Goal: Task Accomplishment & Management: Manage account settings

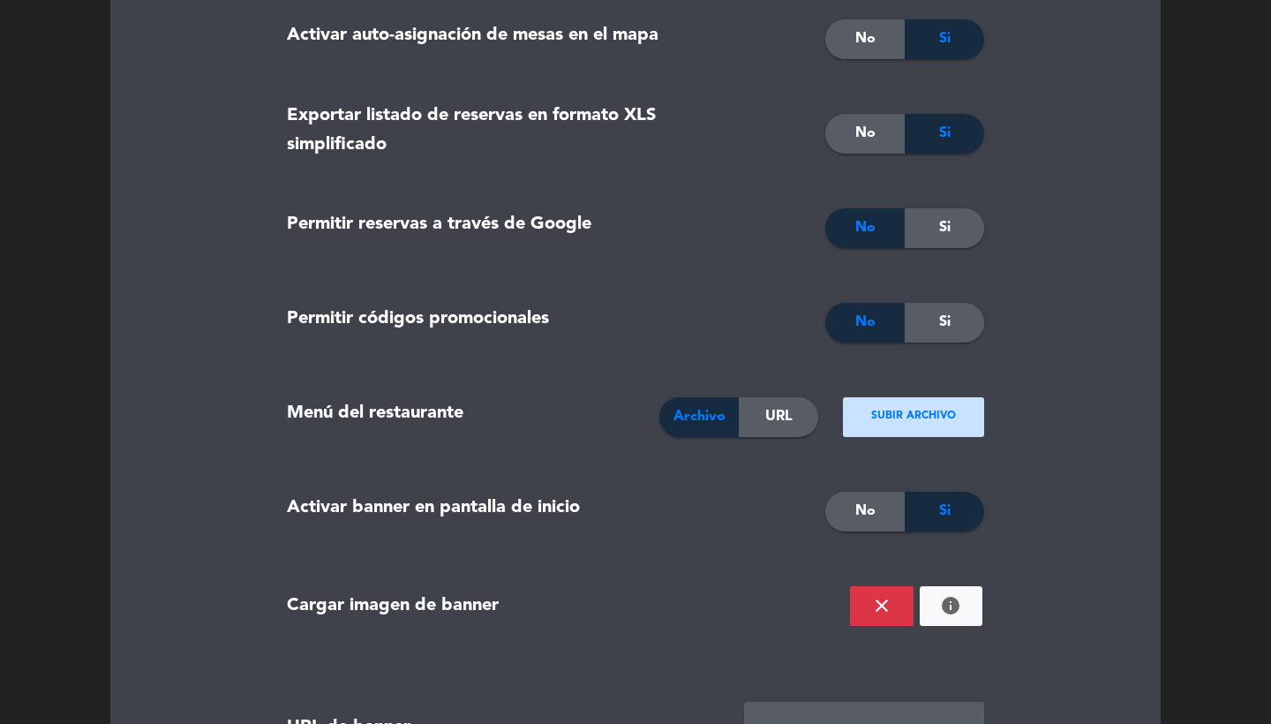
scroll to position [1897, 0]
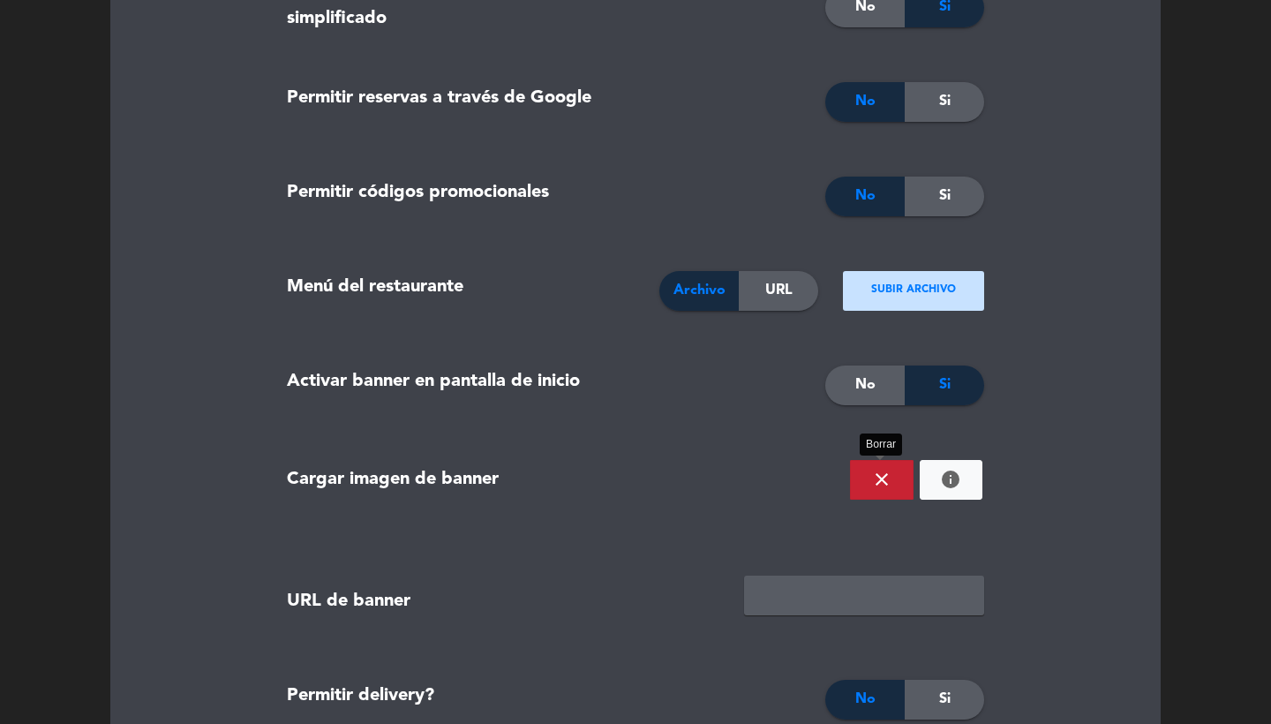
click at [878, 481] on icon "close" at bounding box center [881, 479] width 21 height 21
click at [920, 481] on ngx-dropzone-label "¡Suelta la imagen aquí!" at bounding box center [914, 480] width 116 height 18
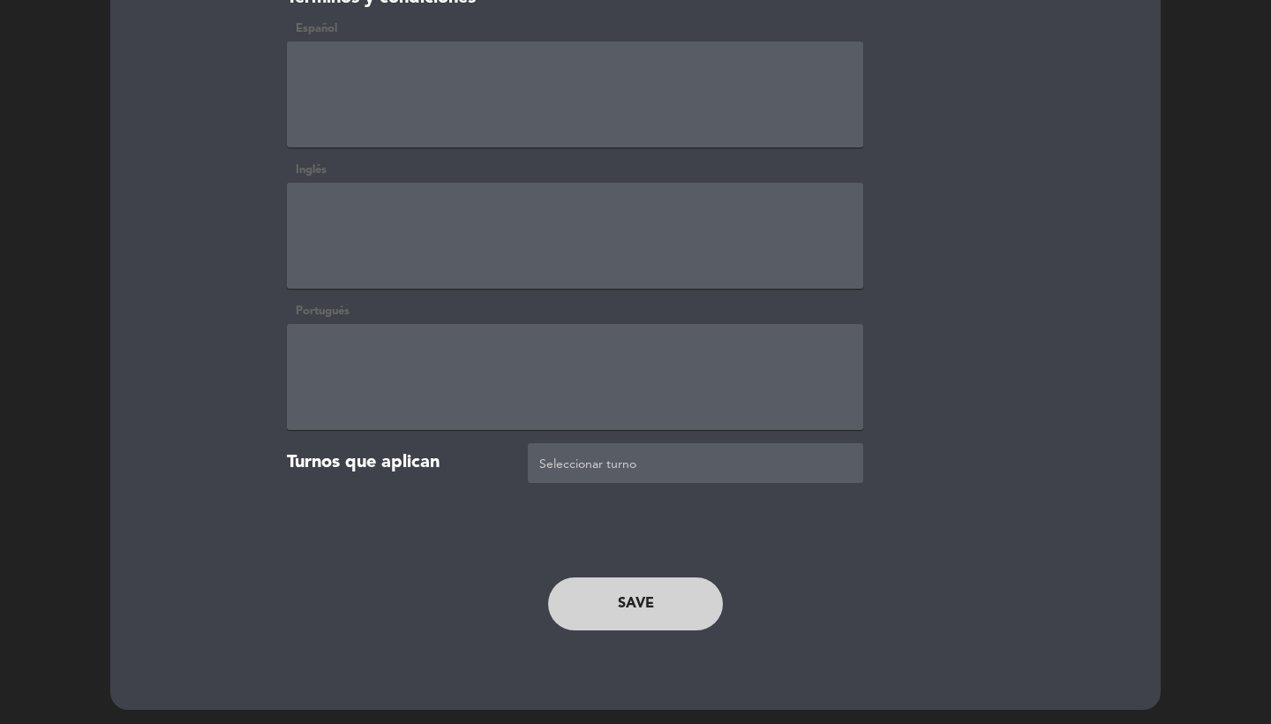
click at [637, 612] on button "SAVE" at bounding box center [635, 603] width 175 height 53
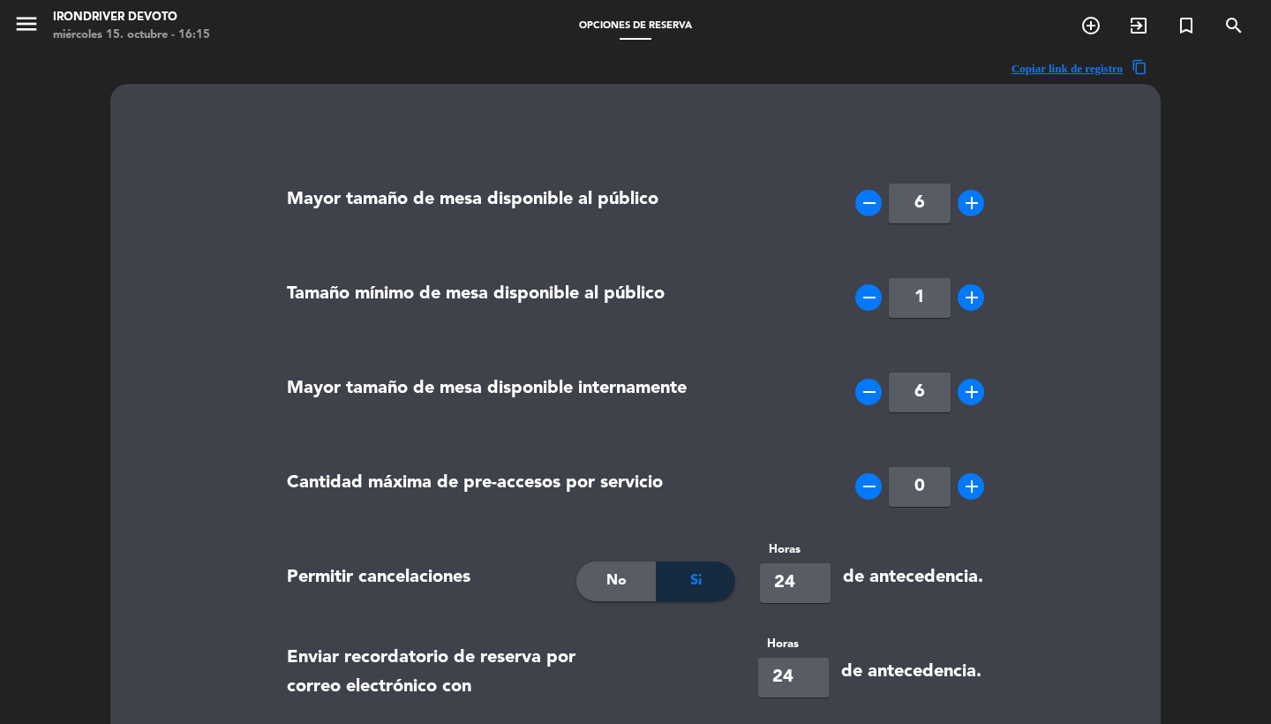
scroll to position [0, 0]
click at [23, 26] on icon "menu" at bounding box center [26, 24] width 26 height 26
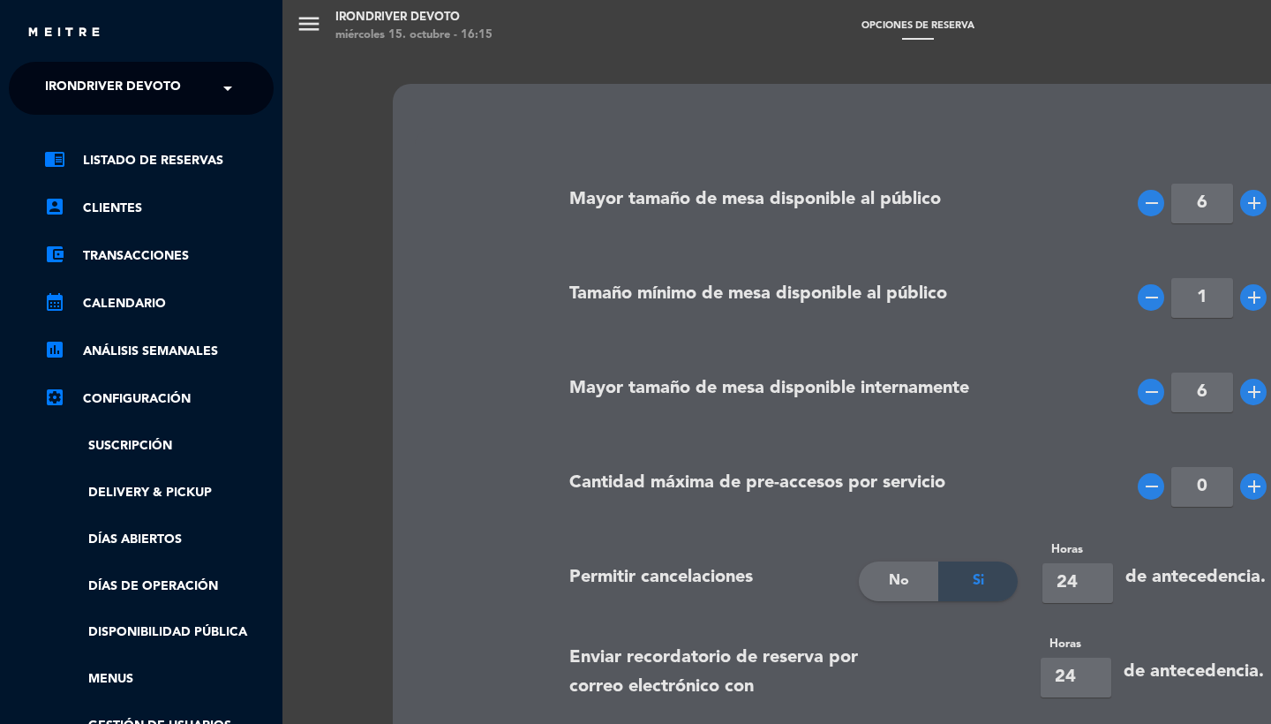
click at [706, 344] on div "menu Irondriver Devoto miércoles 15. octubre - 16:15 Opciones de reserva add_ci…" at bounding box center [918, 362] width 1271 height 724
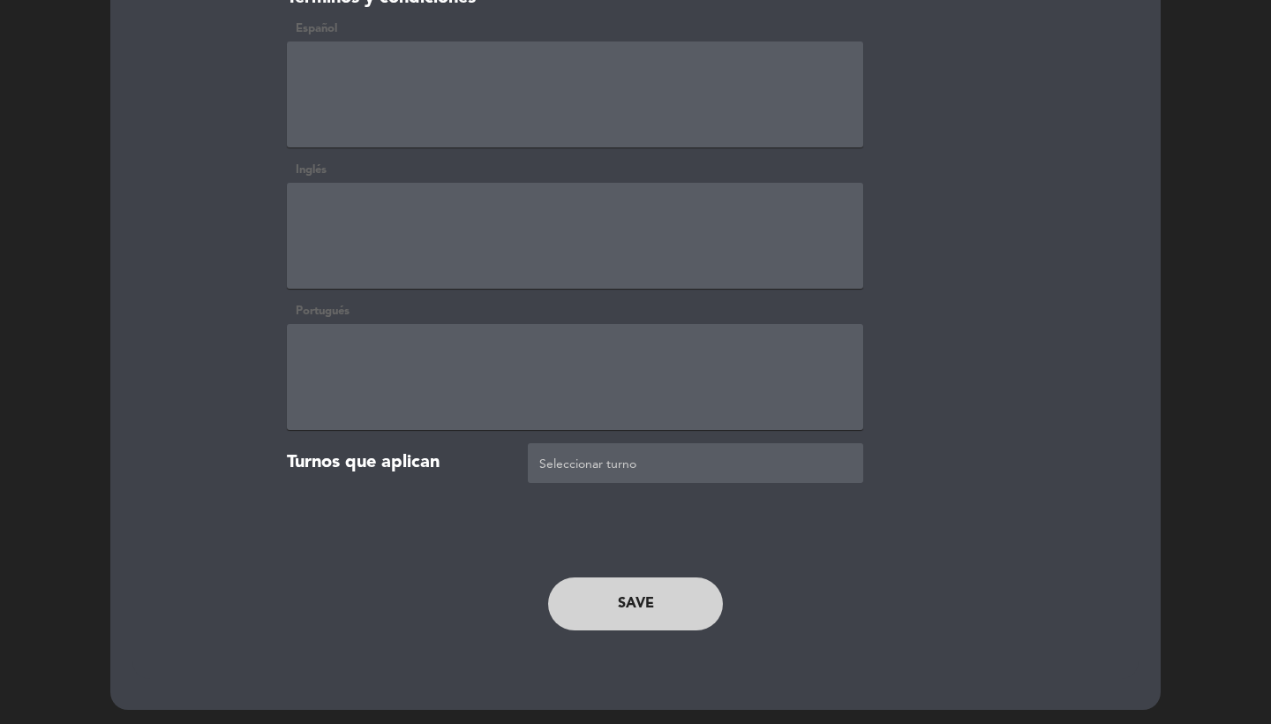
click at [605, 615] on button "SAVE" at bounding box center [635, 603] width 175 height 53
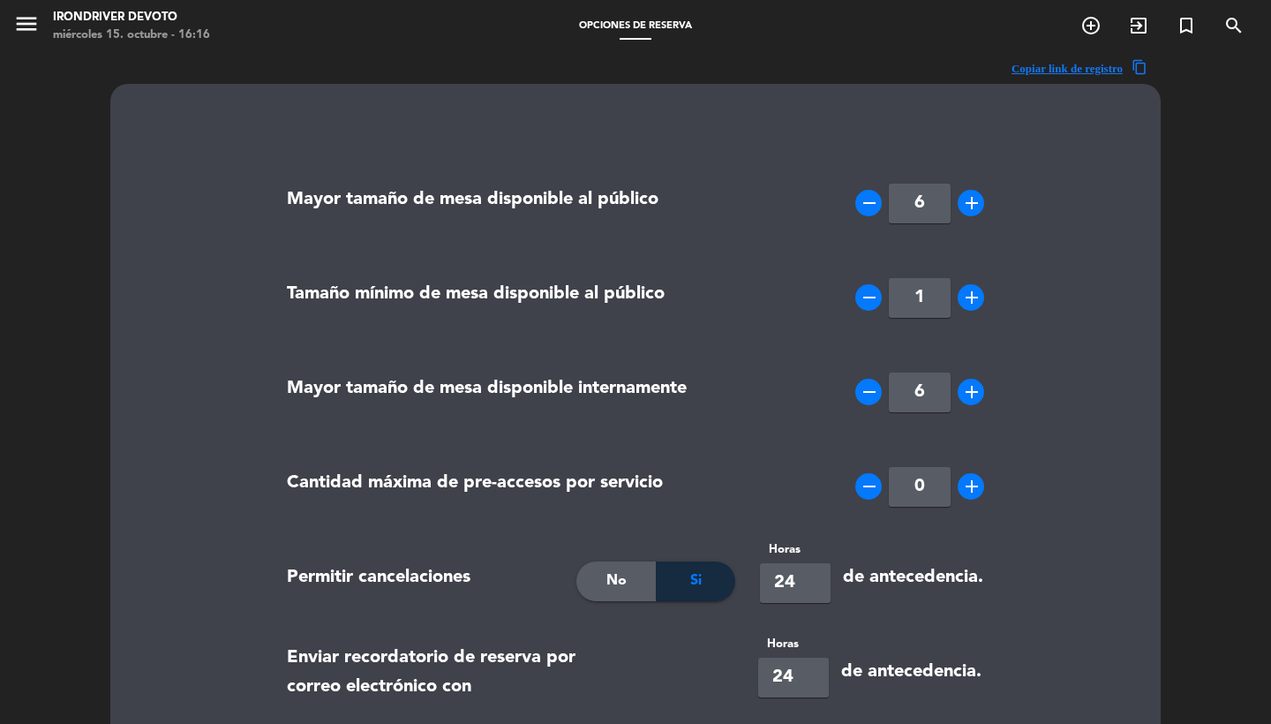
click at [12, 46] on div "menu Irondriver Devoto miércoles 15. octubre - 16:16" at bounding box center [159, 26] width 318 height 41
click at [16, 36] on icon "menu" at bounding box center [26, 24] width 26 height 26
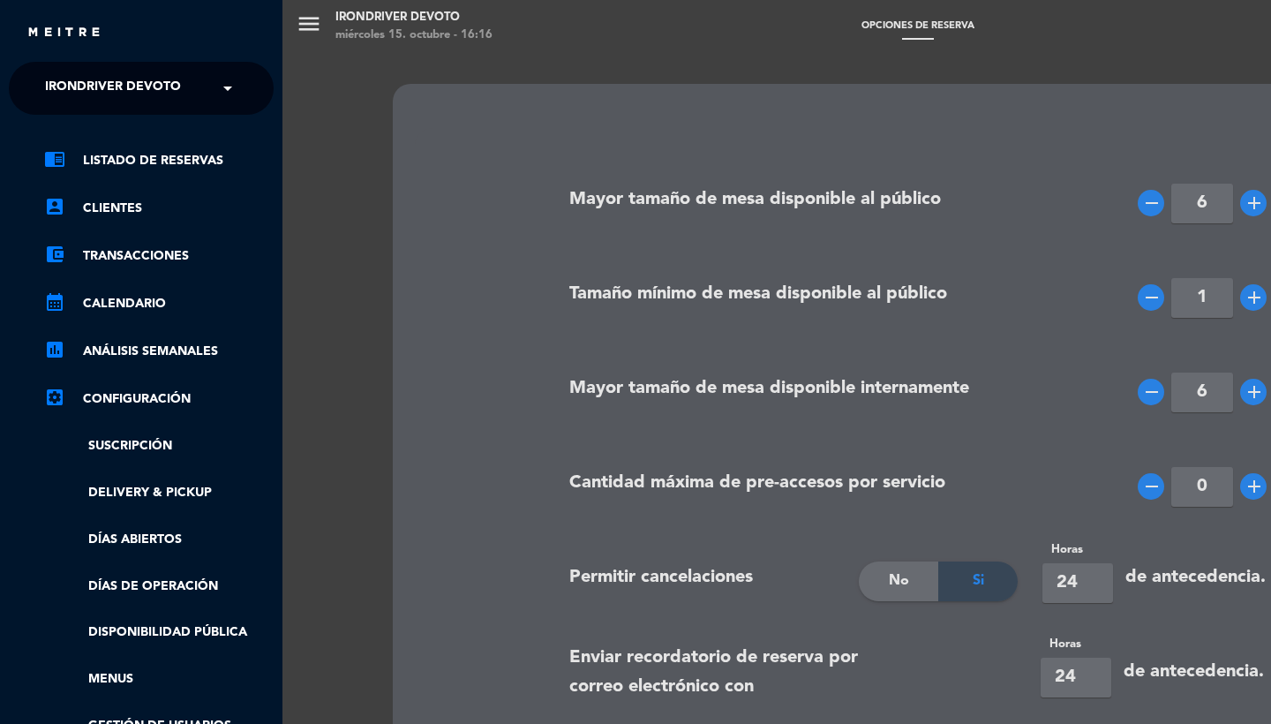
click at [125, 102] on span "Irondriver Devoto" at bounding box center [113, 88] width 136 height 37
type input "trescha"
type input "4"
type input "23"
type input "120"
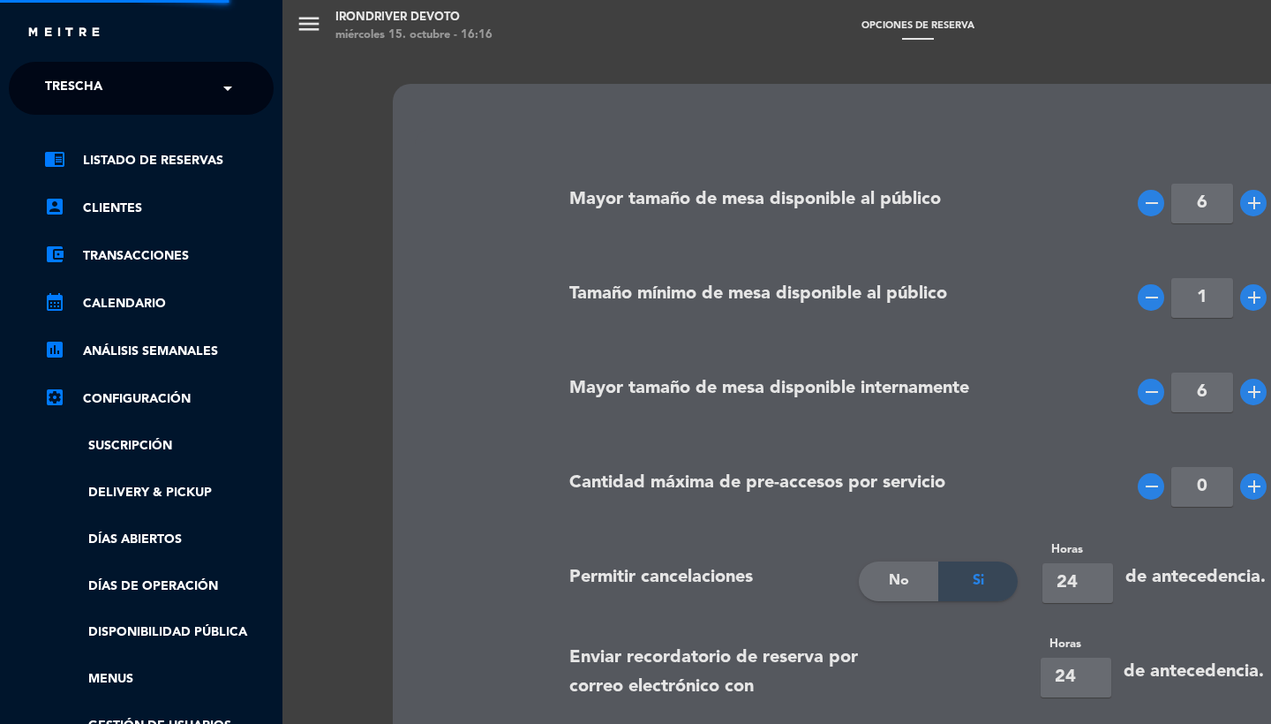
type input "180"
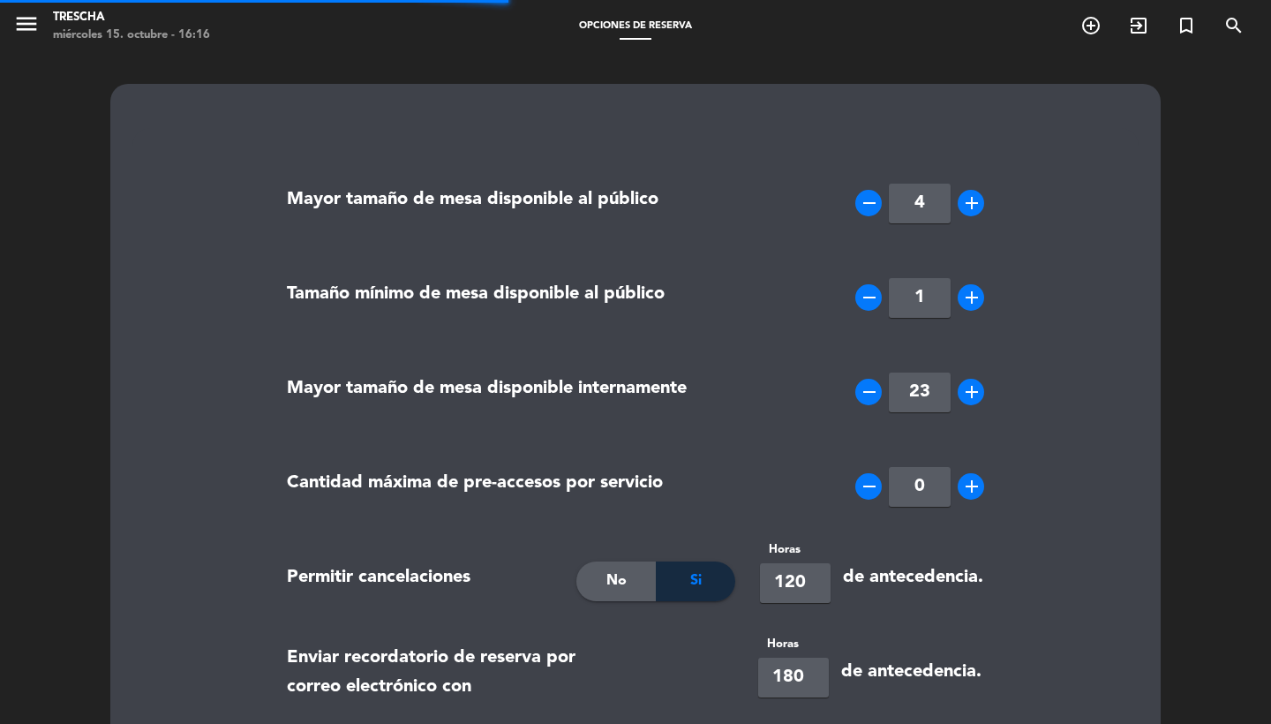
click at [20, 27] on icon "menu" at bounding box center [26, 24] width 26 height 26
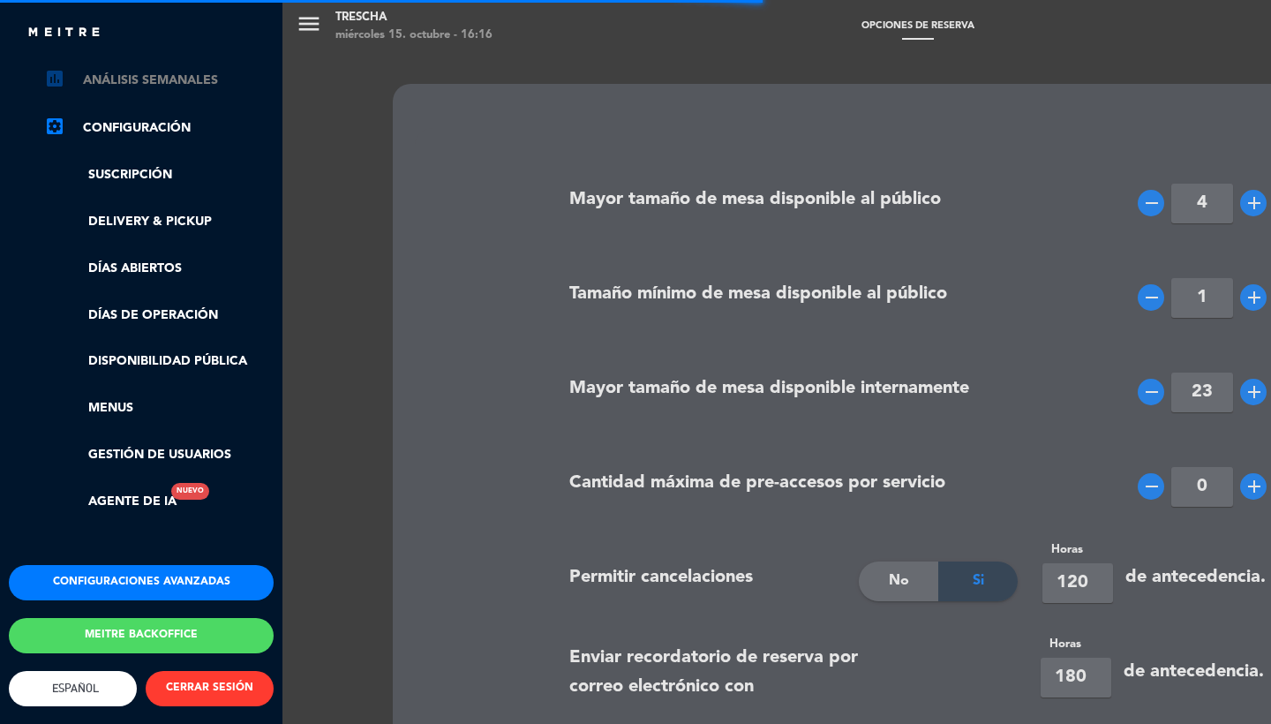
type textarea "<p>Importante:&nbsp;<br/><br/>*Puntualidad<br/> <br/> Nuestro menú degustación …"
type textarea "<p>Important:<br/><br/><strong></strong>Current prices are subject to change.</…"
type textarea "<p>Importante:<br/><br/>*Pontualidade<br/> <br/> Nosso menu degustação começa s…"
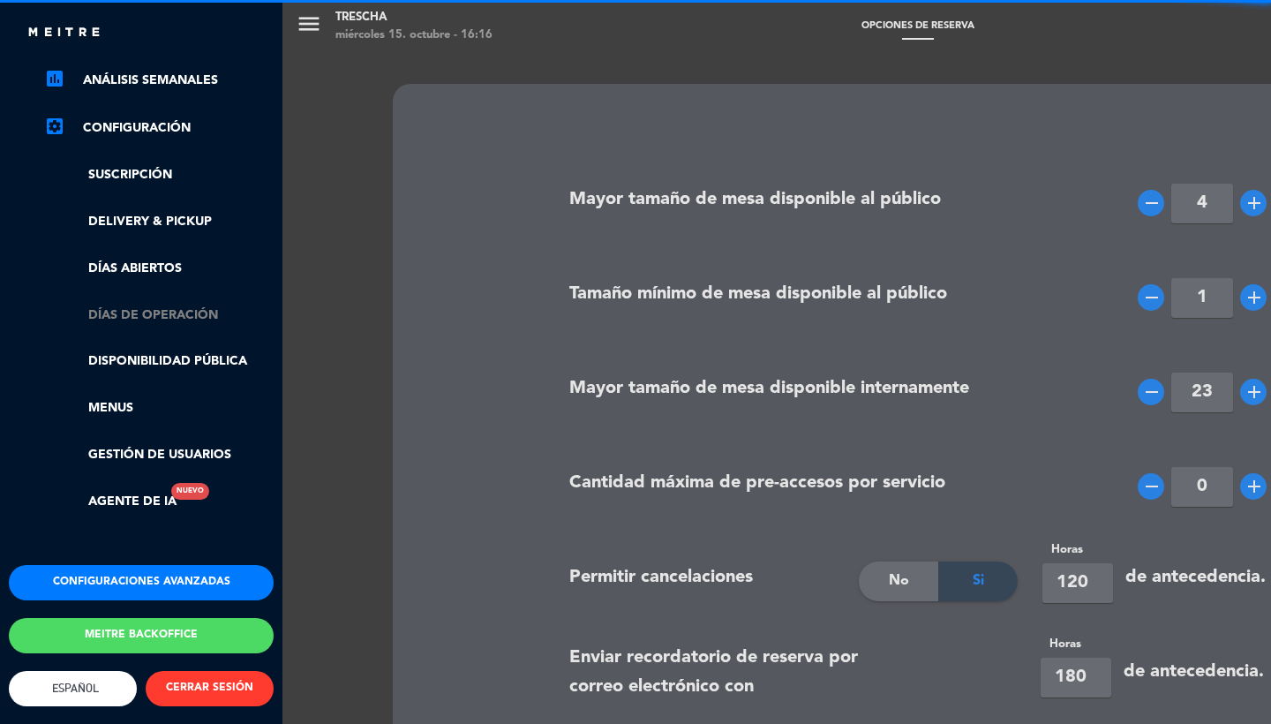
scroll to position [279, 0]
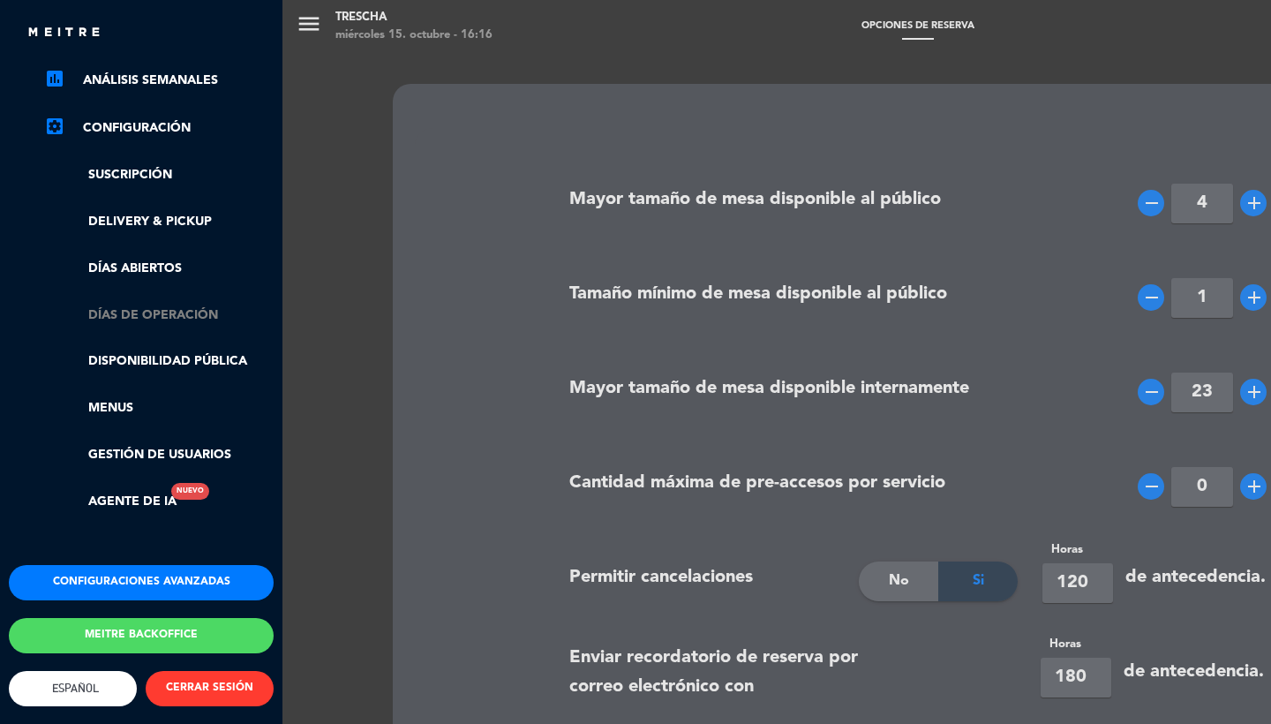
click at [144, 312] on link "Días de Operación" at bounding box center [159, 316] width 230 height 20
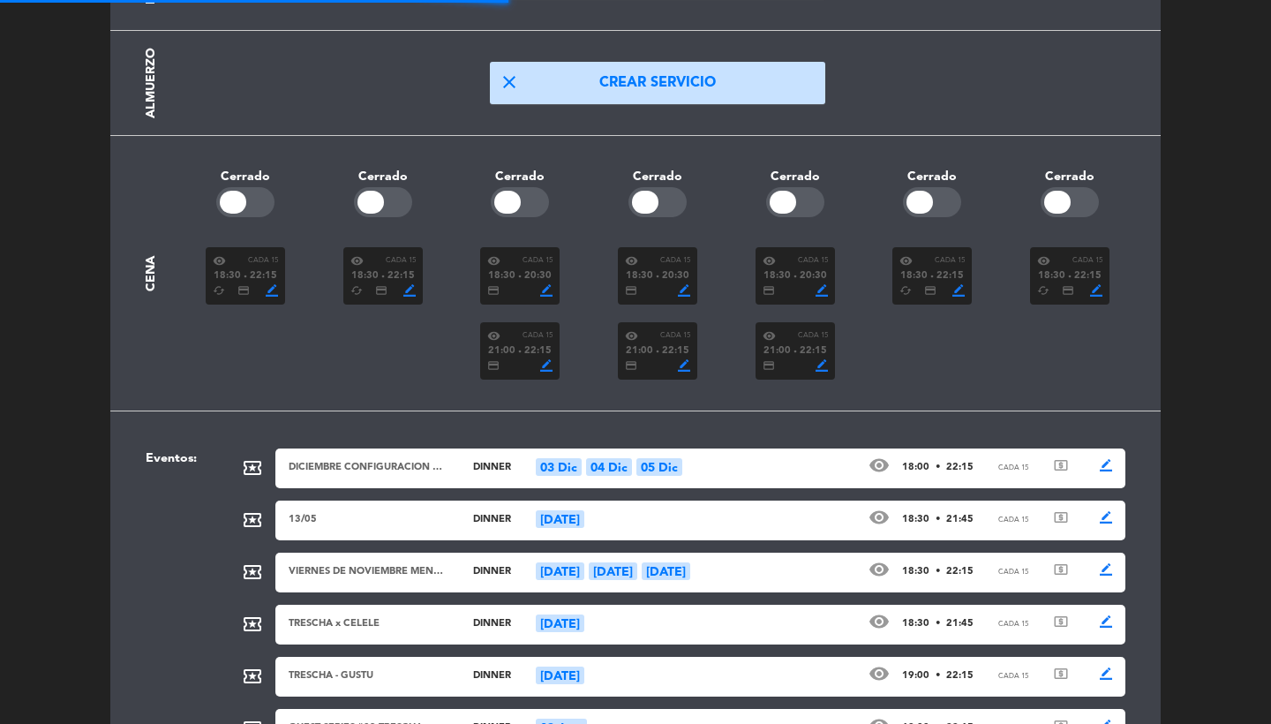
scroll to position [395, 0]
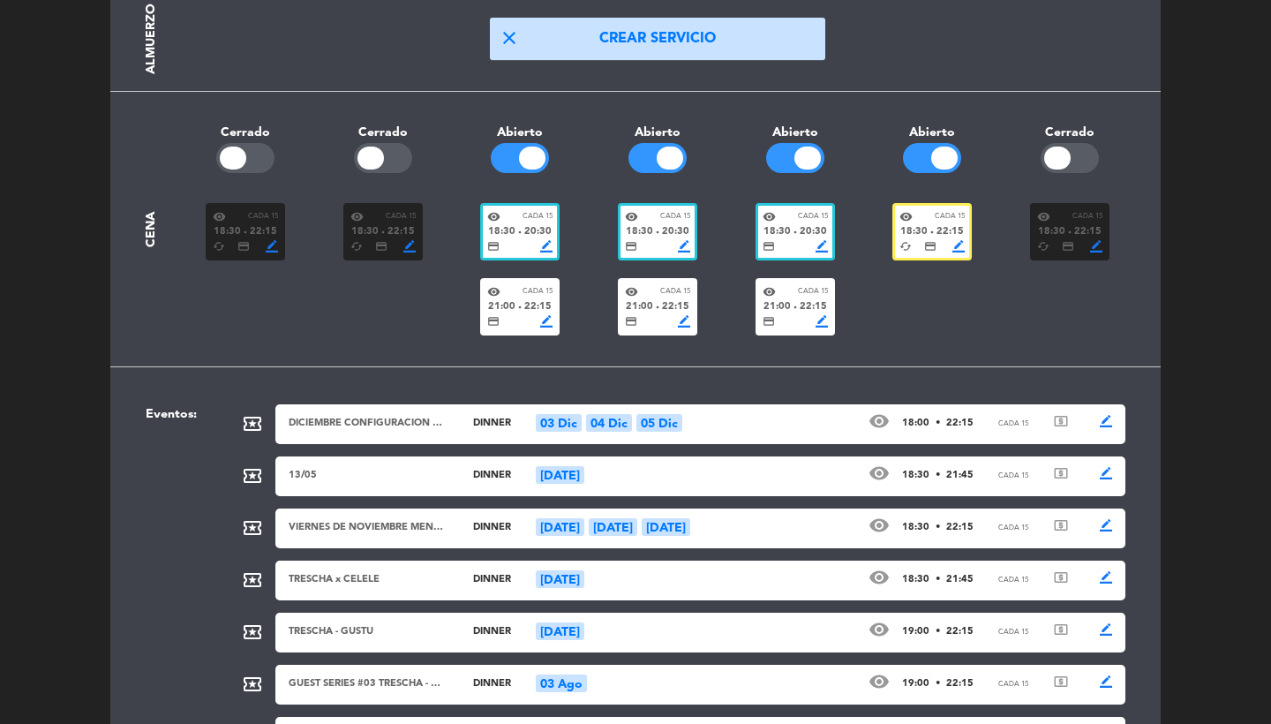
drag, startPoint x: 965, startPoint y: 28, endPoint x: 799, endPoint y: 219, distance: 252.8
click at [799, 219] on span "Cada 15" at bounding box center [813, 216] width 30 height 11
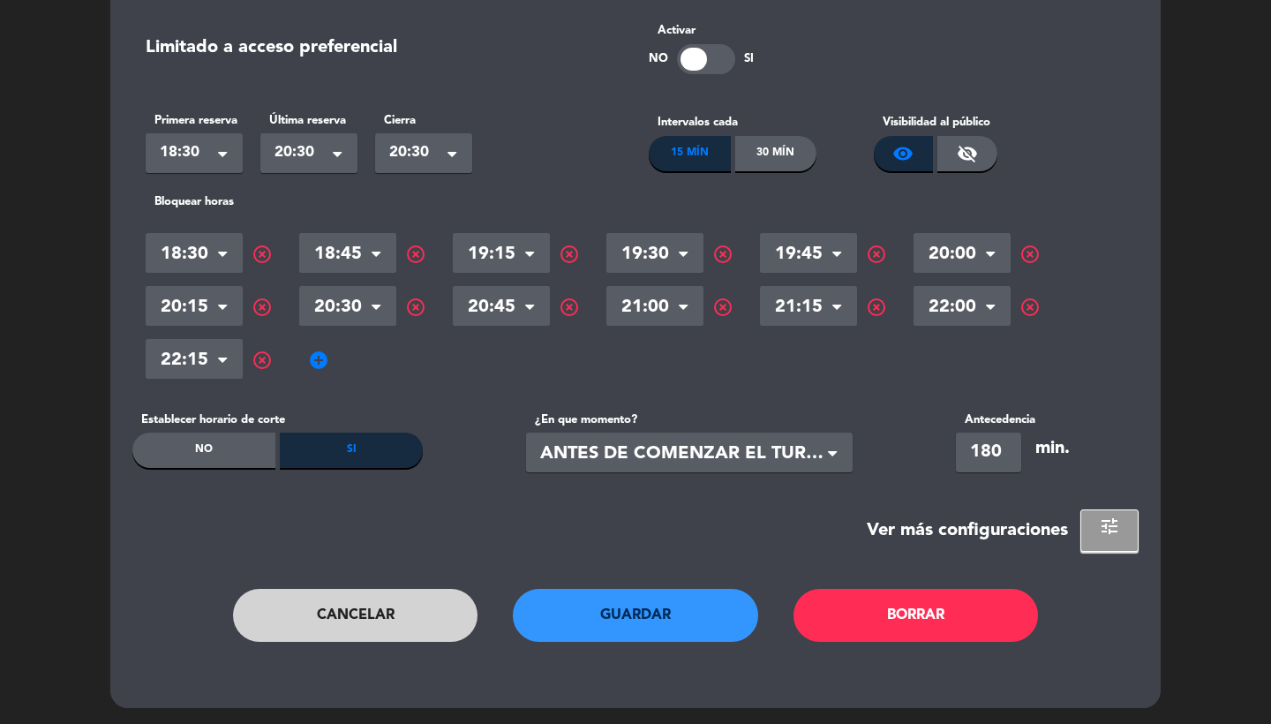
scroll to position [205, 0]
click at [316, 368] on span "add_circle" at bounding box center [318, 361] width 21 height 21
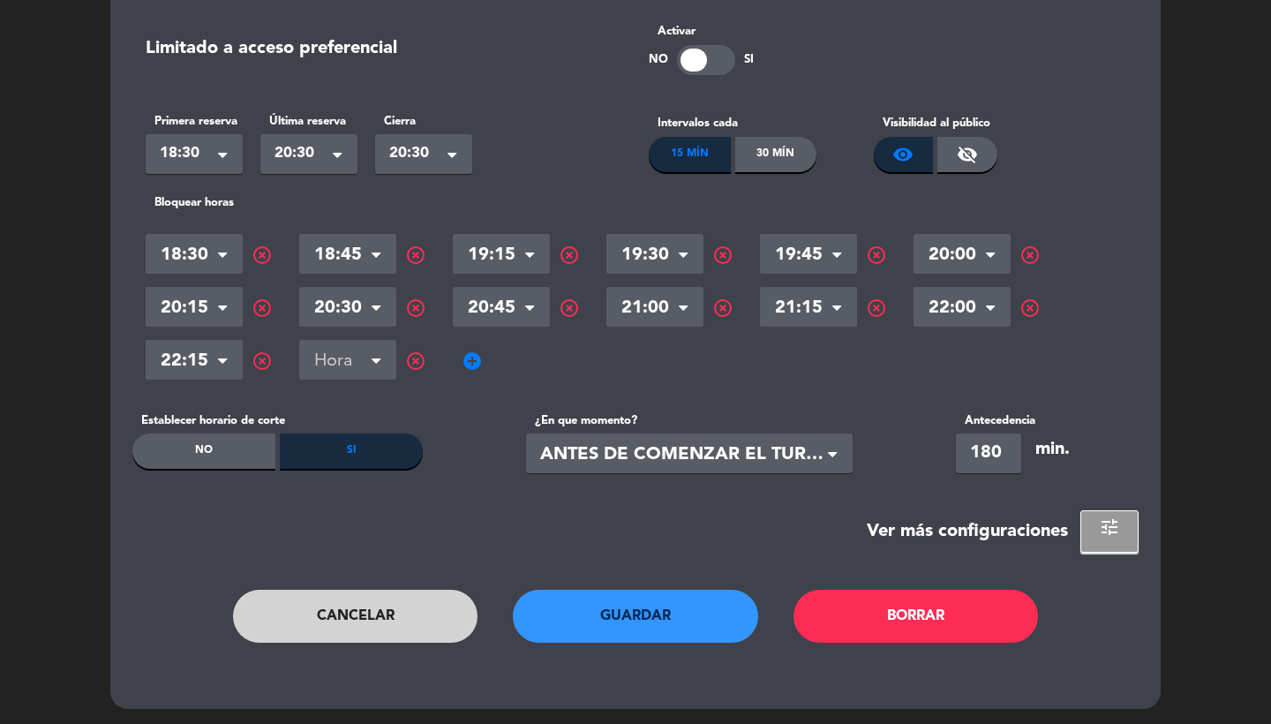
click at [341, 360] on input "text" at bounding box center [347, 362] width 97 height 31
click at [418, 358] on span "highlight_off" at bounding box center [415, 361] width 21 height 21
click at [354, 601] on button "Cancelar" at bounding box center [355, 616] width 245 height 53
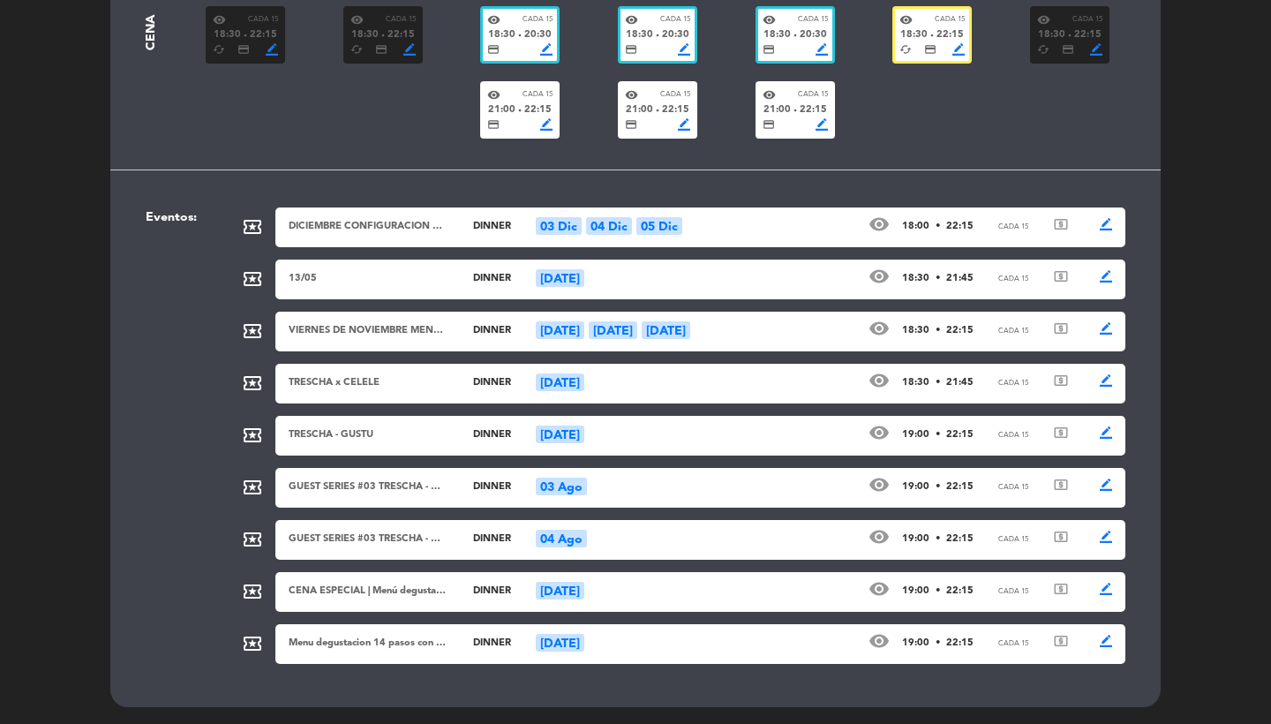
scroll to position [591, 0]
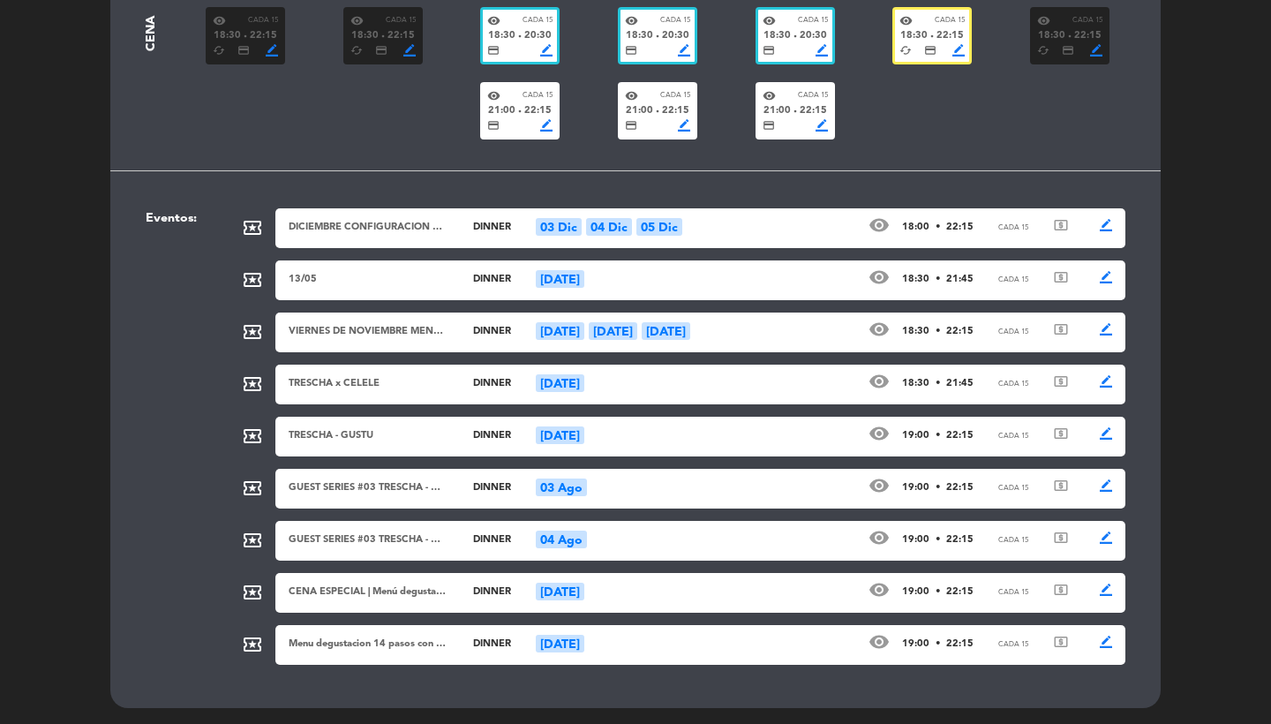
click at [758, 130] on div "visibility Cada 15 21:00 fiber_manual_record 22:15 credit_card border_color" at bounding box center [795, 110] width 79 height 57
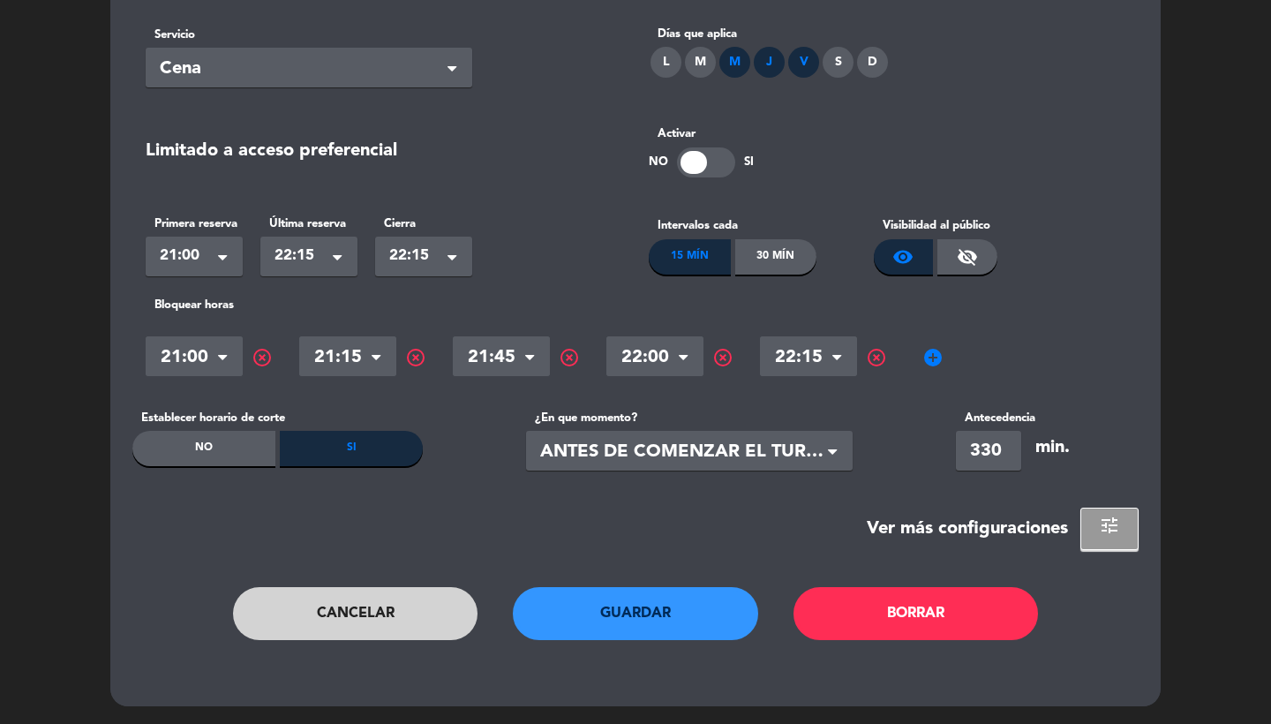
scroll to position [0, 0]
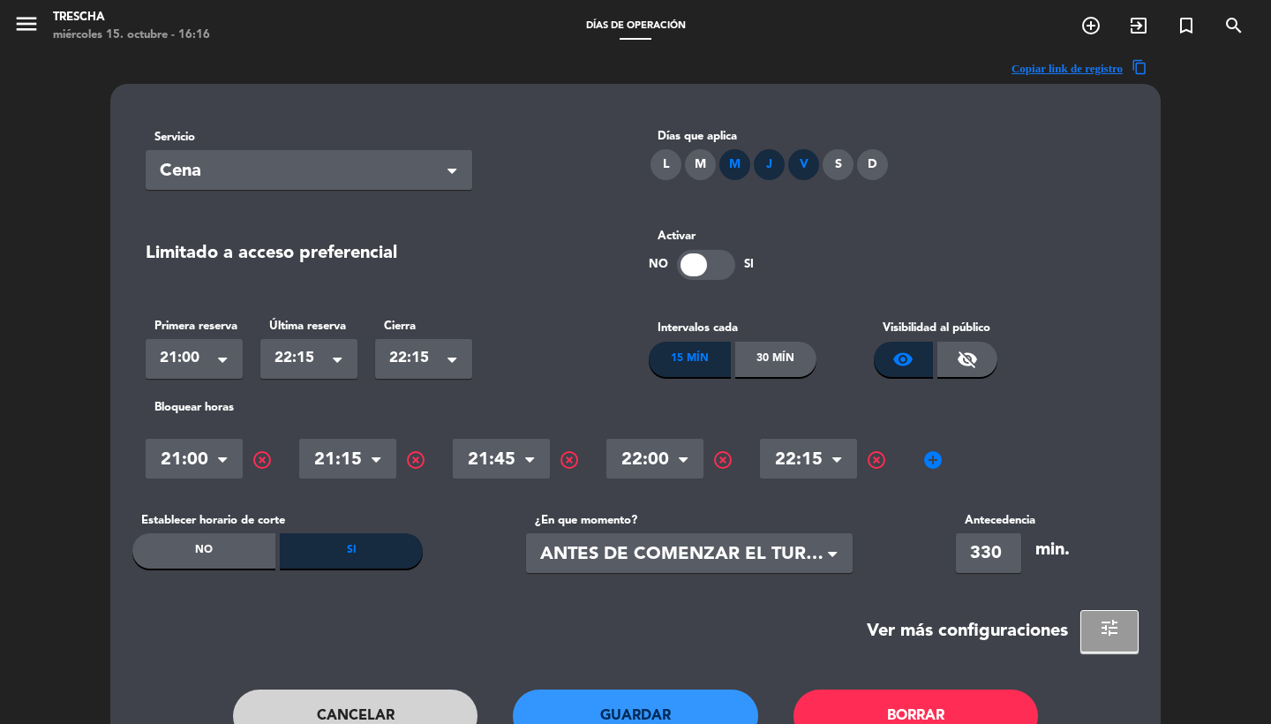
click at [937, 459] on span "add_circle" at bounding box center [933, 459] width 21 height 21
click at [972, 459] on input "text" at bounding box center [962, 461] width 97 height 31
click at [1028, 460] on span "highlight_off" at bounding box center [1030, 459] width 21 height 21
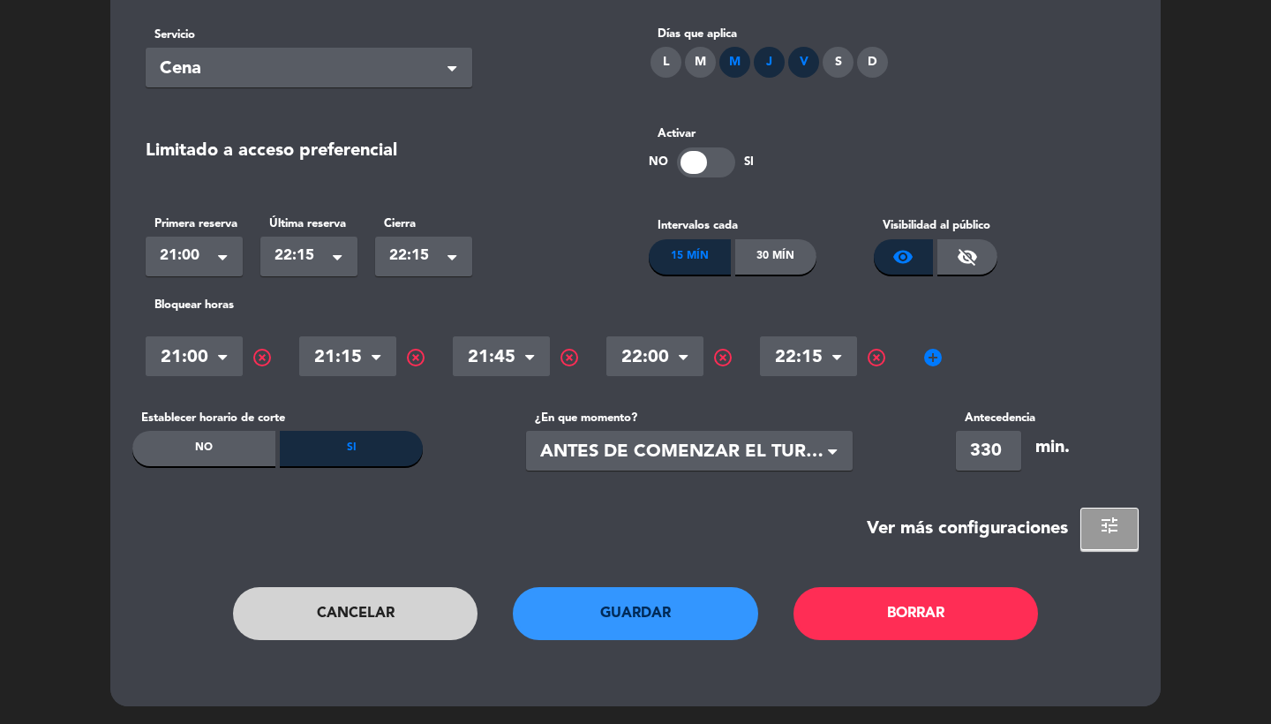
scroll to position [102, 0]
click at [373, 637] on button "Cancelar" at bounding box center [355, 613] width 245 height 53
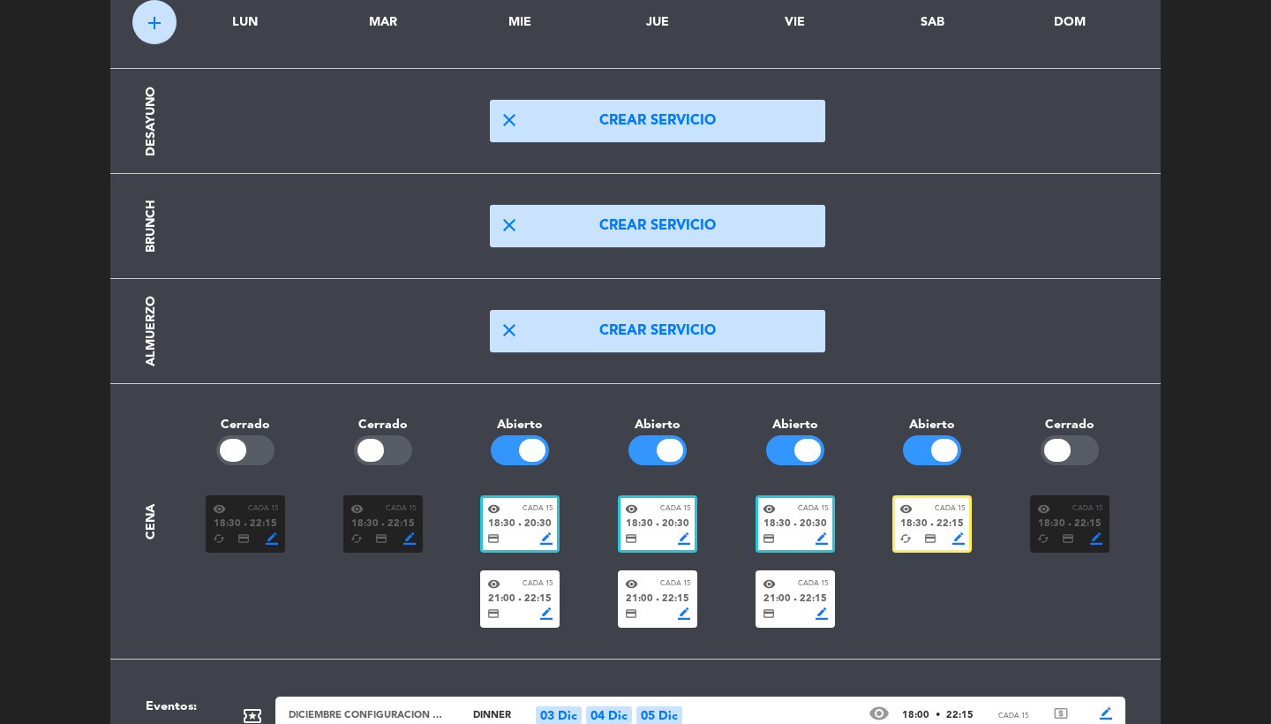
click at [930, 520] on div "18:30 fiber_manual_record 22:15" at bounding box center [932, 525] width 65 height 16
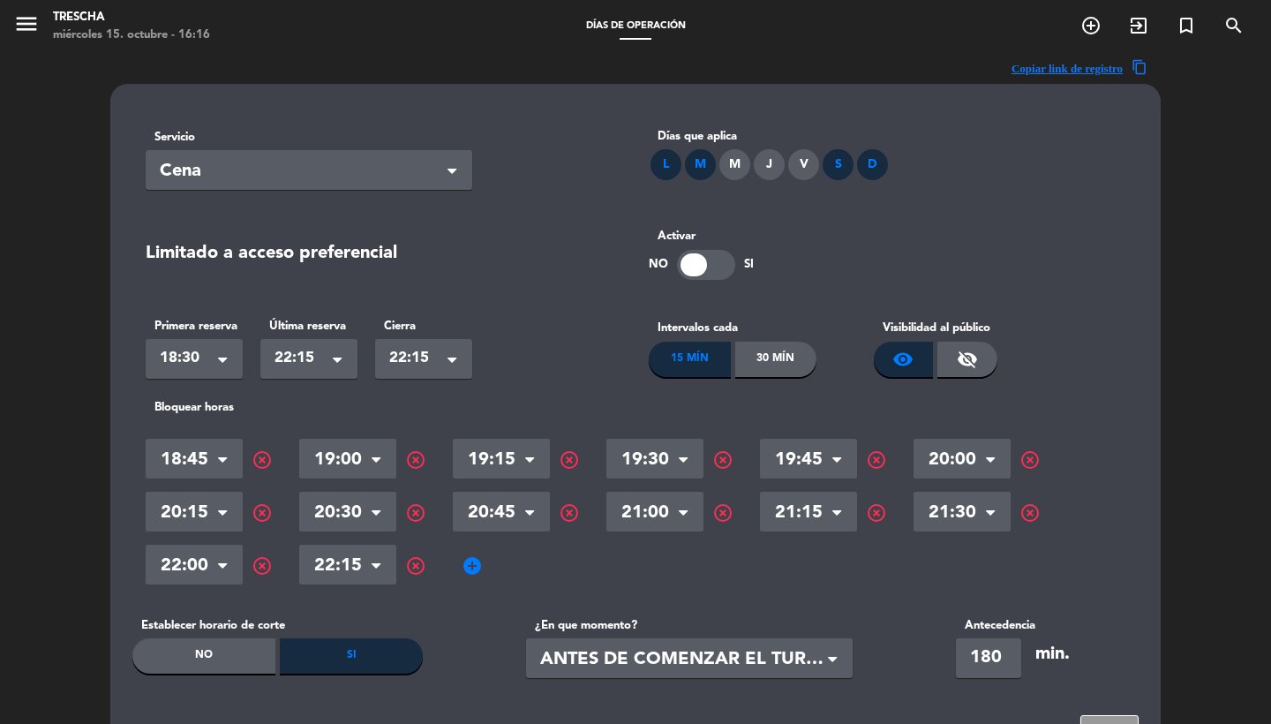
click at [471, 561] on span "add_circle" at bounding box center [472, 565] width 21 height 21
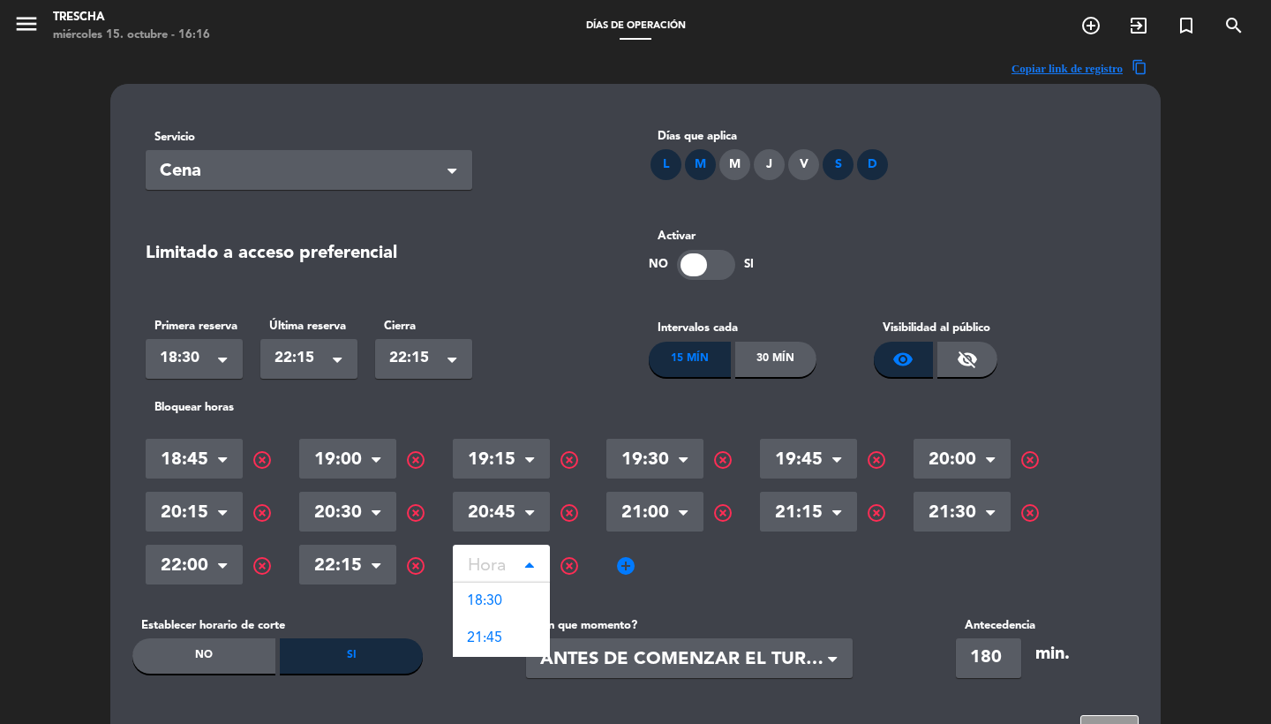
click at [496, 570] on input "text" at bounding box center [501, 567] width 97 height 31
click at [570, 565] on span "highlight_off" at bounding box center [569, 565] width 21 height 21
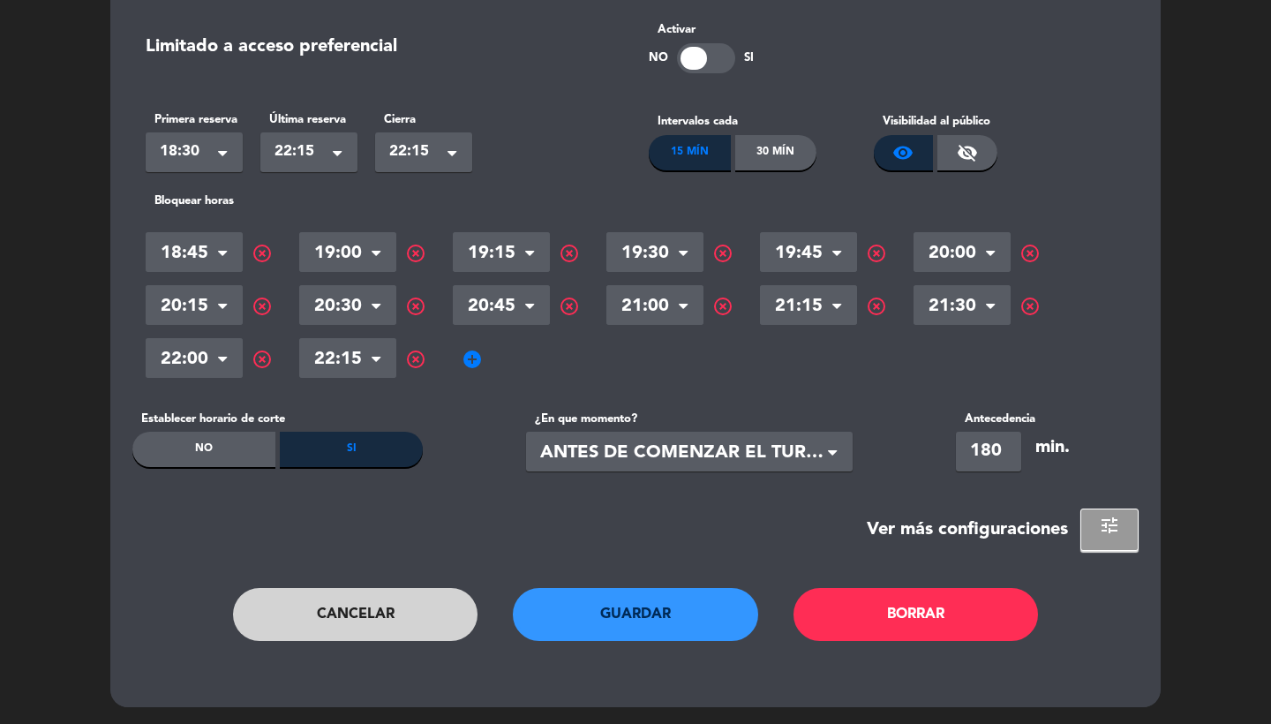
scroll to position [205, 0]
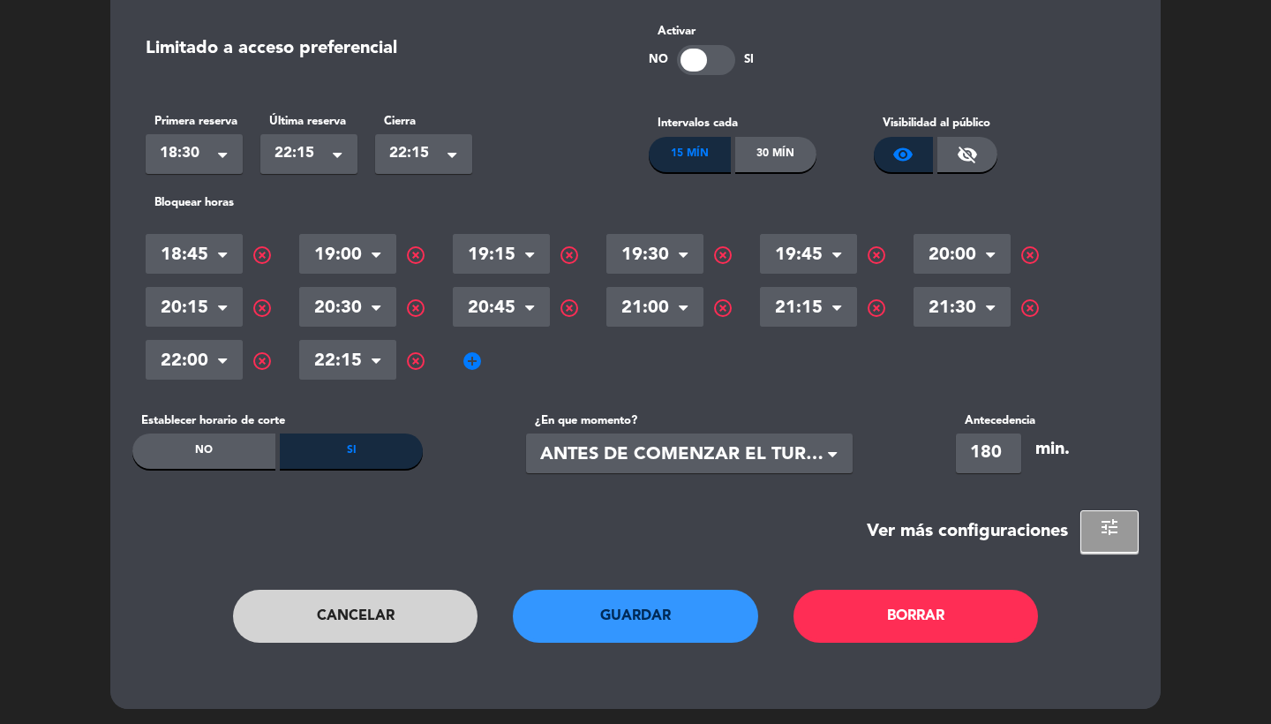
click at [401, 605] on button "Cancelar" at bounding box center [355, 616] width 245 height 53
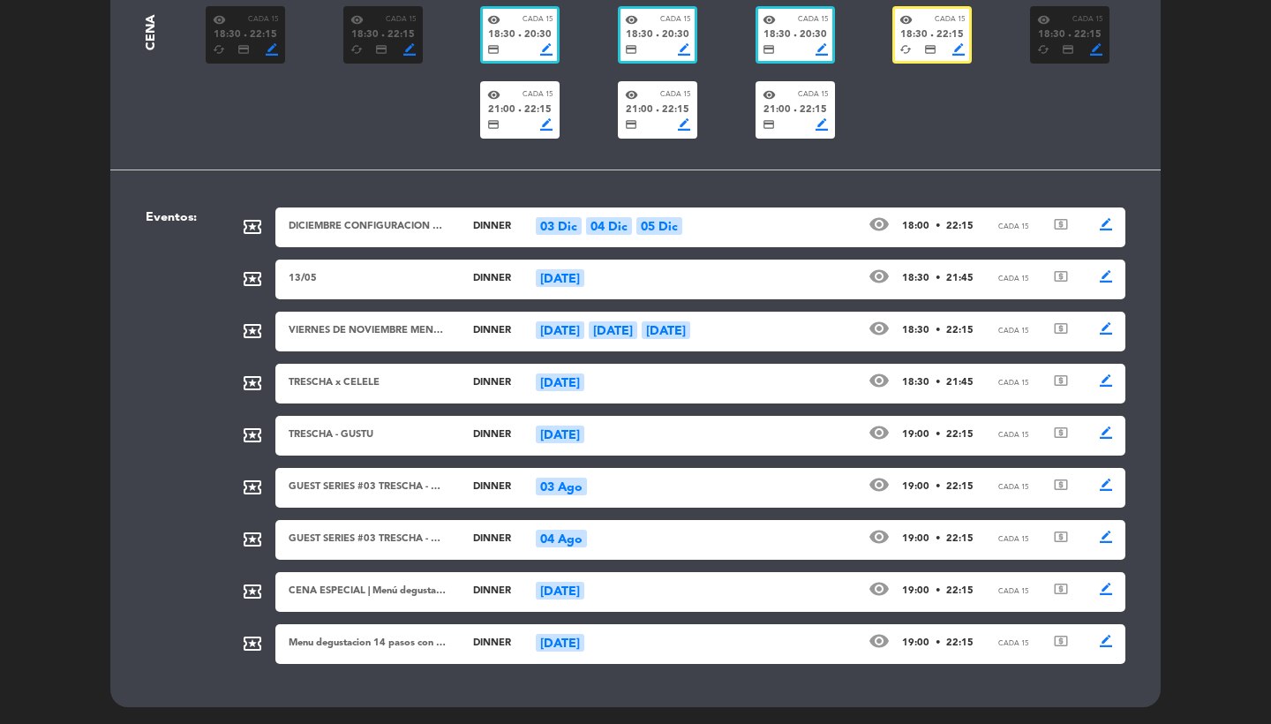
scroll to position [591, 0]
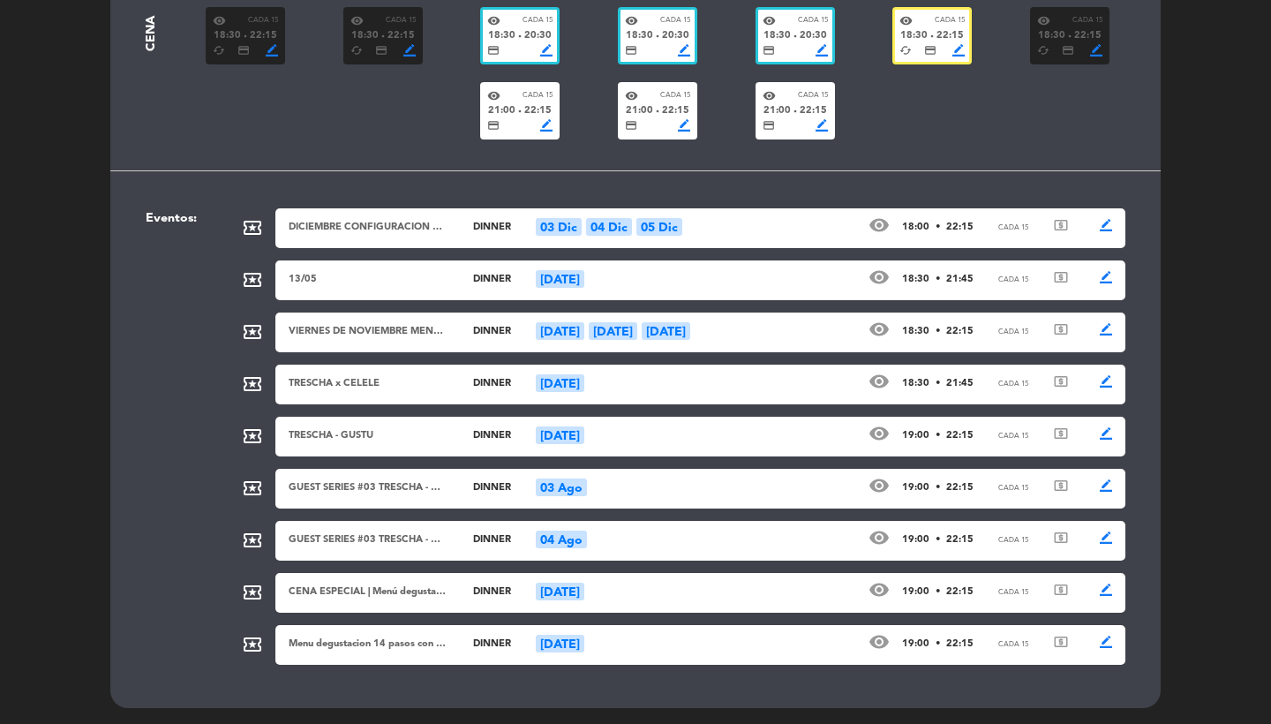
click at [422, 235] on div "DICIEMBRE CONFIGURACION ESPECIAL dinner 03 Dic 04 Dic 05 Dic visibility 18:00 •…" at bounding box center [700, 228] width 850 height 40
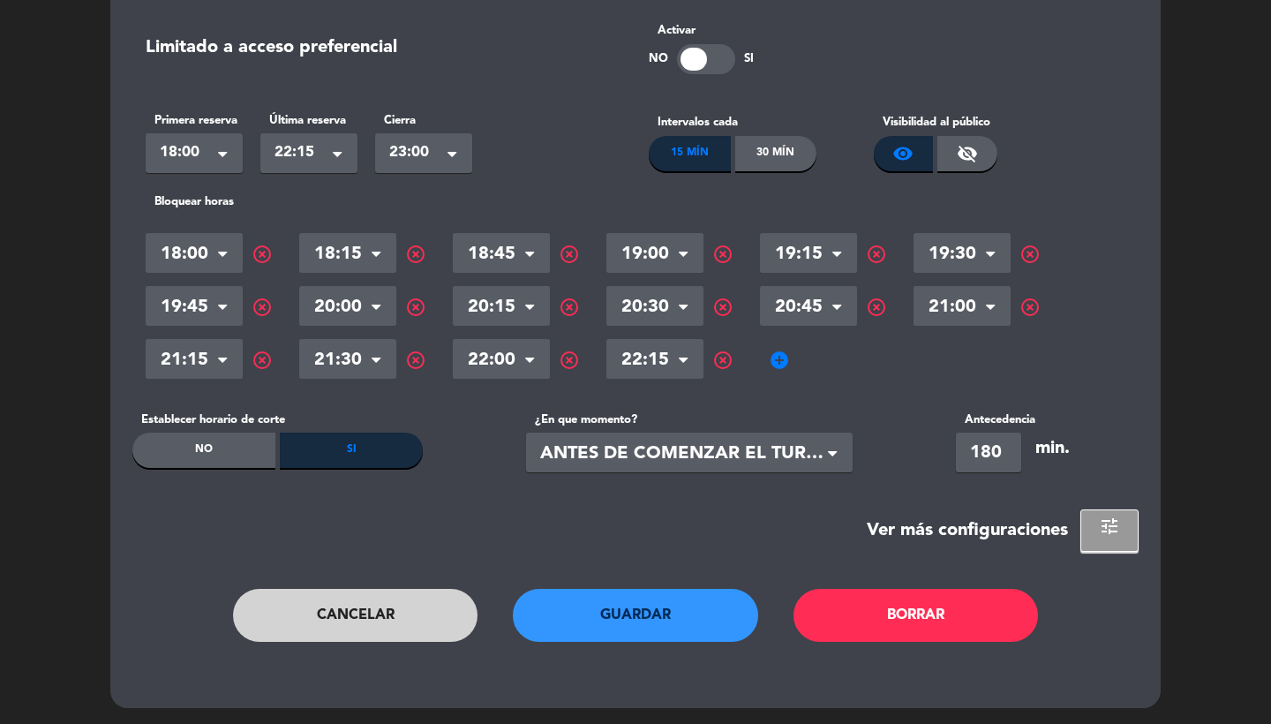
scroll to position [347, 0]
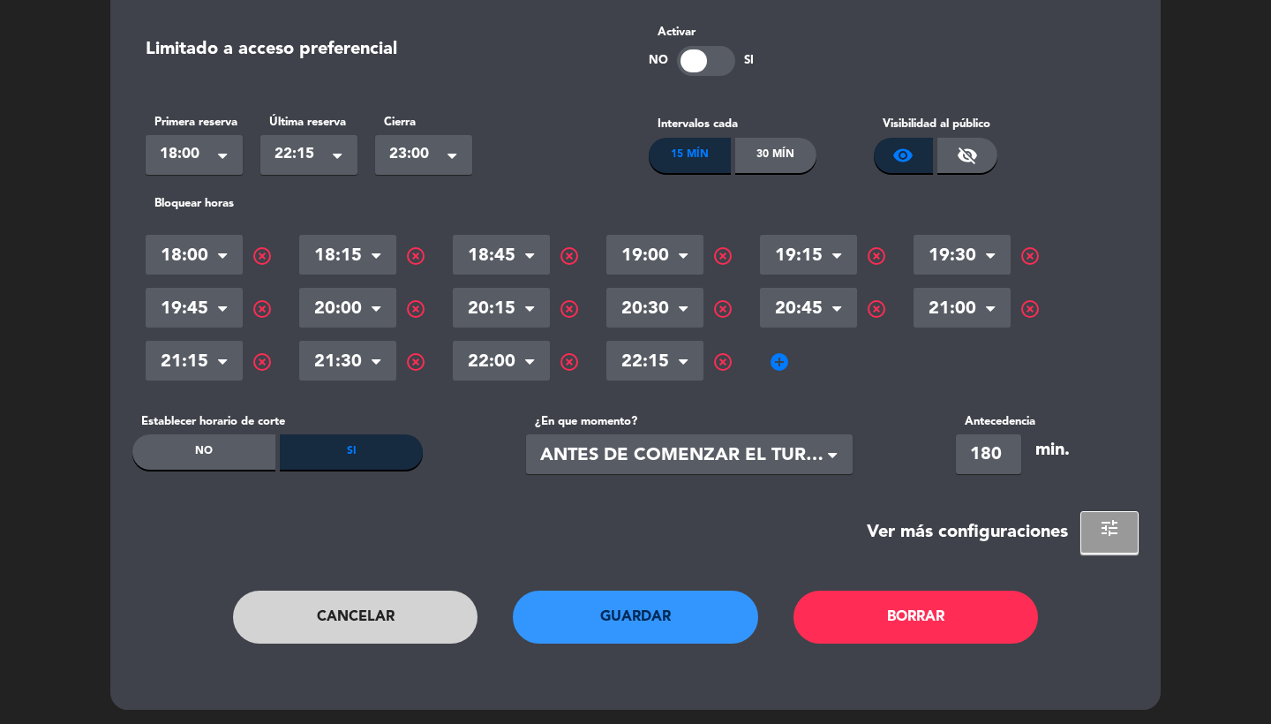
click at [363, 624] on button "Cancelar" at bounding box center [355, 617] width 245 height 53
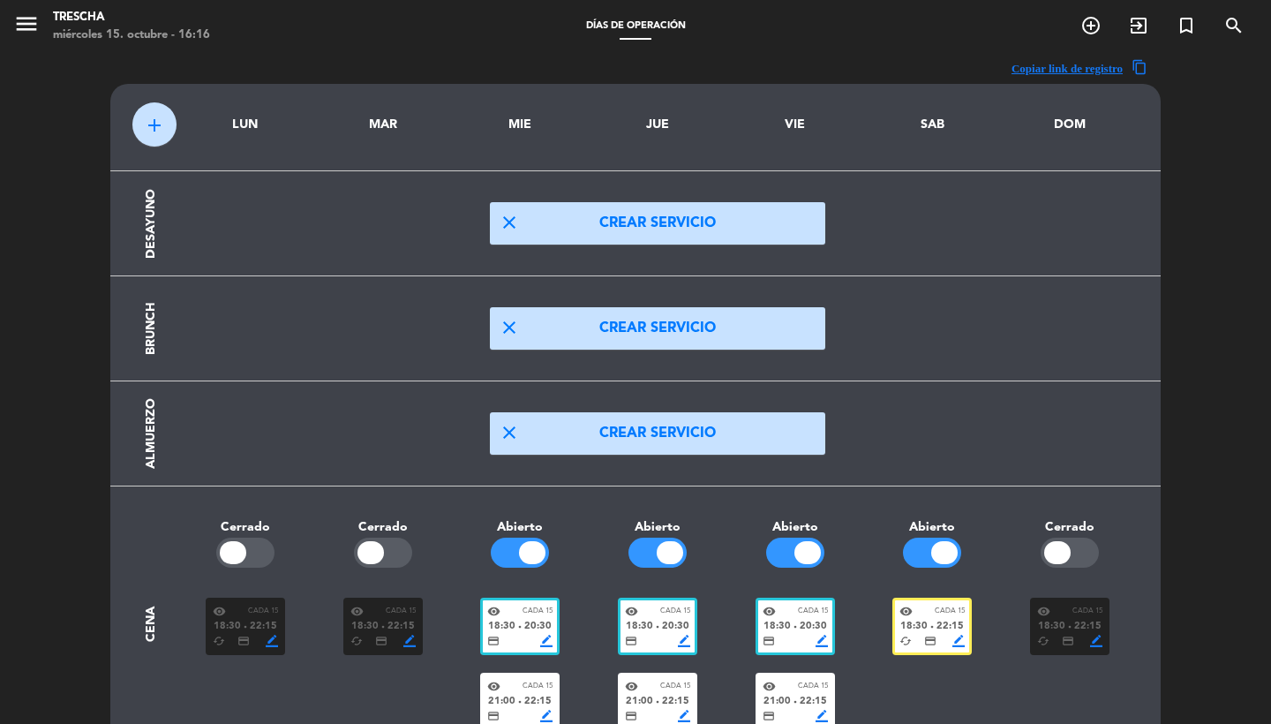
scroll to position [0, 0]
click at [21, 19] on icon "menu" at bounding box center [26, 24] width 26 height 26
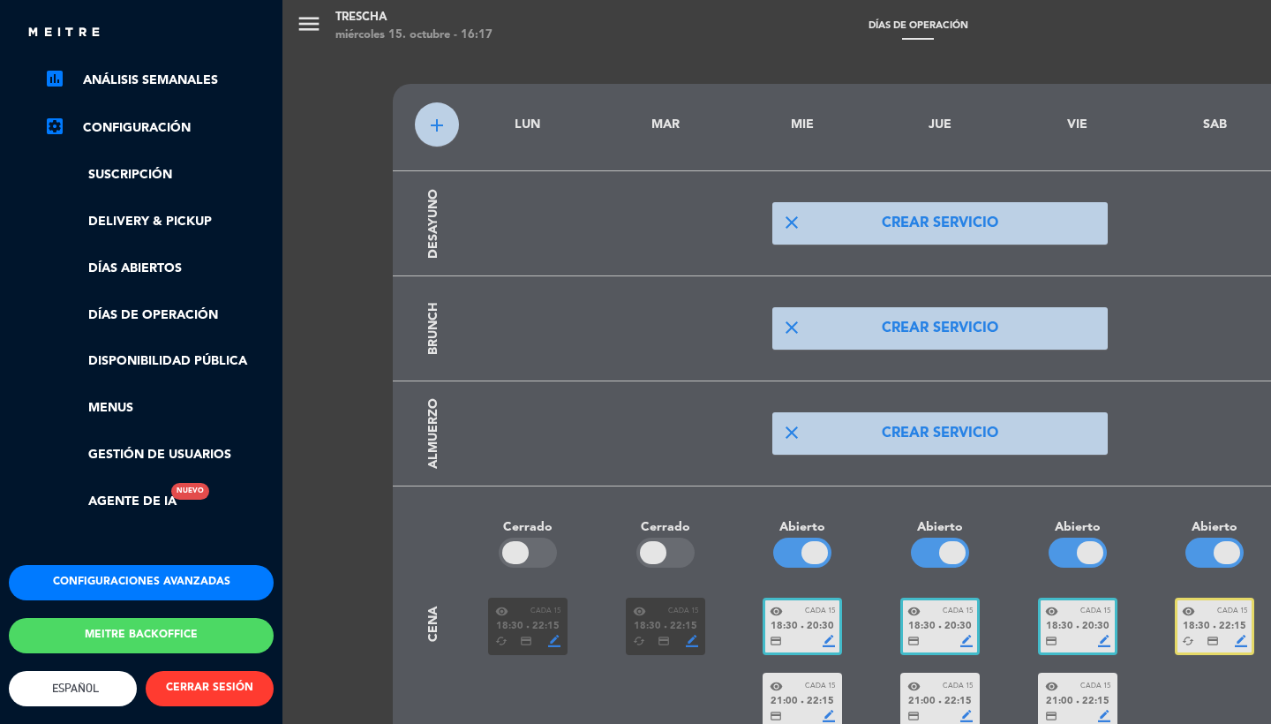
click at [136, 581] on button "Configuraciones avanzadas" at bounding box center [141, 582] width 265 height 35
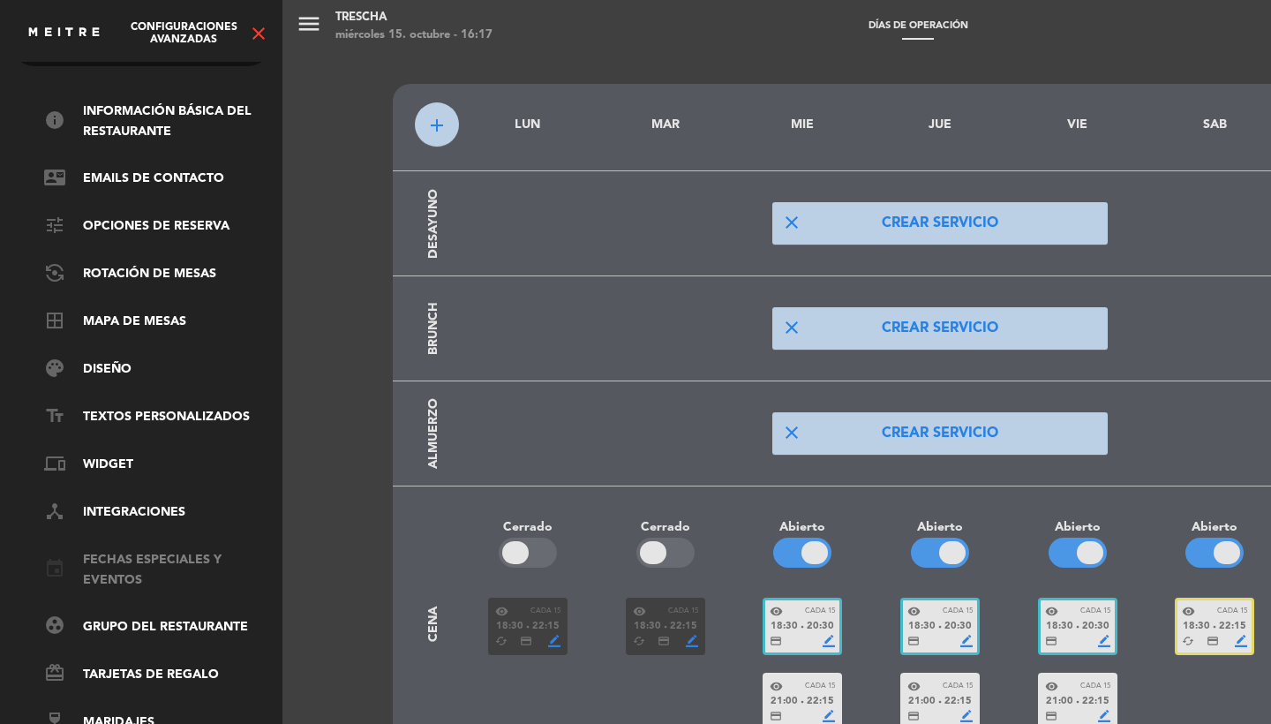
click at [126, 570] on link "event Fechas especiales y eventos" at bounding box center [159, 570] width 230 height 41
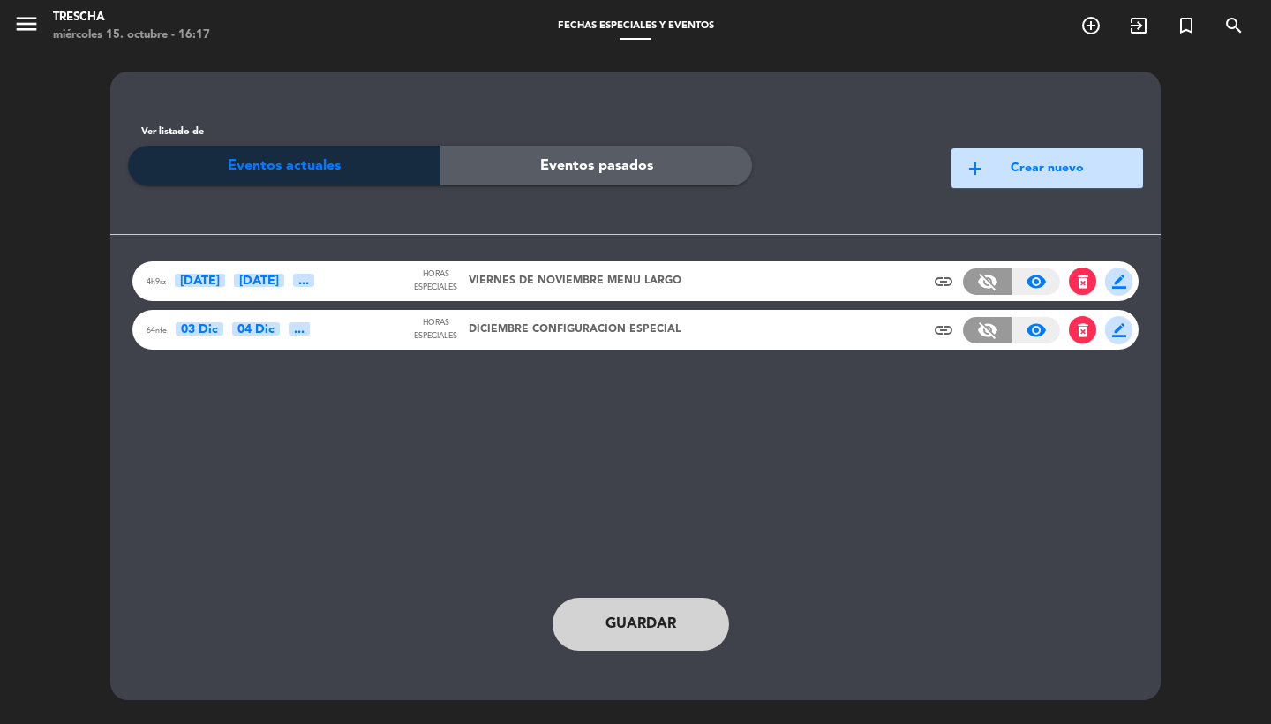
click at [1036, 169] on button "add Crear nuevo" at bounding box center [1048, 168] width 192 height 40
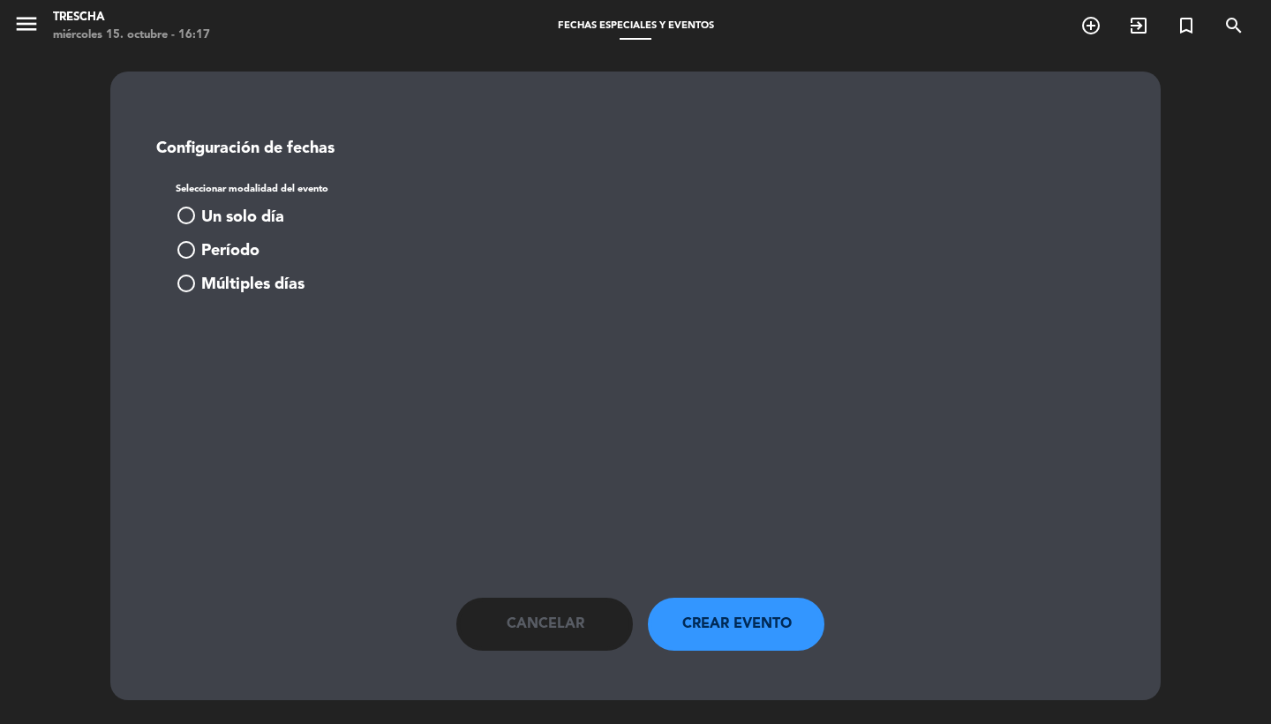
click at [509, 630] on span "Cancelar" at bounding box center [546, 624] width 78 height 23
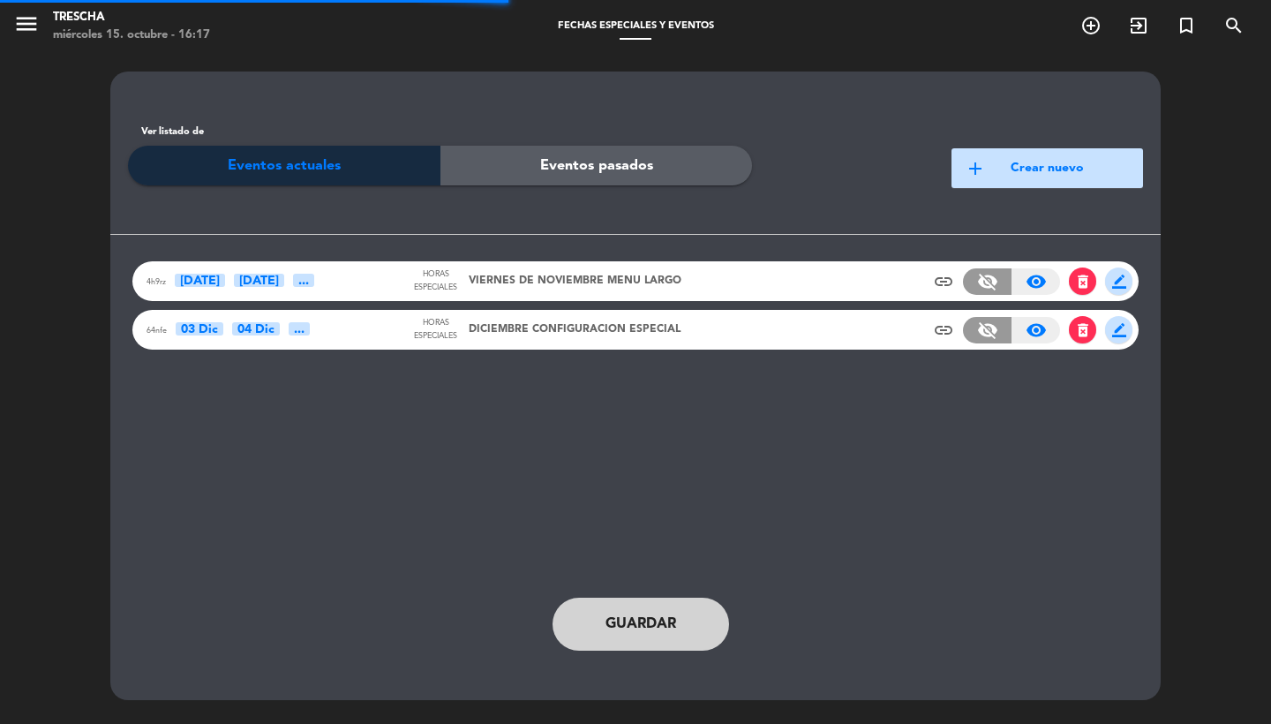
click at [1002, 170] on button "add Crear nuevo" at bounding box center [1048, 168] width 192 height 40
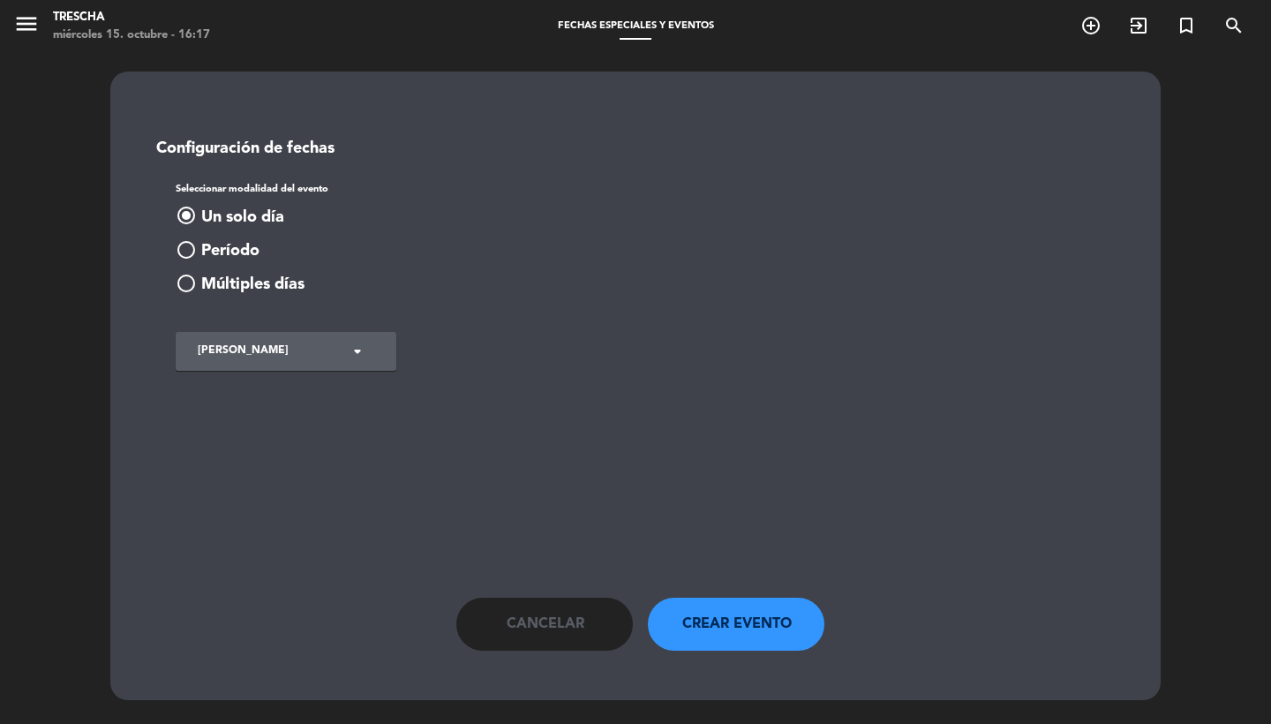
click at [259, 283] on span "Múltiples días" at bounding box center [252, 285] width 103 height 26
click at [244, 368] on button "add_circle Agregar fecha" at bounding box center [231, 361] width 110 height 21
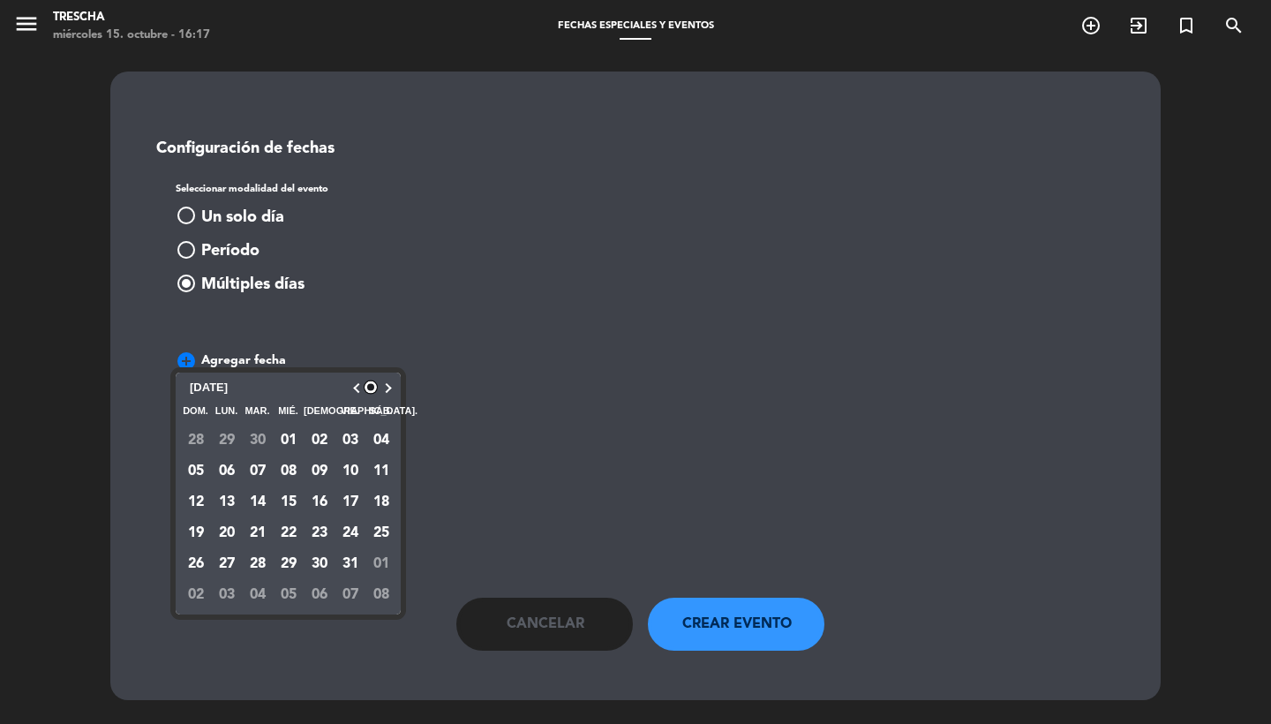
click at [380, 390] on button "button" at bounding box center [385, 388] width 14 height 9
click at [389, 390] on button "button" at bounding box center [385, 388] width 14 height 9
click at [384, 387] on div at bounding box center [385, 388] width 14 height 20
click at [384, 389] on button "button" at bounding box center [385, 388] width 14 height 9
click at [548, 625] on span "Cancelar" at bounding box center [546, 624] width 78 height 23
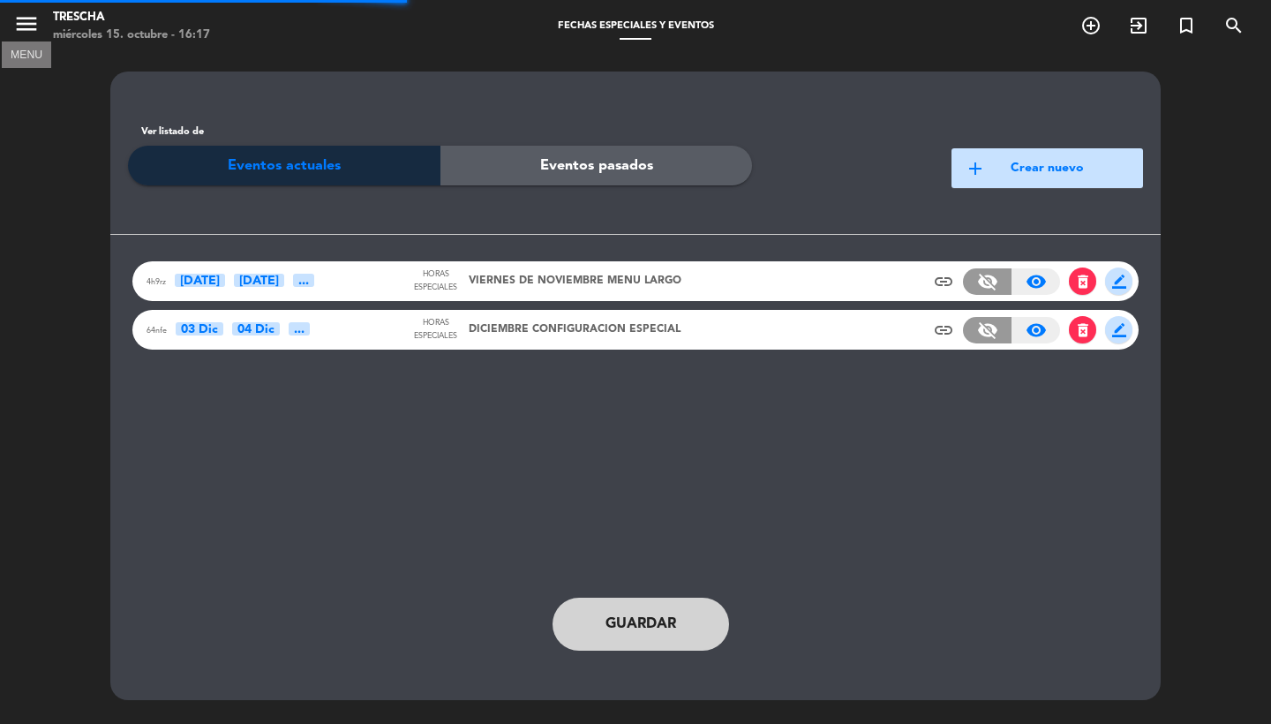
click at [26, 31] on icon "menu" at bounding box center [26, 24] width 26 height 26
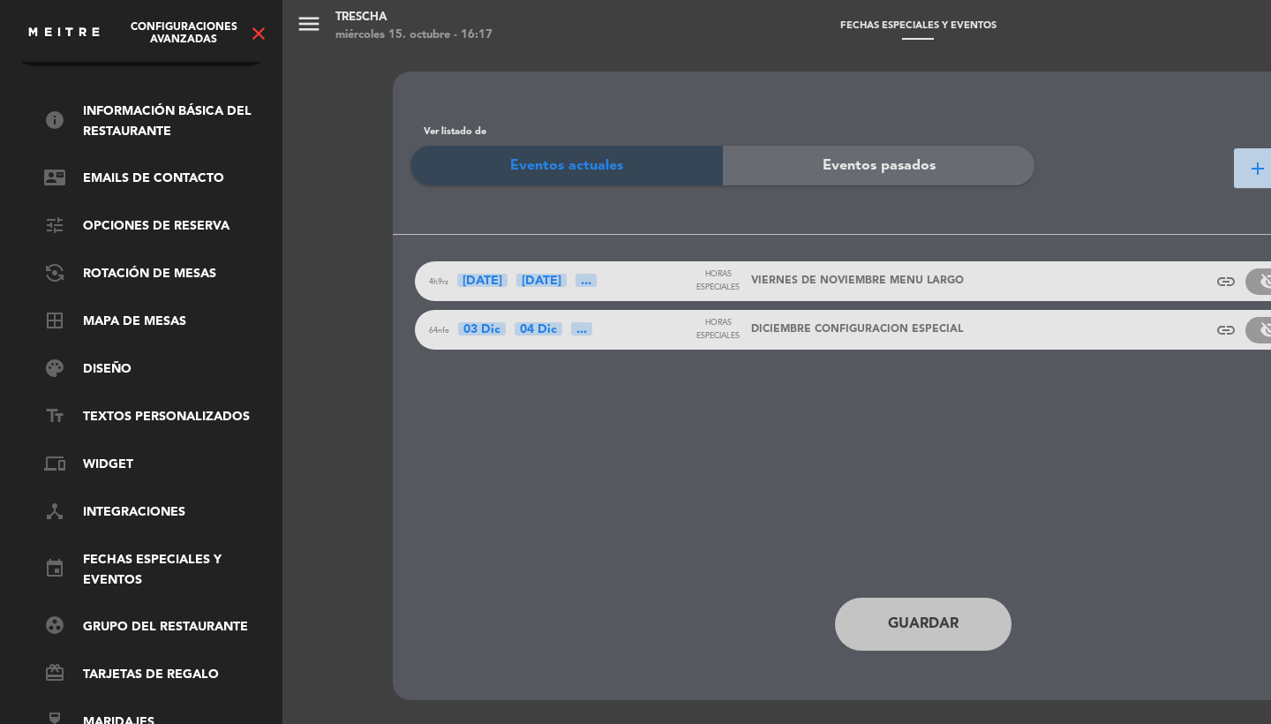
click at [267, 35] on icon "close" at bounding box center [258, 33] width 21 height 21
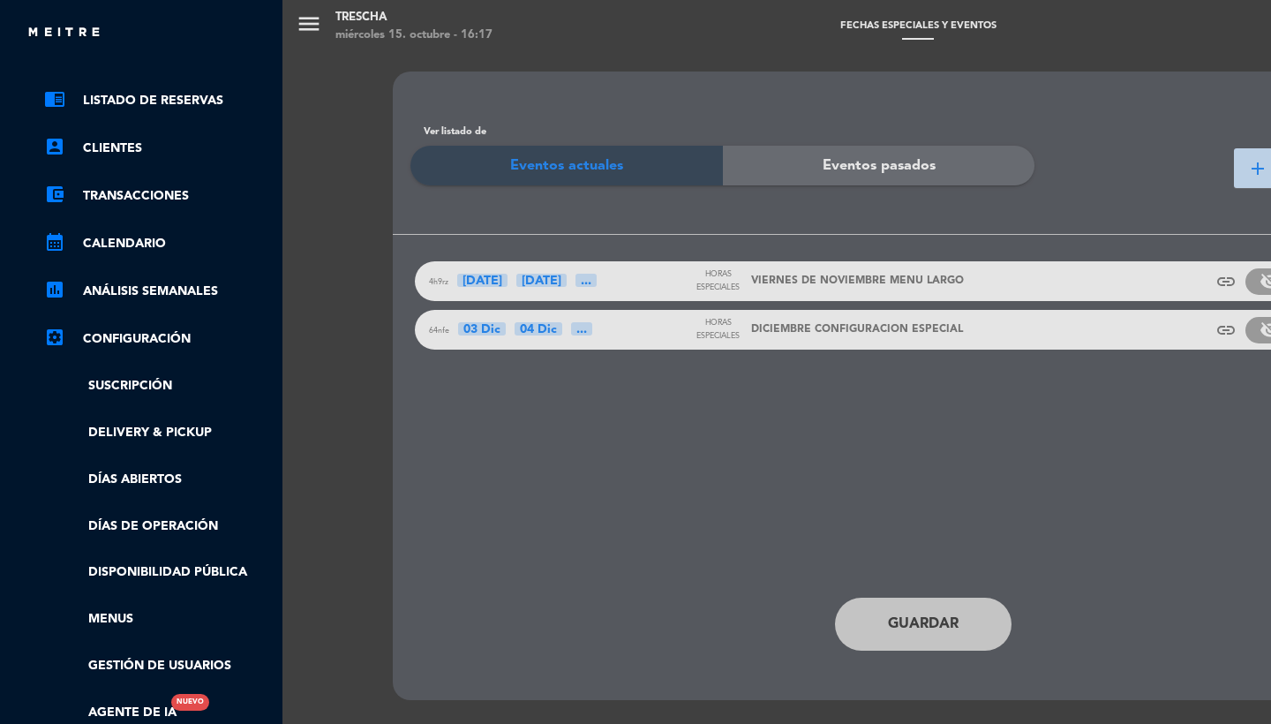
click at [137, 506] on ul "chrome_reader_mode Listado de Reservas account_box Clientes account_balance_wal…" at bounding box center [141, 406] width 265 height 633
click at [137, 521] on link "Días de Operación" at bounding box center [159, 527] width 230 height 20
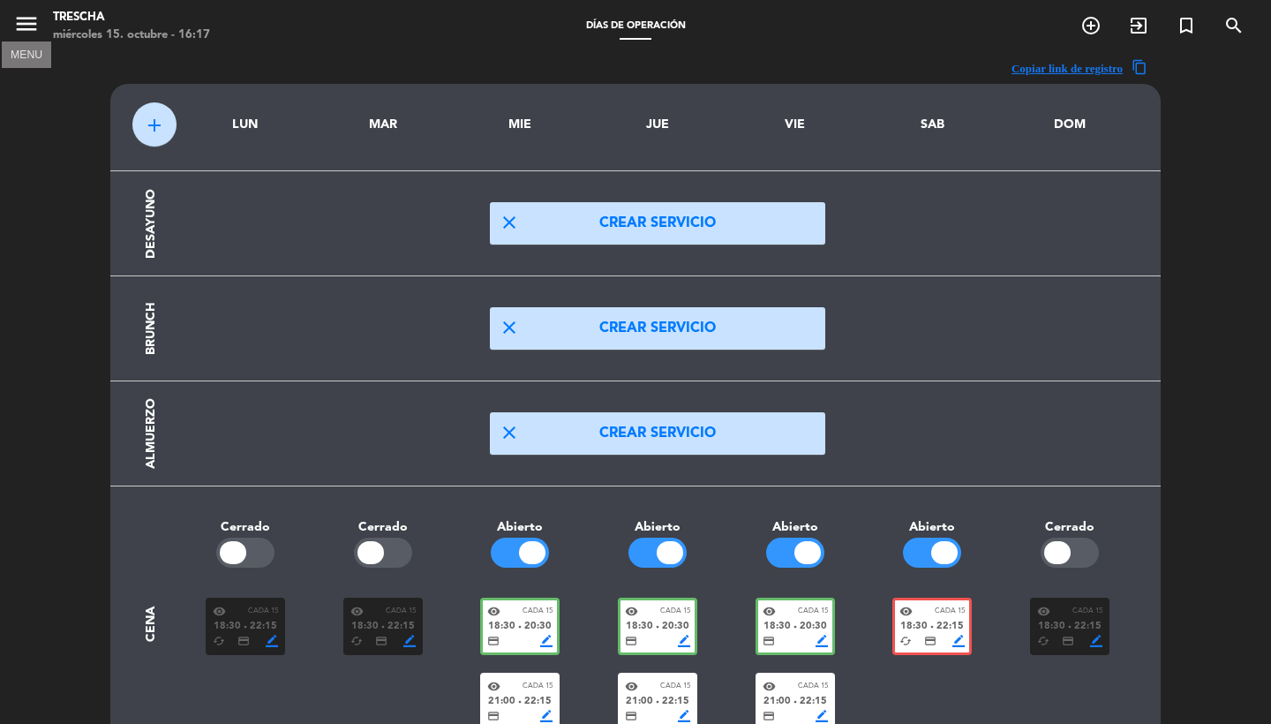
click at [26, 19] on icon "menu" at bounding box center [26, 24] width 26 height 26
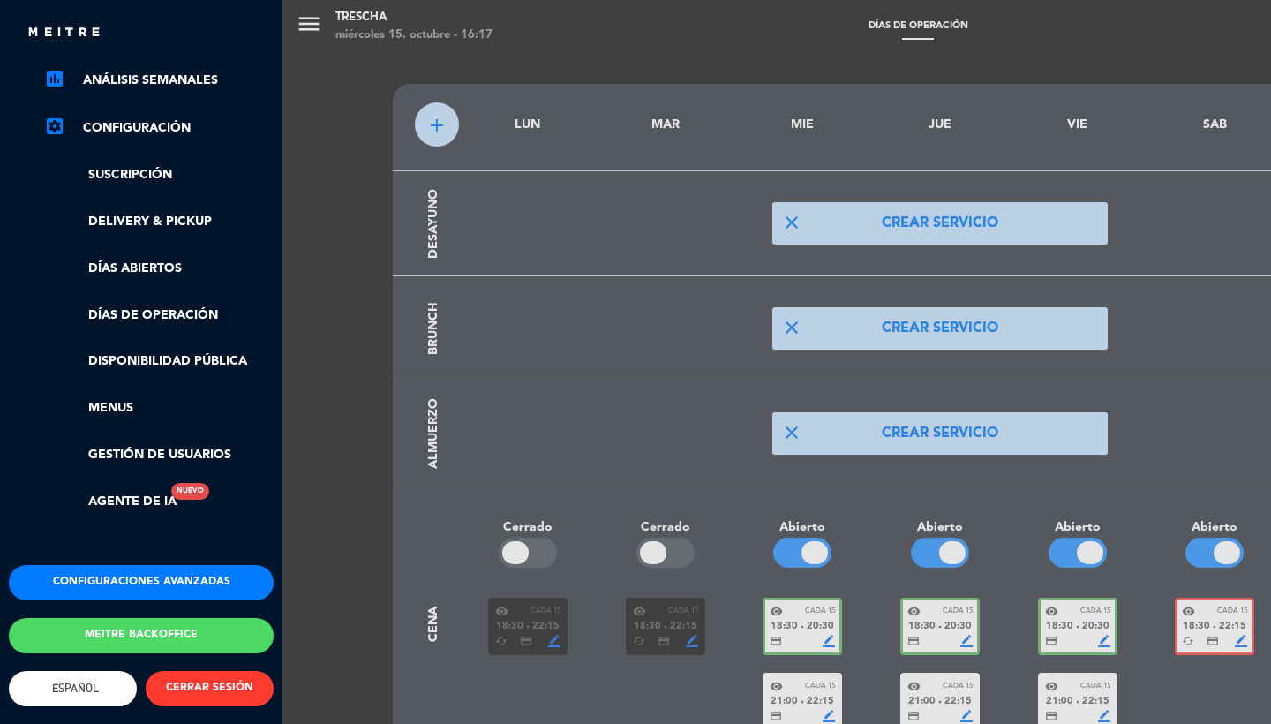
click at [140, 580] on button "Configuraciones avanzadas" at bounding box center [141, 582] width 265 height 35
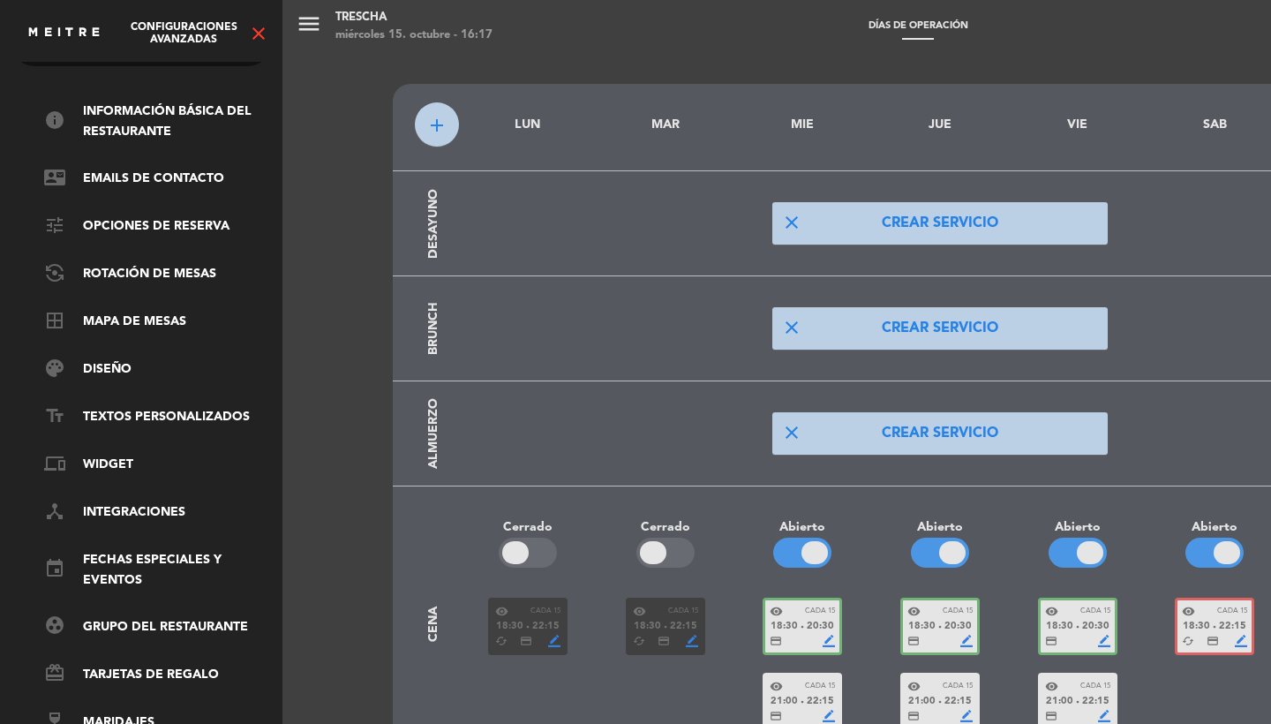
scroll to position [60, 0]
click at [113, 570] on link "event Fechas especiales y eventos" at bounding box center [159, 570] width 230 height 41
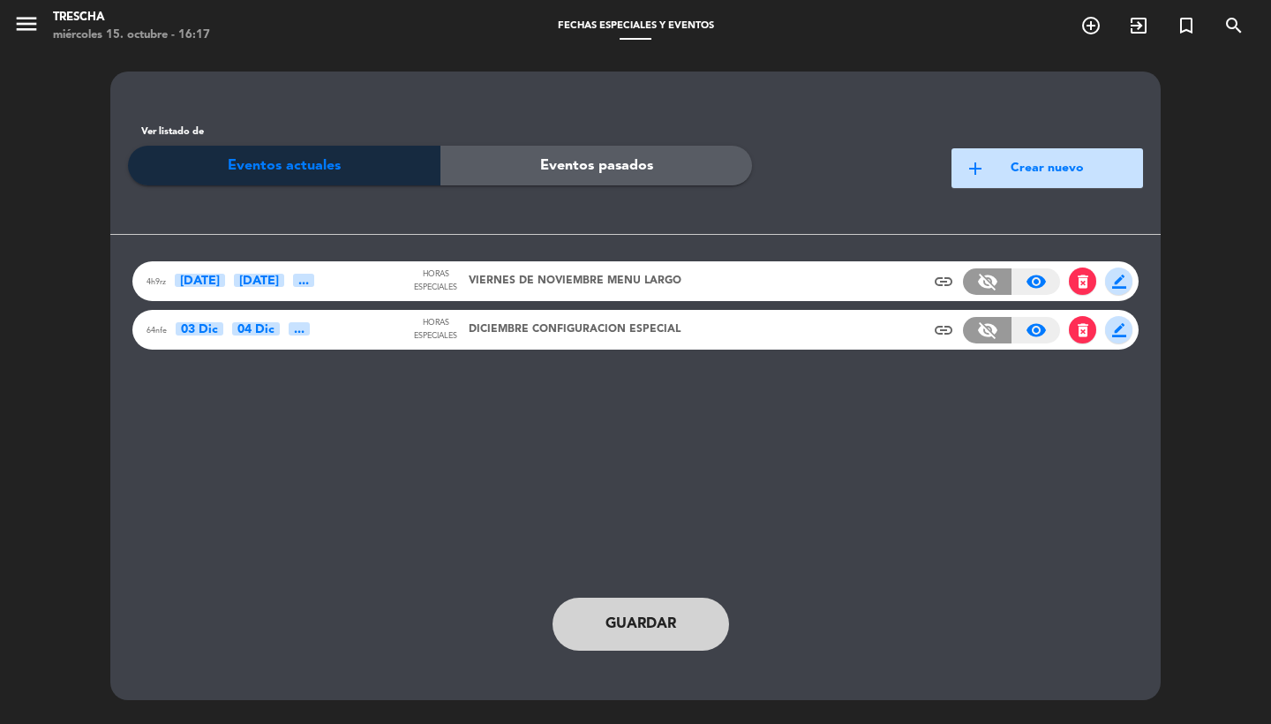
click at [597, 329] on span "DICIEMBRE CONFIGURACION ESPECIAL" at bounding box center [575, 330] width 212 height 18
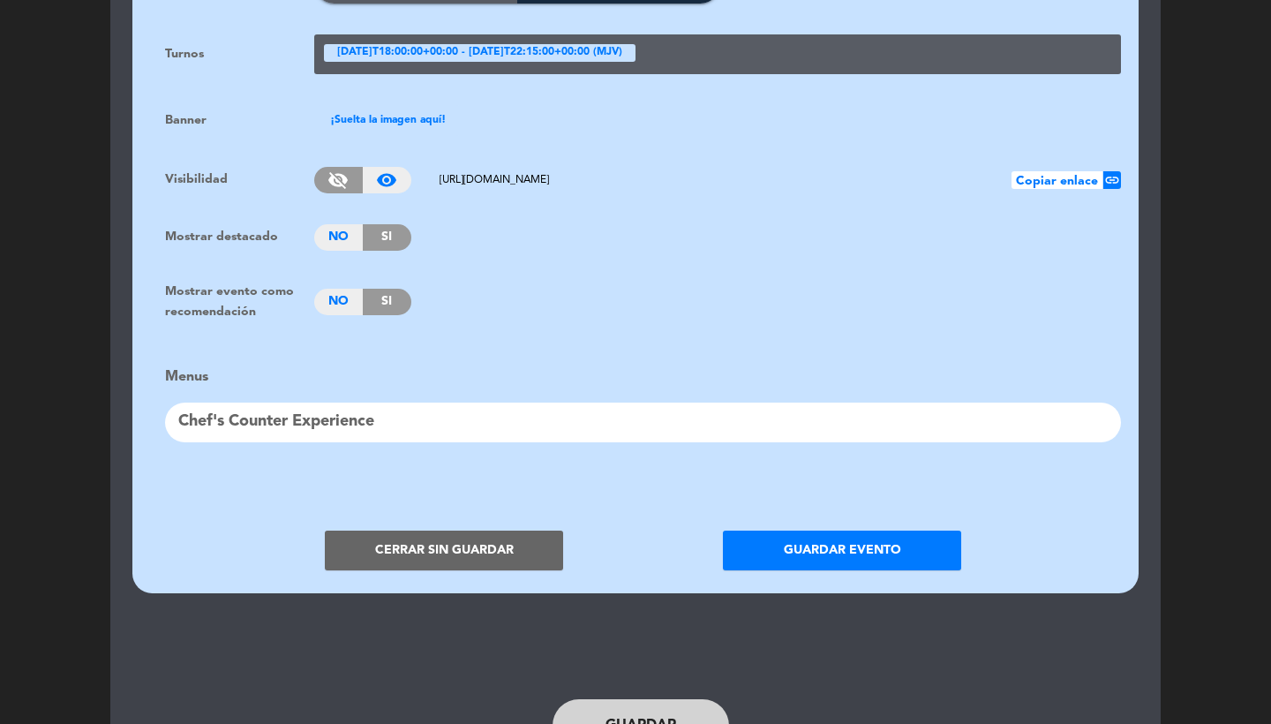
scroll to position [1303, 0]
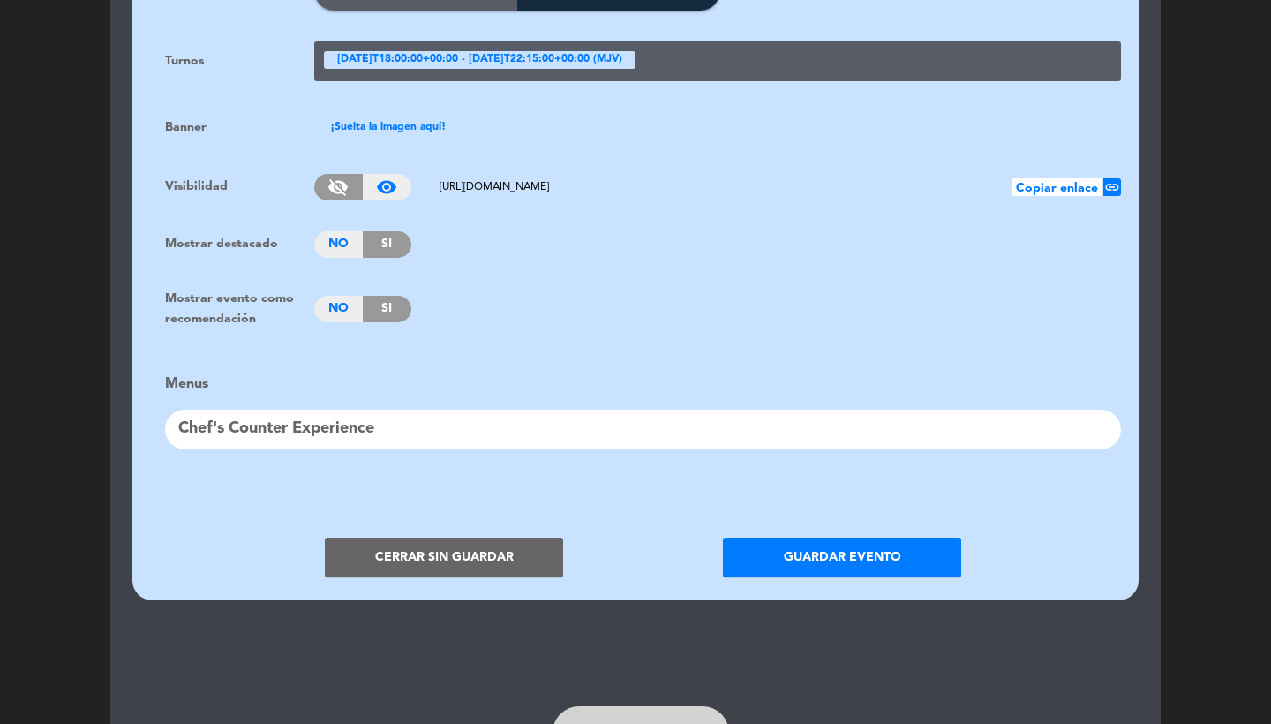
click at [394, 547] on button "Cerrar sin guardar" at bounding box center [444, 558] width 238 height 40
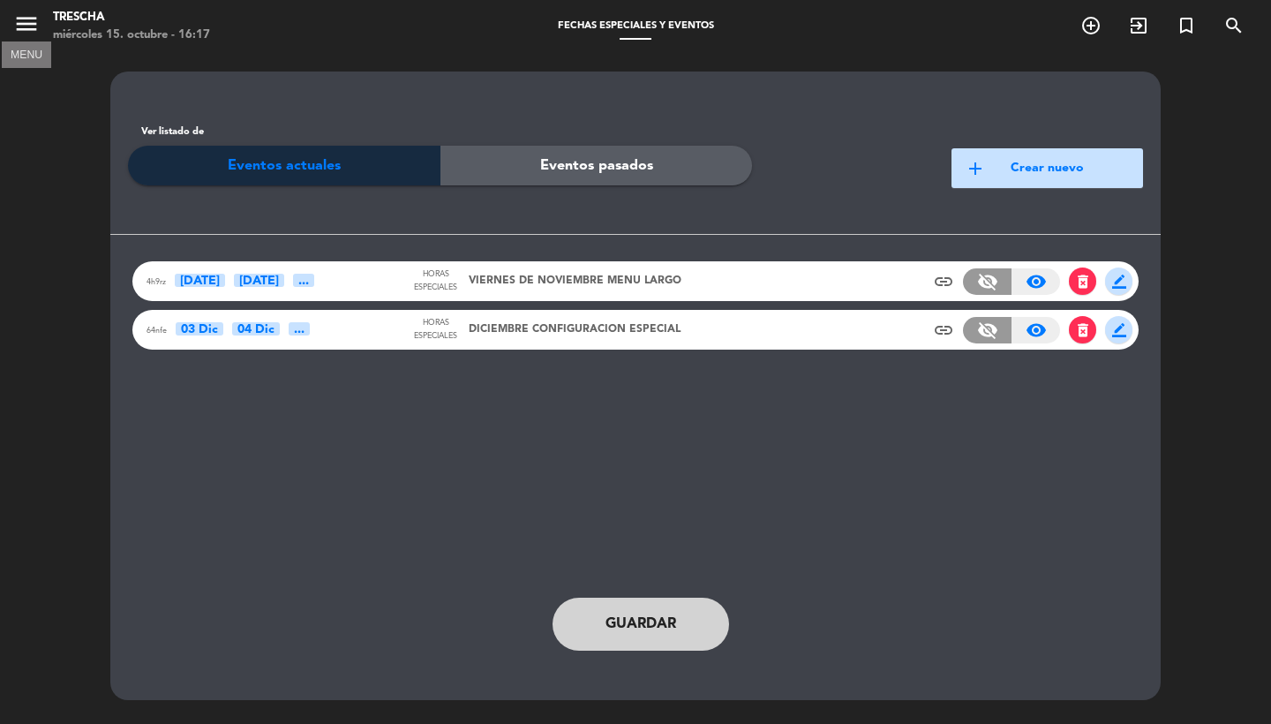
click at [17, 34] on icon "menu" at bounding box center [26, 24] width 26 height 26
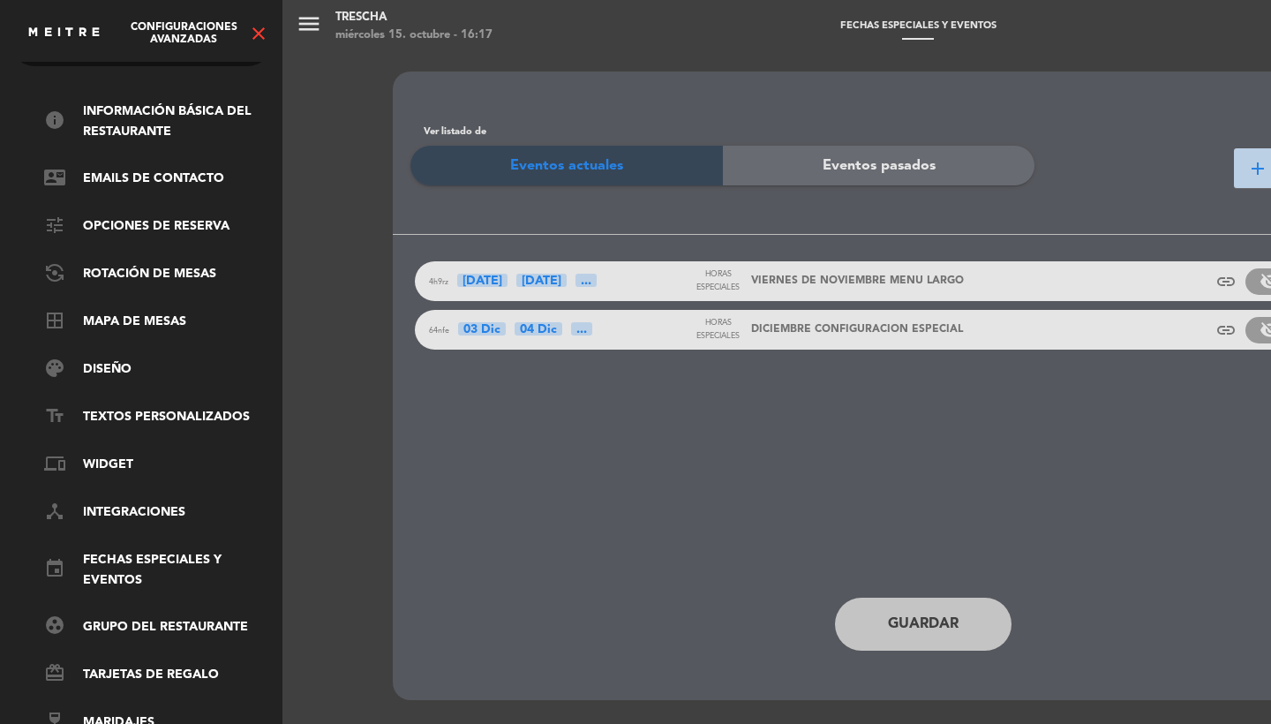
click at [259, 29] on icon "close" at bounding box center [258, 33] width 21 height 21
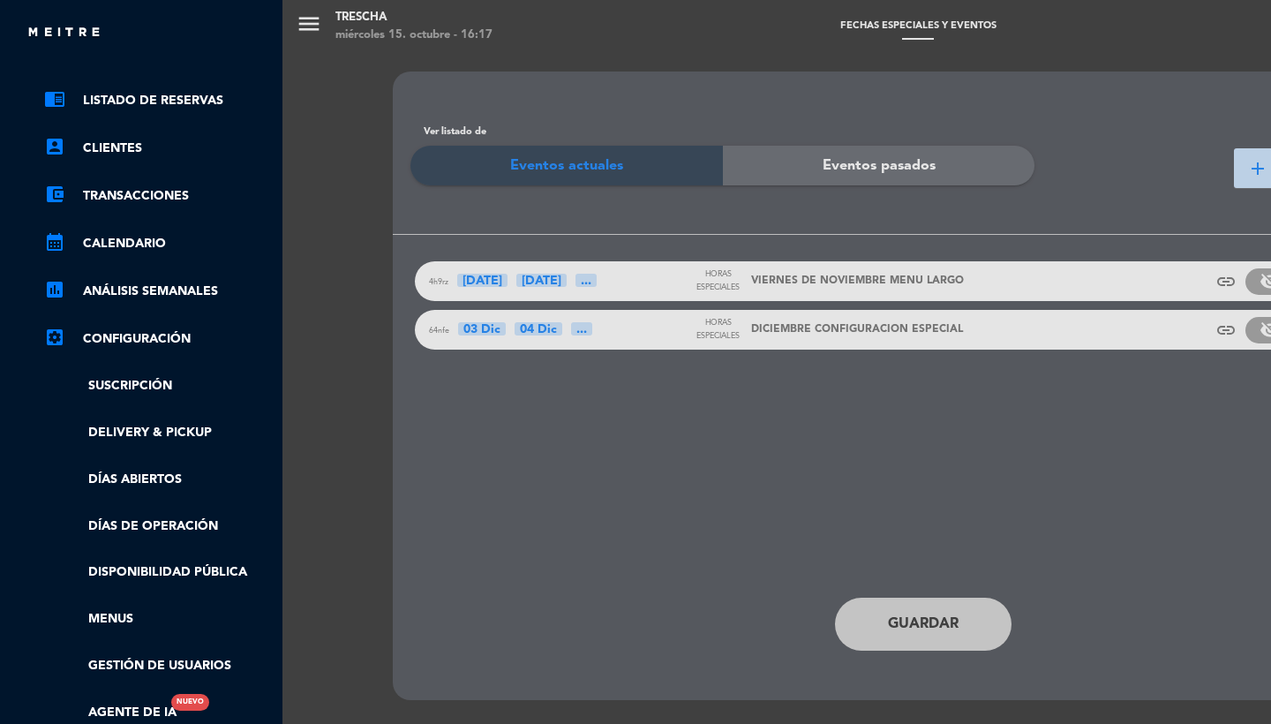
click at [109, 589] on ul "chrome_reader_mode Listado de Reservas account_box Clientes account_balance_wal…" at bounding box center [141, 406] width 265 height 633
click at [112, 622] on link "Menus" at bounding box center [159, 619] width 230 height 20
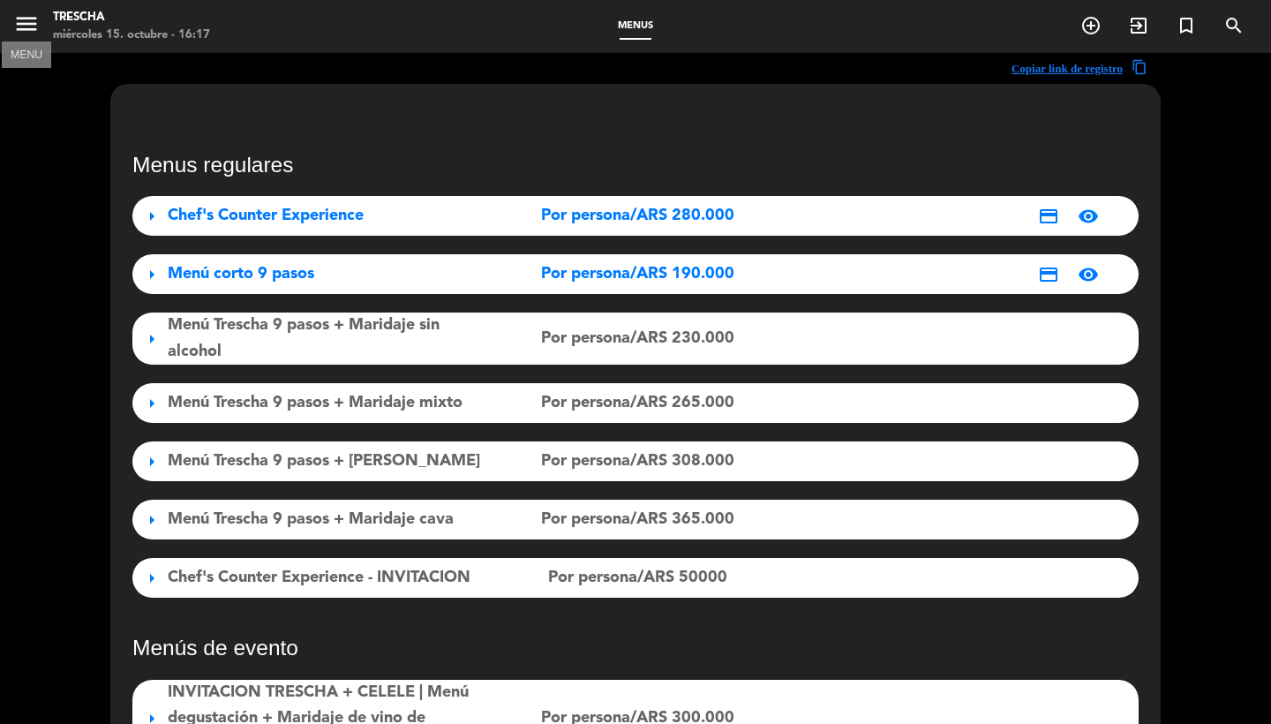
click at [15, 27] on icon "menu" at bounding box center [26, 24] width 26 height 26
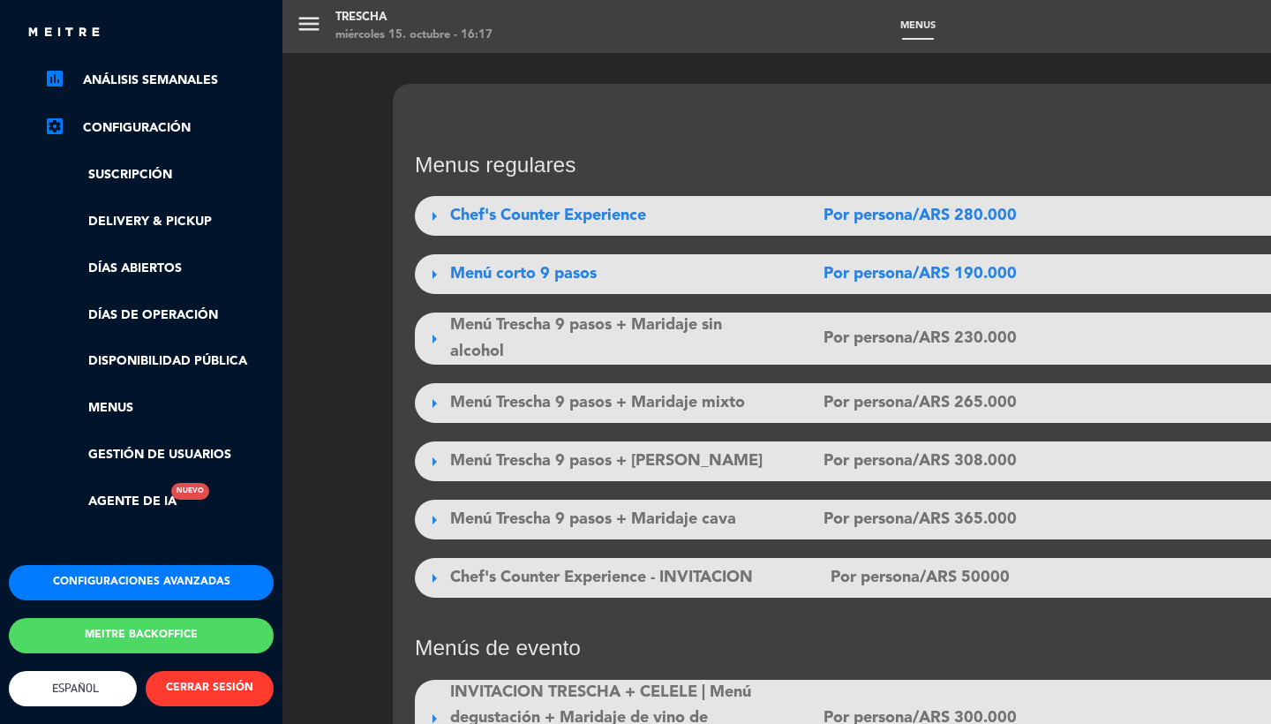
scroll to position [60, 0]
click at [185, 577] on button "Configuraciones avanzadas" at bounding box center [141, 582] width 265 height 35
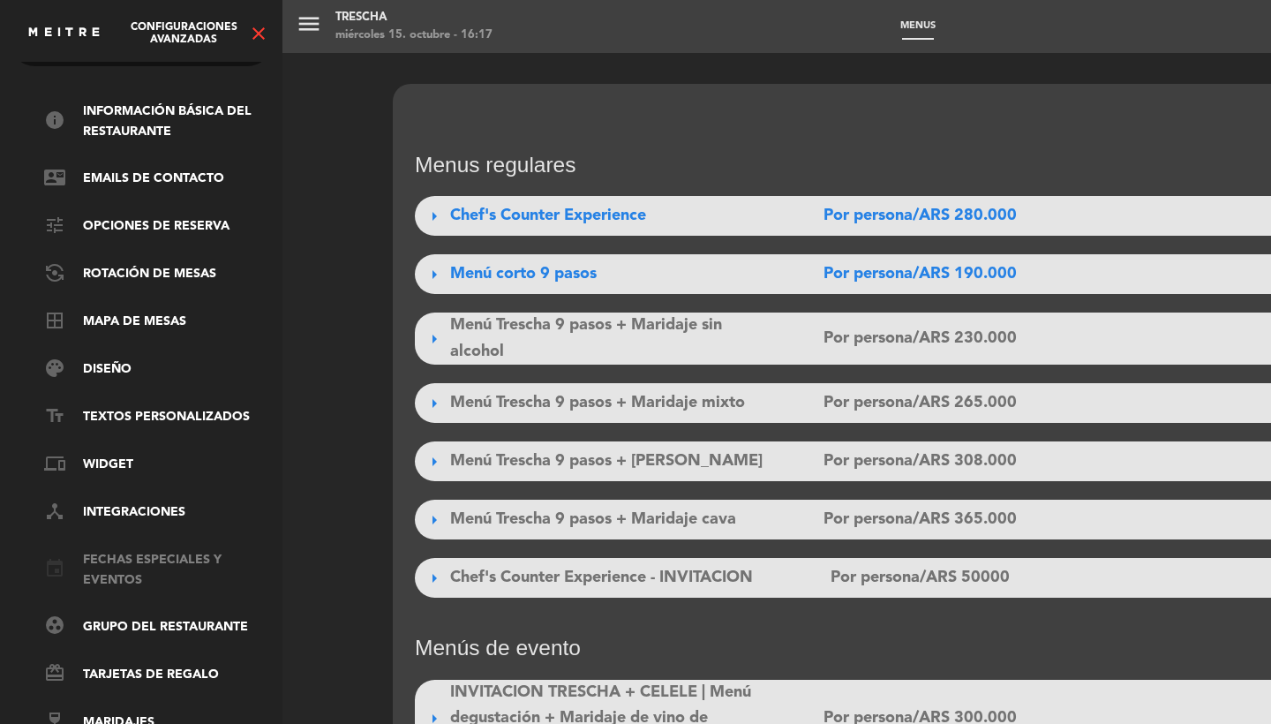
click at [132, 572] on link "event Fechas especiales y eventos" at bounding box center [159, 570] width 230 height 41
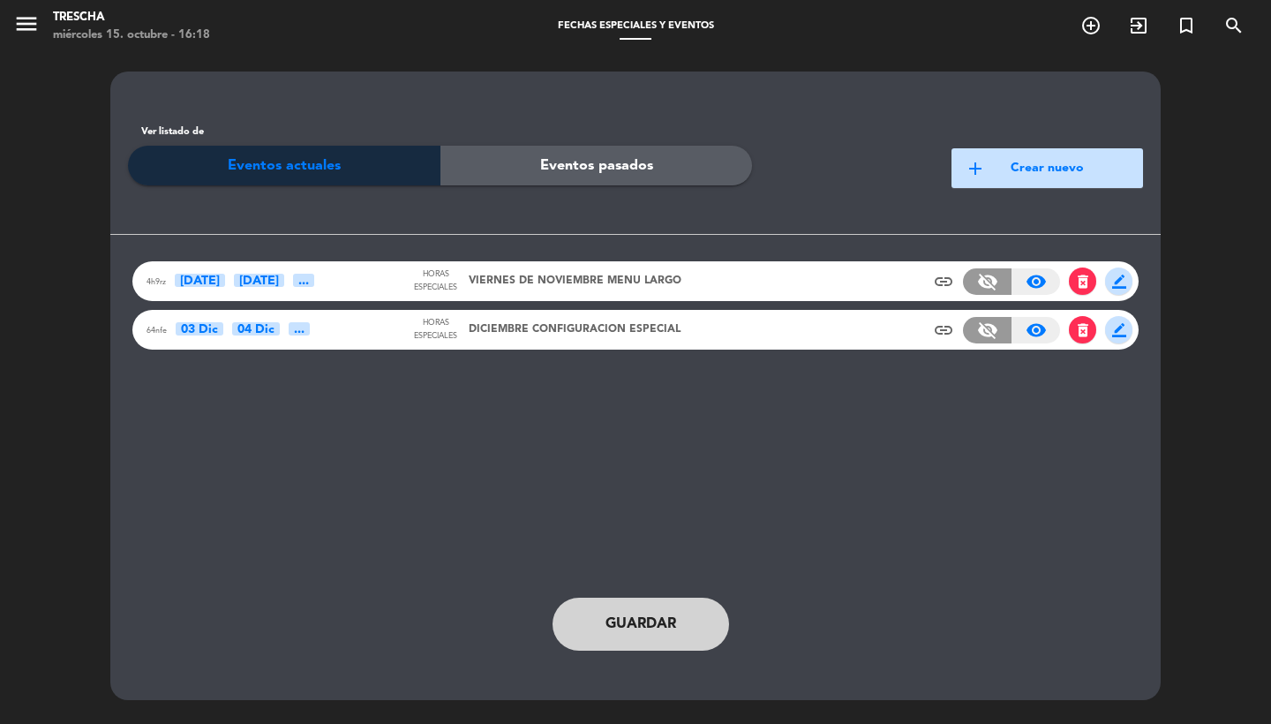
click at [969, 158] on span "add" at bounding box center [975, 168] width 21 height 21
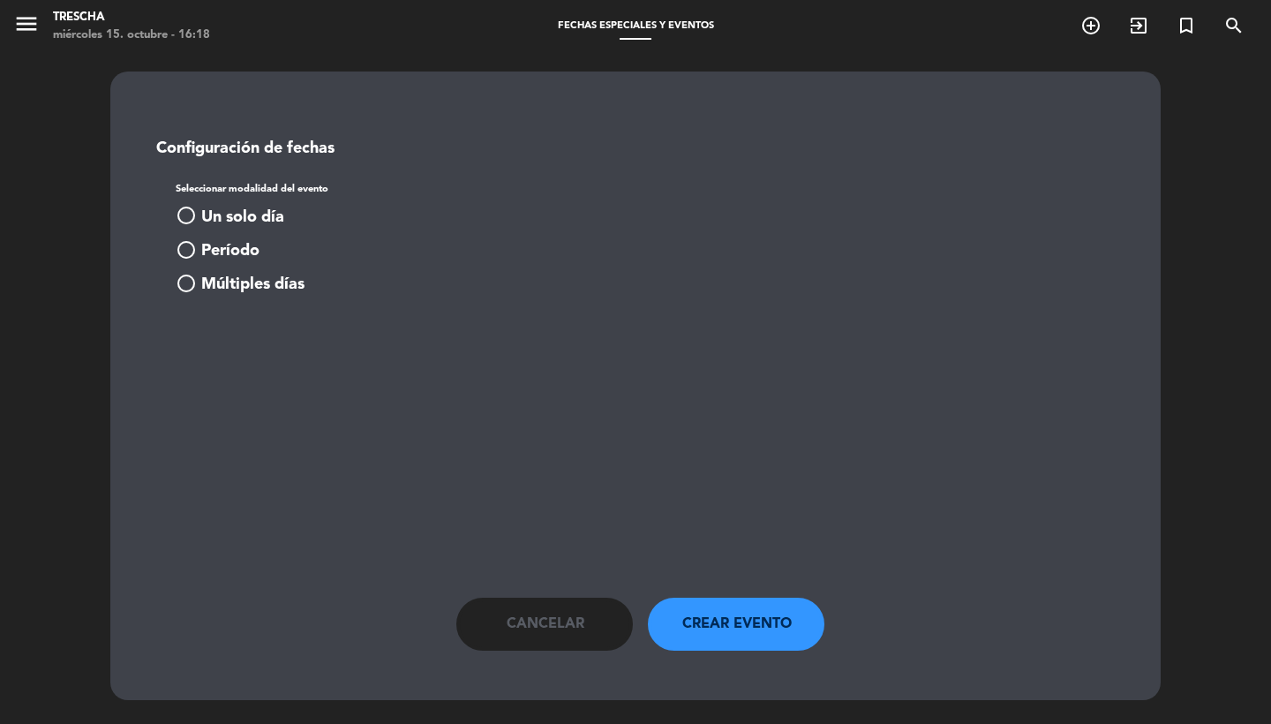
click at [221, 213] on span "Un solo día" at bounding box center [242, 218] width 83 height 26
click at [257, 367] on input at bounding box center [268, 352] width 157 height 32
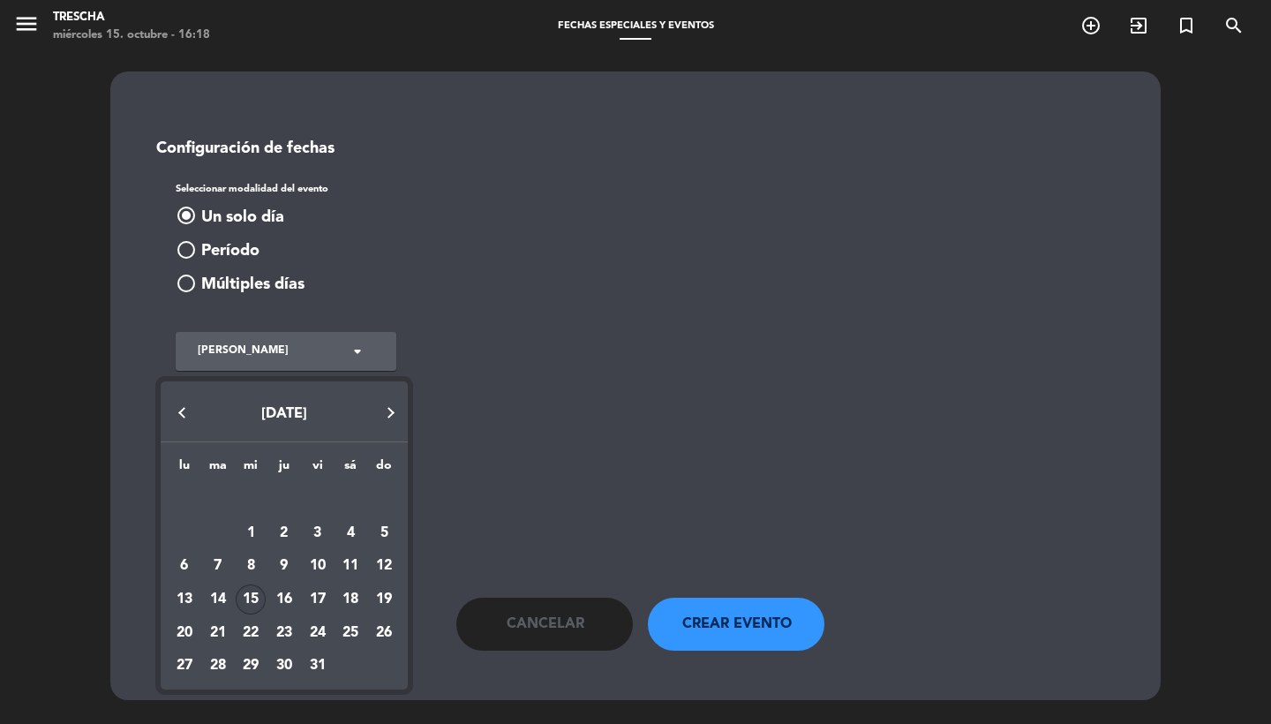
click at [403, 417] on button "Next month" at bounding box center [390, 412] width 35 height 35
click at [242, 282] on div at bounding box center [635, 362] width 1271 height 724
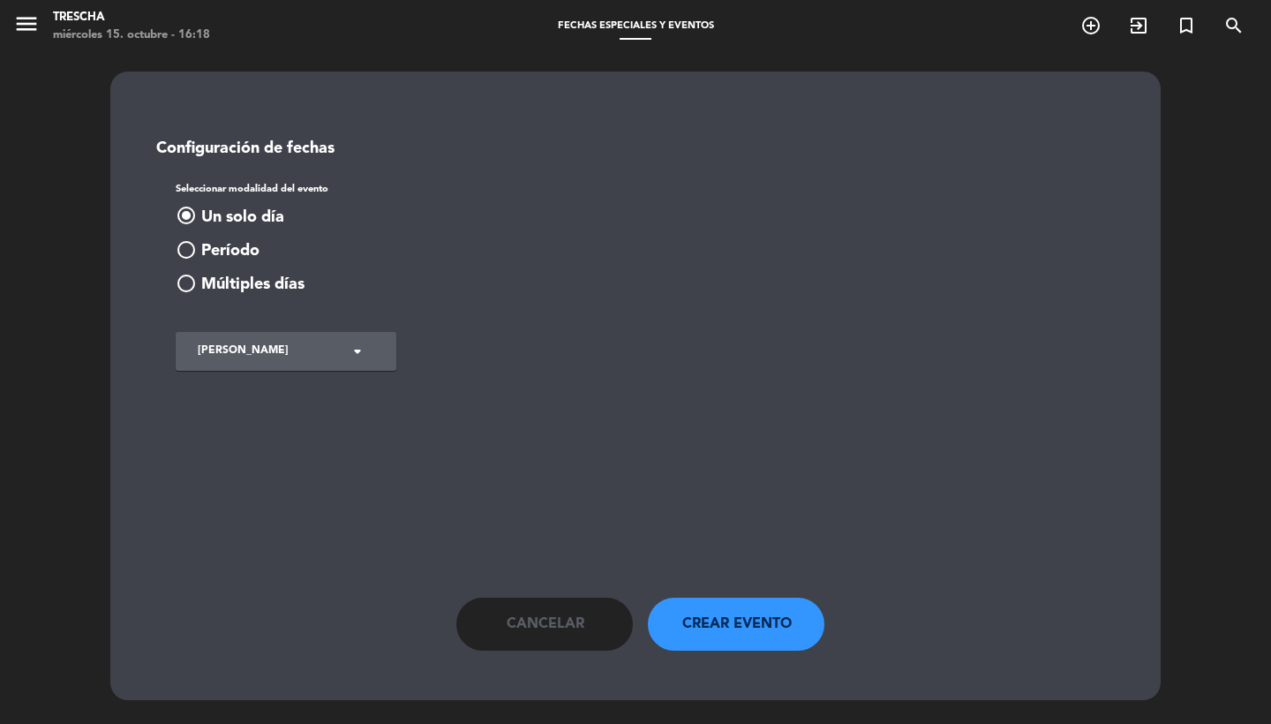
click at [243, 294] on span "Múltiples días" at bounding box center [252, 285] width 103 height 26
click at [229, 367] on button "add_circle Agregar fecha" at bounding box center [231, 361] width 110 height 21
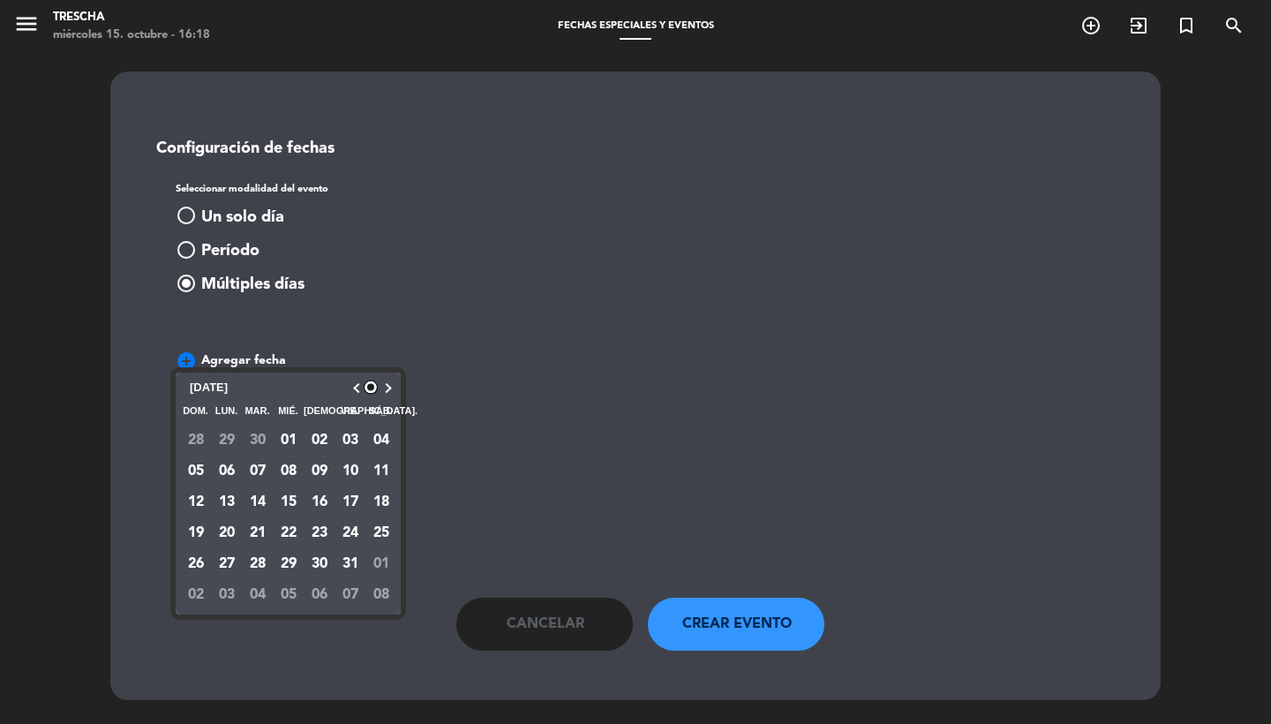
click at [389, 381] on div "[DATE] [DATE]" at bounding box center [288, 388] width 216 height 22
click at [389, 393] on button "button" at bounding box center [385, 388] width 14 height 9
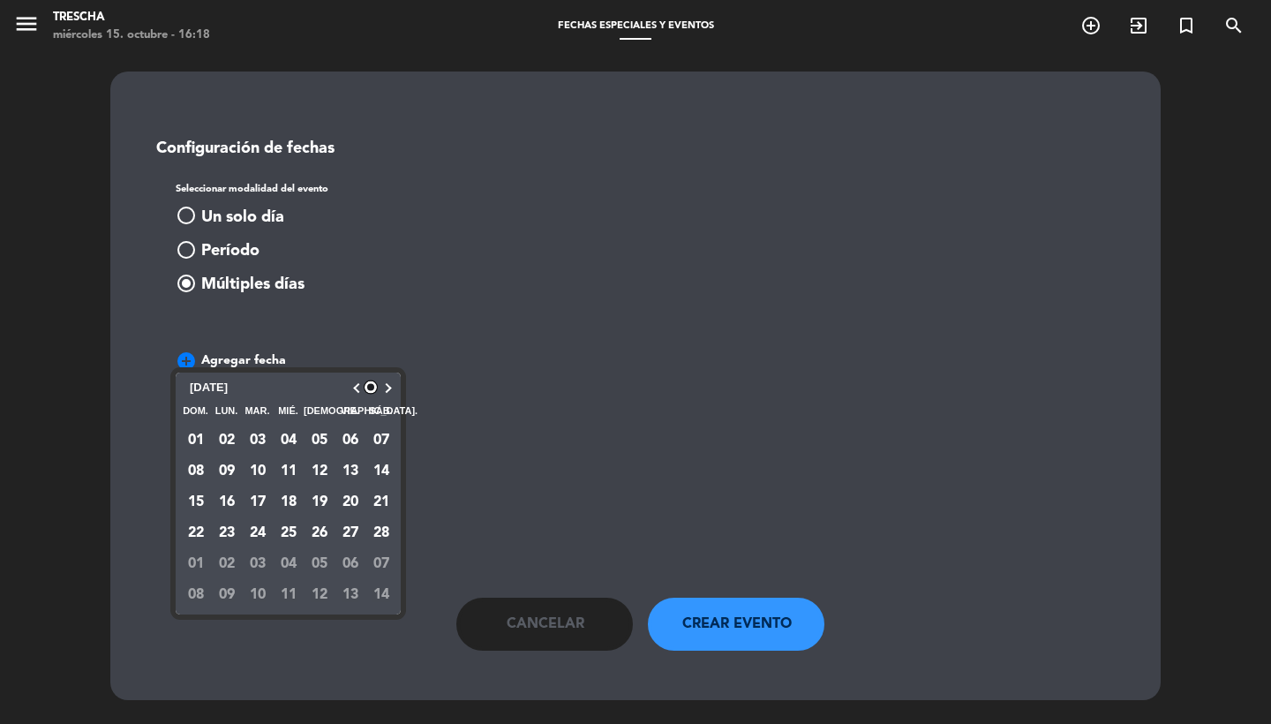
click at [361, 393] on button "button" at bounding box center [357, 388] width 14 height 9
click at [526, 624] on span "Cancelar" at bounding box center [546, 624] width 78 height 23
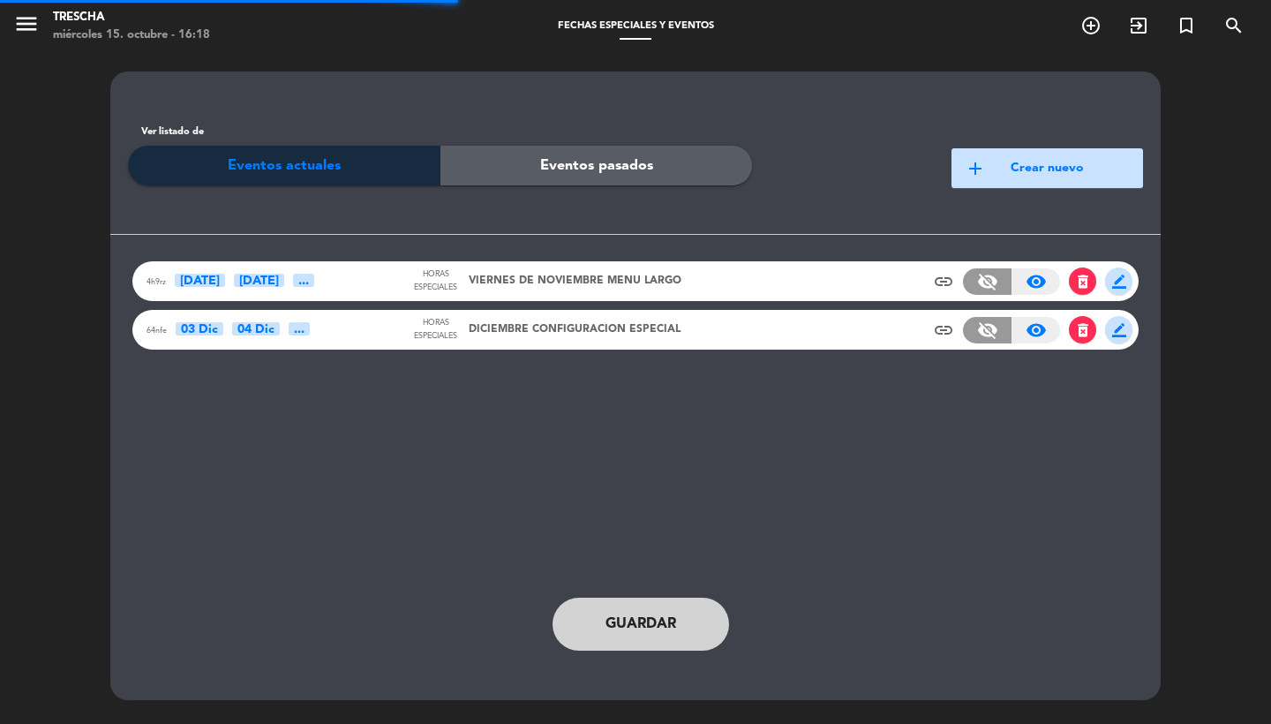
click at [32, 8] on span "menu" at bounding box center [33, 26] width 40 height 41
click at [32, 34] on icon "menu" at bounding box center [26, 24] width 26 height 26
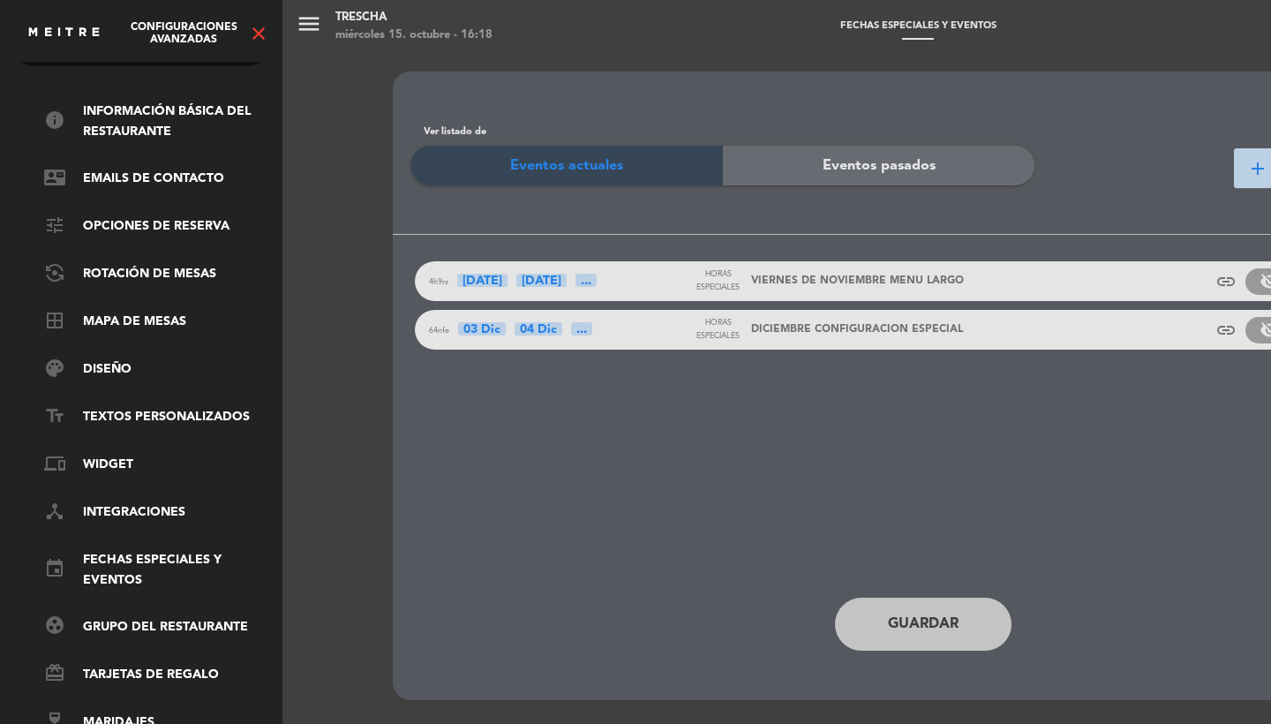
click at [256, 32] on icon "close" at bounding box center [258, 33] width 21 height 21
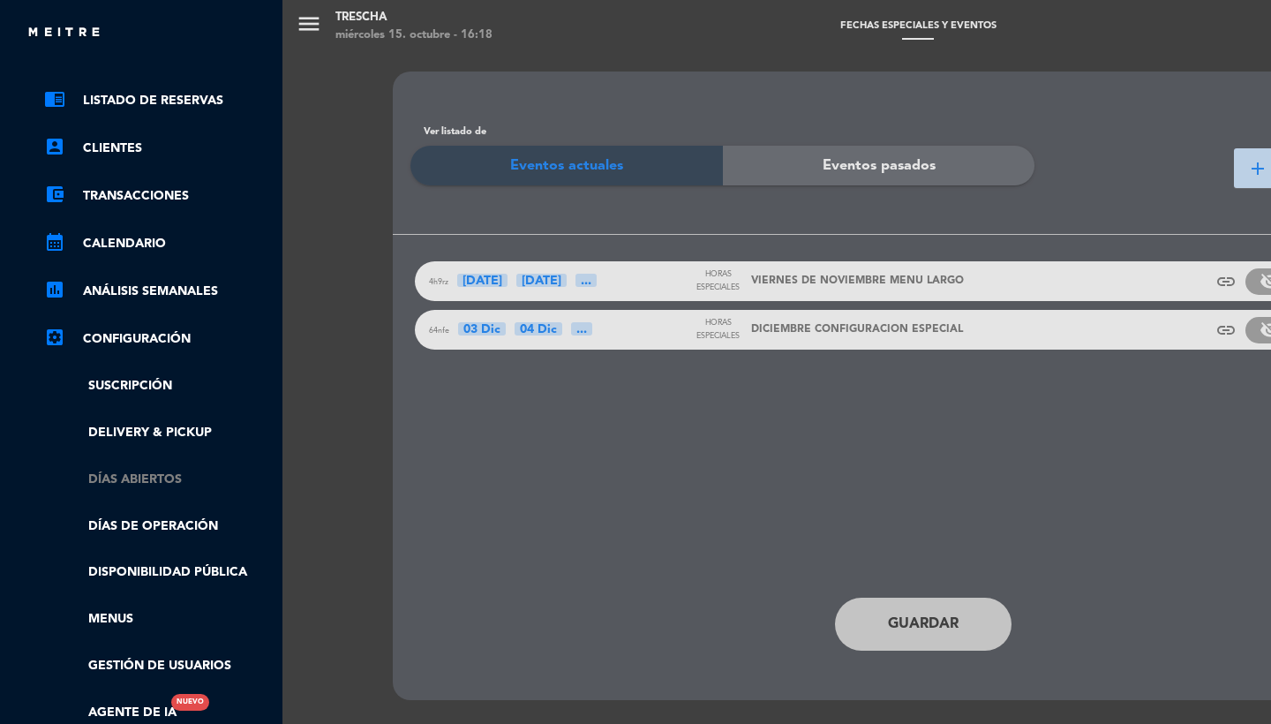
click at [127, 481] on link "Días abiertos" at bounding box center [159, 480] width 230 height 20
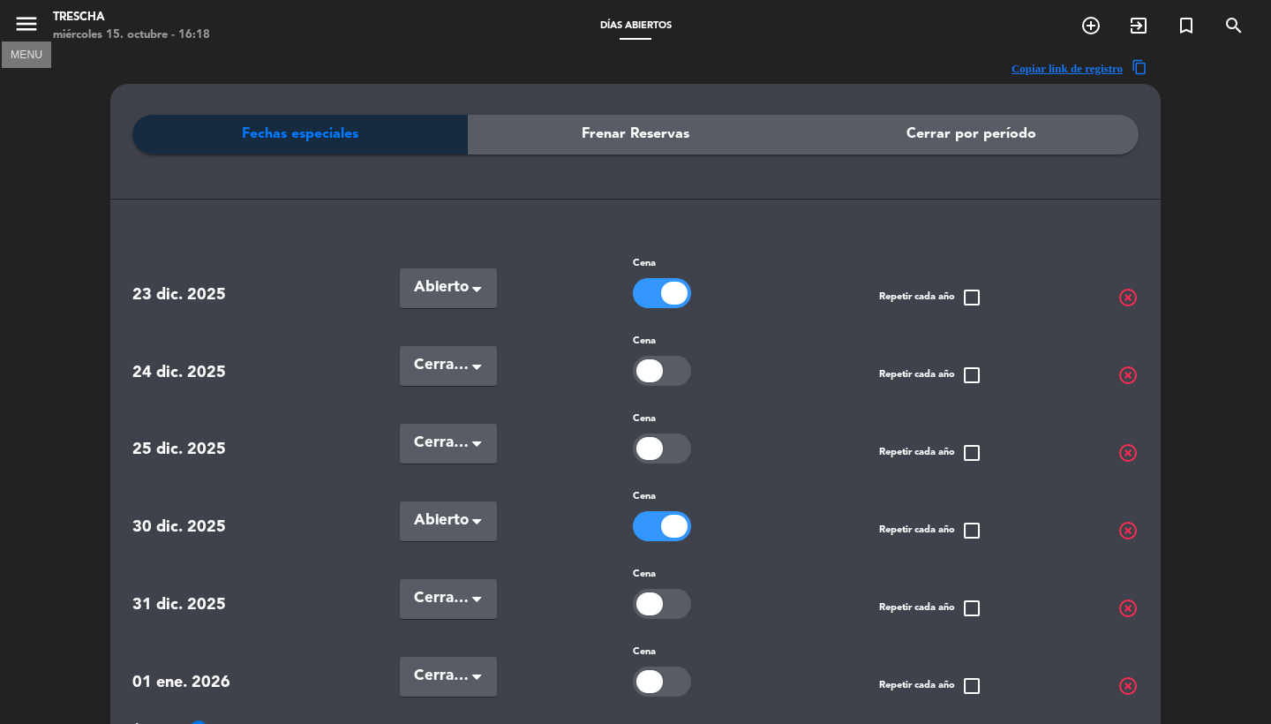
click at [30, 20] on icon "menu" at bounding box center [26, 24] width 26 height 26
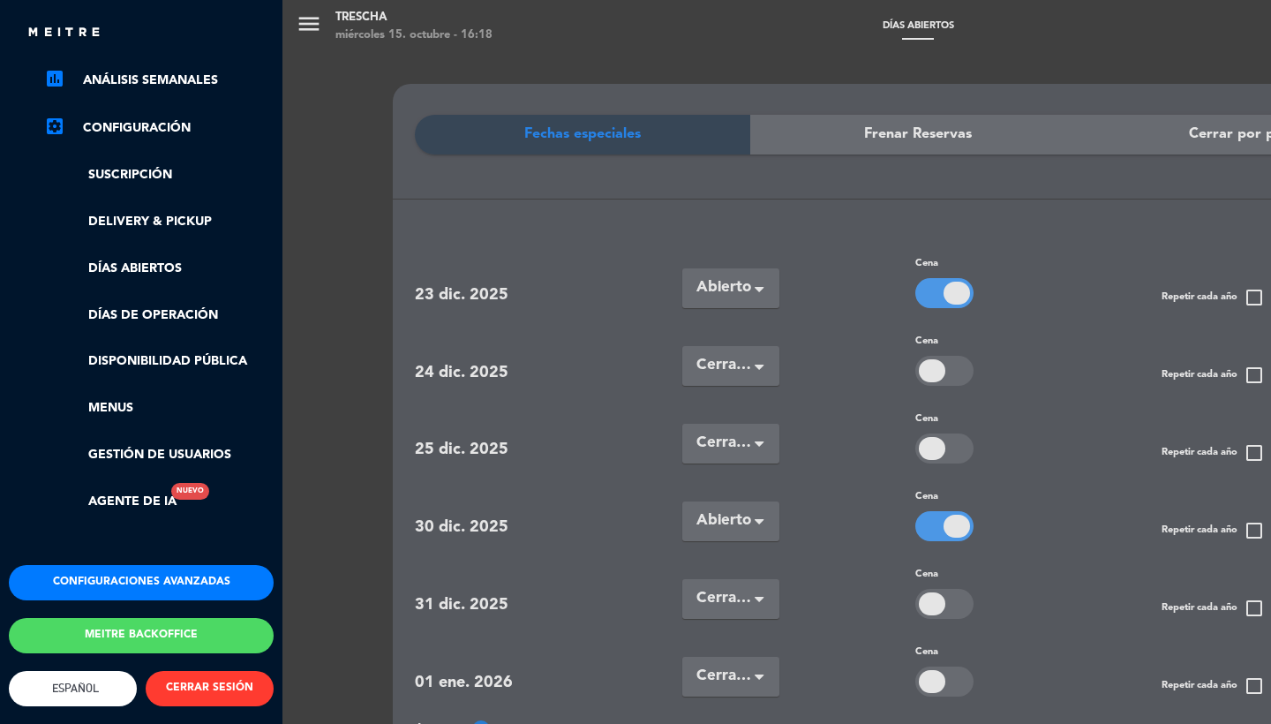
click at [103, 565] on button "Configuraciones avanzadas" at bounding box center [141, 582] width 265 height 35
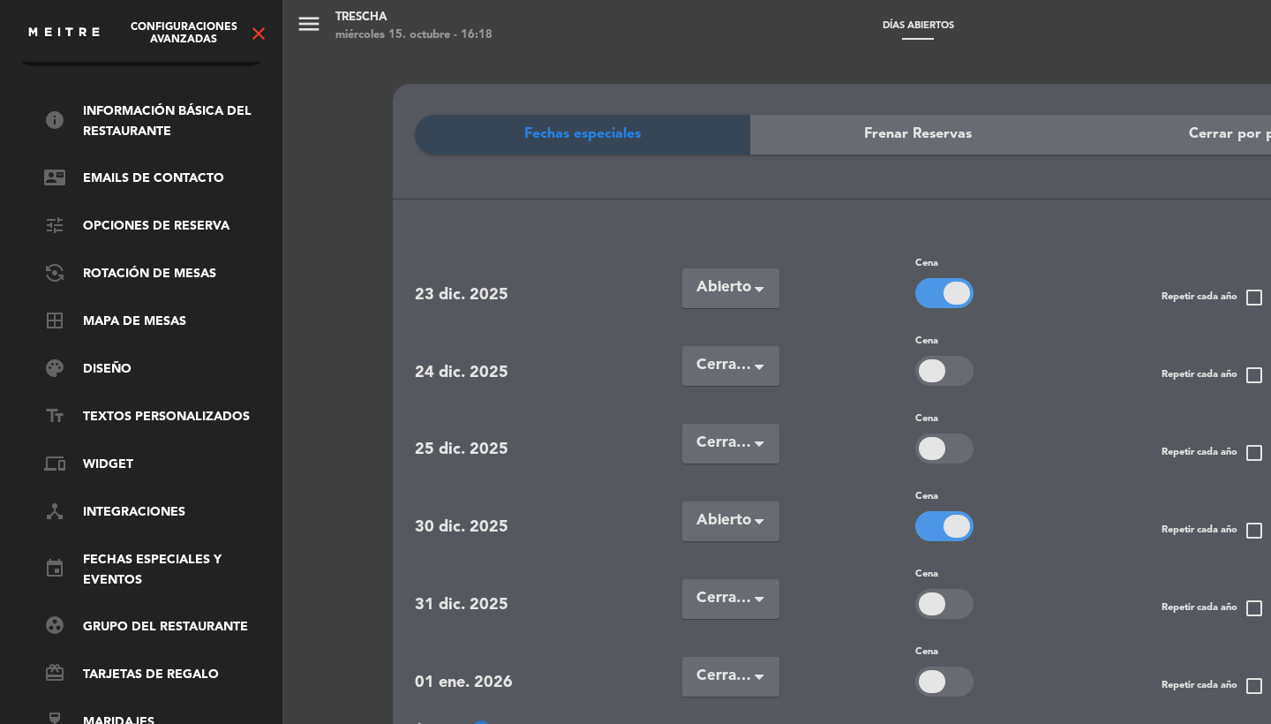
scroll to position [60, 0]
click at [125, 550] on link "event Fechas especiales y eventos" at bounding box center [159, 570] width 230 height 41
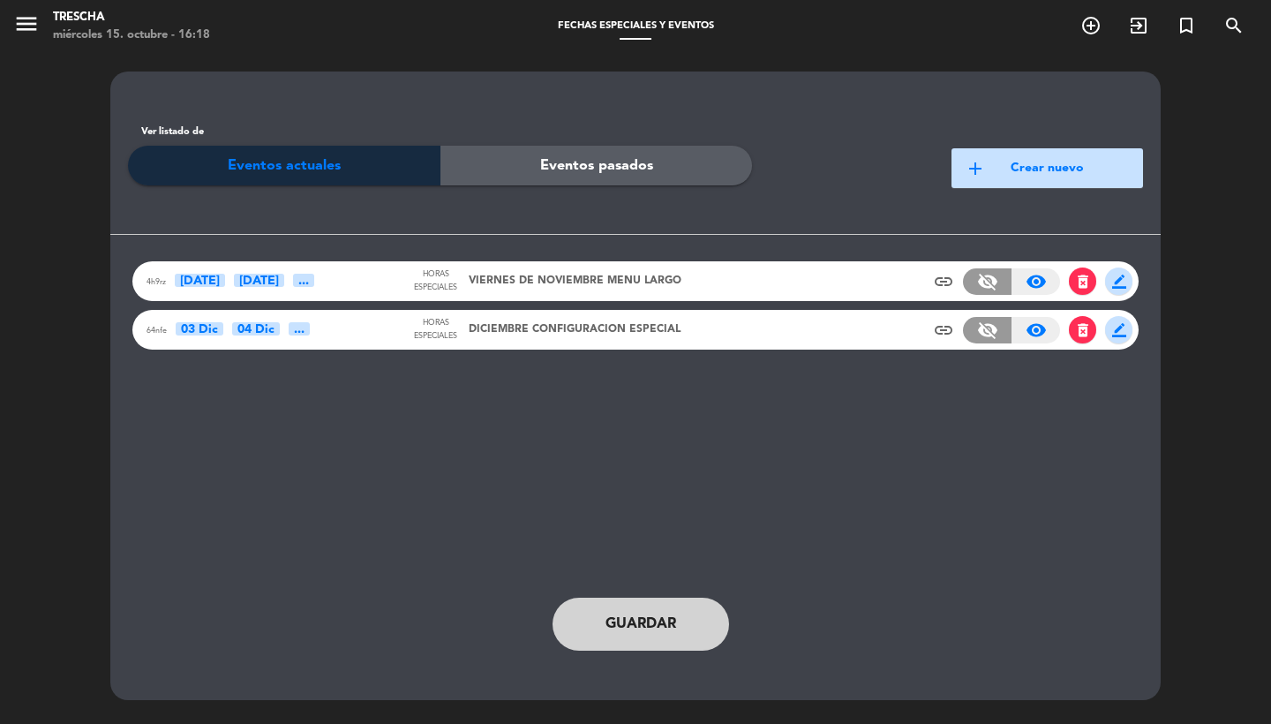
click at [1009, 176] on button "add Crear nuevo" at bounding box center [1048, 168] width 192 height 40
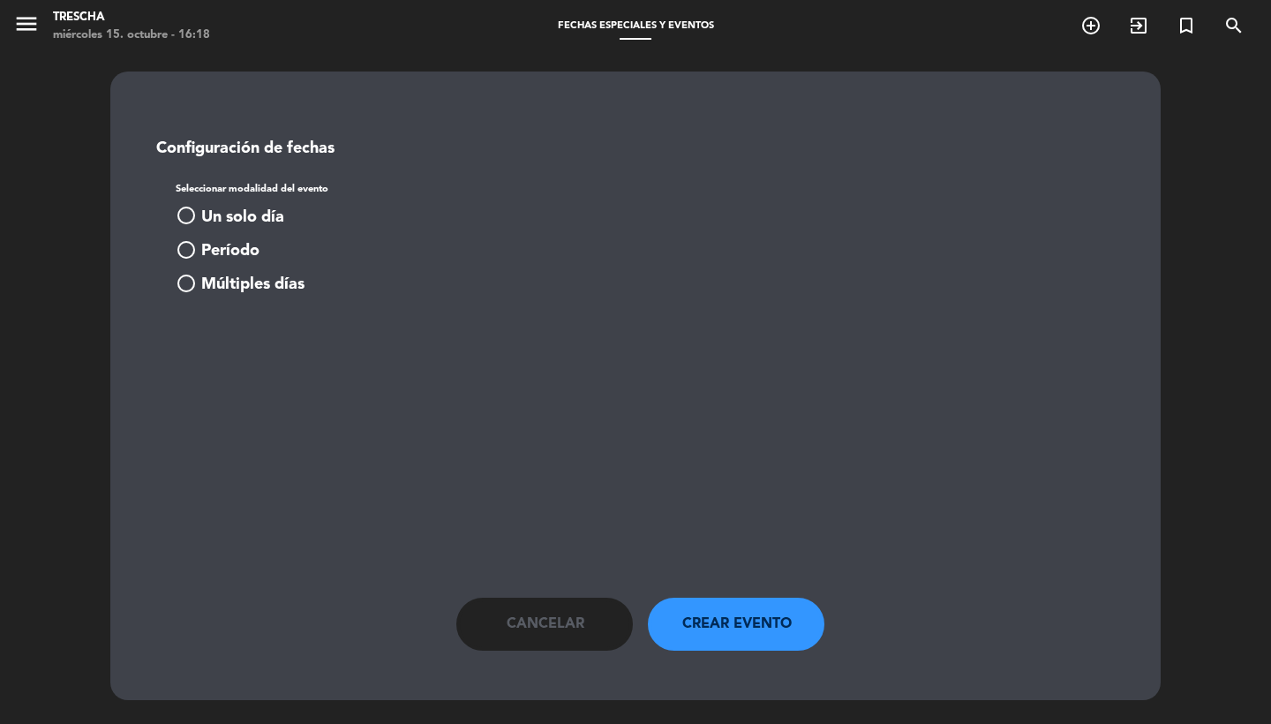
click at [230, 291] on span "Múltiples días" at bounding box center [252, 285] width 103 height 26
click at [239, 367] on button "add_circle Agregar fecha" at bounding box center [231, 361] width 110 height 21
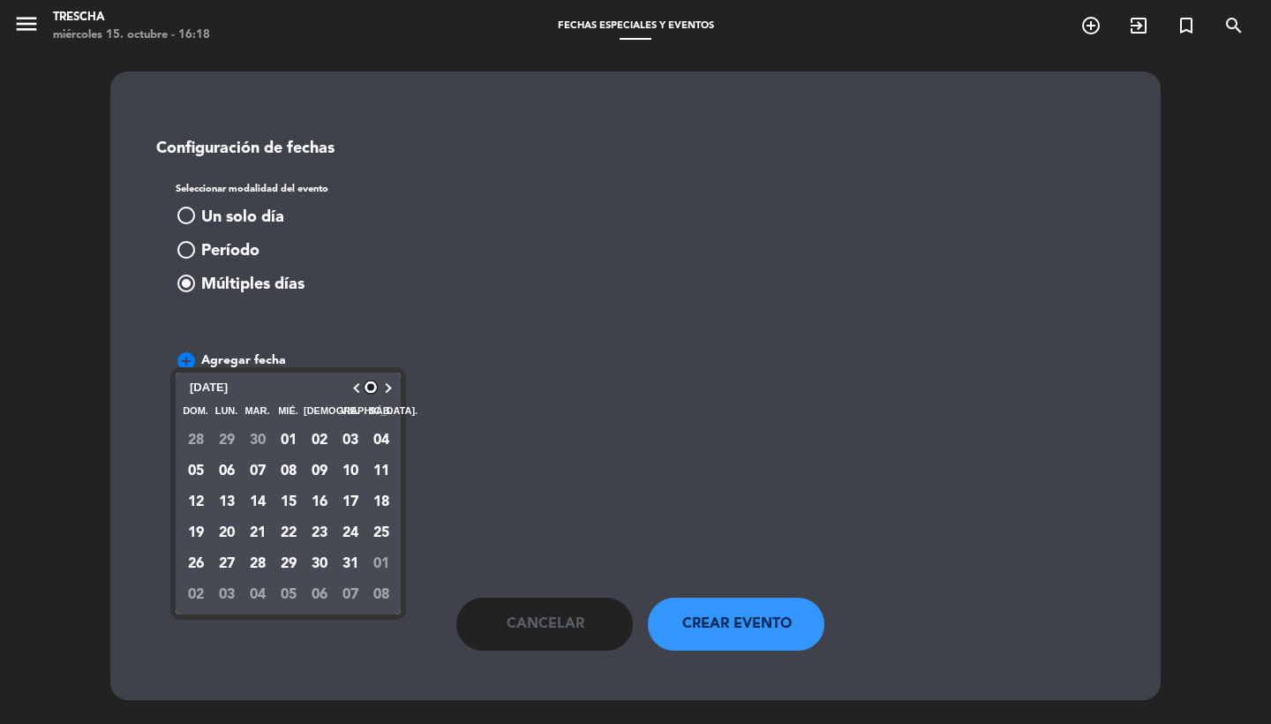
click at [384, 392] on button "button" at bounding box center [385, 388] width 14 height 9
click at [386, 393] on button "button" at bounding box center [385, 388] width 14 height 9
click at [347, 447] on button "02" at bounding box center [350, 440] width 31 height 31
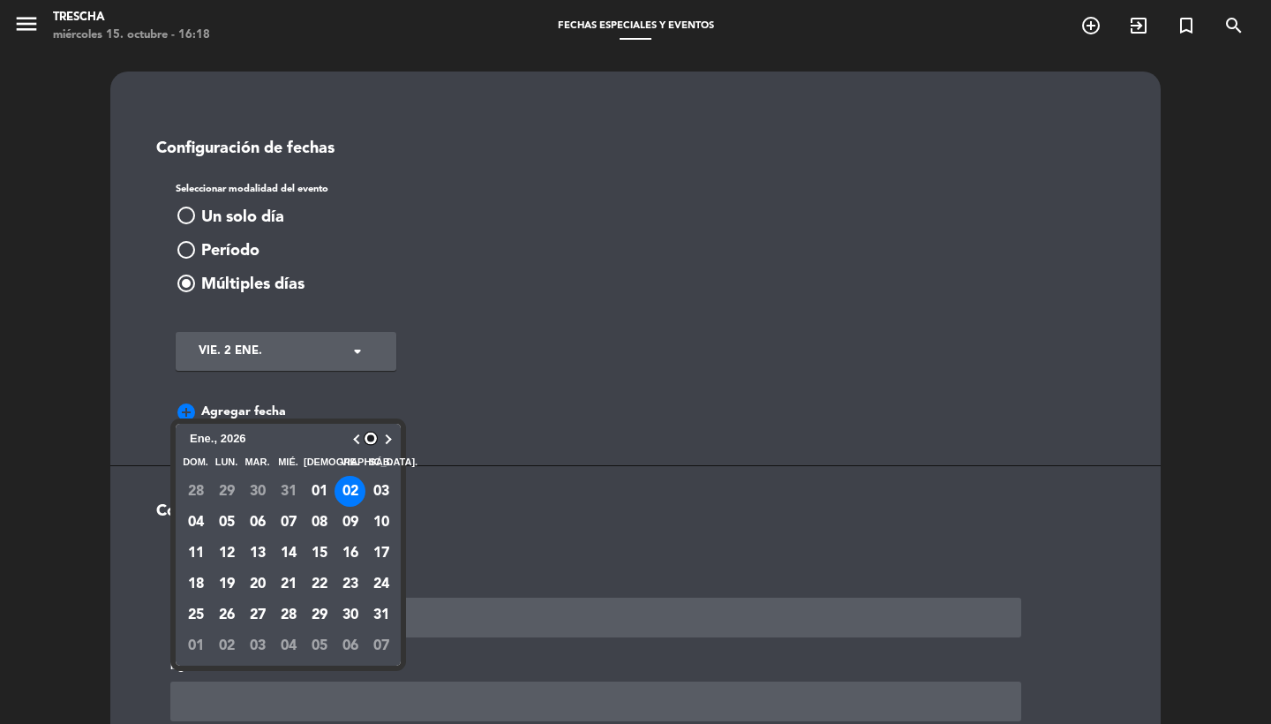
click at [377, 497] on button "03" at bounding box center [381, 491] width 31 height 31
click at [284, 529] on button "07" at bounding box center [288, 522] width 31 height 31
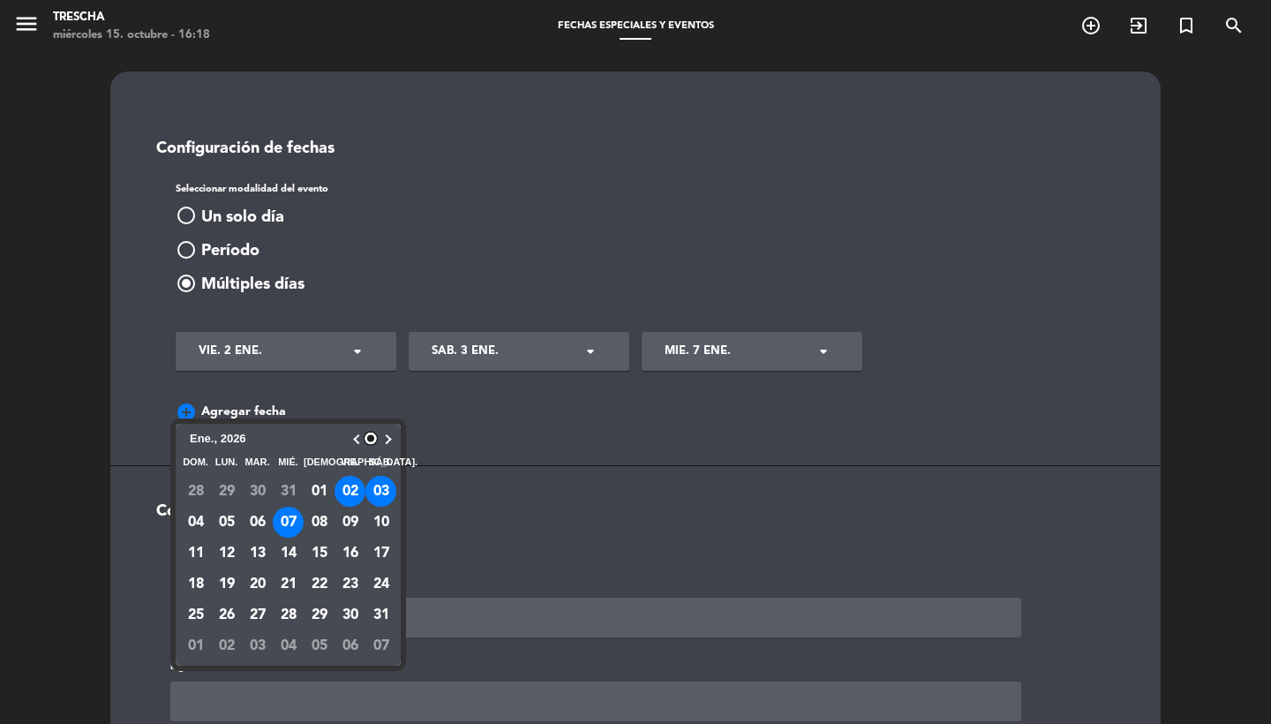
click at [329, 530] on button "08" at bounding box center [319, 522] width 31 height 31
click at [340, 538] on button "09" at bounding box center [350, 522] width 31 height 31
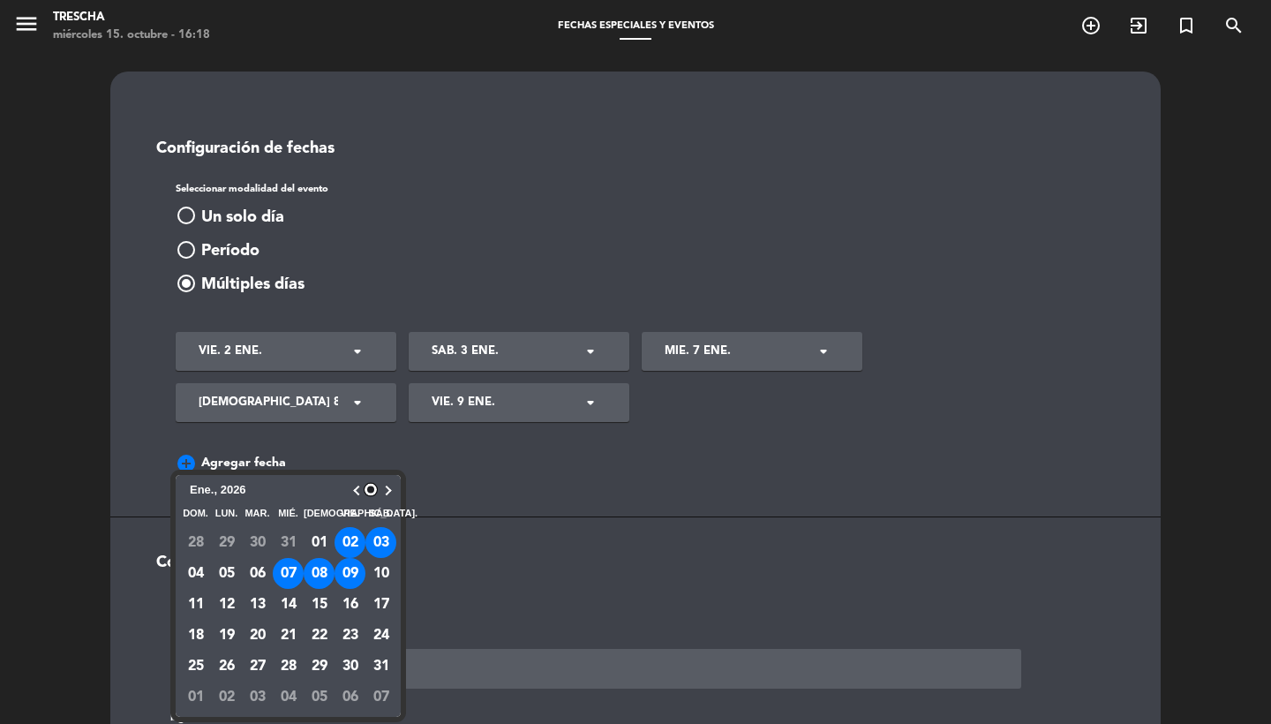
click at [388, 576] on button "10" at bounding box center [381, 573] width 31 height 31
click at [291, 603] on button "14" at bounding box center [288, 604] width 31 height 31
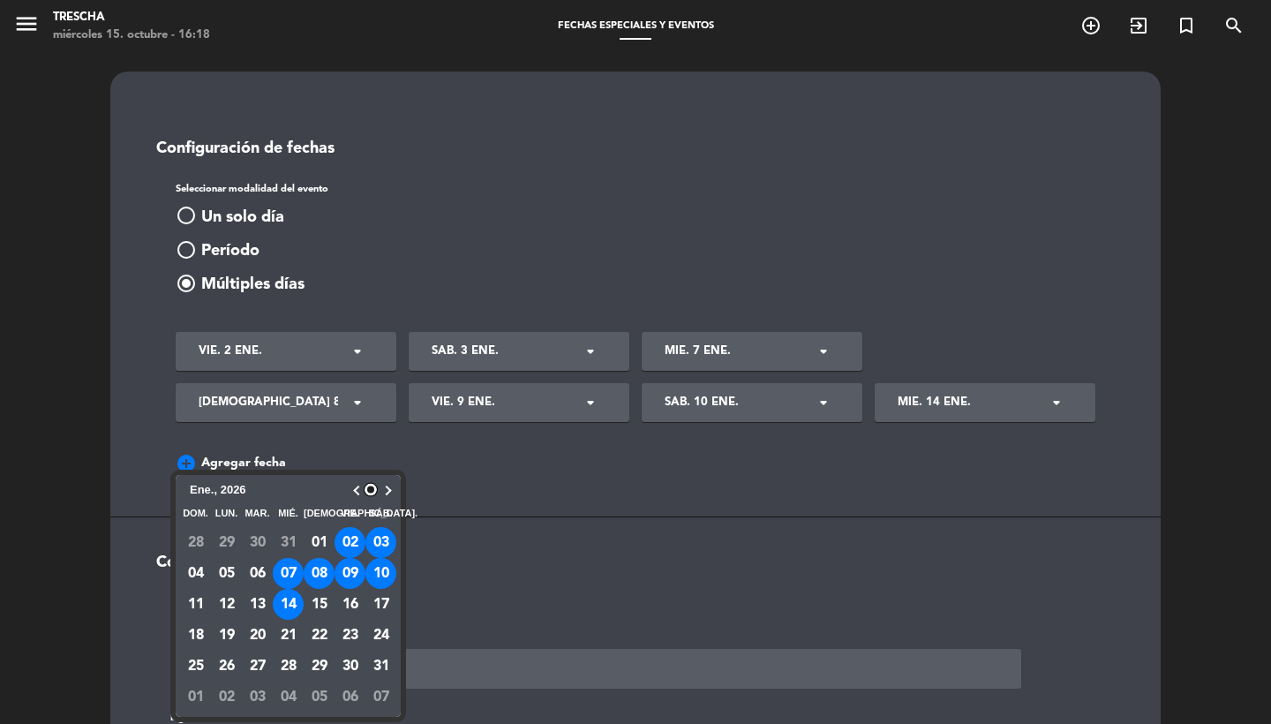
click at [329, 620] on button "15" at bounding box center [319, 604] width 31 height 31
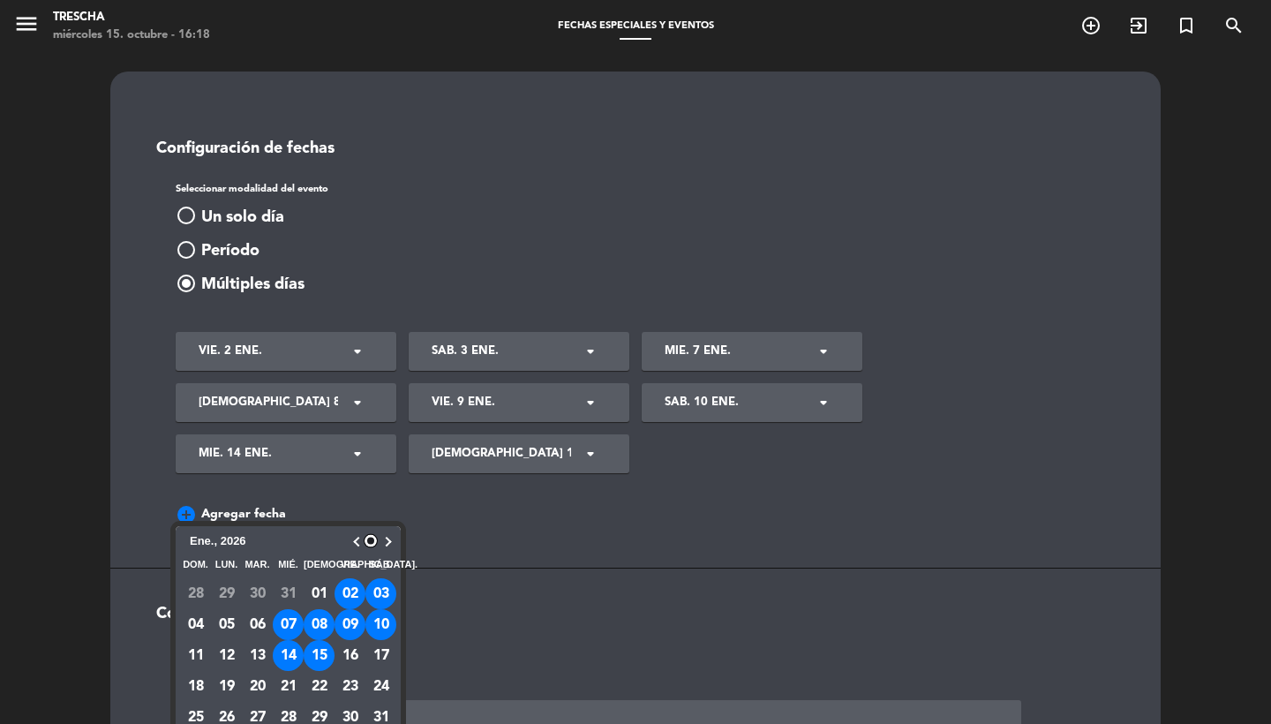
click at [350, 662] on button "16" at bounding box center [350, 655] width 31 height 31
click at [391, 659] on button "17" at bounding box center [381, 655] width 31 height 31
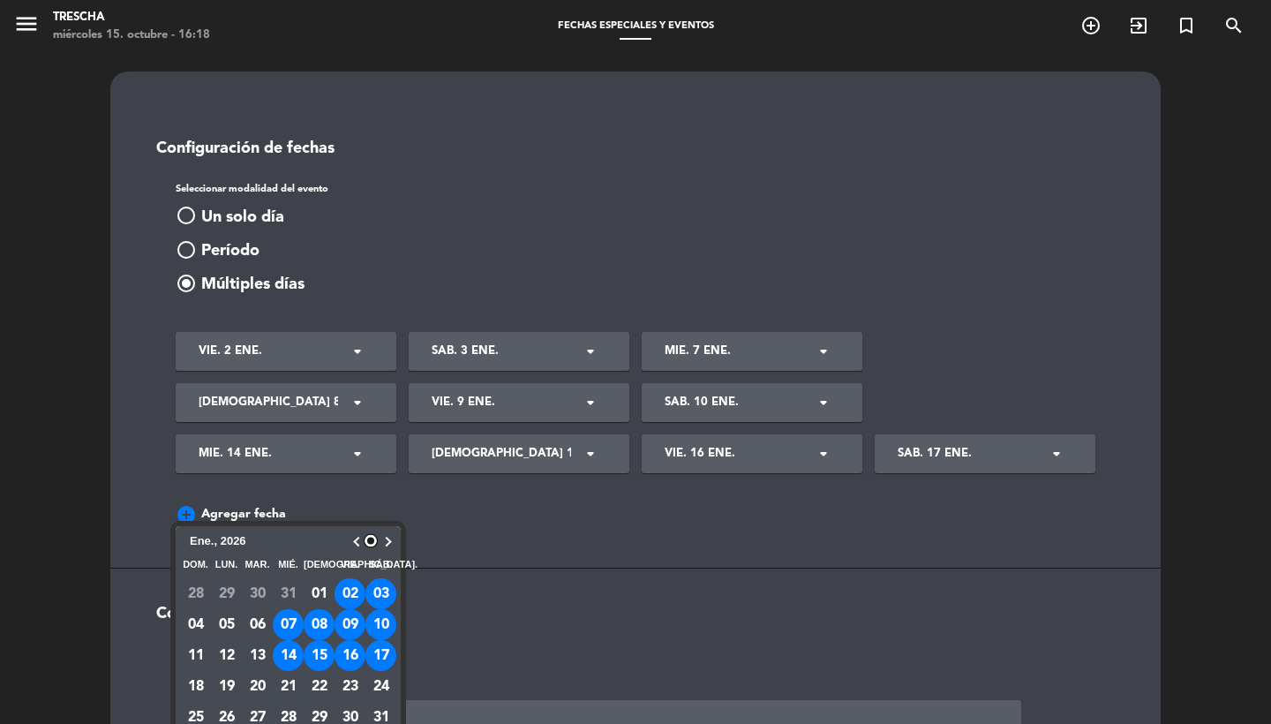
scroll to position [377, 0]
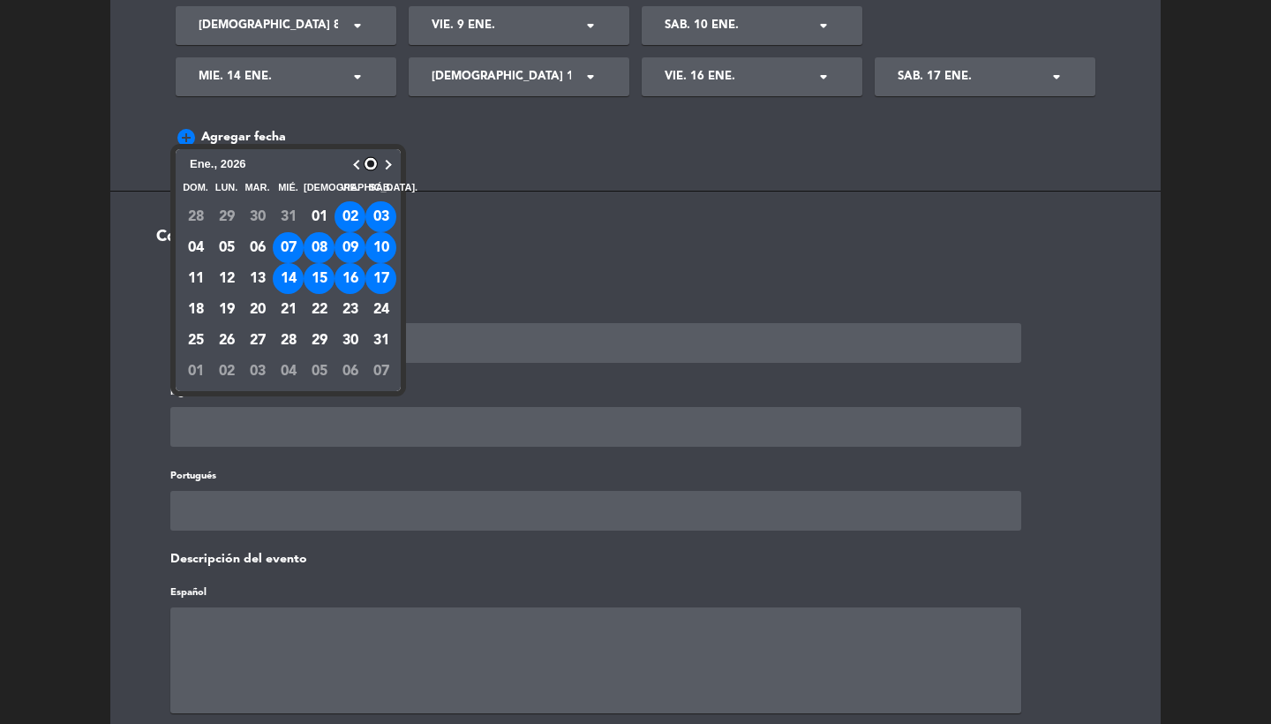
click at [283, 325] on button "21" at bounding box center [288, 309] width 31 height 31
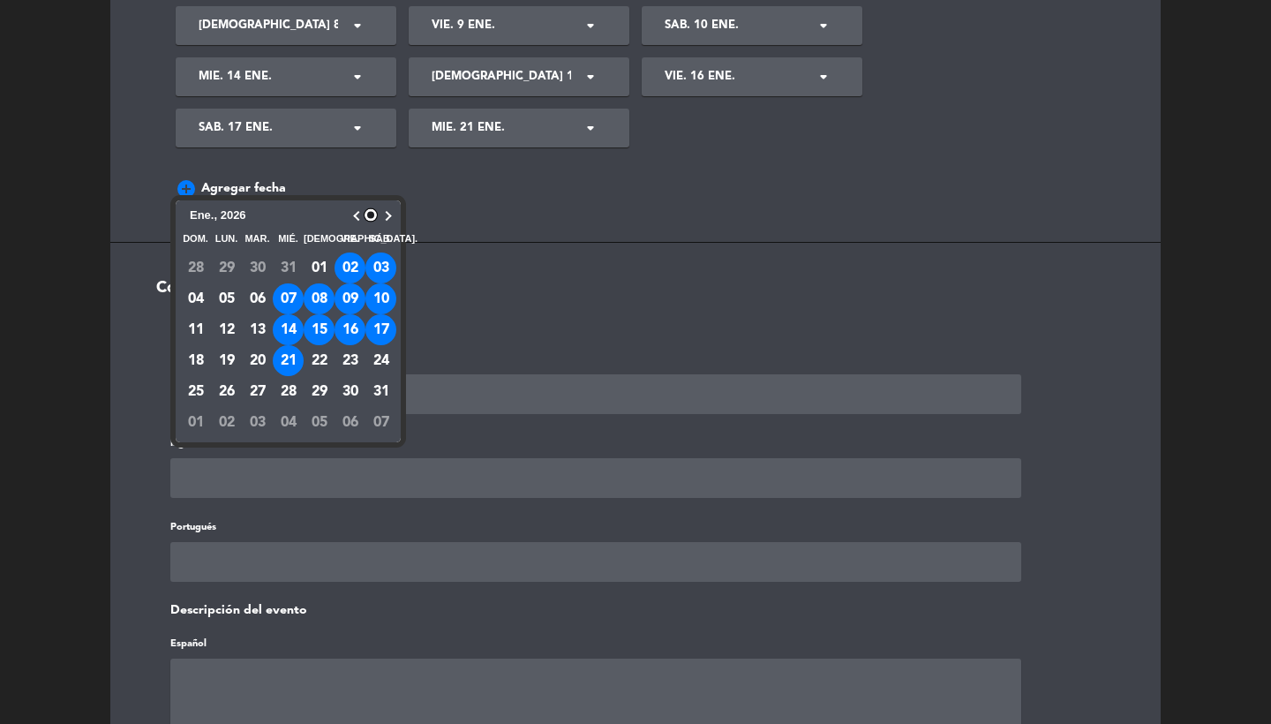
click at [315, 367] on button "22" at bounding box center [319, 360] width 31 height 31
click at [351, 363] on button "23" at bounding box center [350, 360] width 31 height 31
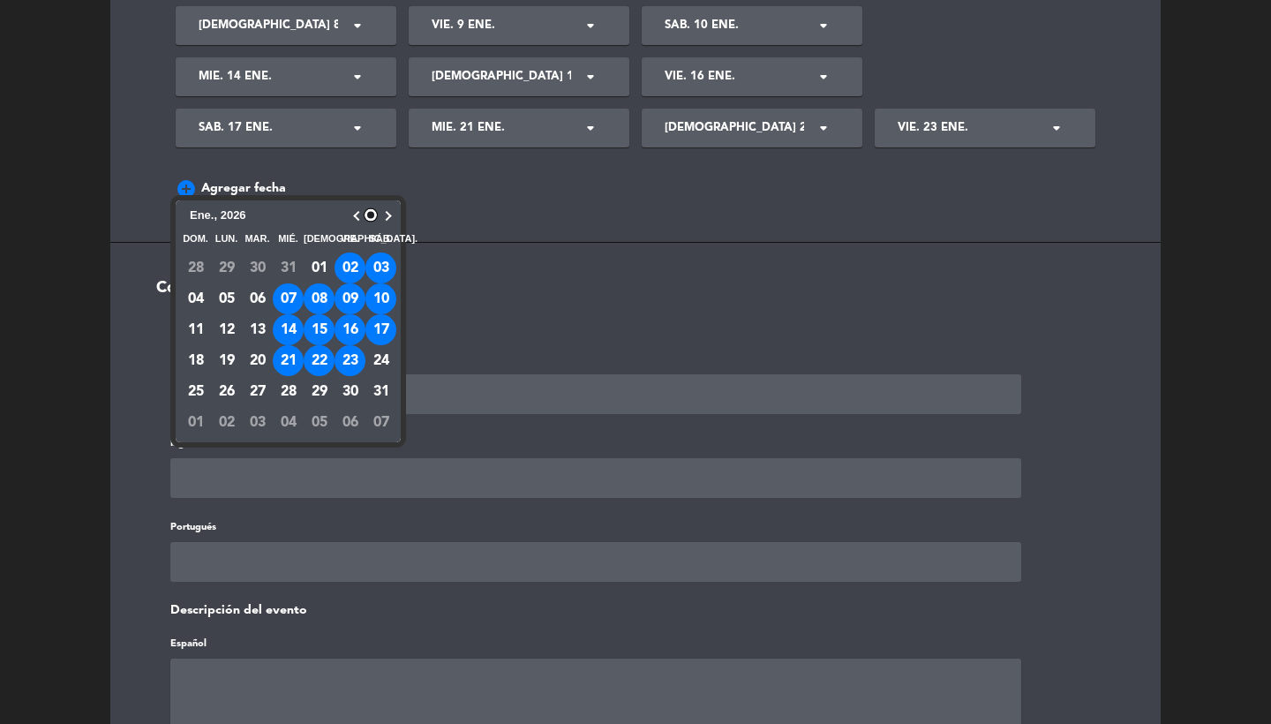
click at [381, 376] on button "24" at bounding box center [381, 360] width 31 height 31
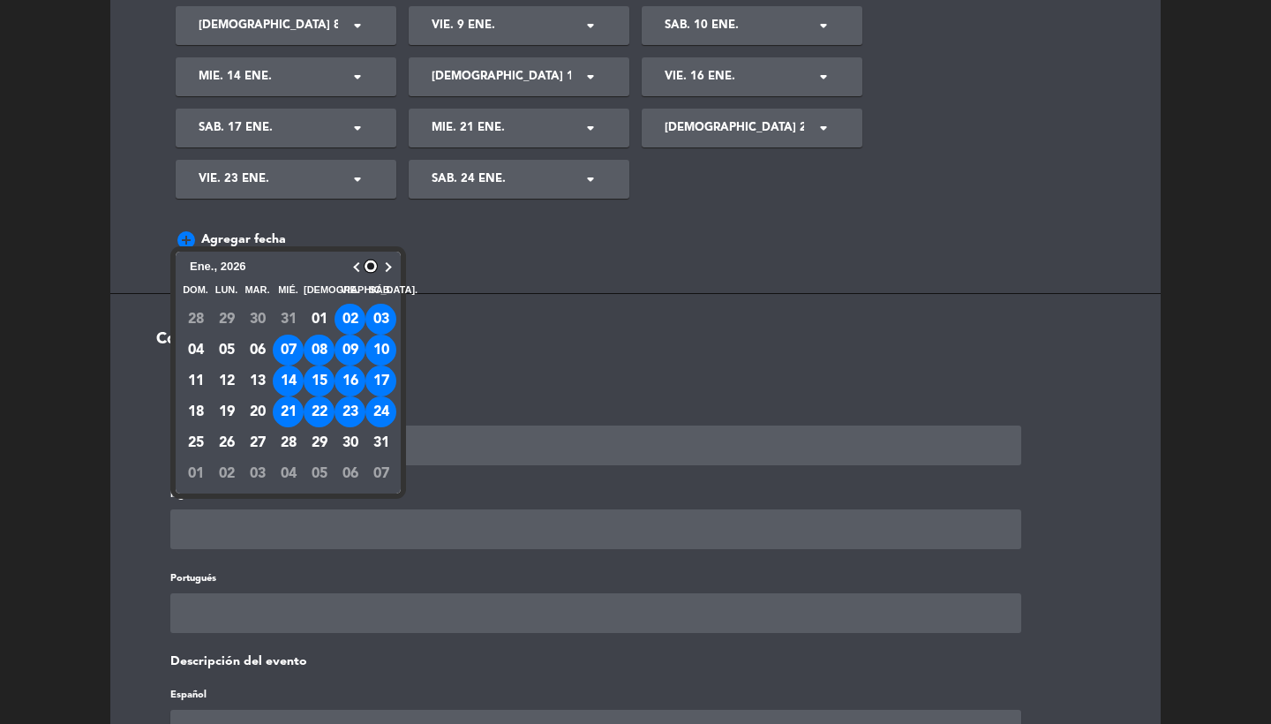
click at [295, 446] on button "28" at bounding box center [288, 442] width 31 height 31
click at [320, 445] on button "29" at bounding box center [319, 442] width 31 height 31
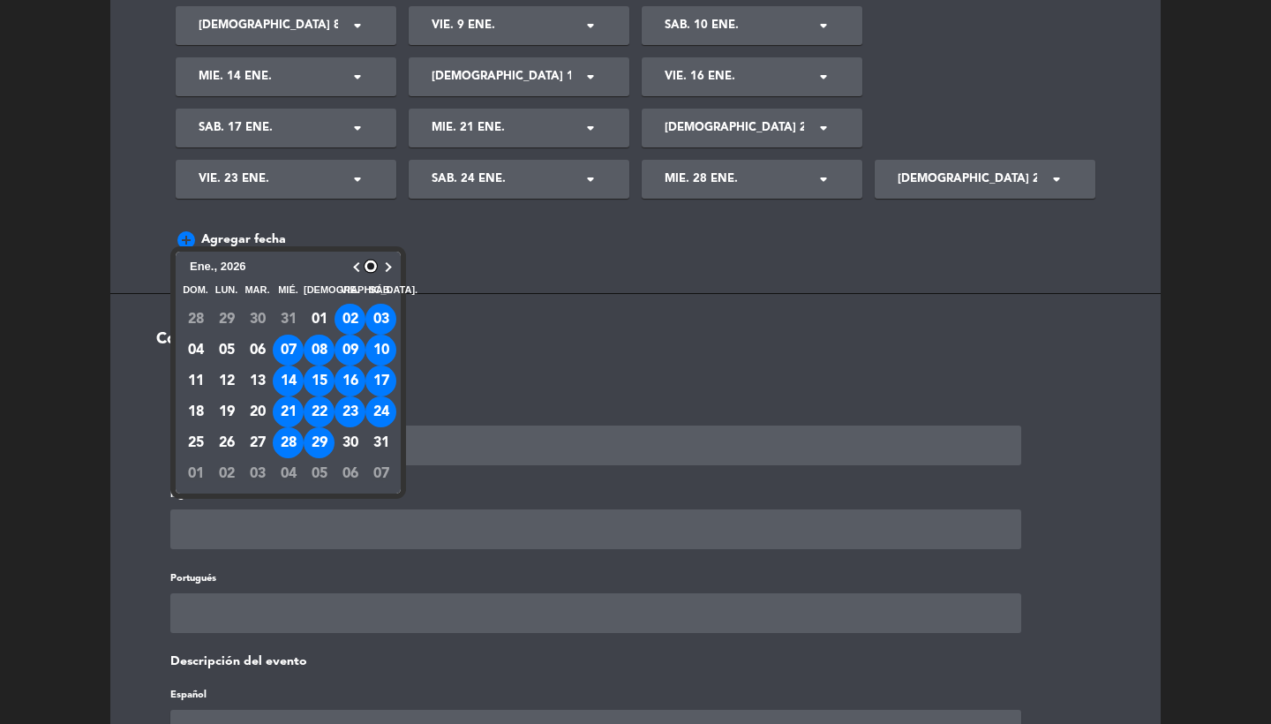
click at [350, 458] on button "30" at bounding box center [350, 442] width 31 height 31
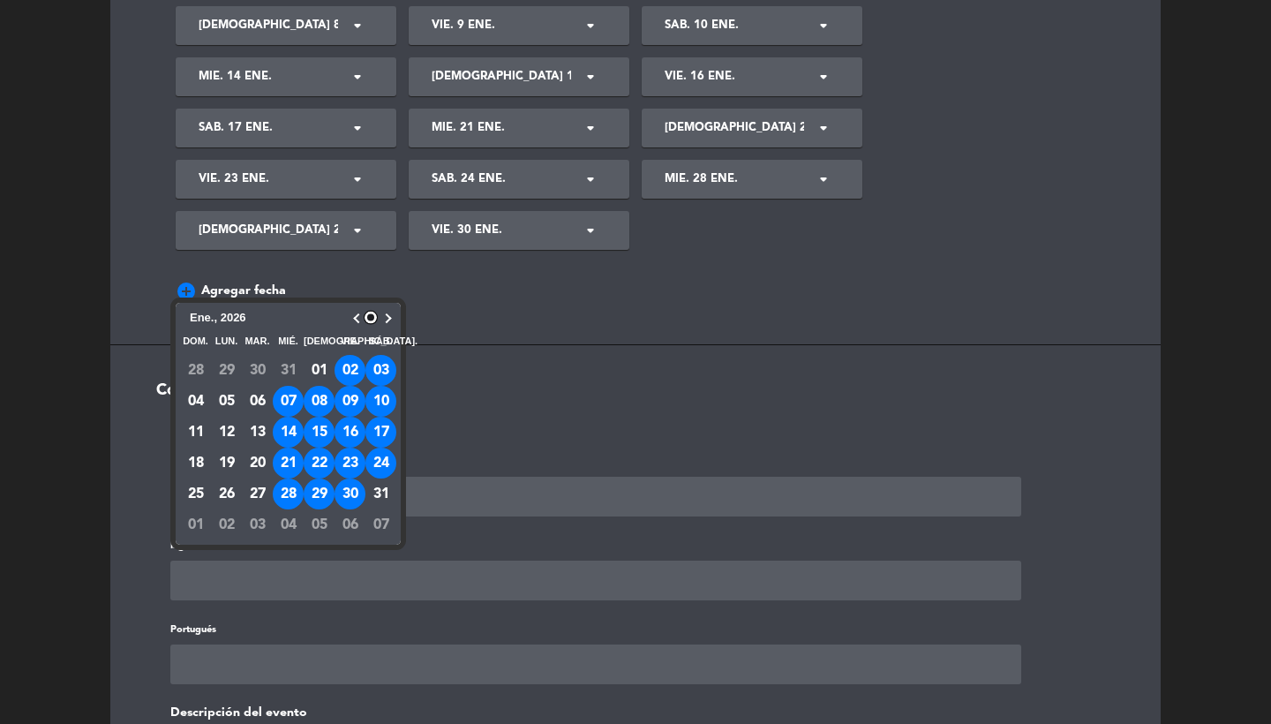
click at [383, 494] on button "31" at bounding box center [381, 494] width 31 height 31
click at [602, 413] on div "Configuración de servicios" at bounding box center [636, 400] width 984 height 38
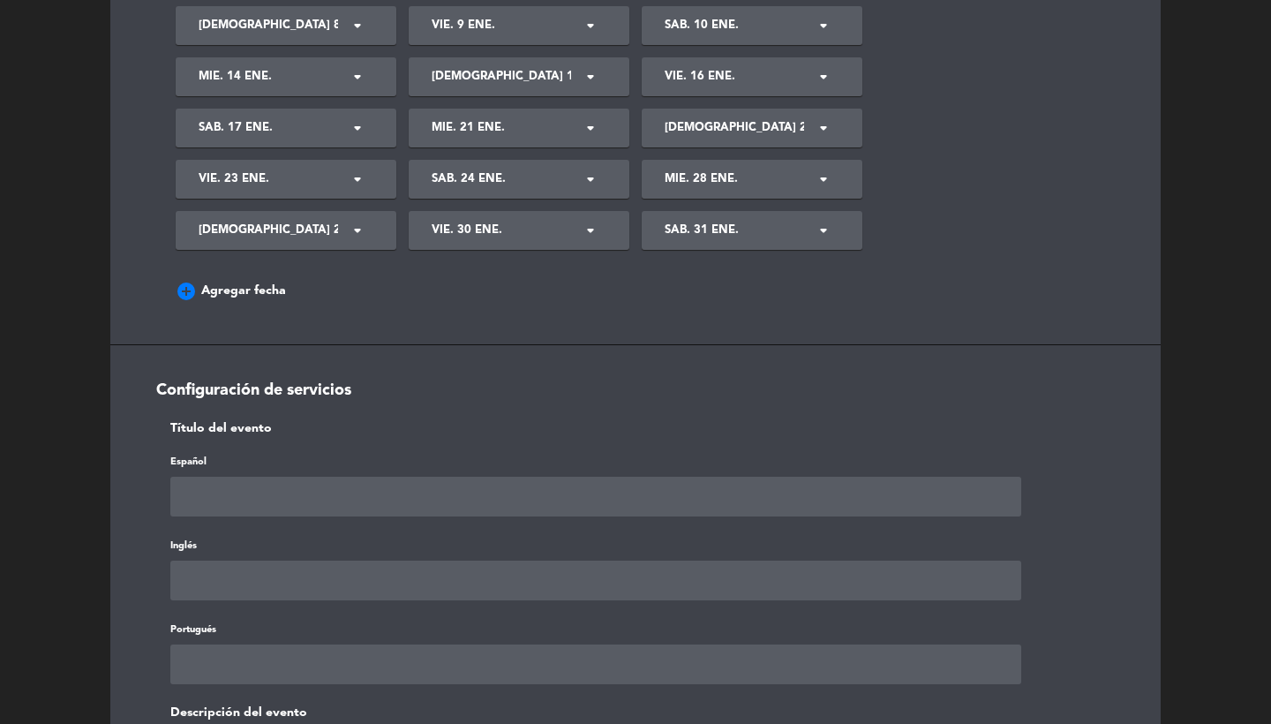
click at [187, 487] on input "text" at bounding box center [595, 497] width 851 height 40
type input "ENERO 2026"
paste input "ENERO 2026"
type input "ENERO 2026"
paste input "ENERO 2026"
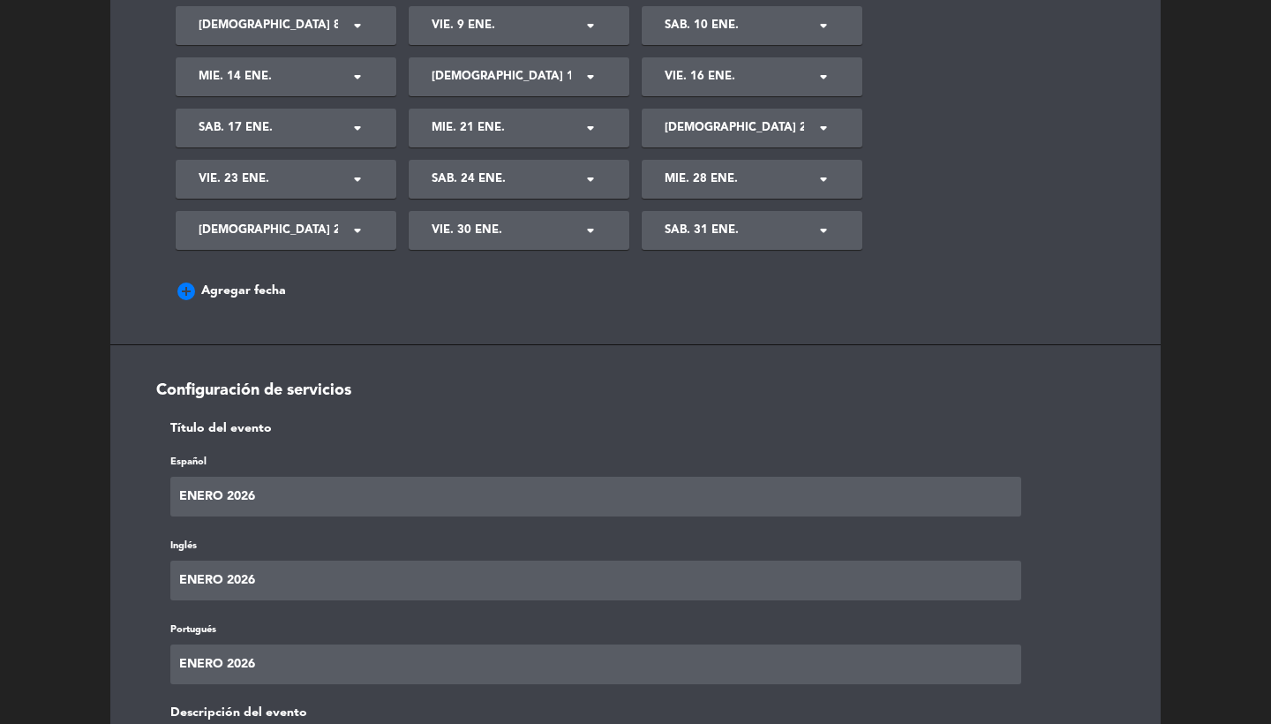
type input "ENERO 2026"
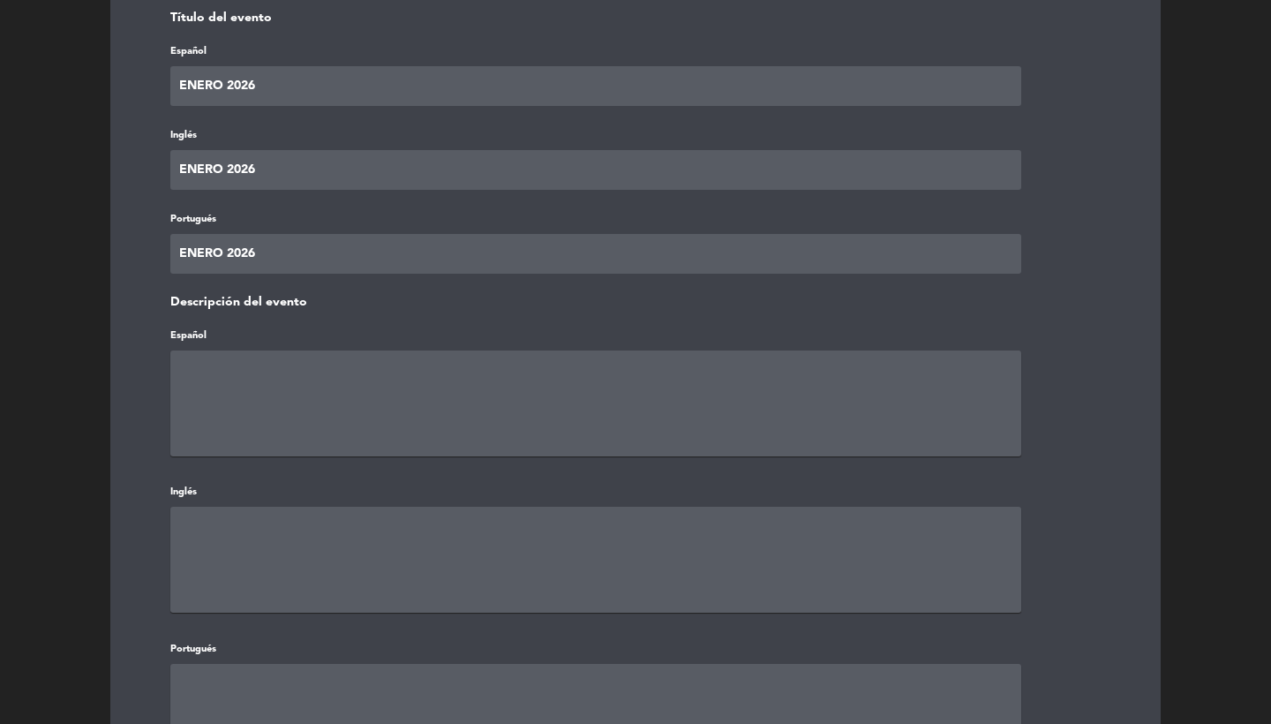
paste textarea "ENERO 2026"
type textarea "ENERO 2026"
paste textarea "ENERO 2026"
type textarea "ENERO 2026"
paste textarea "ENERO 2026"
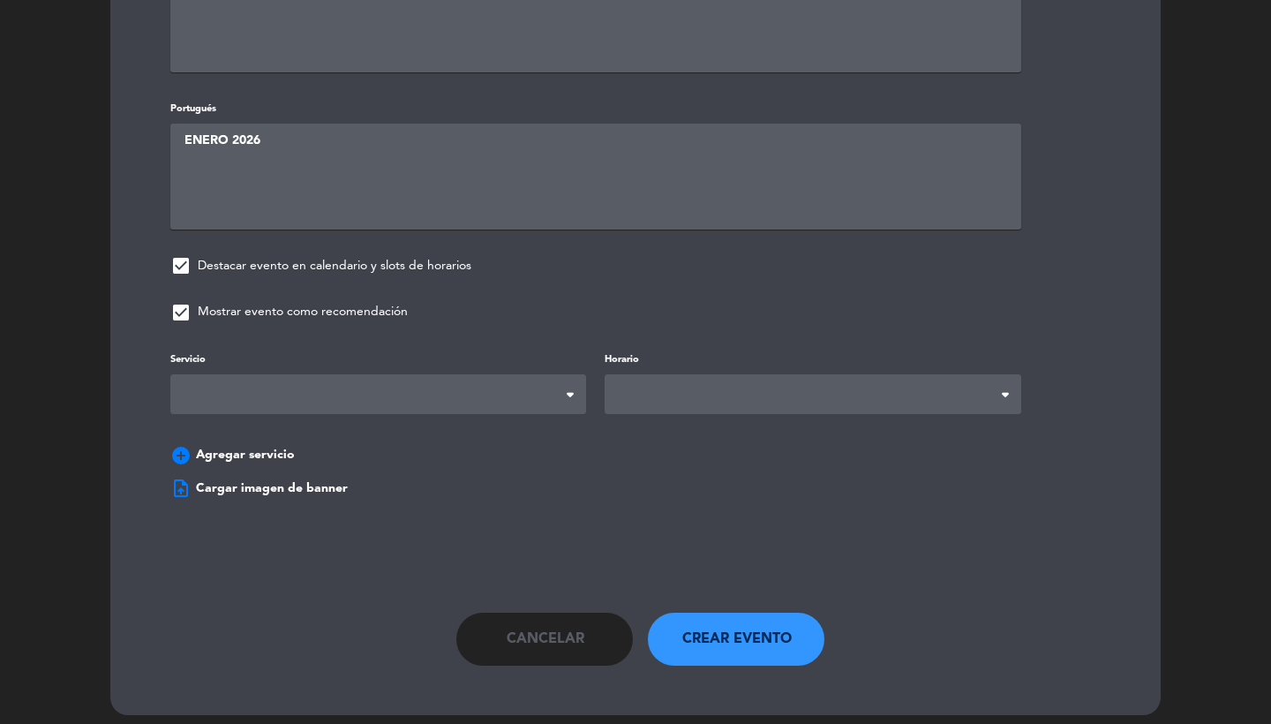
scroll to position [1327, 0]
type textarea "ENERO 2026"
click at [336, 392] on span at bounding box center [378, 395] width 416 height 40
click at [662, 376] on span at bounding box center [813, 395] width 416 height 40
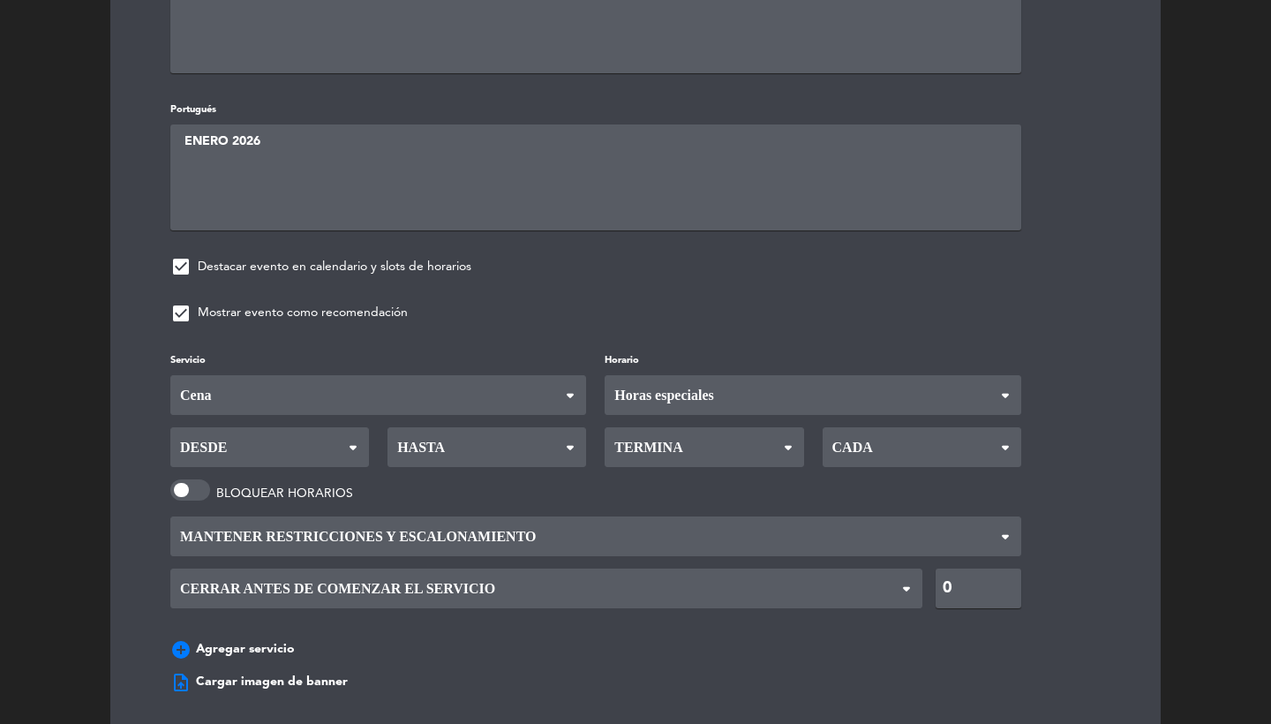
click at [664, 459] on div "Servicio Desayuno Brunch Almuerzo Cena Cena Desayuno Brunch Almuerzo Cena Horar…" at bounding box center [636, 509] width 984 height 318
click at [354, 444] on icon at bounding box center [353, 453] width 23 height 19
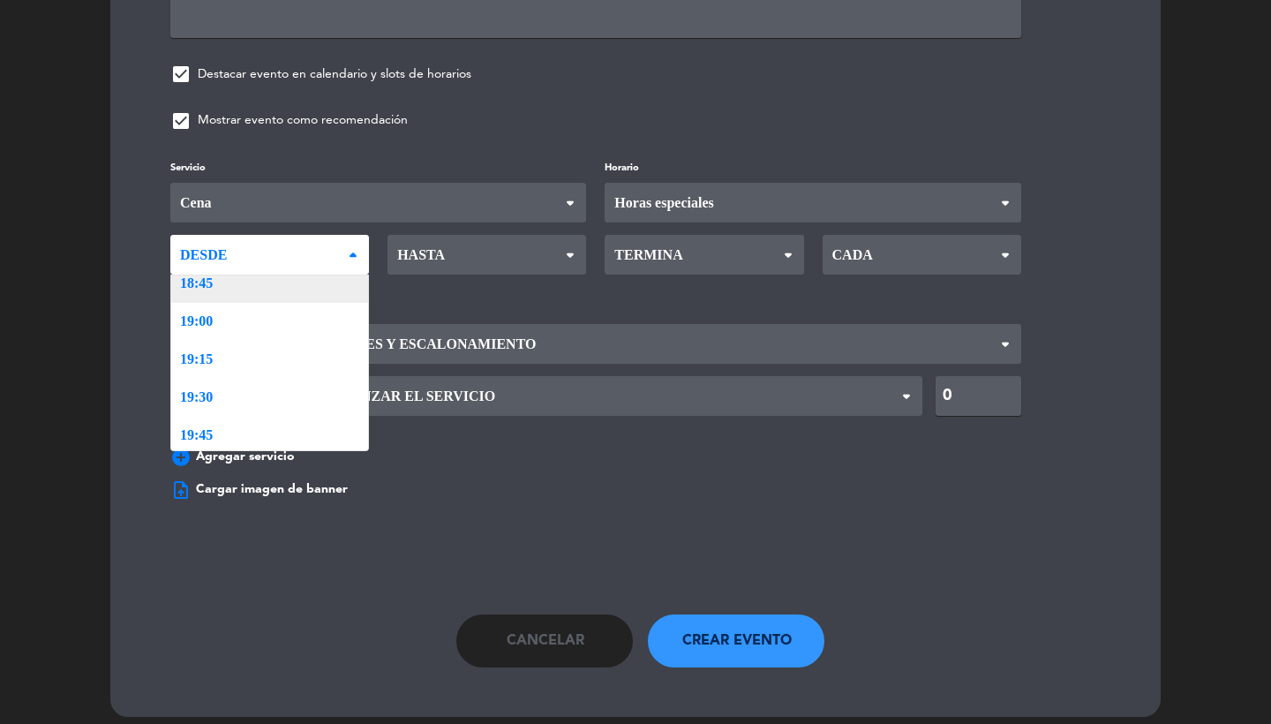
scroll to position [2040, 0]
click at [237, 294] on div "Servicio Desayuno Brunch Almuerzo Cena Cena Desayuno Brunch Almuerzo Cena Horar…" at bounding box center [636, 316] width 984 height 318
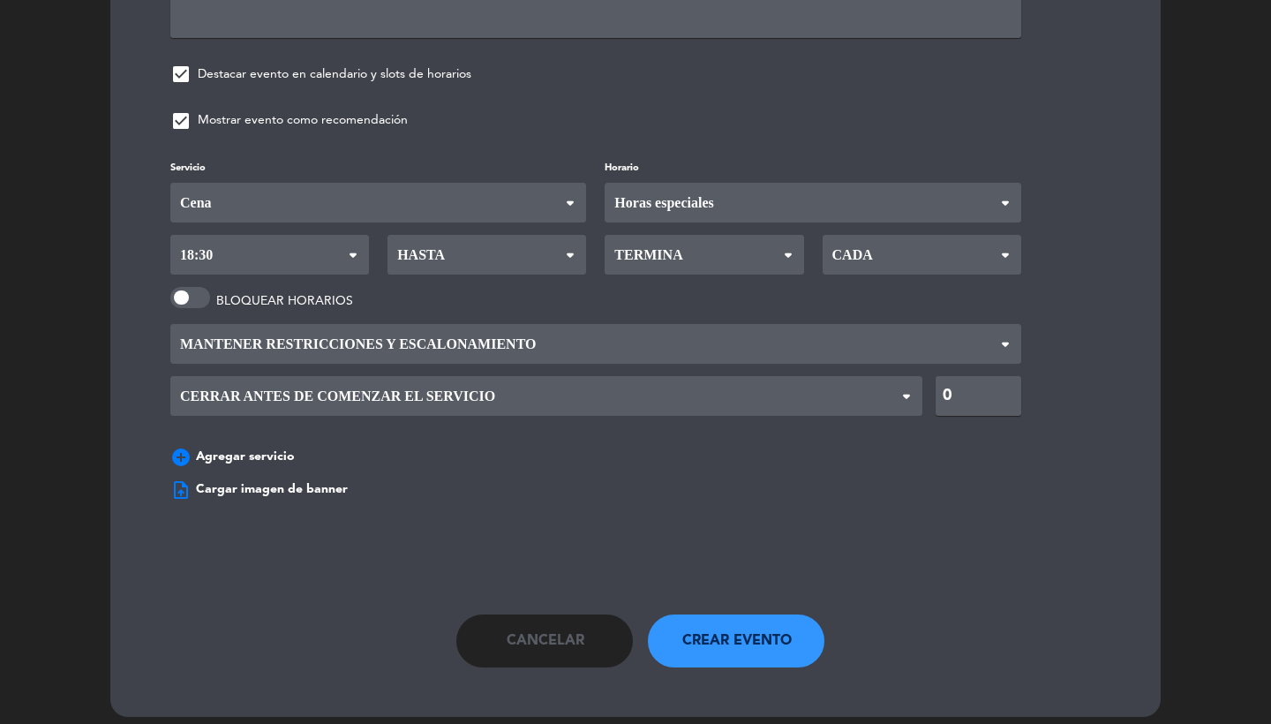
click at [439, 236] on span "Hasta" at bounding box center [419, 255] width 52 height 38
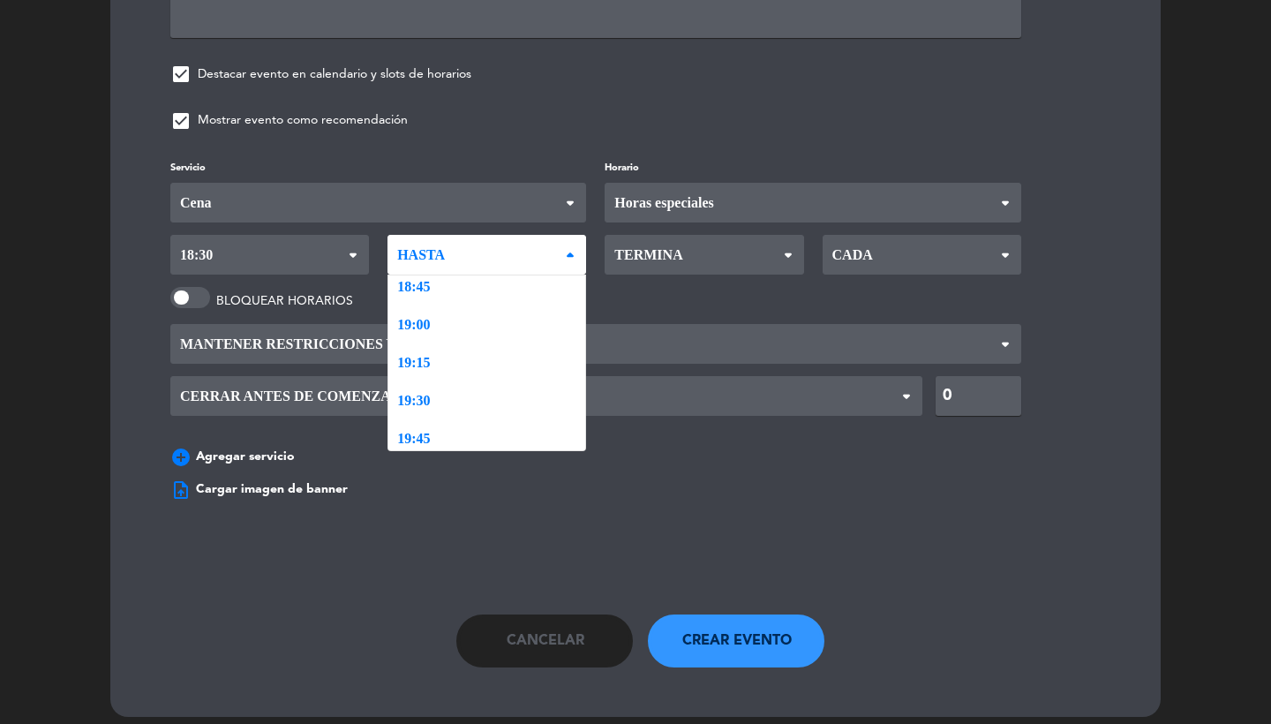
scroll to position [2478, 0]
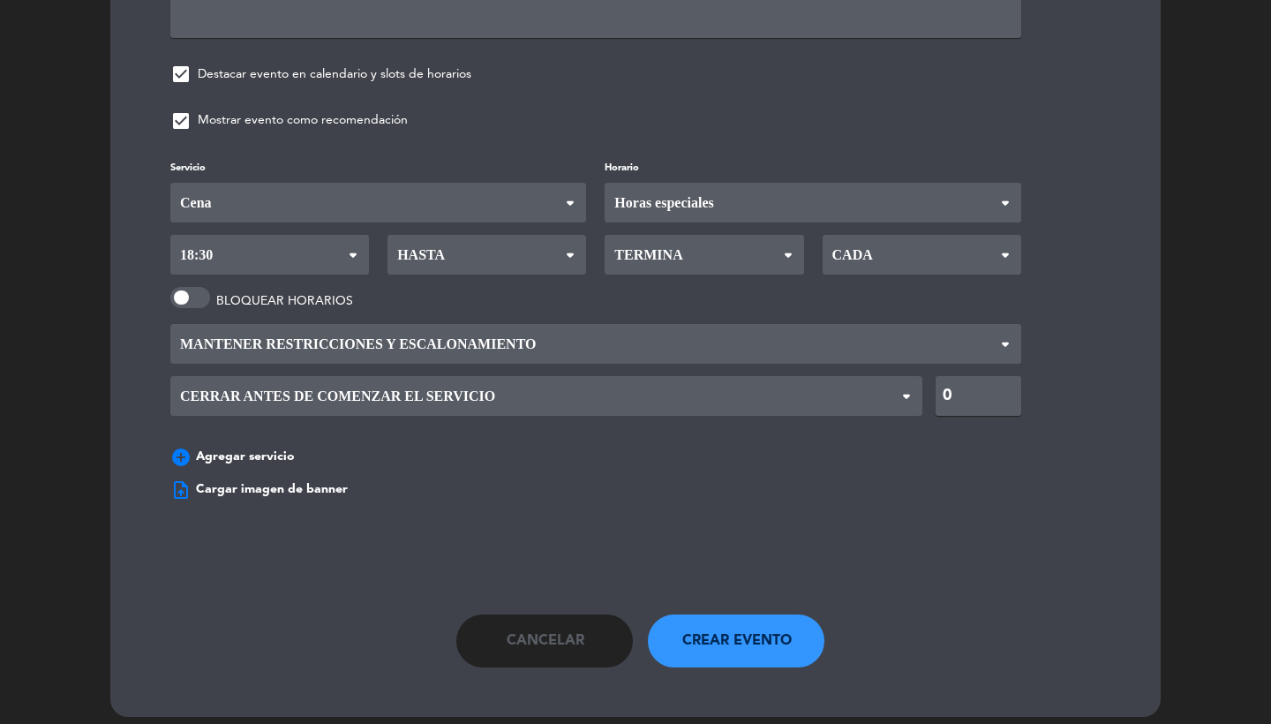
click at [455, 239] on span "Hasta" at bounding box center [487, 255] width 199 height 40
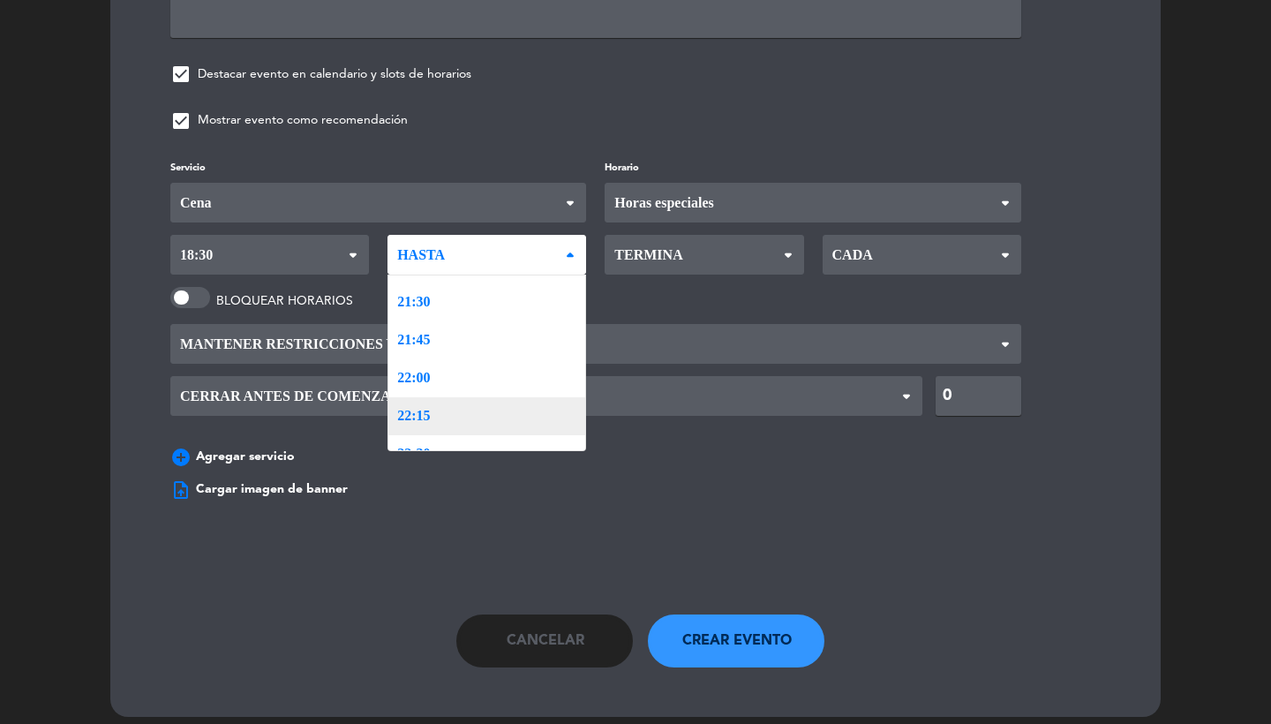
scroll to position [2478, 0]
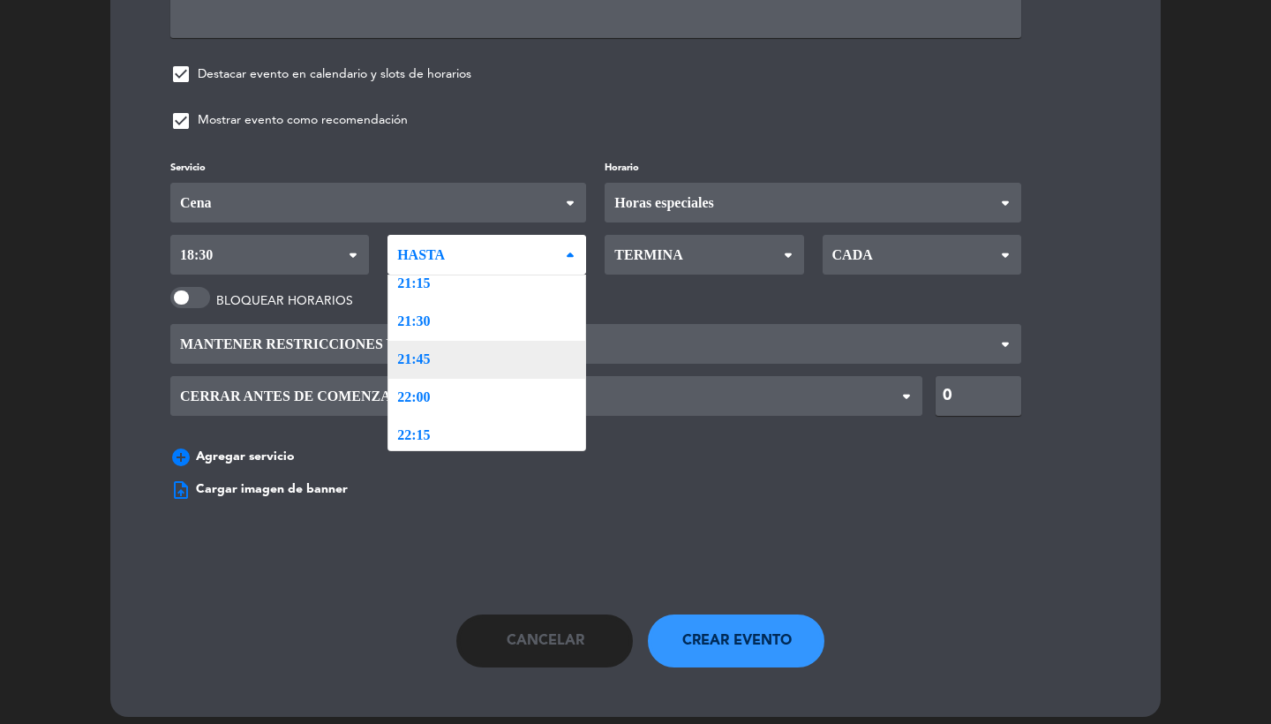
click at [449, 351] on div "Servicio Desayuno Brunch Almuerzo Cena Cena Desayuno Brunch Almuerzo Cena Horar…" at bounding box center [636, 316] width 984 height 318
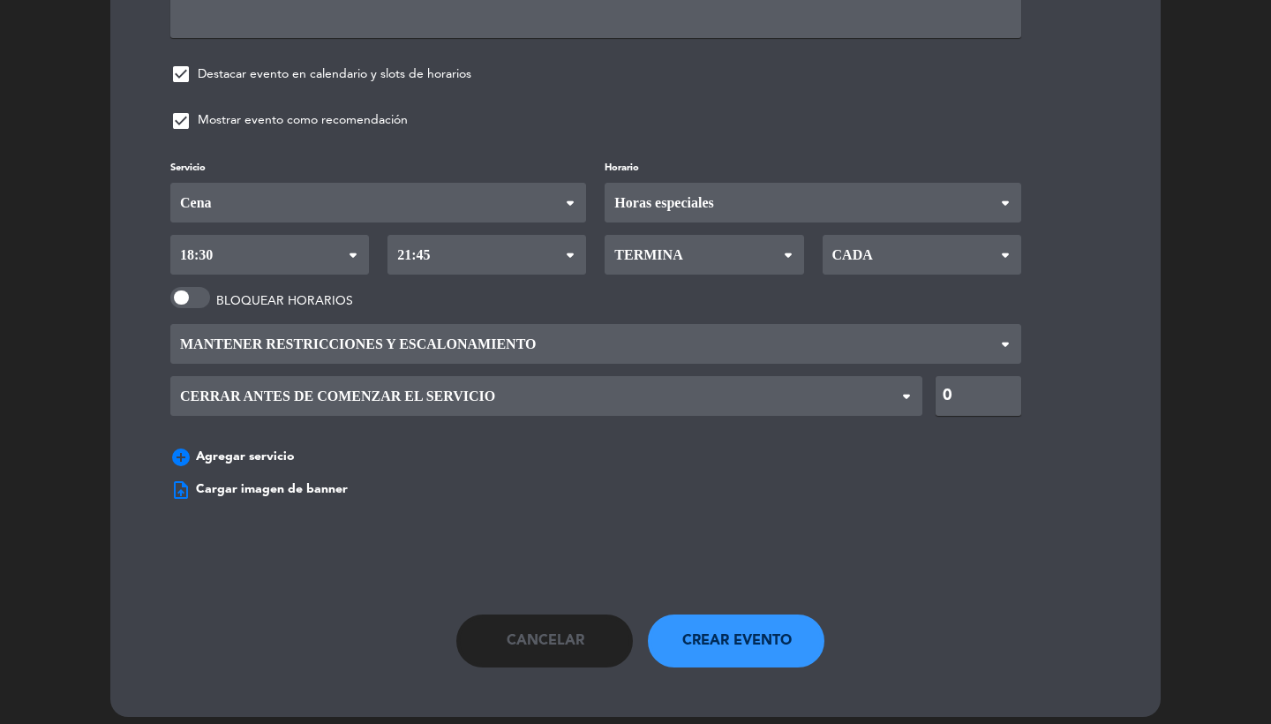
drag, startPoint x: 642, startPoint y: 230, endPoint x: 642, endPoint y: 240, distance: 10.6
click at [642, 236] on span "Termina" at bounding box center [646, 255] width 72 height 38
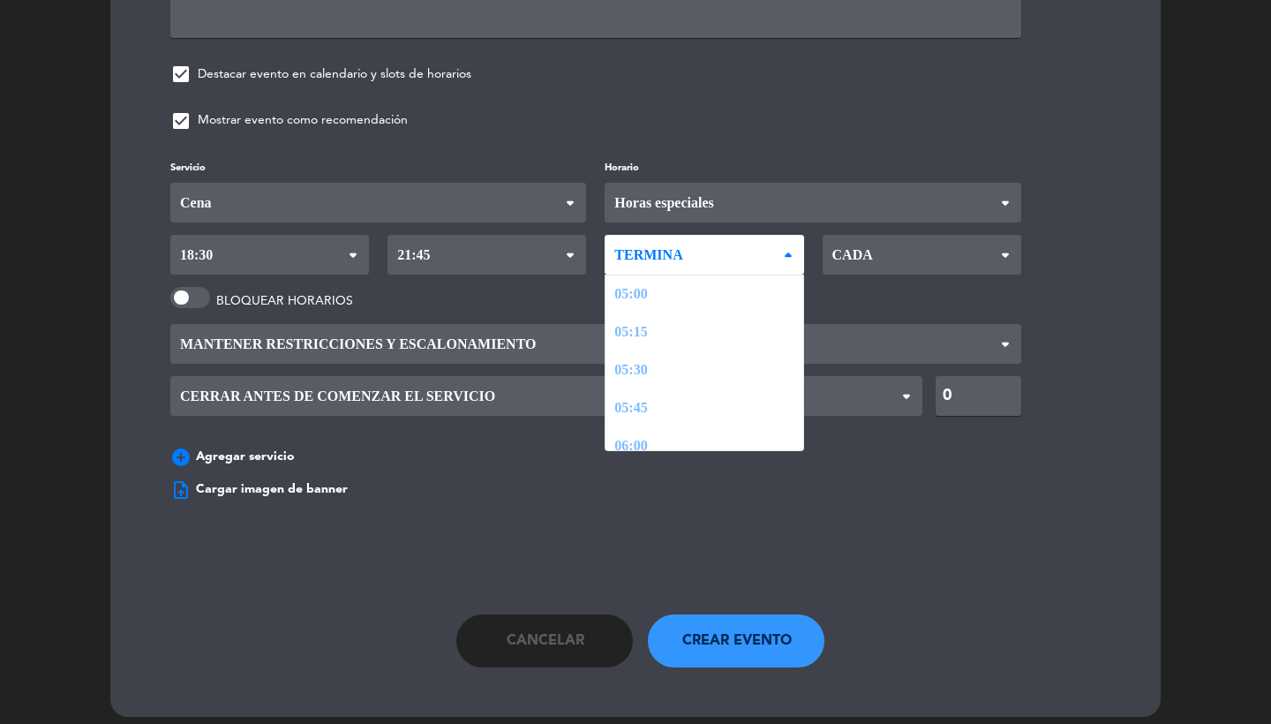
scroll to position [2407, 0]
click at [639, 417] on div "Servicio Desayuno Brunch Almuerzo Cena Cena Desayuno Brunch Almuerzo Cena Horar…" at bounding box center [636, 316] width 984 height 318
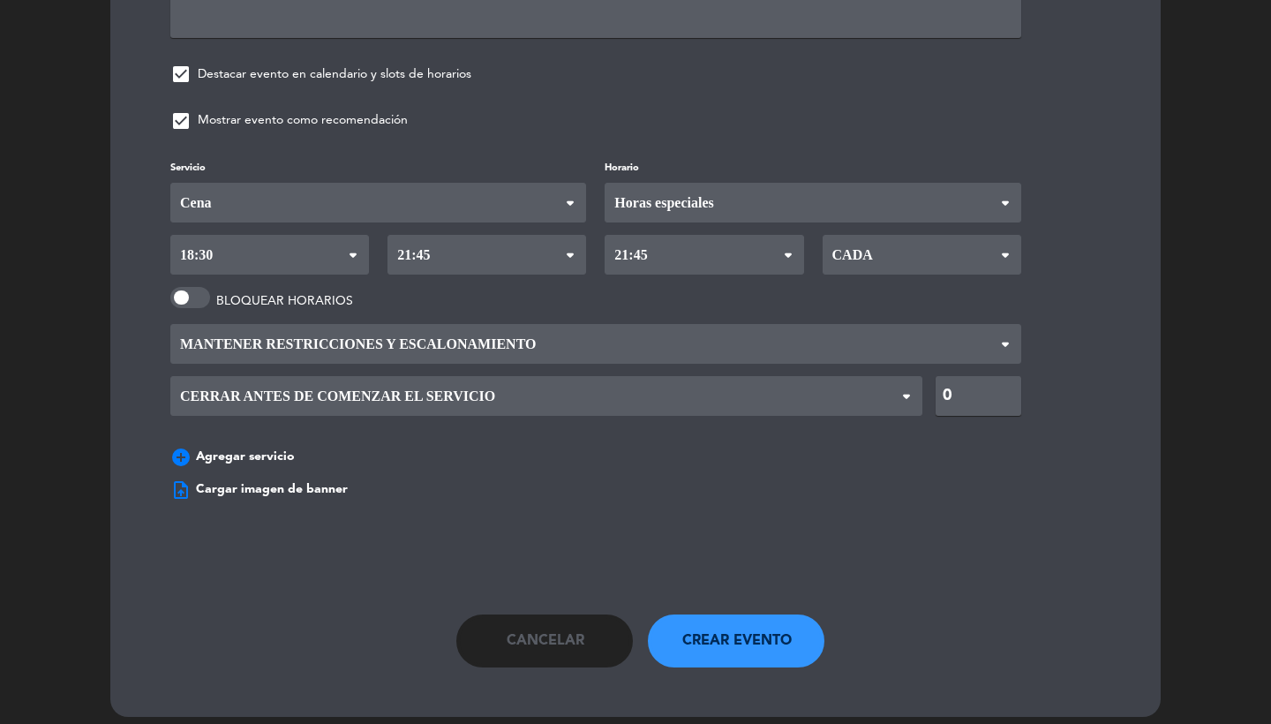
click at [844, 251] on span "Cada" at bounding box center [850, 255] width 45 height 38
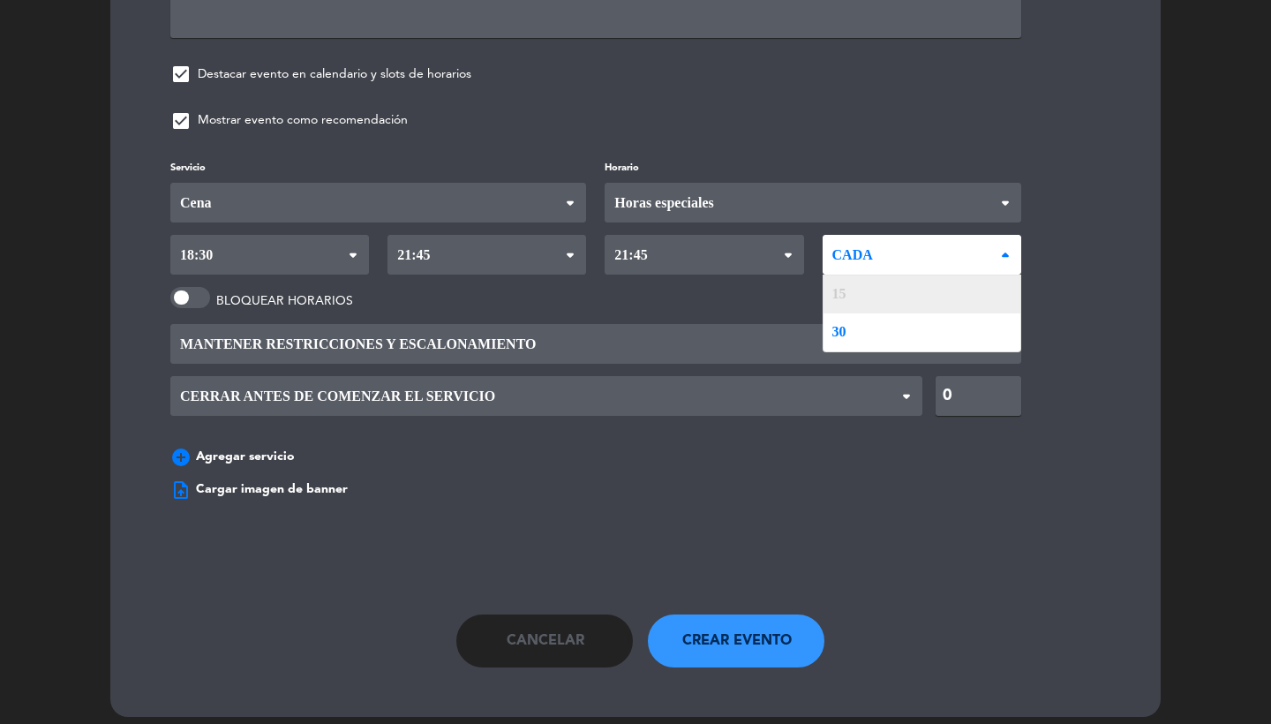
click at [844, 275] on div "Servicio Desayuno Brunch Almuerzo Cena Cena Desayuno Brunch Almuerzo Cena Horar…" at bounding box center [636, 316] width 984 height 318
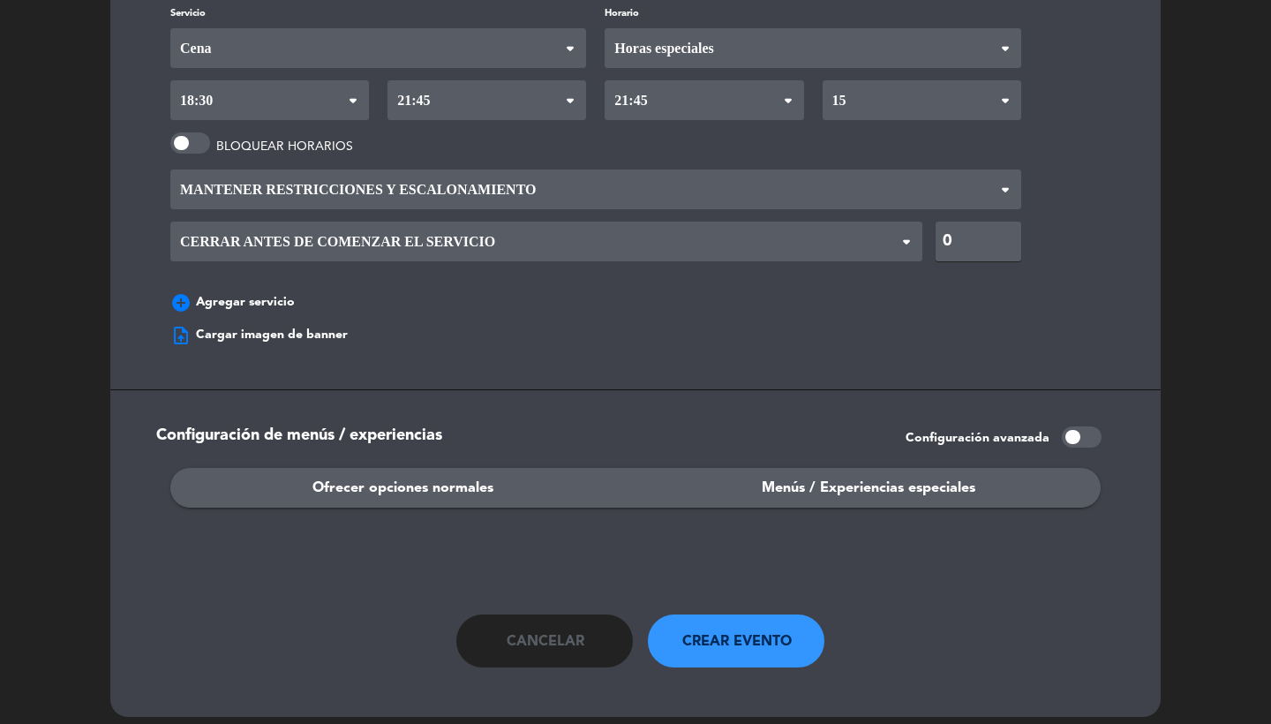
scroll to position [1673, 0]
click at [340, 478] on span "Ofrecer opciones normales" at bounding box center [403, 489] width 181 height 23
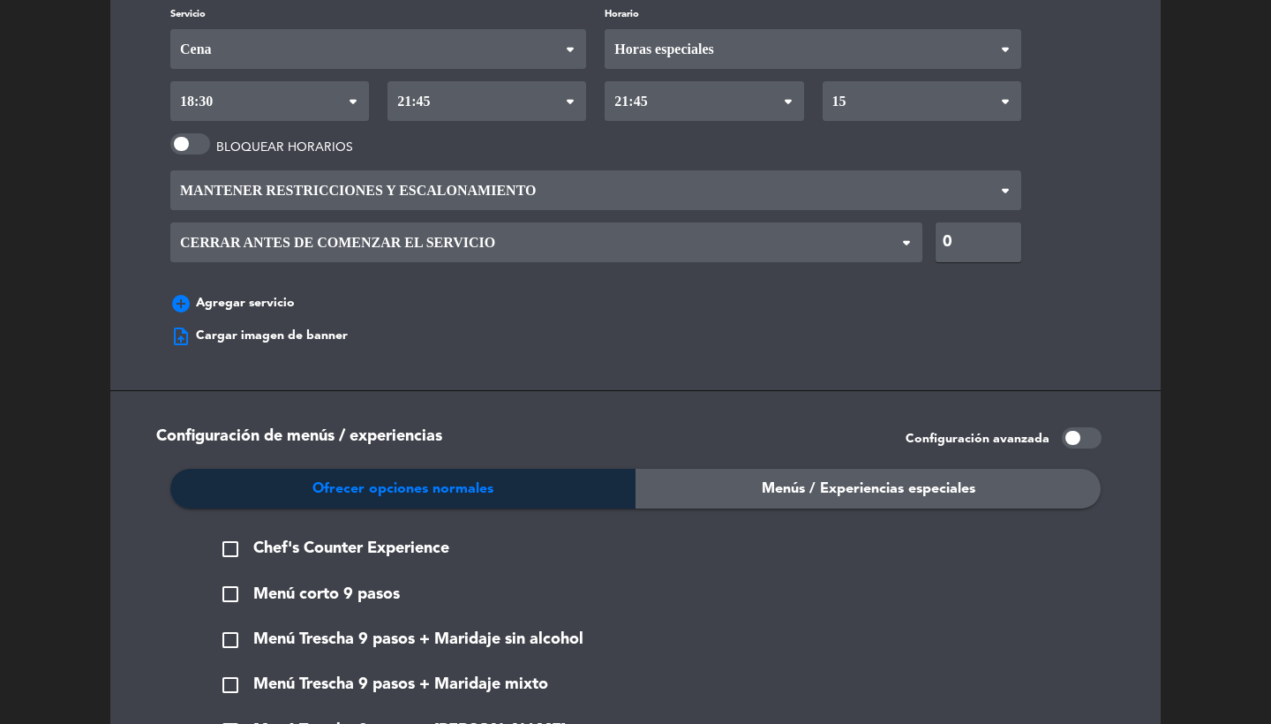
click at [337, 536] on span "Chef's Counter Experience" at bounding box center [351, 549] width 196 height 26
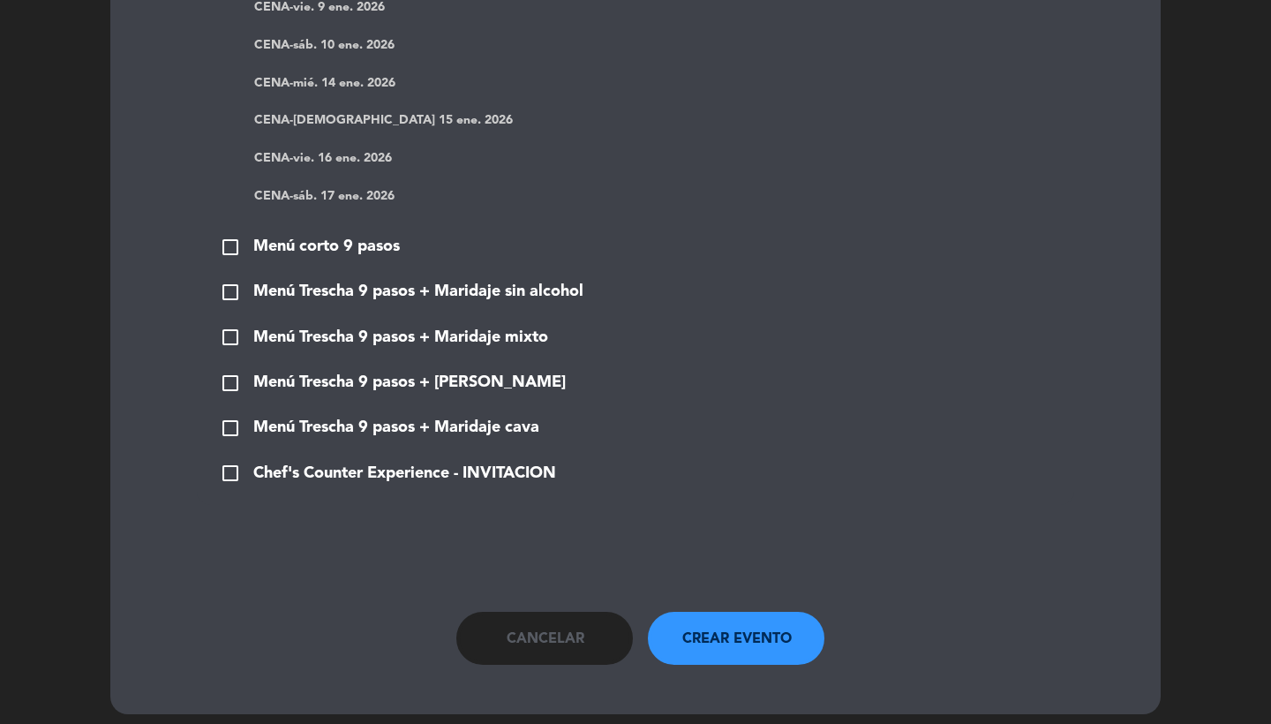
scroll to position [2701, 0]
click at [709, 629] on span "Crear evento" at bounding box center [737, 640] width 109 height 23
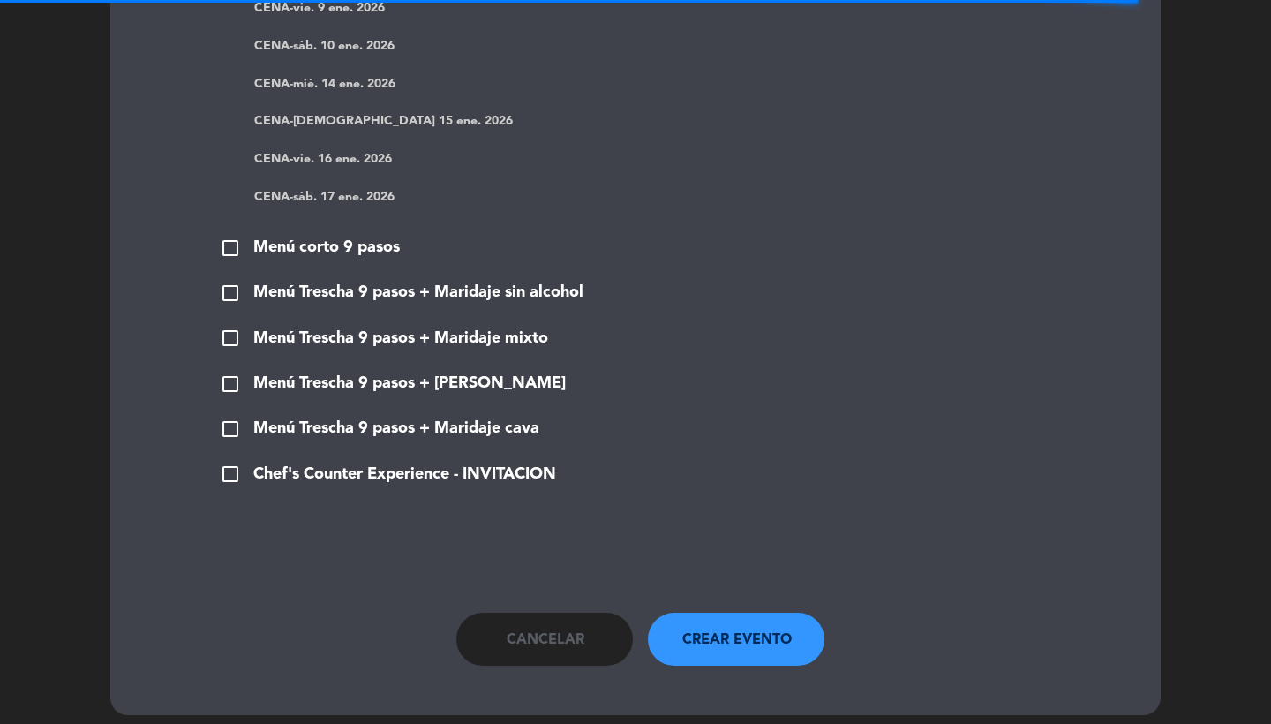
scroll to position [0, 0]
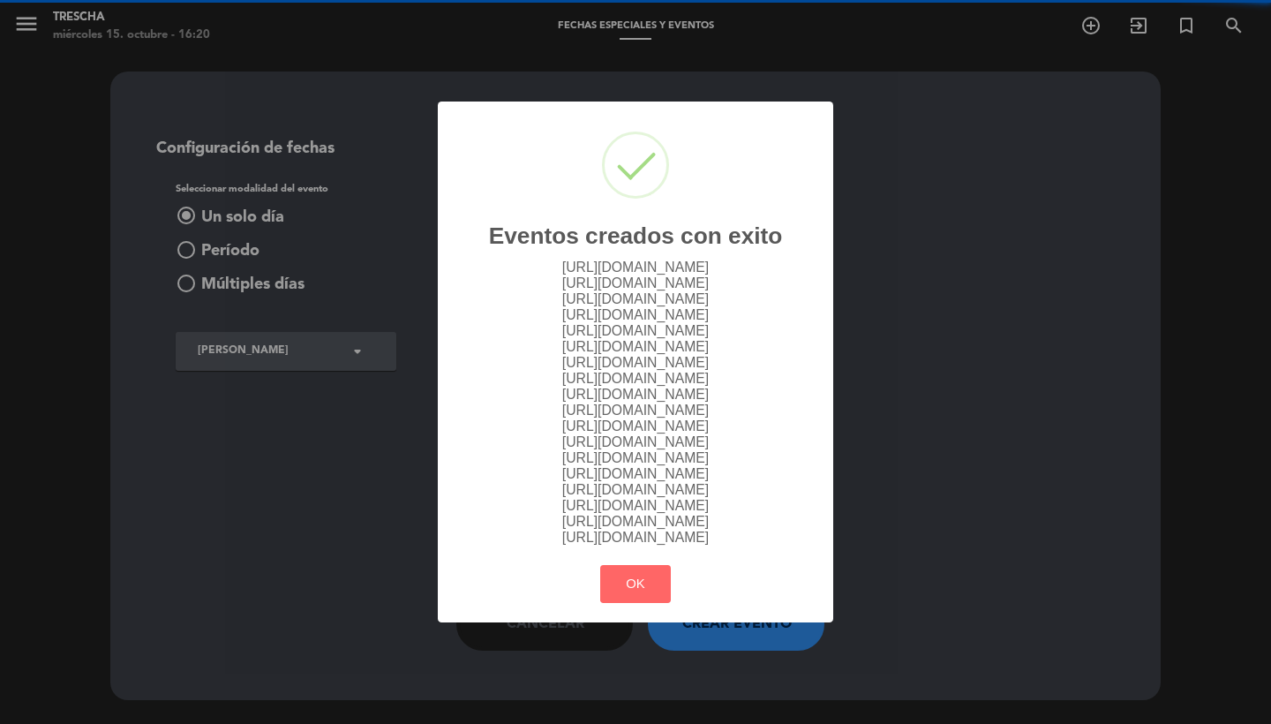
click at [622, 613] on div "? ! i Eventos creados con exito × [URL][DOMAIN_NAME] [URL][DOMAIN_NAME] [URL][D…" at bounding box center [636, 362] width 396 height 521
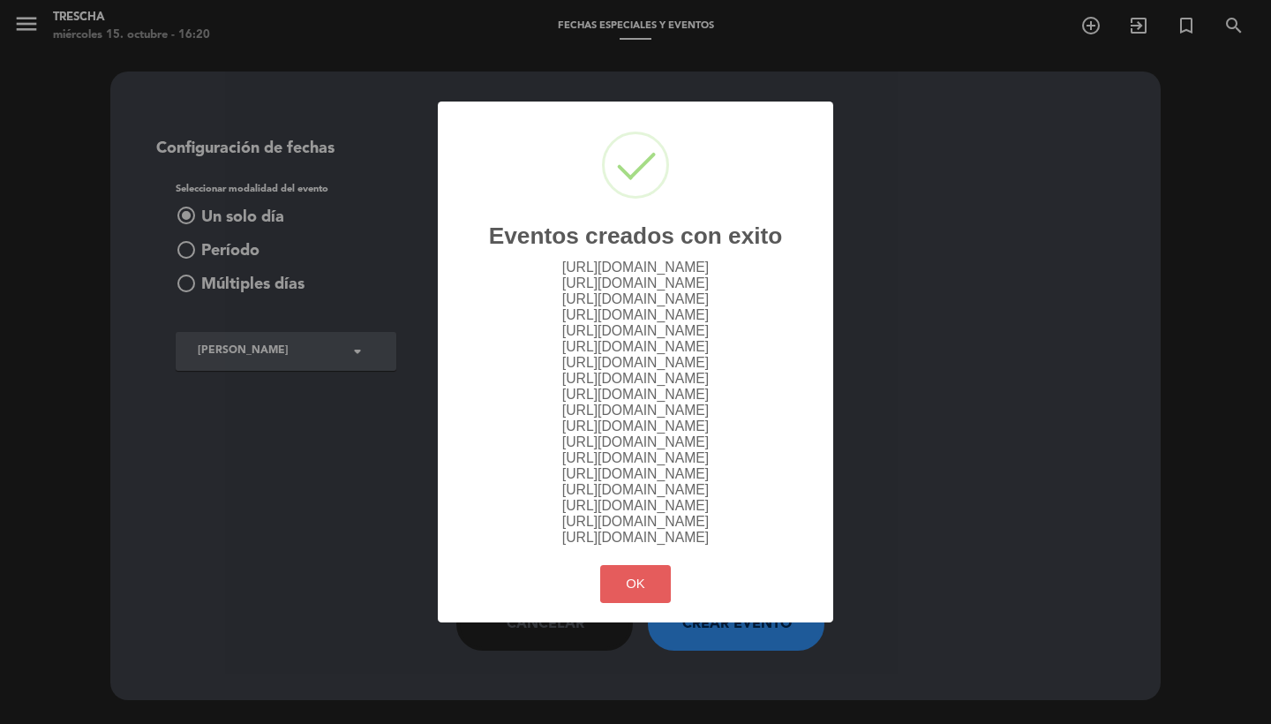
click at [622, 592] on button "OK" at bounding box center [636, 584] width 72 height 38
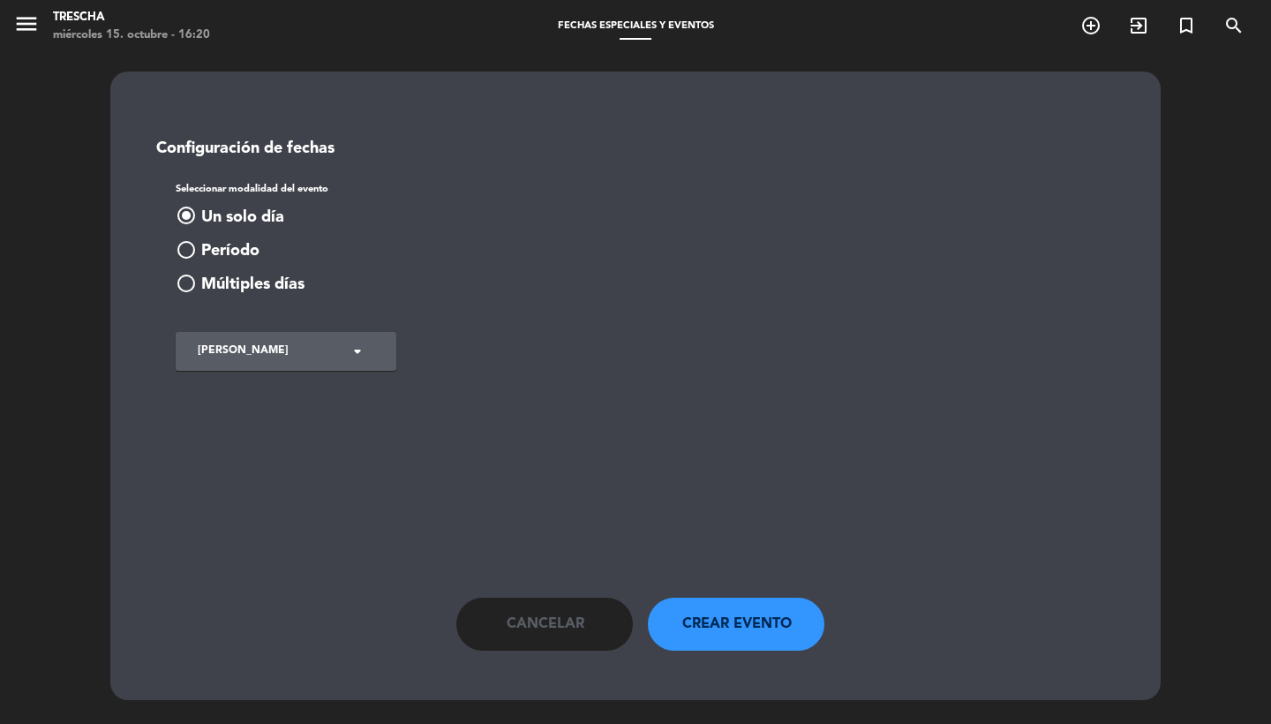
click at [569, 613] on span "Cancelar" at bounding box center [546, 624] width 78 height 23
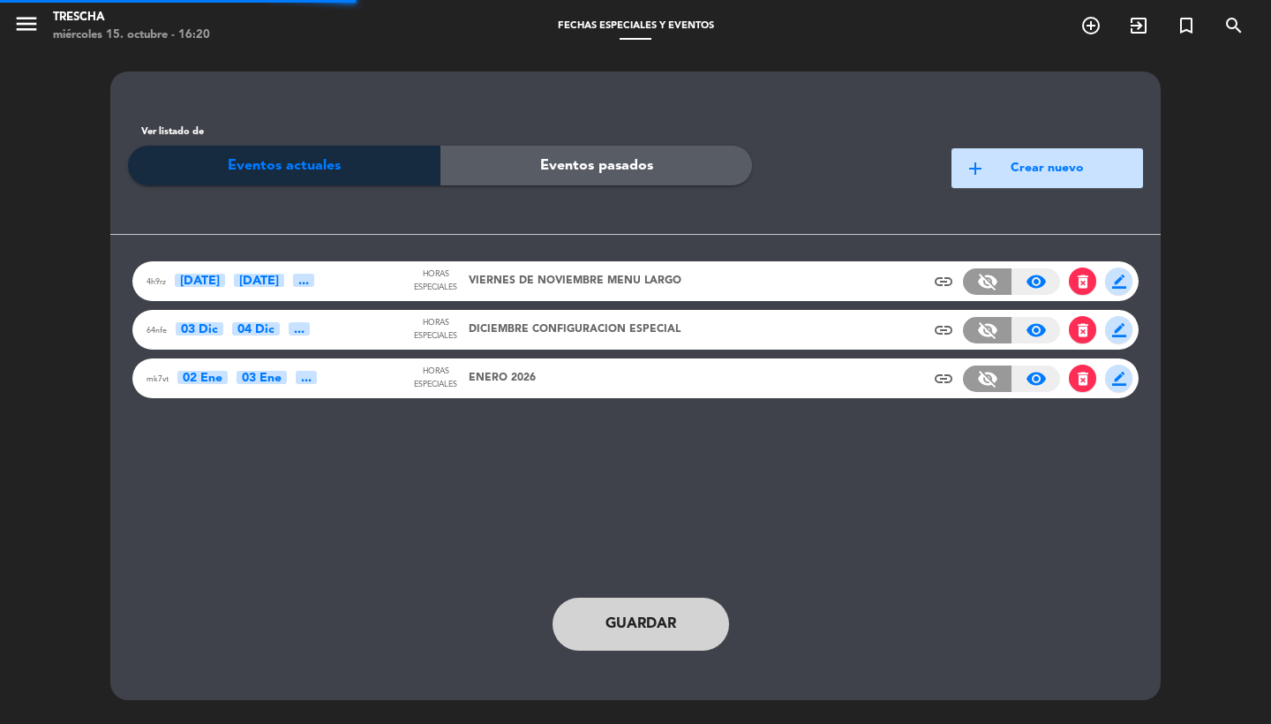
click at [637, 372] on div "mk7vt 02 Ene 03 Ene ... Horas especiales ENERO 2026 insert_link visibility_off …" at bounding box center [635, 378] width 1007 height 40
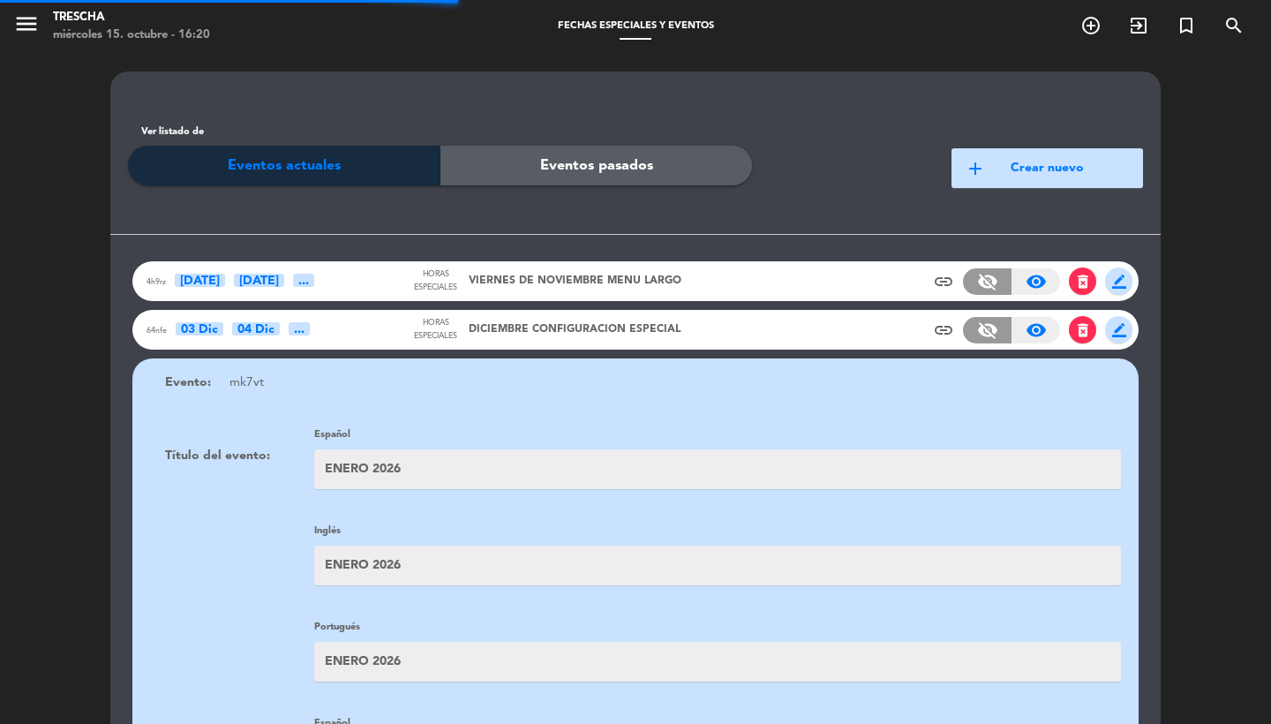
scroll to position [447, 0]
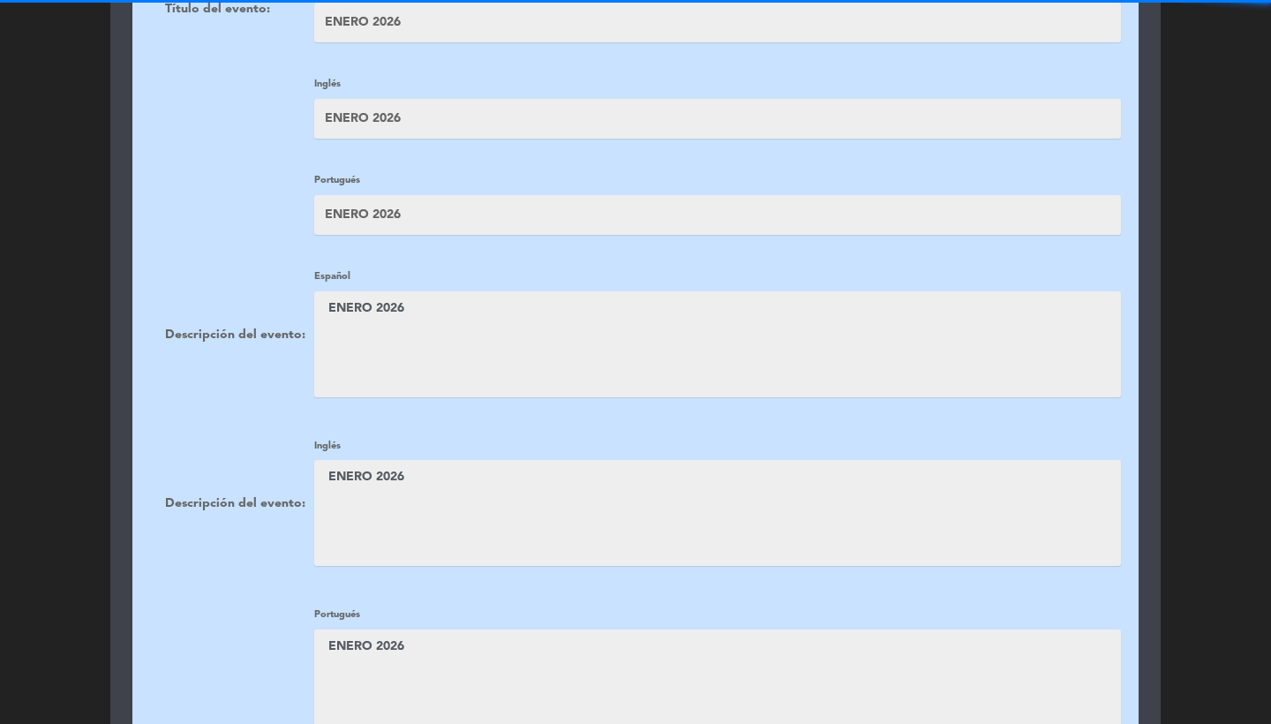
click at [584, 356] on textarea at bounding box center [717, 344] width 807 height 106
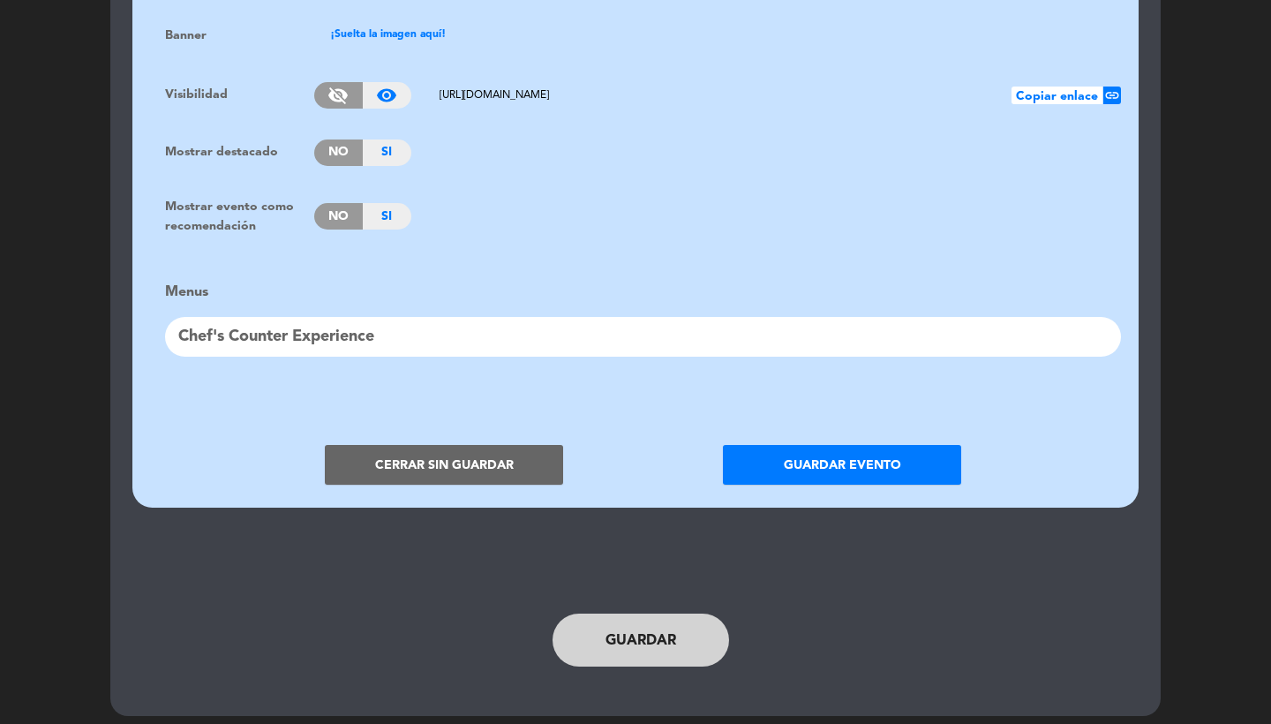
scroll to position [1463, 0]
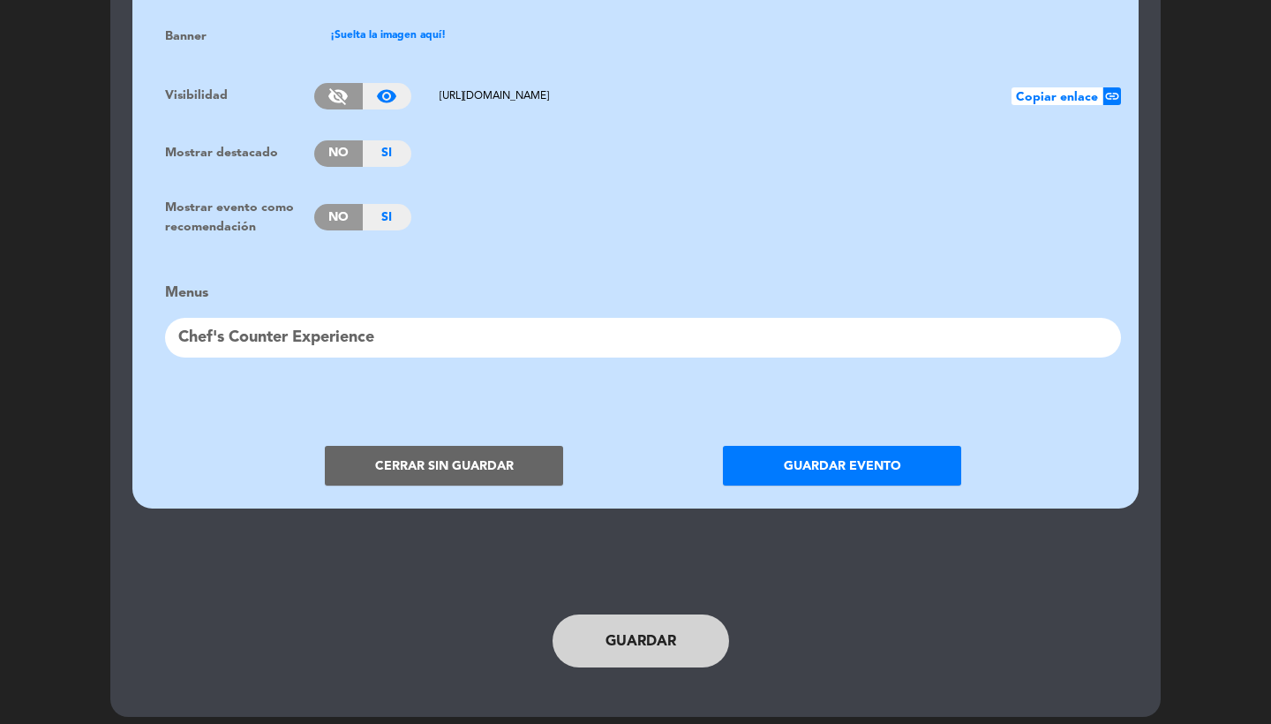
click at [340, 204] on span "No" at bounding box center [338, 217] width 49 height 26
click at [363, 144] on span "Si" at bounding box center [387, 153] width 49 height 26
click at [351, 142] on span "No" at bounding box center [338, 153] width 49 height 26
click at [816, 448] on button "Guardar evento" at bounding box center [842, 466] width 238 height 40
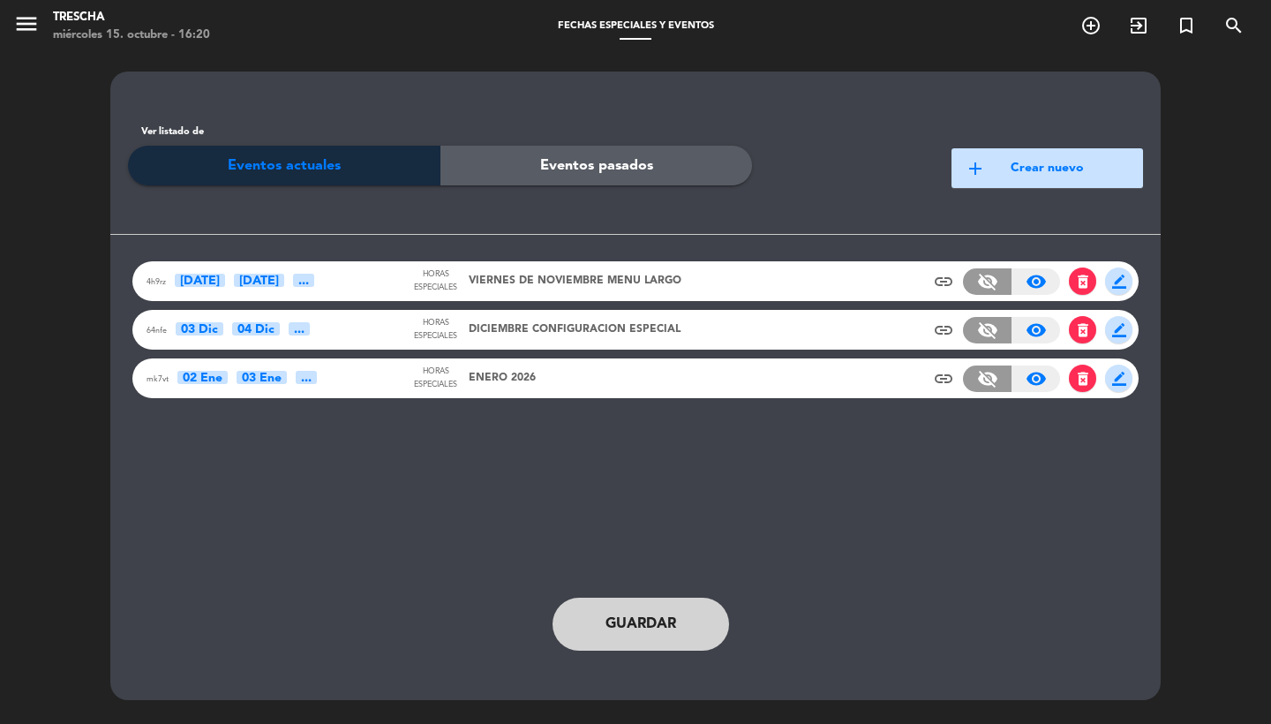
click at [586, 607] on button "Guardar" at bounding box center [641, 624] width 177 height 53
click at [562, 364] on div "mk7vt 02 Ene 03 Ene ... Horas especiales ENERO 2026 insert_link visibility_off …" at bounding box center [635, 378] width 1007 height 40
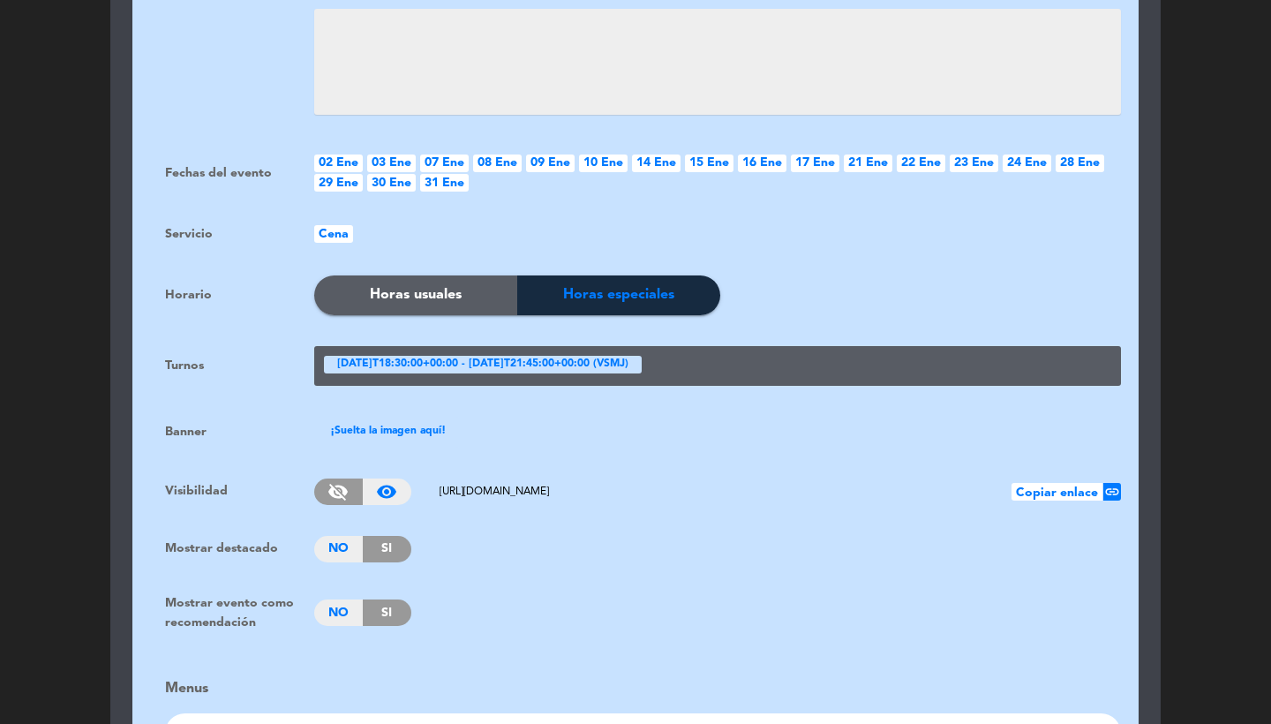
scroll to position [1374, 0]
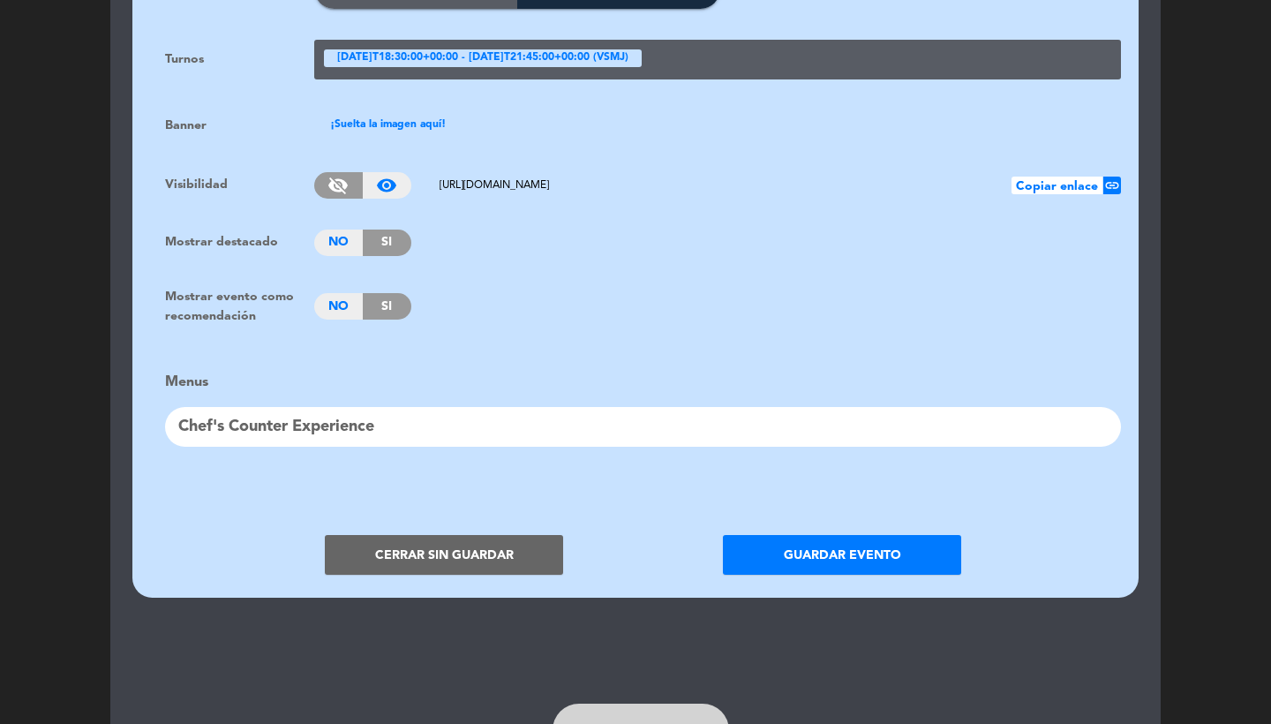
click at [540, 49] on div "[DATE]T18:30:00+00:00 - [DATE]T21:45:00+00:00 (VSMJ)" at bounding box center [483, 58] width 318 height 18
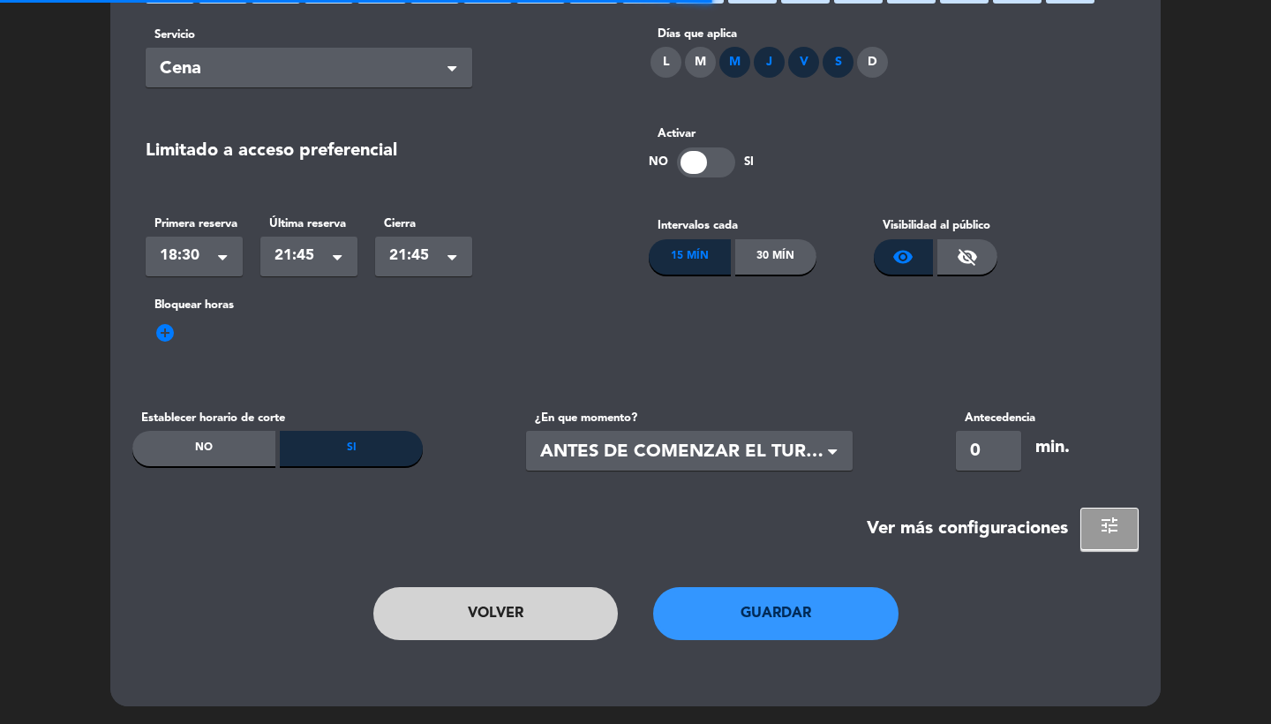
scroll to position [245, 0]
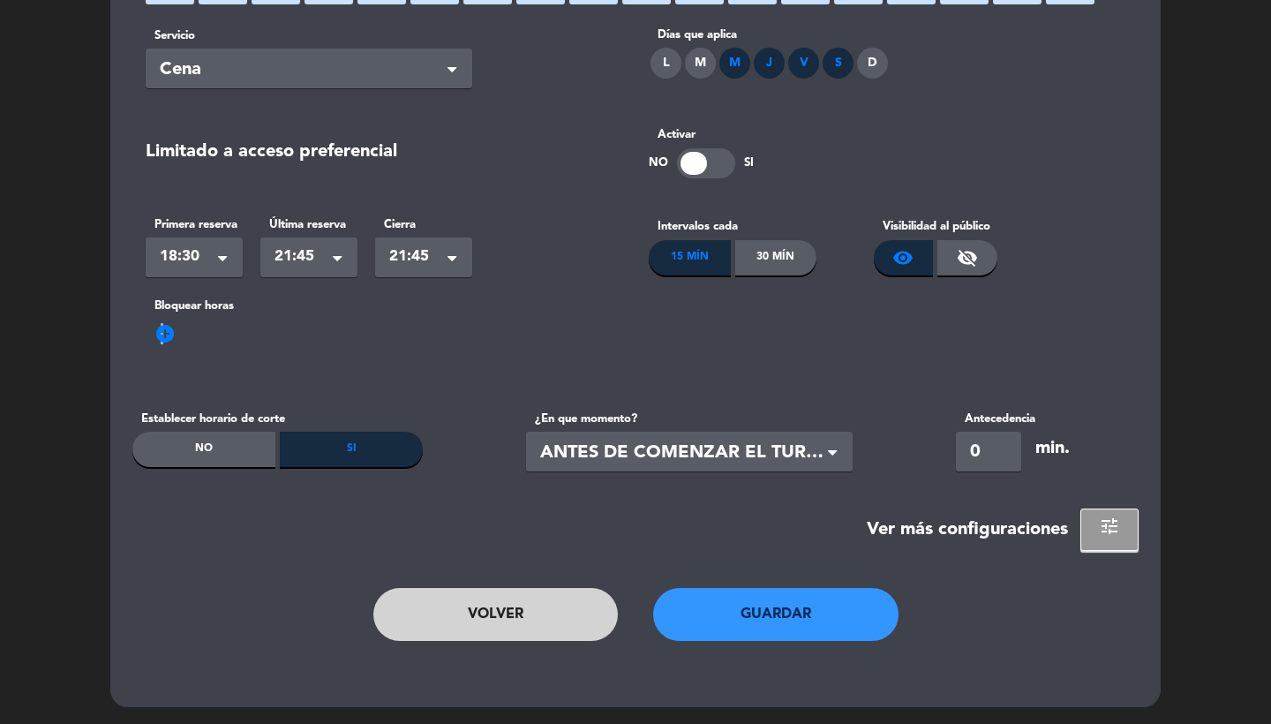
click at [161, 333] on span "add_circle" at bounding box center [165, 333] width 21 height 21
click at [195, 355] on input "text" at bounding box center [194, 359] width 97 height 31
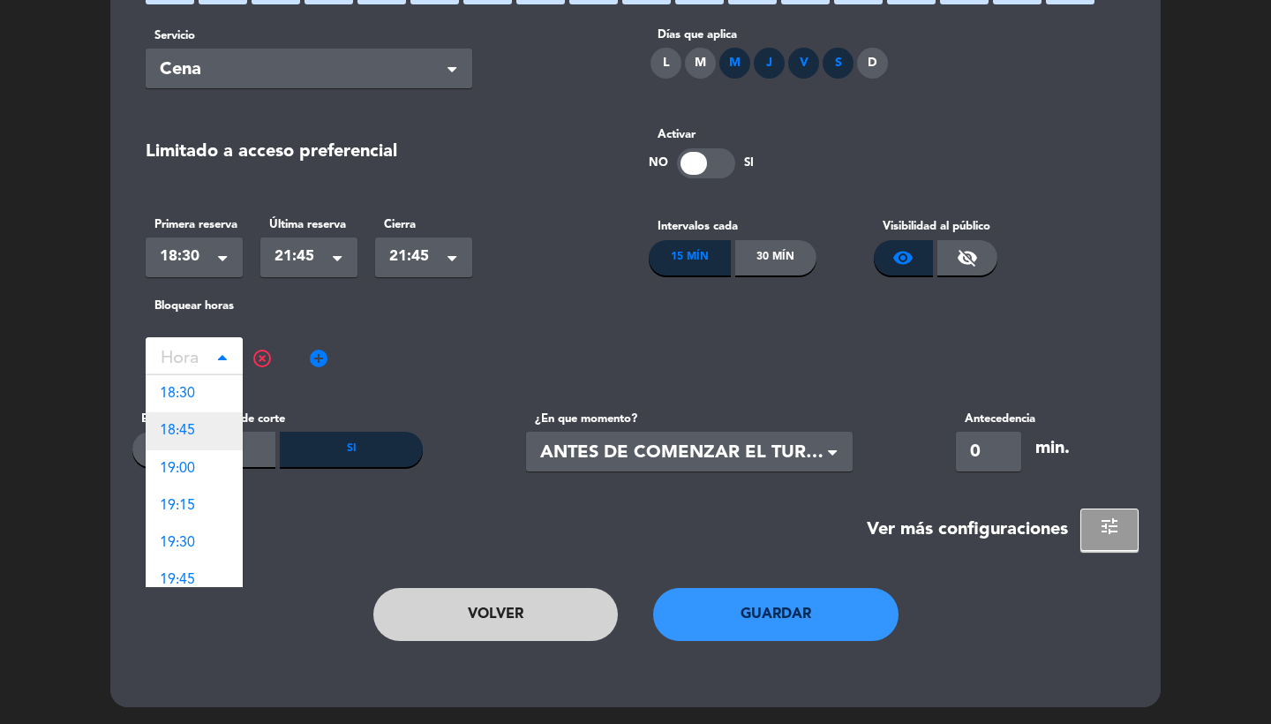
click at [189, 434] on span "18:45" at bounding box center [177, 431] width 35 height 14
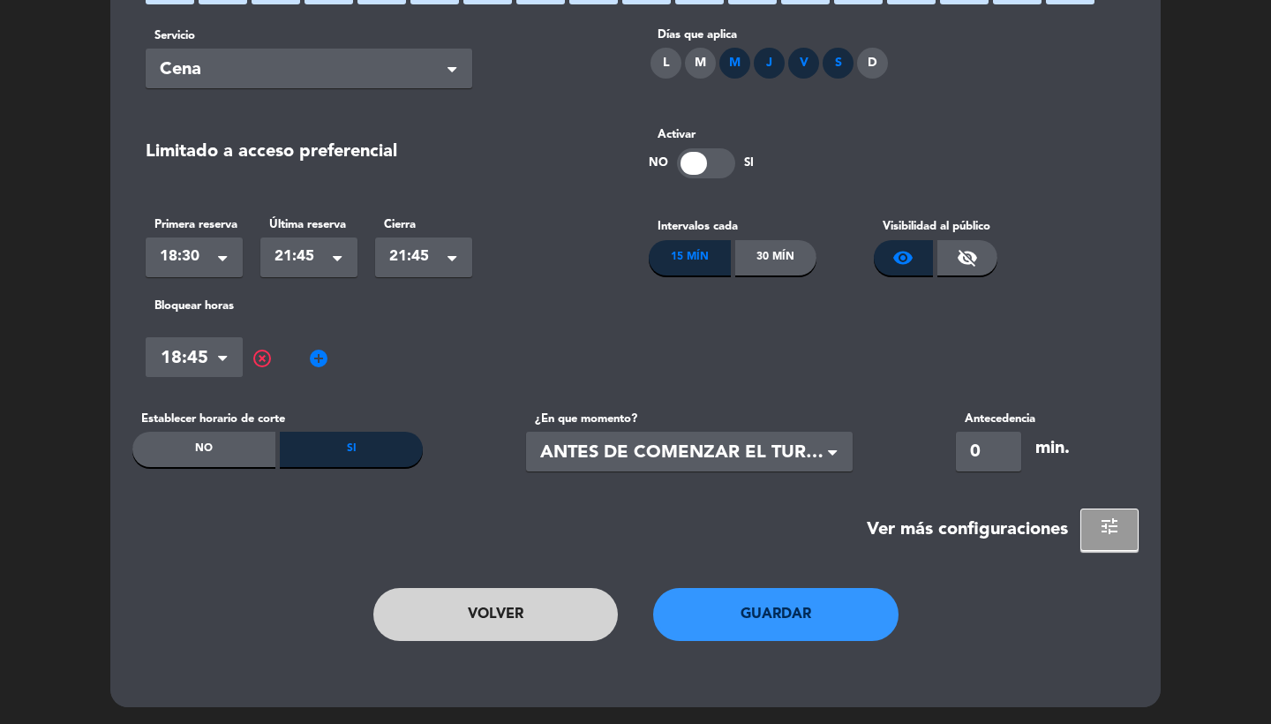
click at [318, 358] on span "add_circle" at bounding box center [318, 358] width 21 height 21
click at [358, 358] on input "text" at bounding box center [347, 359] width 97 height 31
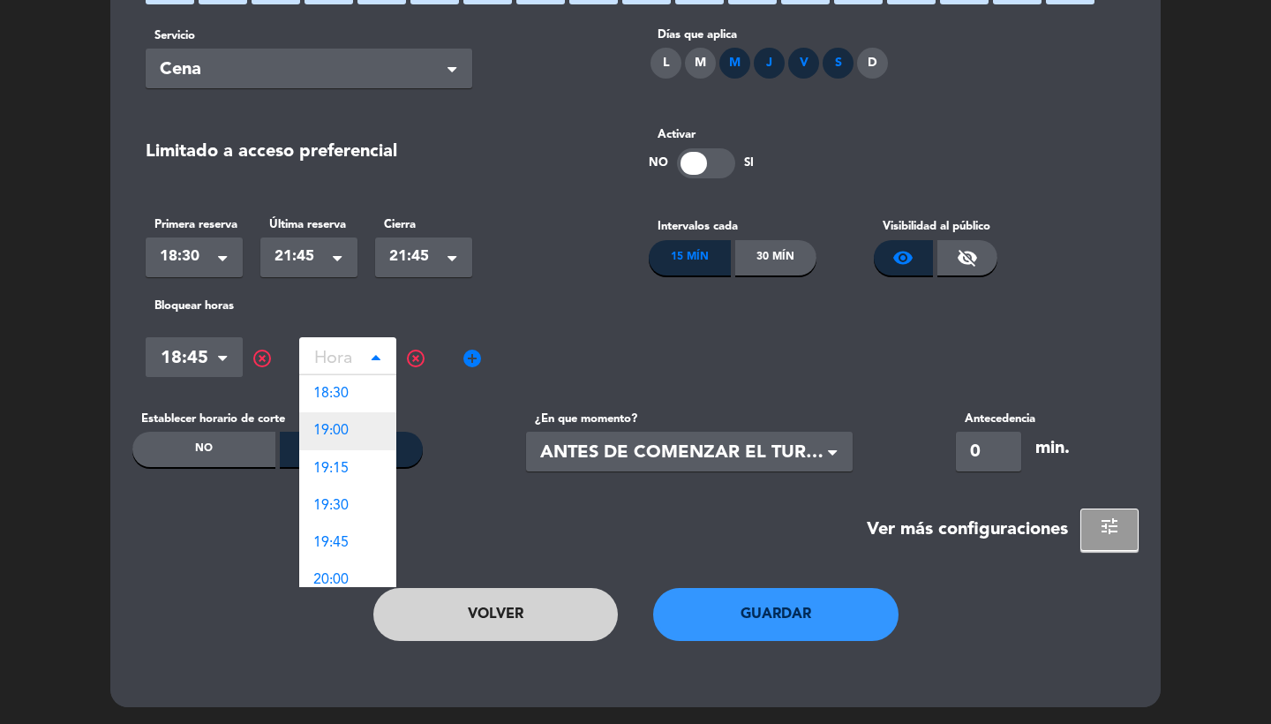
click at [344, 436] on span "19:00" at bounding box center [330, 431] width 35 height 14
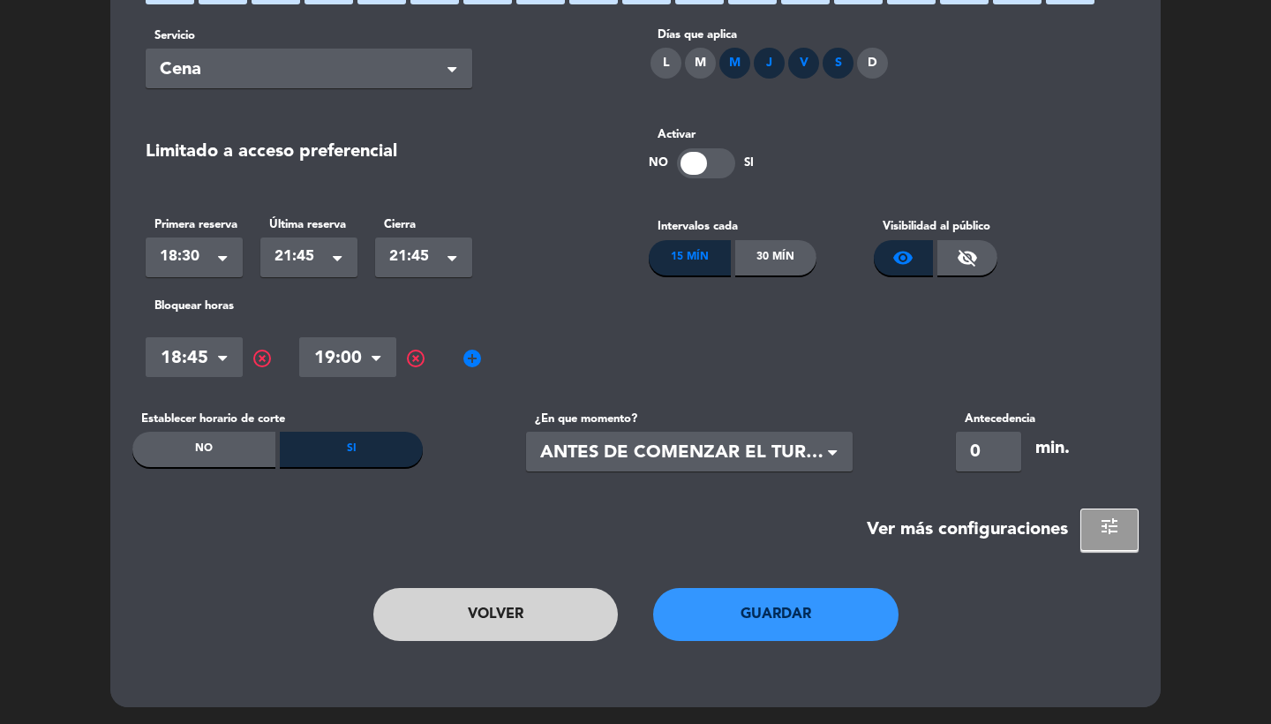
click at [472, 358] on span "add_circle" at bounding box center [472, 358] width 21 height 21
drag, startPoint x: 472, startPoint y: 358, endPoint x: 502, endPoint y: 358, distance: 29.1
click at [502, 358] on input "text" at bounding box center [501, 359] width 97 height 31
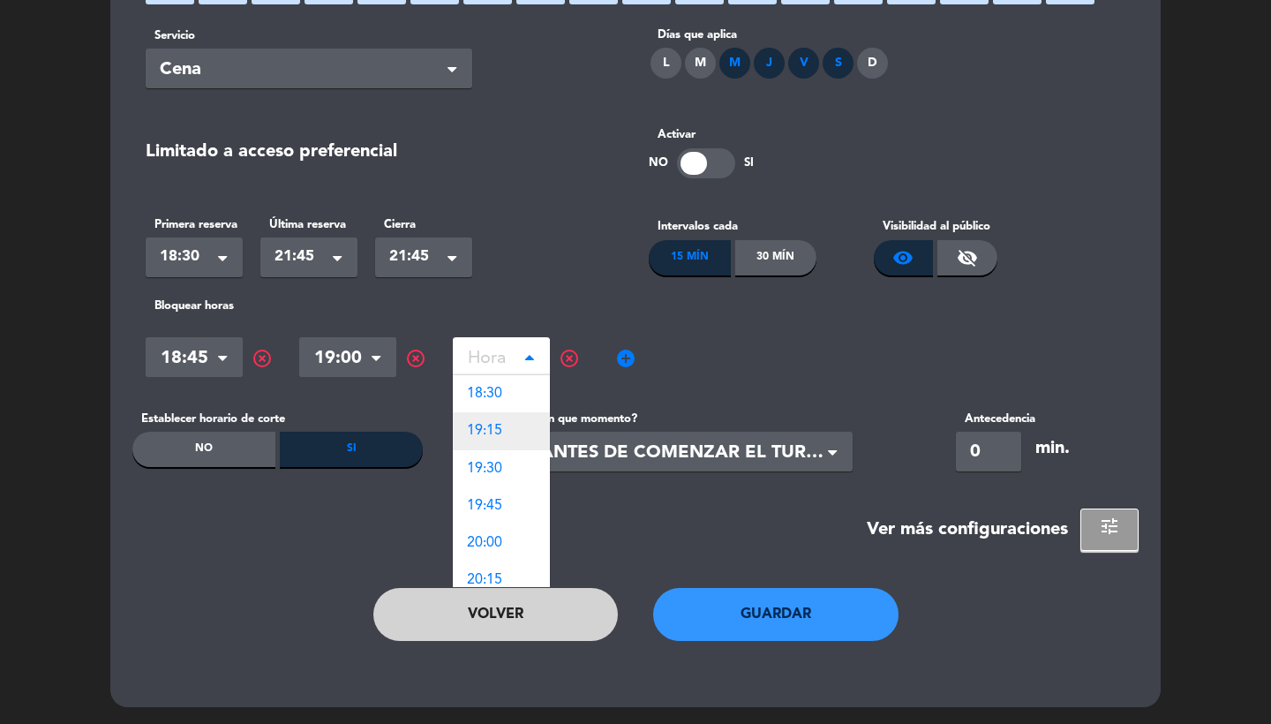
click at [507, 432] on div "19:15" at bounding box center [501, 430] width 97 height 37
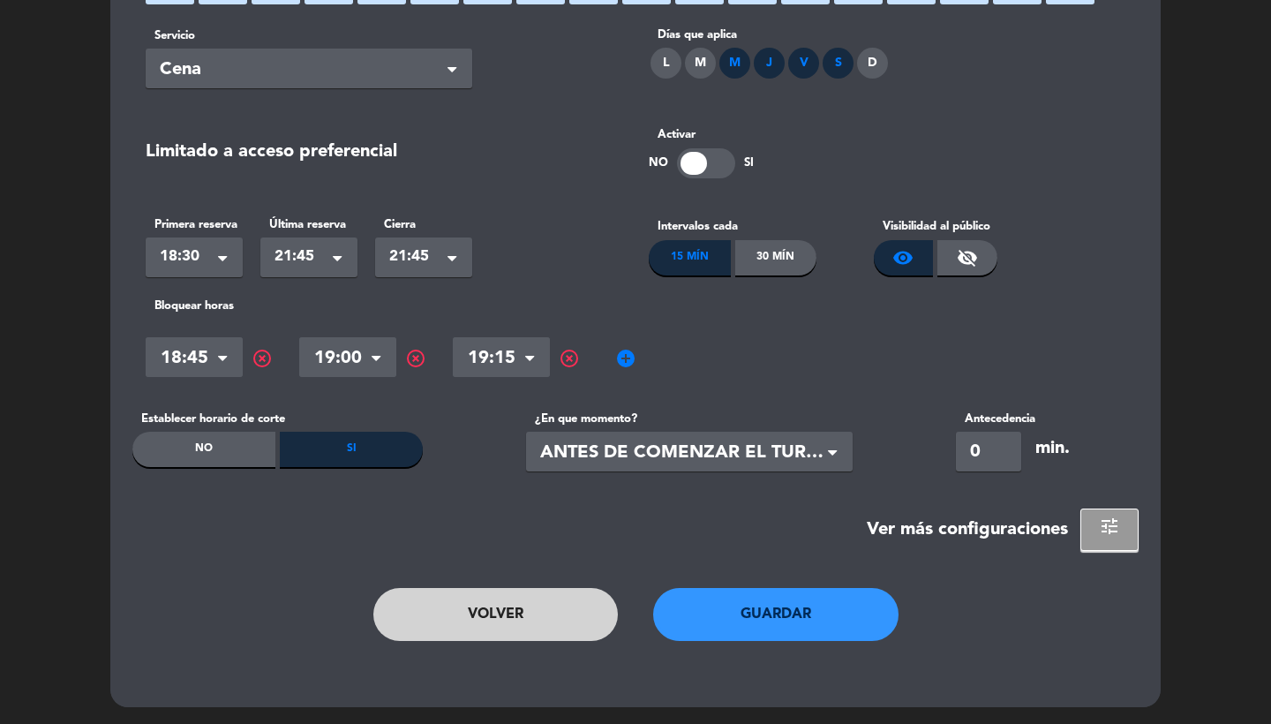
click at [639, 351] on div "Hora × 18:45 × highlight_off Hora × 19:00 × highlight_off Hora × 19:15 × highli…" at bounding box center [636, 357] width 980 height 53
click at [622, 353] on span "add_circle" at bounding box center [625, 358] width 21 height 21
click at [661, 358] on input "text" at bounding box center [655, 359] width 97 height 31
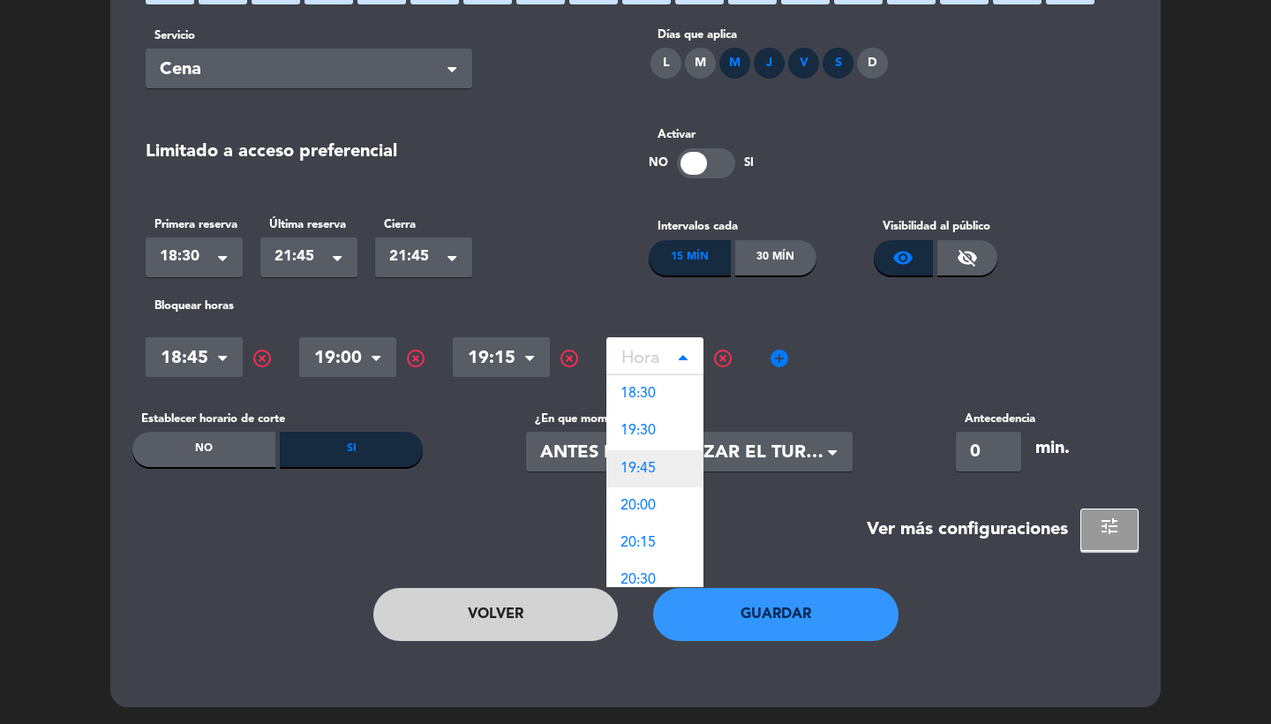
click at [661, 451] on div "19:45" at bounding box center [655, 468] width 97 height 37
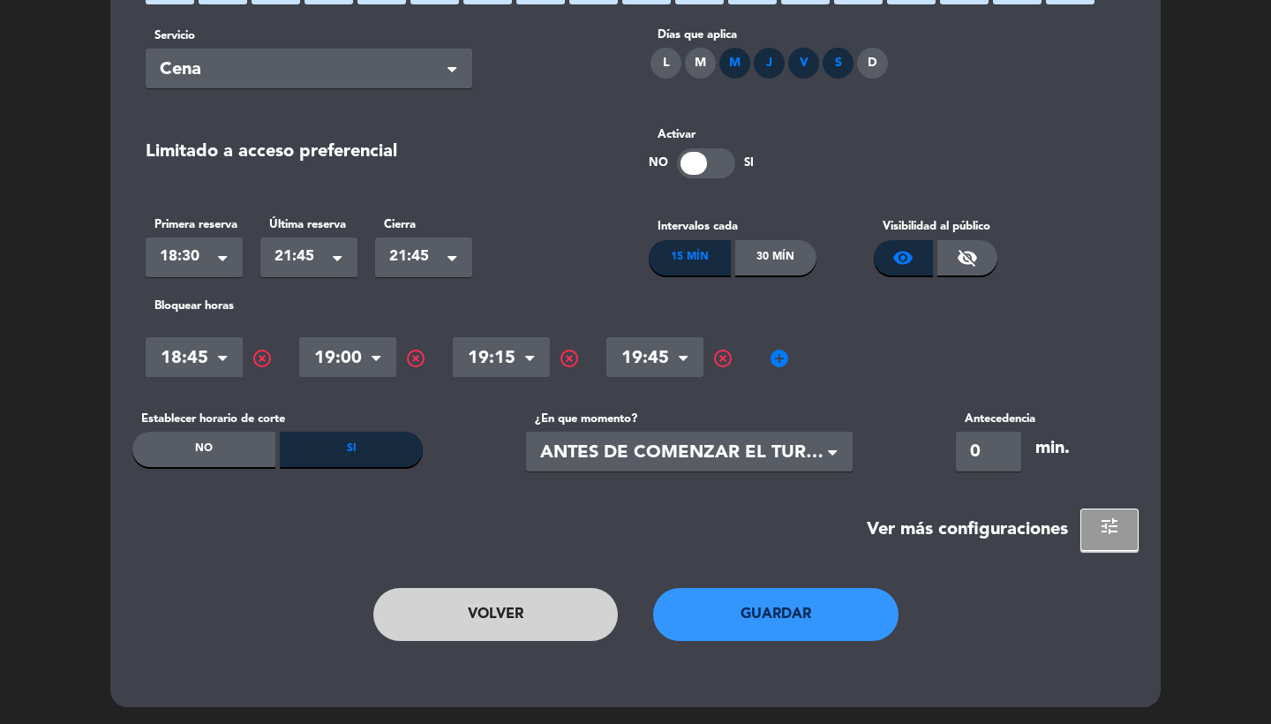
click at [777, 355] on span "add_circle" at bounding box center [779, 358] width 21 height 21
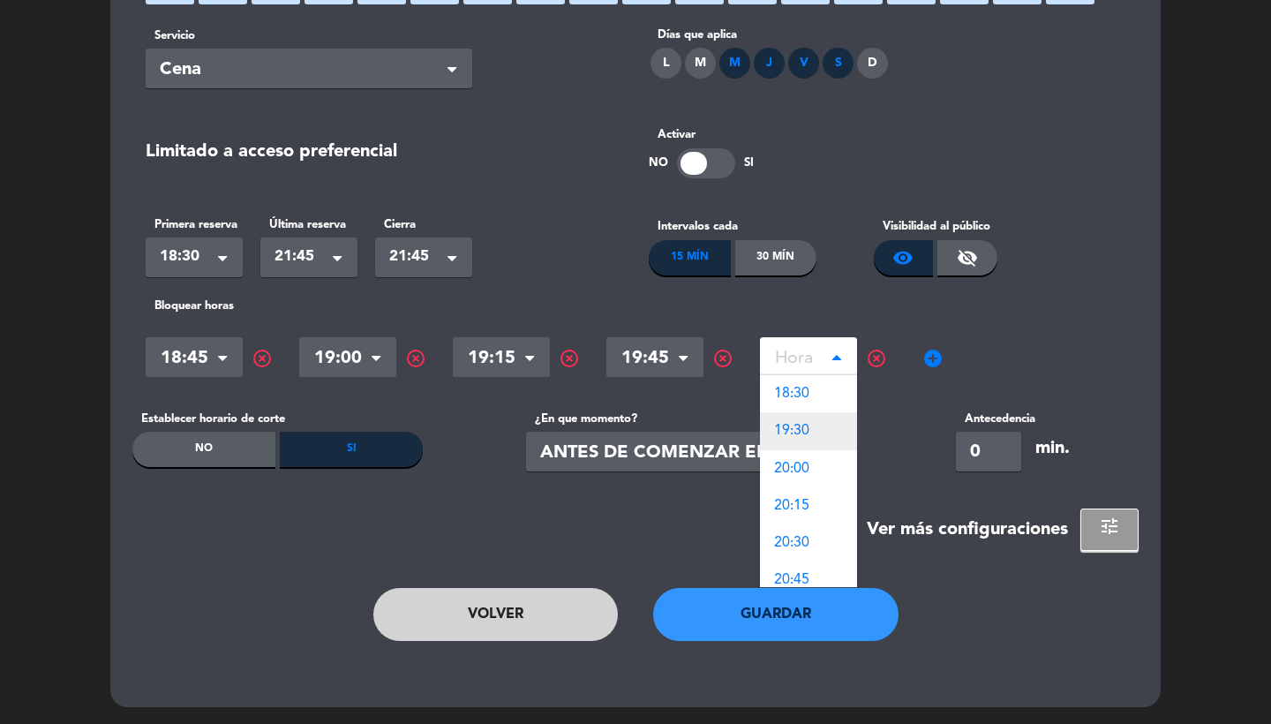
click at [807, 429] on span "19:30" at bounding box center [791, 431] width 35 height 14
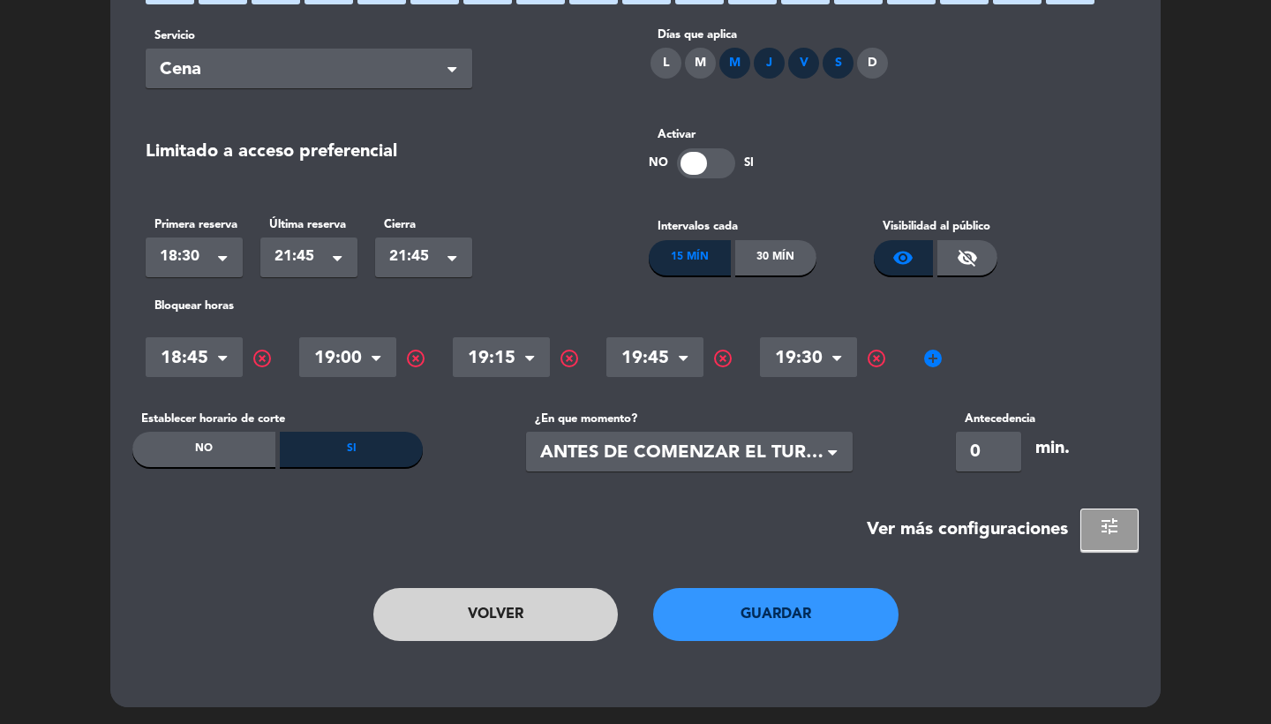
click at [928, 359] on span "add_circle" at bounding box center [933, 358] width 21 height 21
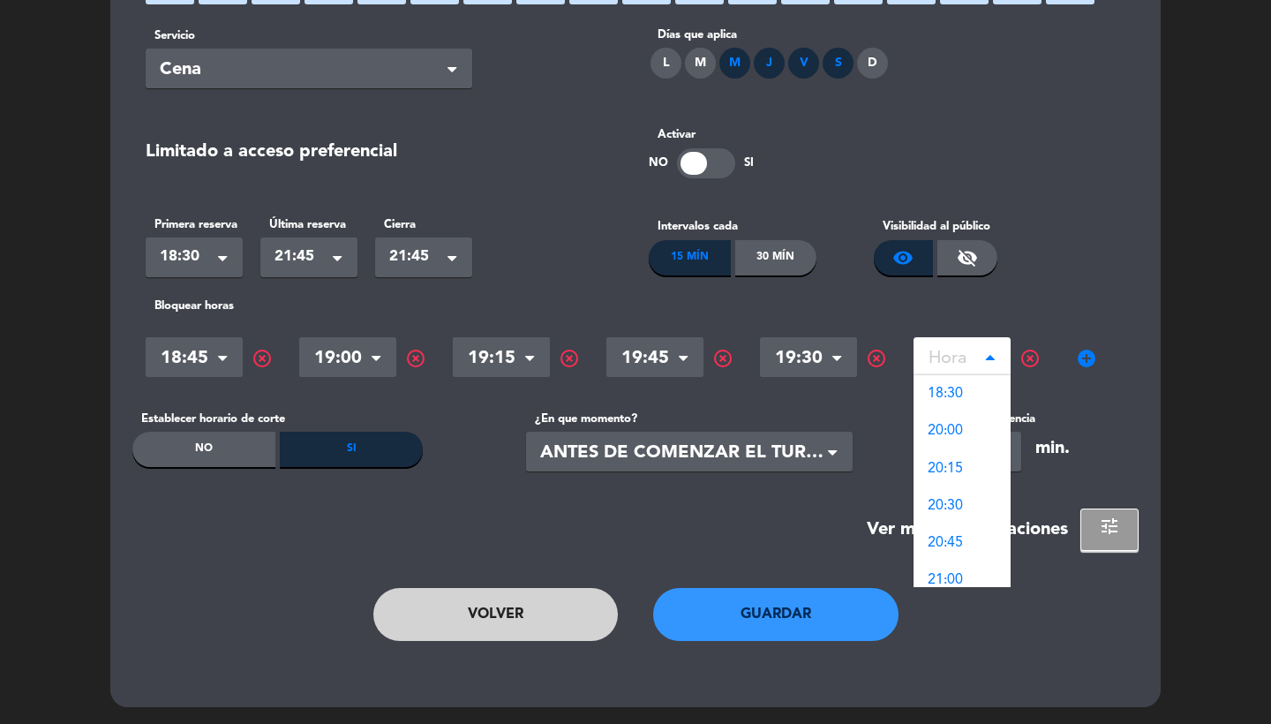
click at [954, 359] on input "text" at bounding box center [962, 359] width 97 height 31
click at [961, 431] on span "20:00" at bounding box center [945, 431] width 35 height 14
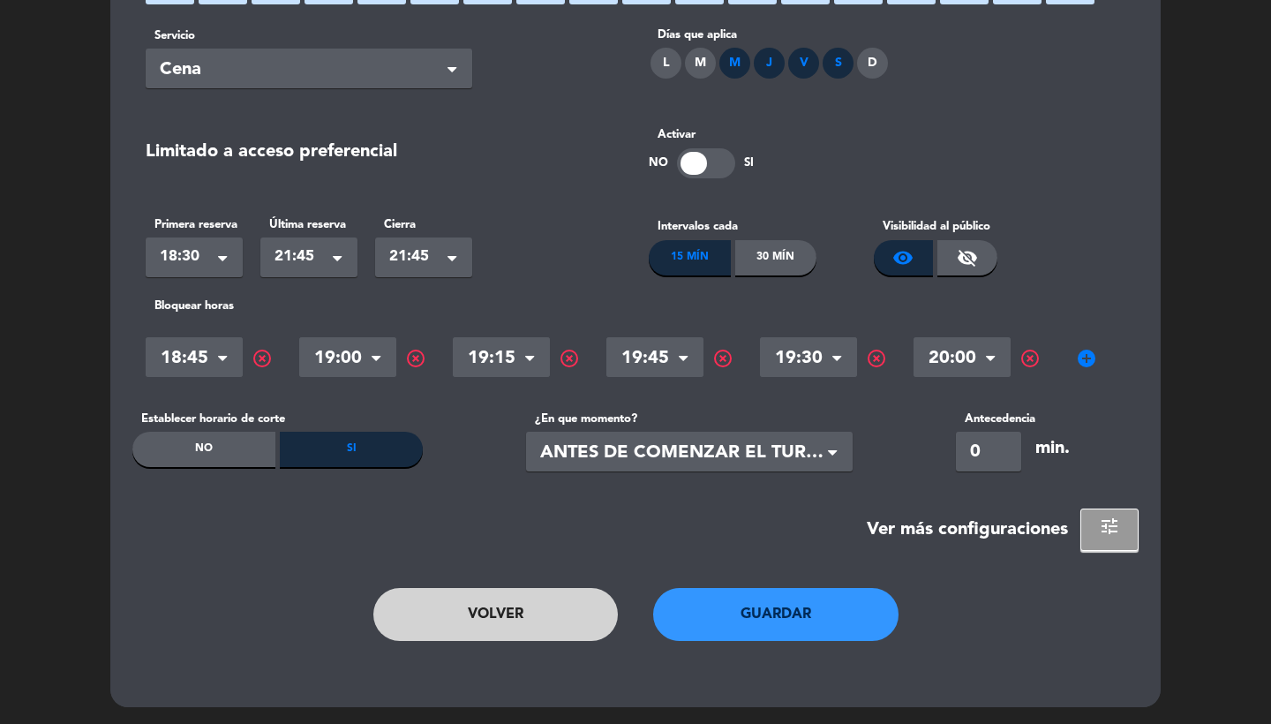
click at [1087, 359] on span "add_circle" at bounding box center [1086, 358] width 21 height 21
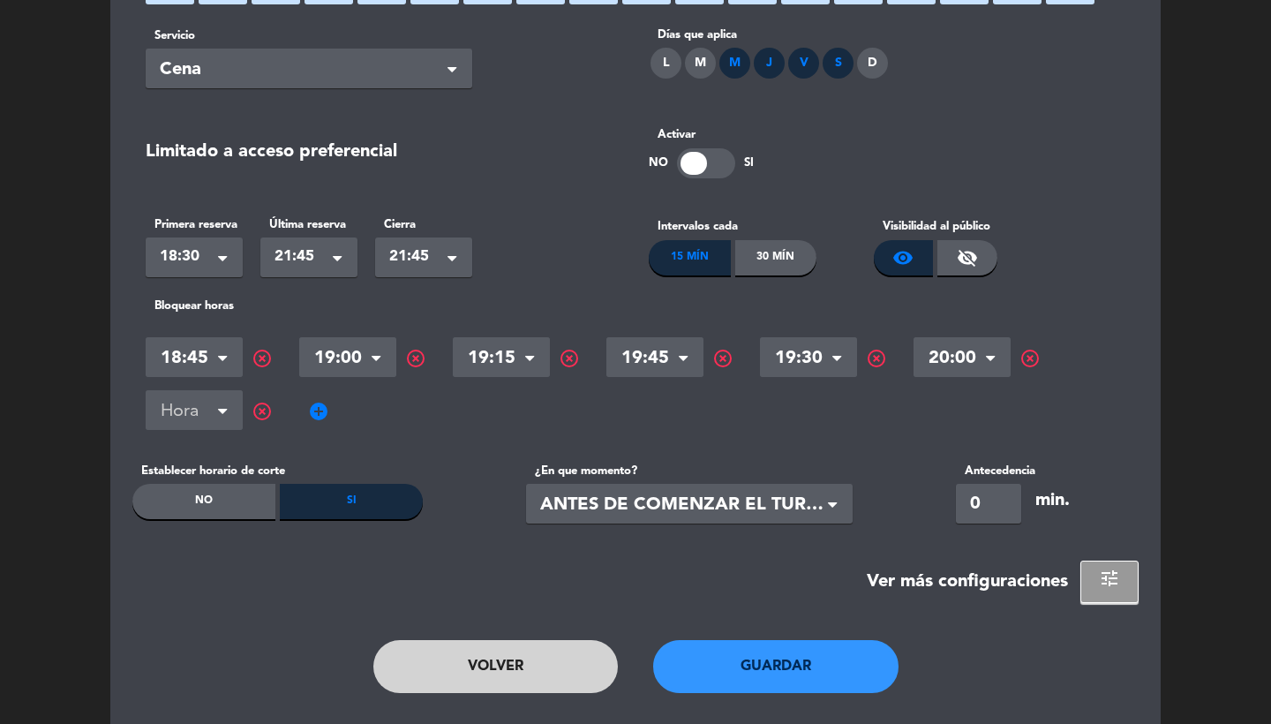
click at [203, 413] on input "text" at bounding box center [194, 412] width 97 height 31
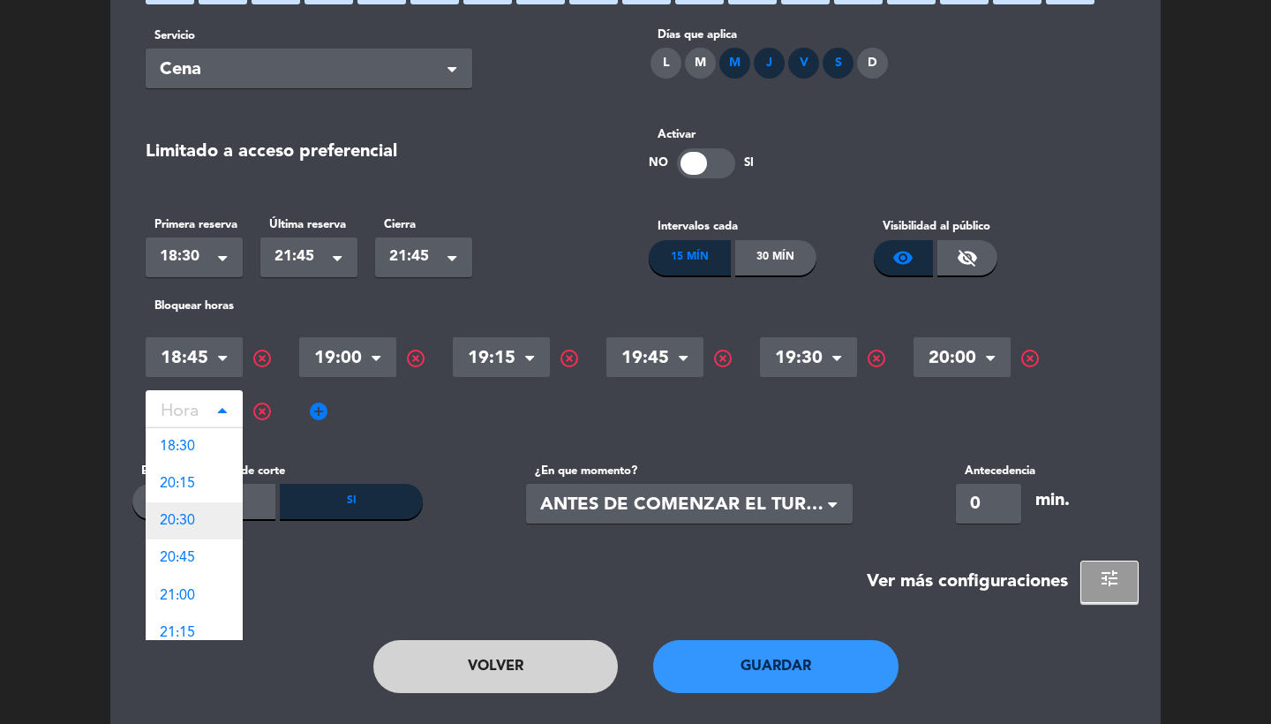
click at [193, 506] on div "20:30" at bounding box center [194, 520] width 97 height 37
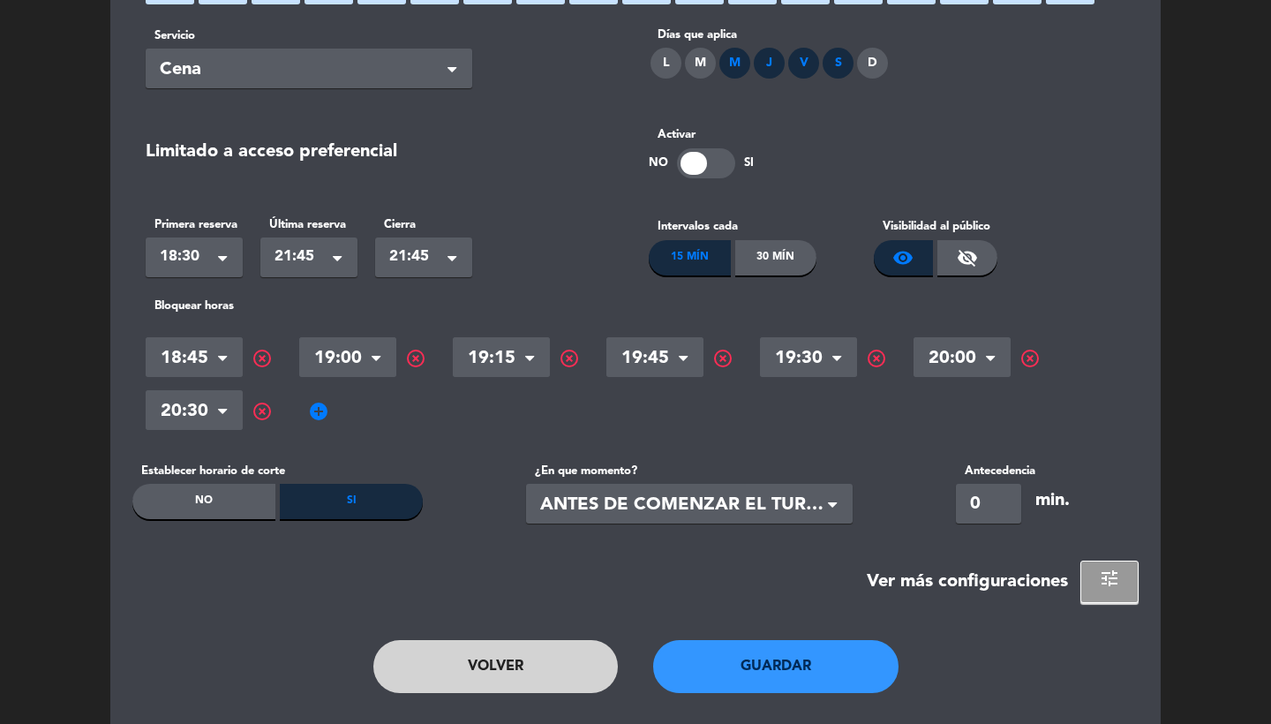
click at [304, 404] on div "Hora × 18:45 × highlight_off Hora × 19:00 × highlight_off Hora × 19:15 × highli…" at bounding box center [636, 384] width 980 height 106
click at [311, 404] on span "add_circle" at bounding box center [318, 411] width 21 height 21
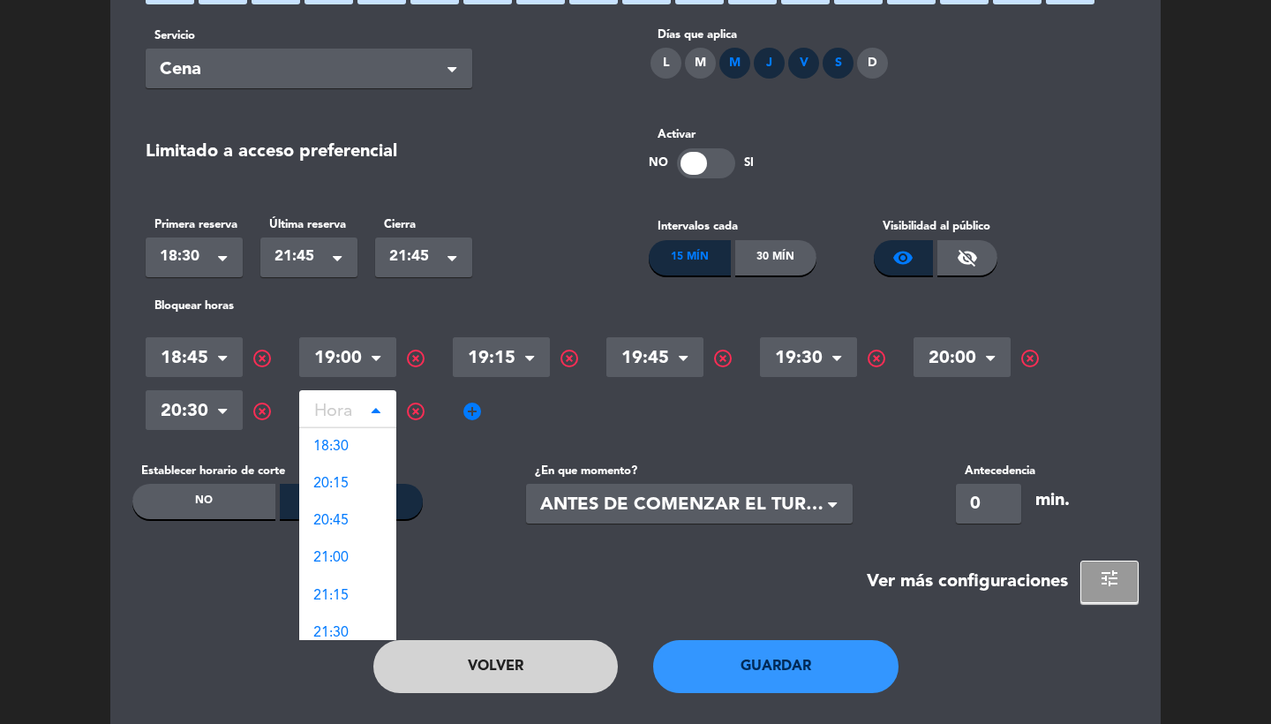
click at [325, 409] on input "text" at bounding box center [347, 412] width 97 height 31
click at [372, 487] on div "20:15" at bounding box center [347, 483] width 97 height 37
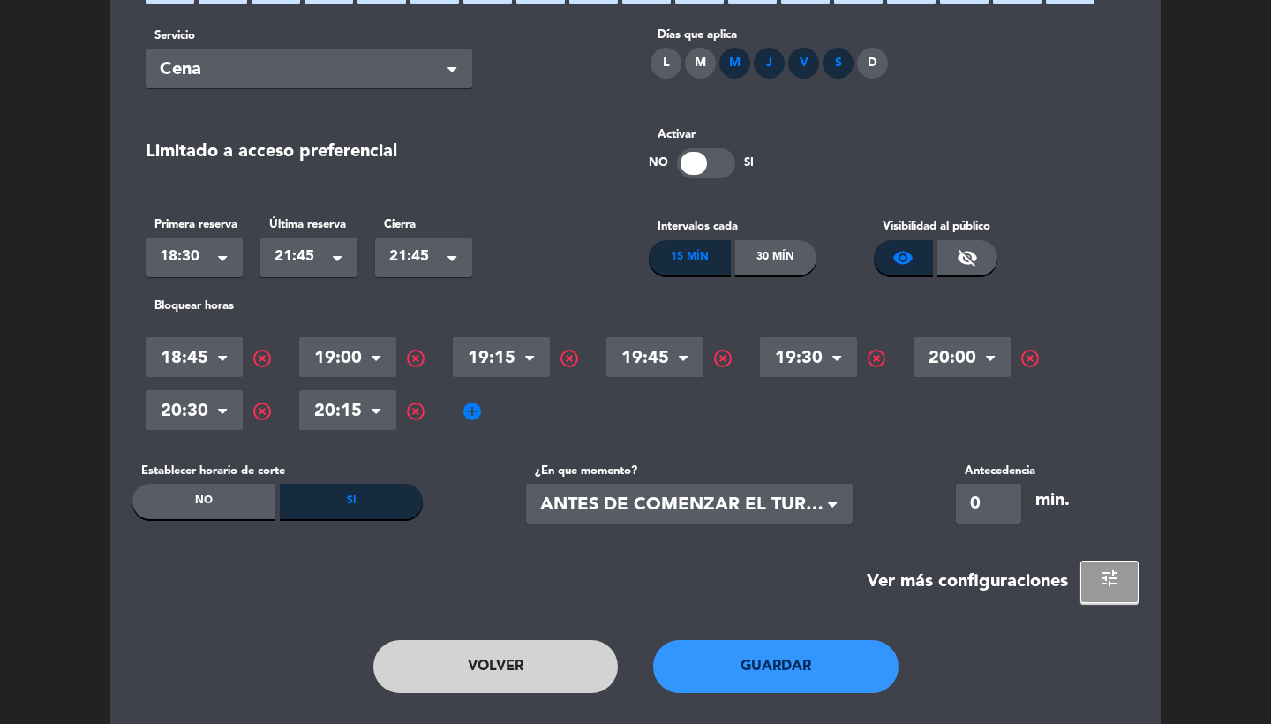
click at [472, 405] on span "add_circle" at bounding box center [472, 411] width 21 height 21
click at [497, 406] on input "text" at bounding box center [501, 412] width 97 height 31
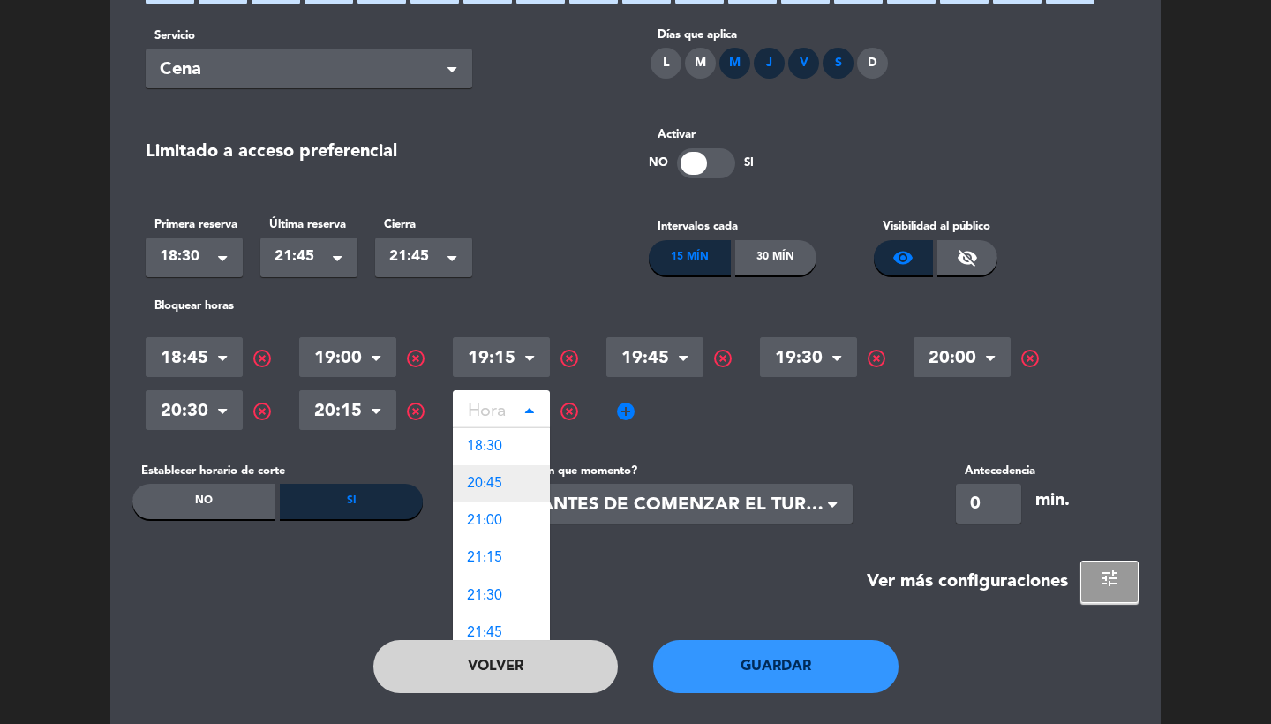
click at [498, 487] on span "20:45" at bounding box center [484, 484] width 35 height 14
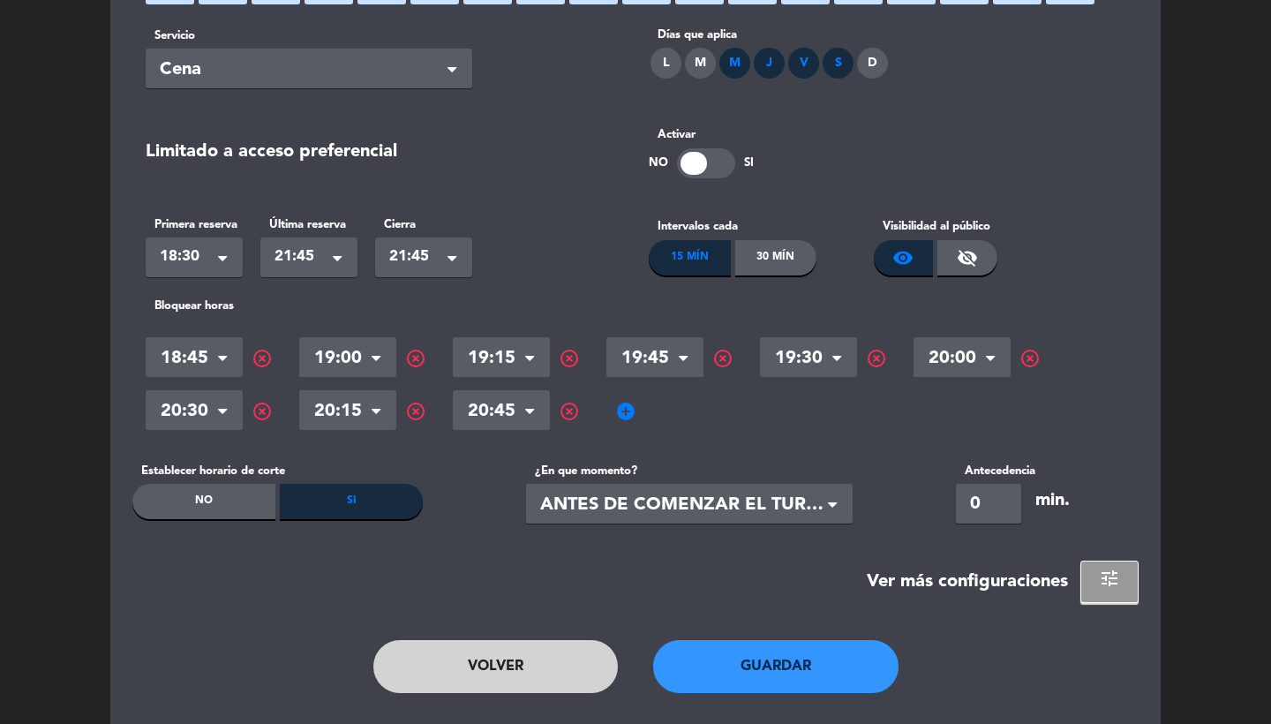
click at [621, 409] on span "add_circle" at bounding box center [625, 411] width 21 height 21
click at [643, 409] on input "text" at bounding box center [655, 412] width 97 height 31
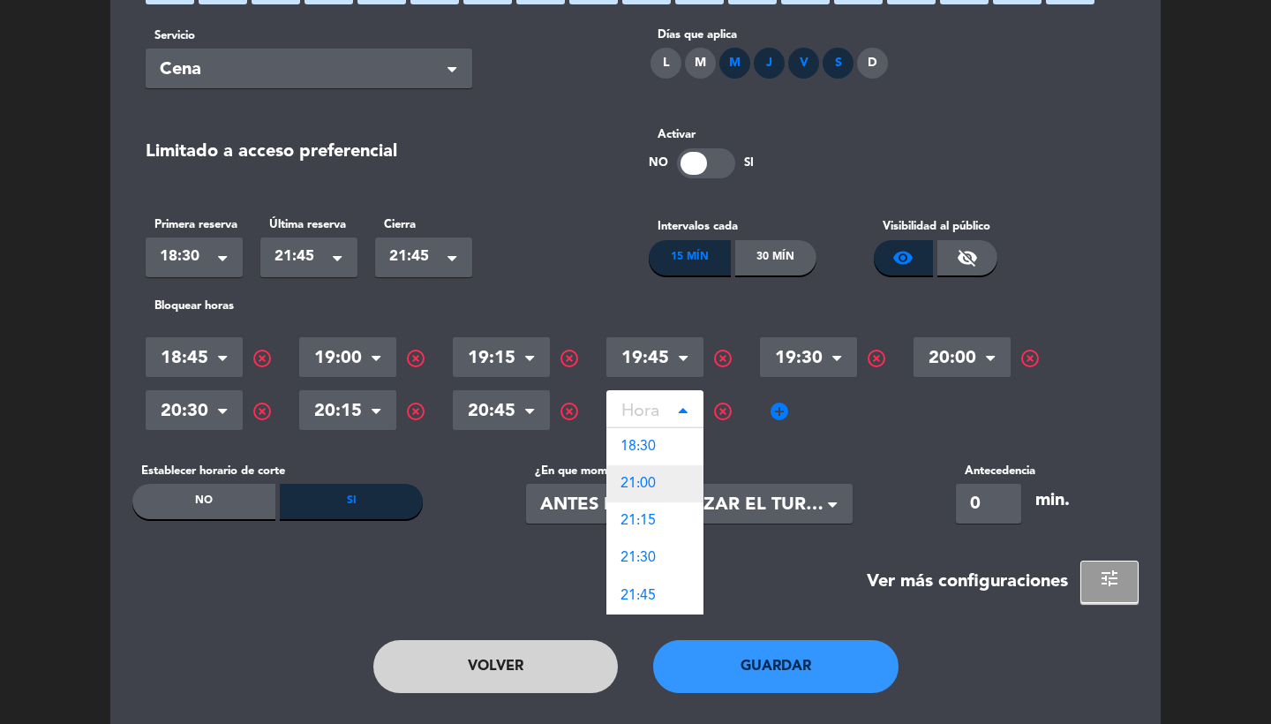
click at [647, 479] on span "21:00" at bounding box center [638, 484] width 35 height 14
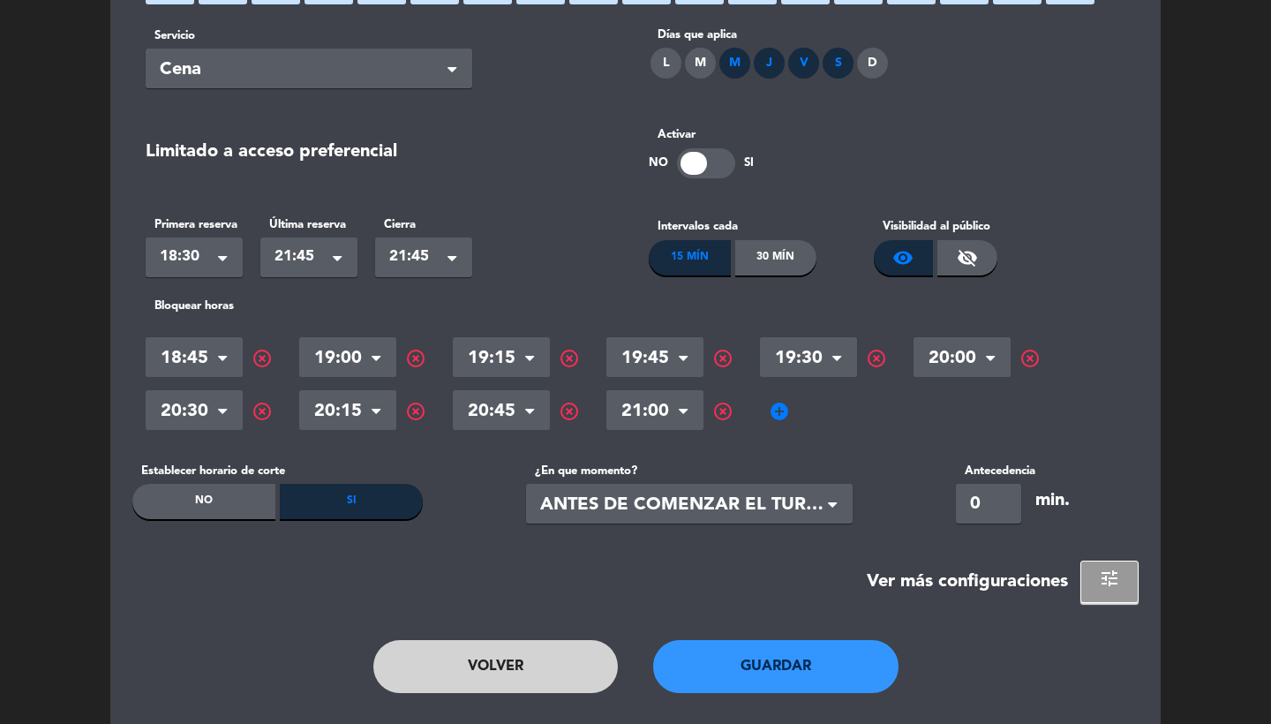
click at [777, 411] on span "add_circle" at bounding box center [779, 411] width 21 height 21
click at [788, 411] on input "text" at bounding box center [808, 412] width 97 height 31
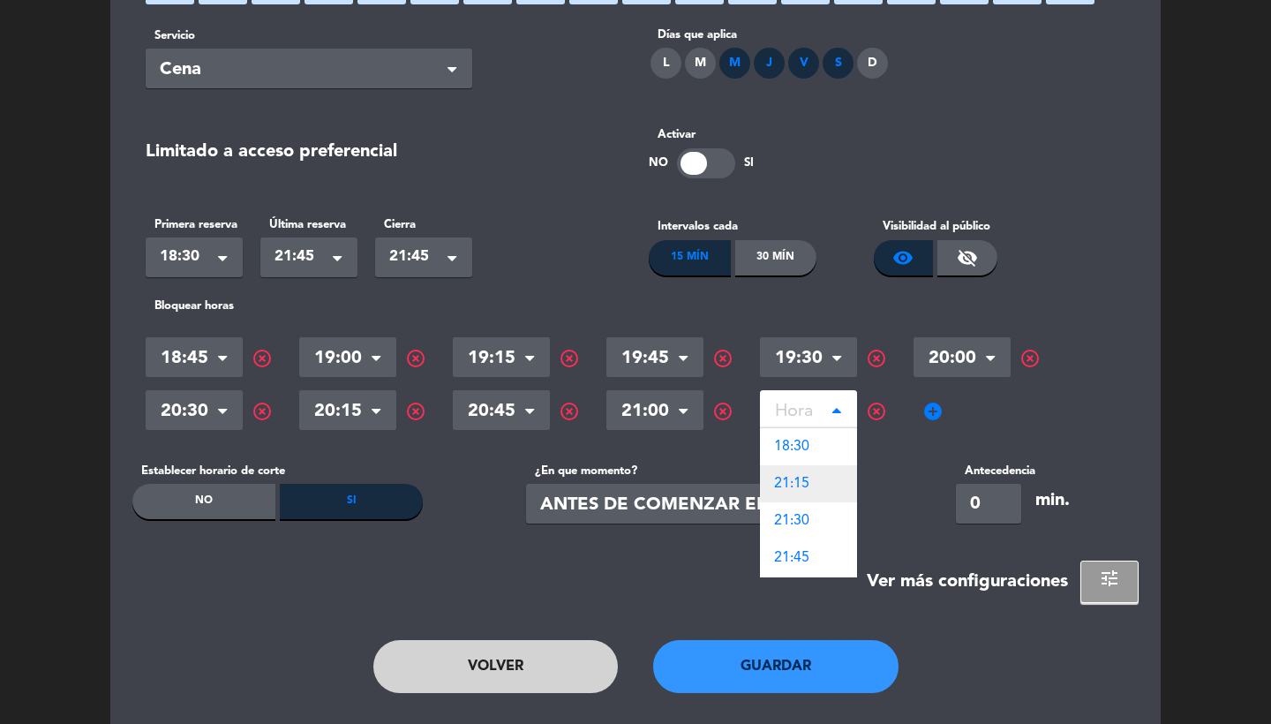
click at [810, 479] on span "21:15" at bounding box center [791, 484] width 35 height 14
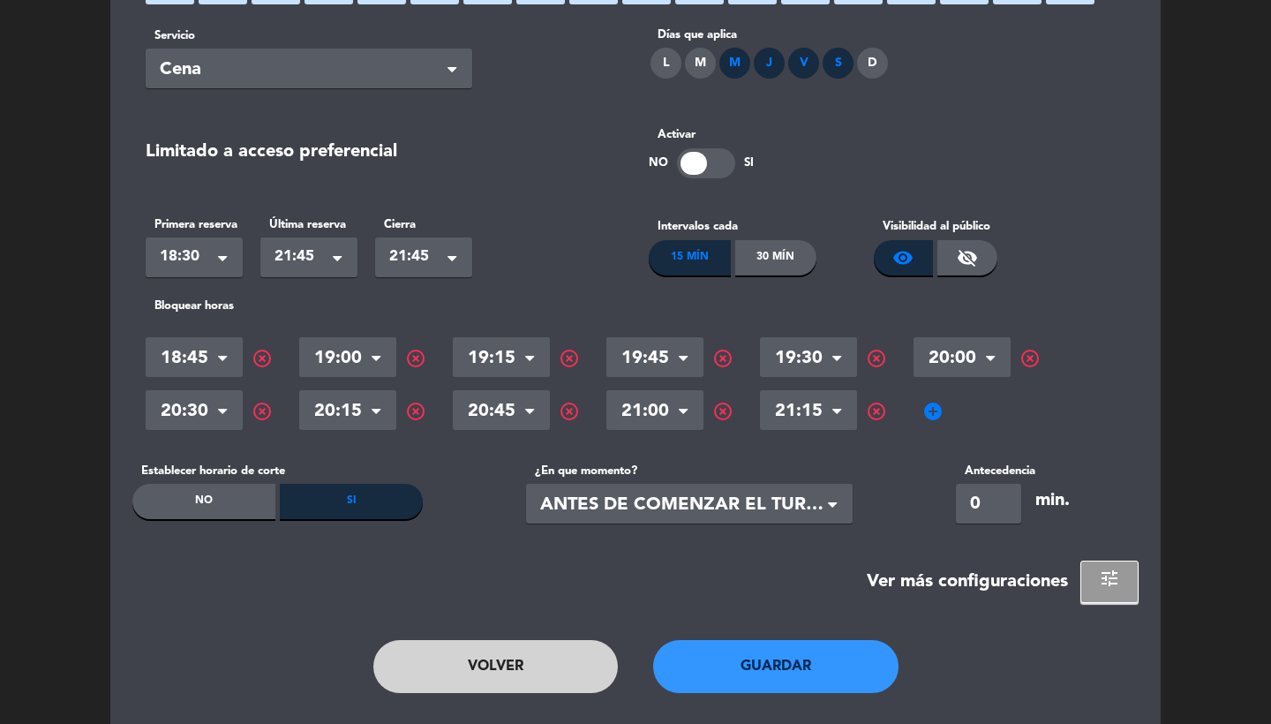
click at [933, 410] on span "add_circle" at bounding box center [933, 411] width 21 height 21
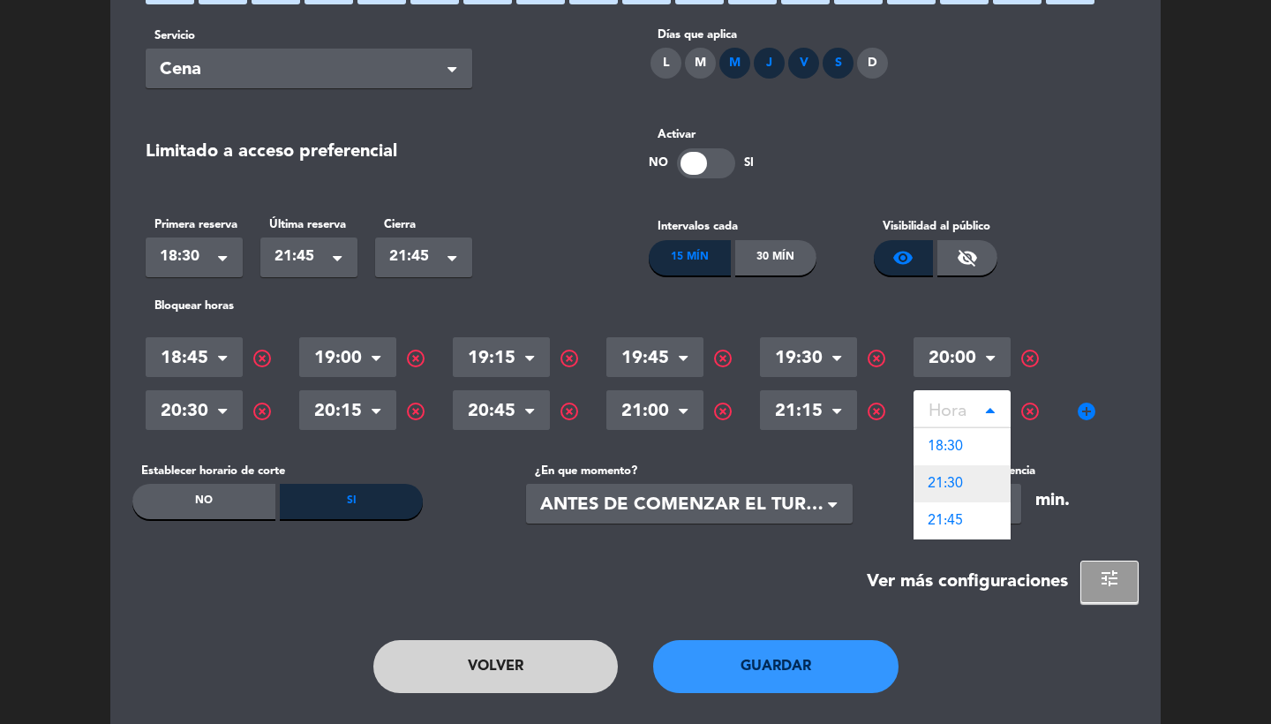
click at [972, 485] on div "21:30" at bounding box center [962, 483] width 97 height 37
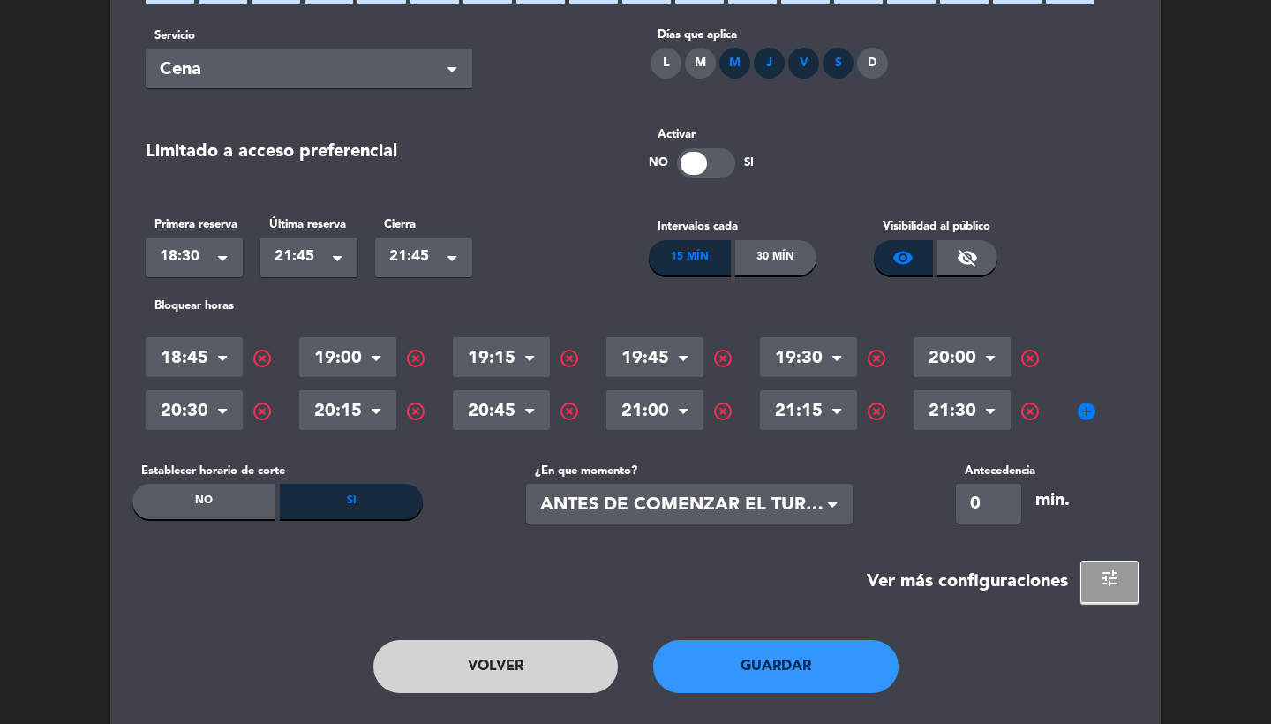
click at [215, 511] on div "No" at bounding box center [203, 501] width 143 height 35
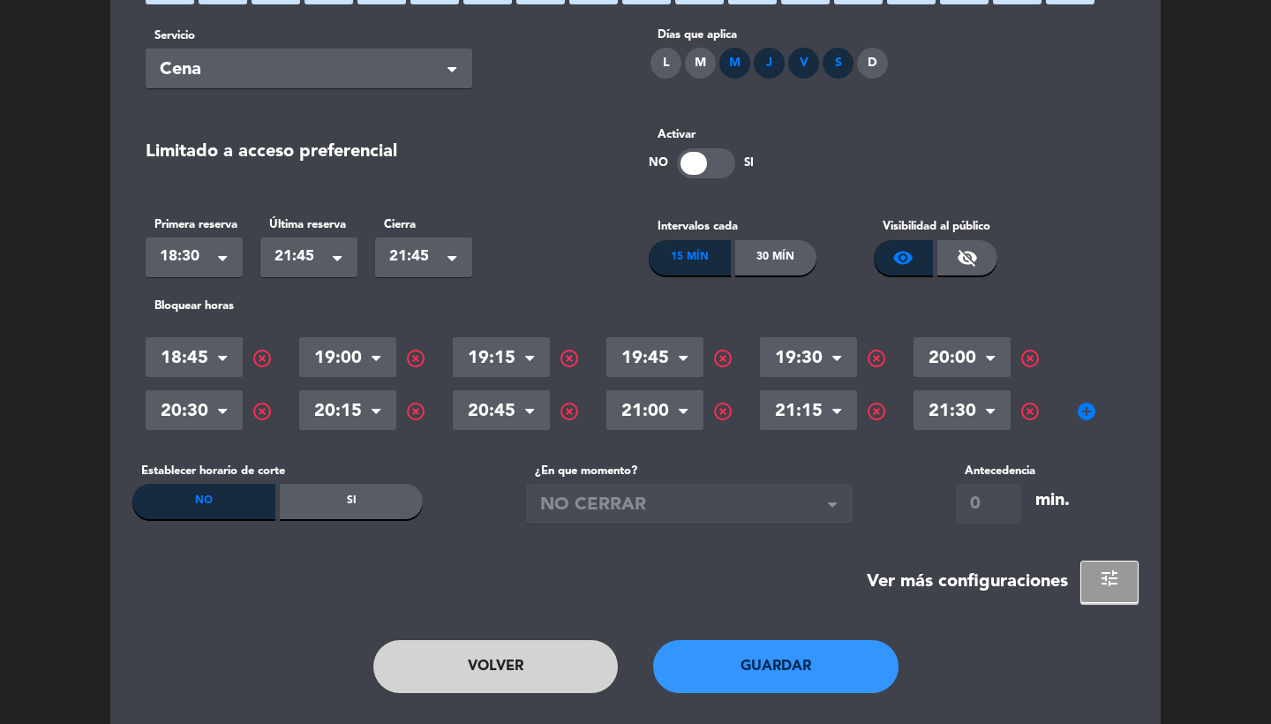
click at [1114, 577] on span "tune" at bounding box center [1109, 578] width 21 height 21
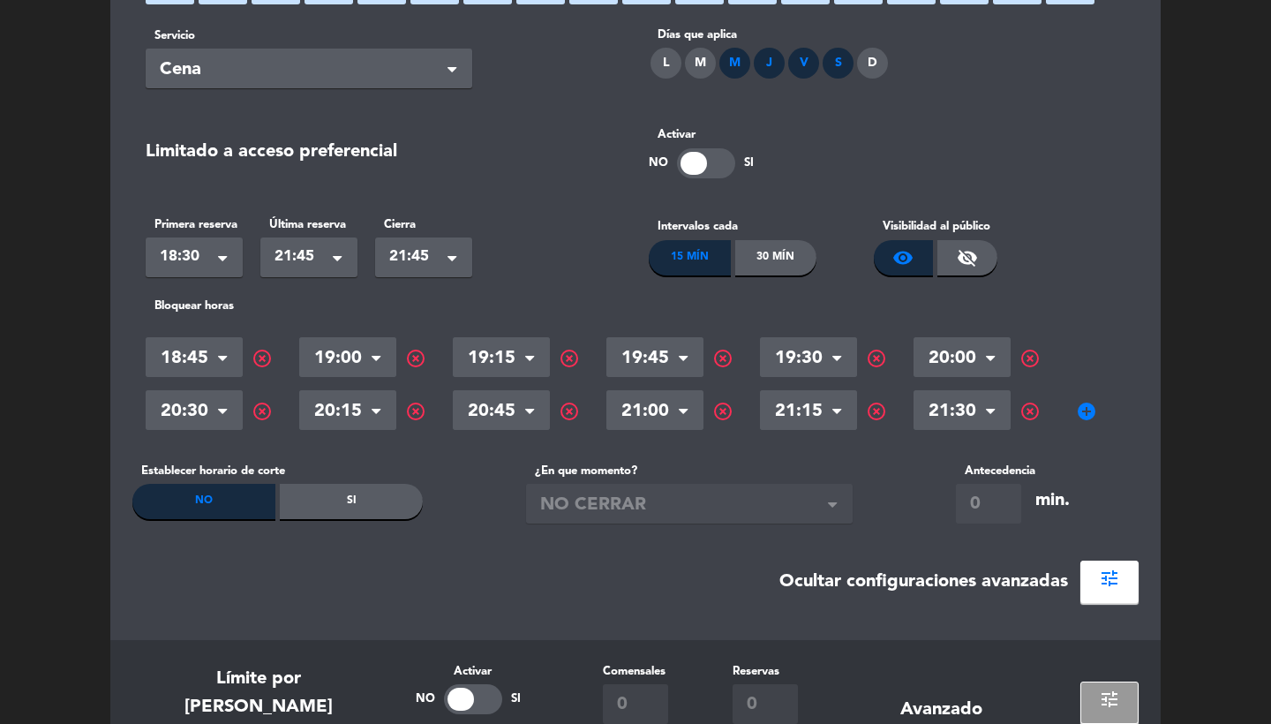
scroll to position [491, 0]
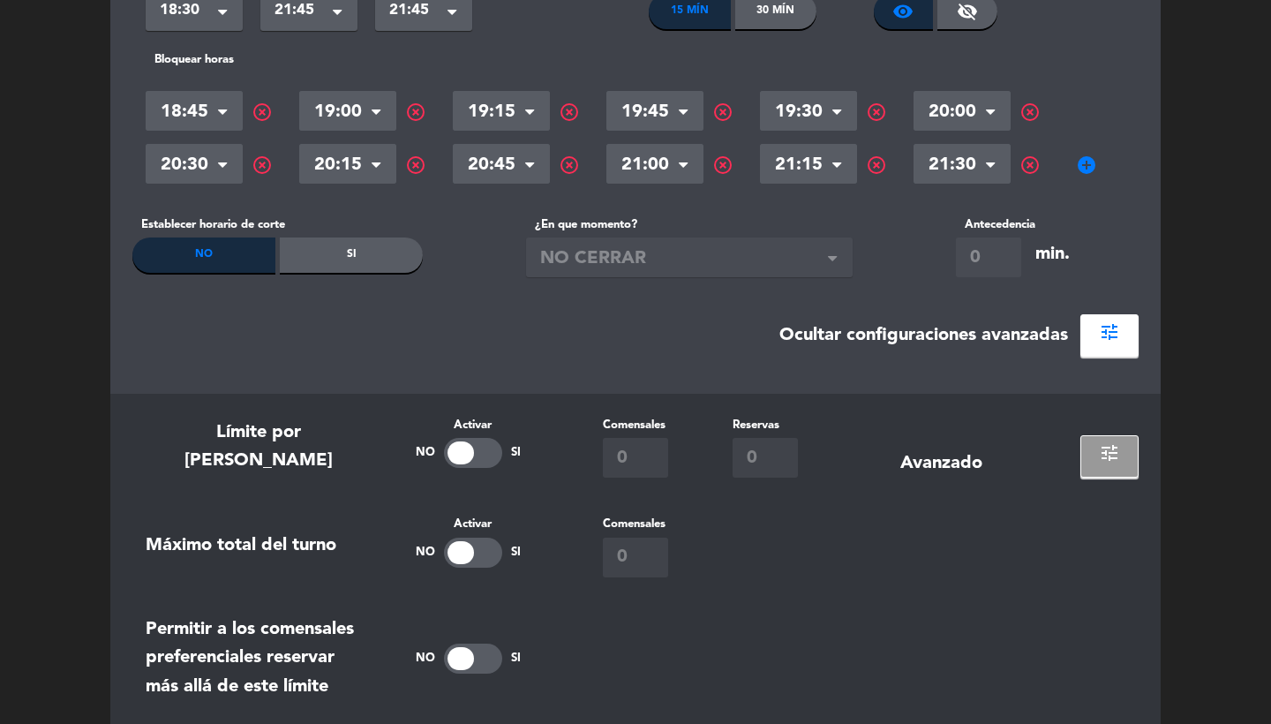
click at [479, 449] on div at bounding box center [473, 453] width 58 height 30
click at [636, 449] on input "0" at bounding box center [635, 458] width 65 height 40
type input "12"
click at [832, 532] on div "Máximo total del turno Activar No Si Comensales 0" at bounding box center [635, 546] width 1007 height 62
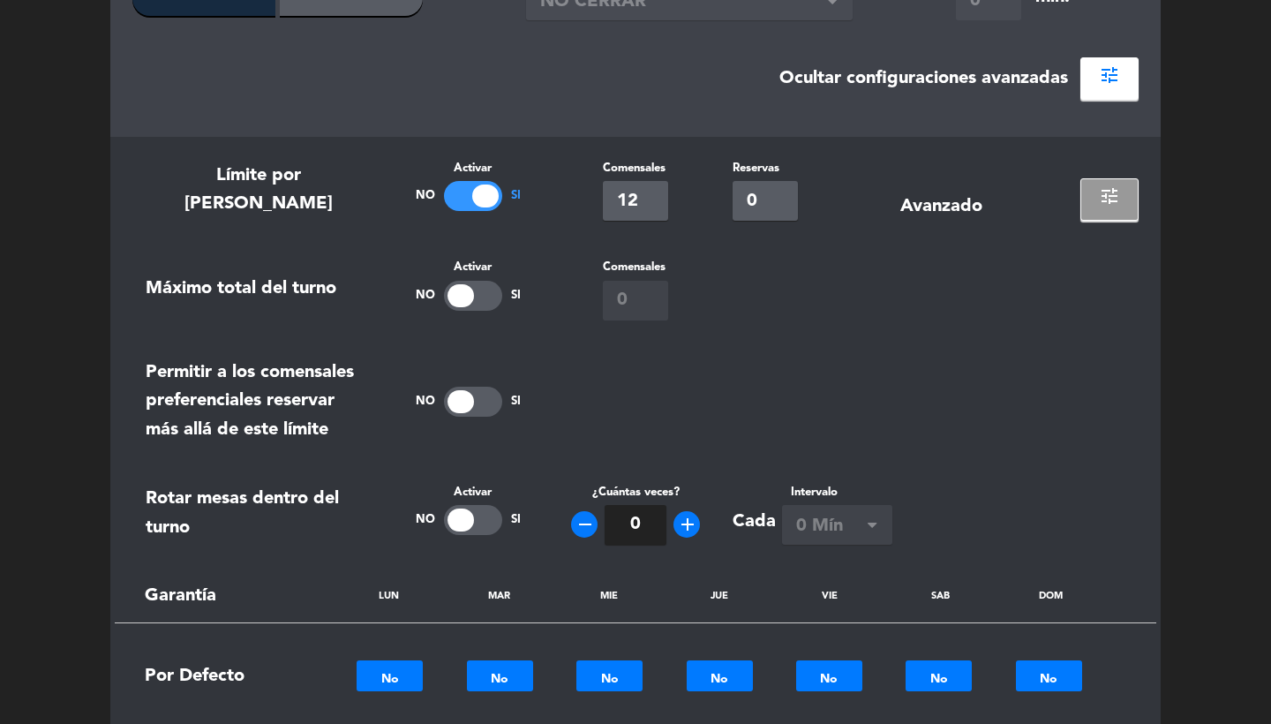
click at [478, 520] on div at bounding box center [473, 520] width 58 height 30
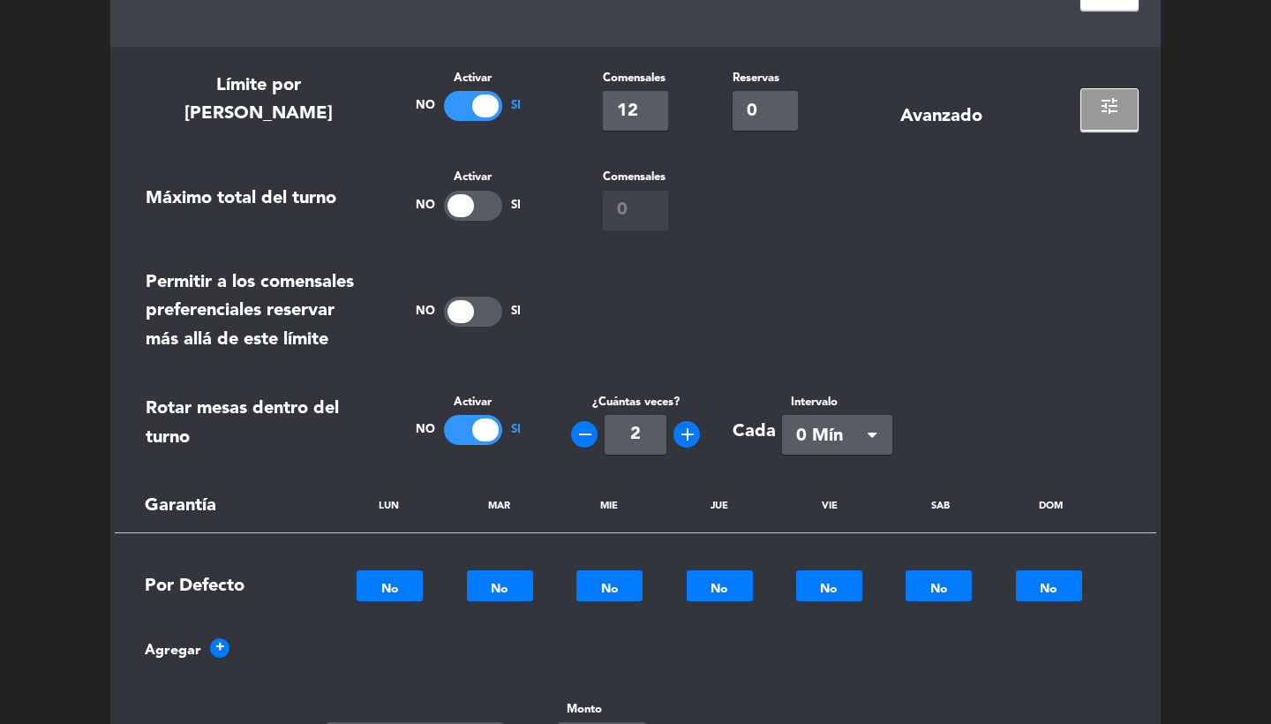
click at [831, 424] on span "0 Mín" at bounding box center [830, 436] width 68 height 29
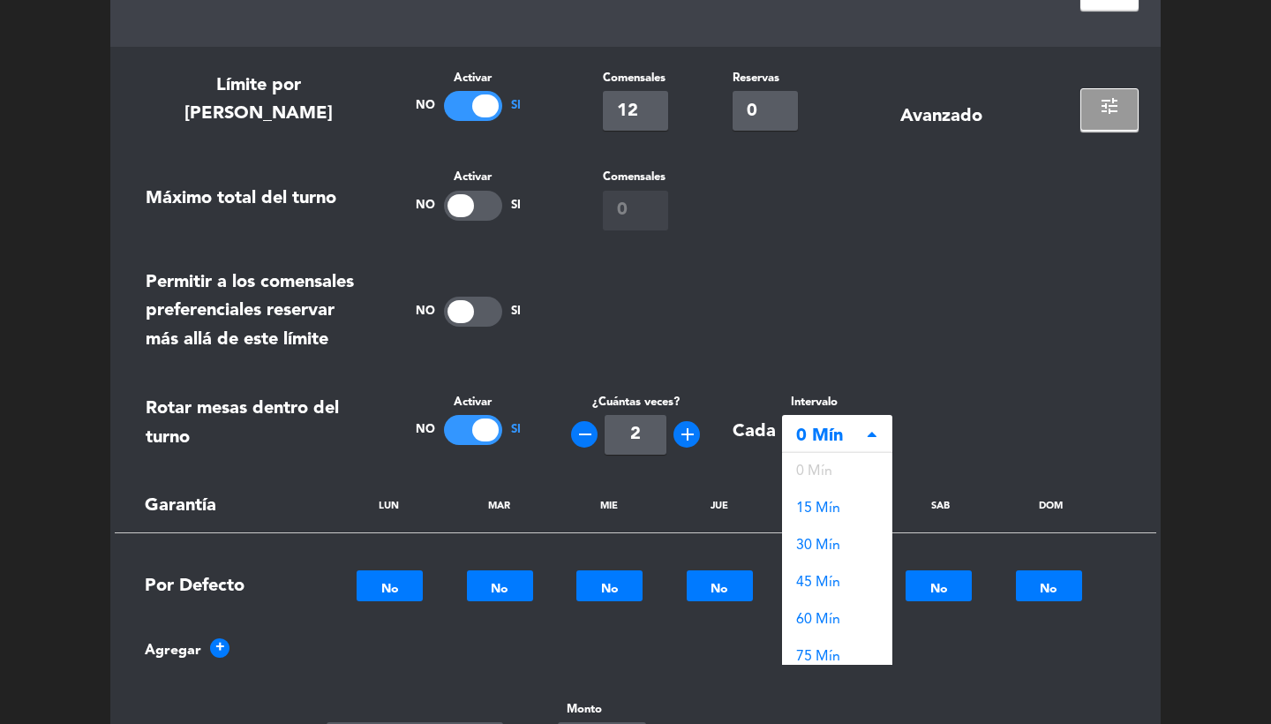
click at [476, 419] on div at bounding box center [485, 430] width 26 height 23
type input "0"
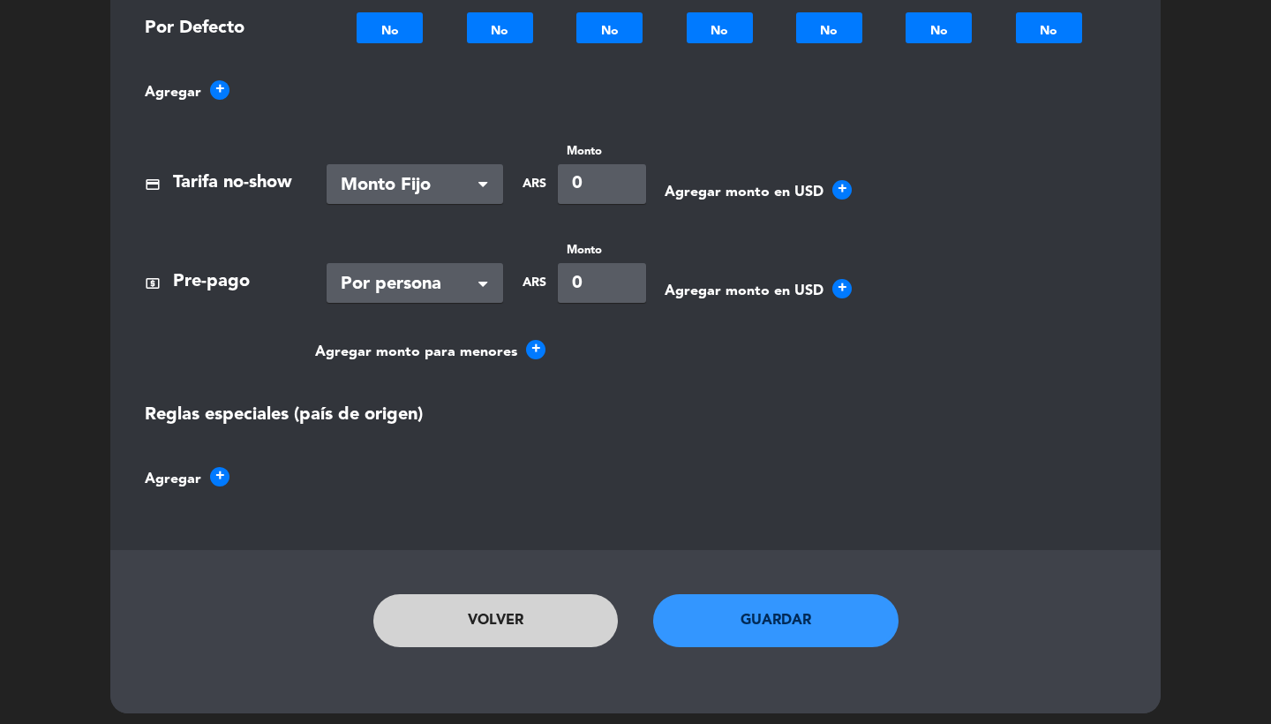
scroll to position [1395, 0]
click at [756, 607] on button "Guardar" at bounding box center [775, 621] width 245 height 53
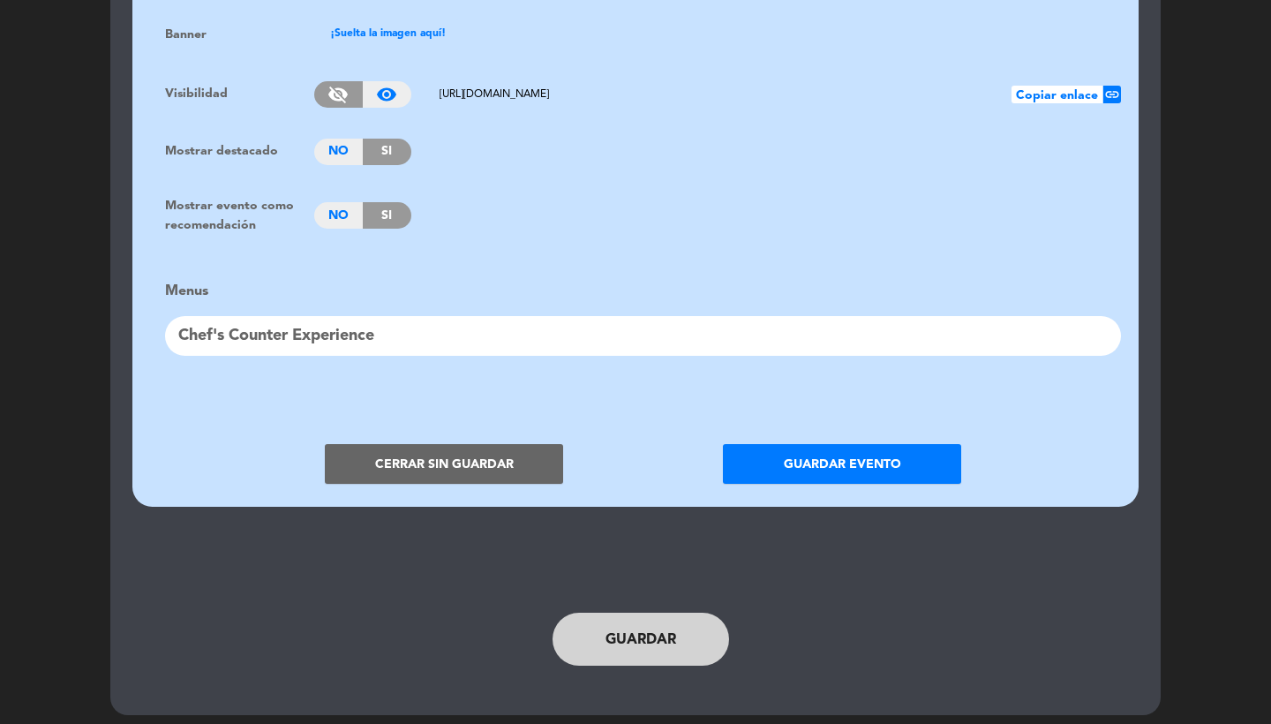
scroll to position [1464, 0]
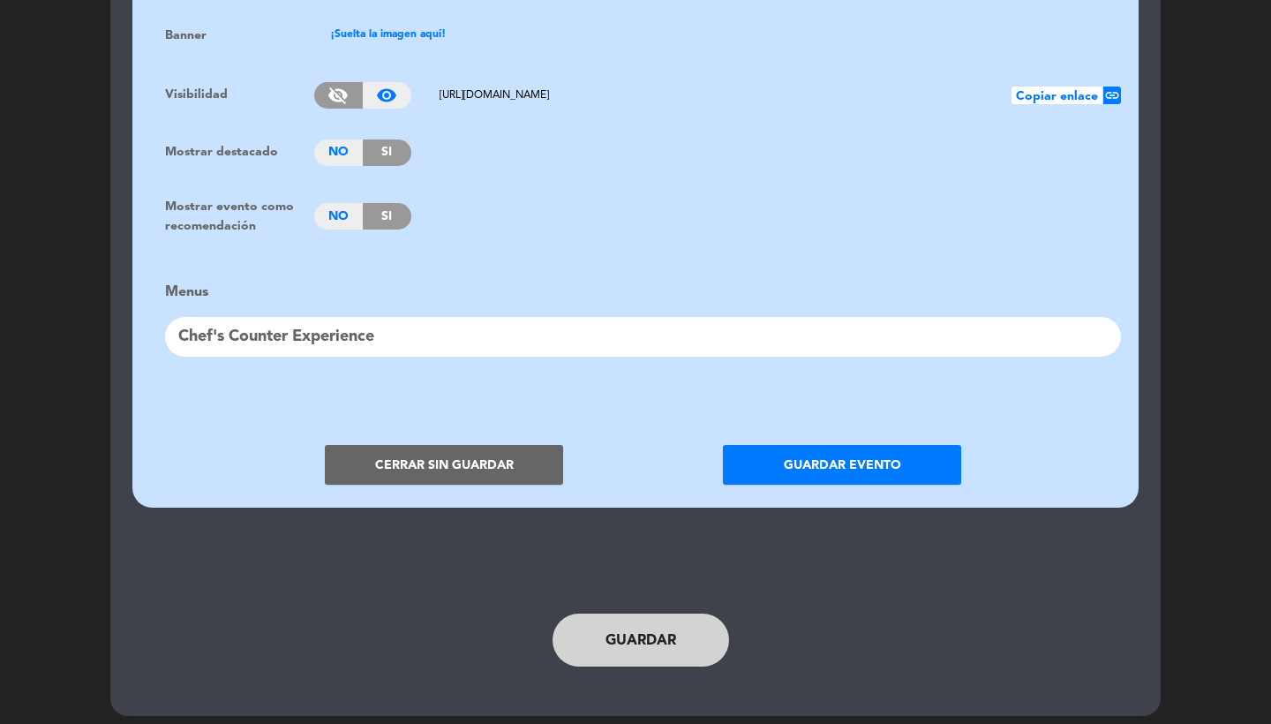
click at [479, 454] on button "Cerrar sin guardar" at bounding box center [444, 465] width 238 height 40
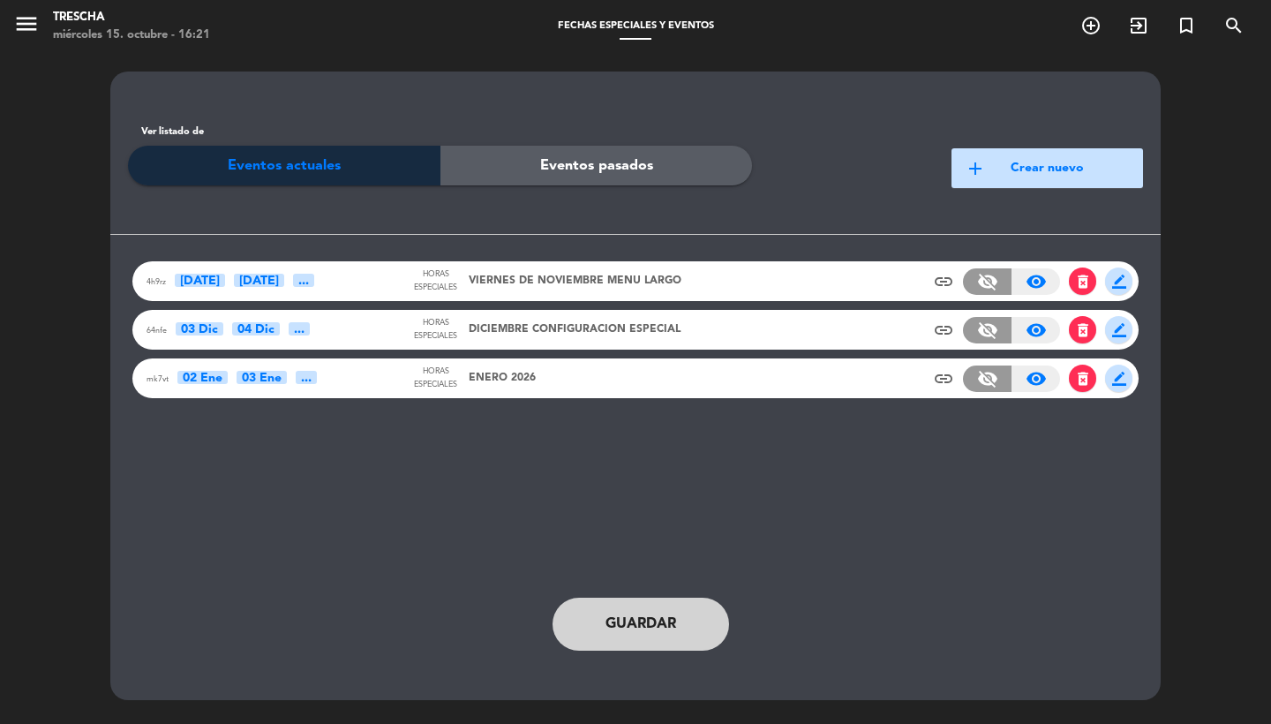
click at [31, 45] on span "menu" at bounding box center [33, 26] width 40 height 41
click at [31, 26] on icon "menu" at bounding box center [26, 24] width 26 height 26
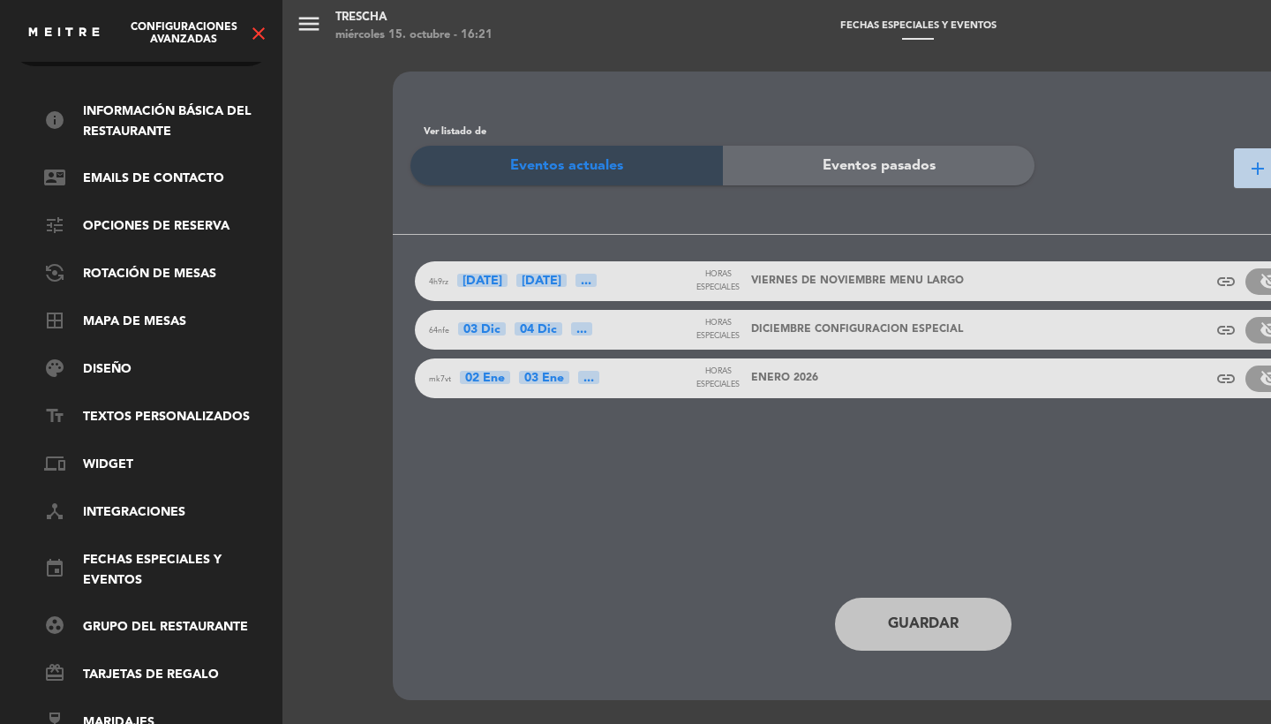
click at [265, 36] on icon "close" at bounding box center [258, 33] width 21 height 21
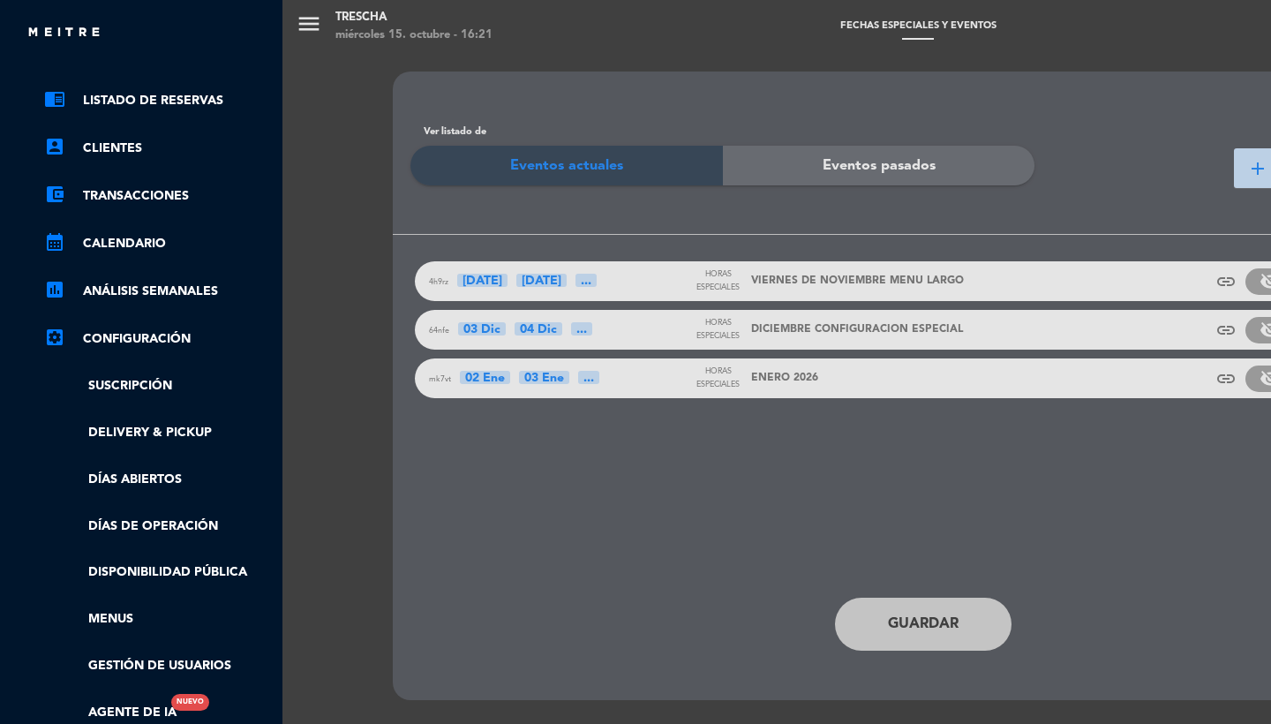
click at [180, 504] on ul "chrome_reader_mode Listado de Reservas account_box Clientes account_balance_wal…" at bounding box center [141, 406] width 265 height 633
click at [182, 517] on link "Días de Operación" at bounding box center [159, 527] width 230 height 20
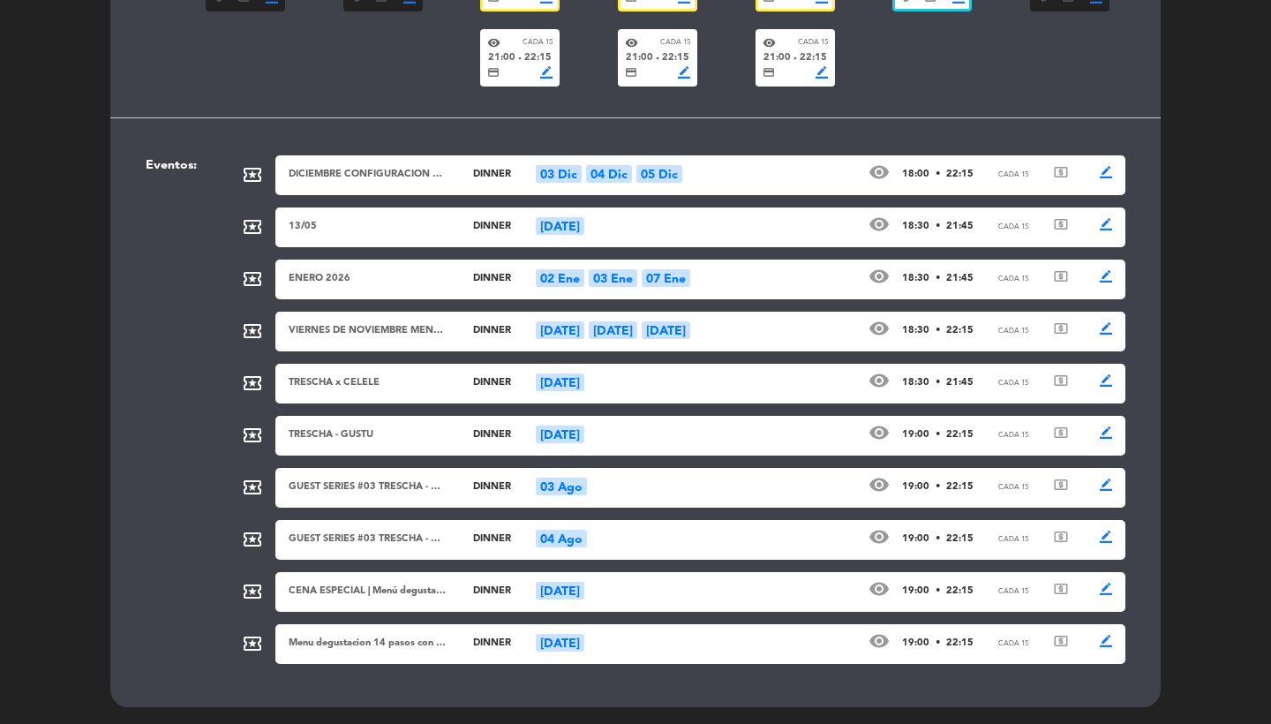
scroll to position [643, 0]
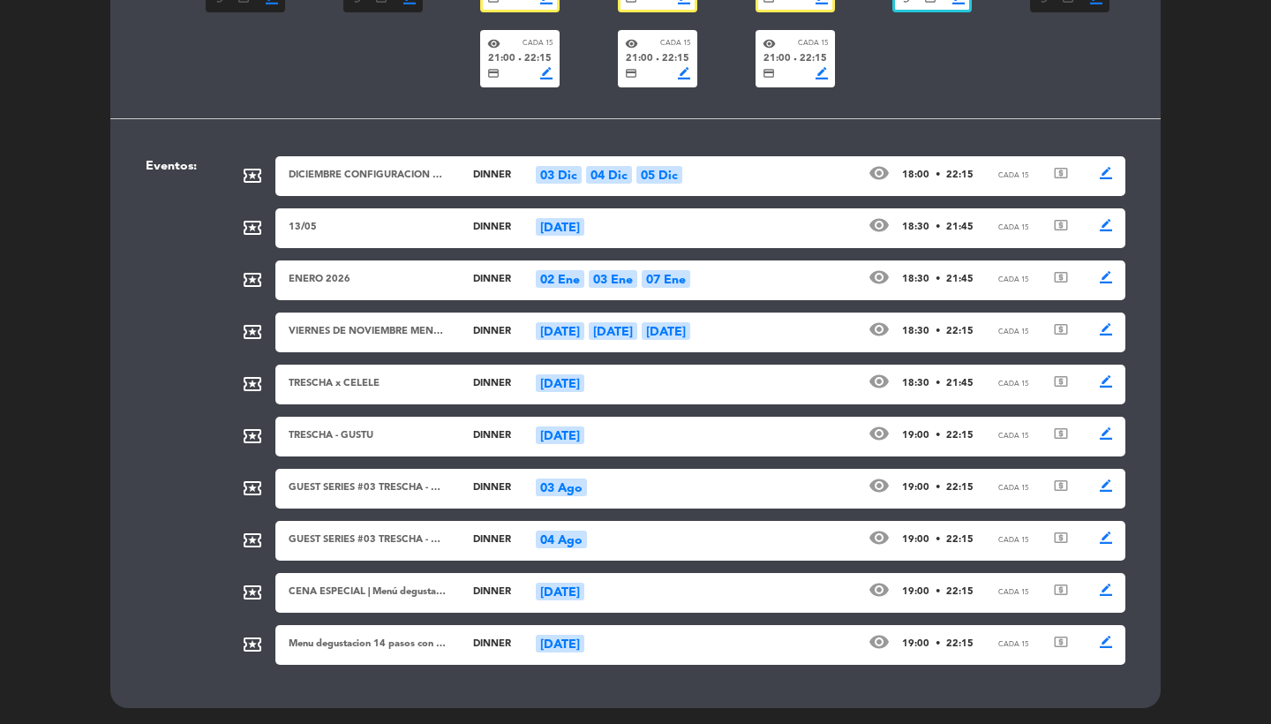
click at [341, 168] on div "DICIEMBRE CONFIGURACION ESPECIAL" at bounding box center [368, 176] width 159 height 16
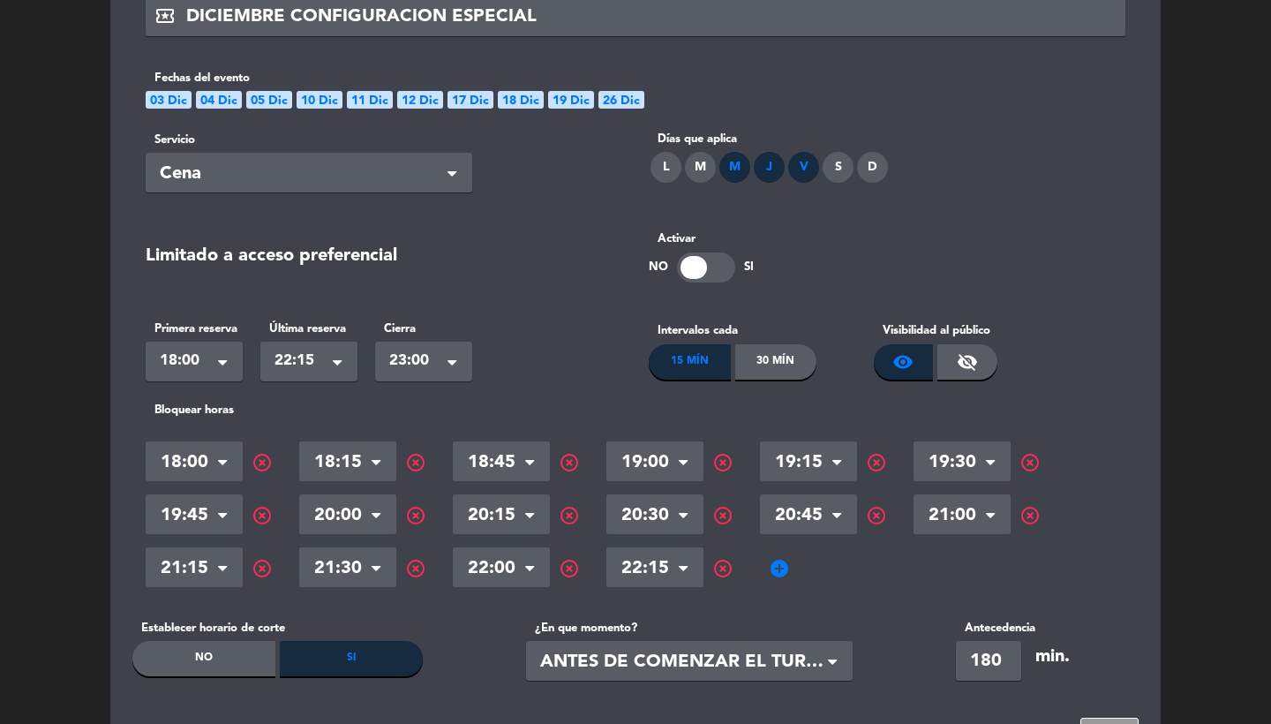
scroll to position [239, 0]
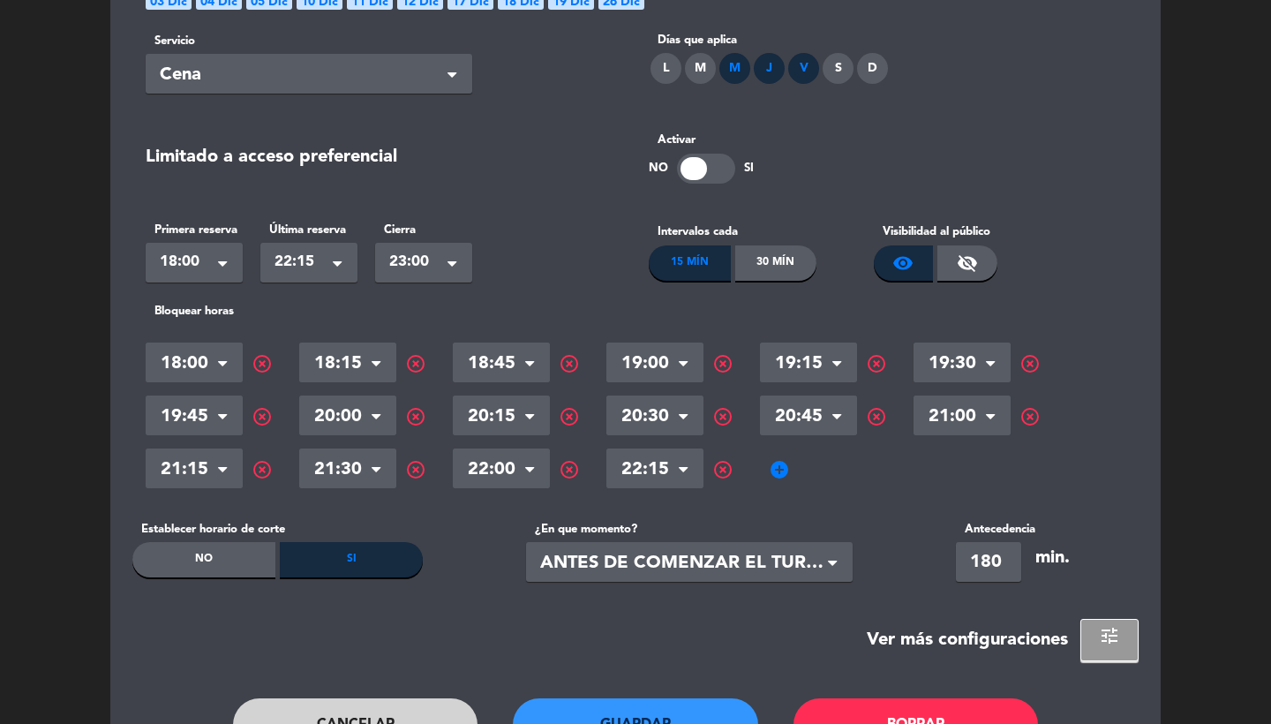
click at [773, 468] on span "add_circle" at bounding box center [779, 469] width 21 height 21
click at [838, 468] on span at bounding box center [842, 469] width 18 height 18
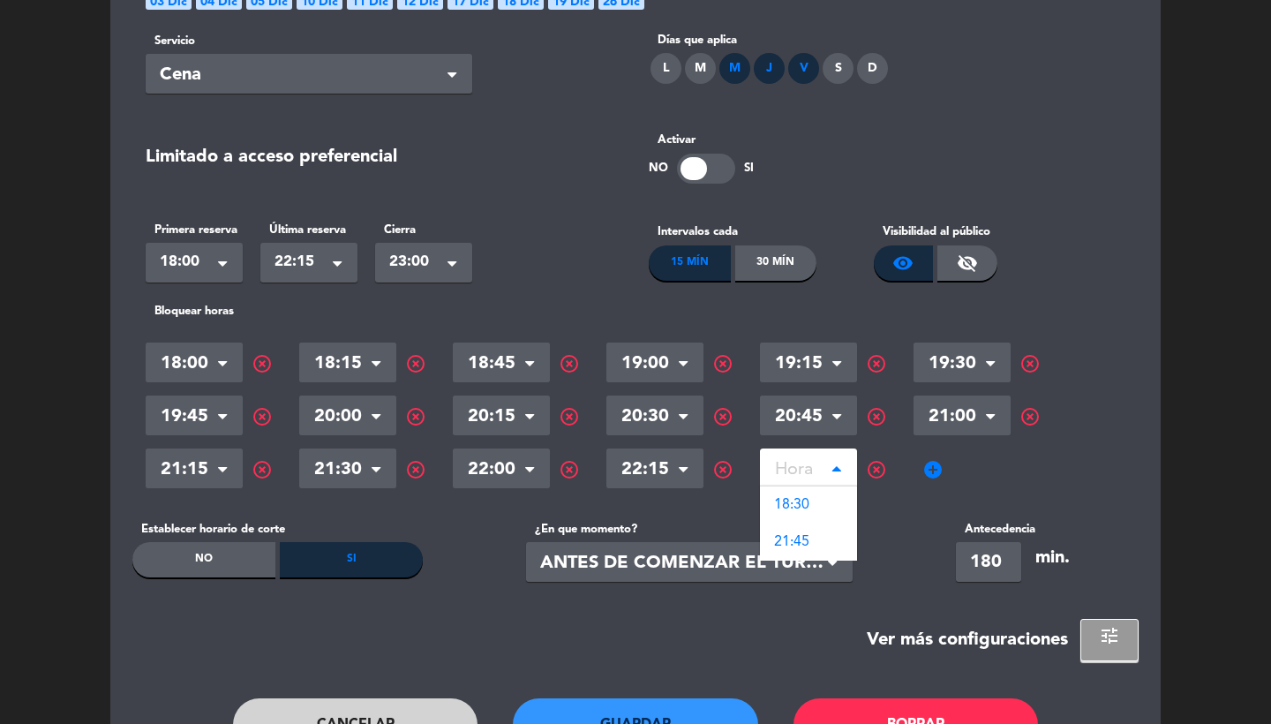
click at [865, 477] on div "Hora × 18:00 × highlight_off Hora × 18:15 × highlight_off Hora × 18:45 × highli…" at bounding box center [636, 415] width 980 height 159
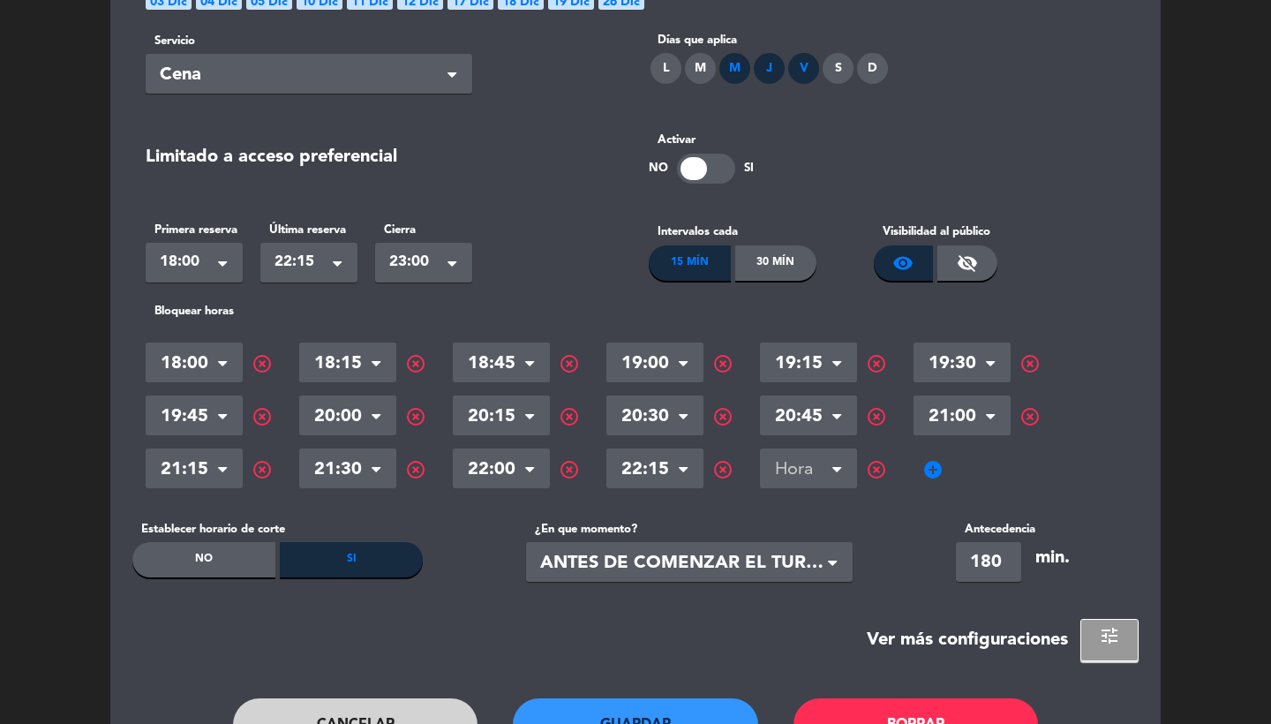
click at [880, 466] on span "highlight_off" at bounding box center [876, 469] width 21 height 21
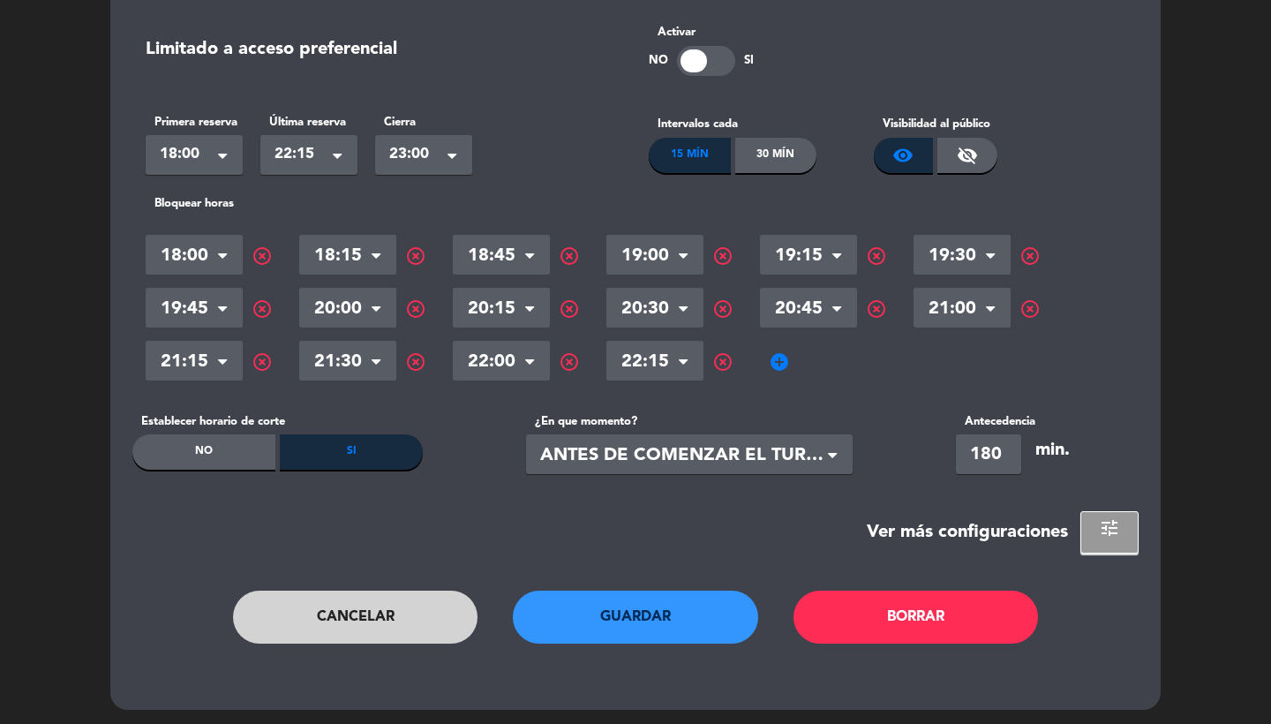
click at [1097, 524] on button "tune" at bounding box center [1110, 532] width 58 height 42
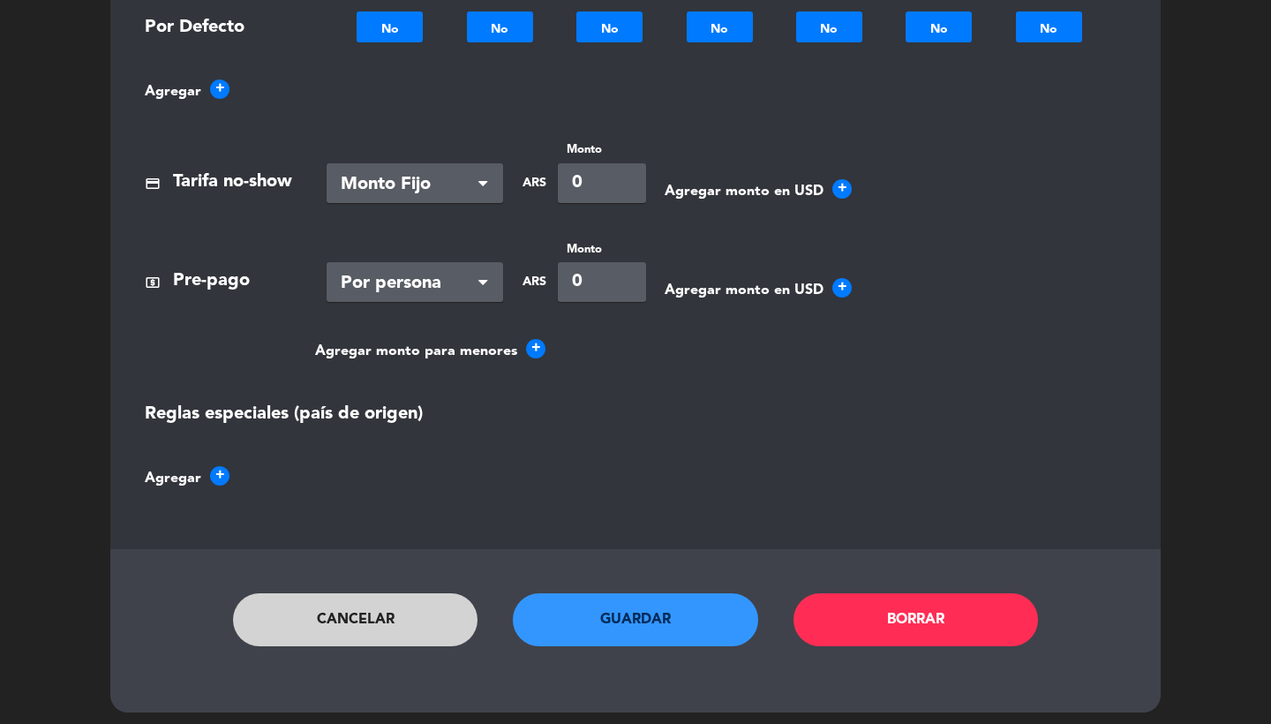
click at [416, 609] on button "Cancelar" at bounding box center [355, 619] width 245 height 53
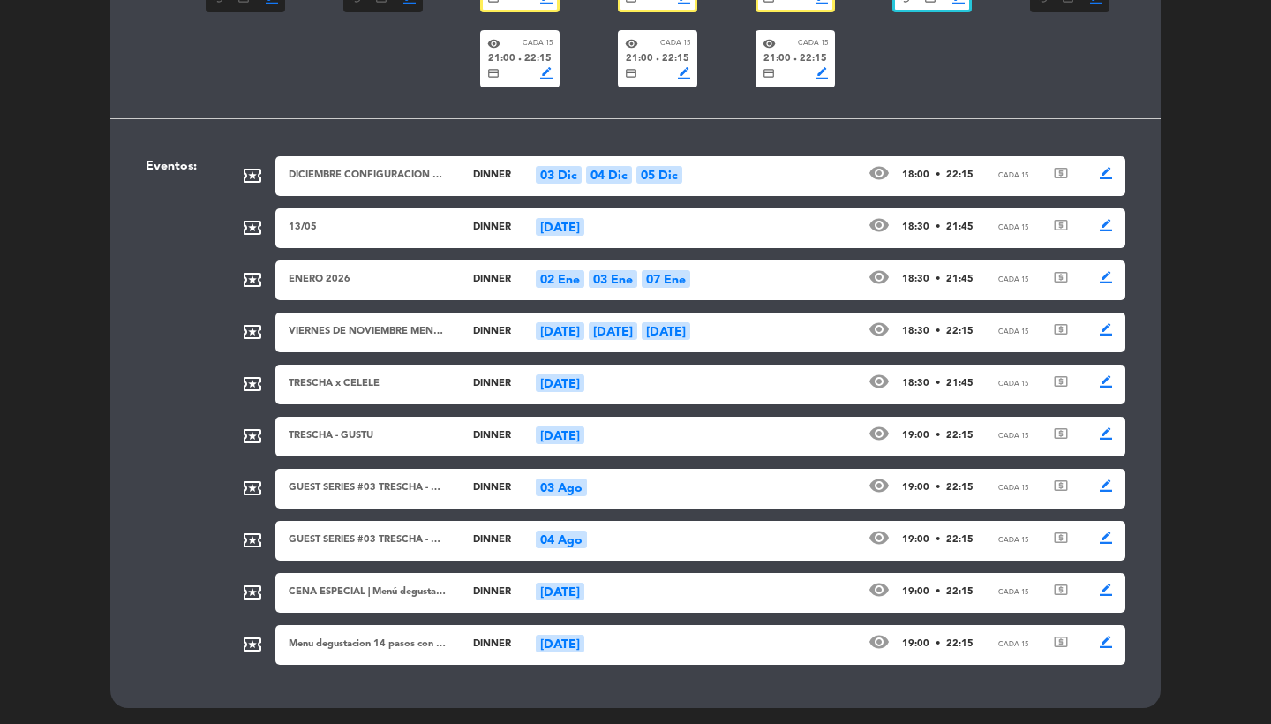
scroll to position [358, 0]
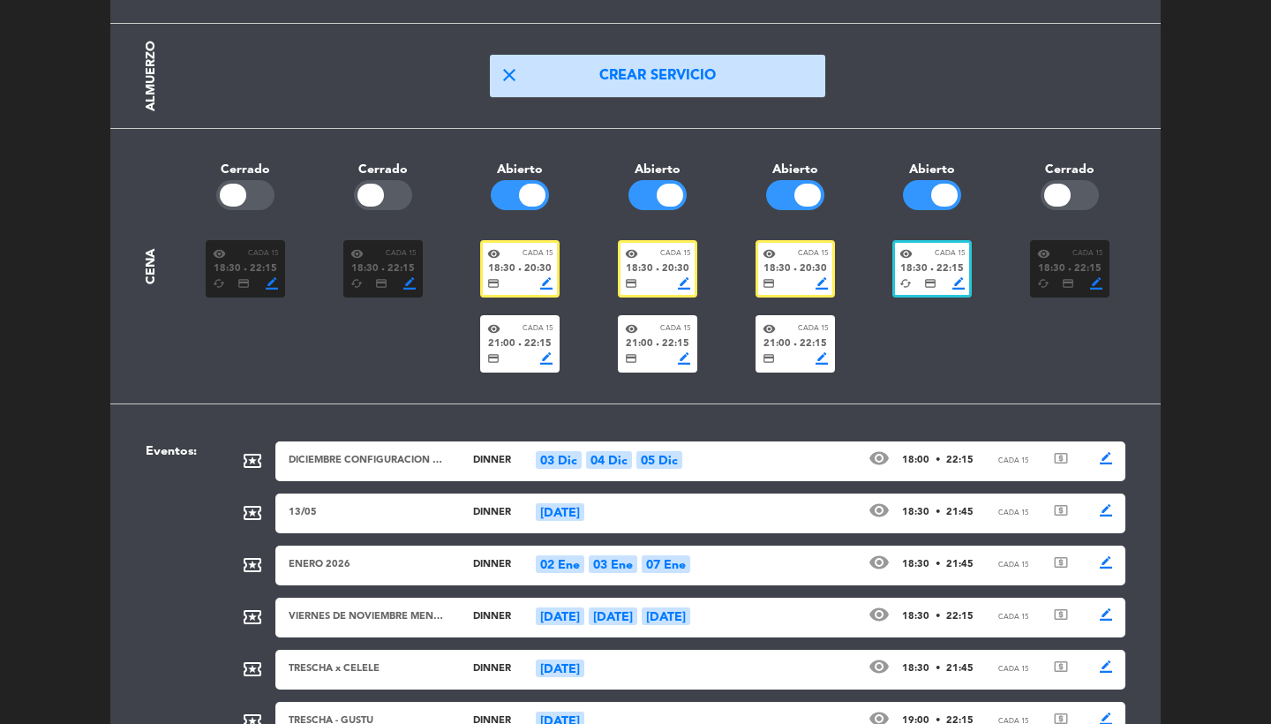
click at [404, 577] on div "ENERO 2026 dinner 02 Ene 03 Ene 07 Ene visibility 18:30 • 21:45 Cada 15 local_a…" at bounding box center [700, 566] width 850 height 40
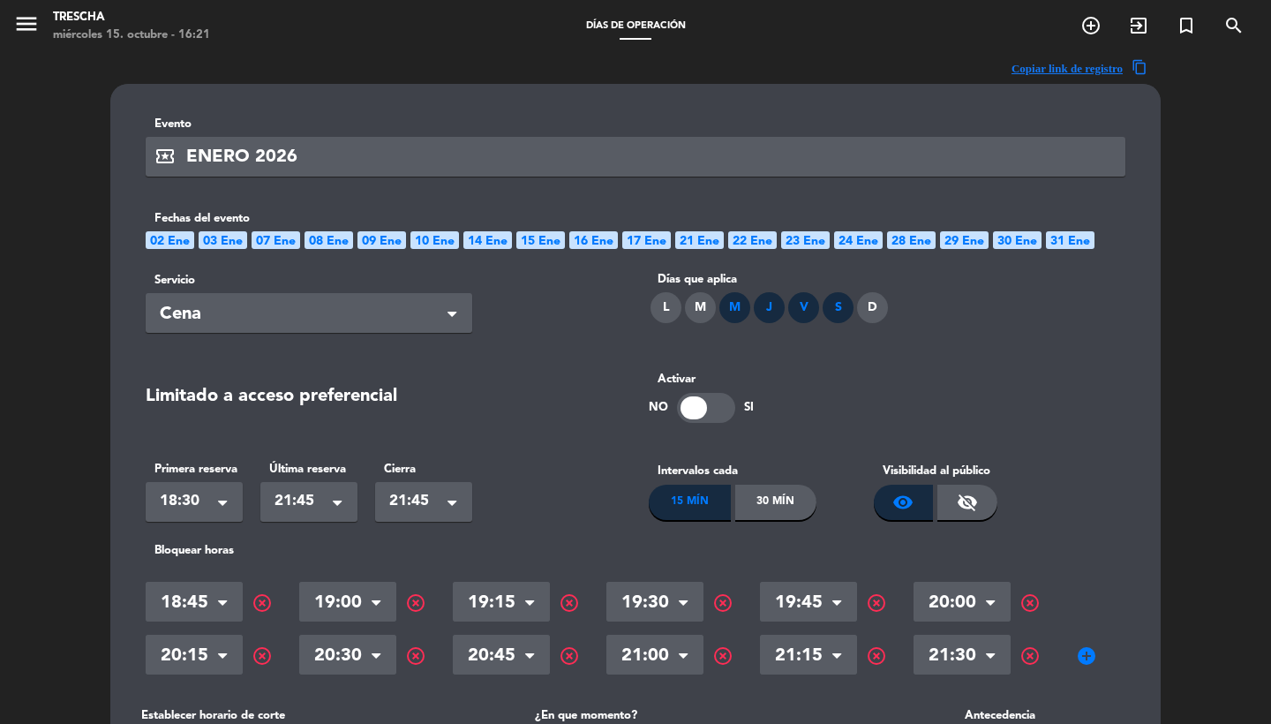
scroll to position [273, 0]
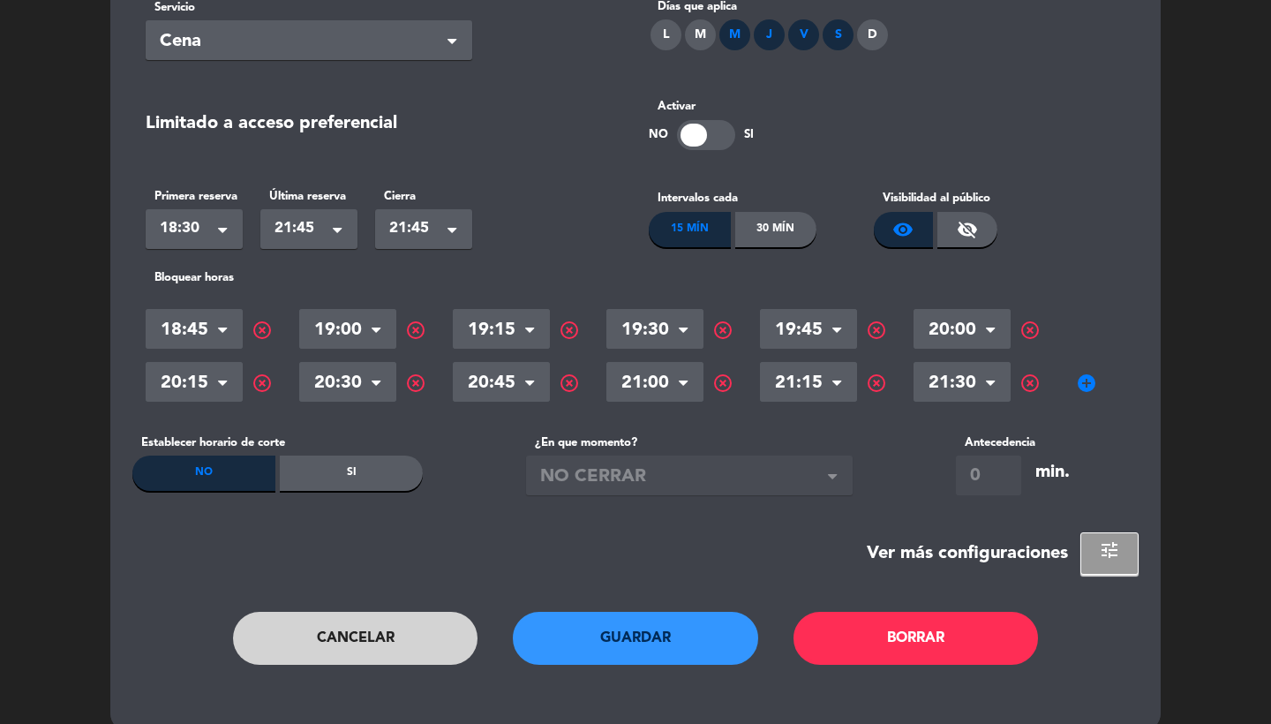
click at [346, 464] on div "Si" at bounding box center [351, 473] width 143 height 35
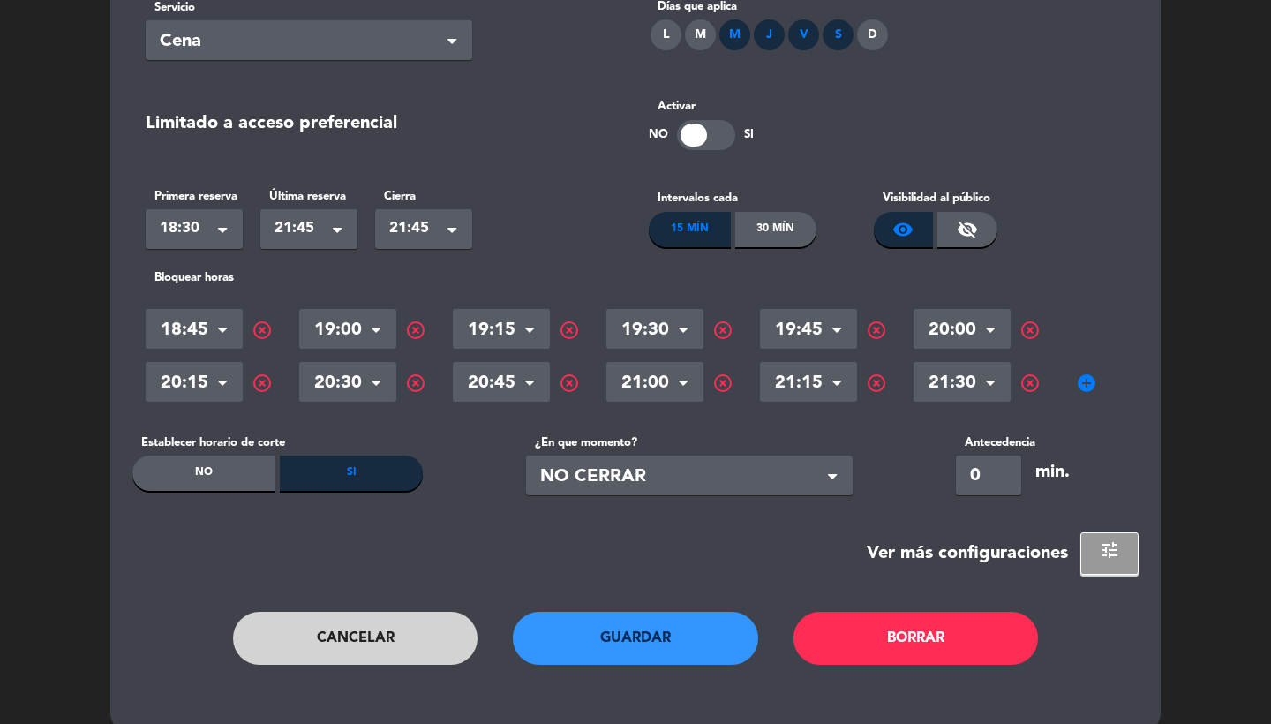
click at [674, 478] on span "NO CERRAR" at bounding box center [682, 477] width 284 height 29
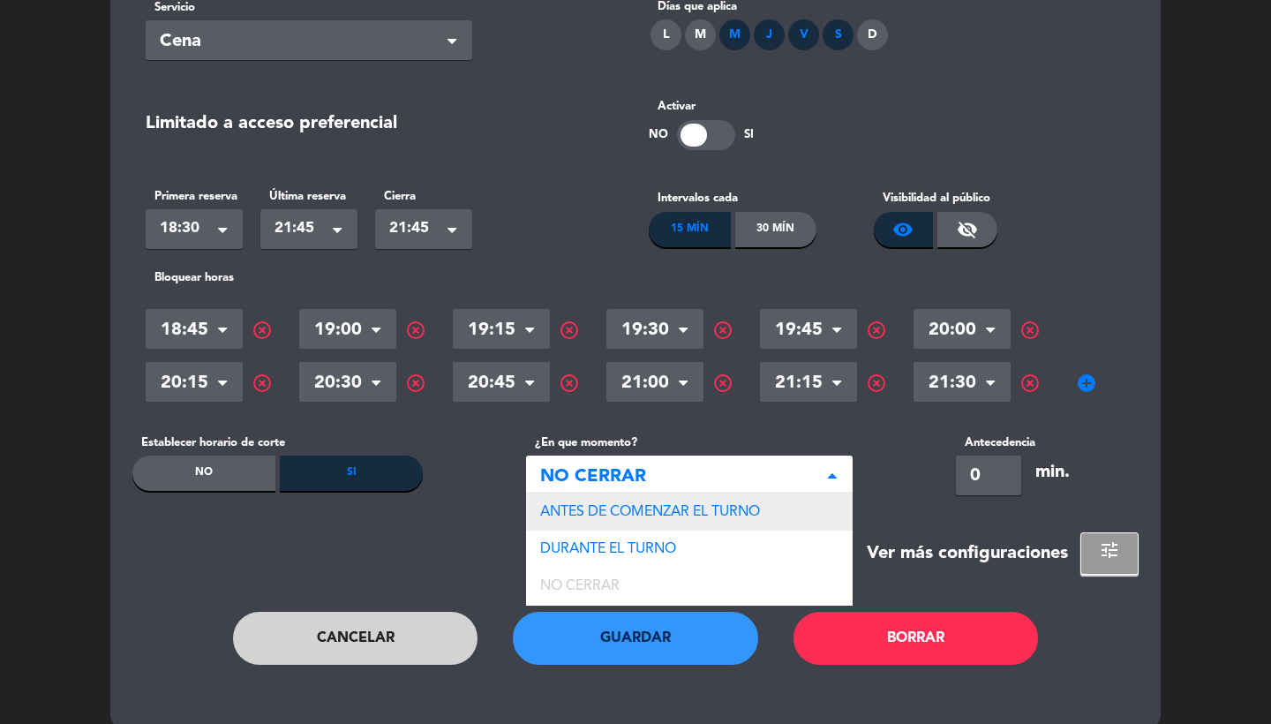
click at [653, 517] on span "ANTES DE COMENZAR EL TURNO" at bounding box center [650, 512] width 220 height 14
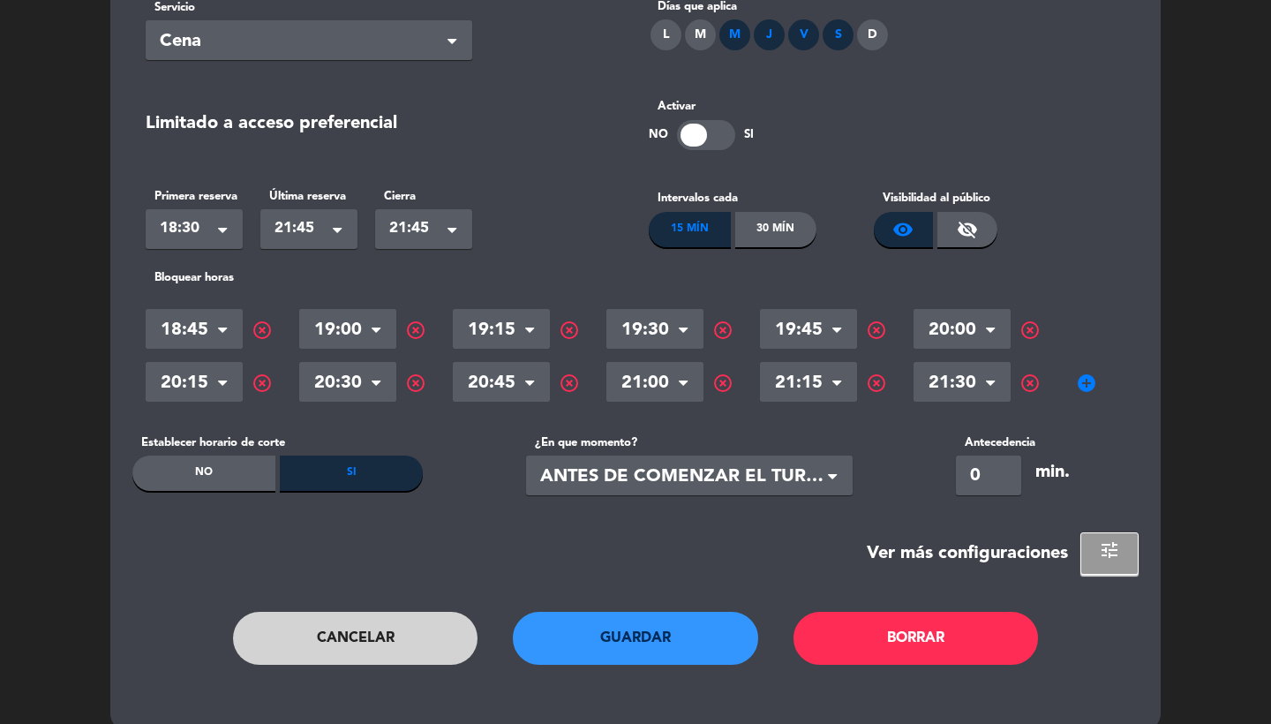
click at [998, 484] on input "0" at bounding box center [988, 476] width 65 height 40
type input "180"
click at [675, 635] on button "Guardar" at bounding box center [635, 638] width 245 height 53
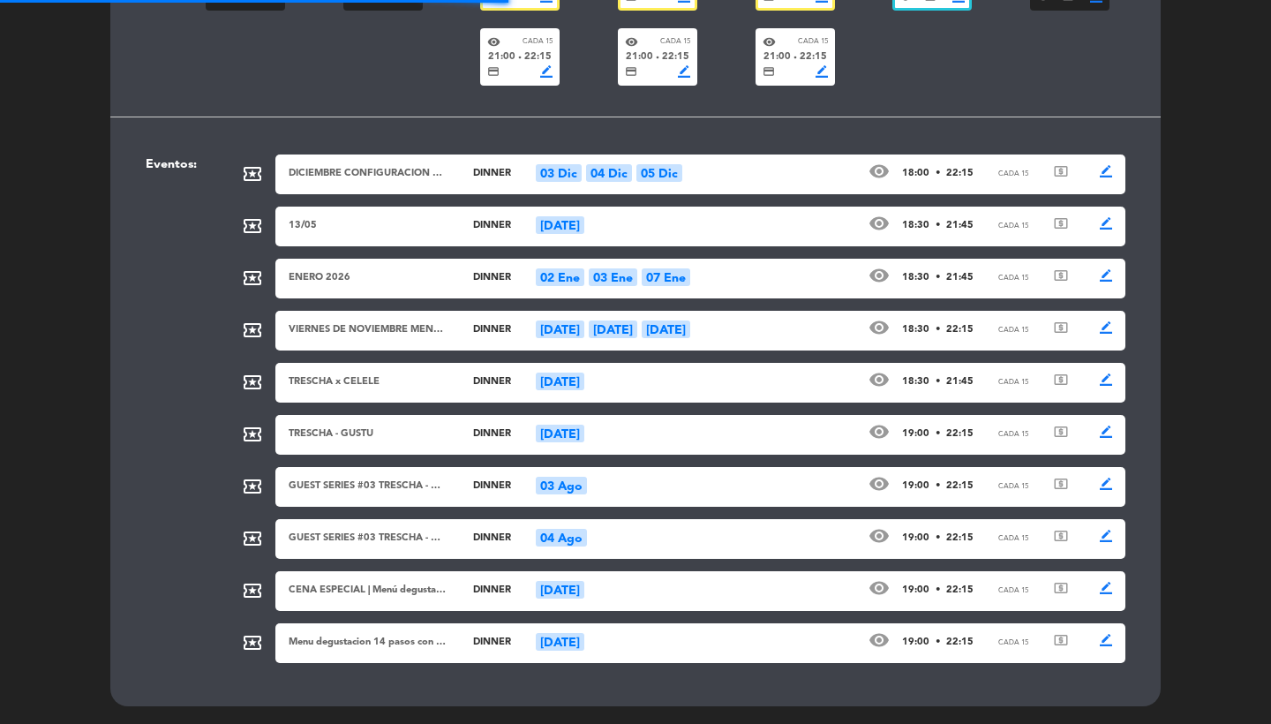
scroll to position [643, 0]
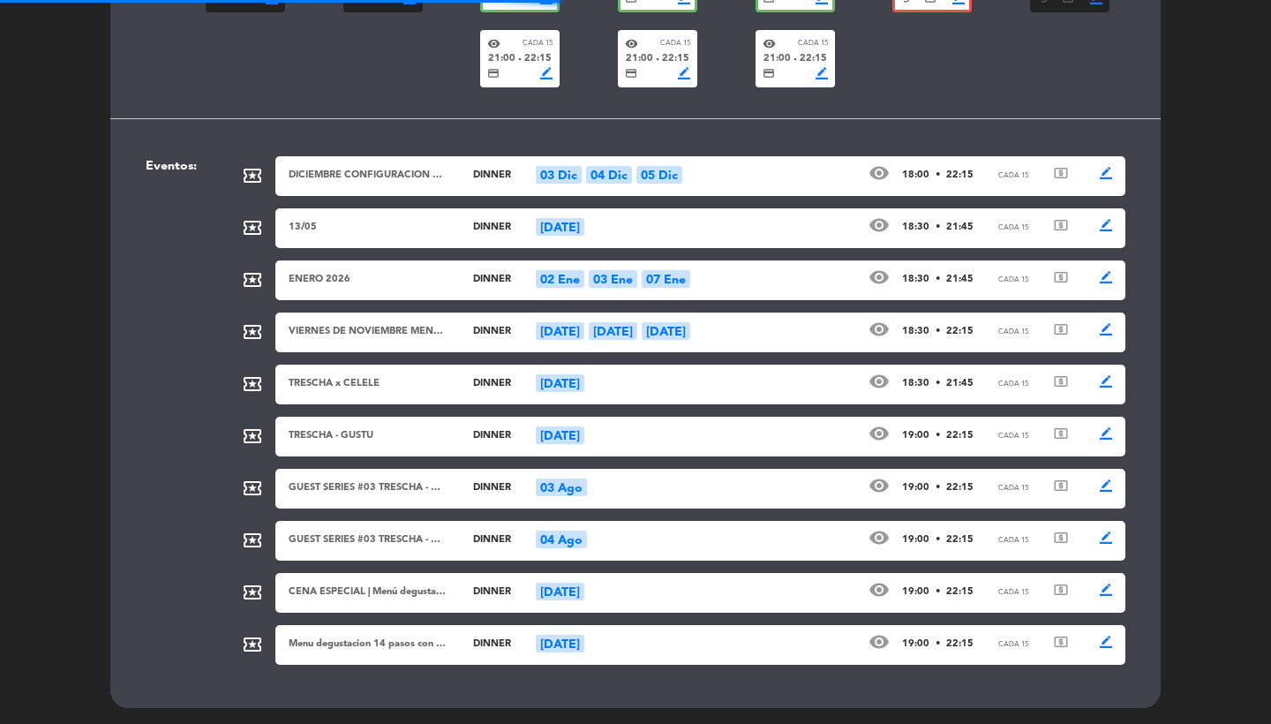
click at [599, 173] on div "04 Dic" at bounding box center [609, 175] width 46 height 18
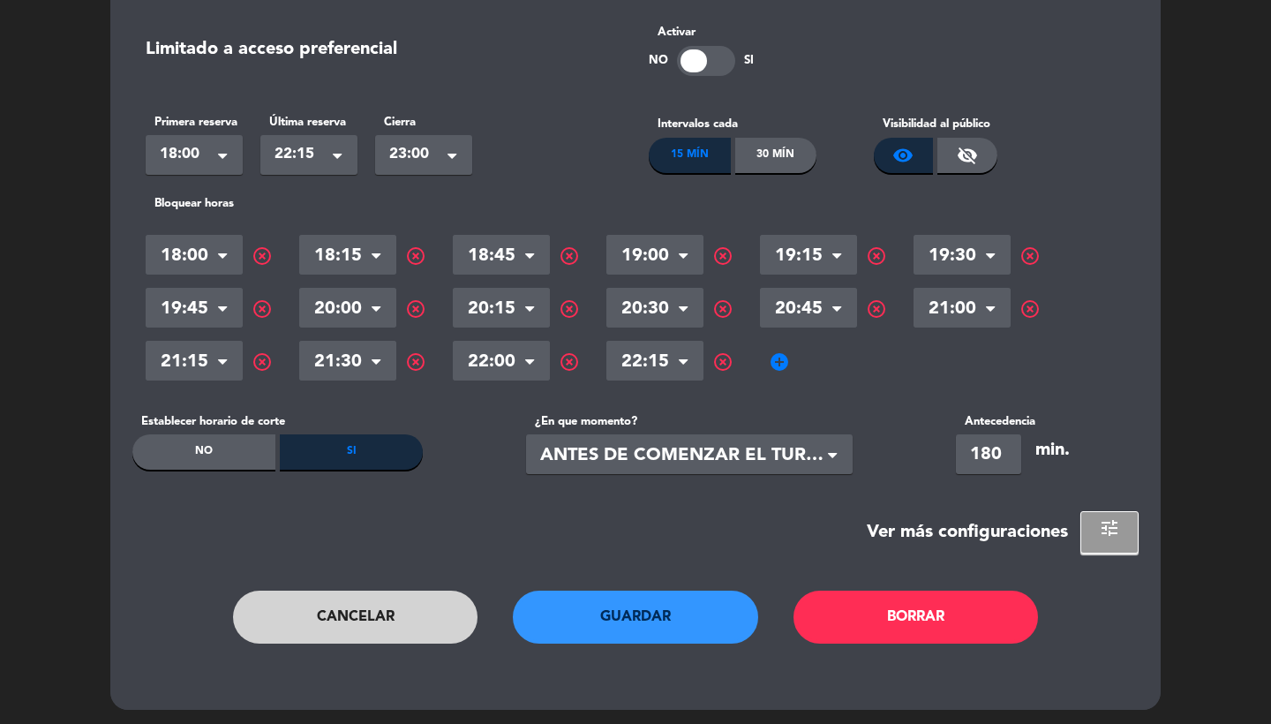
click at [395, 606] on button "Cancelar" at bounding box center [355, 617] width 245 height 53
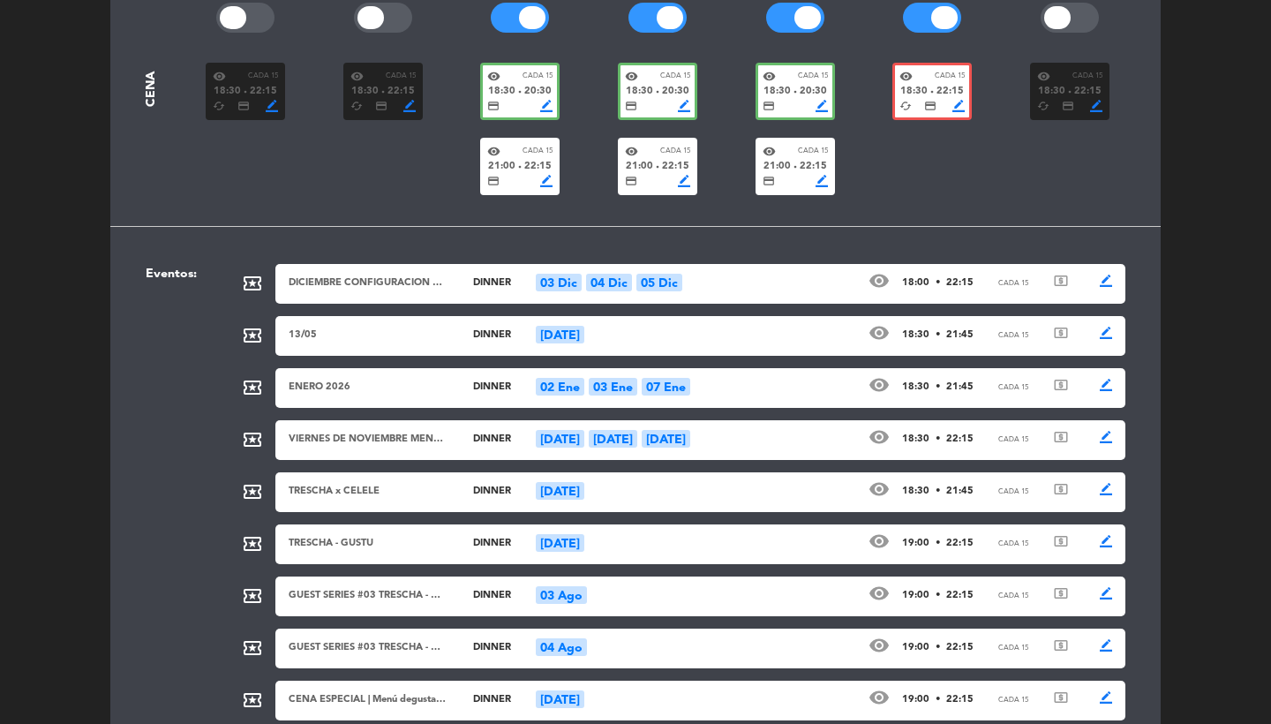
scroll to position [555, 0]
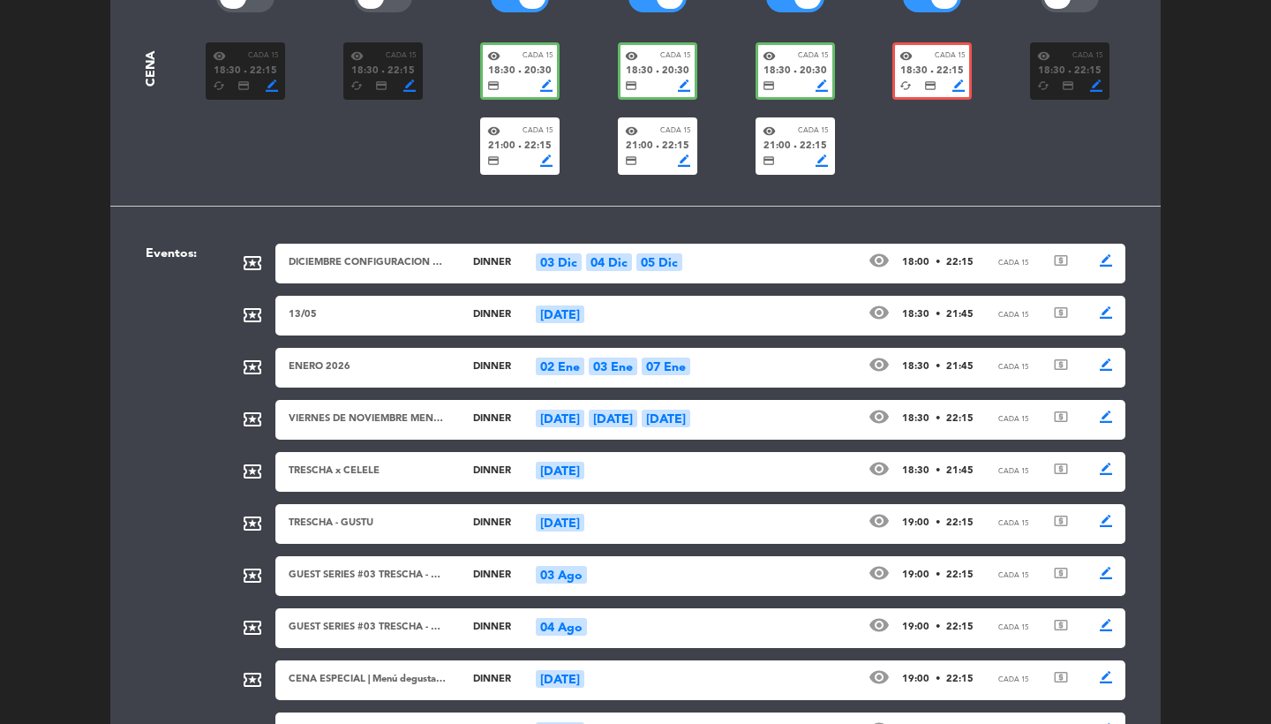
click at [700, 375] on div "ENERO 2026 dinner 02 Ene 03 Ene 07 Ene visibility 18:30 • 21:45 Cada 15 local_a…" at bounding box center [700, 368] width 850 height 40
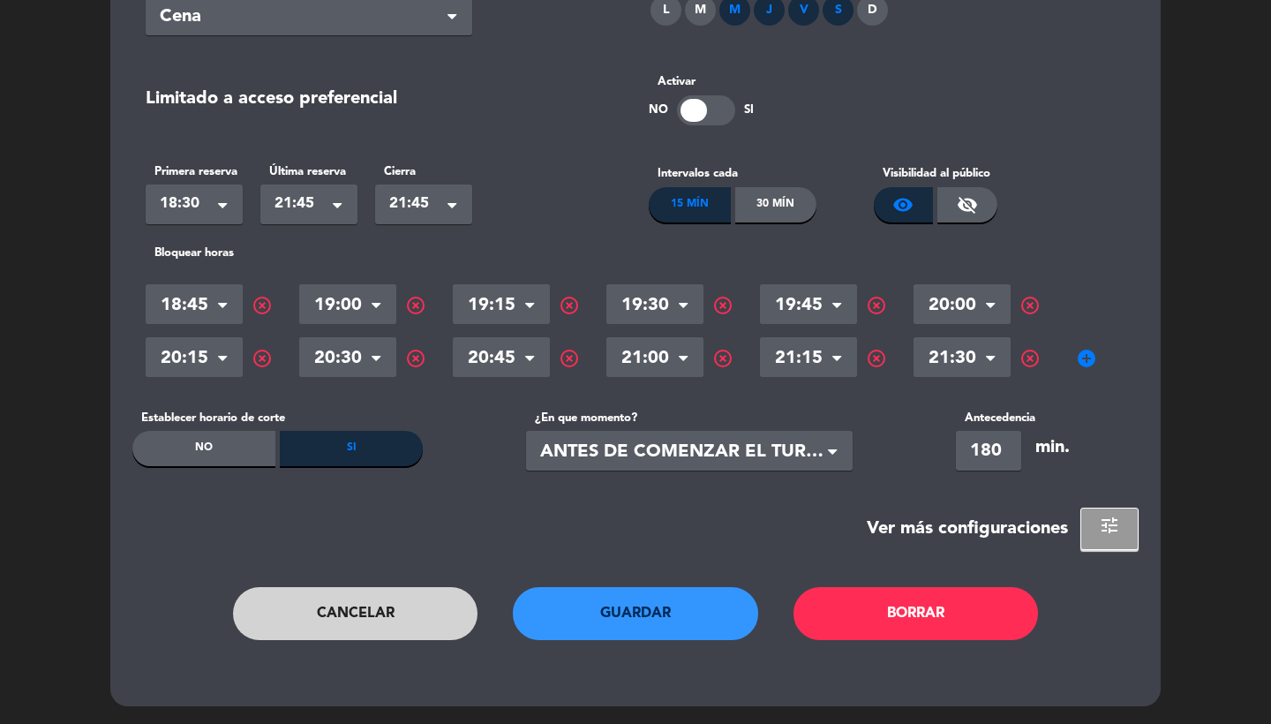
scroll to position [295, 0]
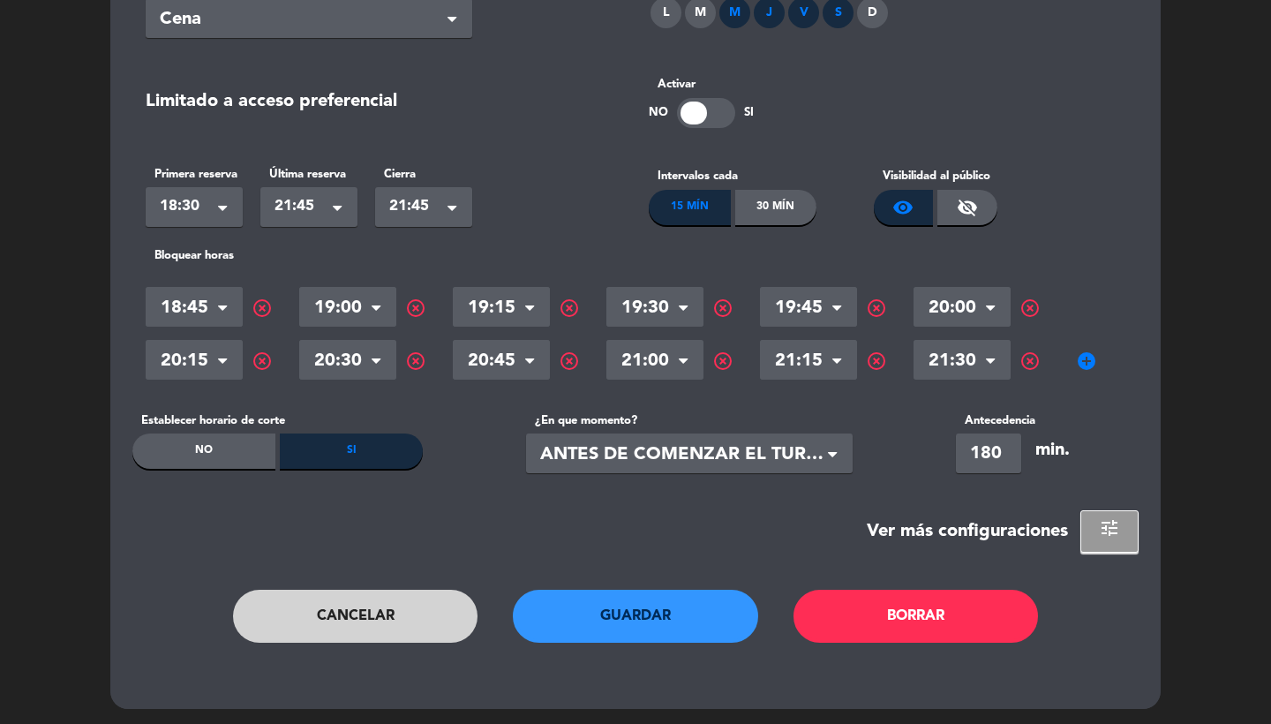
click at [1112, 527] on span "tune" at bounding box center [1109, 527] width 21 height 21
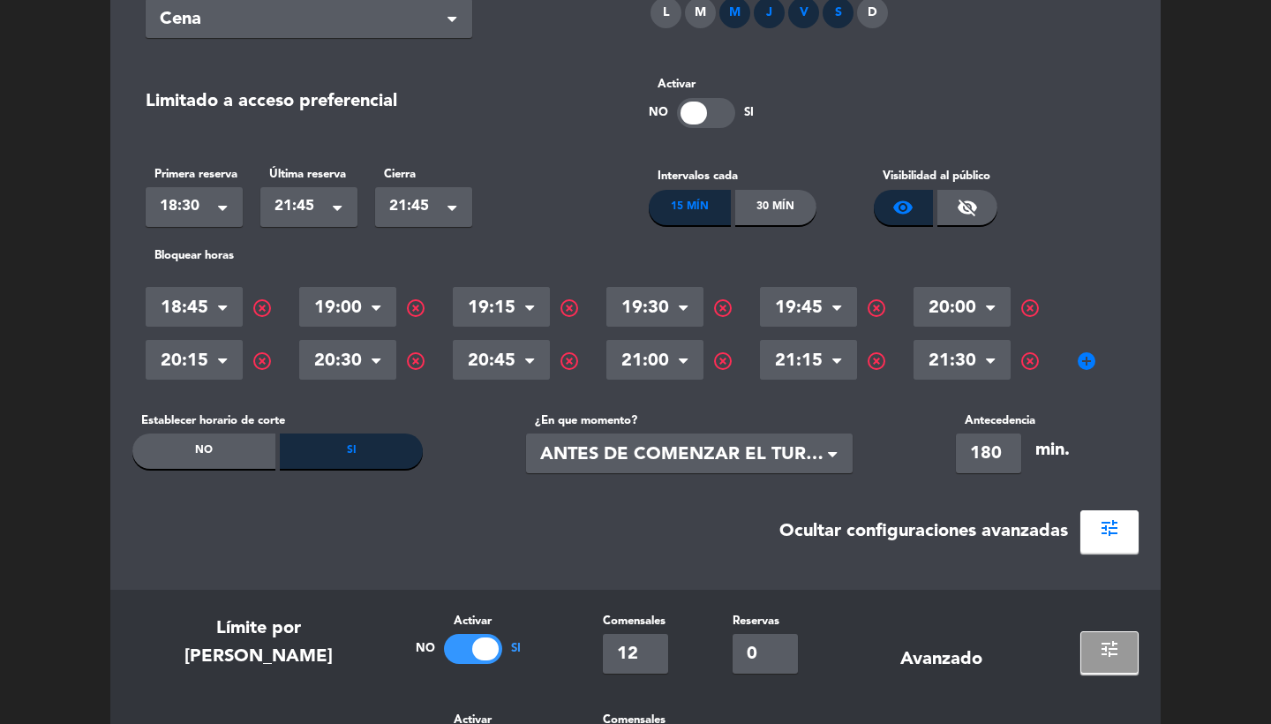
scroll to position [469, 0]
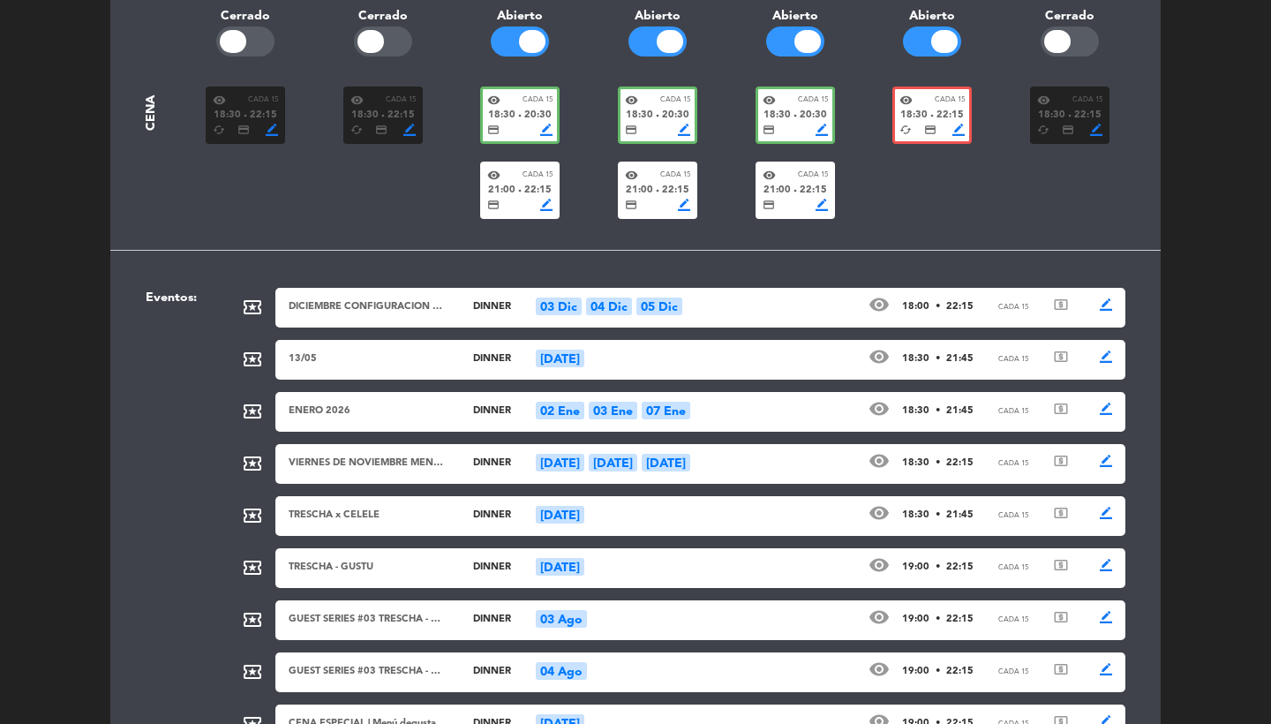
scroll to position [409, 0]
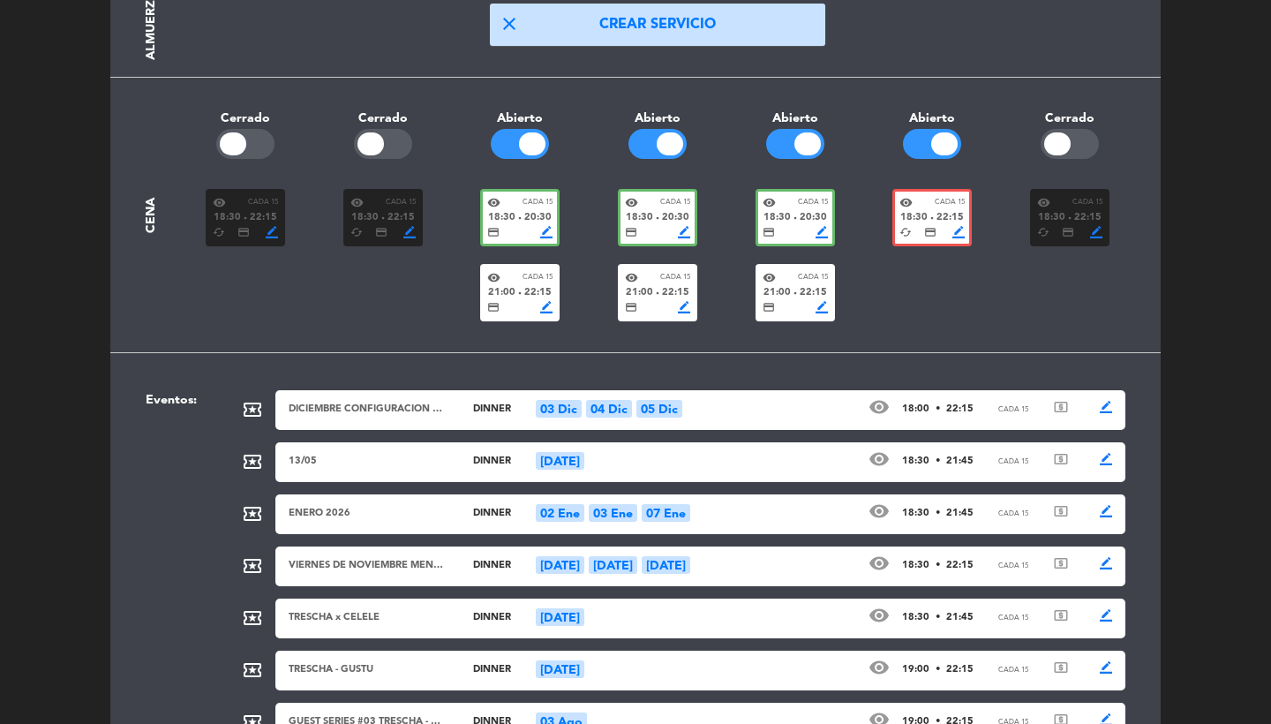
click at [721, 426] on div "DICIEMBRE CONFIGURACION ESPECIAL dinner 03 Dic 04 Dic 05 Dic visibility 18:00 •…" at bounding box center [700, 410] width 850 height 40
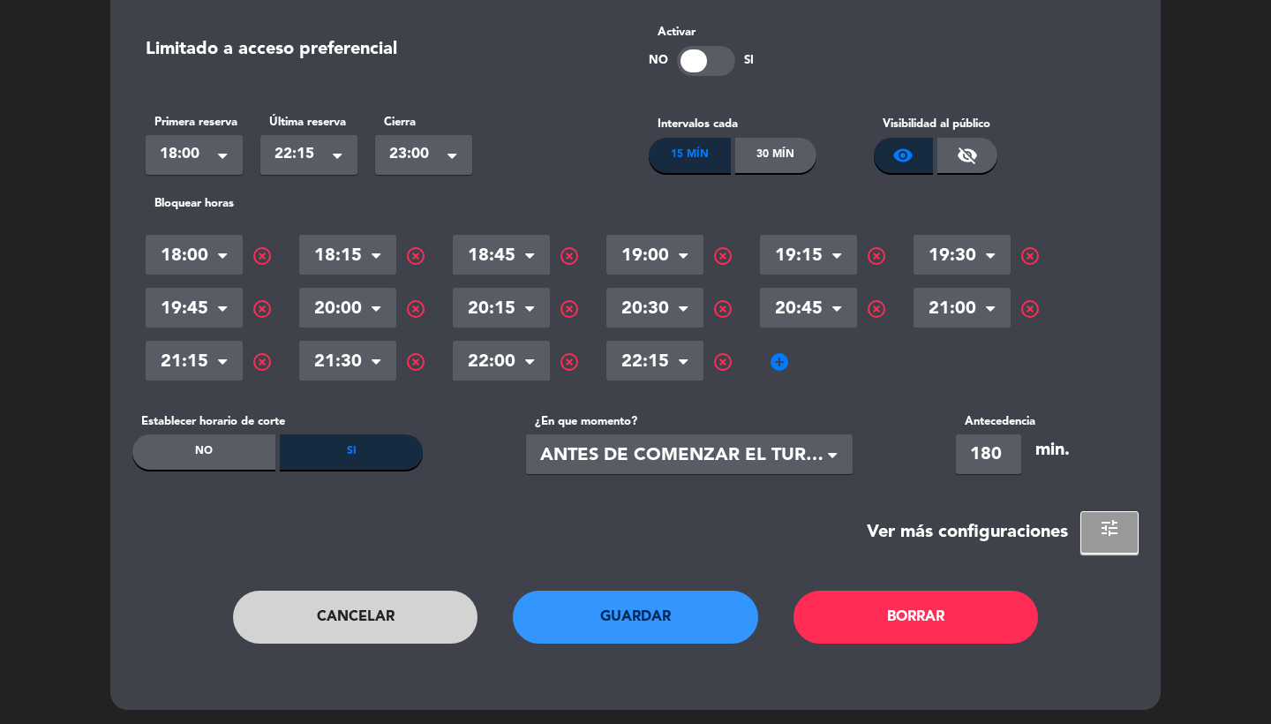
click at [373, 622] on button "Cancelar" at bounding box center [355, 617] width 245 height 53
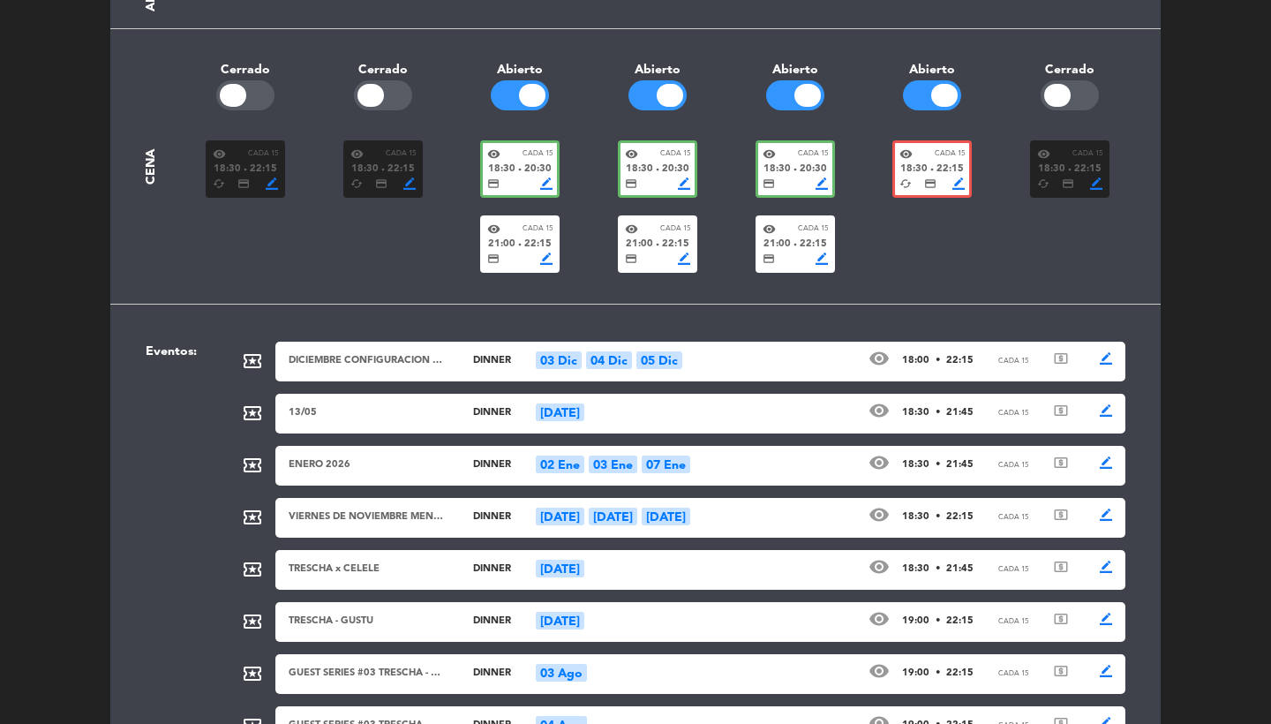
scroll to position [486, 0]
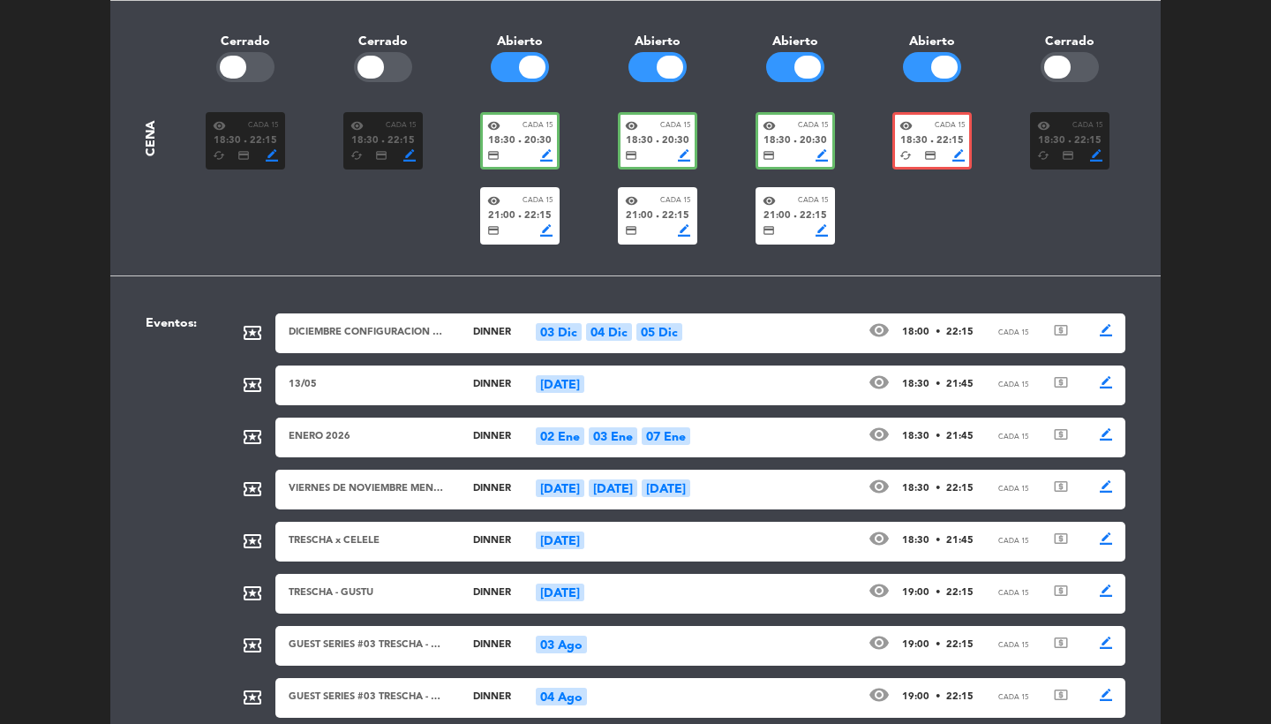
click at [716, 446] on div "ENERO 2026 dinner 02 Ene 03 Ene 07 Ene visibility 18:30 • 21:45 Cada 15 local_a…" at bounding box center [700, 438] width 850 height 40
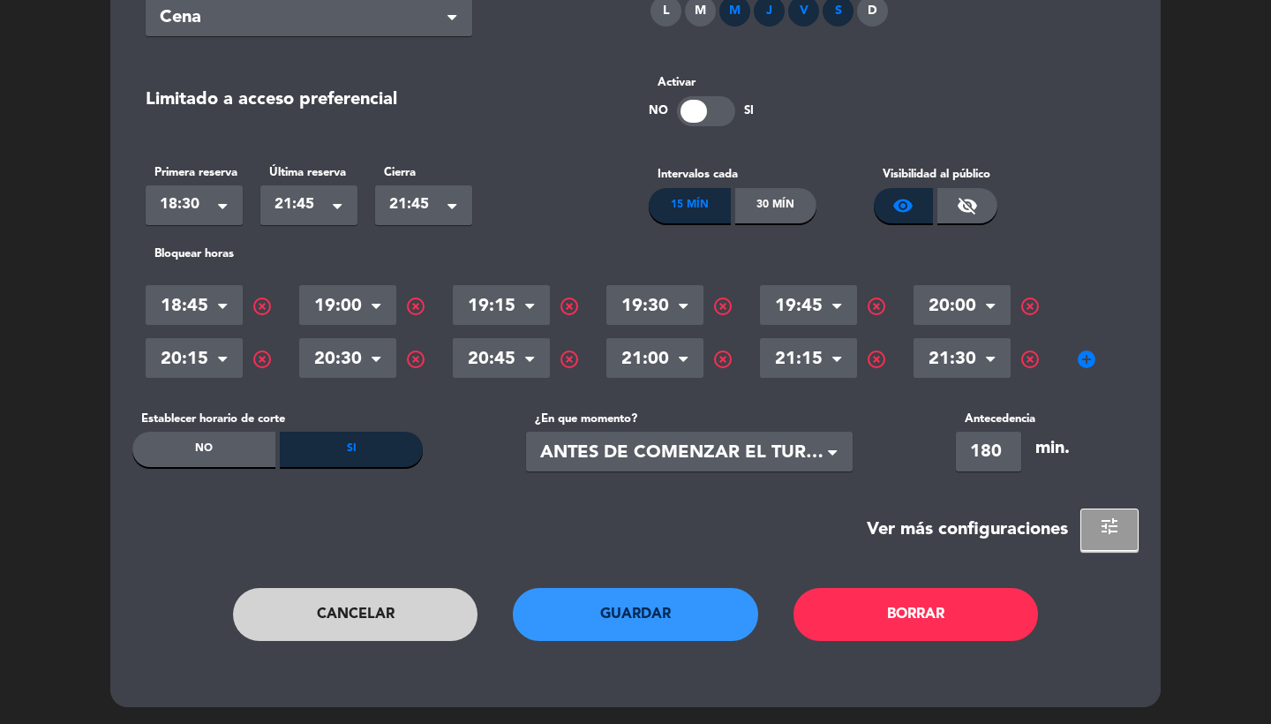
click at [375, 607] on button "Cancelar" at bounding box center [355, 614] width 245 height 53
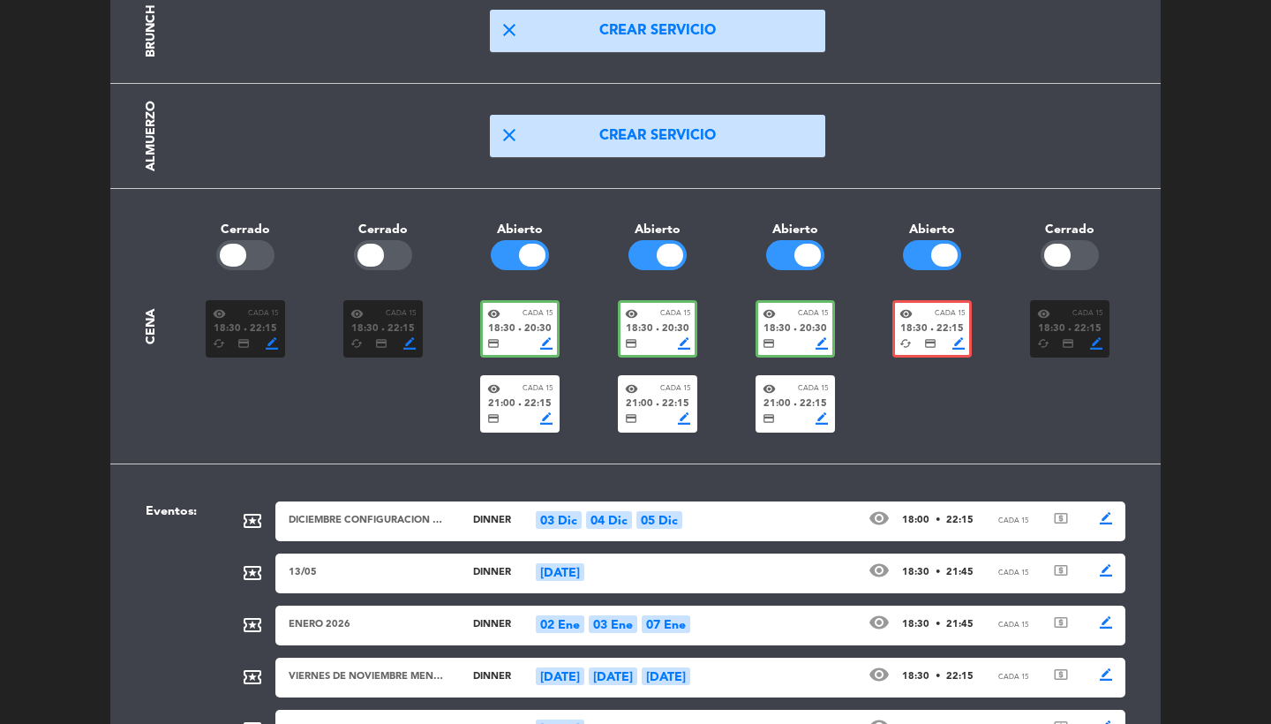
click at [700, 529] on div "DICIEMBRE CONFIGURACION ESPECIAL dinner 03 Dic 04 Dic 05 Dic visibility 18:00 •…" at bounding box center [700, 522] width 850 height 40
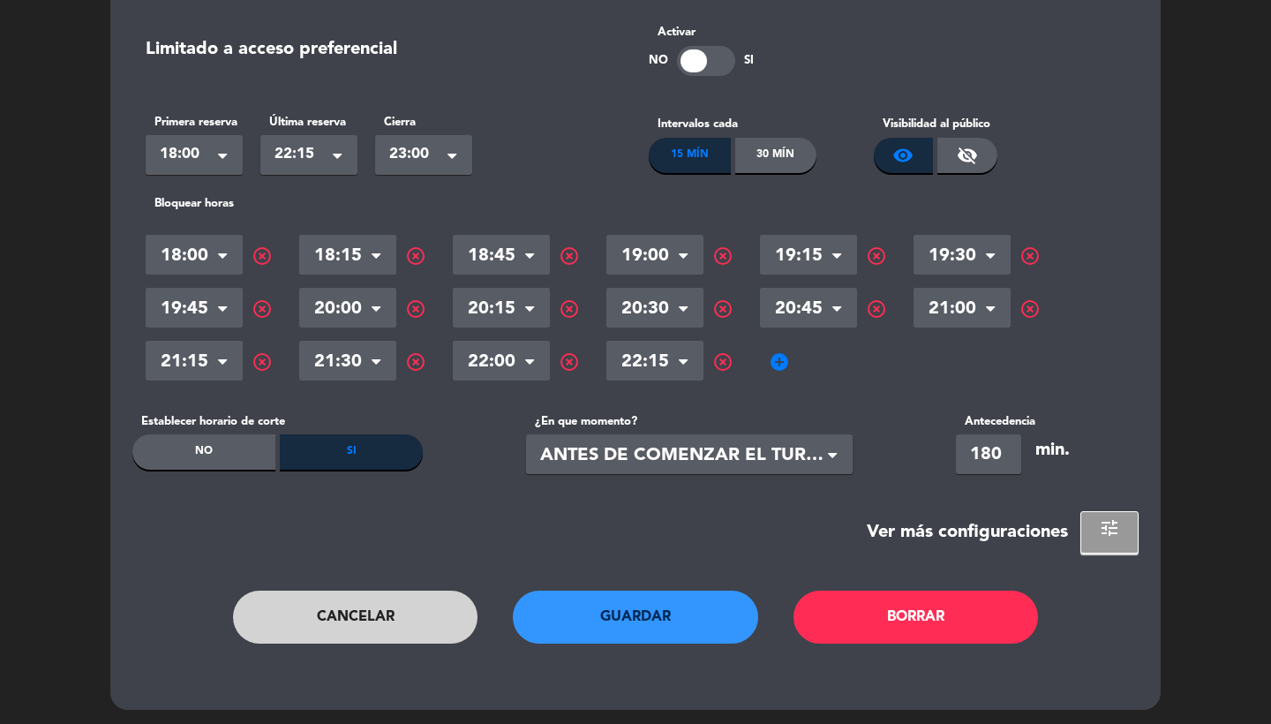
click at [1106, 525] on span "tune" at bounding box center [1109, 527] width 21 height 21
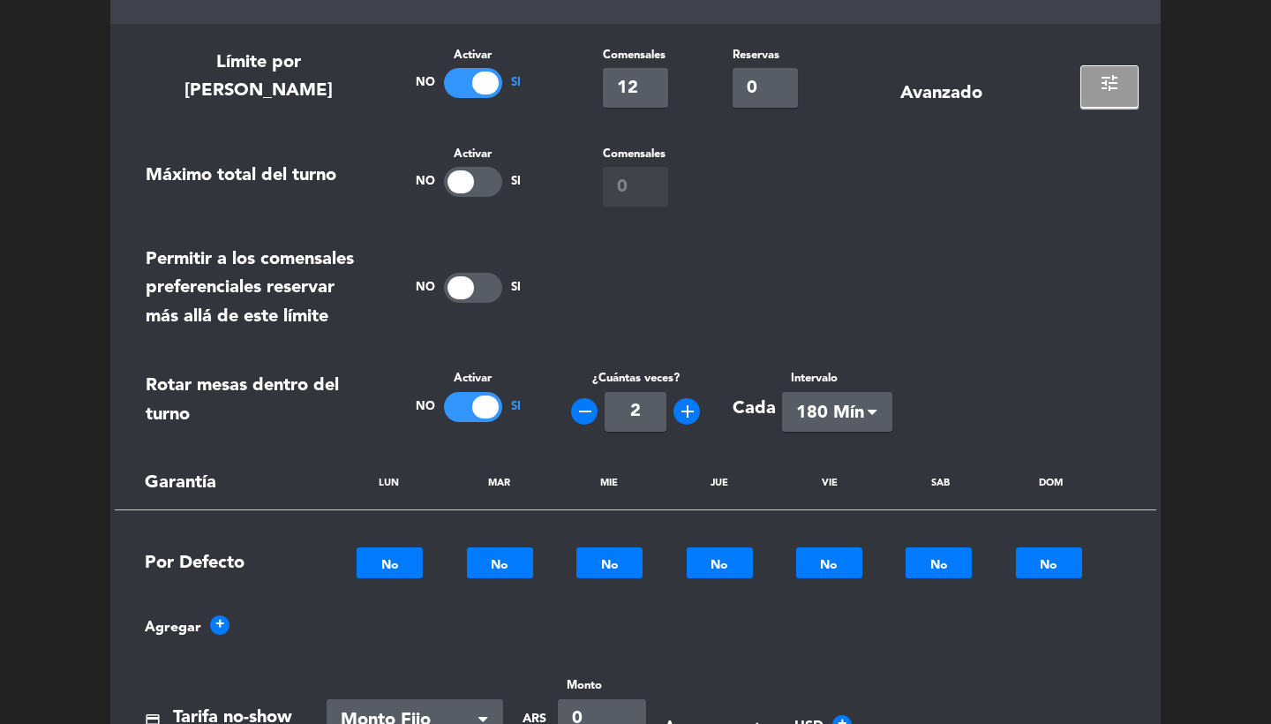
scroll to position [669, 0]
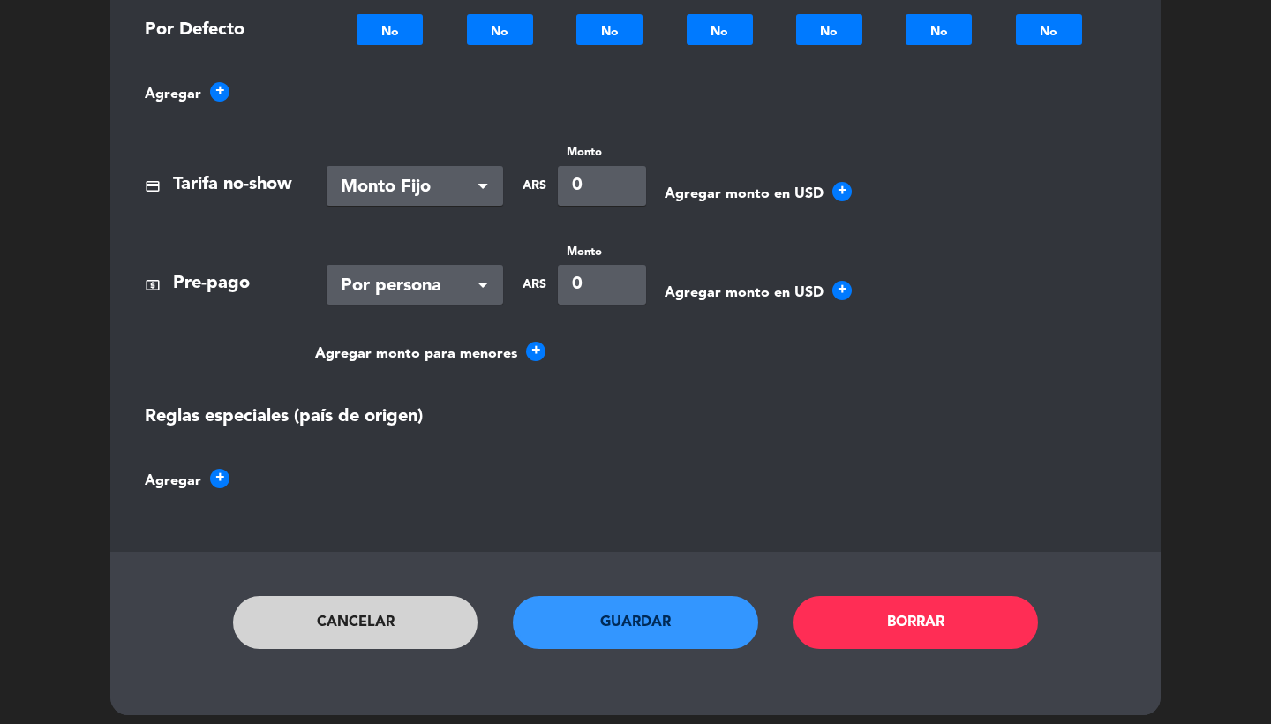
click at [363, 610] on button "Cancelar" at bounding box center [355, 622] width 245 height 53
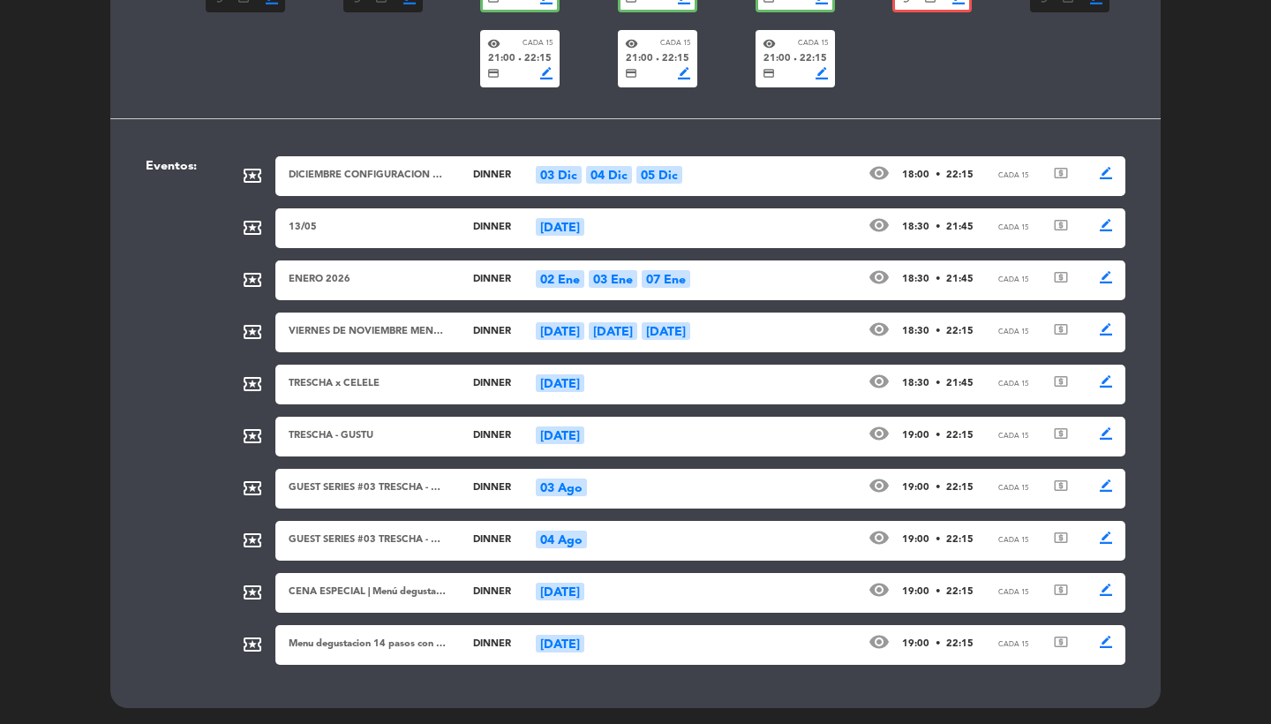
click at [706, 287] on div "ENERO 2026 dinner 02 Ene 03 Ene 07 Ene visibility 18:30 • 21:45 Cada 15 local_a…" at bounding box center [700, 280] width 850 height 40
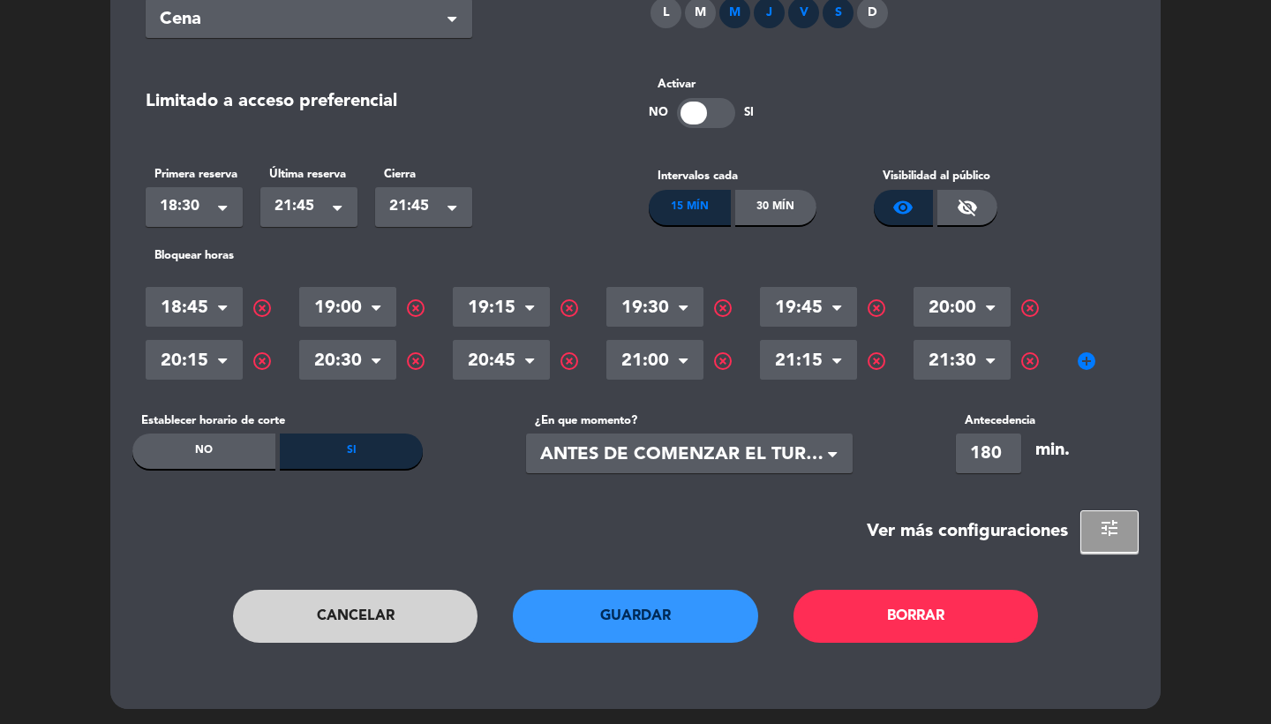
click at [1106, 532] on span "tune" at bounding box center [1109, 527] width 21 height 21
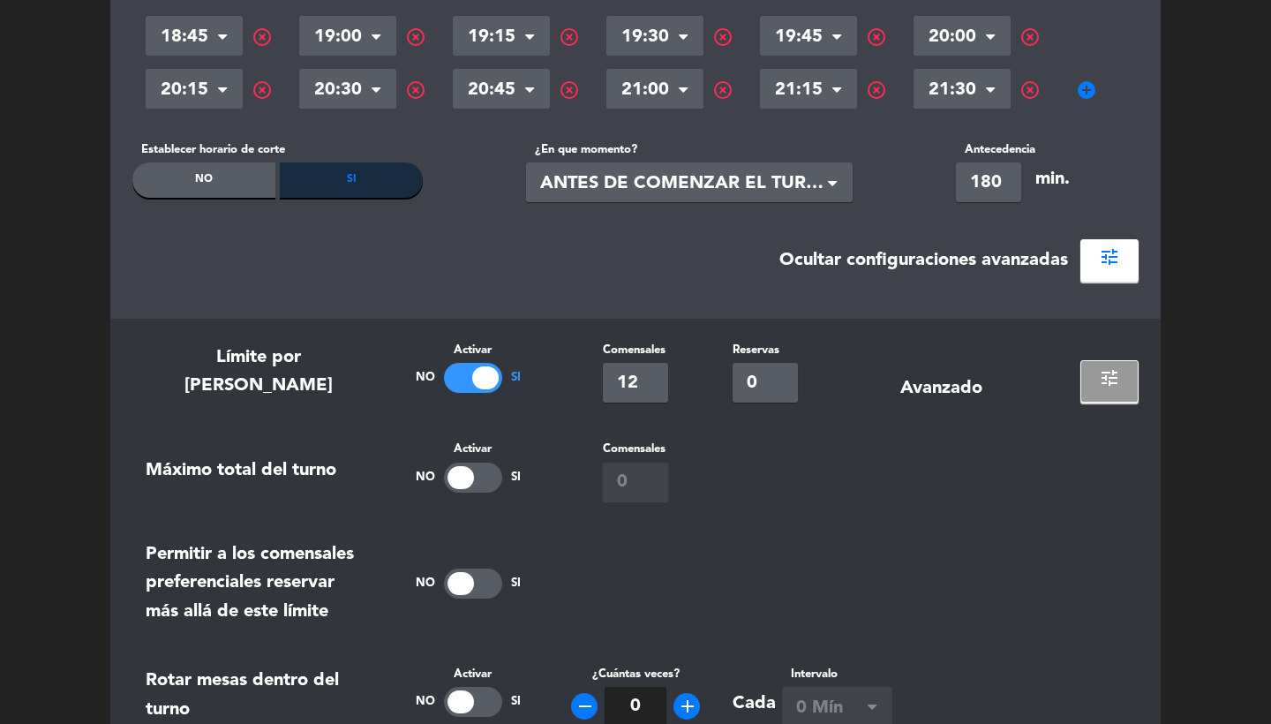
scroll to position [751, 0]
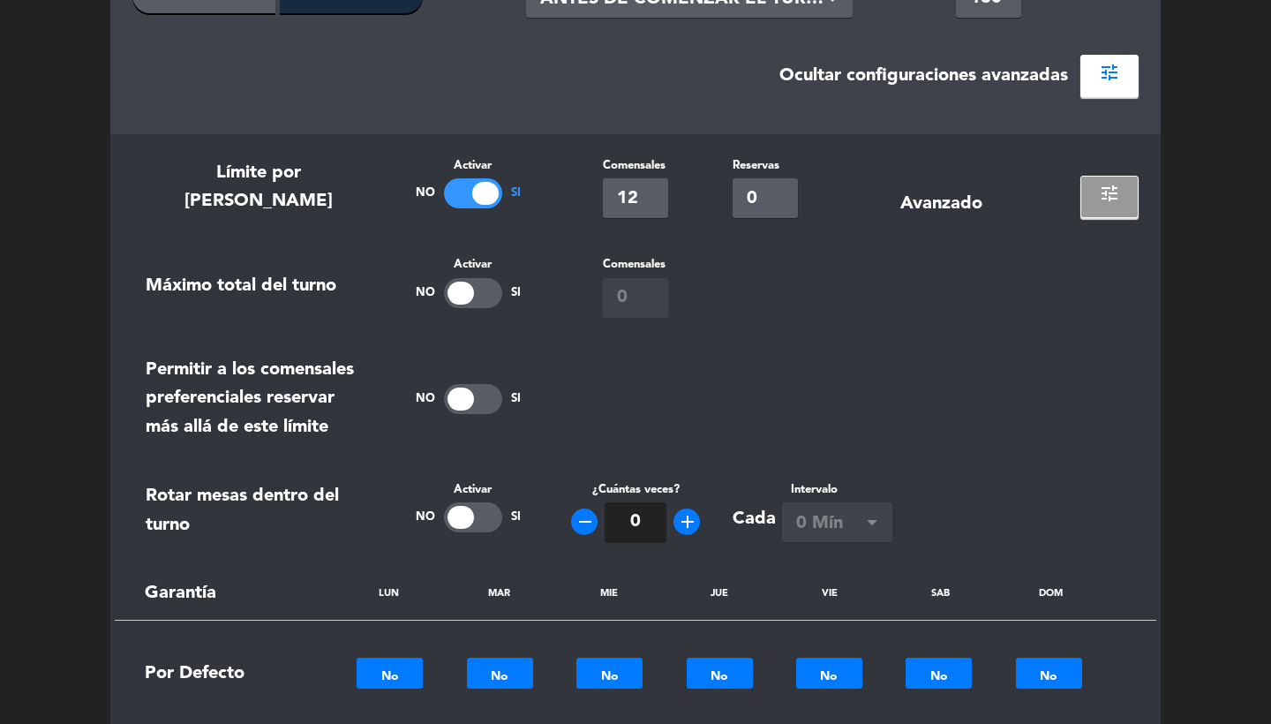
click at [464, 524] on div at bounding box center [461, 517] width 26 height 23
type input "2"
click at [818, 509] on span "0 Mín" at bounding box center [830, 523] width 68 height 29
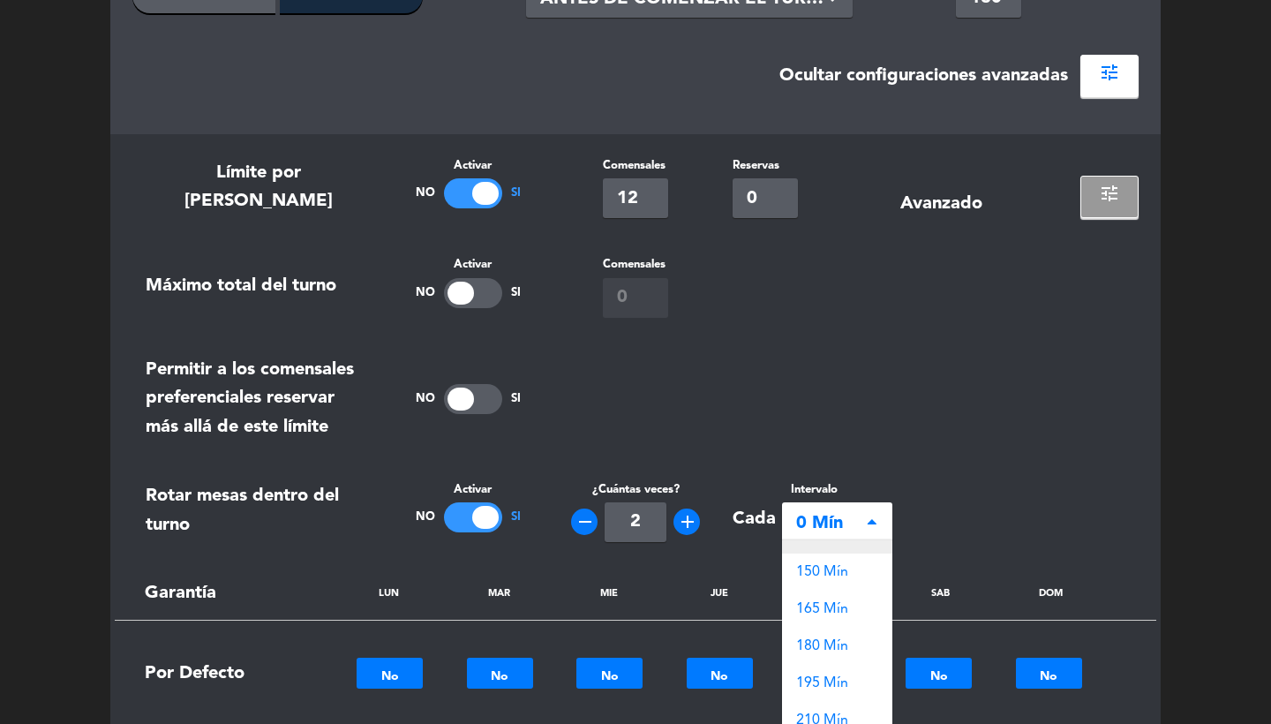
scroll to position [371, 0]
click at [840, 630] on span "180 Mín" at bounding box center [822, 634] width 52 height 14
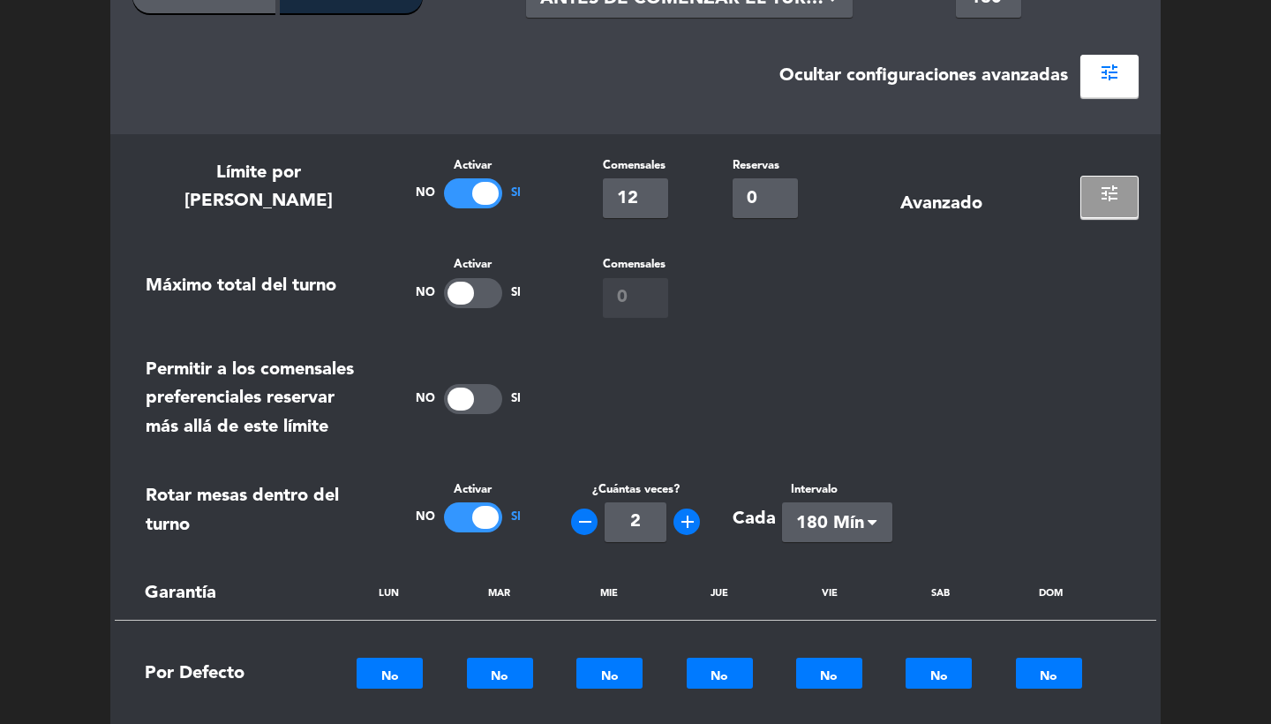
scroll to position [750, 0]
click at [750, 331] on section "Límite por horario Activar No Si Comensales 12 Reservas 0 Avanzado tune Máximo …" at bounding box center [635, 665] width 1051 height 1061
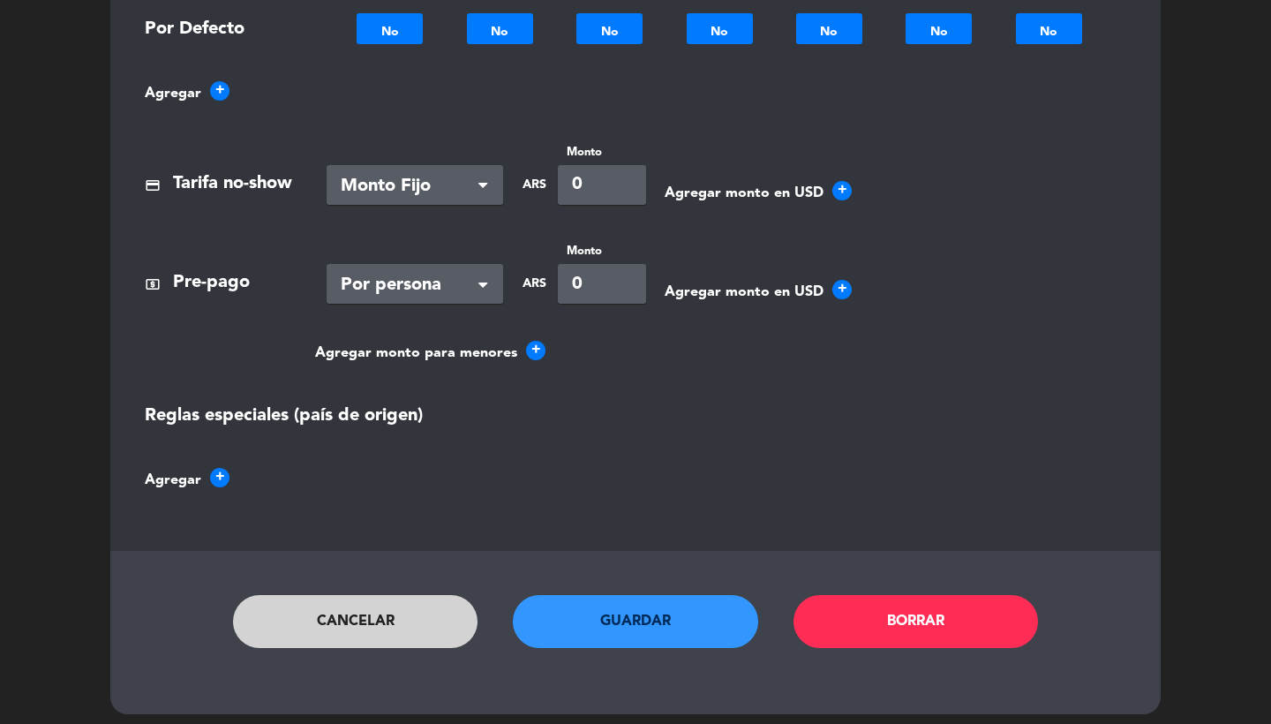
click at [649, 627] on button "Guardar" at bounding box center [635, 621] width 245 height 53
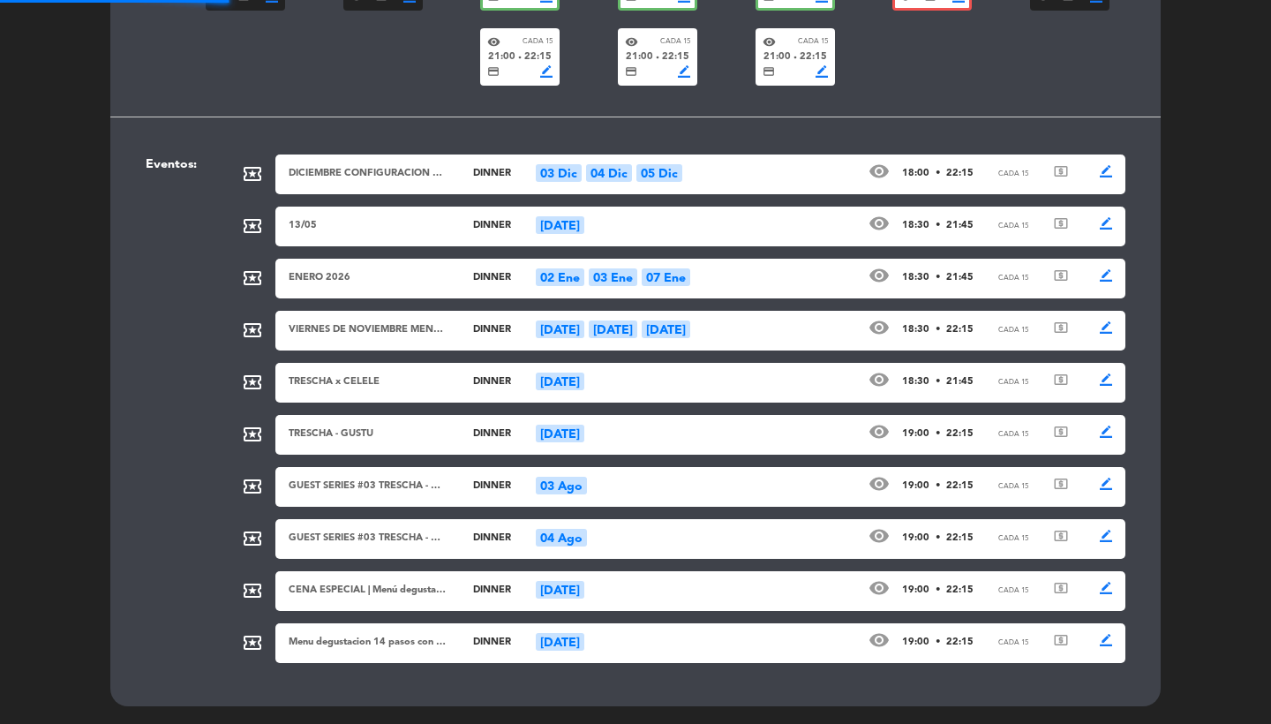
scroll to position [643, 0]
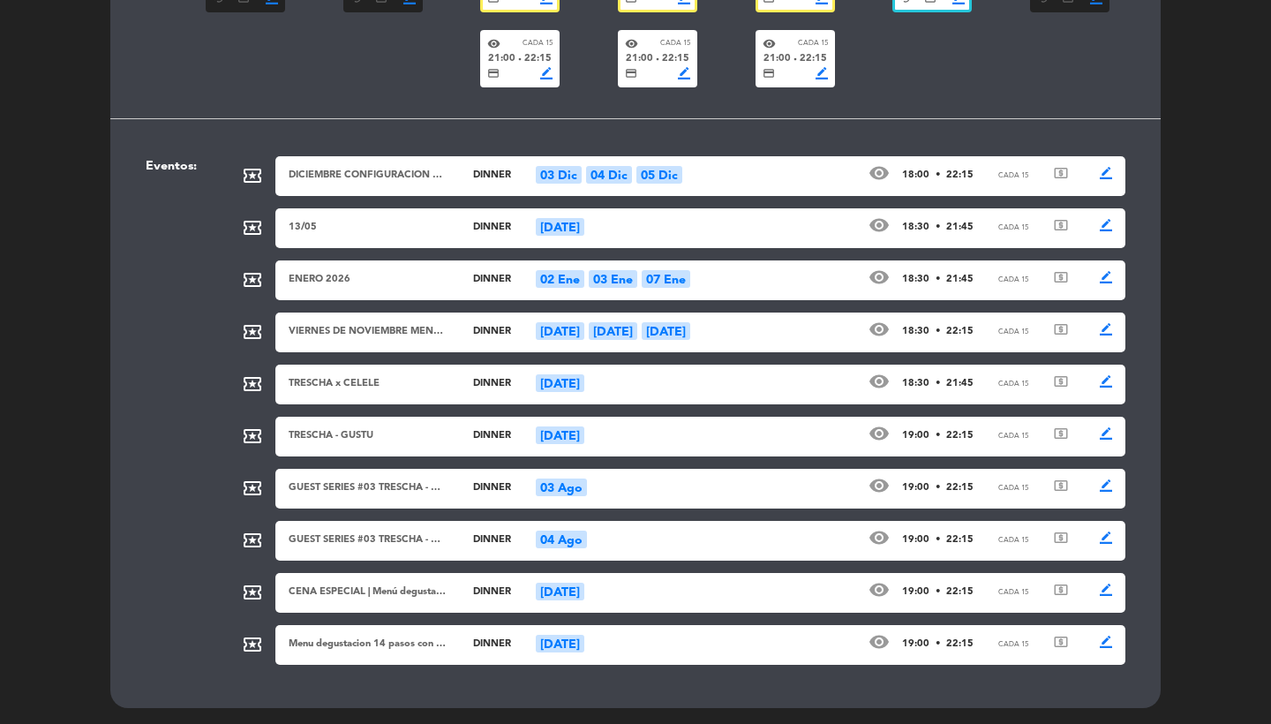
click at [707, 174] on div "DICIEMBRE CONFIGURACION ESPECIAL dinner 03 Dic 04 Dic 05 Dic visibility 18:00 •…" at bounding box center [700, 176] width 850 height 40
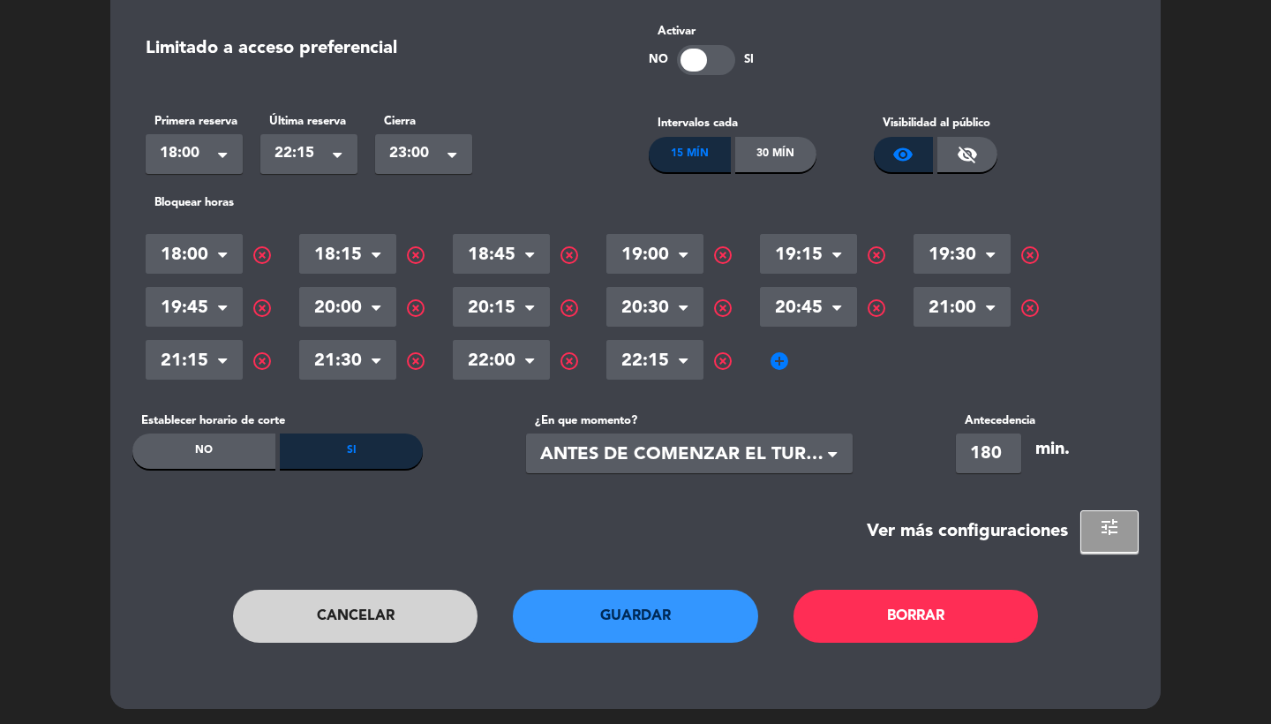
scroll to position [347, 0]
click at [1103, 550] on div "local_activity Evento DICIEMBRE CONFIGURACION ESPECIAL Fechas del evento 03 Dic…" at bounding box center [635, 223] width 1051 height 973
click at [1098, 524] on button "tune" at bounding box center [1110, 532] width 58 height 42
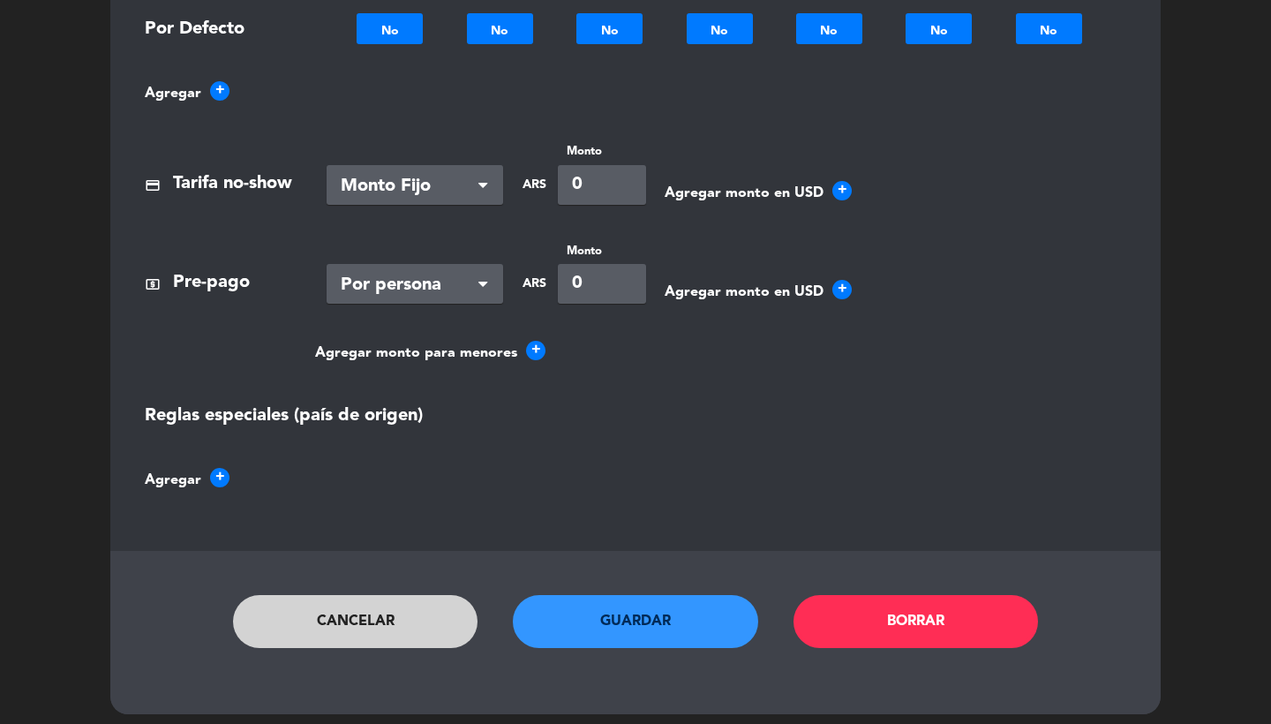
click at [400, 596] on button "Cancelar" at bounding box center [355, 621] width 245 height 53
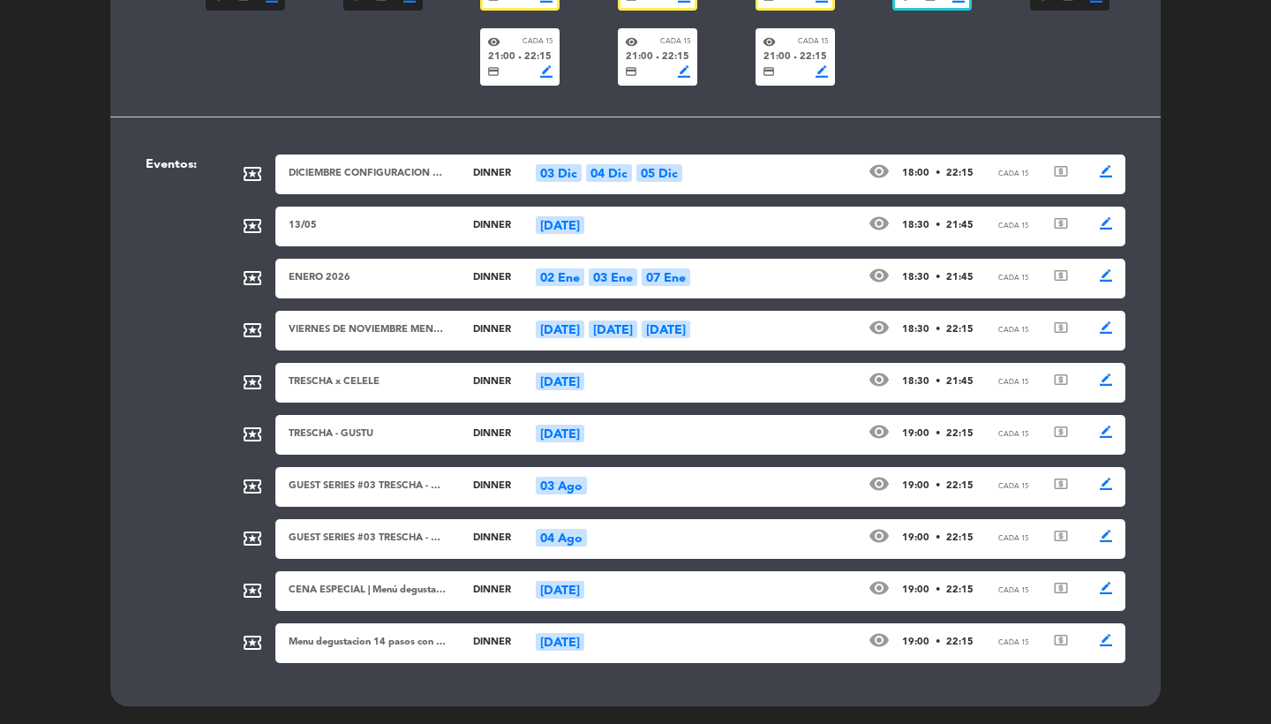
scroll to position [643, 0]
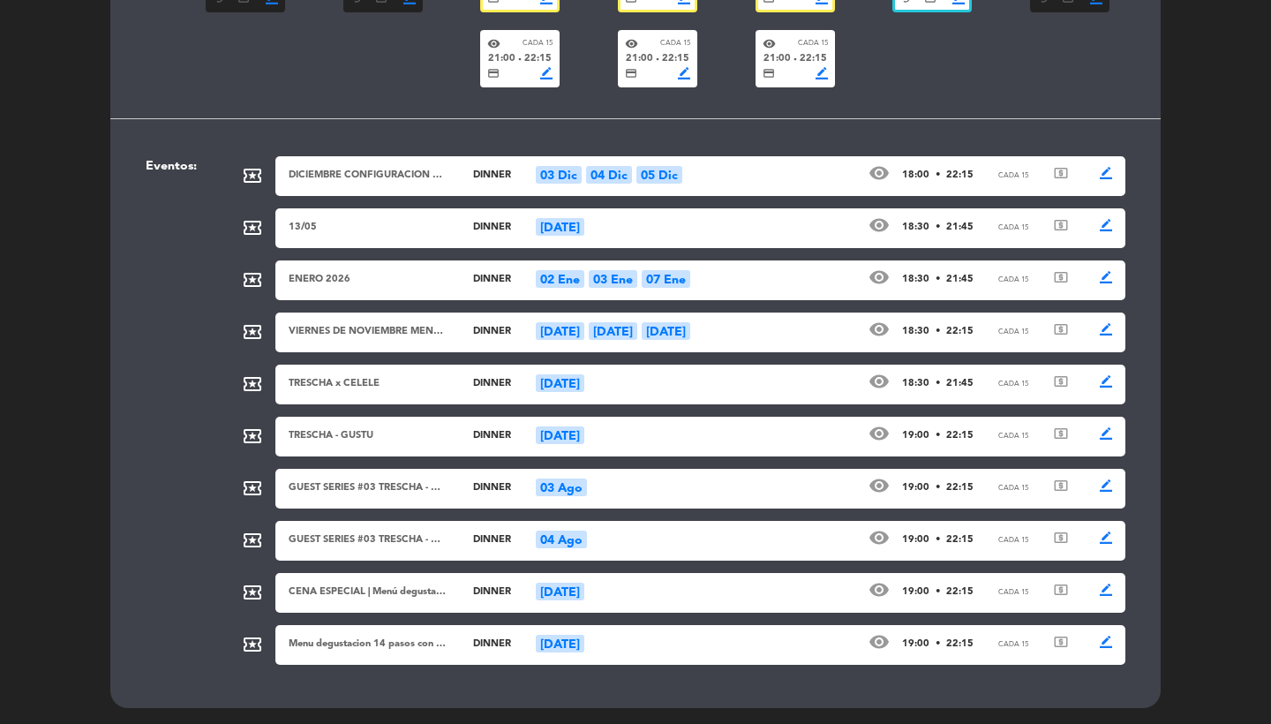
click at [697, 177] on div "DICIEMBRE CONFIGURACION ESPECIAL dinner 03 Dic 04 Dic 05 Dic visibility 18:00 •…" at bounding box center [700, 176] width 850 height 40
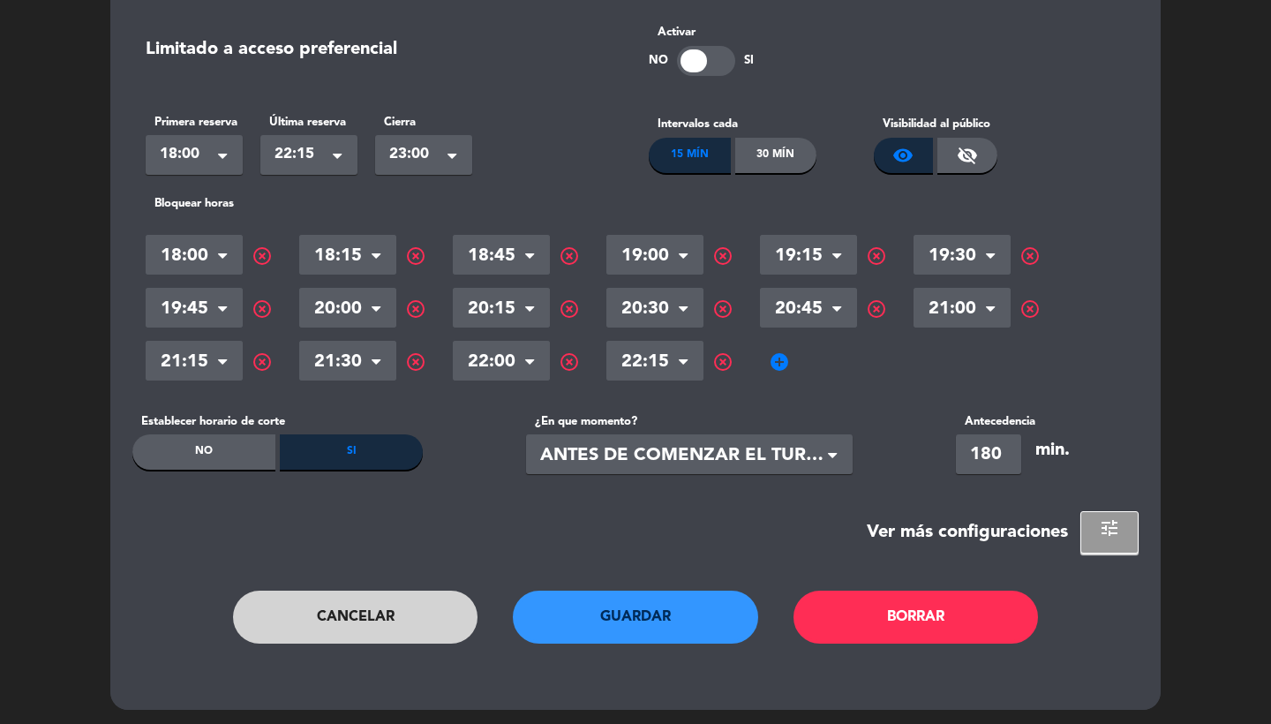
click at [1110, 538] on button "tune" at bounding box center [1110, 532] width 58 height 42
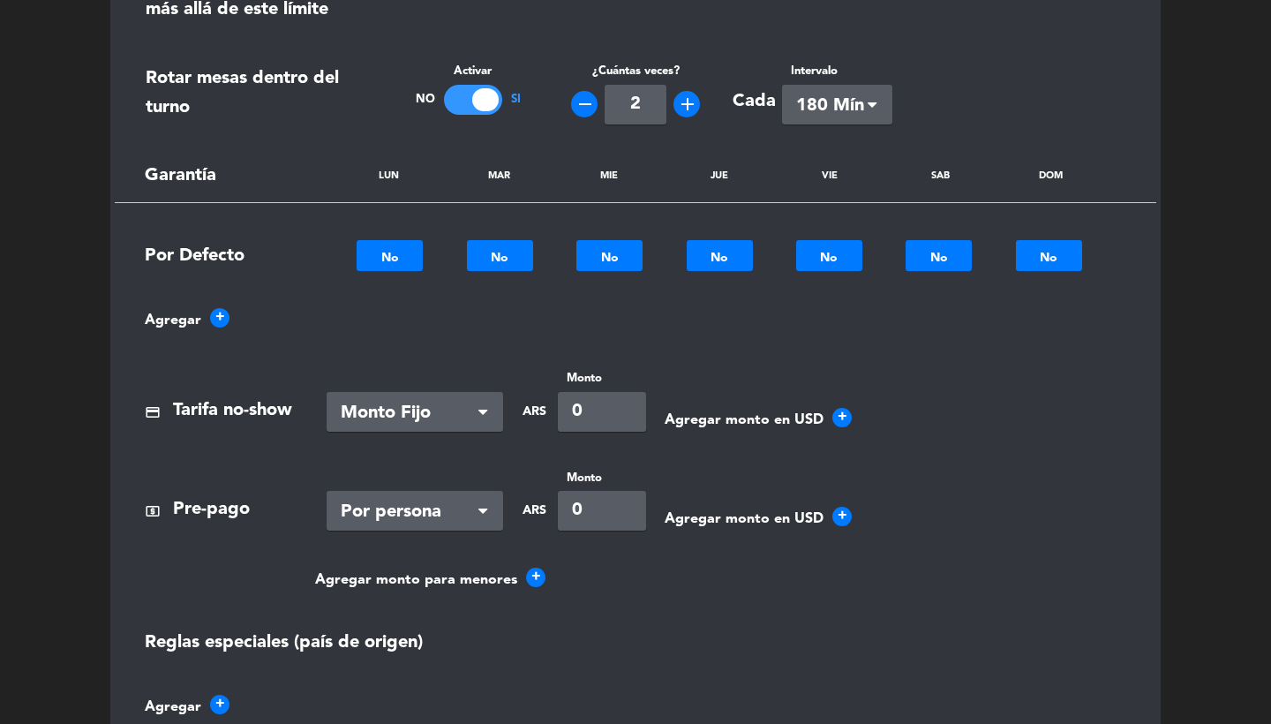
scroll to position [1227, 0]
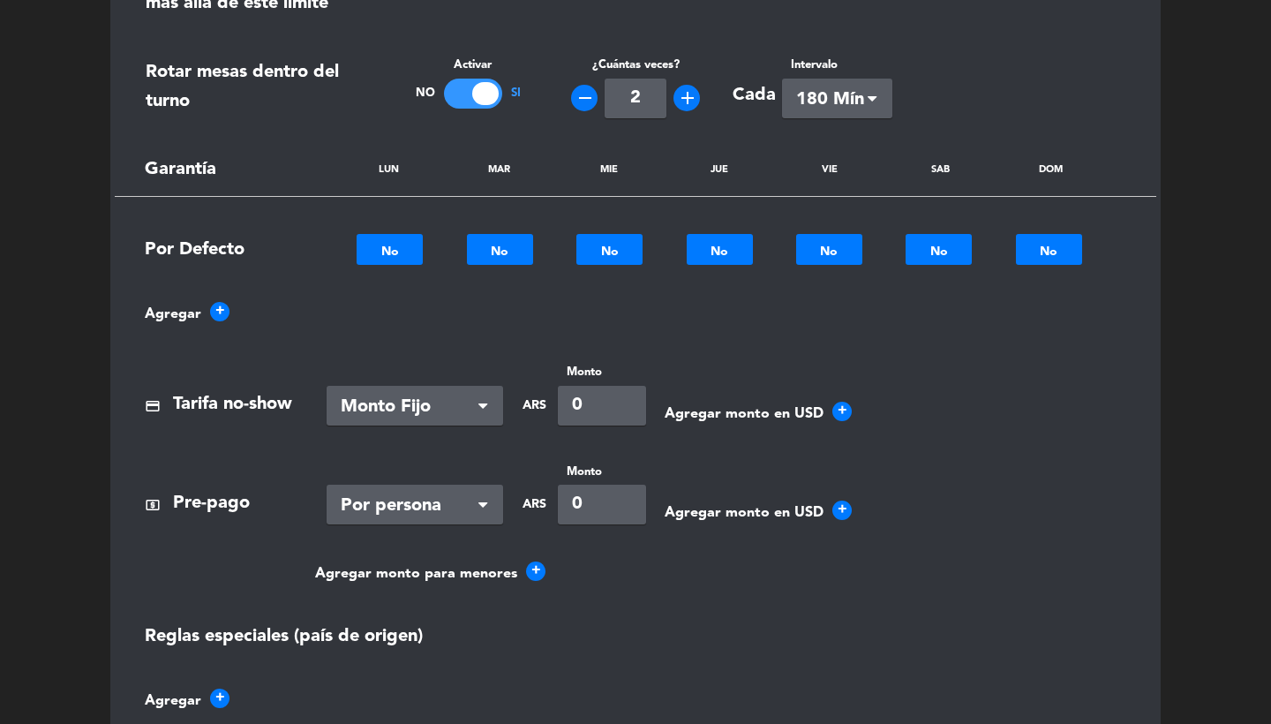
click at [375, 244] on div at bounding box center [390, 249] width 66 height 20
click at [401, 278] on div "credit_card" at bounding box center [390, 276] width 66 height 27
click at [493, 273] on section "Límite por horario Activar No Si Comensales 12 Reservas 0 Avanzado tune Máximo …" at bounding box center [635, 240] width 1051 height 1061
click at [491, 253] on div at bounding box center [500, 249] width 66 height 20
click at [509, 272] on span "credit_card" at bounding box center [499, 277] width 21 height 21
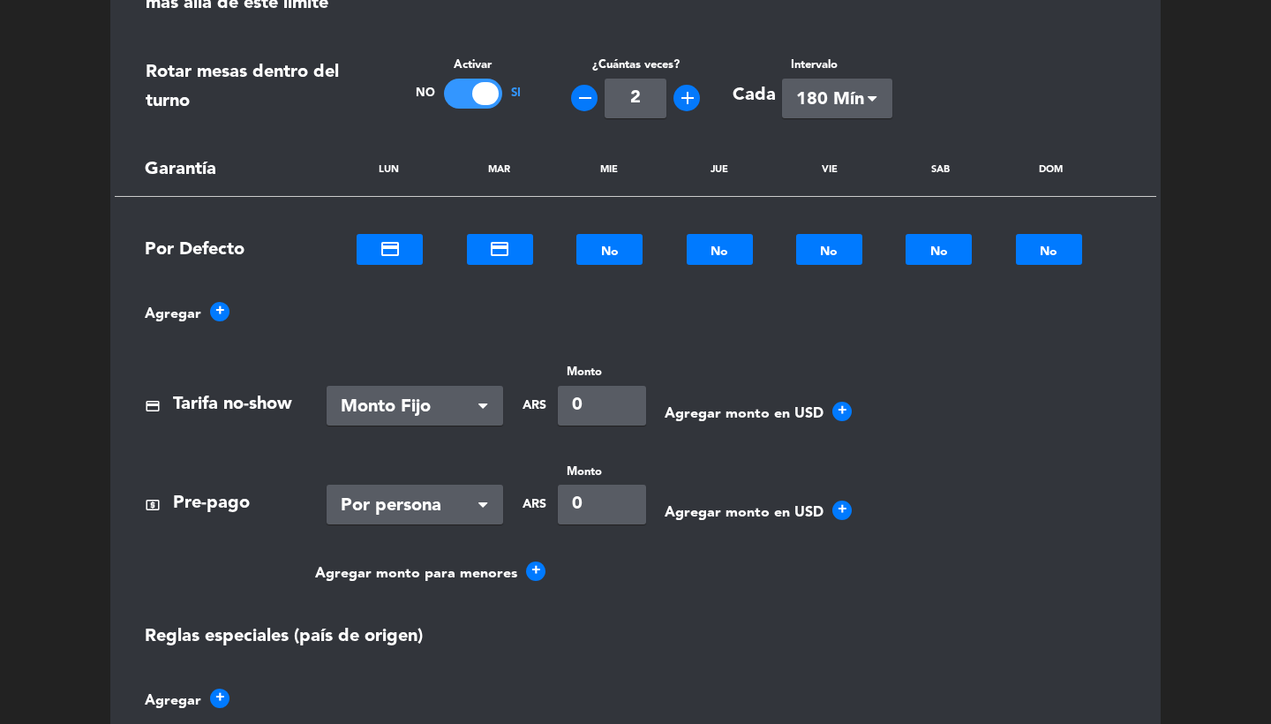
click at [623, 245] on div at bounding box center [610, 249] width 66 height 20
click at [623, 278] on div "credit_card" at bounding box center [610, 276] width 66 height 27
click at [728, 249] on div at bounding box center [720, 249] width 66 height 20
drag, startPoint x: 728, startPoint y: 254, endPoint x: 824, endPoint y: 269, distance: 97.4
click at [728, 269] on span "credit_card" at bounding box center [719, 277] width 21 height 21
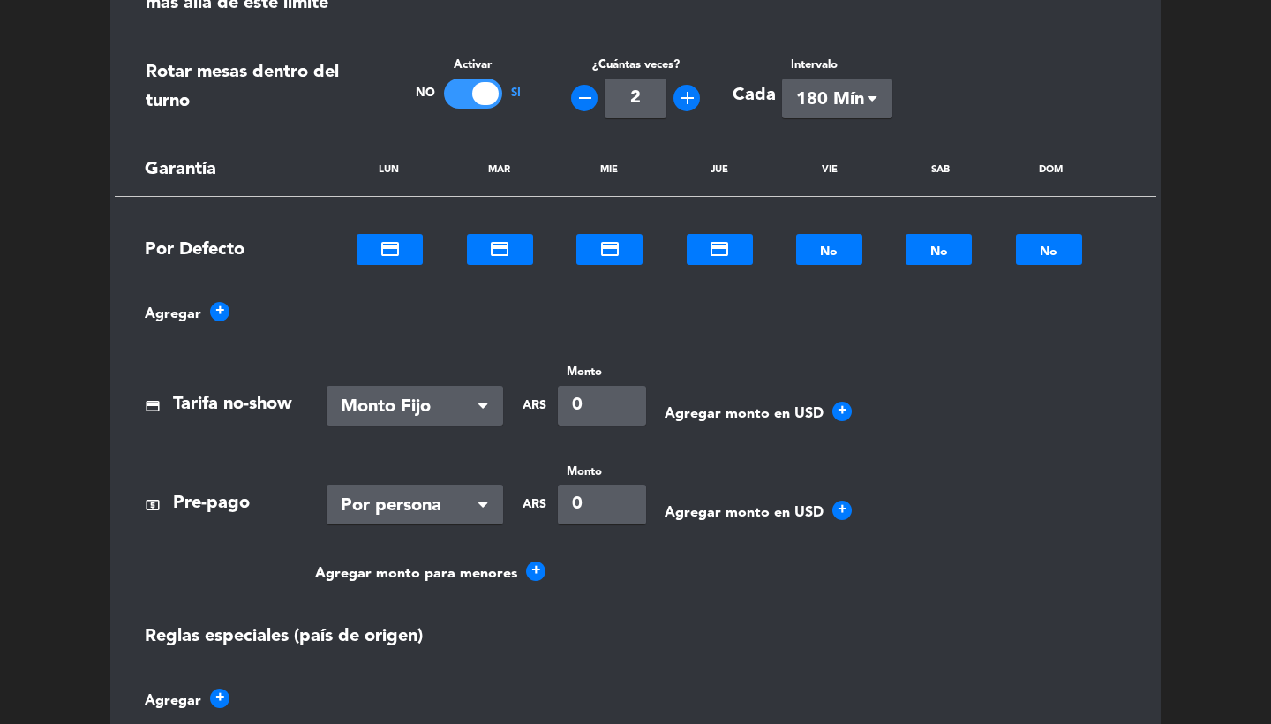
click at [834, 263] on section "Límite por horario Activar No Si Comensales 12 Reservas 0 Avanzado tune Máximo …" at bounding box center [635, 240] width 1051 height 1061
click at [826, 245] on div at bounding box center [829, 249] width 66 height 20
click at [838, 263] on div "credit_card" at bounding box center [829, 276] width 66 height 27
click at [969, 234] on div "NO No ×" at bounding box center [939, 249] width 66 height 31
click at [952, 269] on div "credit_card" at bounding box center [939, 276] width 66 height 27
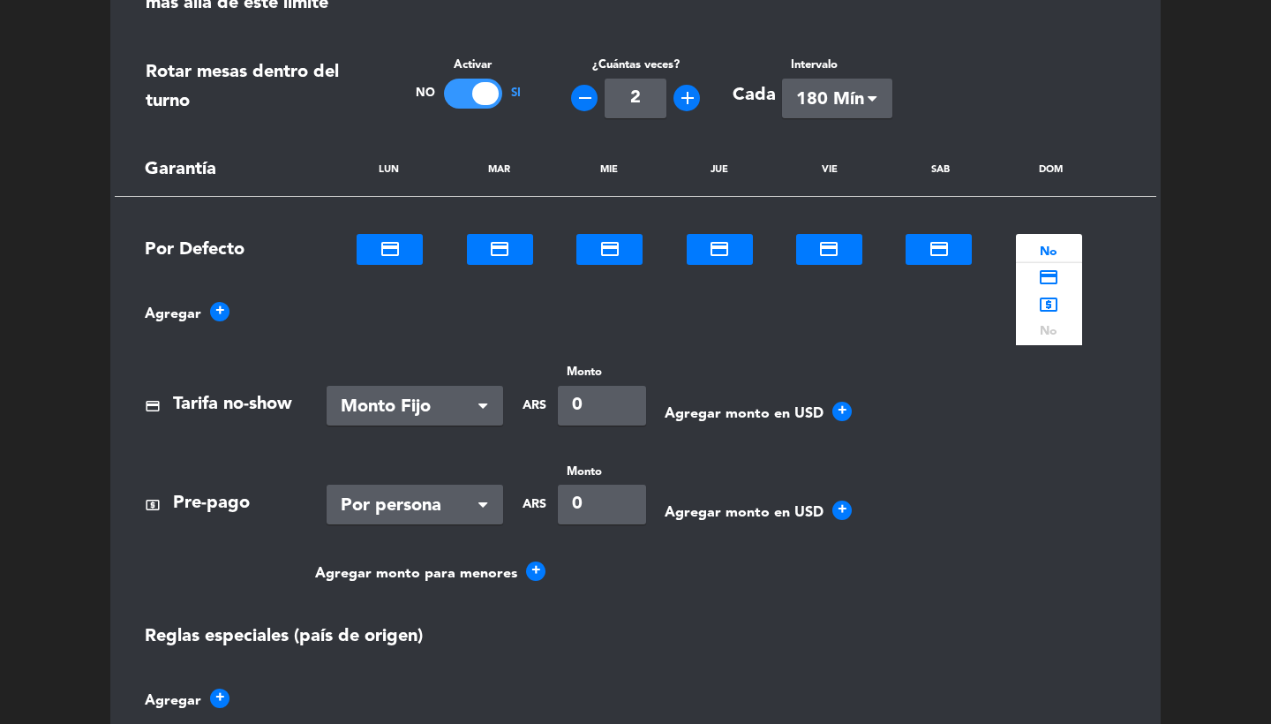
click at [1064, 246] on div at bounding box center [1049, 249] width 66 height 20
click at [1064, 263] on div "credit_card" at bounding box center [1049, 276] width 66 height 27
click at [447, 394] on span "Monto Fijo" at bounding box center [408, 407] width 134 height 29
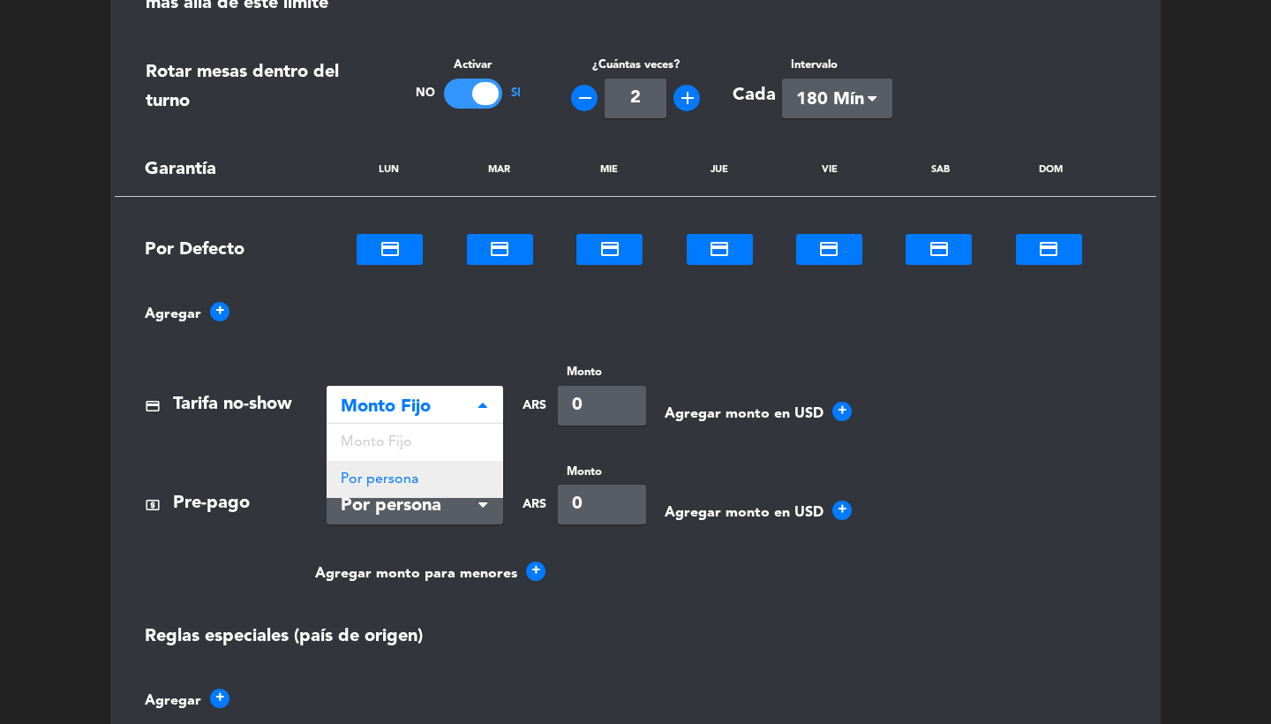
click at [415, 472] on span "Por persona" at bounding box center [380, 479] width 78 height 14
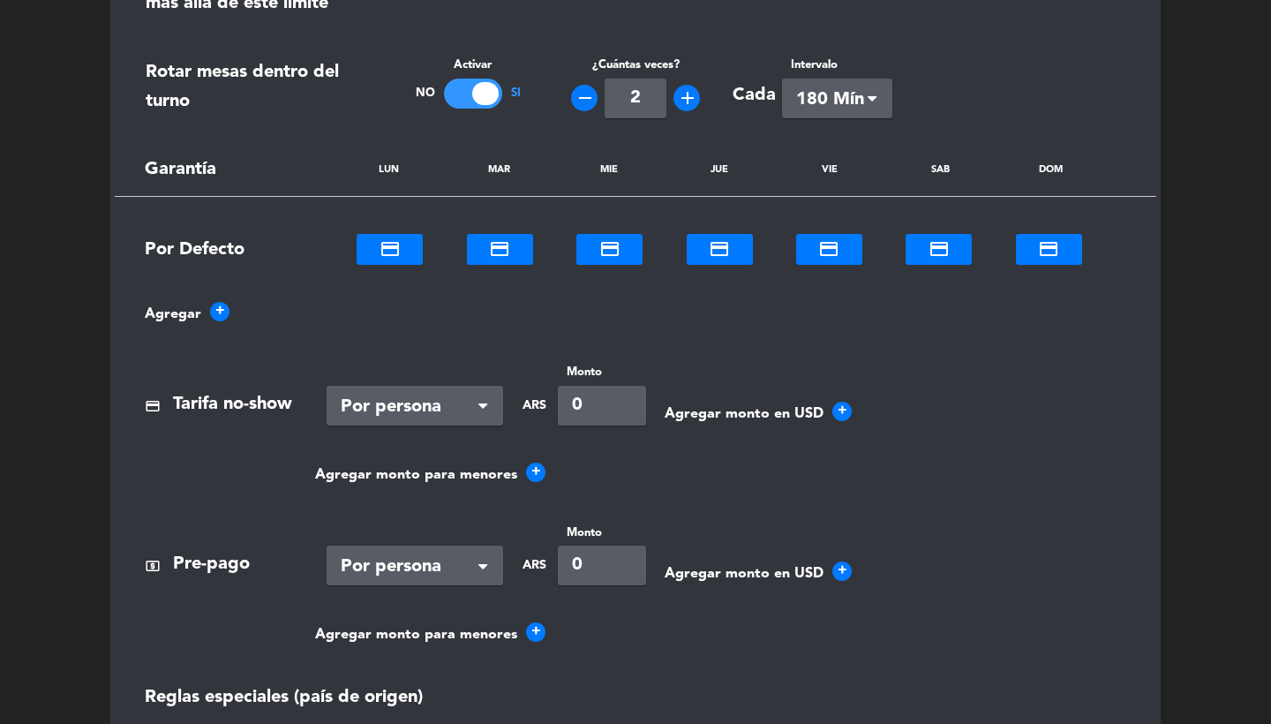
click at [599, 411] on input "0" at bounding box center [602, 406] width 88 height 40
type input "0"
click at [600, 403] on input "280000" at bounding box center [602, 406] width 88 height 40
type input "280000"
click at [661, 304] on div "Agregar +" at bounding box center [635, 314] width 1007 height 24
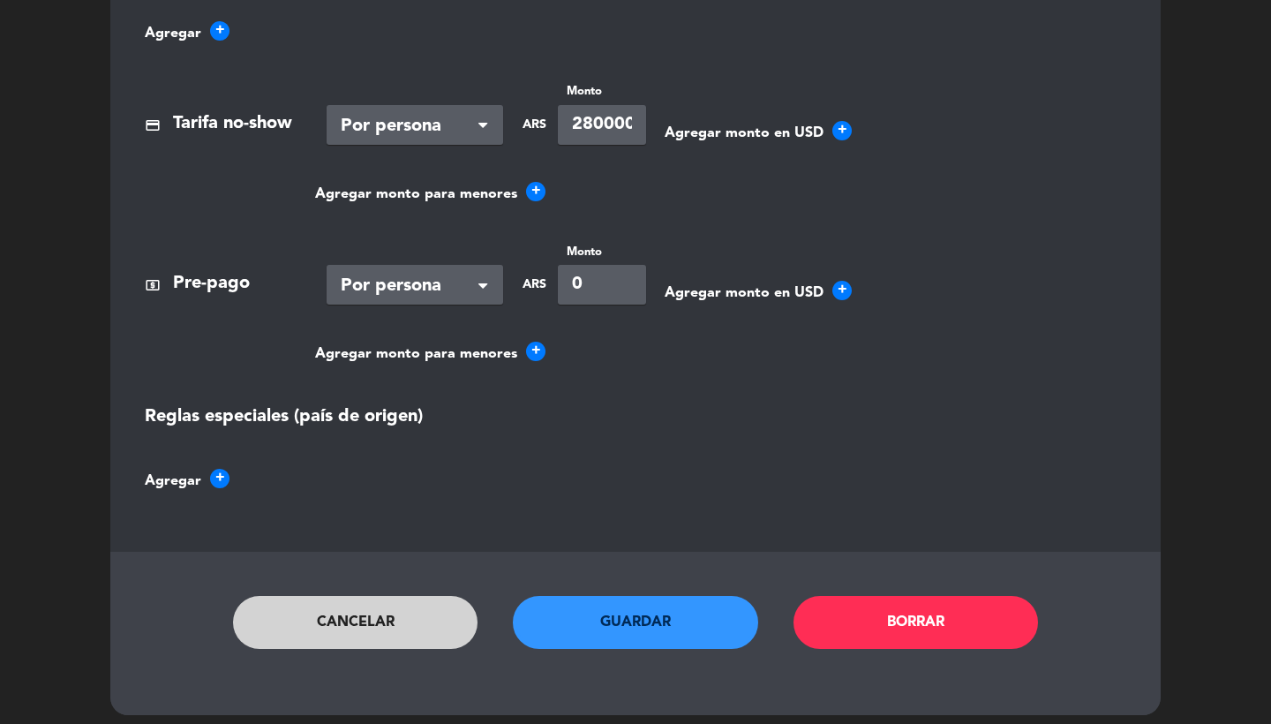
click at [601, 624] on button "Guardar" at bounding box center [635, 622] width 245 height 53
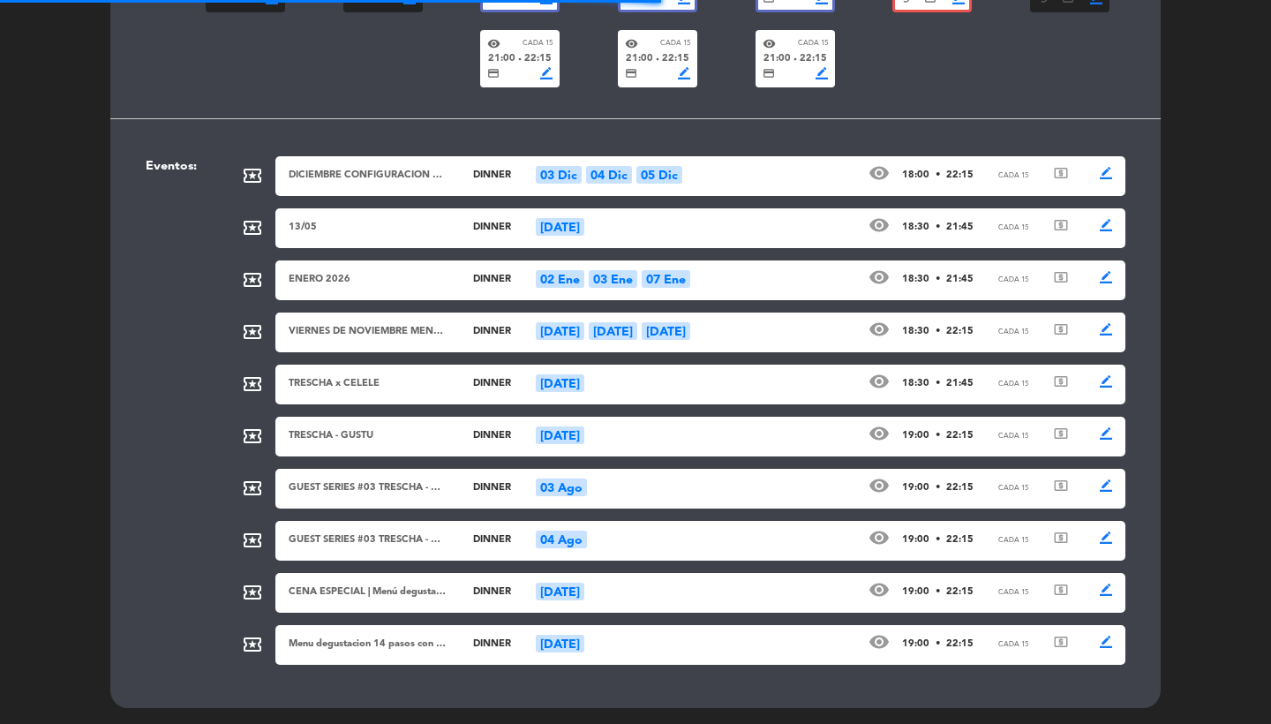
click at [703, 280] on div "ENERO 2026 dinner 02 Ene 03 Ene 07 Ene visibility 18:30 • 21:45 Cada 15 local_a…" at bounding box center [700, 280] width 850 height 40
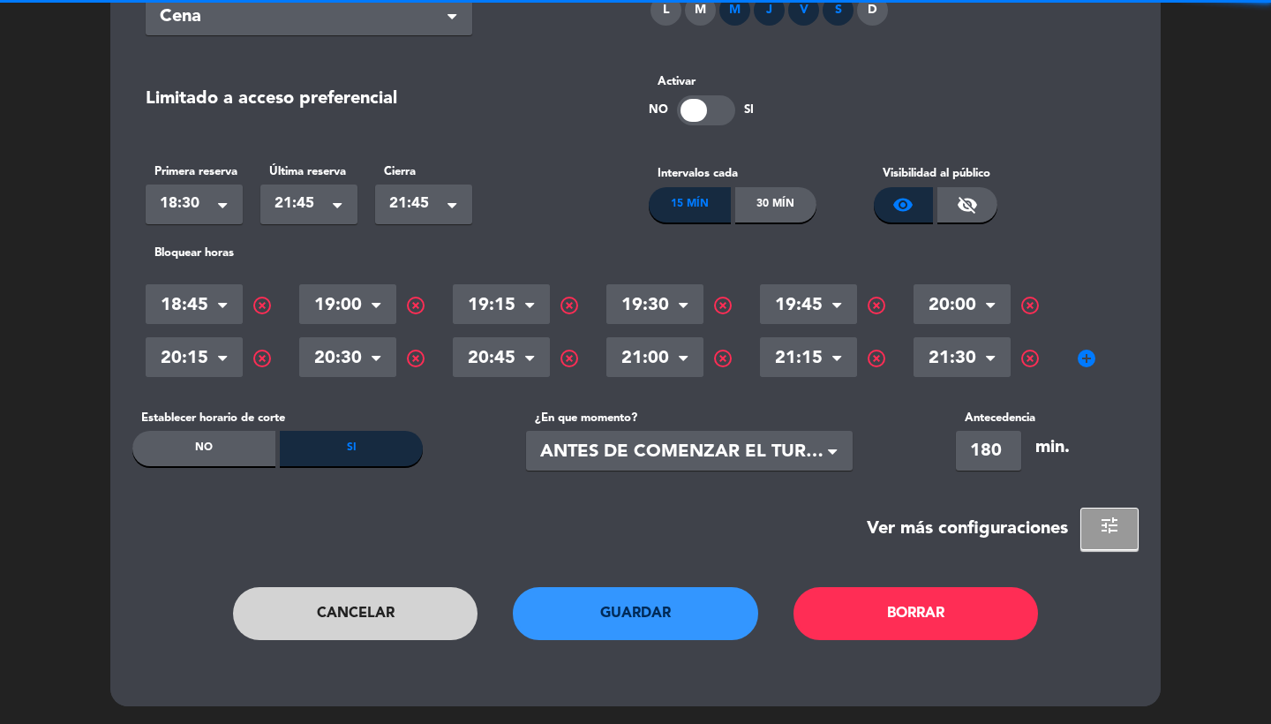
scroll to position [0, 0]
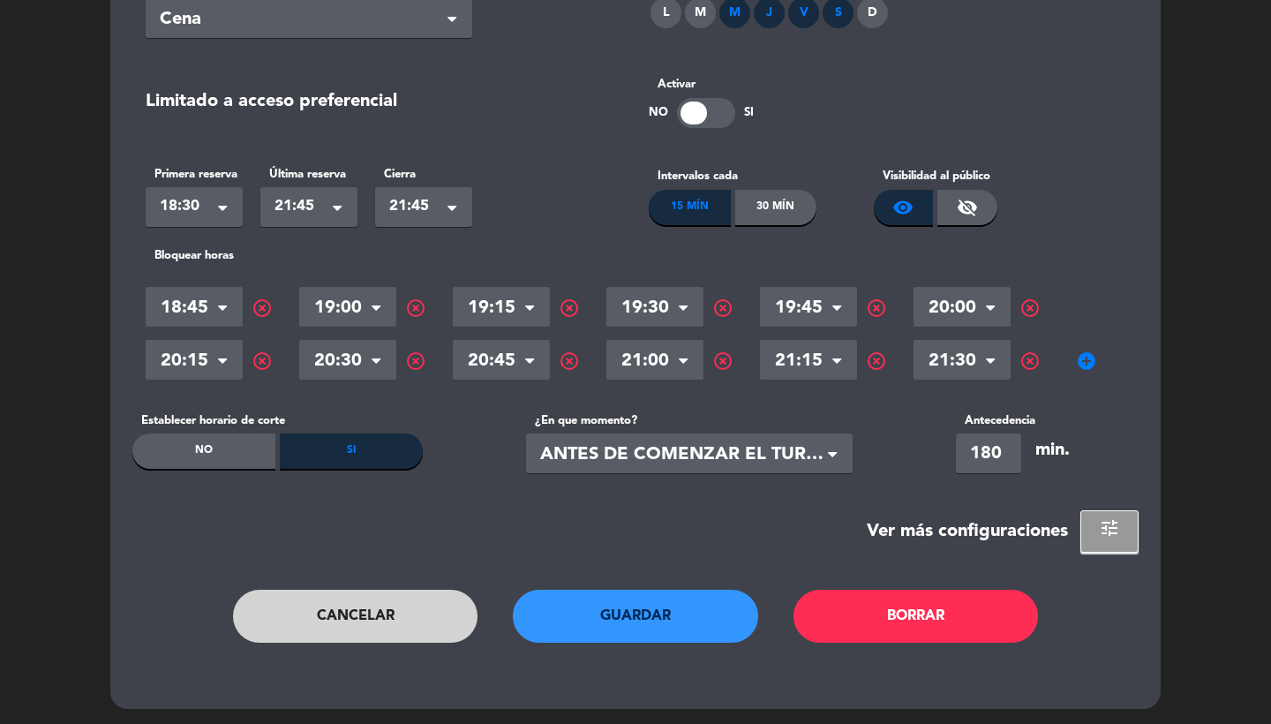
click at [1113, 527] on span "tune" at bounding box center [1109, 527] width 21 height 21
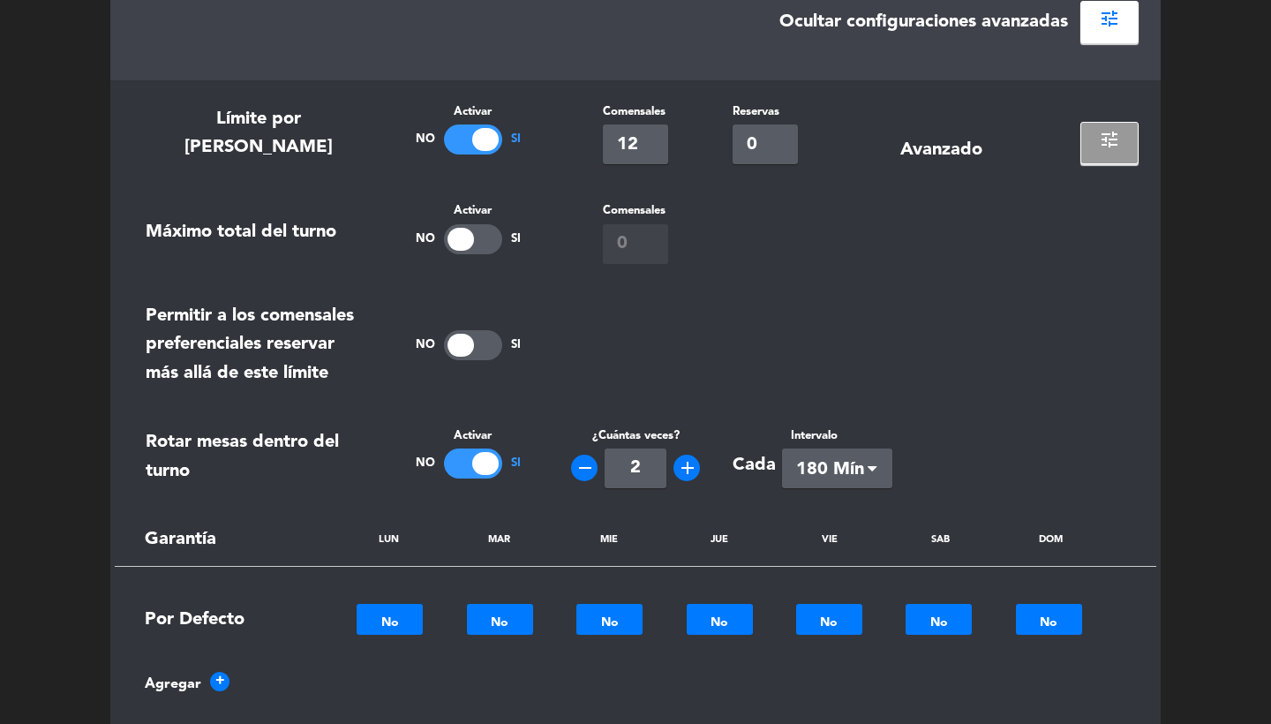
scroll to position [1157, 0]
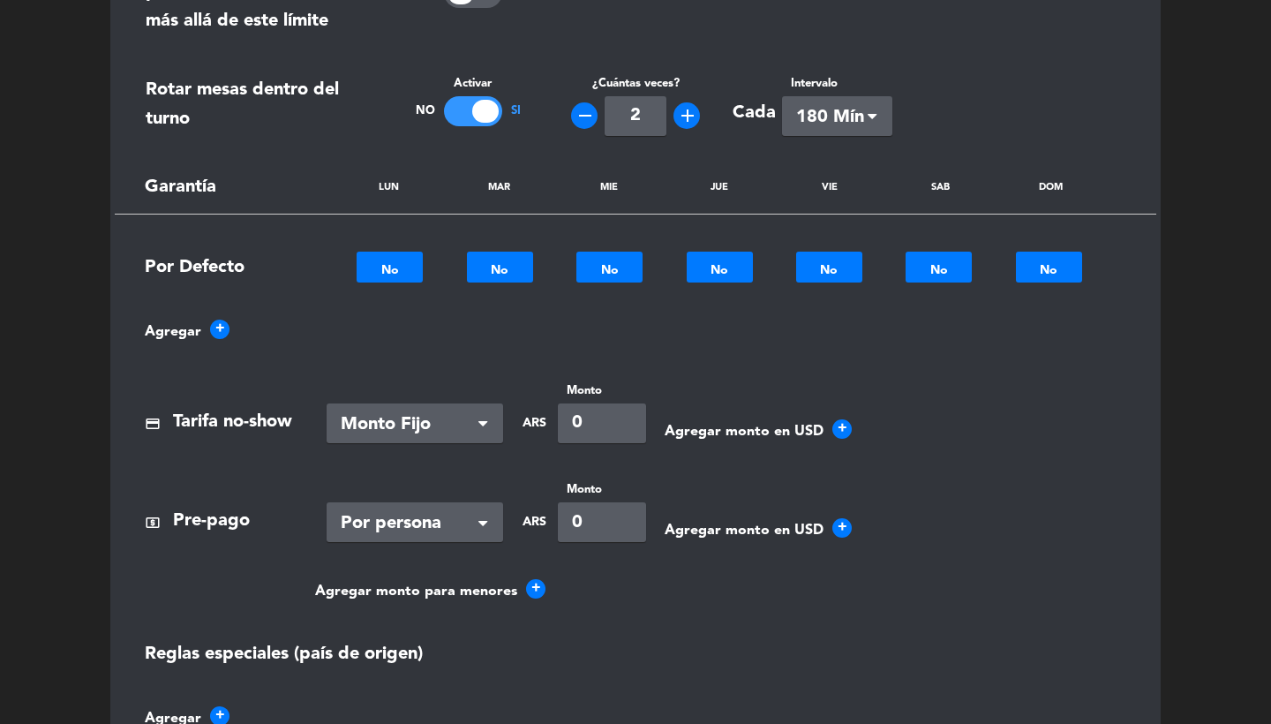
click at [381, 266] on div at bounding box center [390, 268] width 66 height 20
click at [386, 303] on div "credit_card" at bounding box center [390, 294] width 66 height 27
click at [516, 266] on div at bounding box center [500, 268] width 66 height 20
click at [516, 288] on div "credit_card" at bounding box center [500, 294] width 66 height 27
click at [625, 259] on div at bounding box center [610, 268] width 66 height 20
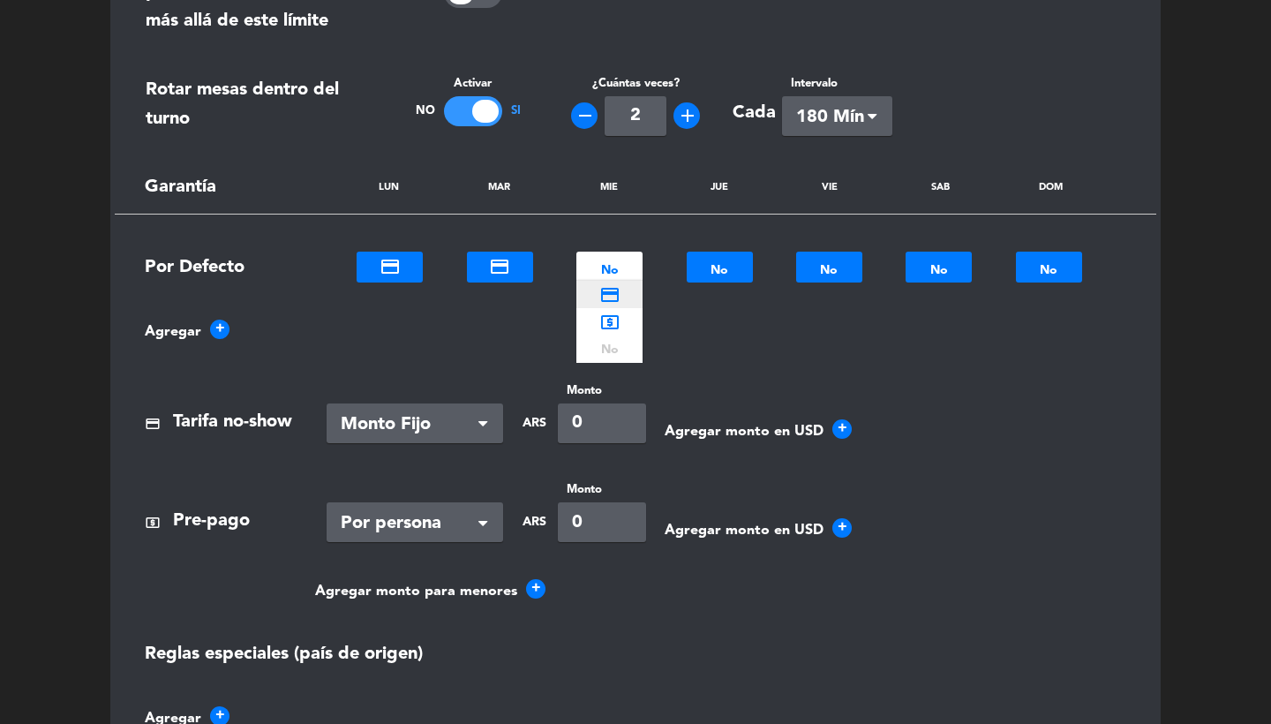
click at [625, 290] on div "credit_card" at bounding box center [610, 294] width 66 height 27
click at [743, 253] on div "NO No ×" at bounding box center [720, 267] width 66 height 31
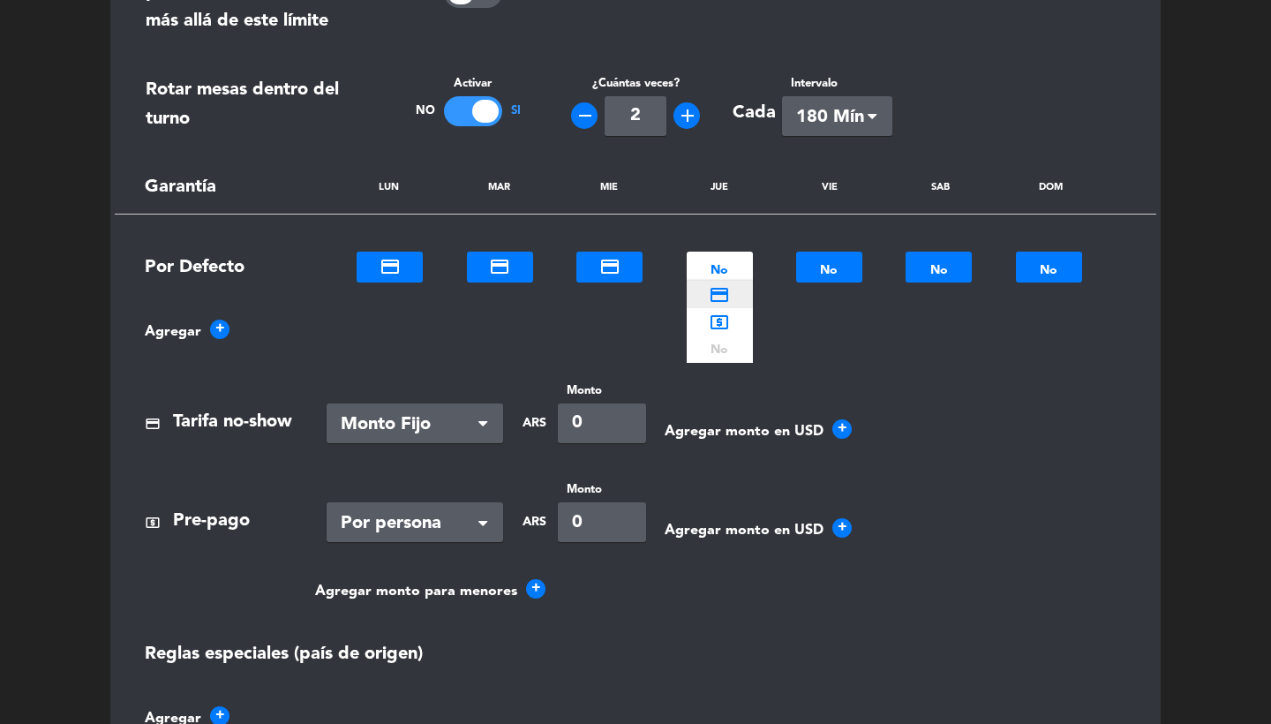
click at [743, 282] on div "credit_card" at bounding box center [720, 294] width 66 height 27
click at [833, 262] on div at bounding box center [829, 268] width 66 height 20
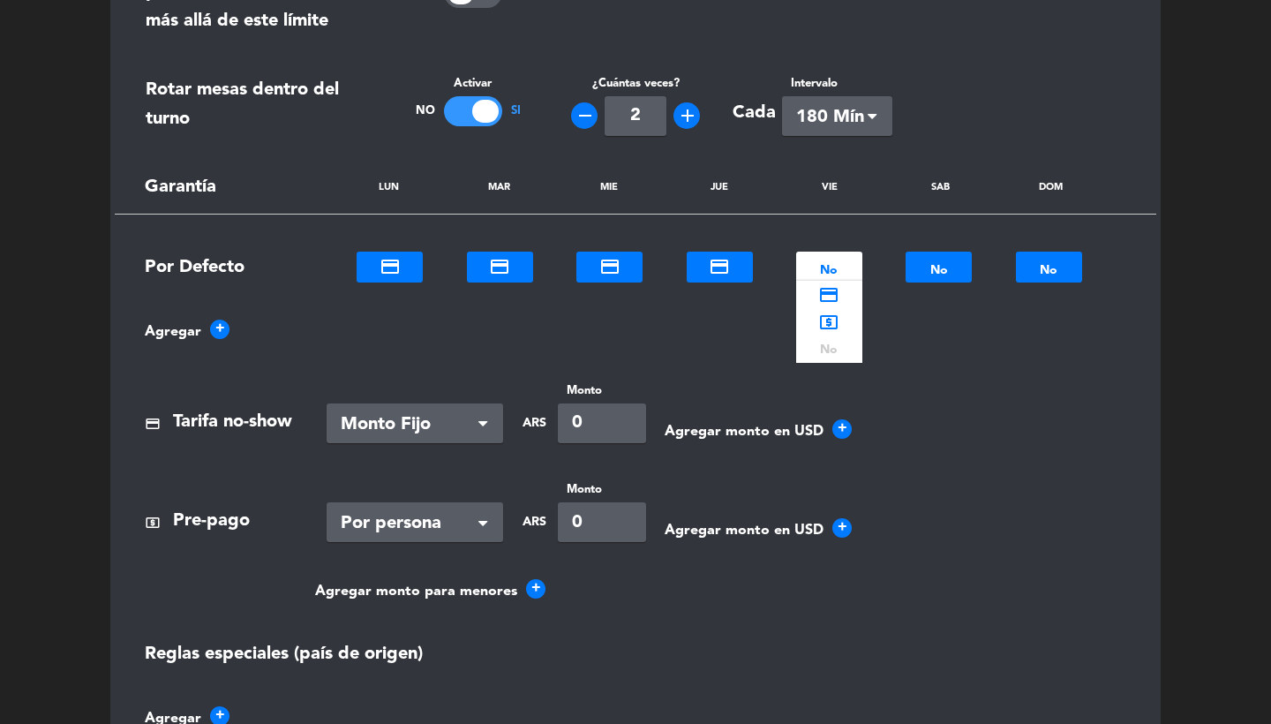
drag, startPoint x: 834, startPoint y: 272, endPoint x: 944, endPoint y: 293, distance: 112.4
click at [836, 293] on span "credit_card" at bounding box center [828, 294] width 21 height 21
click at [936, 268] on div at bounding box center [939, 268] width 66 height 20
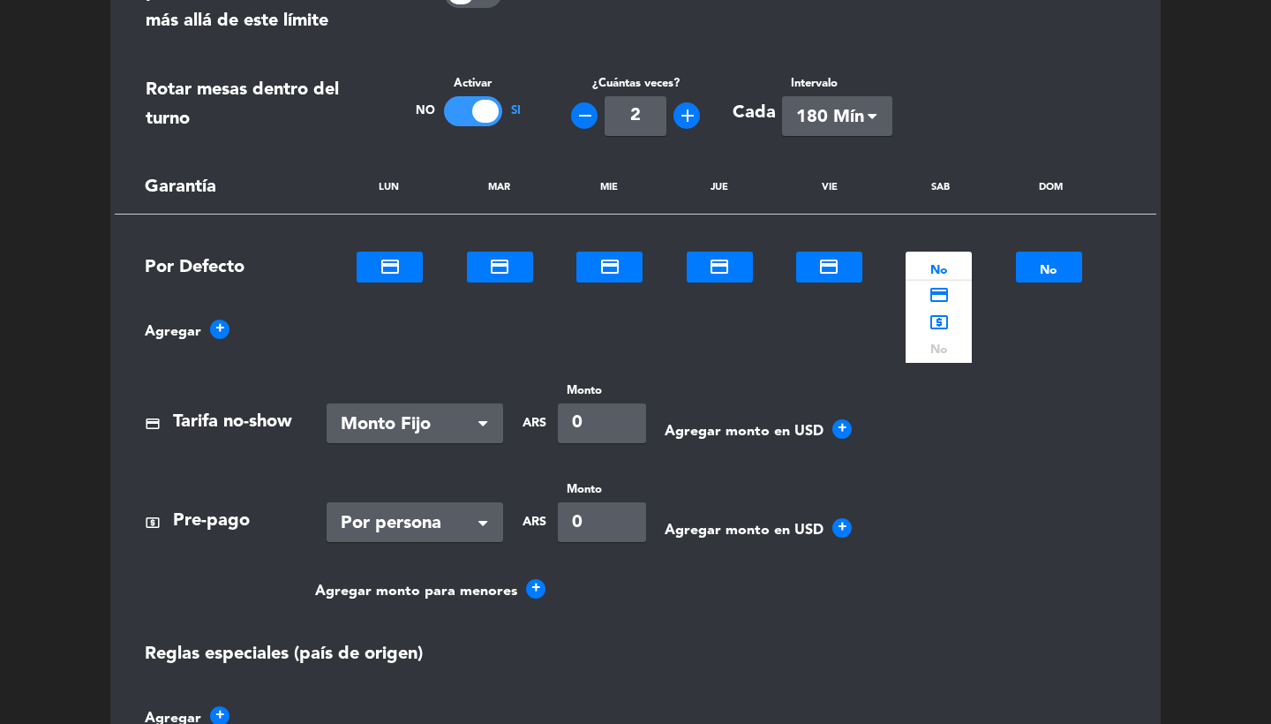
click at [943, 281] on div "credit_card" at bounding box center [939, 294] width 66 height 27
click at [1066, 258] on div at bounding box center [1049, 268] width 66 height 20
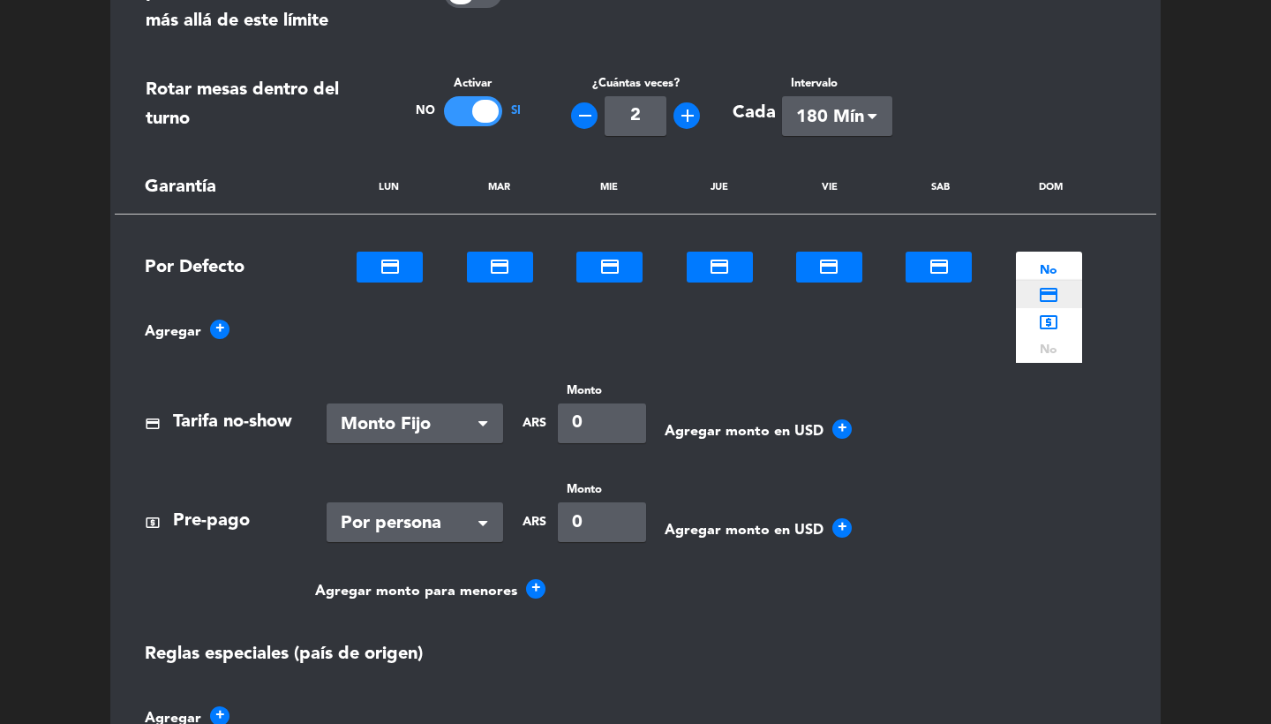
click at [1066, 287] on div "credit_card" at bounding box center [1049, 294] width 66 height 27
click at [427, 438] on section "Límite por horario Activar No Si Comensales 12 Reservas 0 Avanzado tune Máximo …" at bounding box center [635, 258] width 1051 height 1061
click at [405, 442] on section "Límite por horario Activar No Si Comensales 12 Reservas 0 Avanzado tune Máximo …" at bounding box center [635, 258] width 1051 height 1061
click at [405, 426] on span "Monto Fijo" at bounding box center [408, 425] width 134 height 29
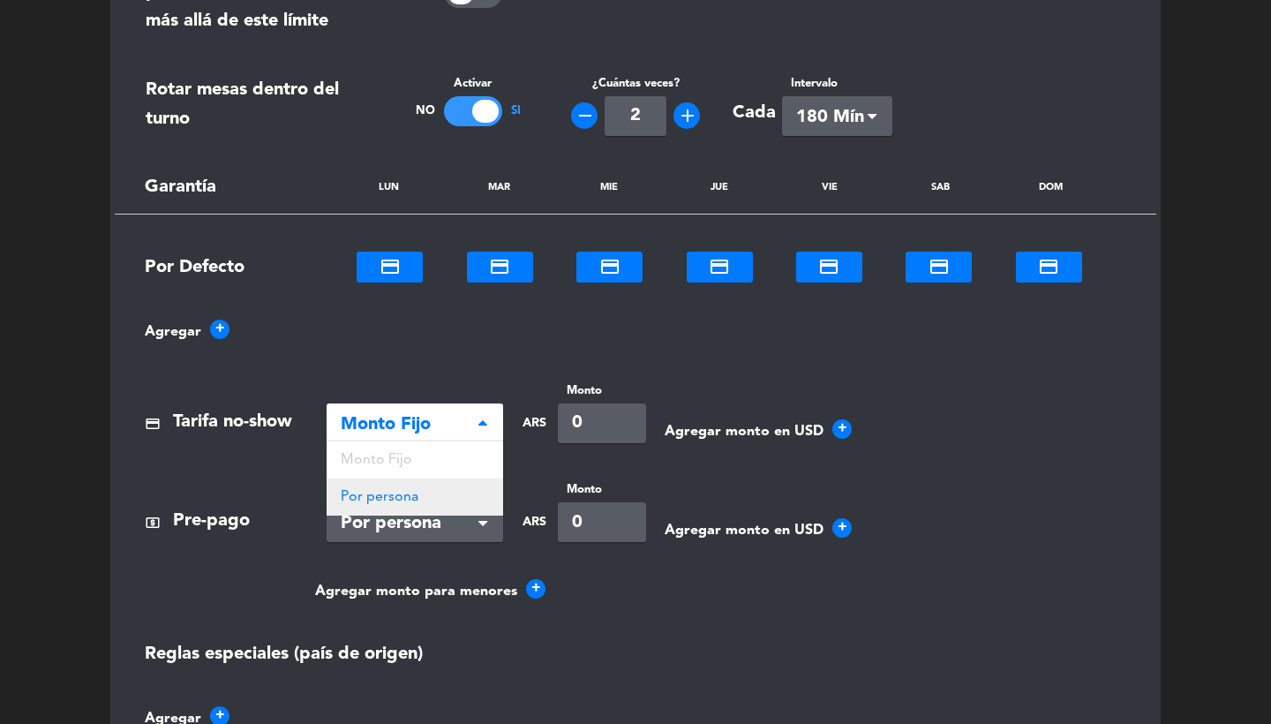
click at [404, 501] on span "Por persona" at bounding box center [380, 497] width 78 height 14
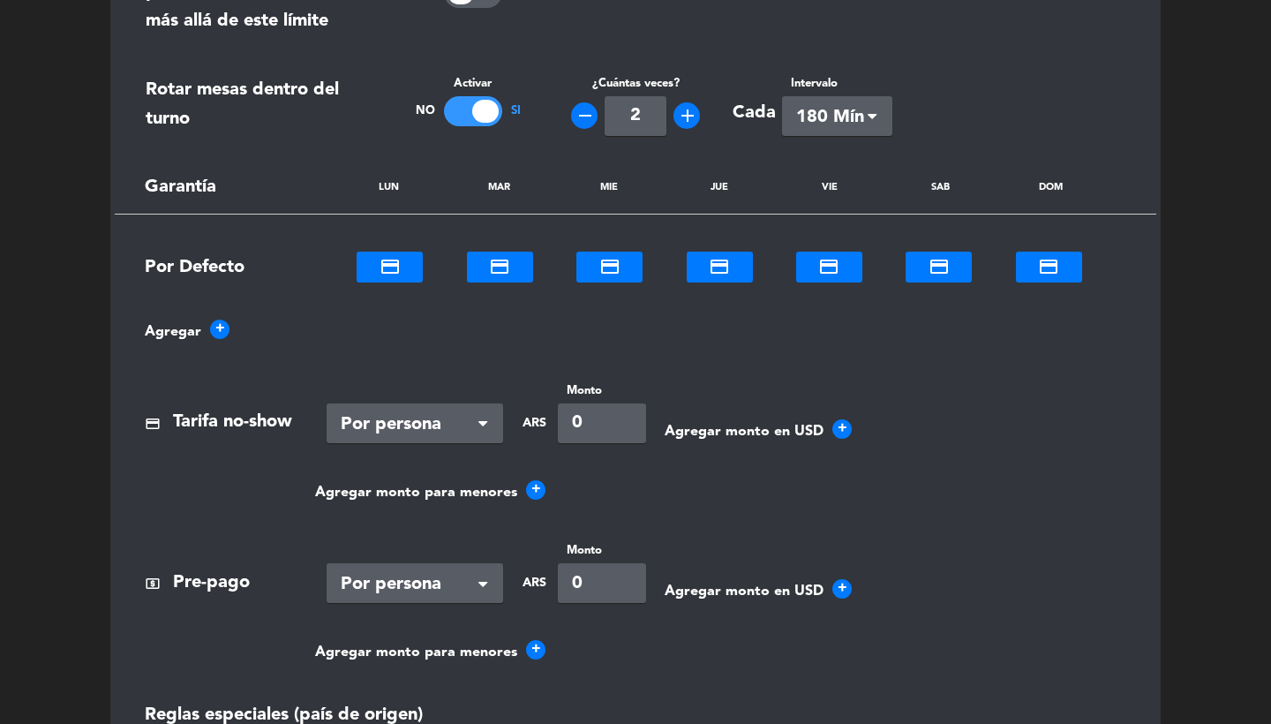
click at [611, 427] on input "0" at bounding box center [602, 424] width 88 height 40
click at [604, 414] on input "280000" at bounding box center [602, 424] width 88 height 40
click at [599, 413] on input "280000" at bounding box center [602, 424] width 88 height 40
type input "280000"
click at [630, 328] on div "Agregar +" at bounding box center [635, 332] width 1007 height 24
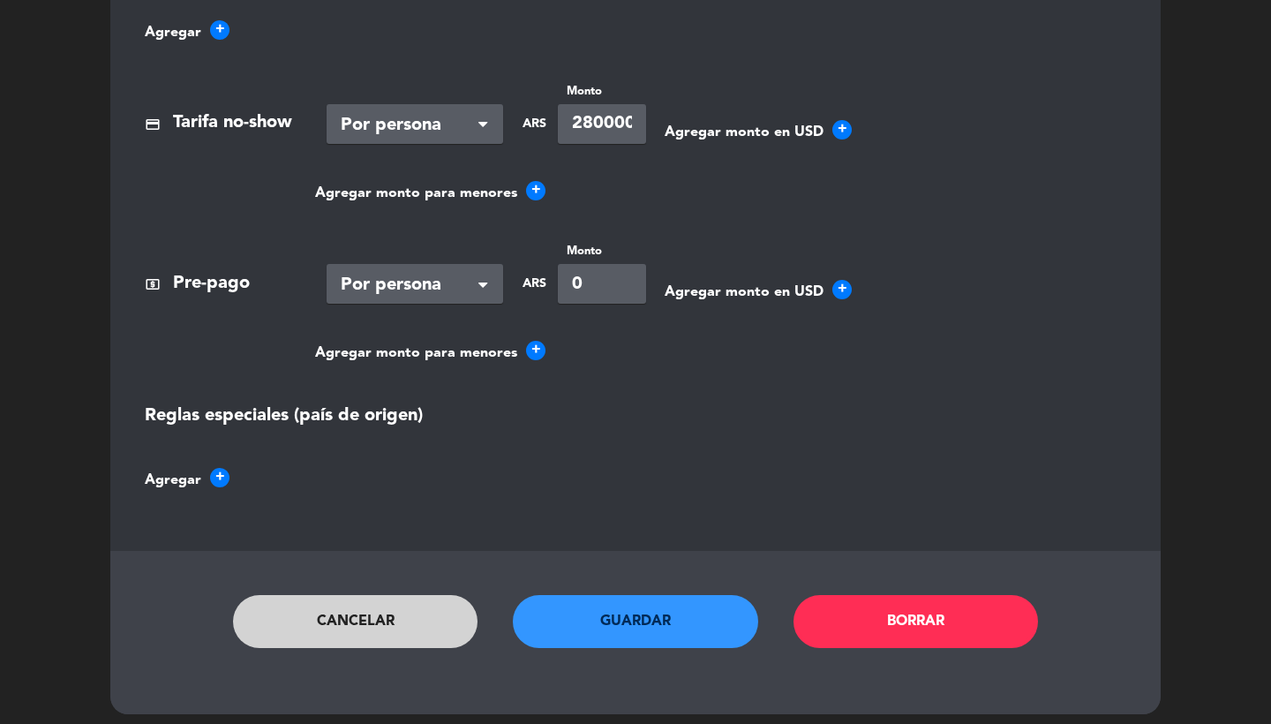
click at [634, 625] on button "Guardar" at bounding box center [635, 621] width 245 height 53
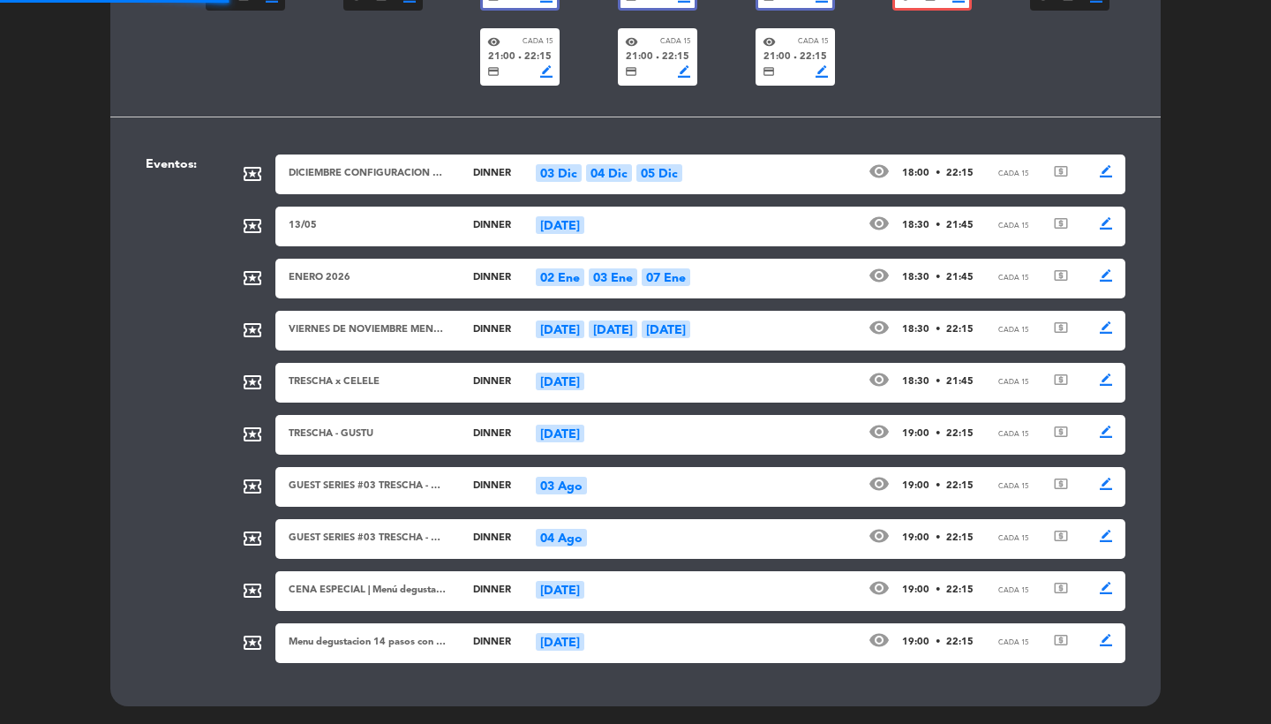
scroll to position [643, 0]
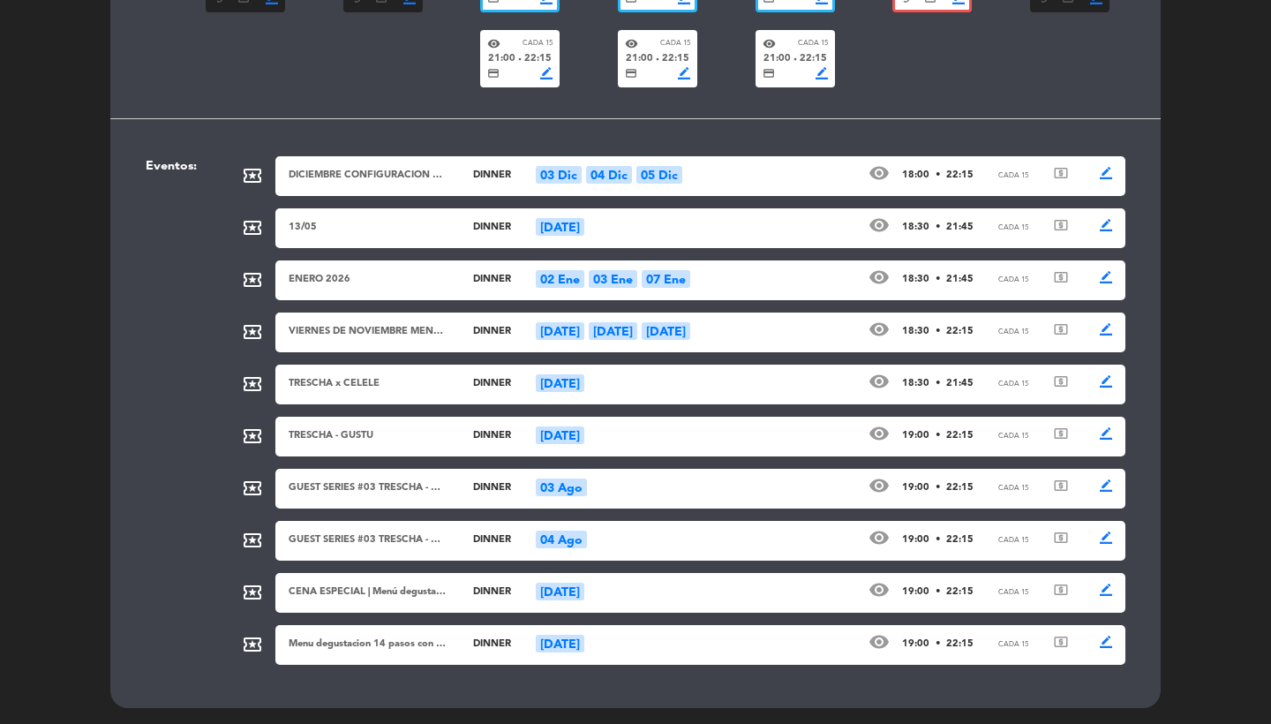
click at [423, 340] on div "VIERNES DE NOVIEMBRE MENU LARGO dinner [DATE] Nov [DATE] visibility 18:30 • 22:…" at bounding box center [700, 333] width 850 height 40
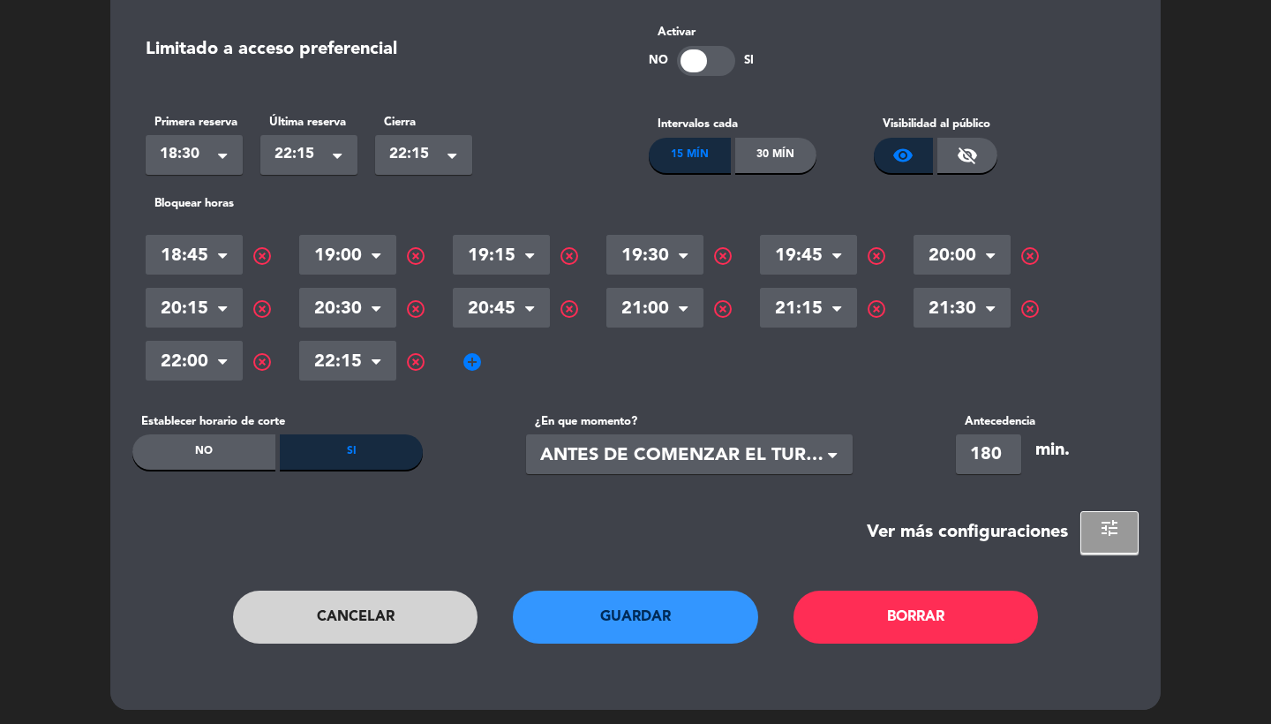
click at [1099, 513] on button "tune" at bounding box center [1110, 532] width 58 height 42
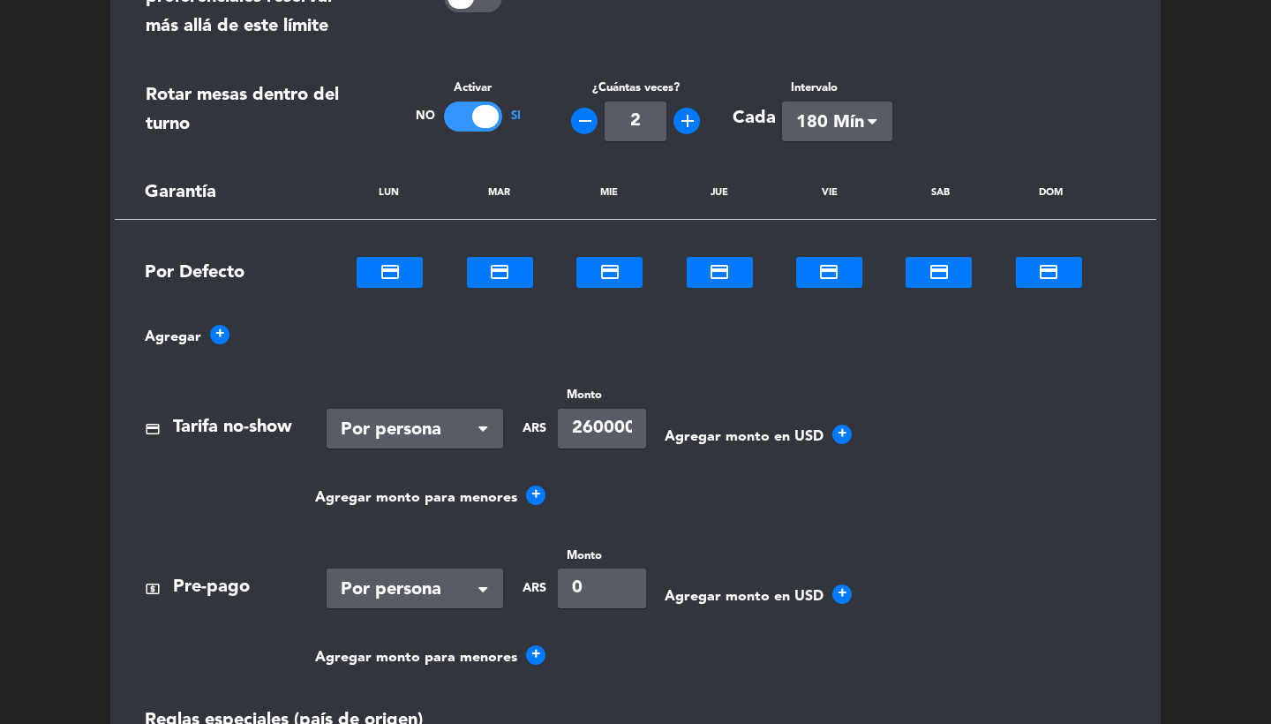
scroll to position [1421, 0]
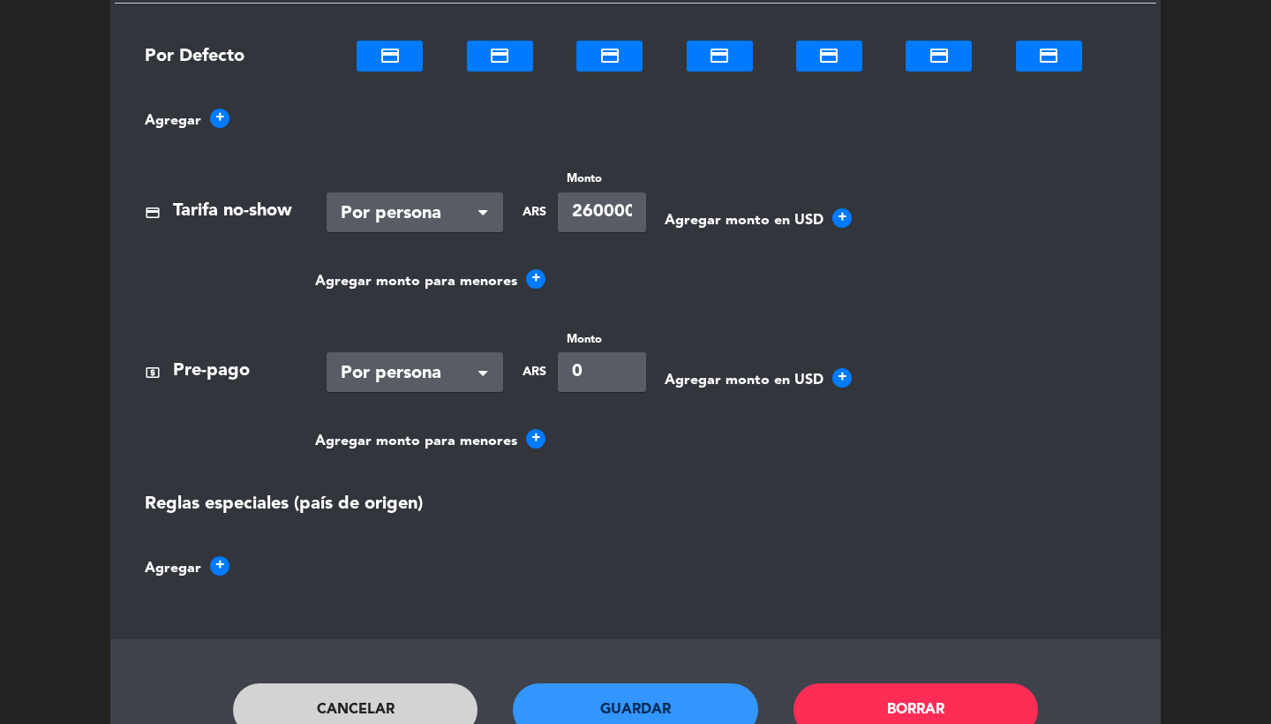
click at [377, 688] on button "Cancelar" at bounding box center [355, 709] width 245 height 53
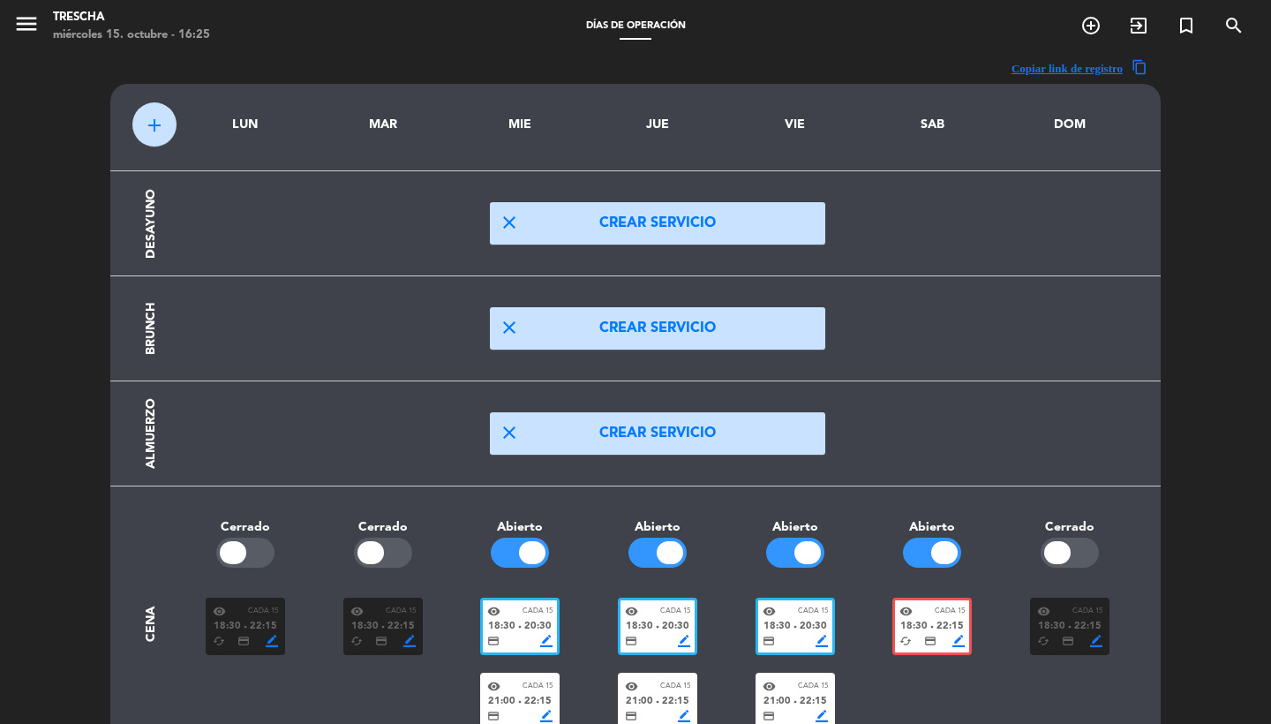
scroll to position [0, 0]
click at [33, 28] on icon "menu" at bounding box center [26, 24] width 26 height 26
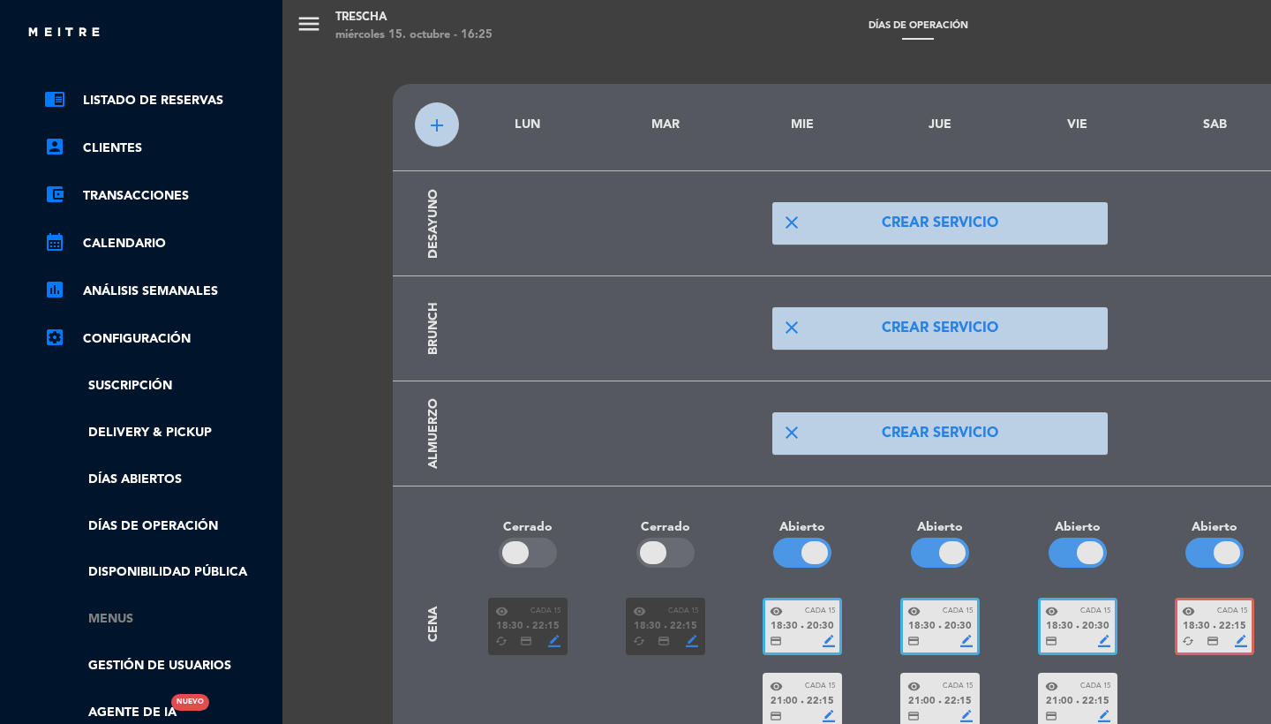
click at [105, 621] on link "Menus" at bounding box center [159, 619] width 230 height 20
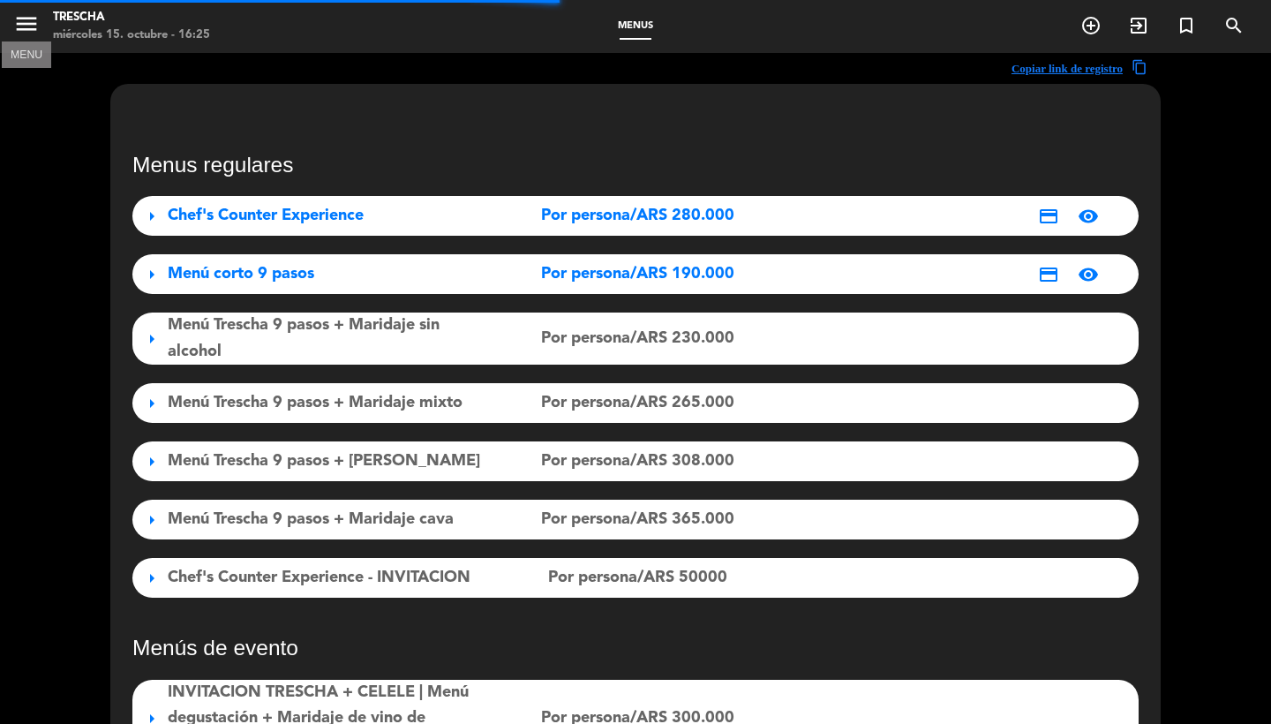
click at [27, 39] on button "menu" at bounding box center [26, 27] width 26 height 33
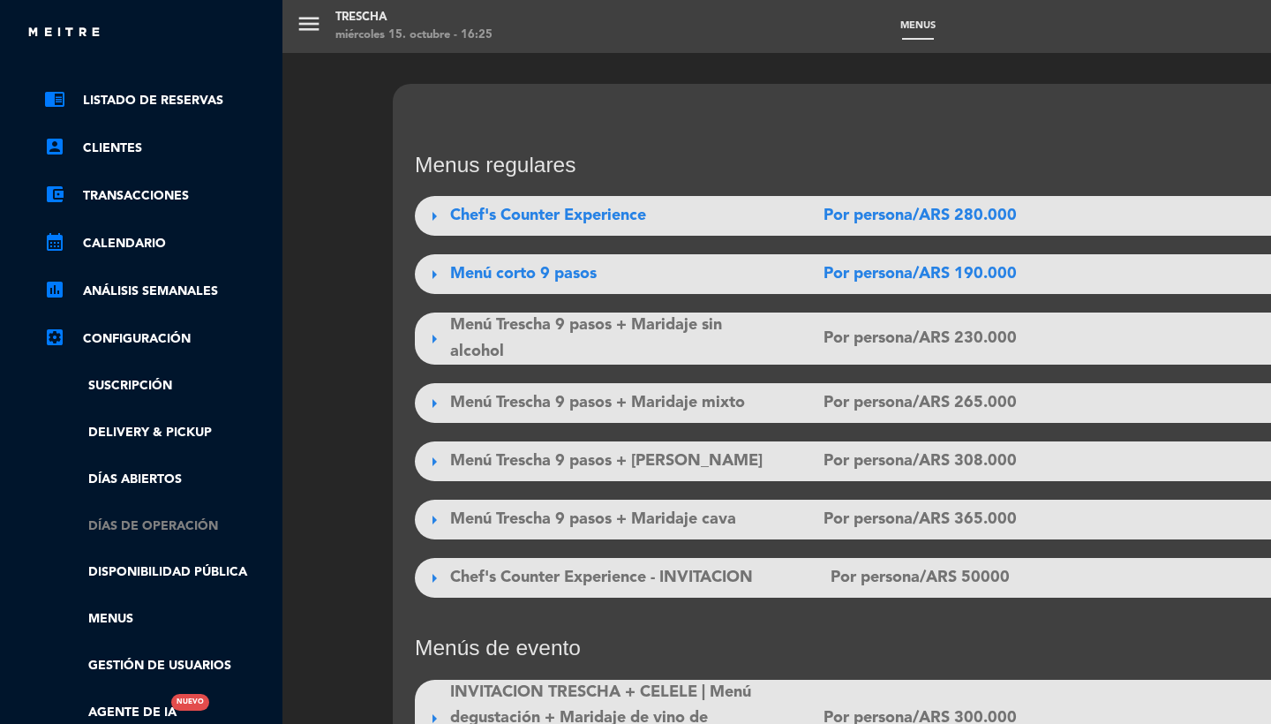
click at [146, 524] on link "Días de Operación" at bounding box center [159, 527] width 230 height 20
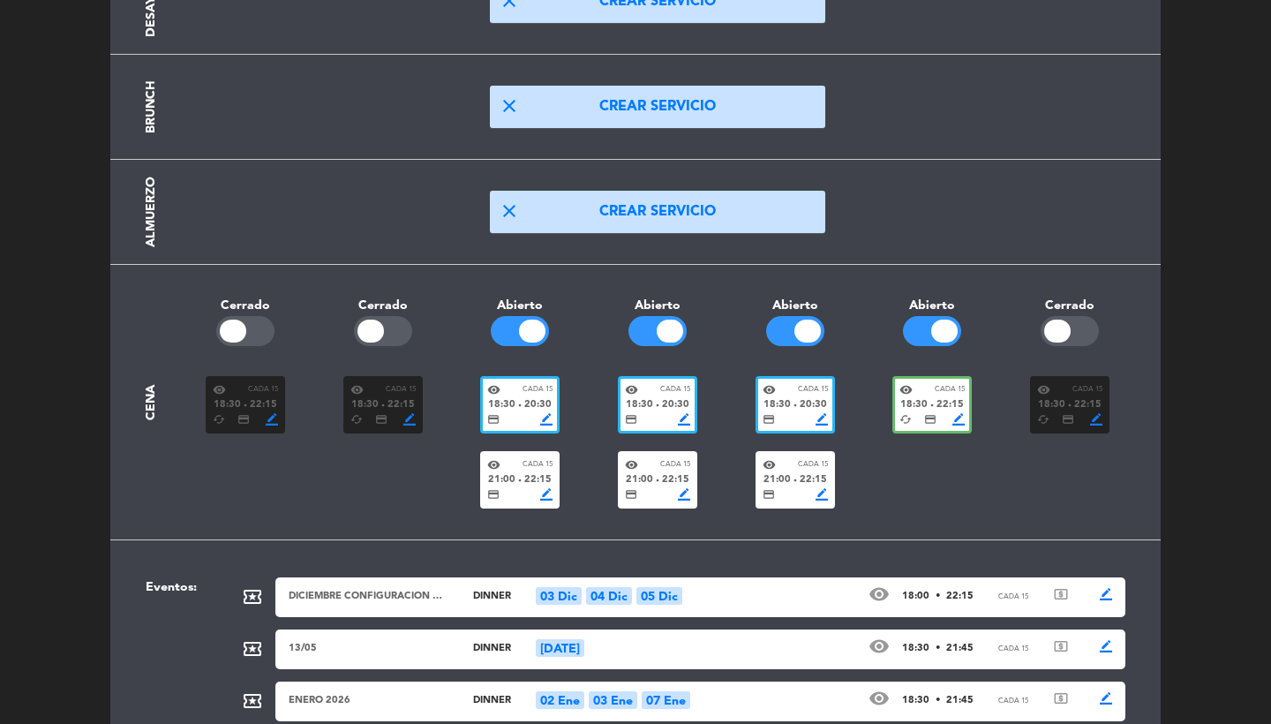
scroll to position [406, 0]
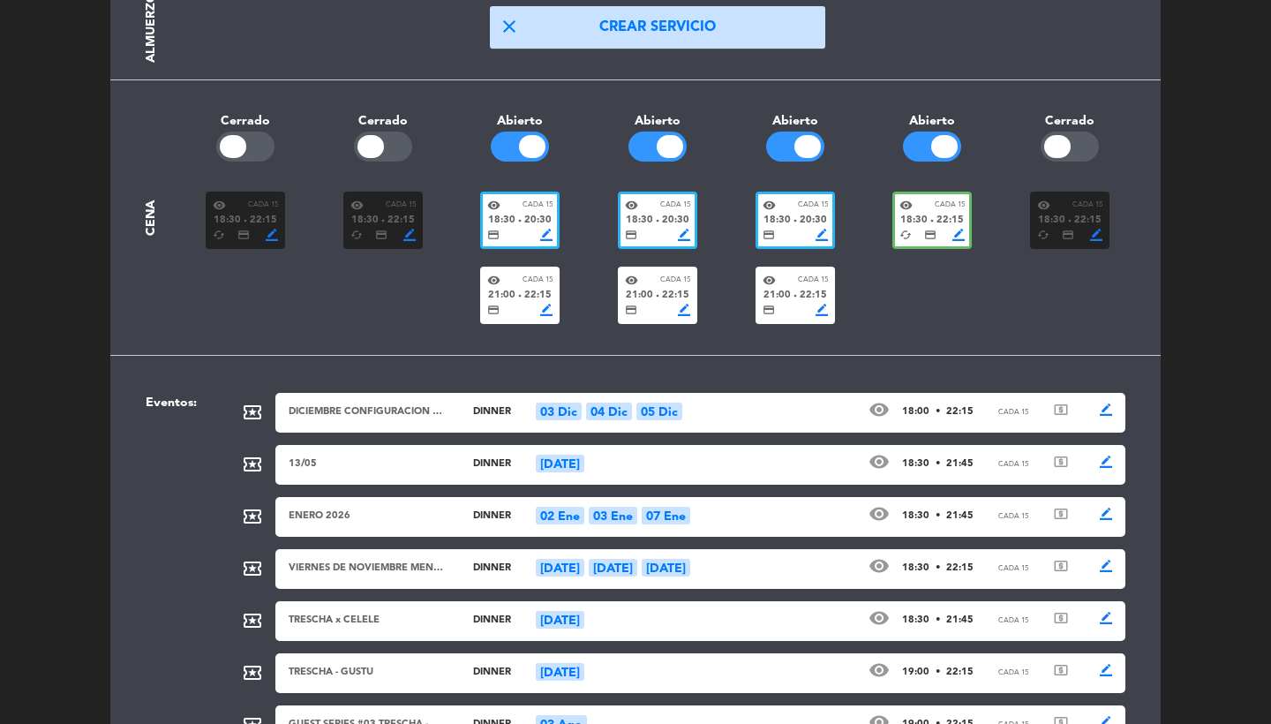
click at [447, 522] on div "ENERO 2026" at bounding box center [368, 517] width 159 height 16
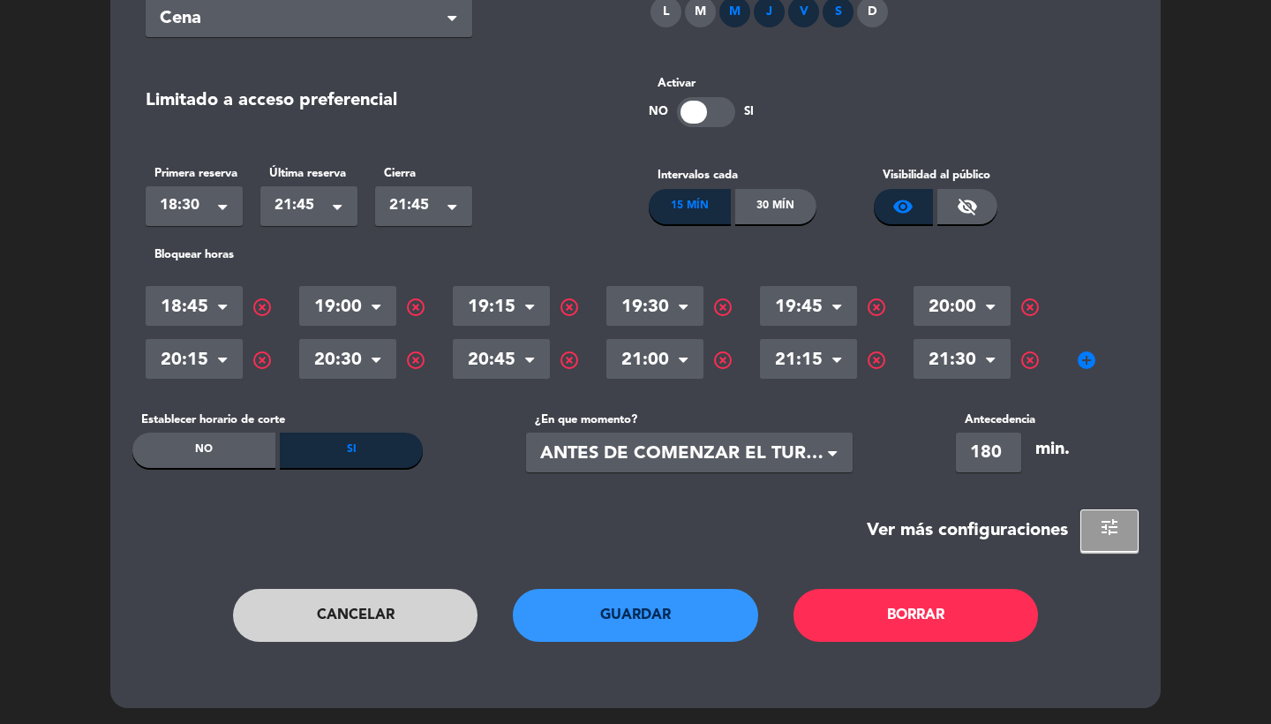
scroll to position [295, 0]
click at [383, 614] on button "Cancelar" at bounding box center [355, 616] width 245 height 53
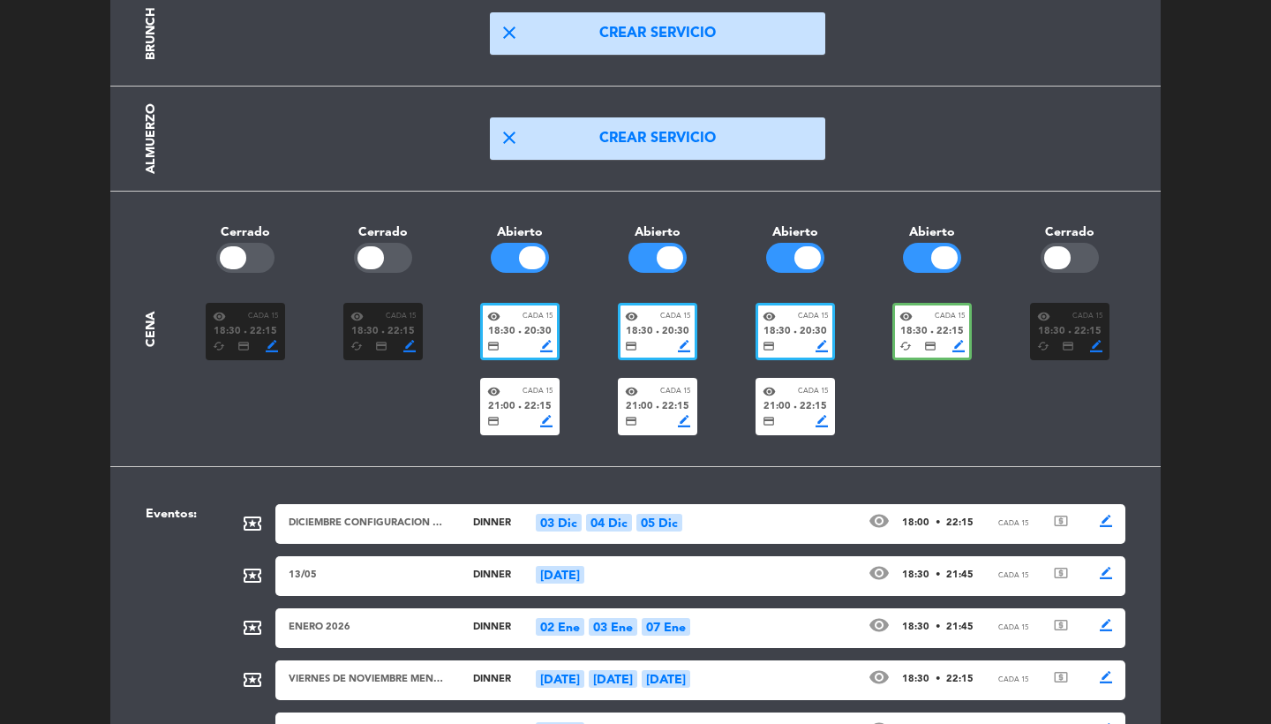
scroll to position [376, 0]
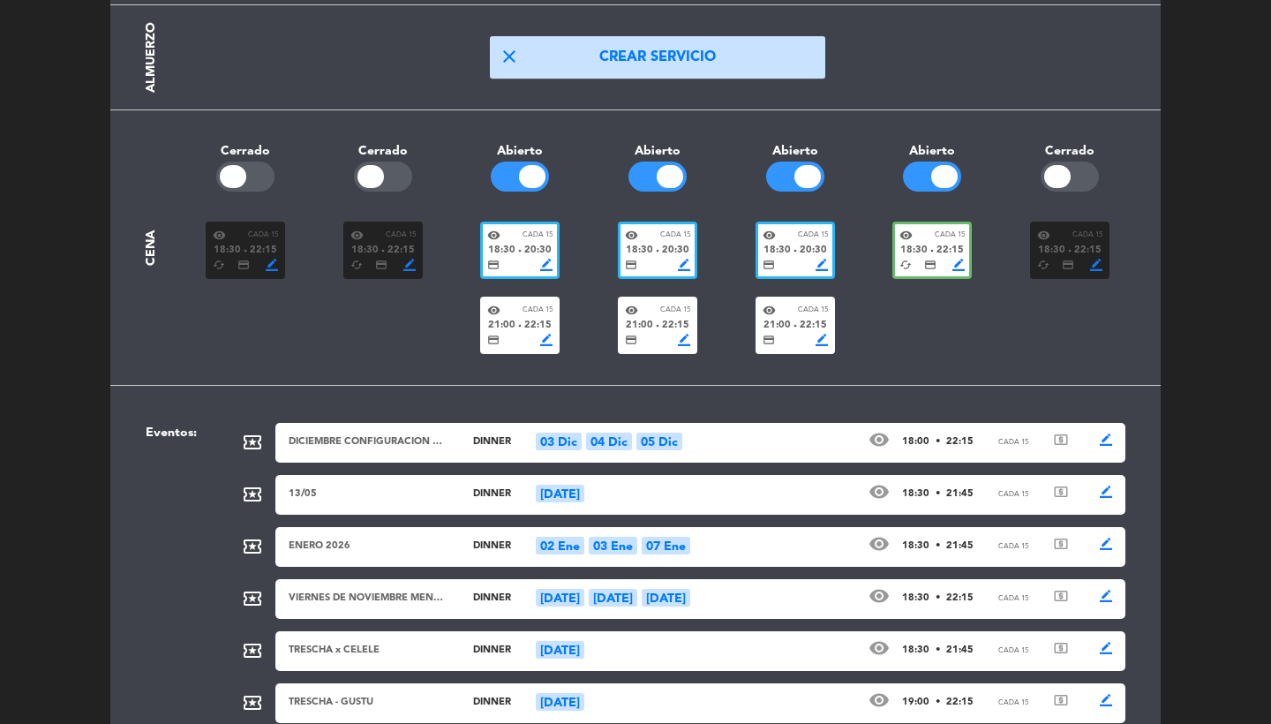
click at [678, 619] on div "local_activity DICIEMBRE CONFIGURACION ESPECIAL dinner 03 Dic 04 Dic 05 Dic vis…" at bounding box center [677, 683] width 923 height 521
click at [678, 595] on div "[DATE]" at bounding box center [666, 598] width 49 height 18
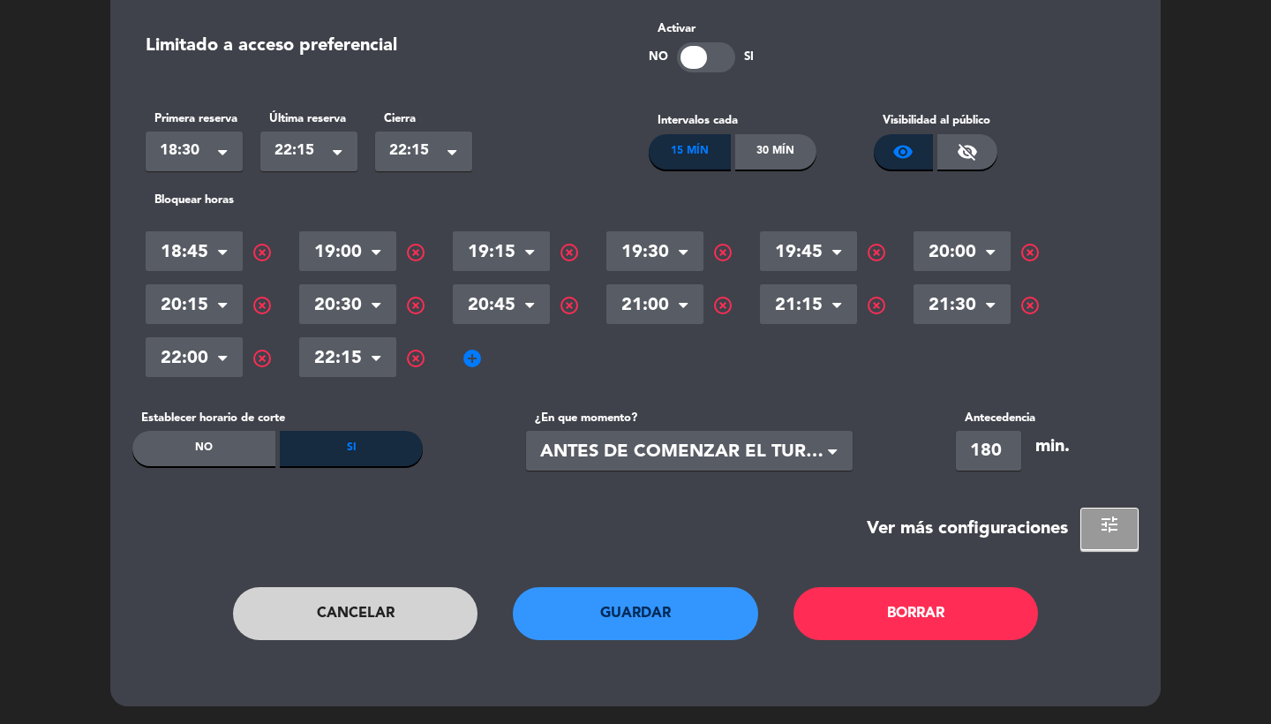
scroll to position [0, 0]
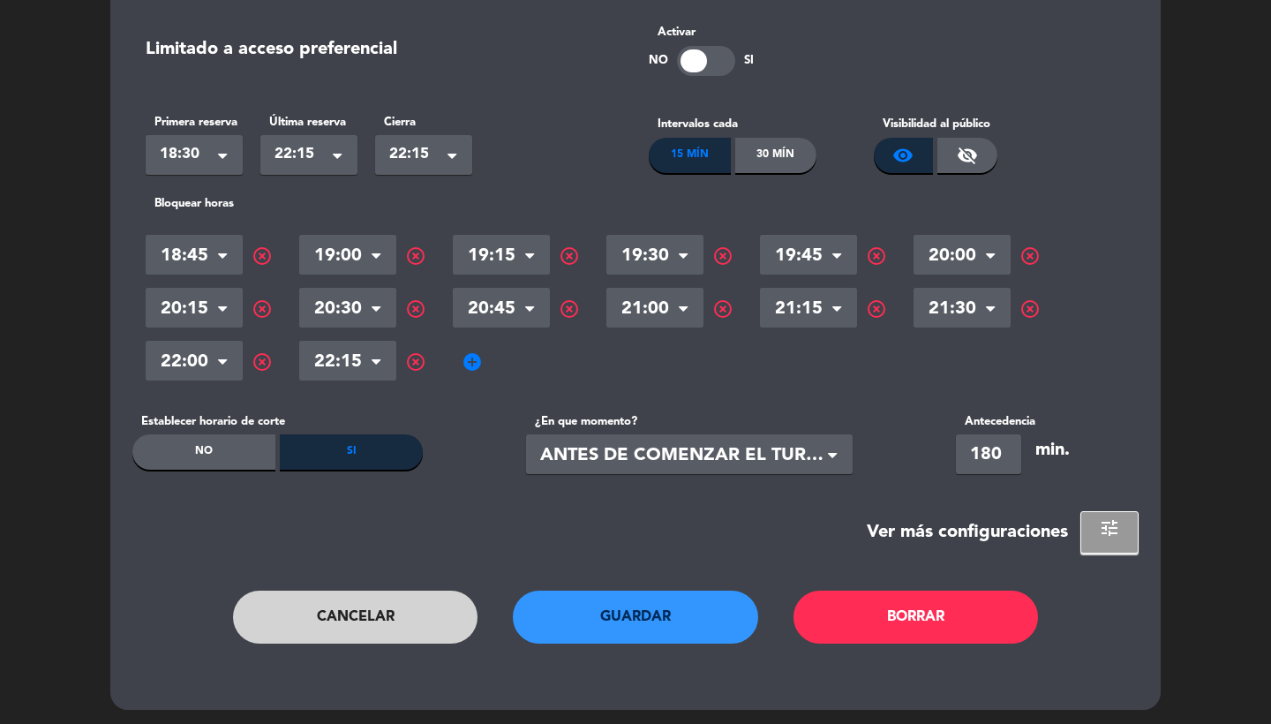
click at [1095, 531] on button "tune" at bounding box center [1110, 532] width 58 height 42
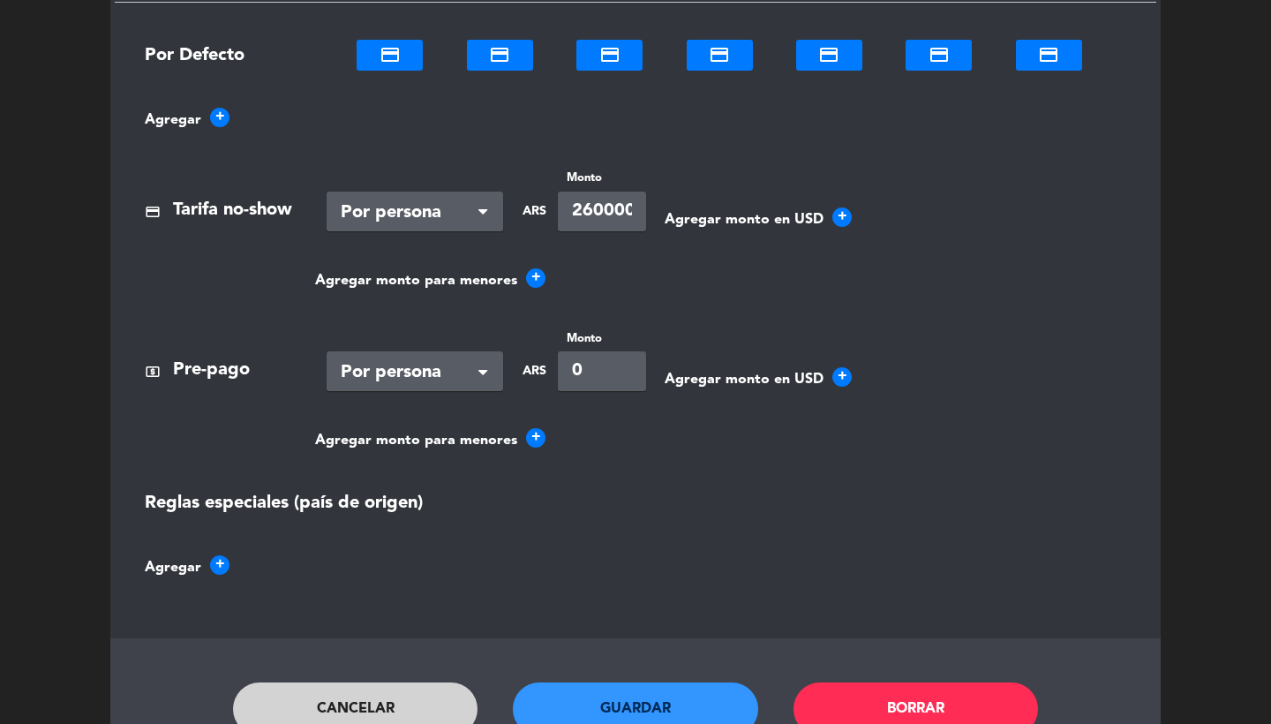
scroll to position [1486, 0]
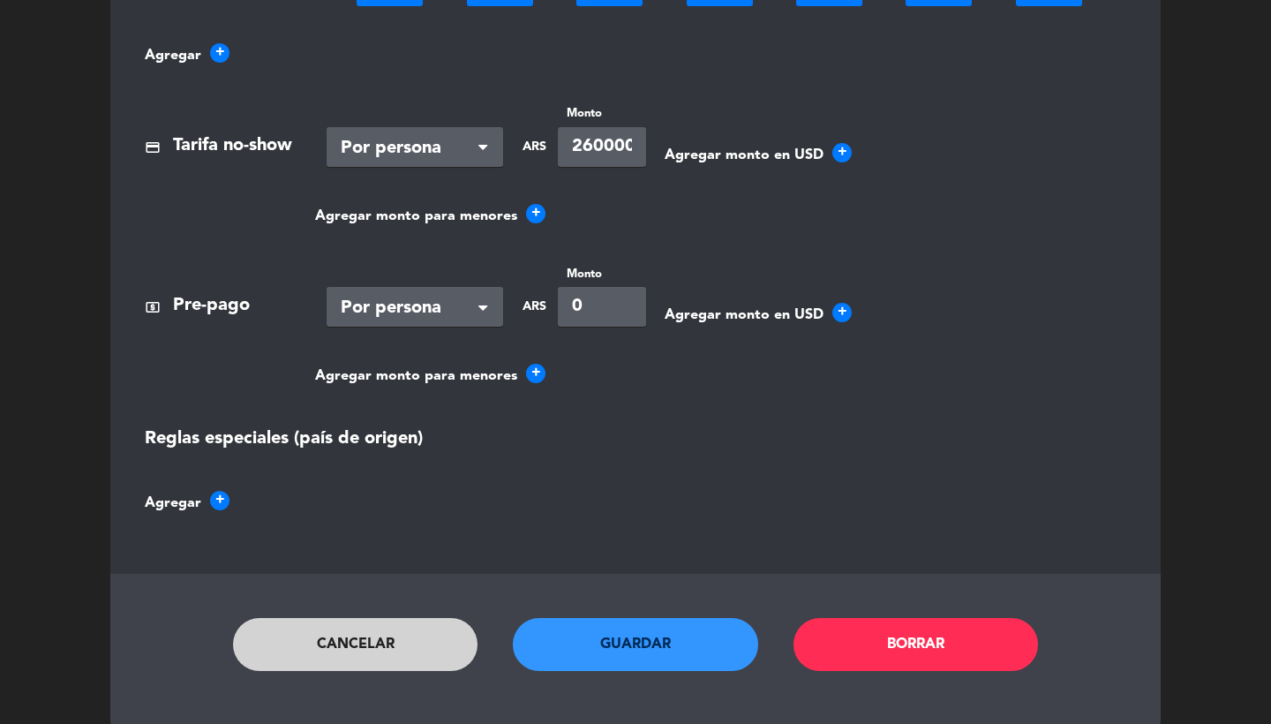
click at [585, 136] on input "260000" at bounding box center [602, 147] width 88 height 40
click at [597, 141] on input "260000" at bounding box center [602, 147] width 88 height 40
type input "280000"
click at [686, 624] on button "Guardar" at bounding box center [635, 644] width 245 height 53
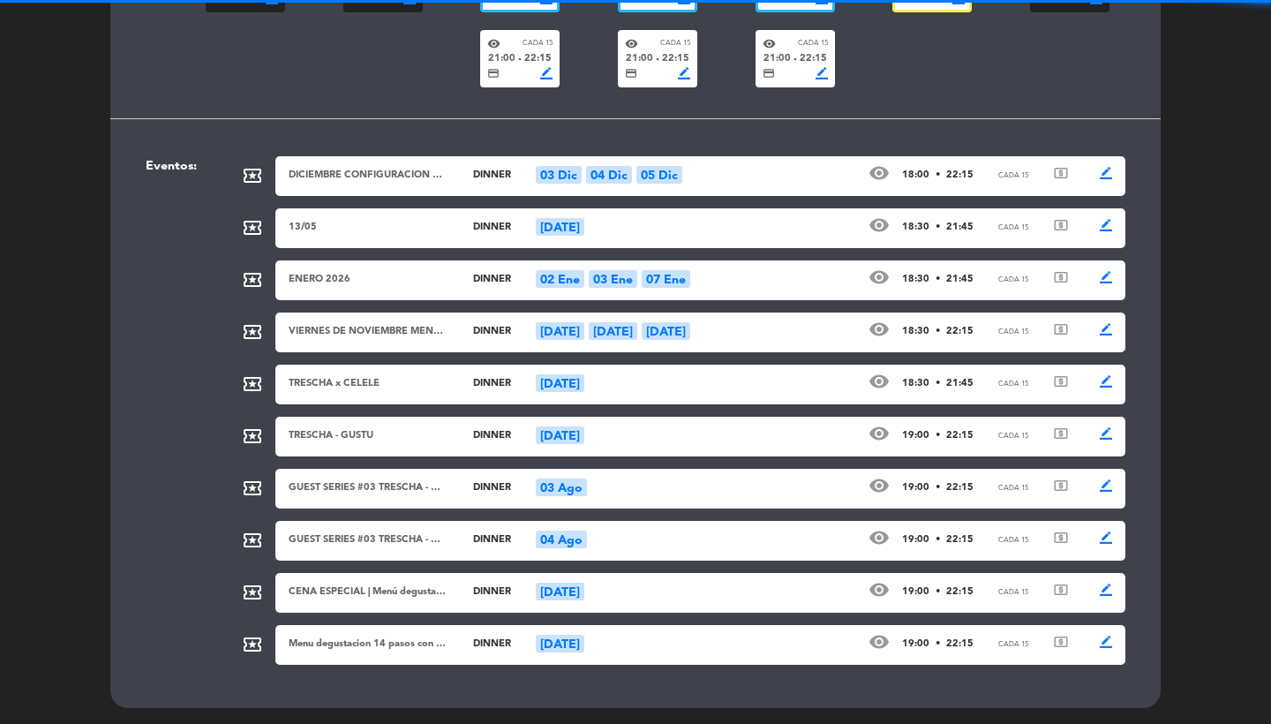
click at [402, 336] on div "VIERNES DE NOVIEMBRE MENU LARGO" at bounding box center [368, 332] width 159 height 16
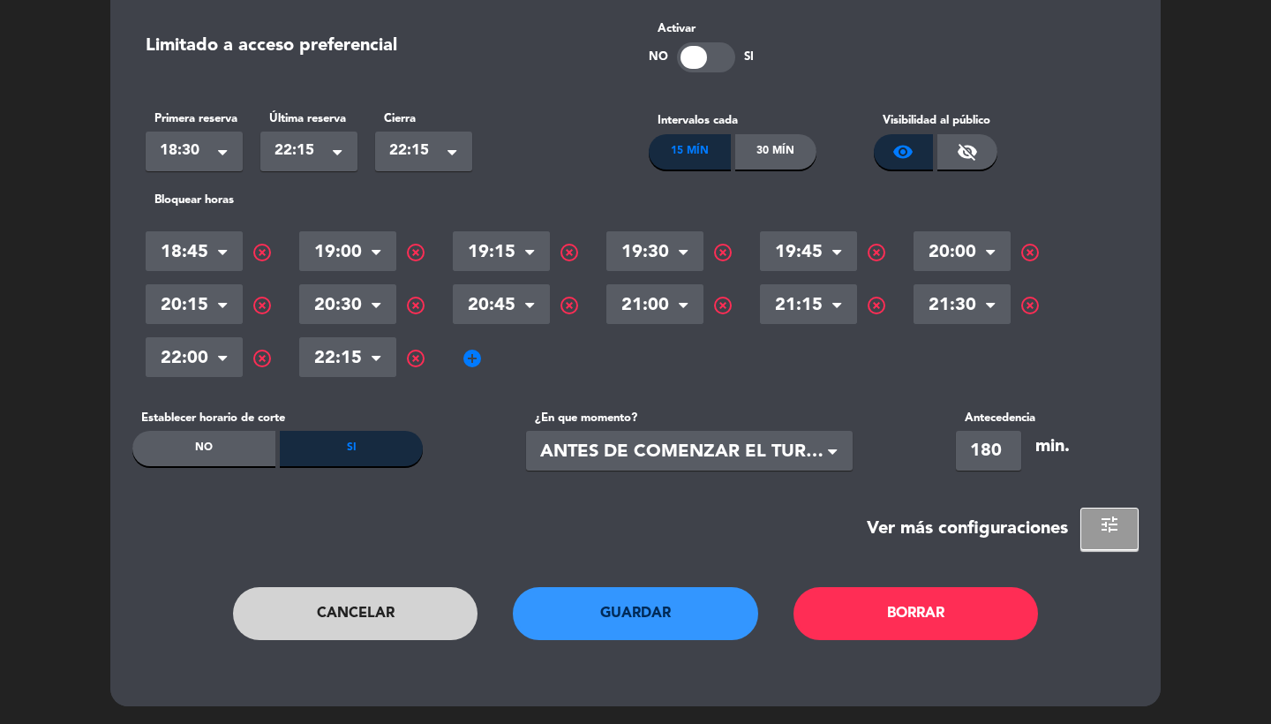
scroll to position [0, 0]
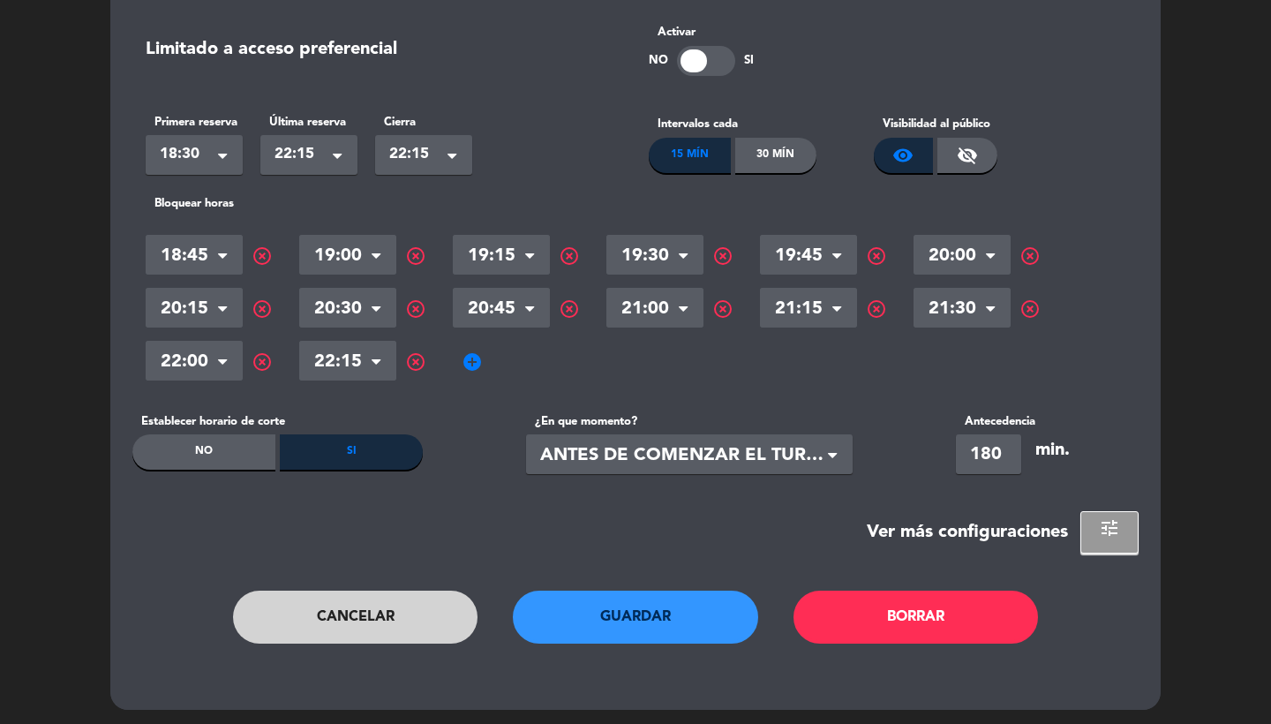
click at [1097, 527] on button "tune" at bounding box center [1110, 532] width 58 height 42
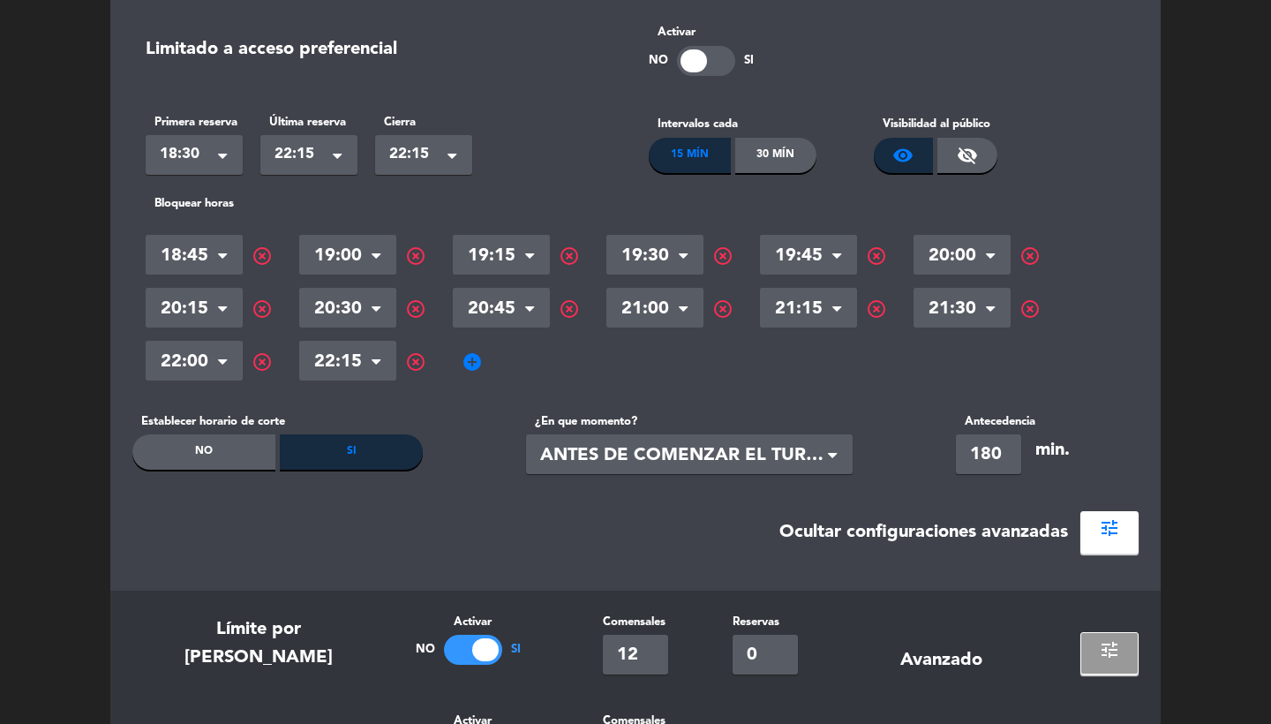
scroll to position [857, 0]
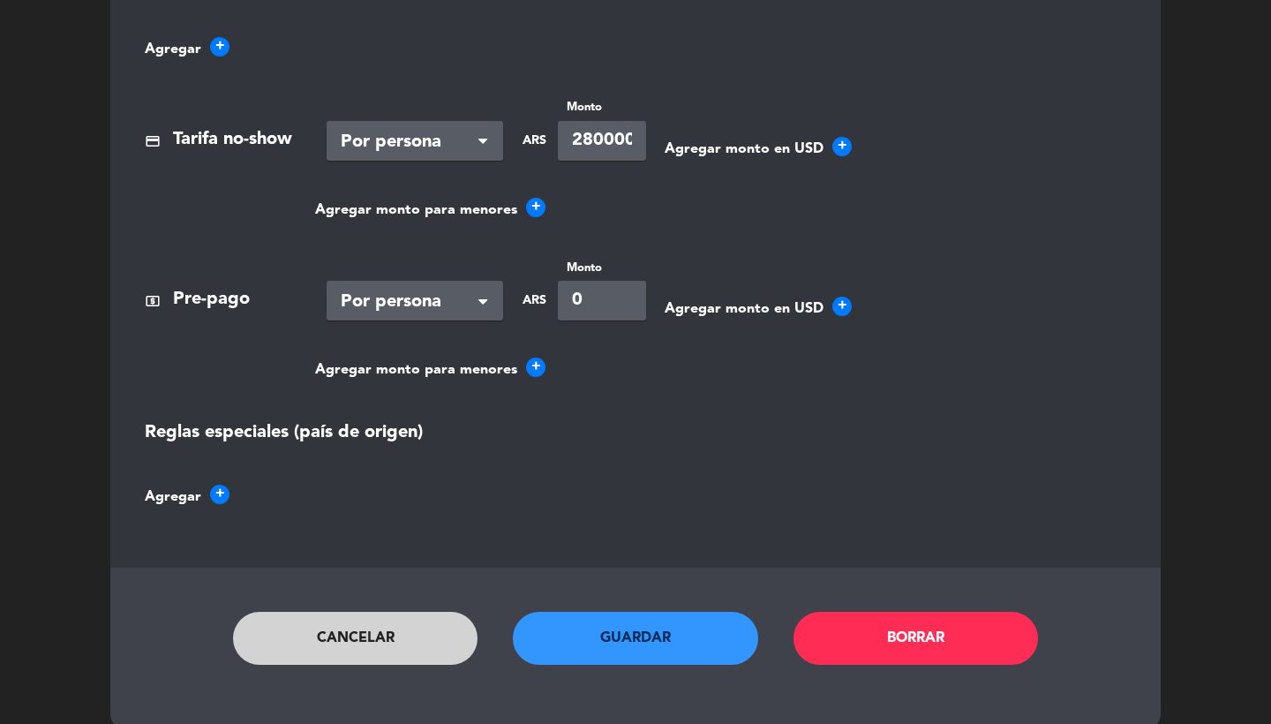
click at [448, 622] on button "Cancelar" at bounding box center [355, 638] width 245 height 53
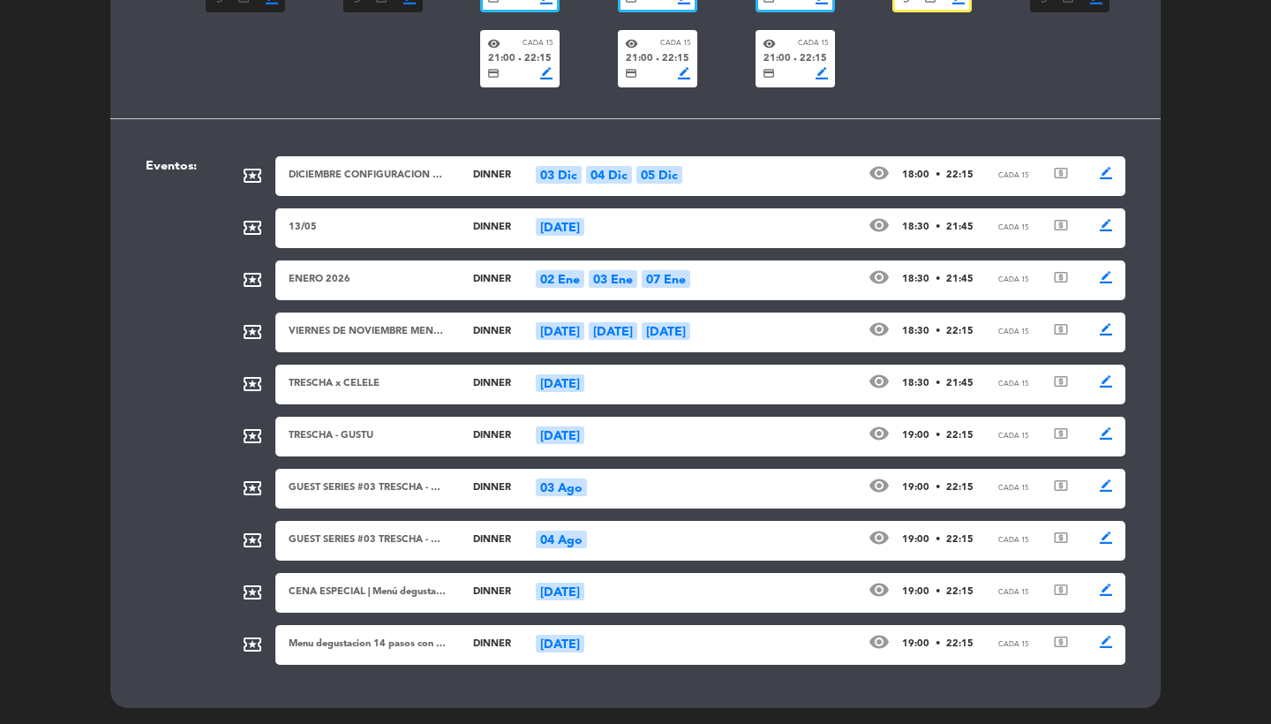
click at [774, 287] on div "ENERO 2026 dinner 02 Ene 03 Ene 07 Ene visibility 18:30 • 21:45 Cada 15 local_a…" at bounding box center [700, 280] width 850 height 40
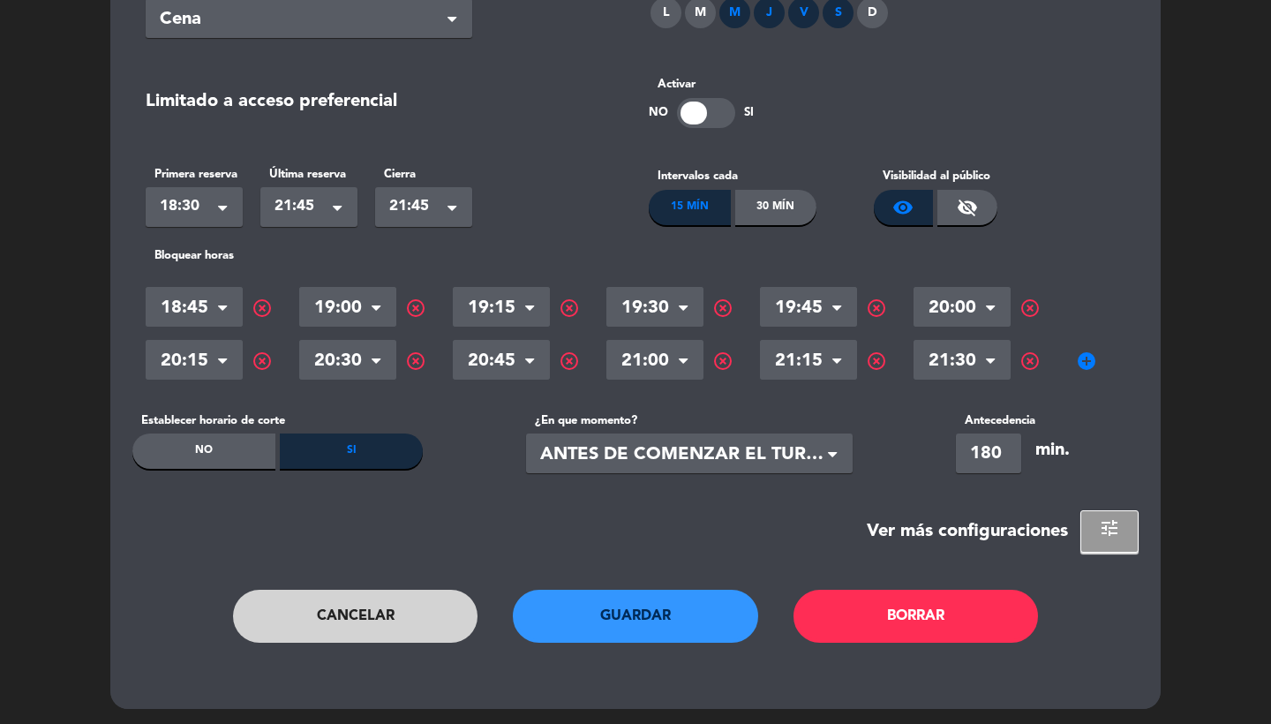
click at [1098, 534] on button "tune" at bounding box center [1110, 531] width 58 height 42
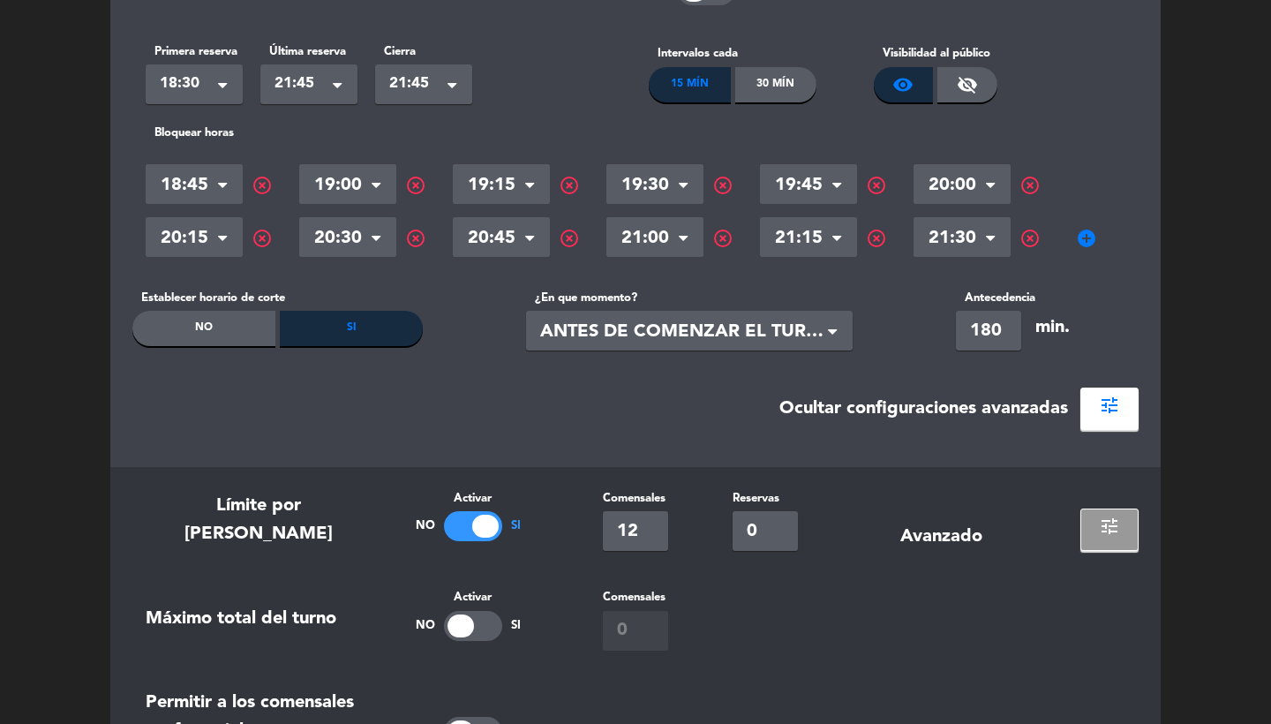
scroll to position [592, 0]
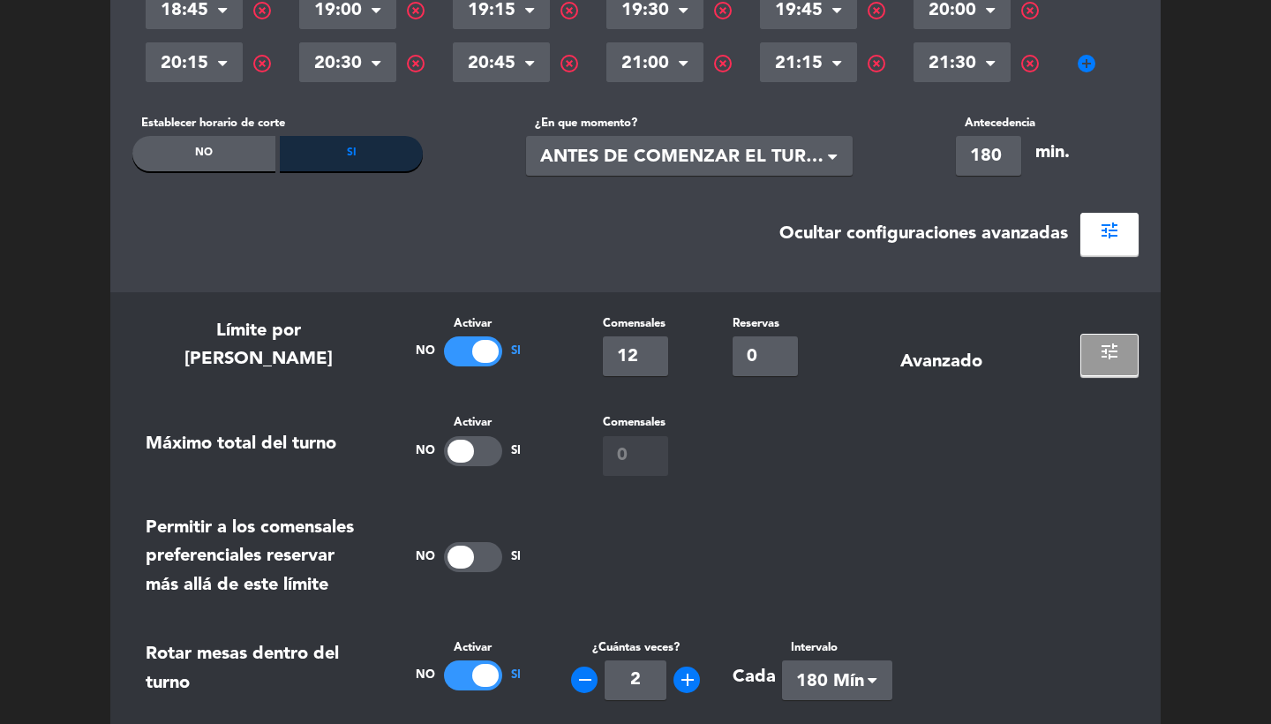
click at [1094, 346] on button "tune" at bounding box center [1110, 355] width 58 height 42
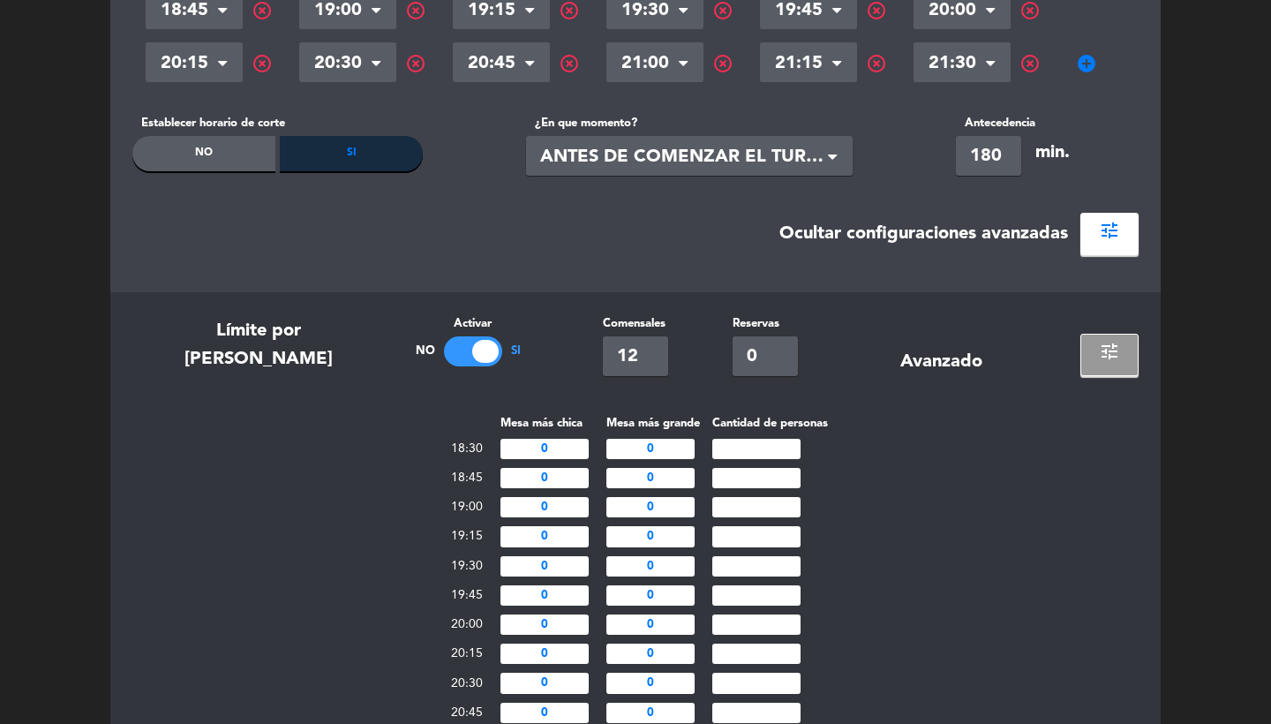
click at [1094, 346] on button "tune" at bounding box center [1110, 355] width 58 height 42
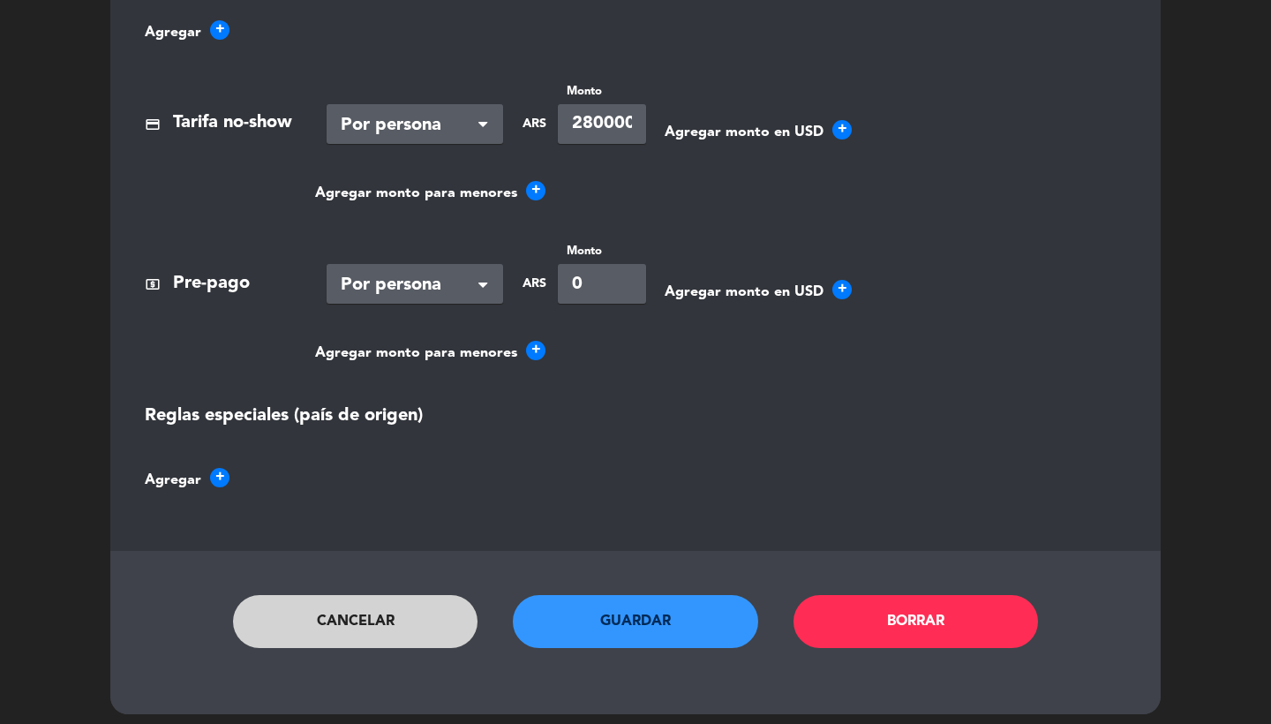
scroll to position [1455, 0]
click at [423, 627] on button "Cancelar" at bounding box center [355, 622] width 245 height 53
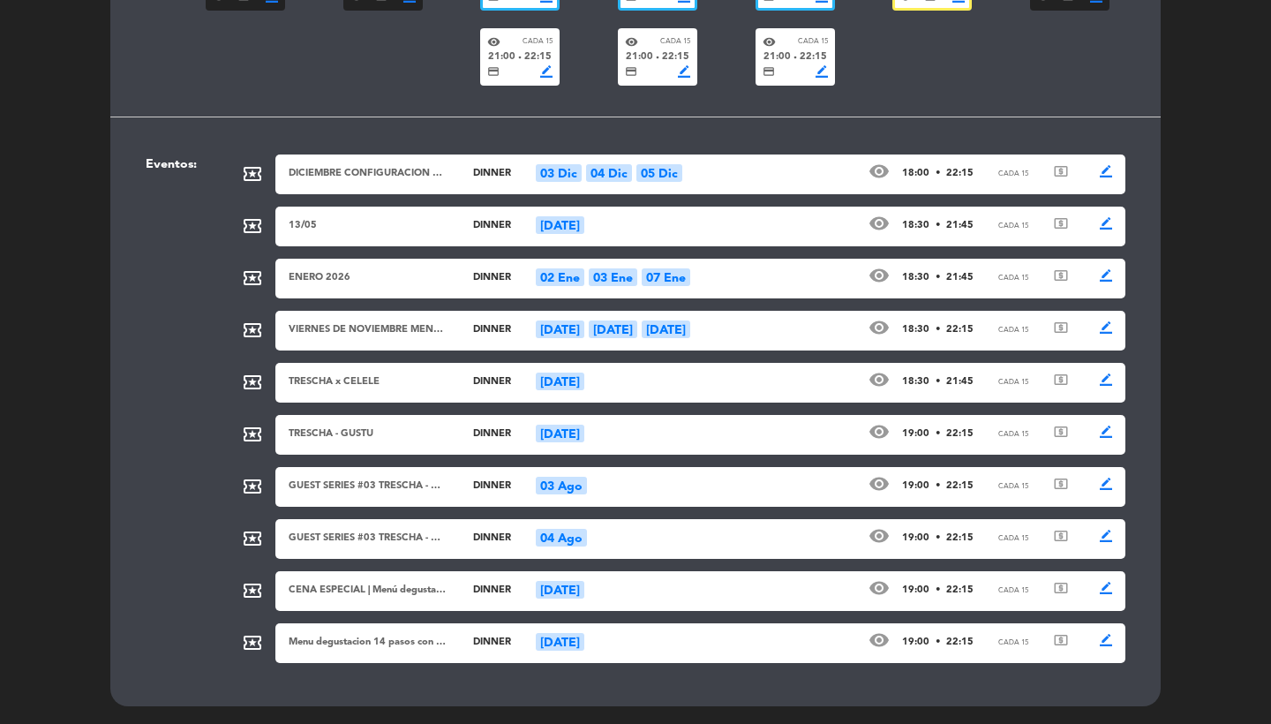
scroll to position [643, 0]
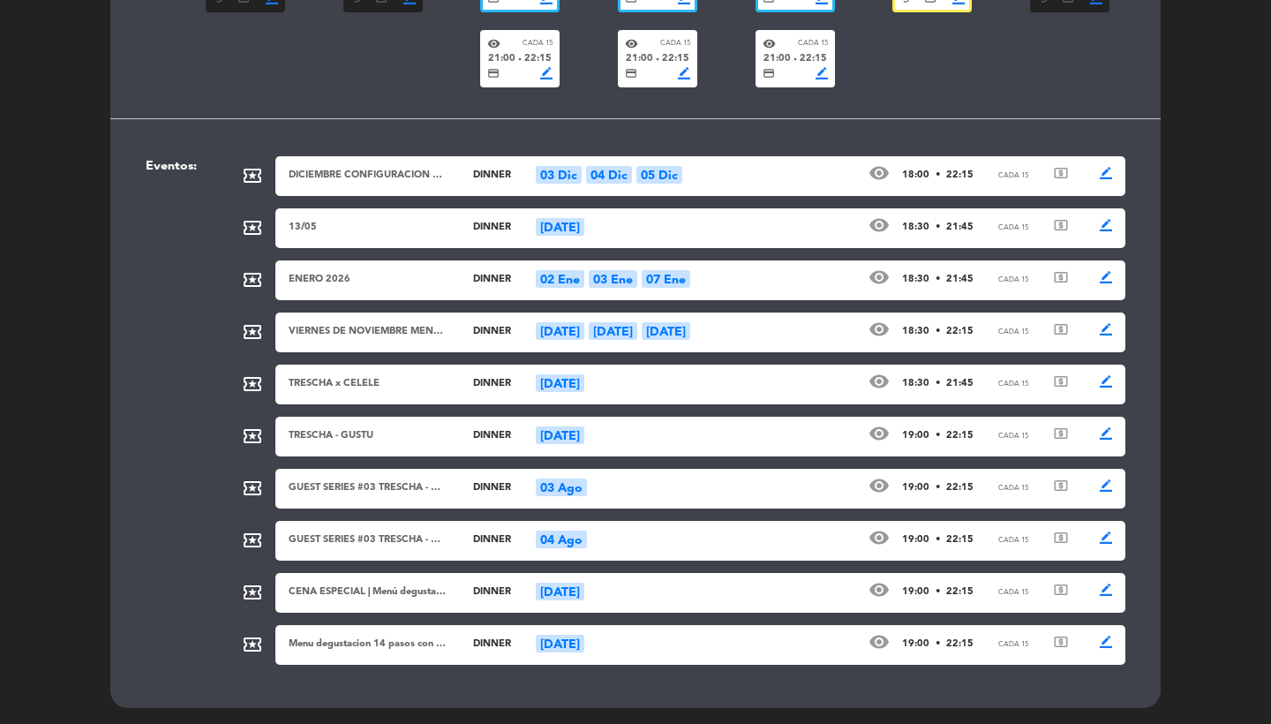
click at [730, 278] on div "ENERO 2026 dinner 02 Ene 03 Ene 07 Ene visibility 18:30 • 21:45 Cada 15 local_a…" at bounding box center [700, 280] width 850 height 40
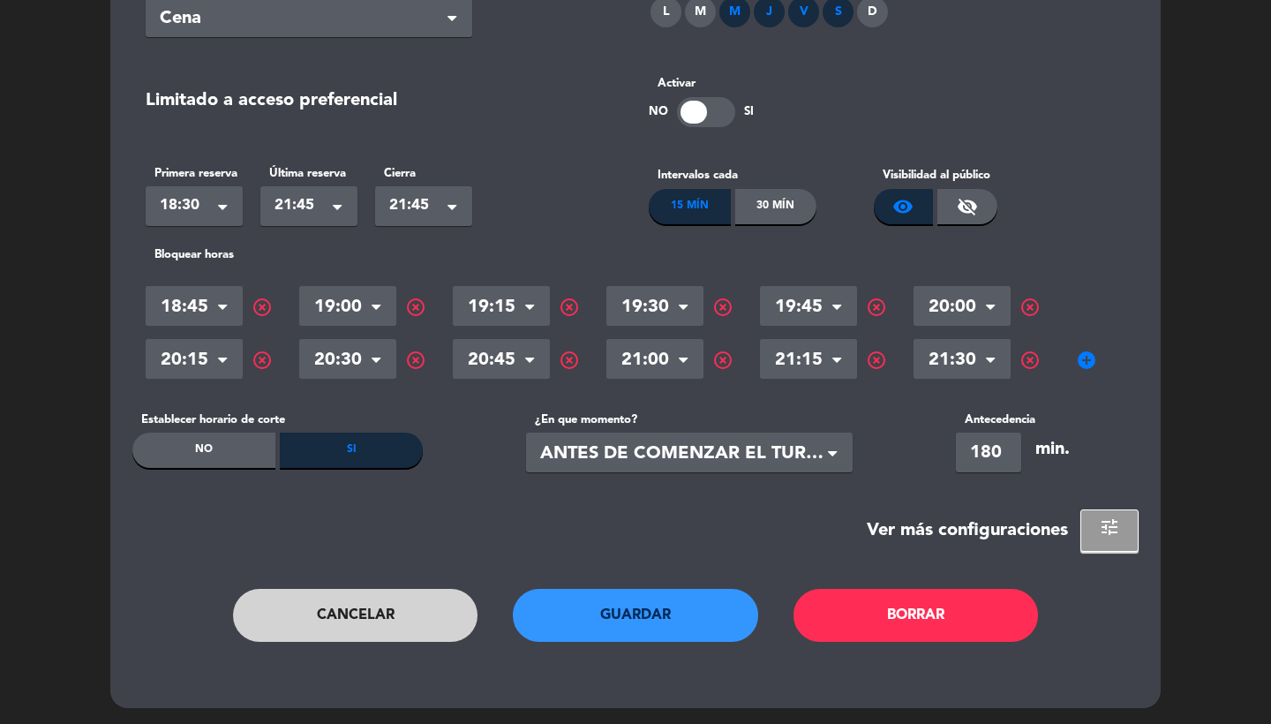
scroll to position [295, 0]
click at [1083, 364] on span "add_circle" at bounding box center [1086, 361] width 21 height 21
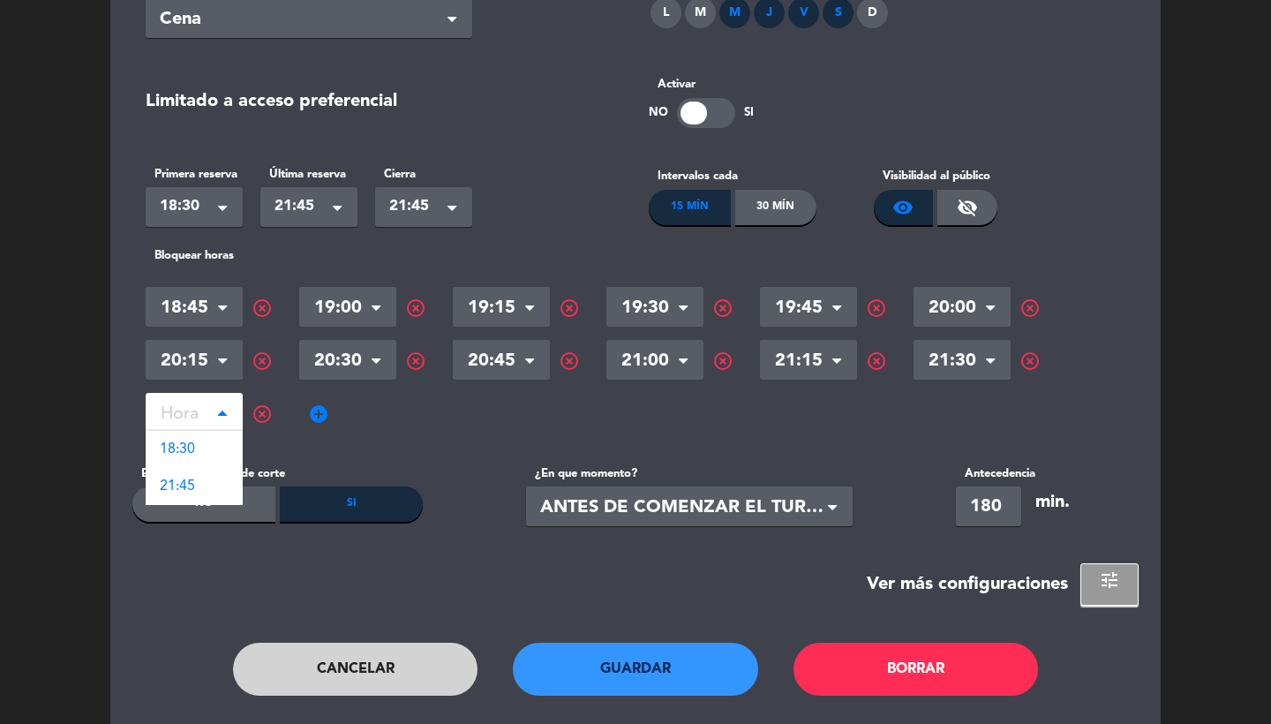
click at [217, 419] on input "text" at bounding box center [194, 415] width 97 height 31
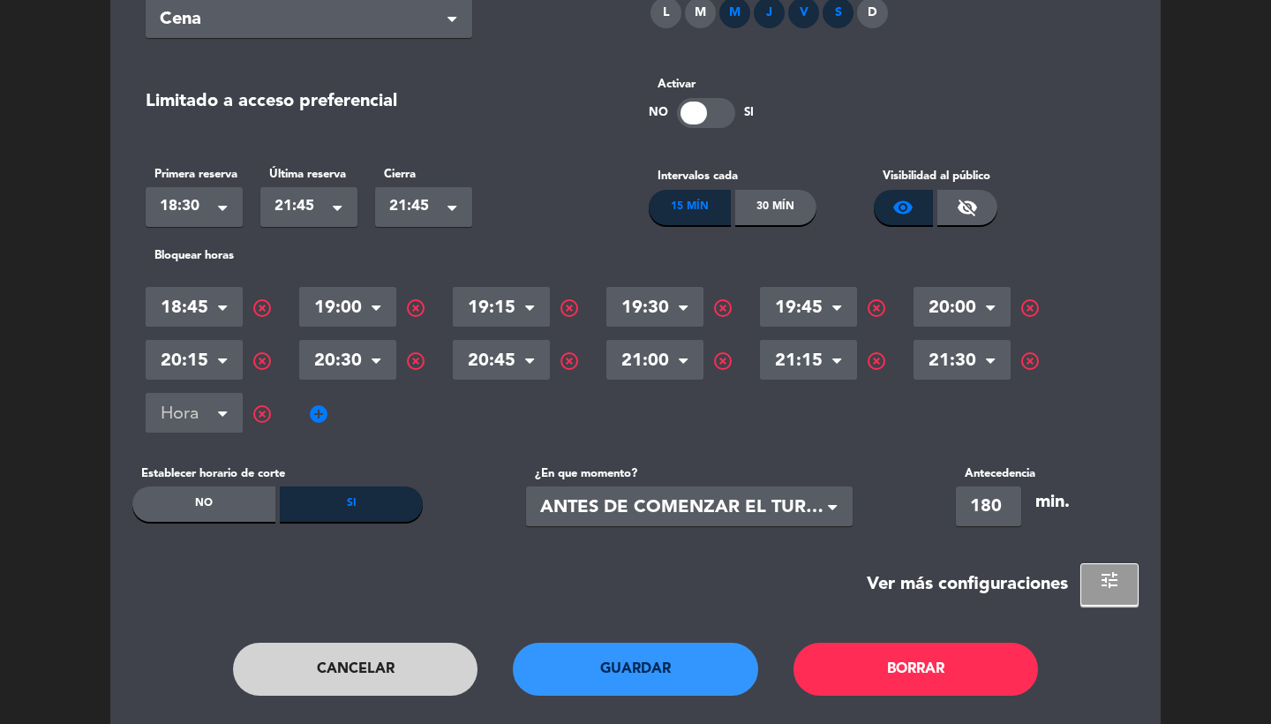
click at [263, 414] on span "highlight_off" at bounding box center [262, 414] width 21 height 21
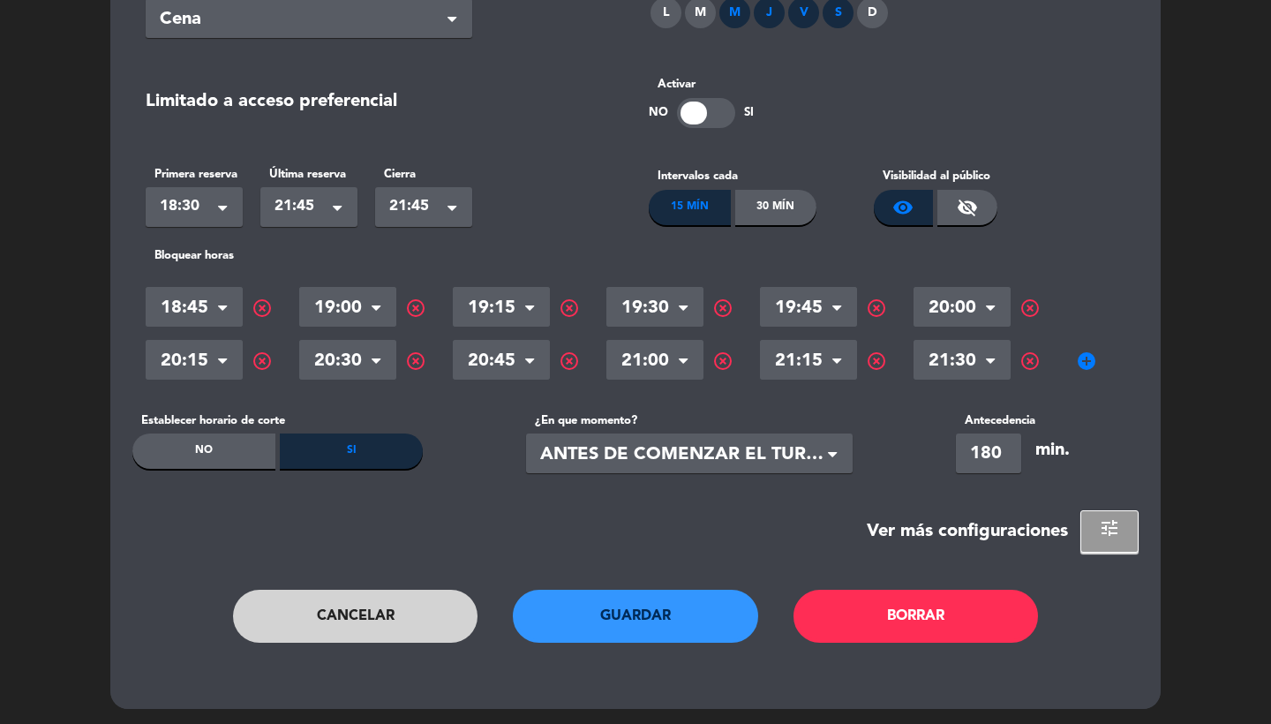
click at [1103, 536] on button "tune" at bounding box center [1110, 531] width 58 height 42
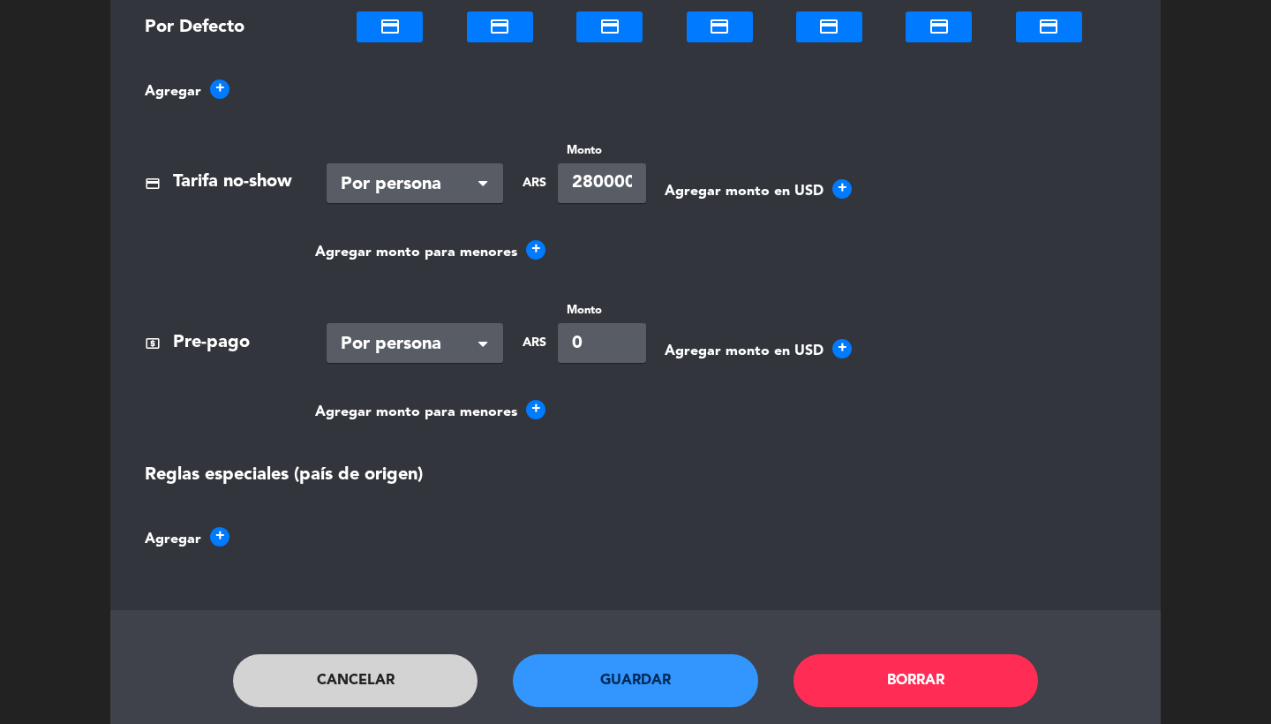
scroll to position [1060, 0]
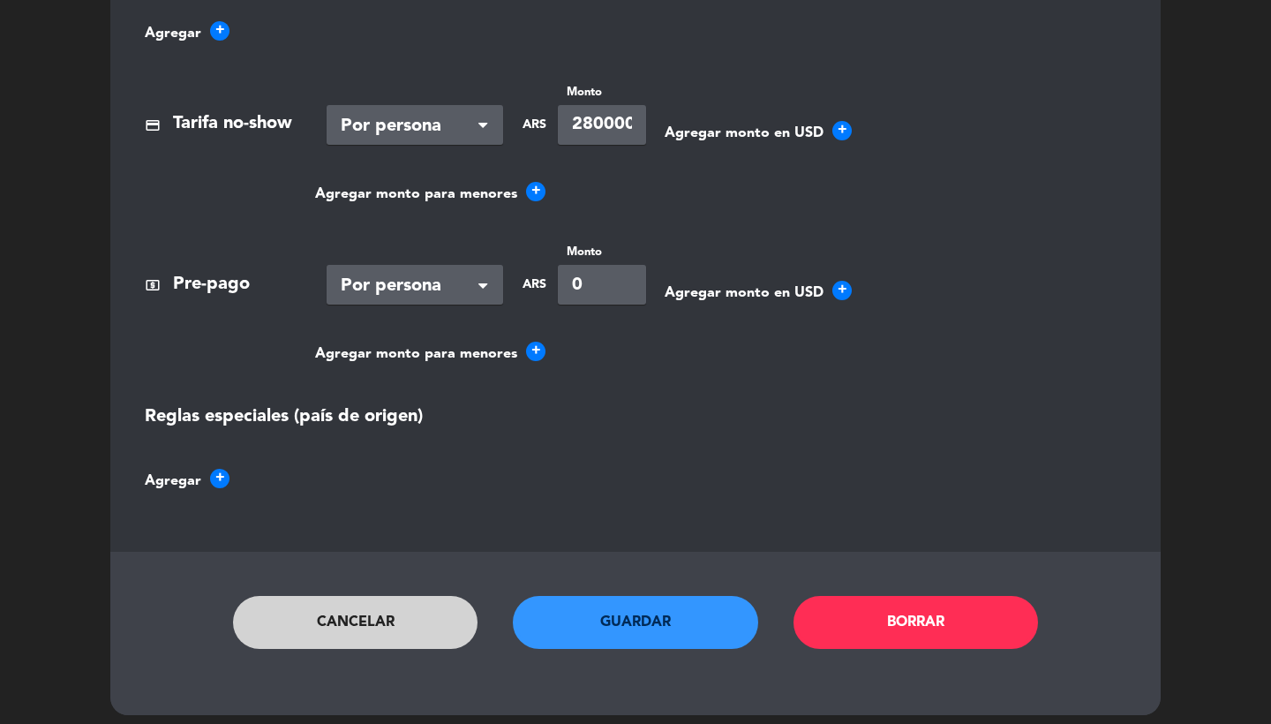
click at [351, 625] on button "Cancelar" at bounding box center [355, 622] width 245 height 53
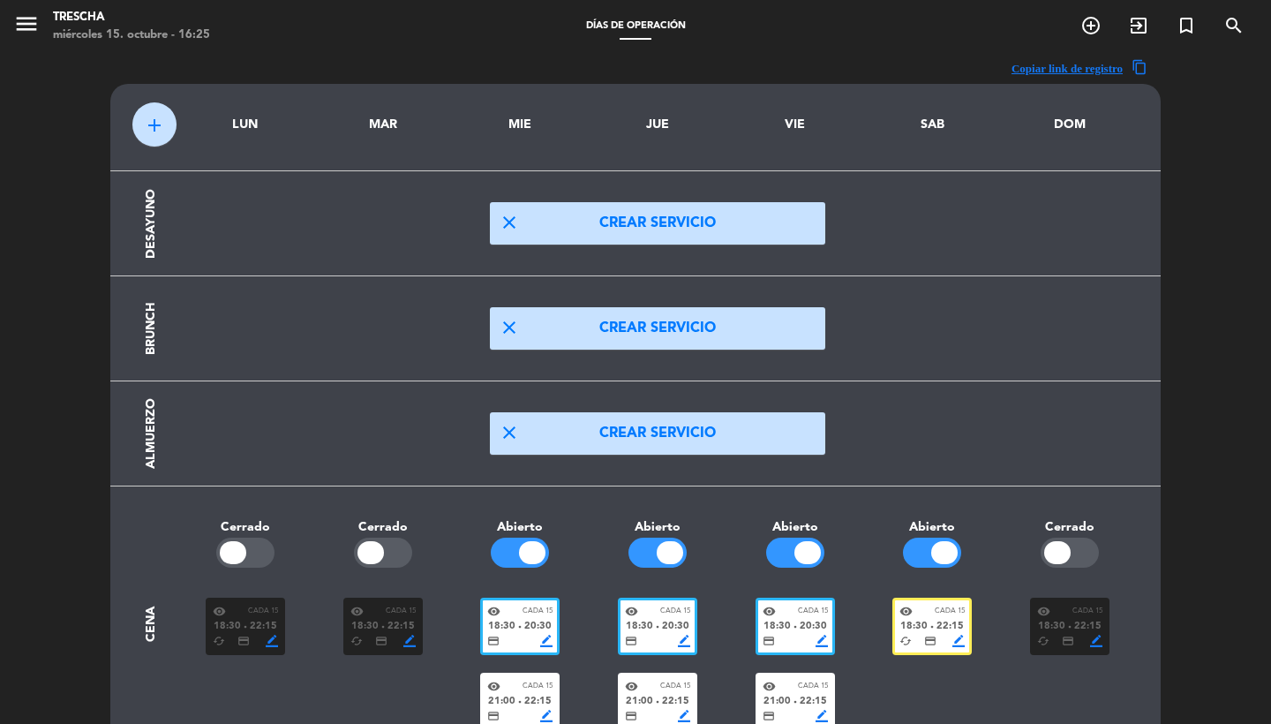
scroll to position [0, 0]
click at [25, 17] on icon "menu" at bounding box center [26, 24] width 26 height 26
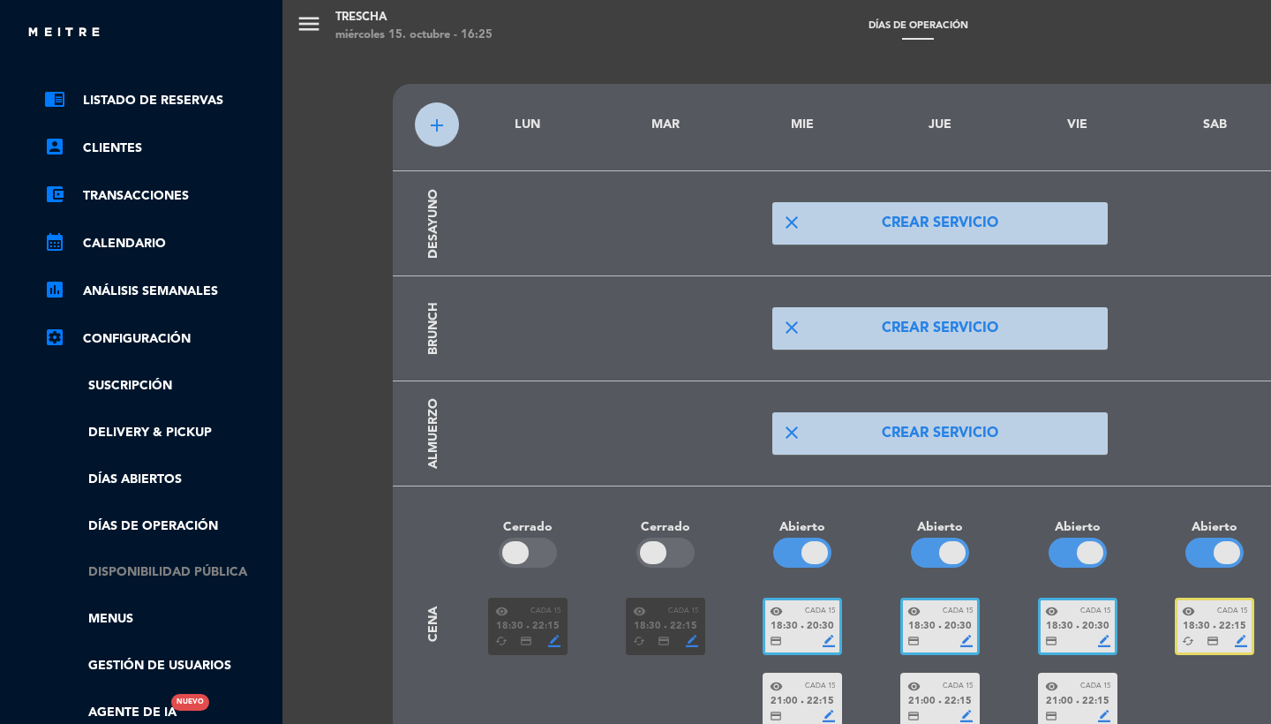
click at [189, 563] on link "Disponibilidad pública" at bounding box center [159, 572] width 230 height 20
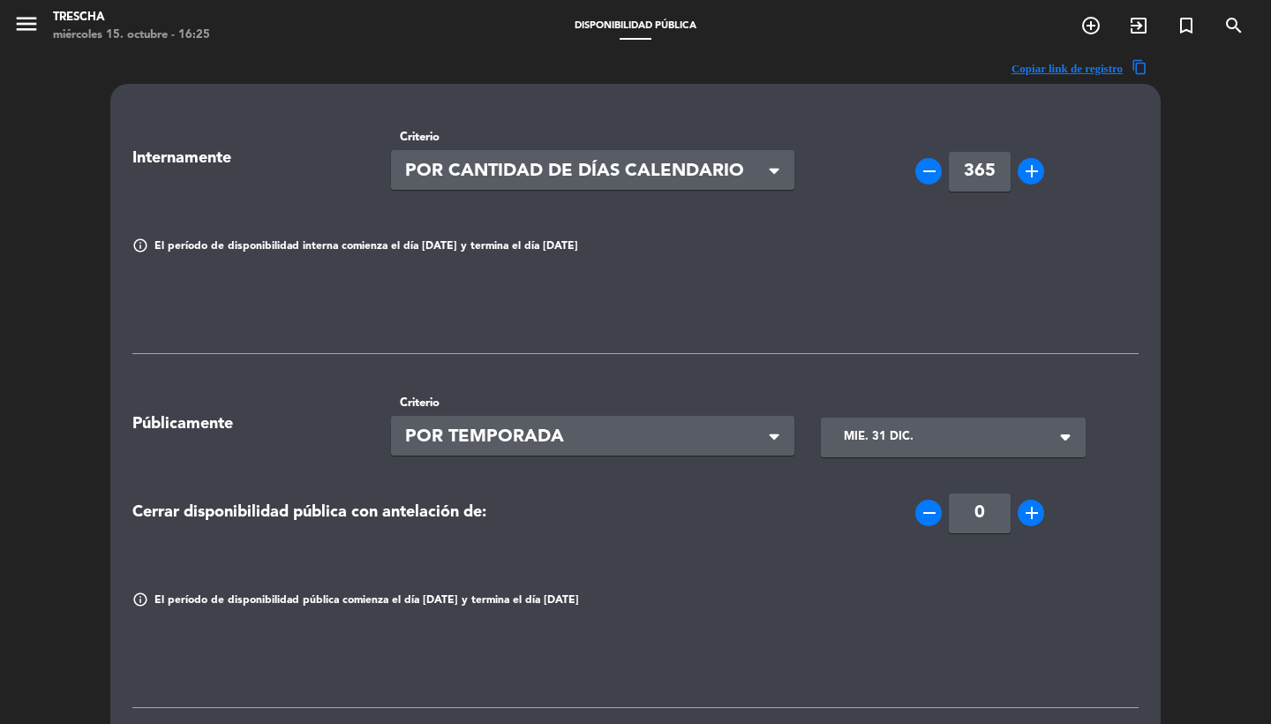
click at [898, 427] on input "mié. 31 dic." at bounding box center [942, 437] width 215 height 32
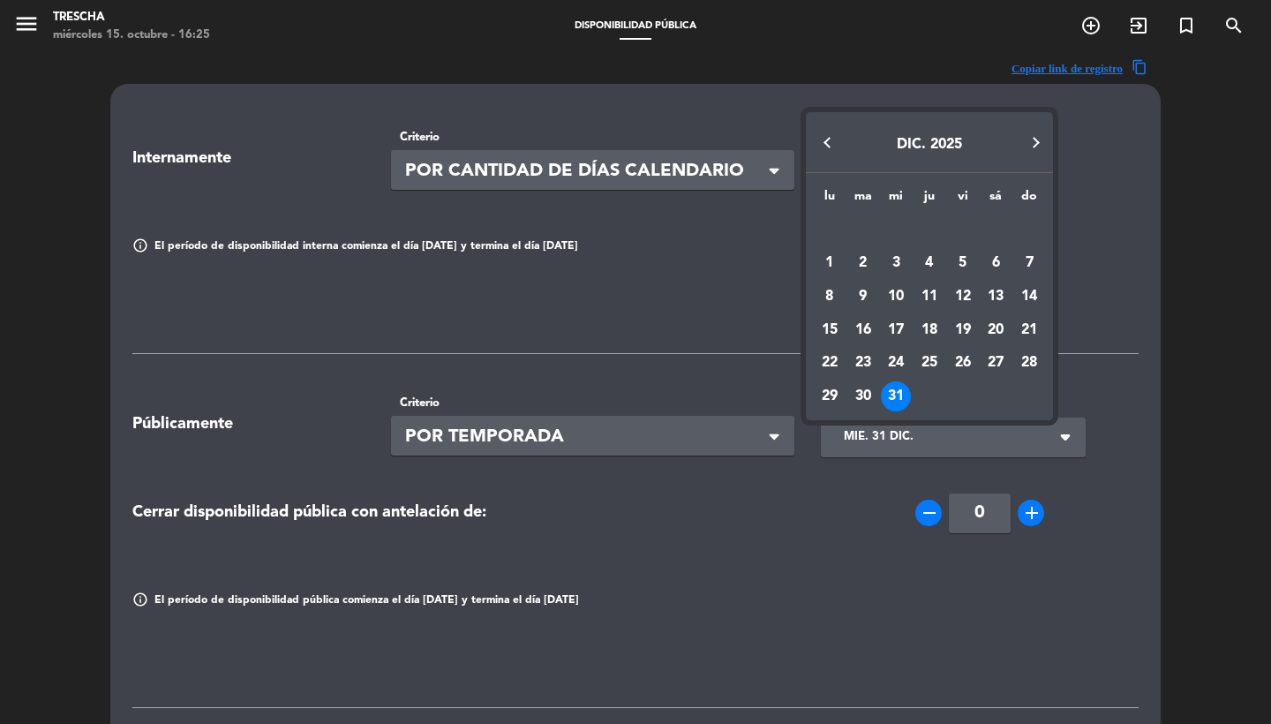
click at [1035, 151] on button "Next month" at bounding box center [1035, 142] width 35 height 35
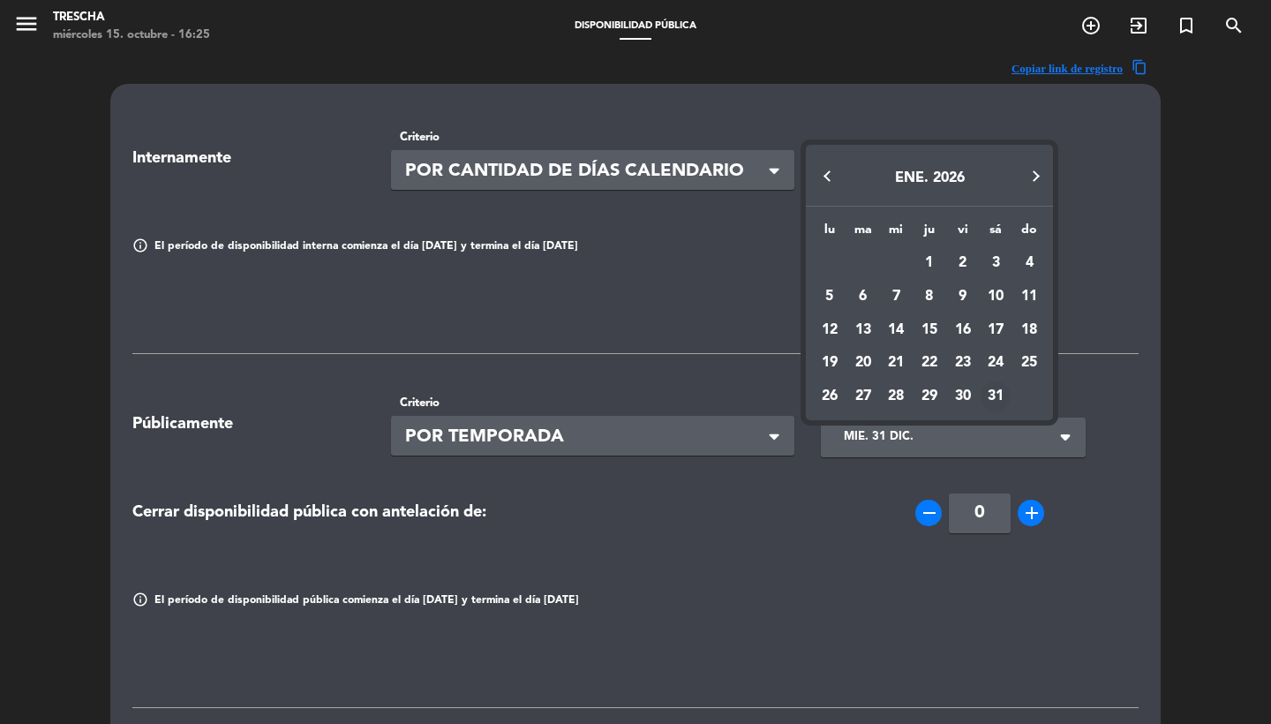
click at [1000, 400] on div "31" at bounding box center [996, 396] width 30 height 30
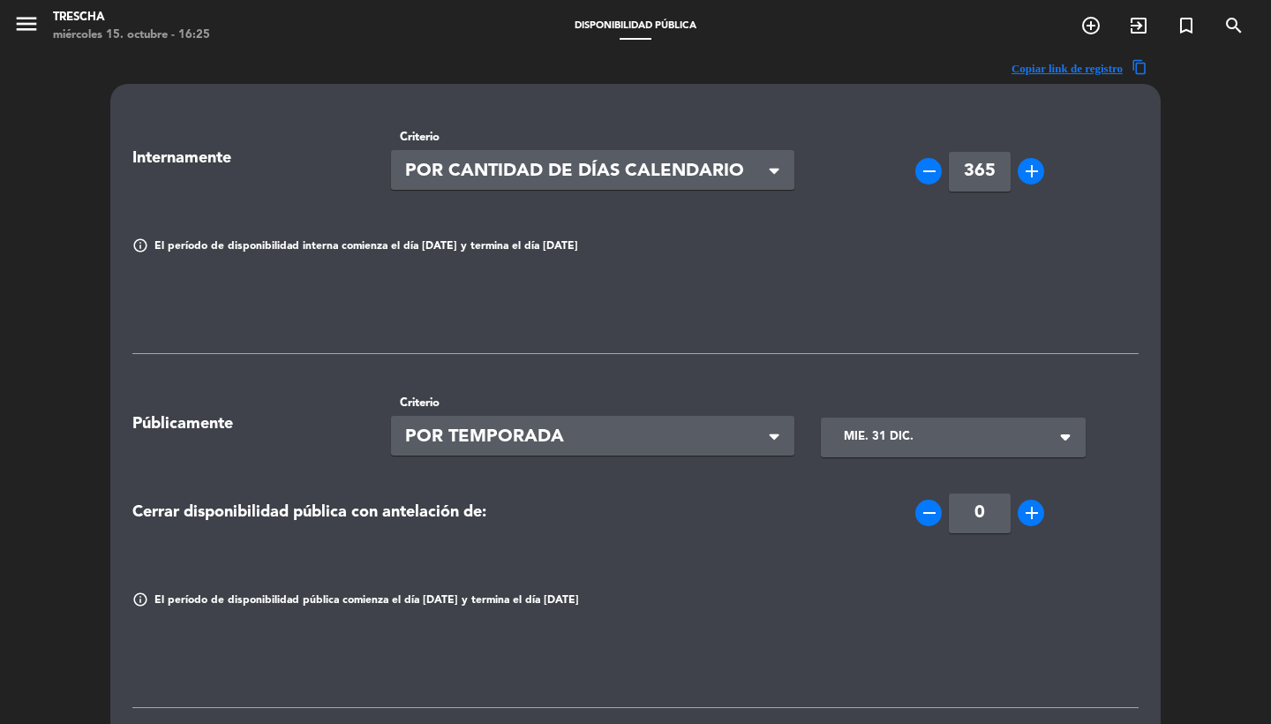
type input "sáb. 31 ene."
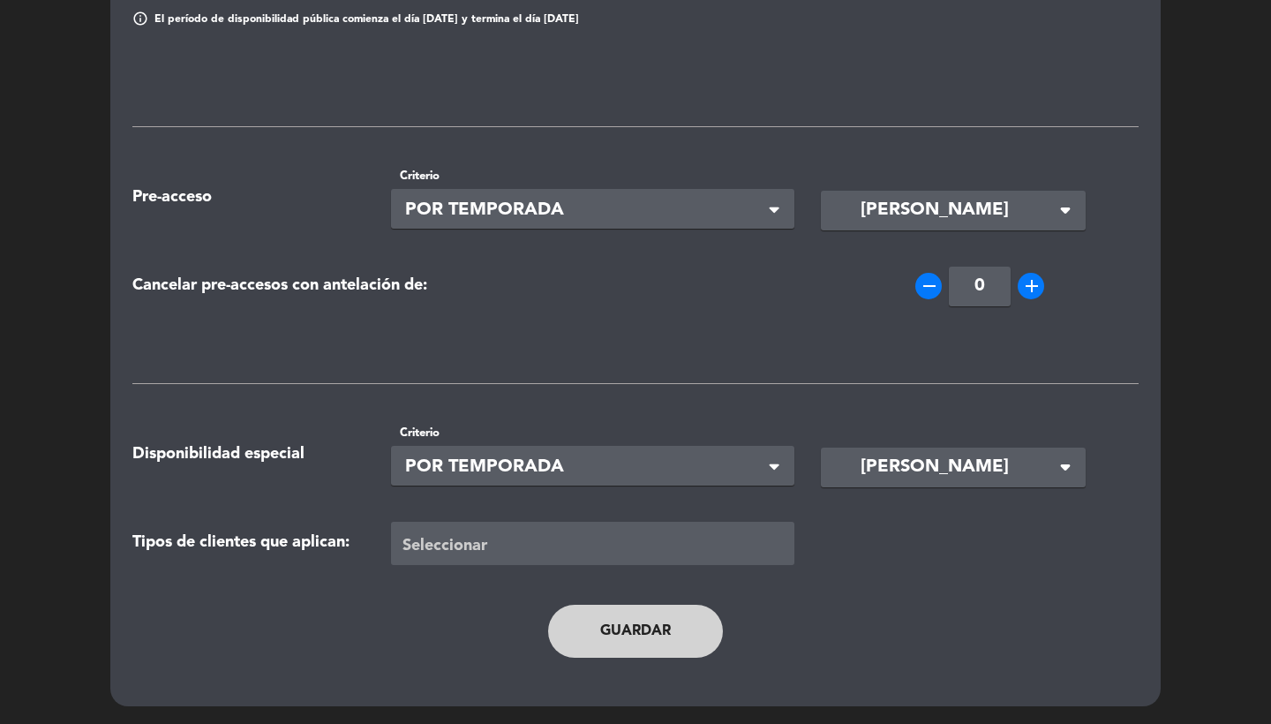
click at [594, 646] on button "Guardar" at bounding box center [635, 631] width 175 height 53
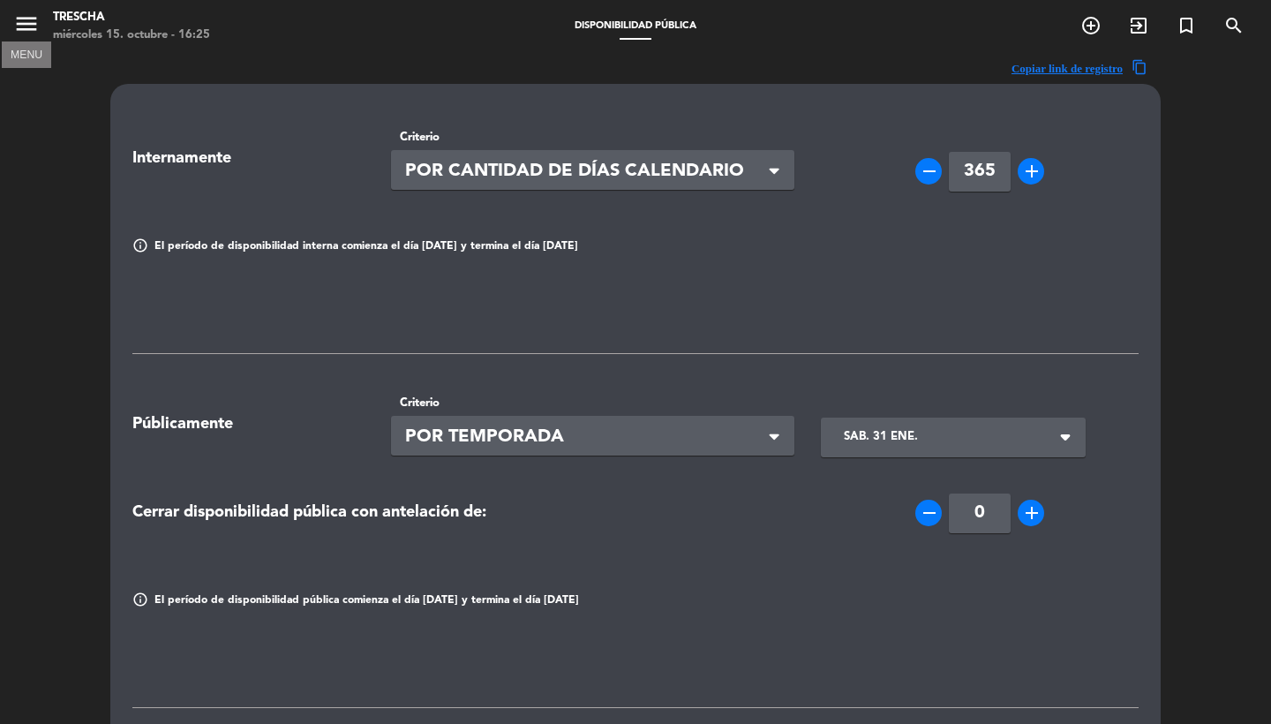
click at [18, 16] on icon "menu" at bounding box center [26, 24] width 26 height 26
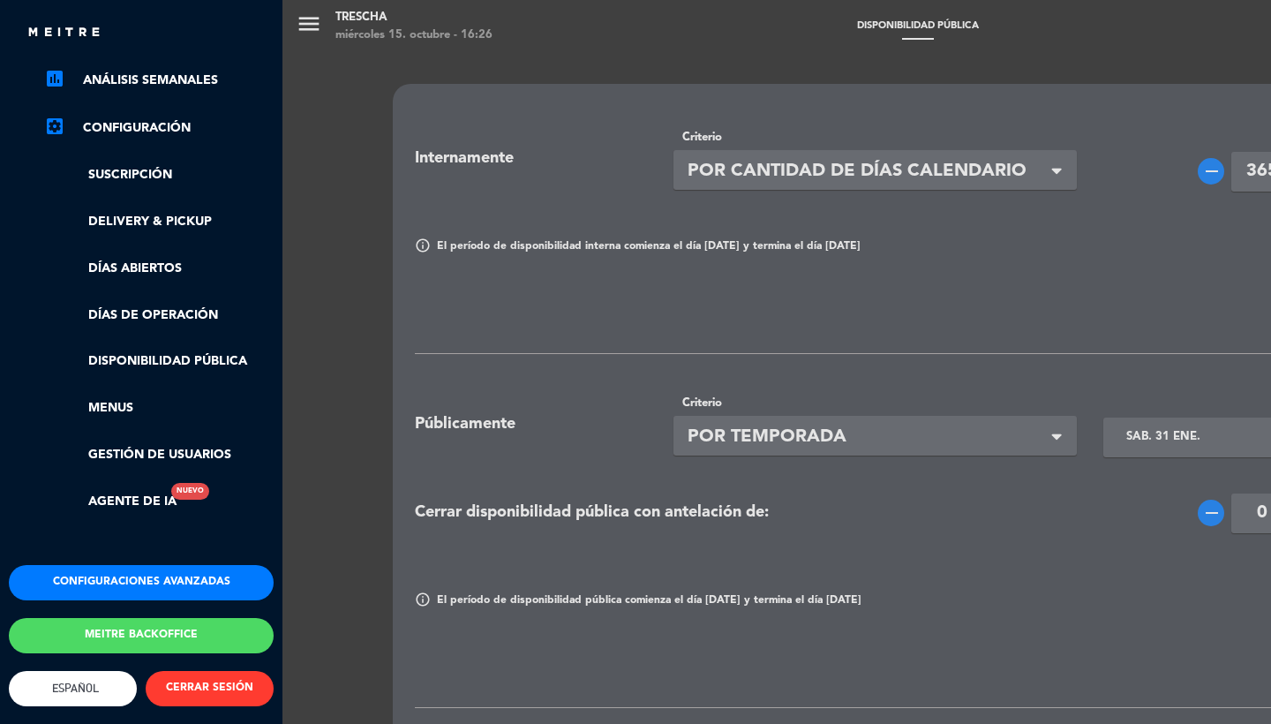
click at [104, 565] on button "Configuraciones avanzadas" at bounding box center [141, 582] width 265 height 35
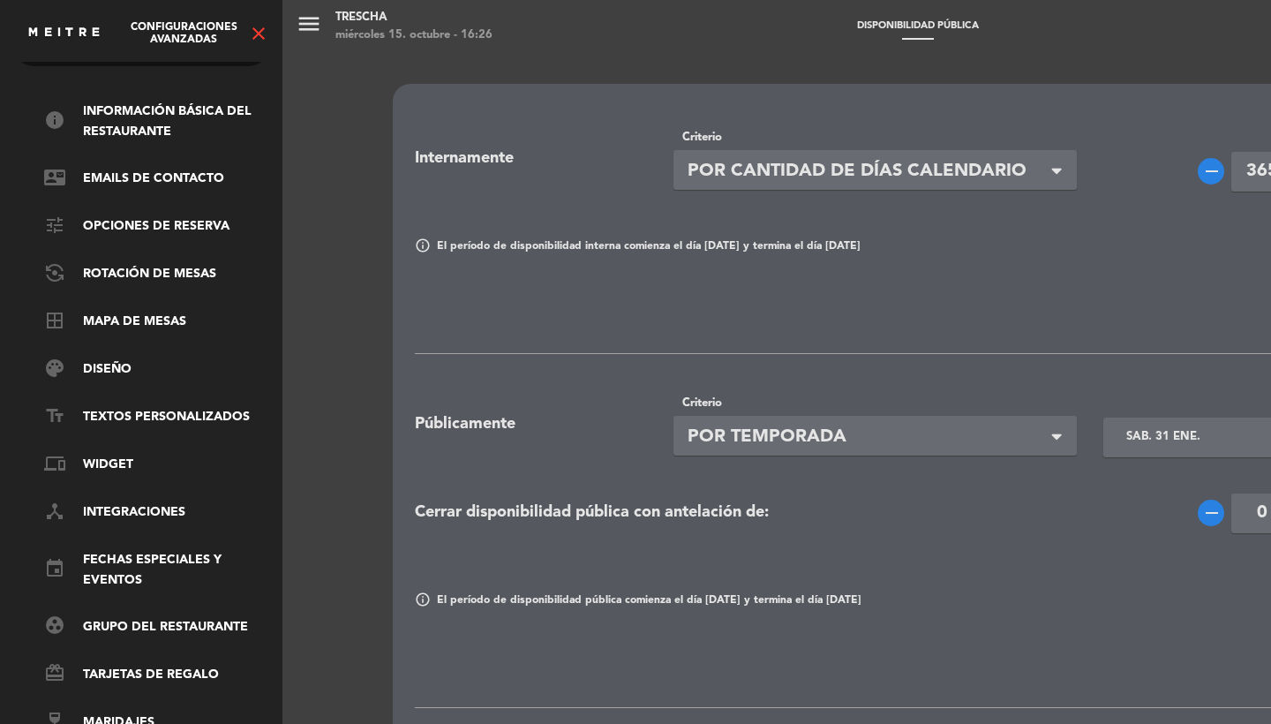
scroll to position [60, 0]
click at [127, 315] on link "border_all Mapa de mesas" at bounding box center [159, 322] width 230 height 21
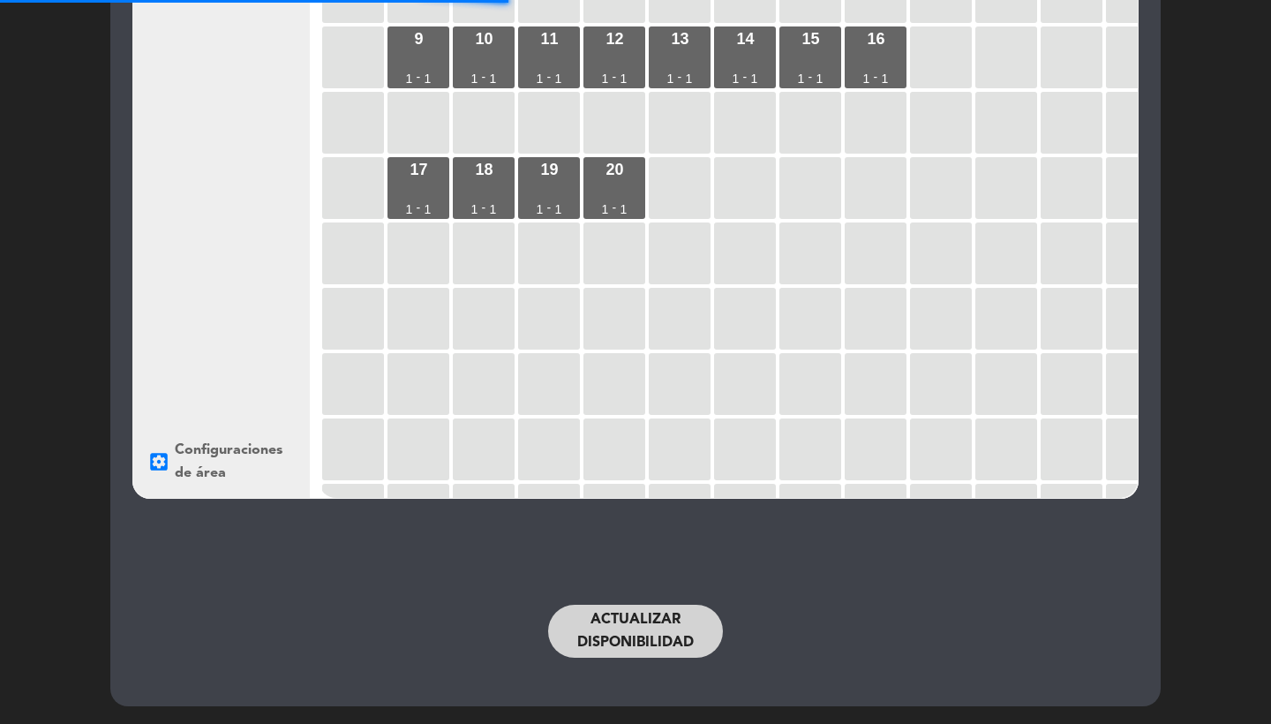
scroll to position [298, 0]
click at [660, 622] on button "Actualizar disponibilidad" at bounding box center [635, 631] width 175 height 53
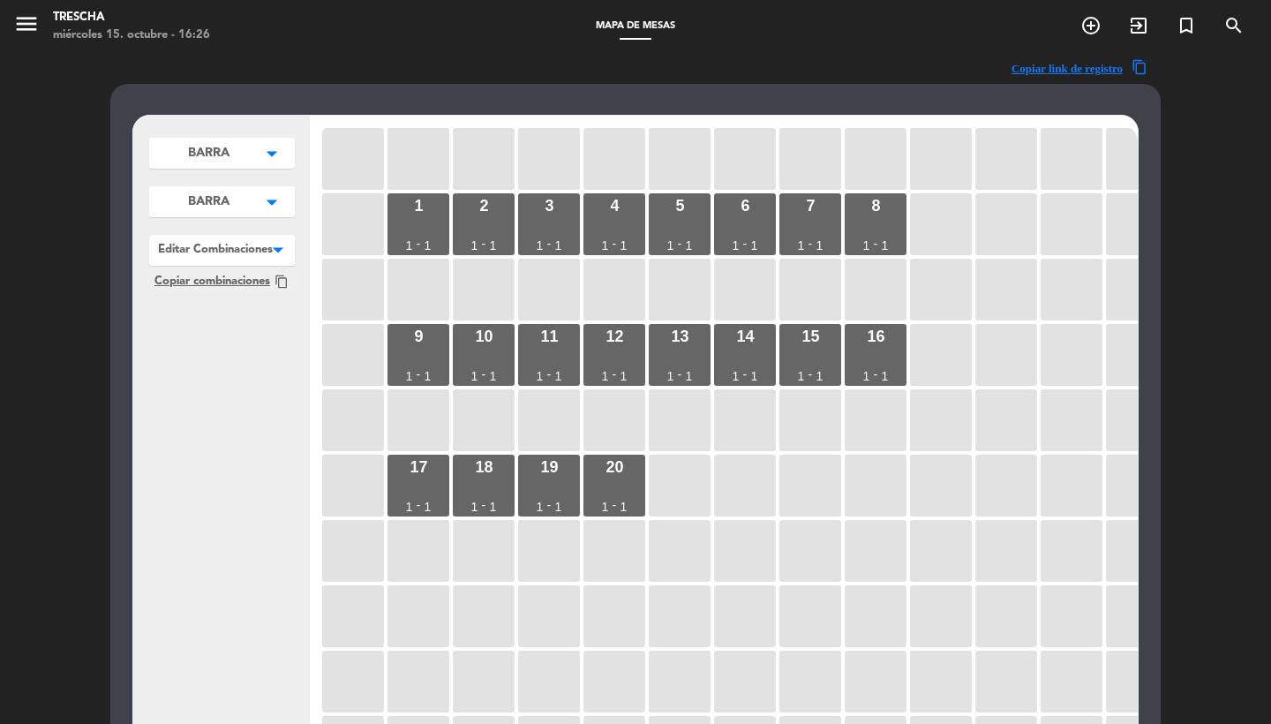
scroll to position [0, 0]
click at [22, 19] on icon "menu" at bounding box center [26, 24] width 26 height 26
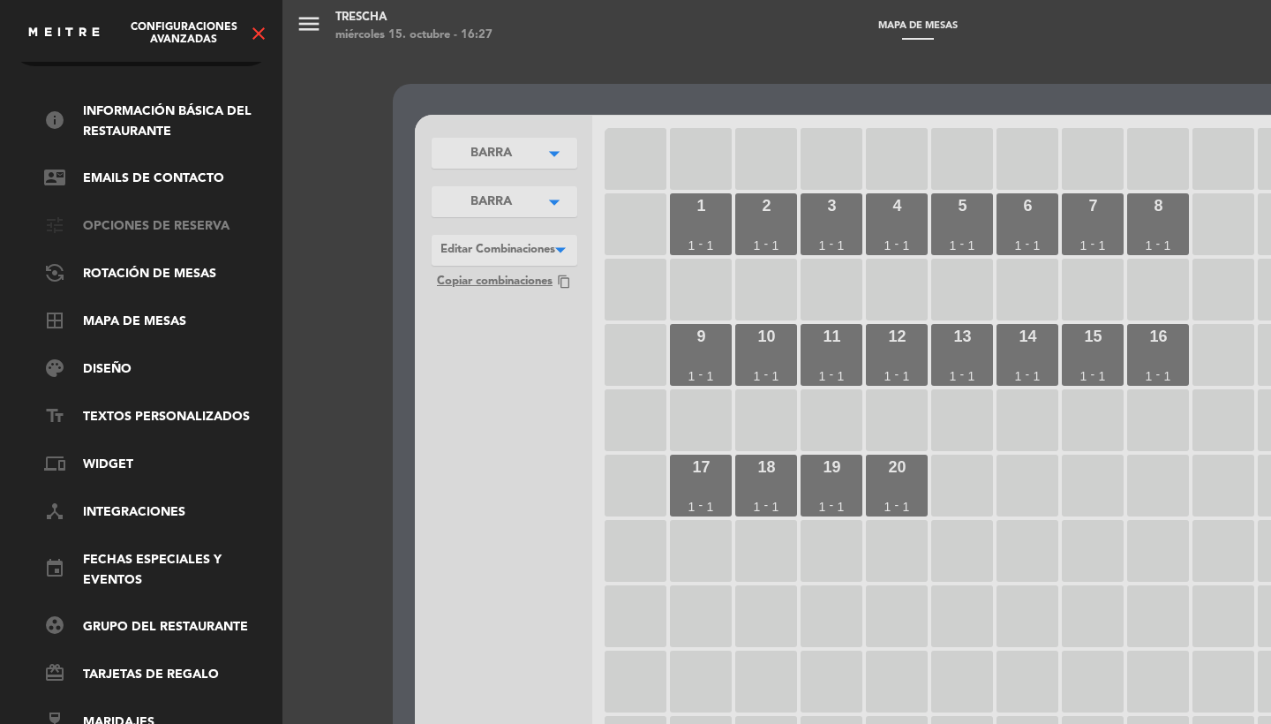
click at [114, 217] on link "tune Opciones de reserva" at bounding box center [159, 226] width 230 height 21
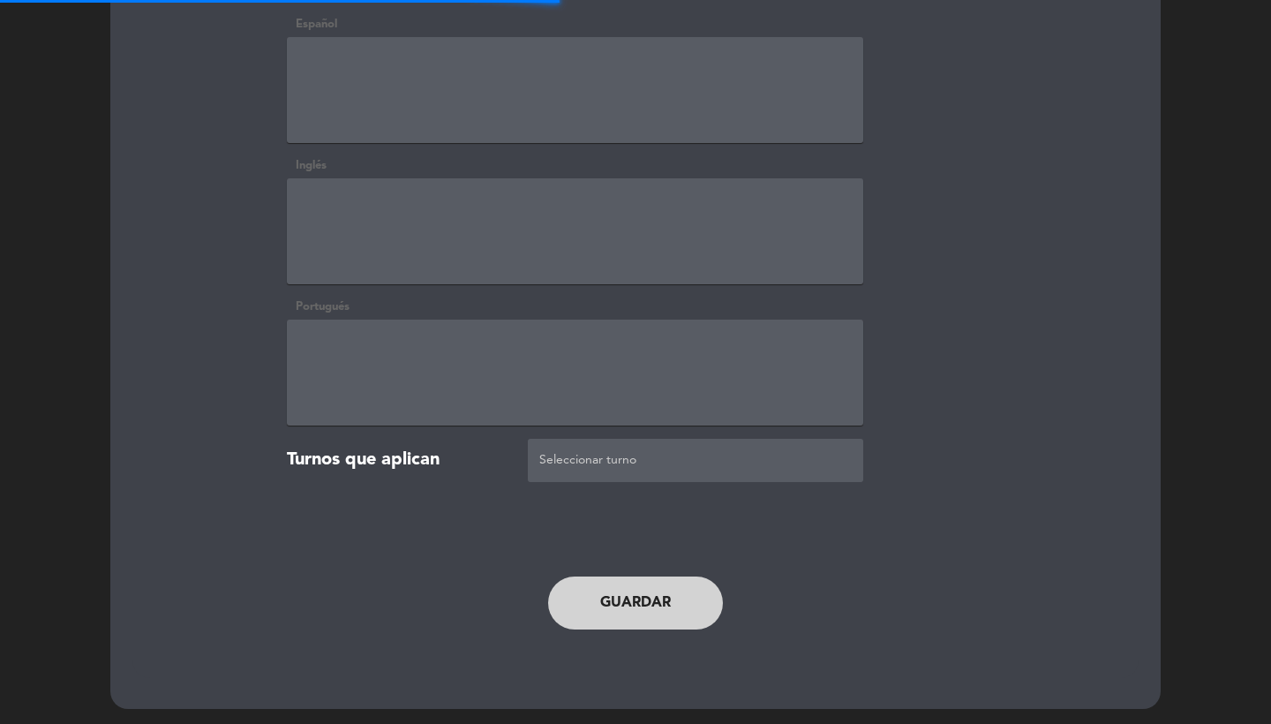
scroll to position [3894, 0]
type textarea "<p>Importante:&nbsp;<br/><br/>*Puntualidad<br/> <br/> Nuestro menú degustación …"
type textarea "<p>Important:<br/><br/><strong></strong>Current prices are subject to change.</…"
type textarea "<p>Importante:<br/><br/>*Pontualidade<br/> <br/> Nosso menu degustação começa s…"
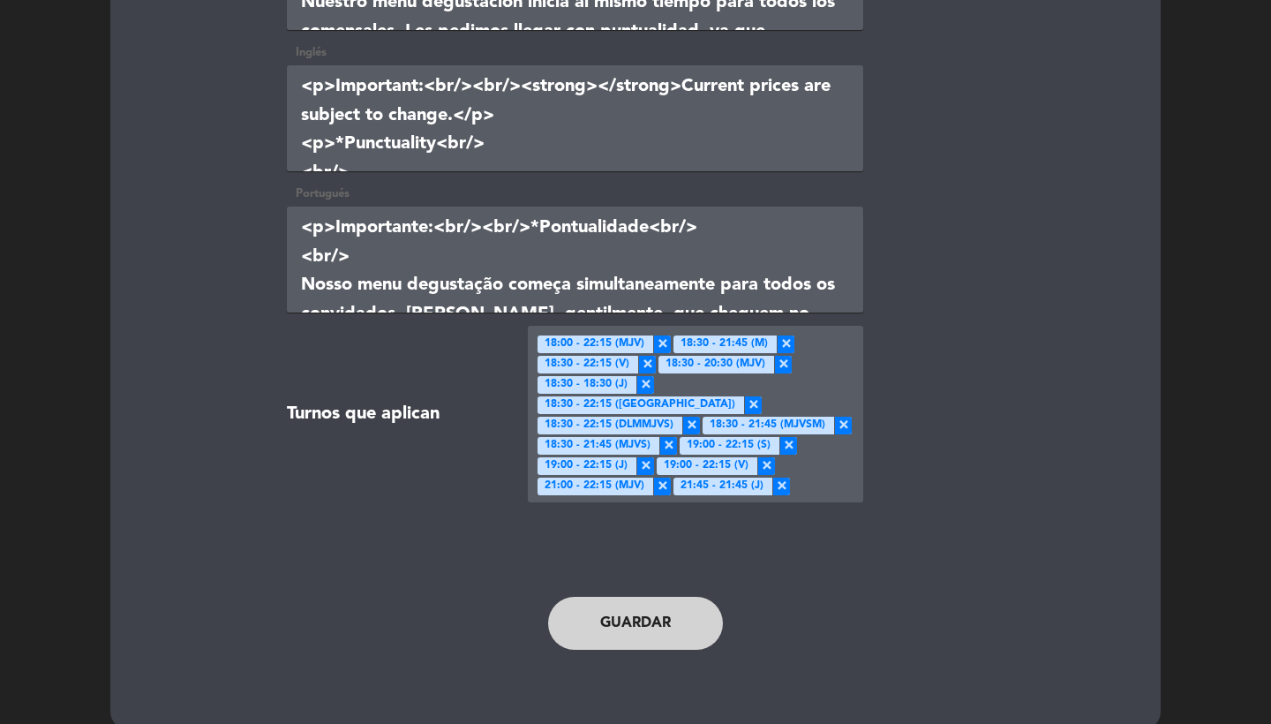
scroll to position [4007, 0]
click at [826, 432] on div "Seleccionar turno × 18:00 - 22:15 (MJV) × 18:30 - 21:45 (M) × 18:30 - 22:15 (V)…" at bounding box center [699, 415] width 328 height 162
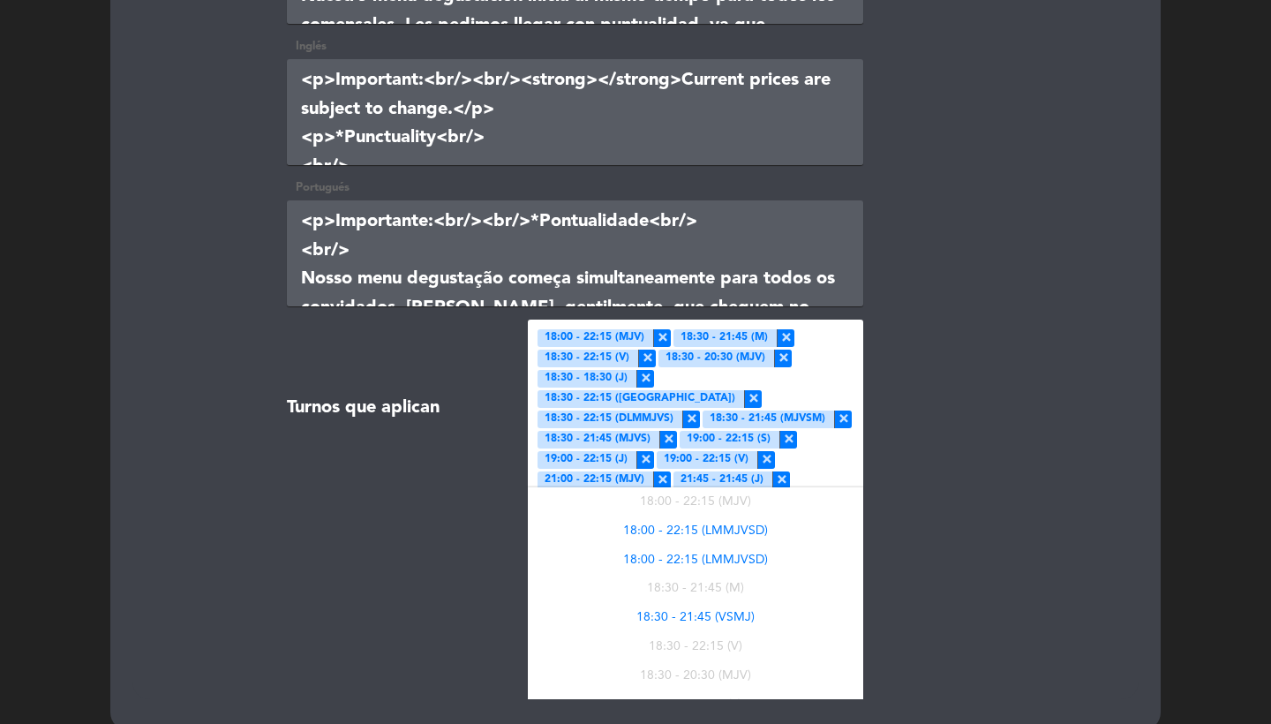
scroll to position [0, 0]
click at [769, 603] on div "18:30 - 21:45 (VSMJ)" at bounding box center [696, 617] width 336 height 29
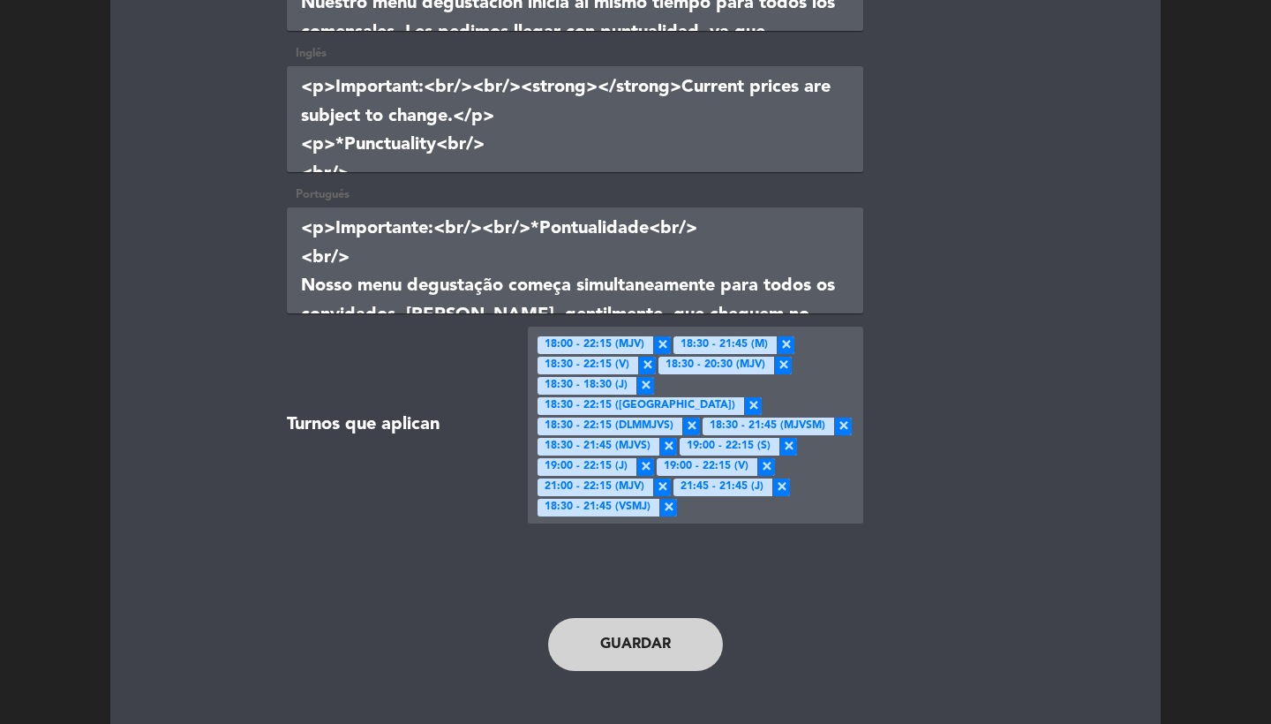
click at [817, 455] on div "Seleccionar turno × 18:00 - 22:15 (MJV) × 18:30 - 21:45 (M) × 18:30 - 22:15 (V)…" at bounding box center [699, 425] width 328 height 183
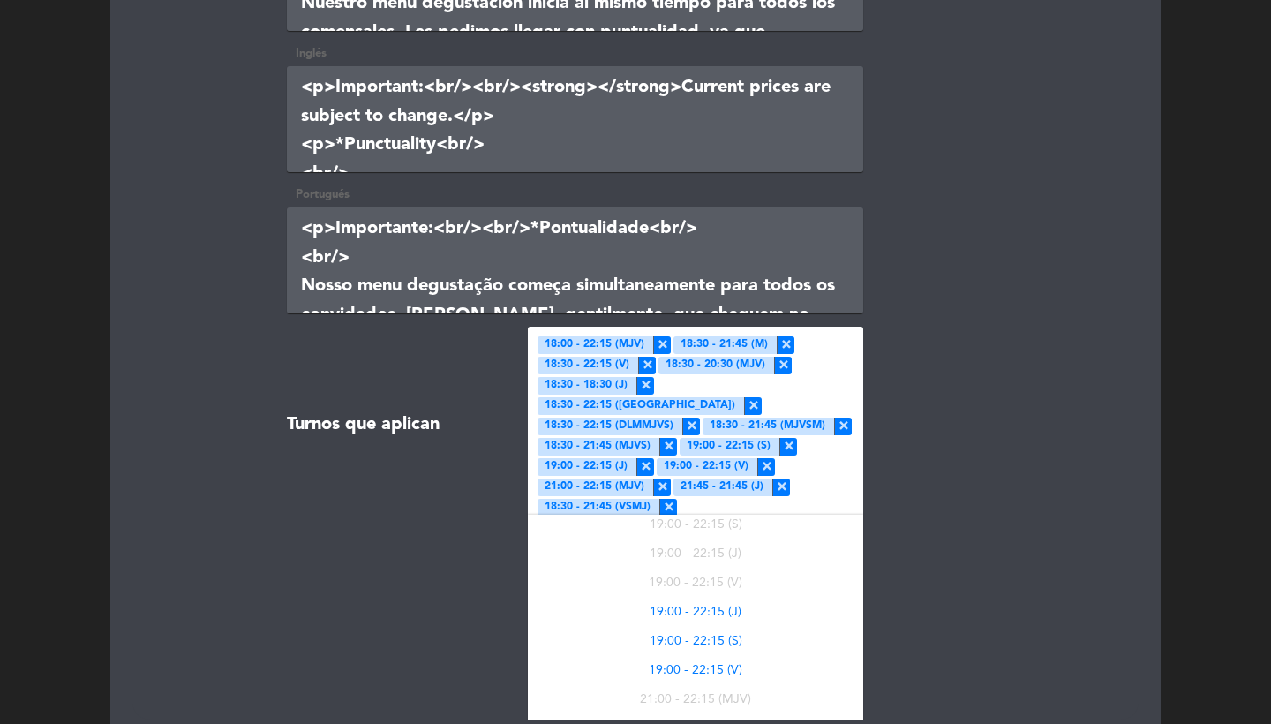
scroll to position [438, 0]
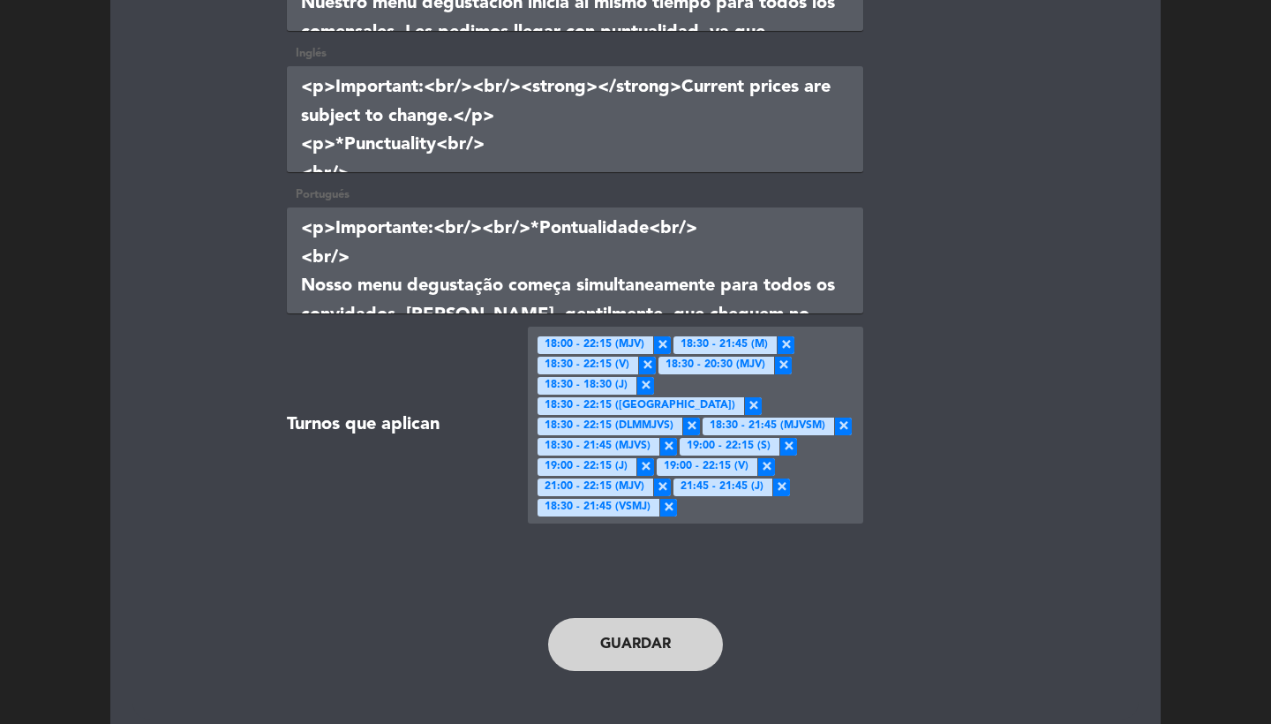
click at [640, 618] on button "Guardar" at bounding box center [635, 644] width 175 height 53
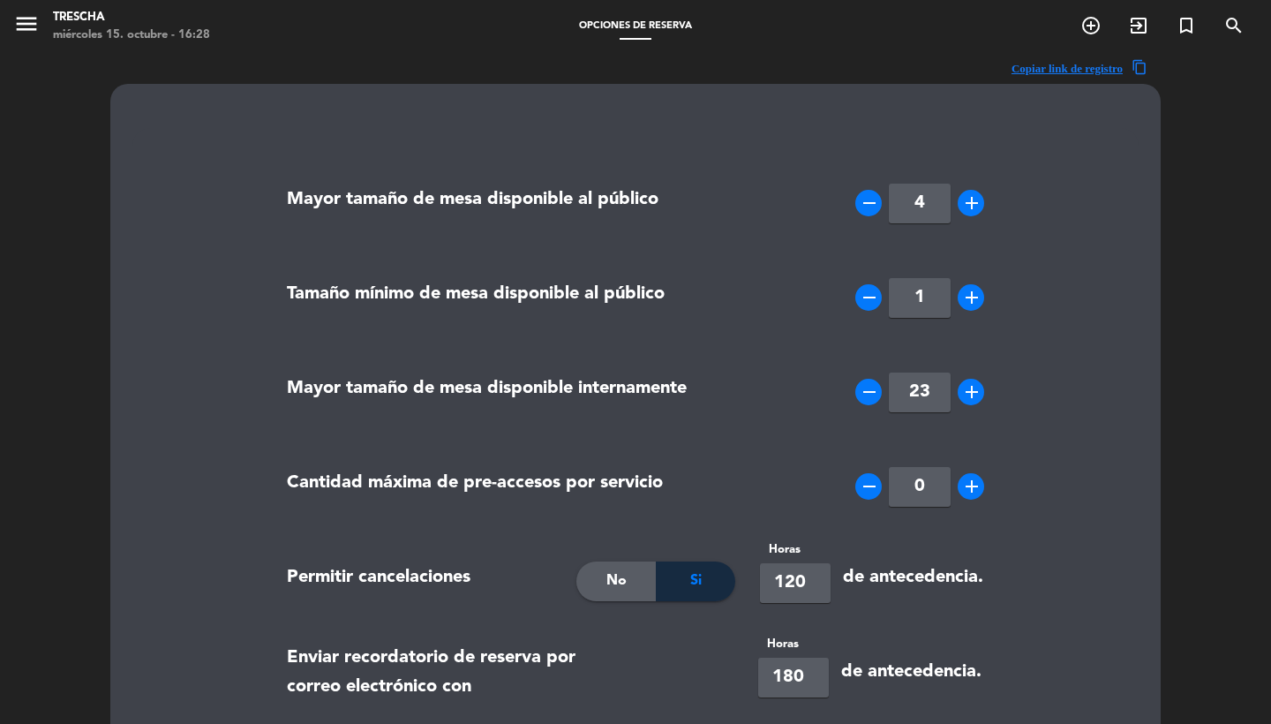
scroll to position [0, 0]
click at [23, 26] on icon "menu" at bounding box center [26, 24] width 26 height 26
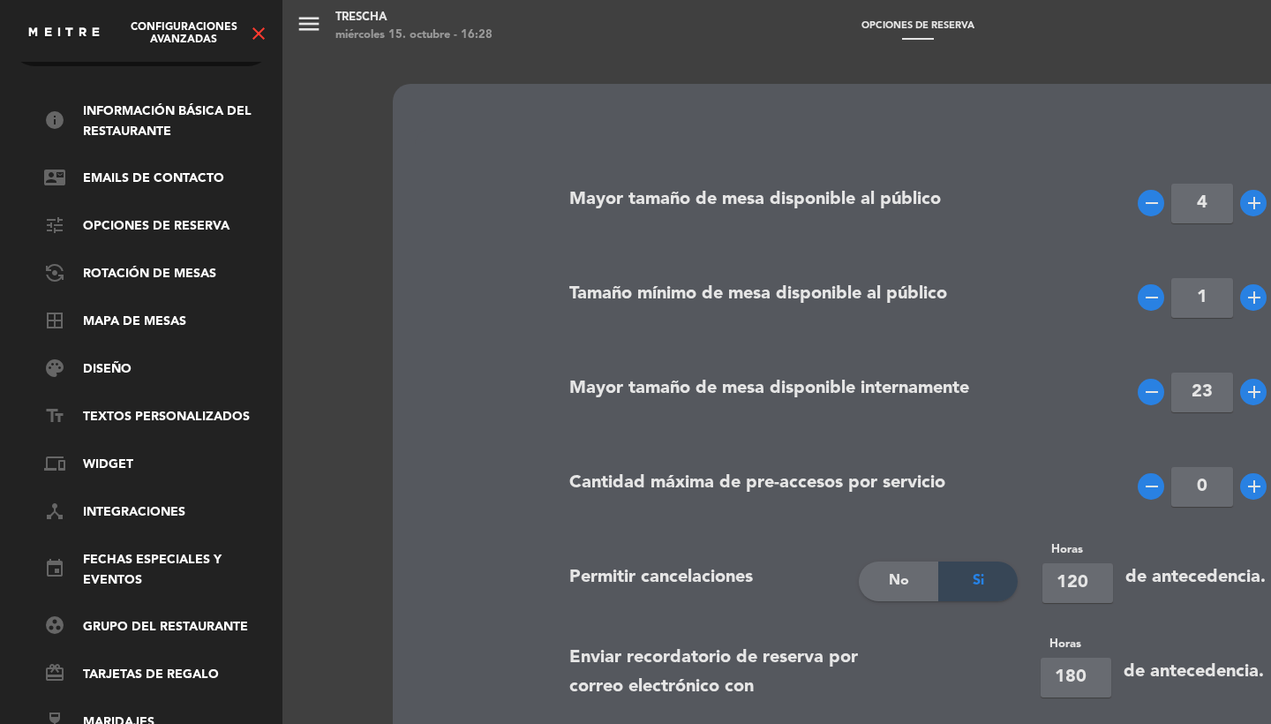
click at [251, 23] on icon "close" at bounding box center [258, 33] width 21 height 21
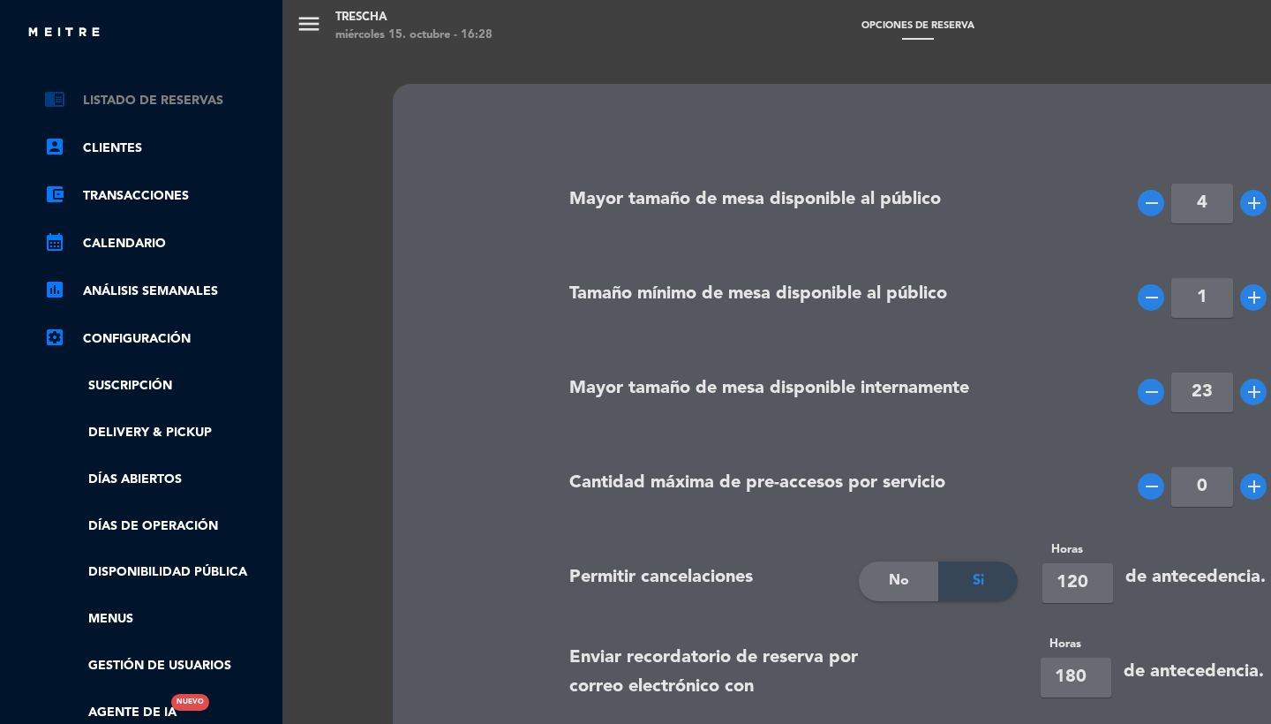
click at [158, 93] on link "chrome_reader_mode Listado de Reservas" at bounding box center [159, 100] width 230 height 21
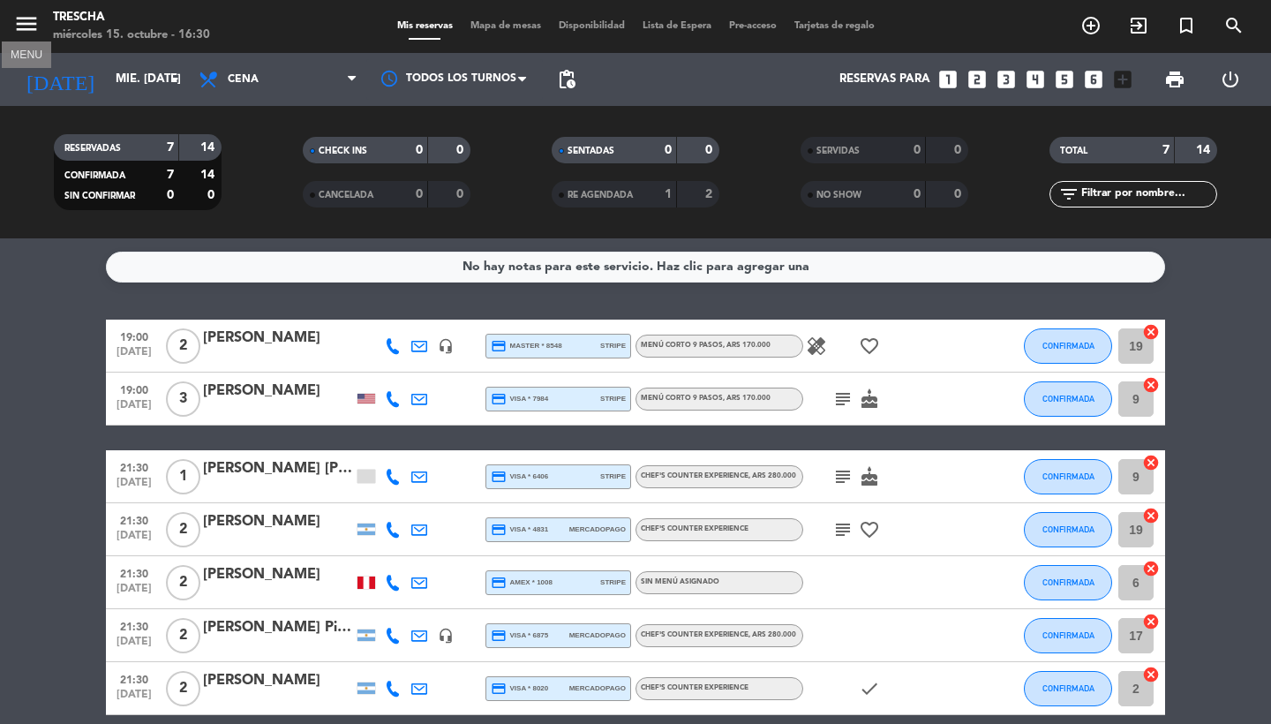
click at [32, 26] on icon "menu" at bounding box center [26, 24] width 26 height 26
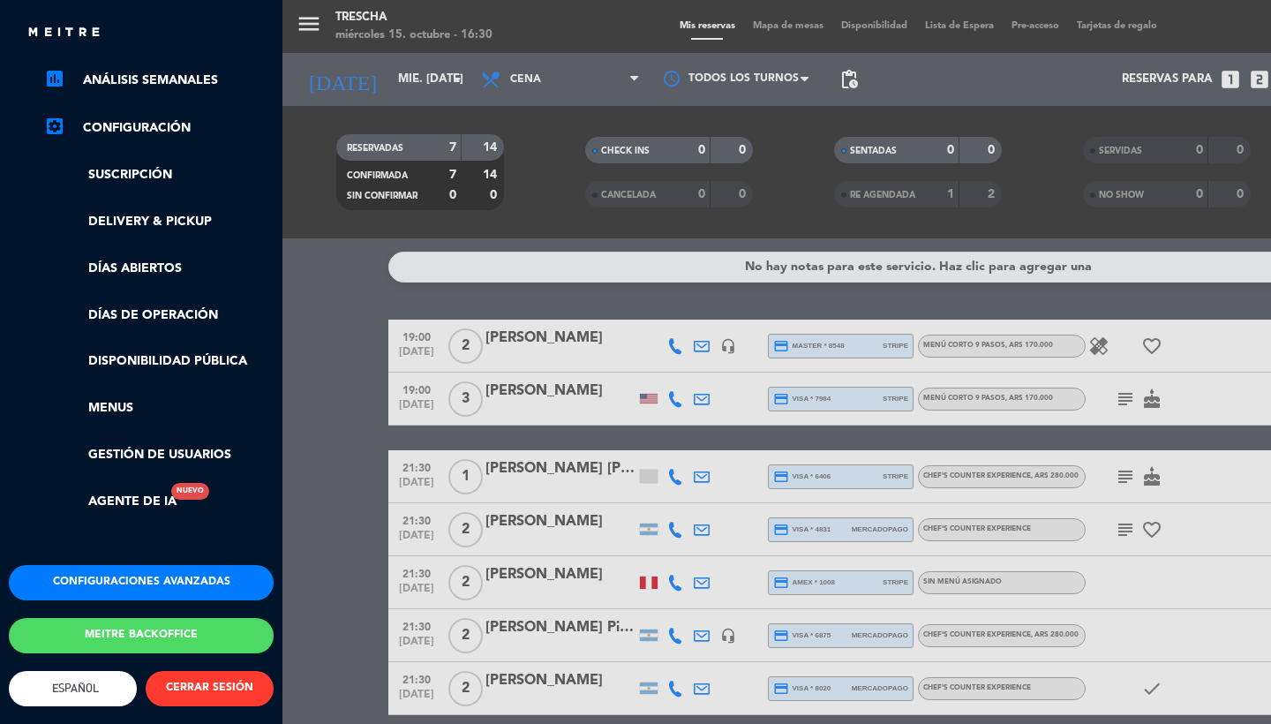
click at [114, 573] on button "Configuraciones avanzadas" at bounding box center [141, 582] width 265 height 35
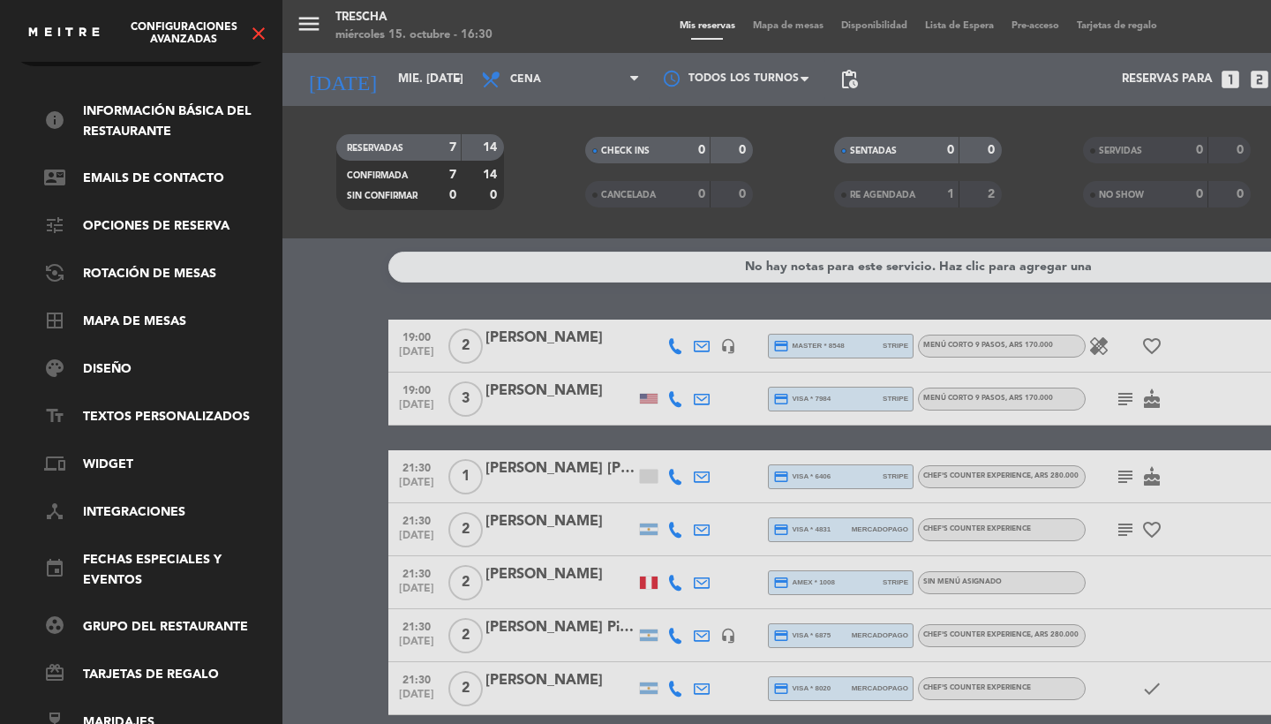
scroll to position [60, 0]
click at [148, 217] on link "tune Opciones de reserva" at bounding box center [159, 226] width 230 height 21
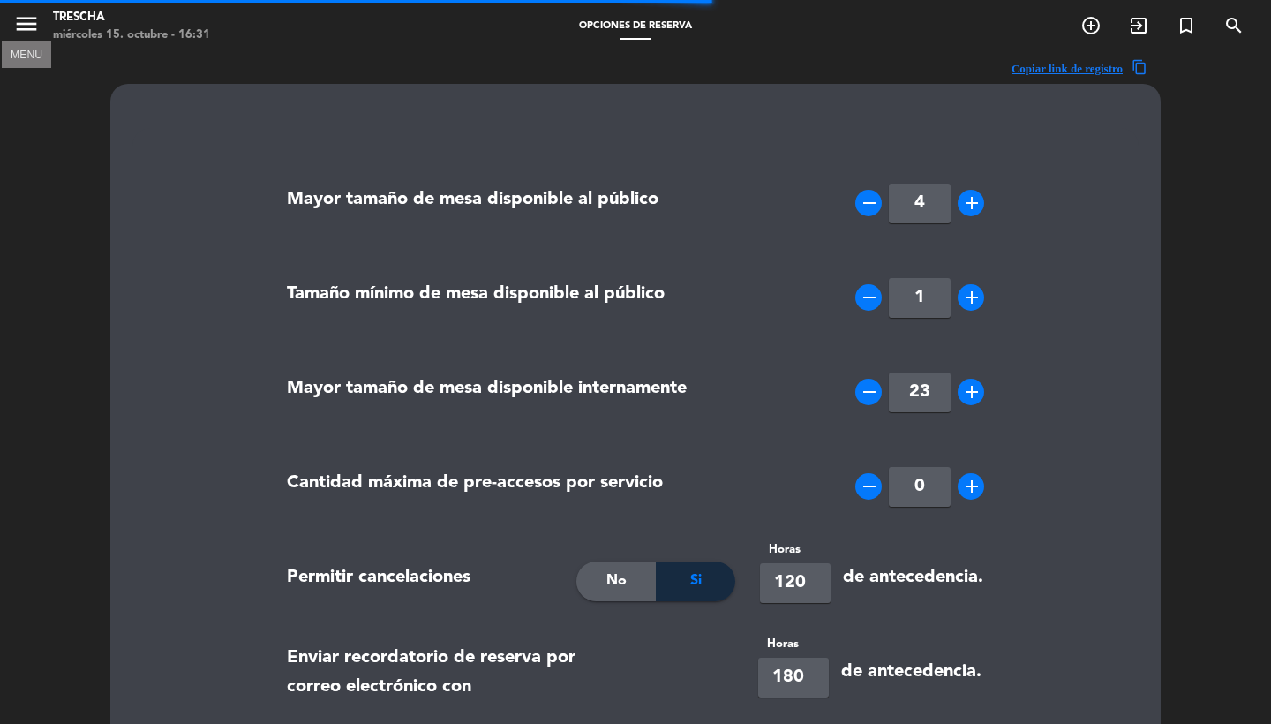
click at [17, 36] on icon "menu" at bounding box center [26, 24] width 26 height 26
type textarea "<p>Importante:&nbsp;<br/><br/>*Puntualidad<br/> <br/> Nuestro menú degustación …"
type textarea "<p>Important:<br/><br/><strong></strong>Current prices are subject to change.</…"
type textarea "<p>Importante:<br/><br/>*Pontualidade<br/> <br/> Nosso menu degustação começa s…"
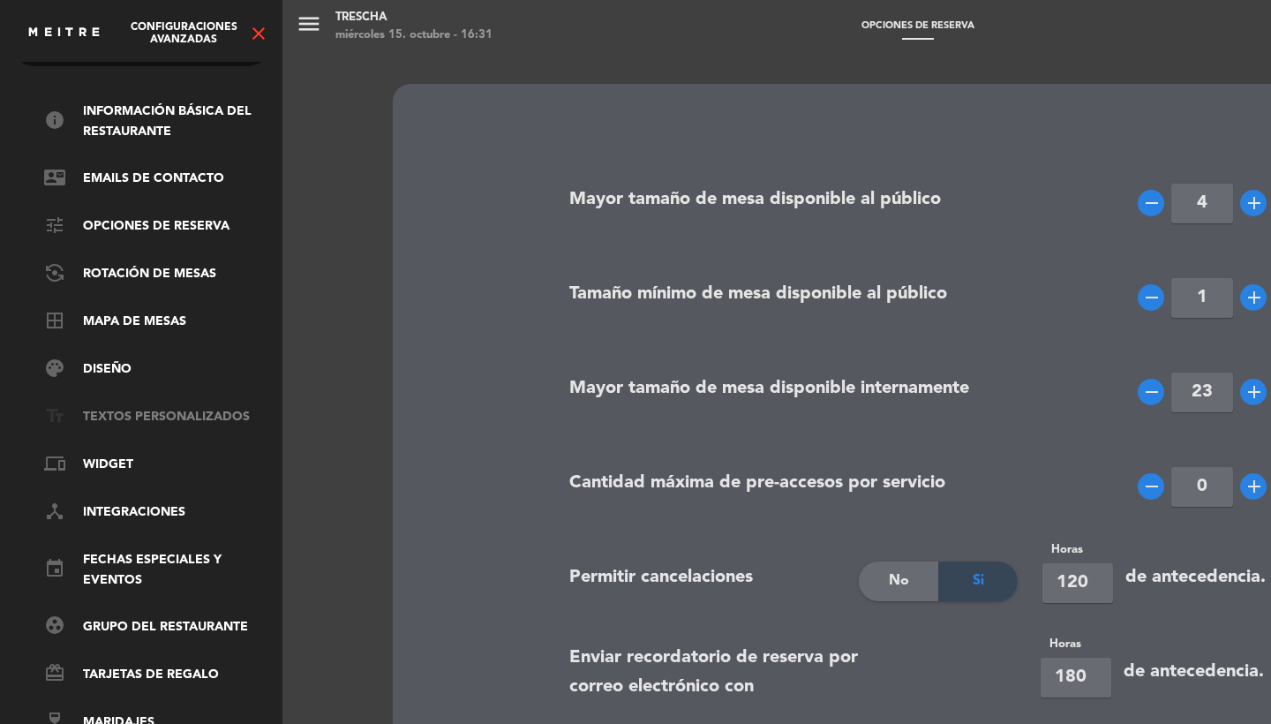
click at [151, 407] on link "text_fields Textos Personalizados" at bounding box center [159, 417] width 230 height 21
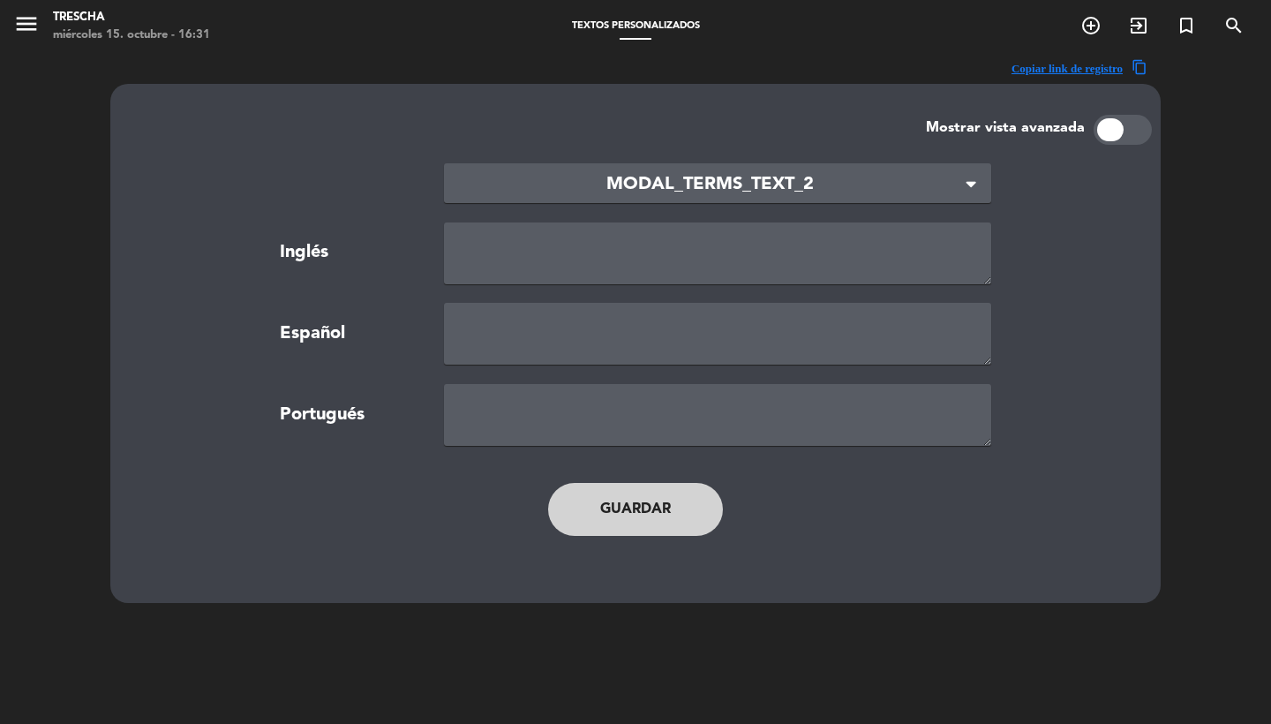
click at [557, 185] on span "MODAL_TERMS_TEXT_2" at bounding box center [710, 184] width 505 height 29
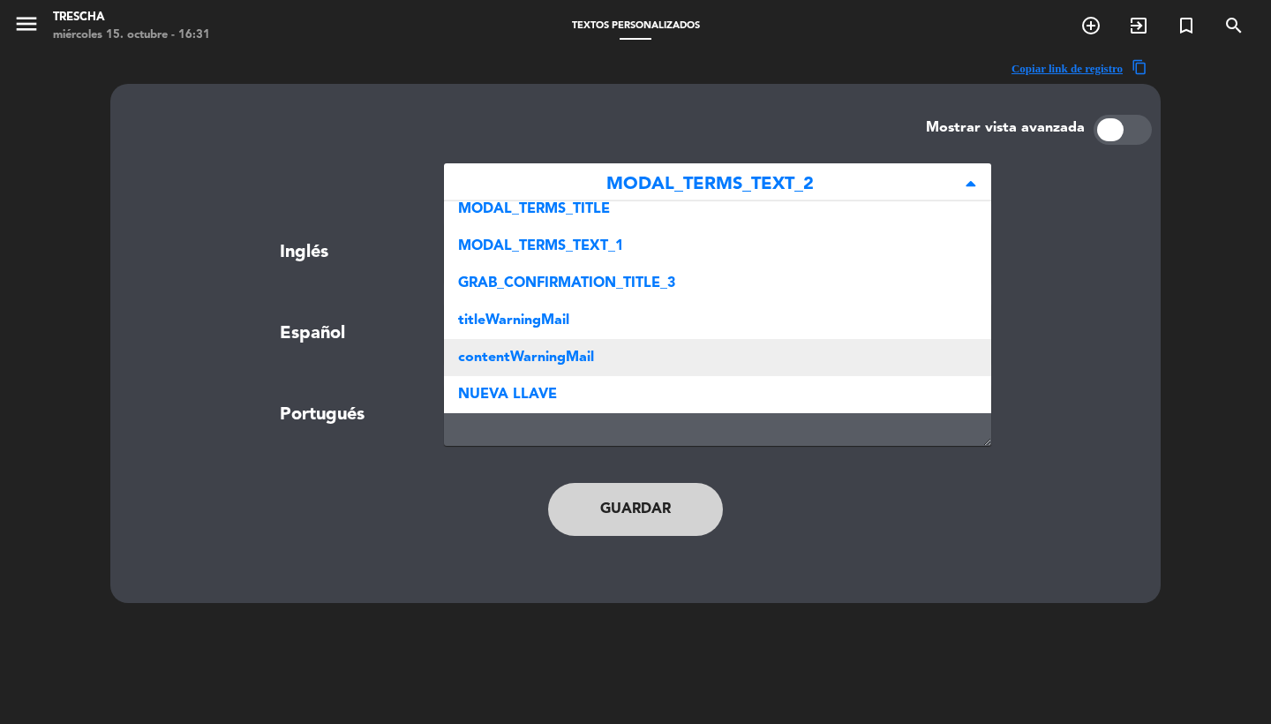
scroll to position [569, 0]
click at [542, 364] on span "contentWarningMail" at bounding box center [526, 358] width 136 height 14
type textarea "<p style="text-align: center;">&nbsp;Remember that this reservation can be modi…"
type textarea "<p style="text-align: center;">&nbsp;Recuerde que esta reserva puede modificars…"
type textarea "<p style="text-align: center;">Lembre-se que esta reserva pode ser modificada o…"
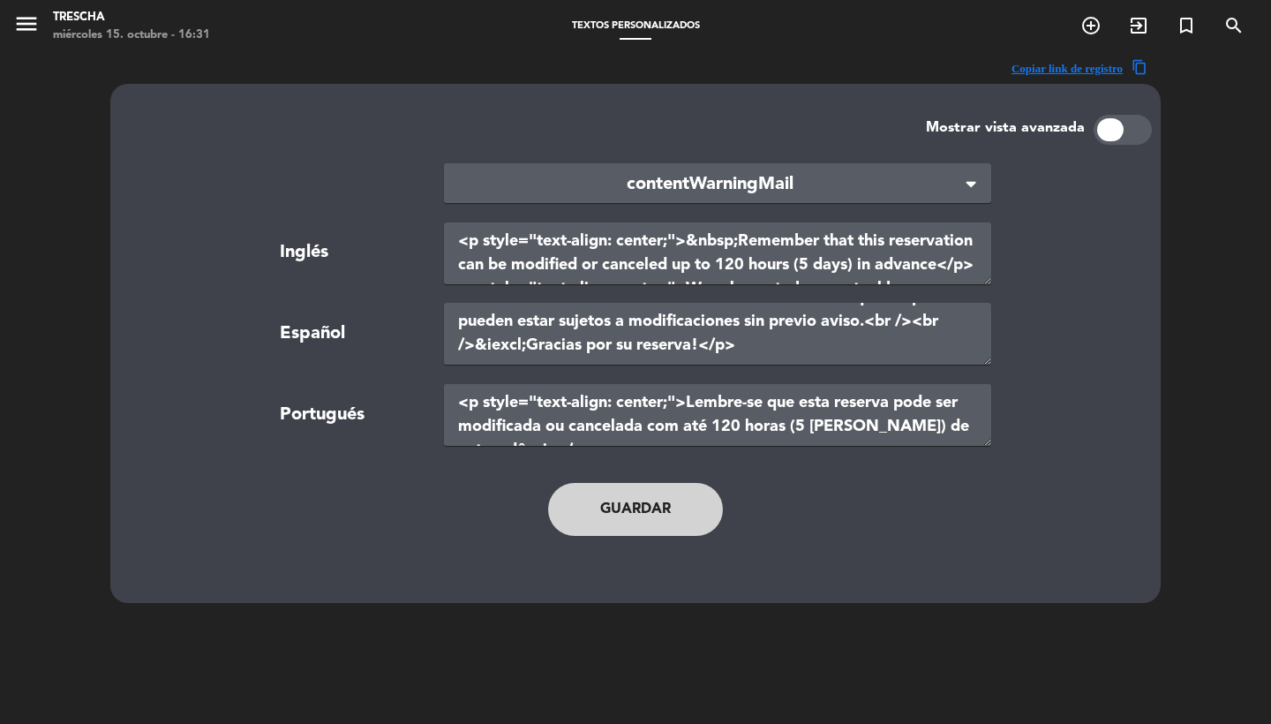
scroll to position [238, 0]
click at [29, 20] on icon "menu" at bounding box center [26, 24] width 26 height 26
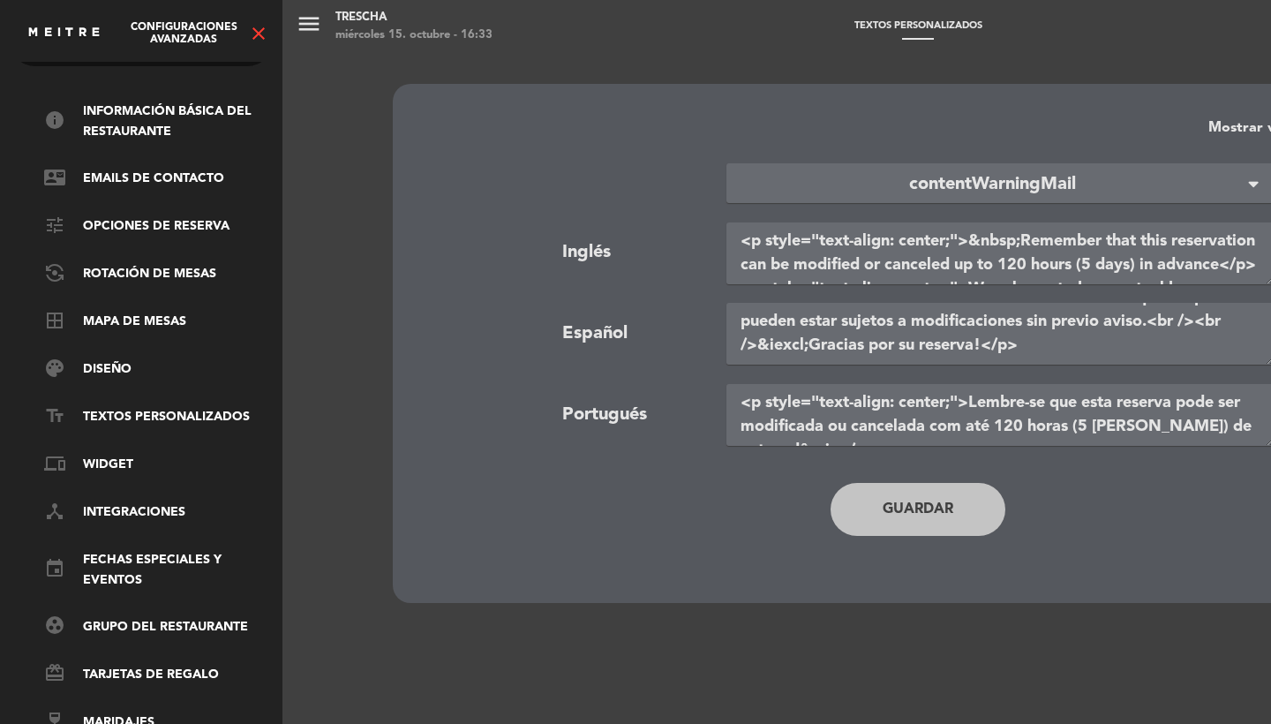
click at [579, 261] on div "menu Trescha miércoles 15. octubre - 16:33 Textos Personalizados add_circle_out…" at bounding box center [918, 362] width 1271 height 724
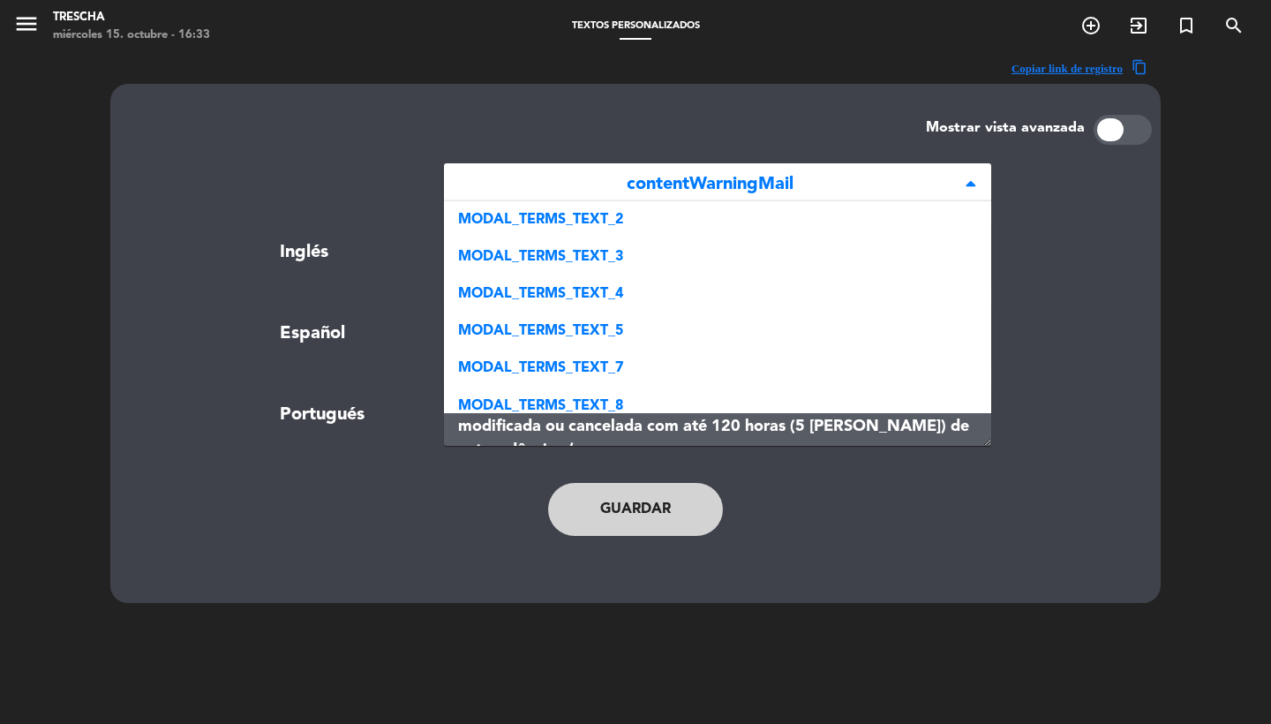
click at [607, 180] on span "contentWarningMail" at bounding box center [710, 184] width 505 height 29
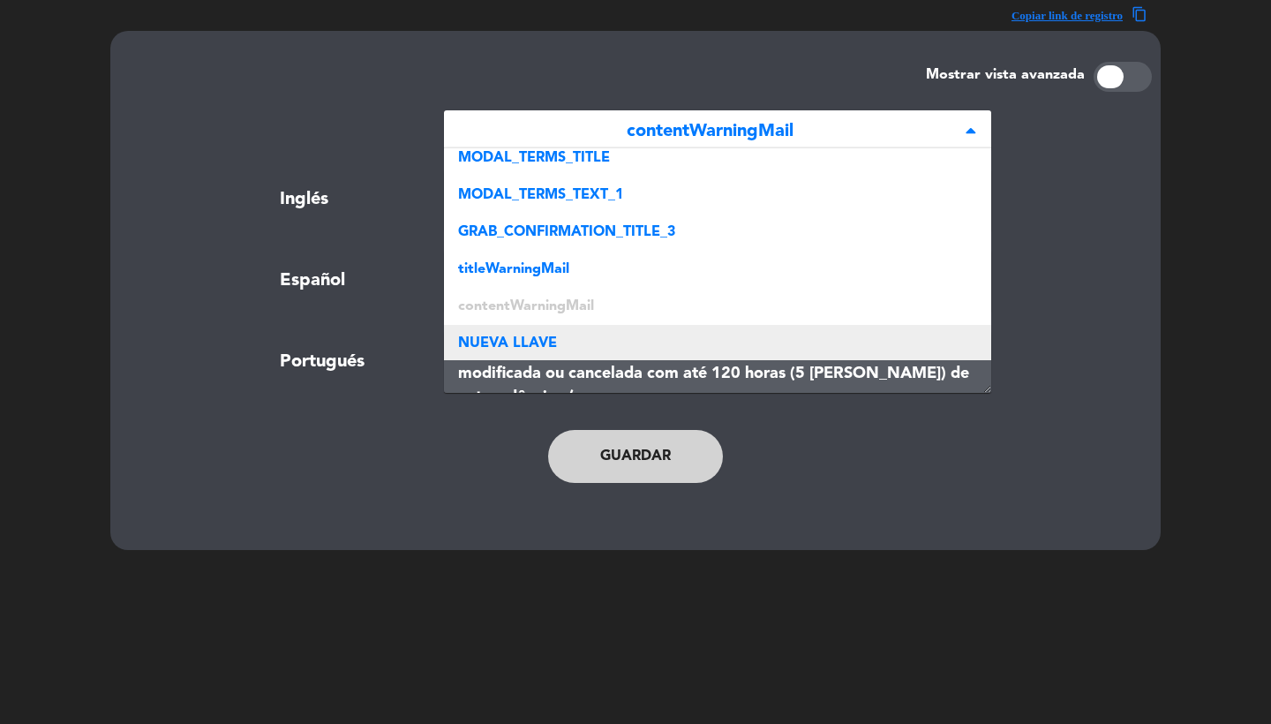
scroll to position [53, 0]
click at [561, 352] on div "NUEVA LLAVE" at bounding box center [717, 343] width 547 height 37
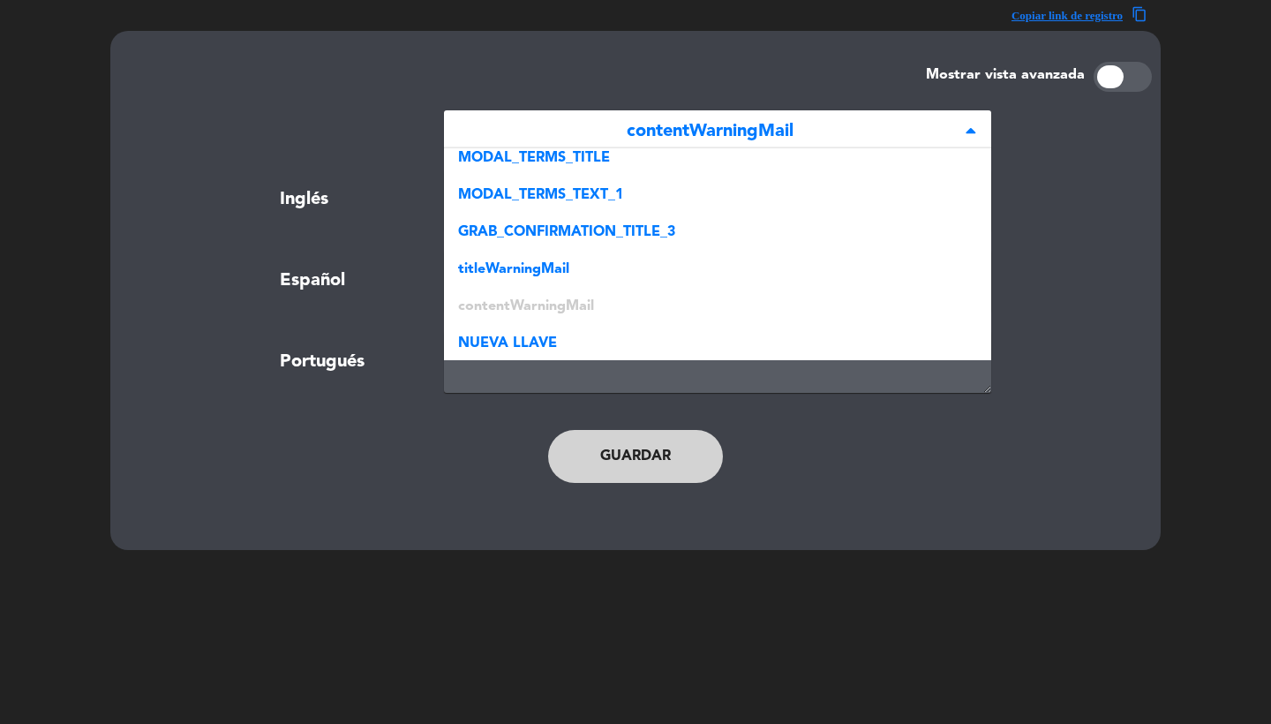
scroll to position [0, 0]
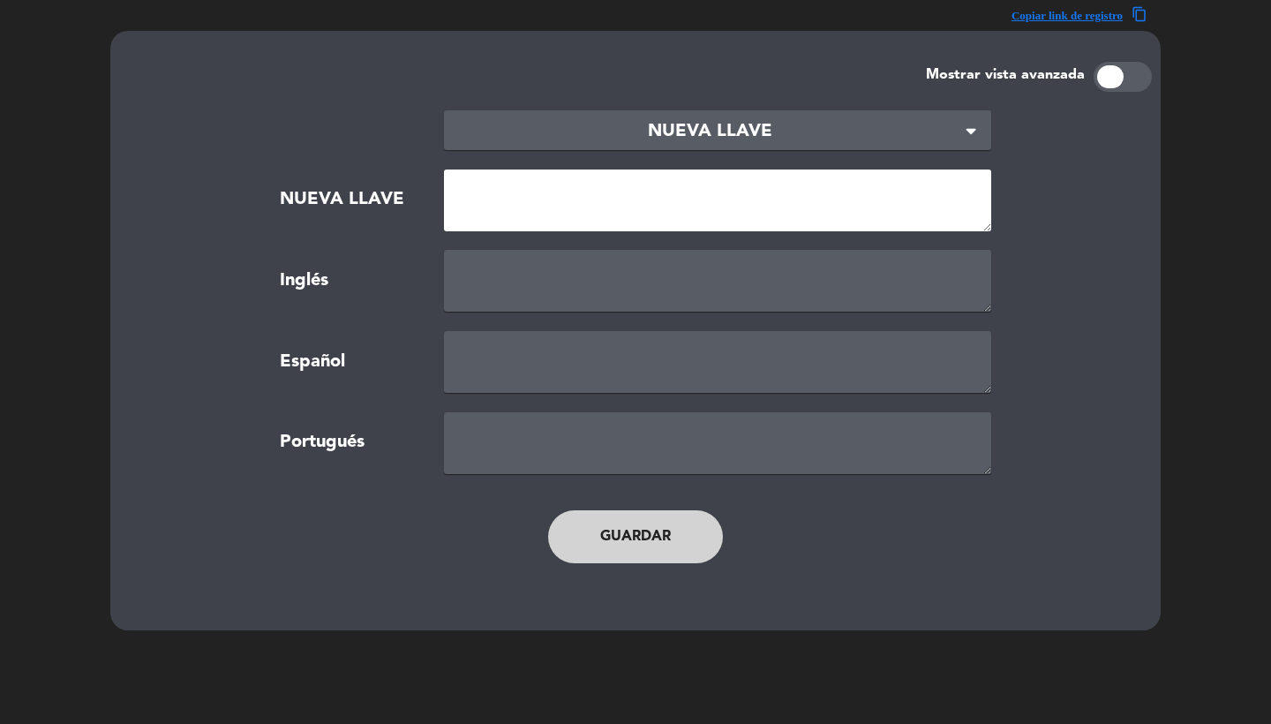
click at [520, 216] on textarea at bounding box center [717, 201] width 547 height 62
paste textarea "NEW_MODAL_CONDITION_CANCEL"
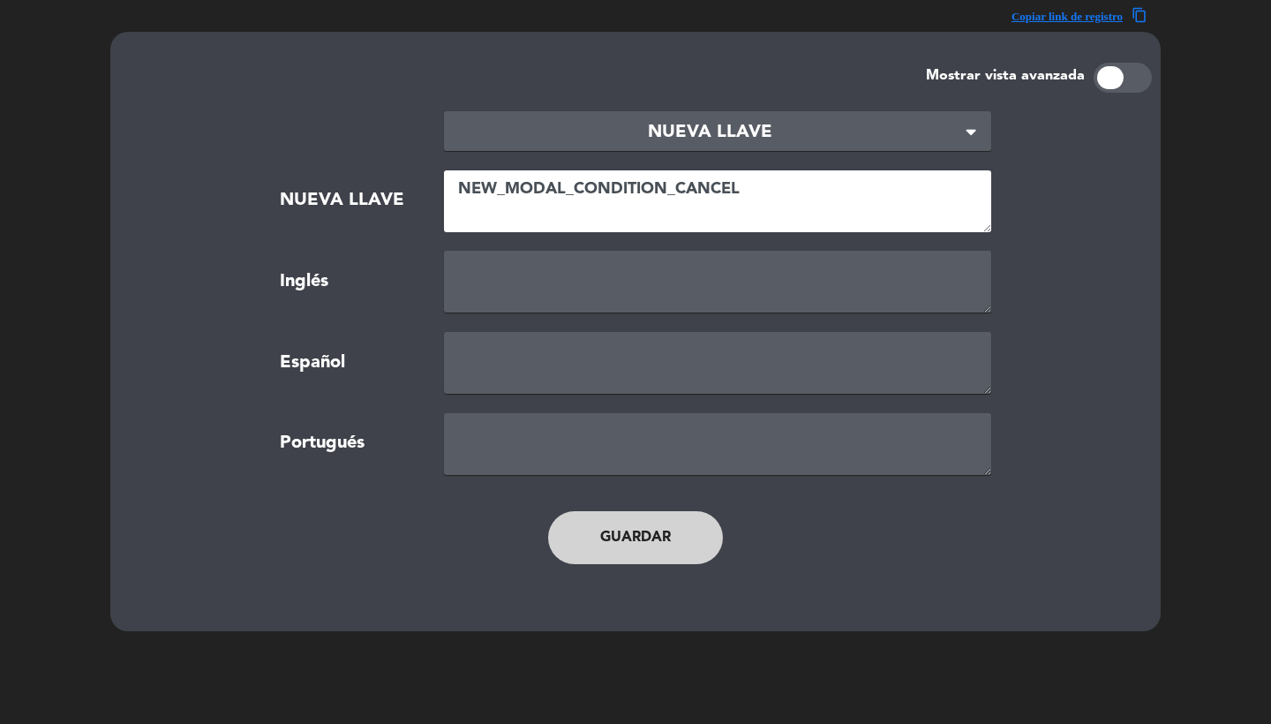
type textarea "NEW_MODAL_CONDITION_CANCEL"
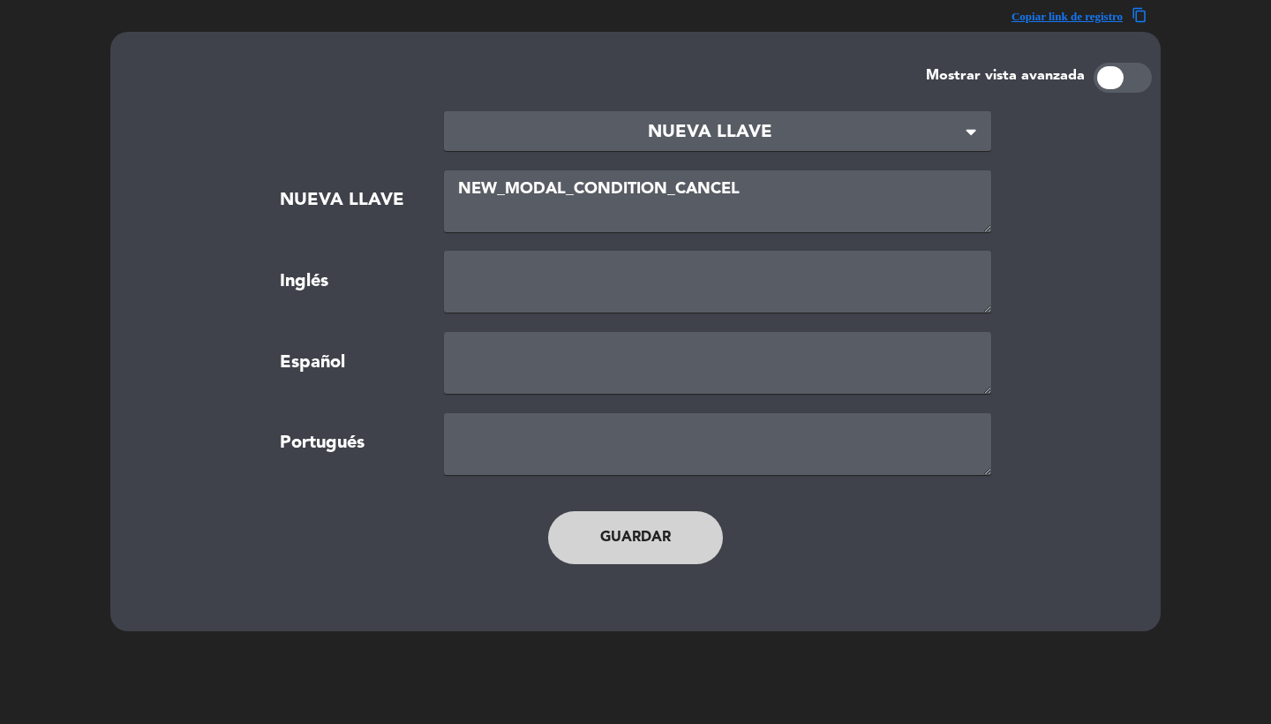
drag, startPoint x: 898, startPoint y: 125, endPoint x: 1111, endPoint y: 260, distance: 251.6
click at [1111, 260] on div "Inglés" at bounding box center [636, 282] width 984 height 62
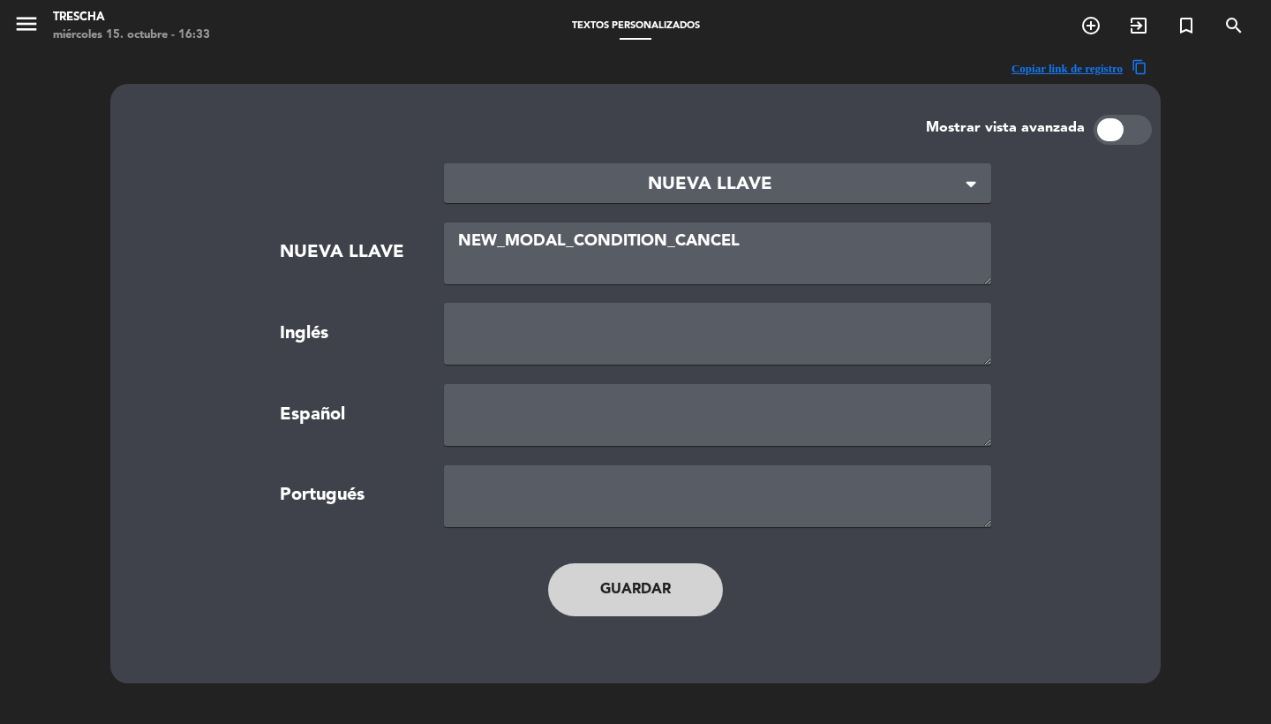
scroll to position [0, 0]
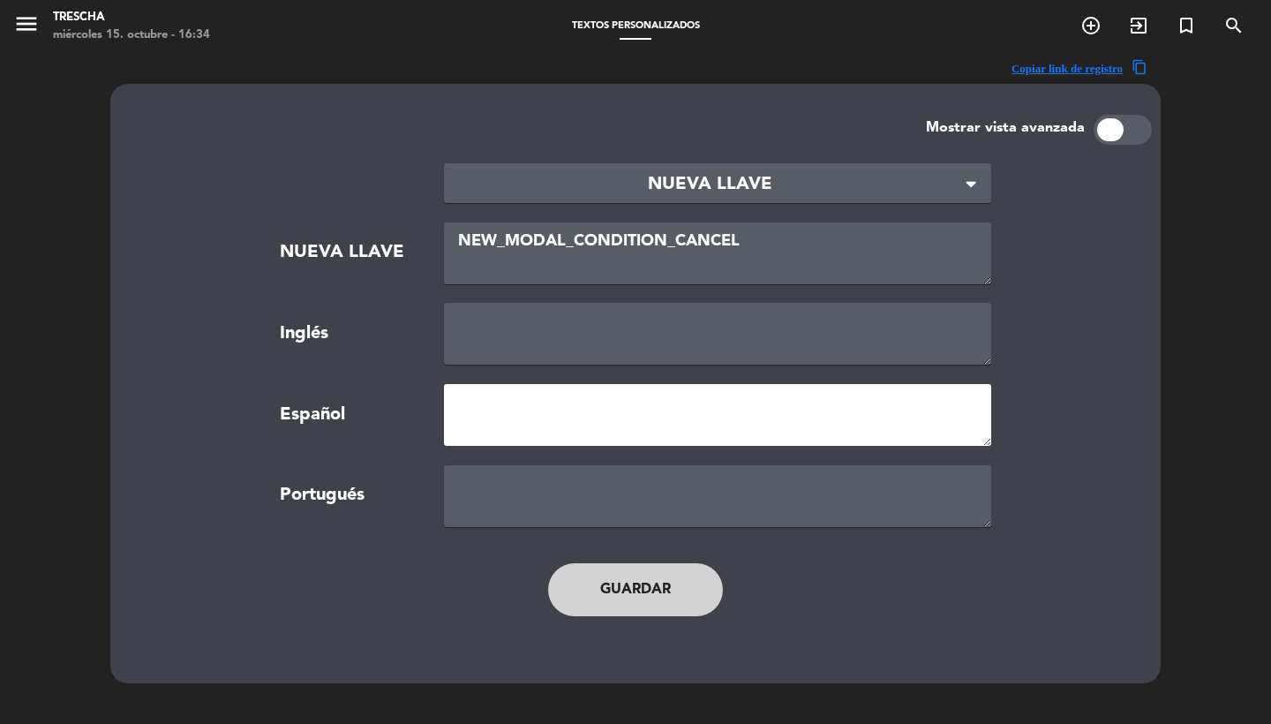
click at [538, 426] on textarea at bounding box center [717, 415] width 547 height 62
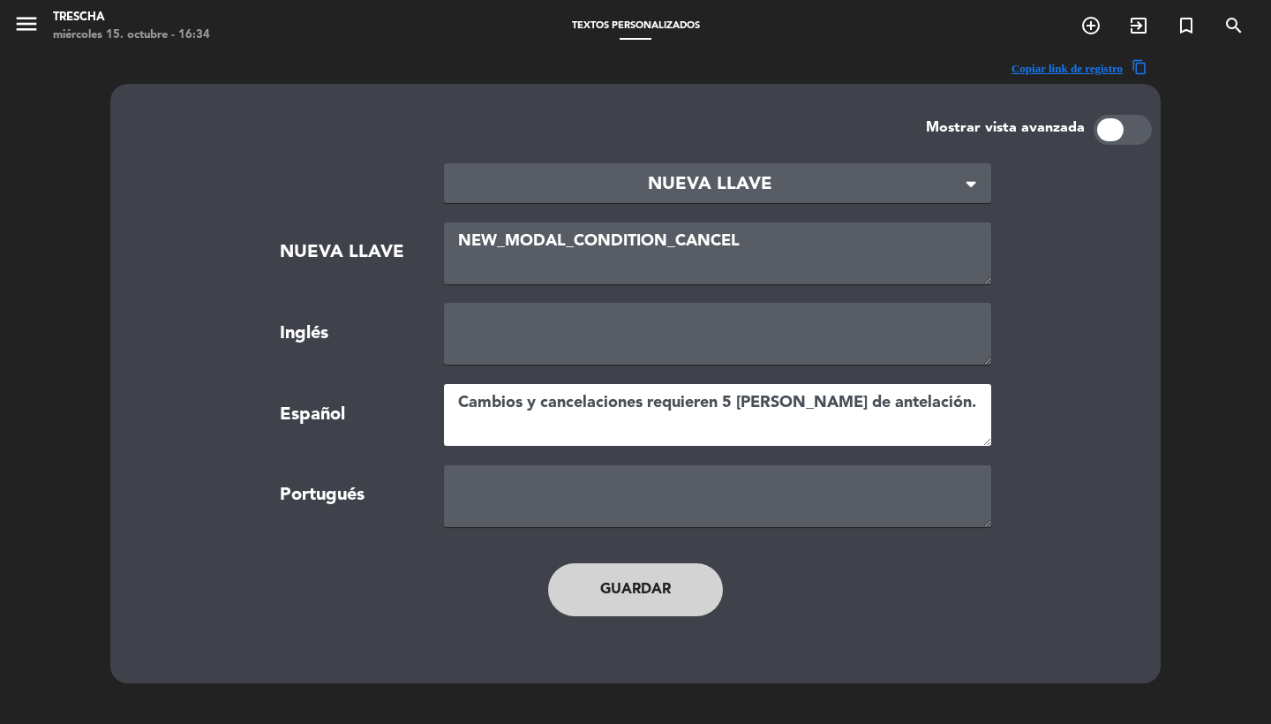
type textarea "Cambios y cancelaciones requieren 5 [PERSON_NAME] de antelación."
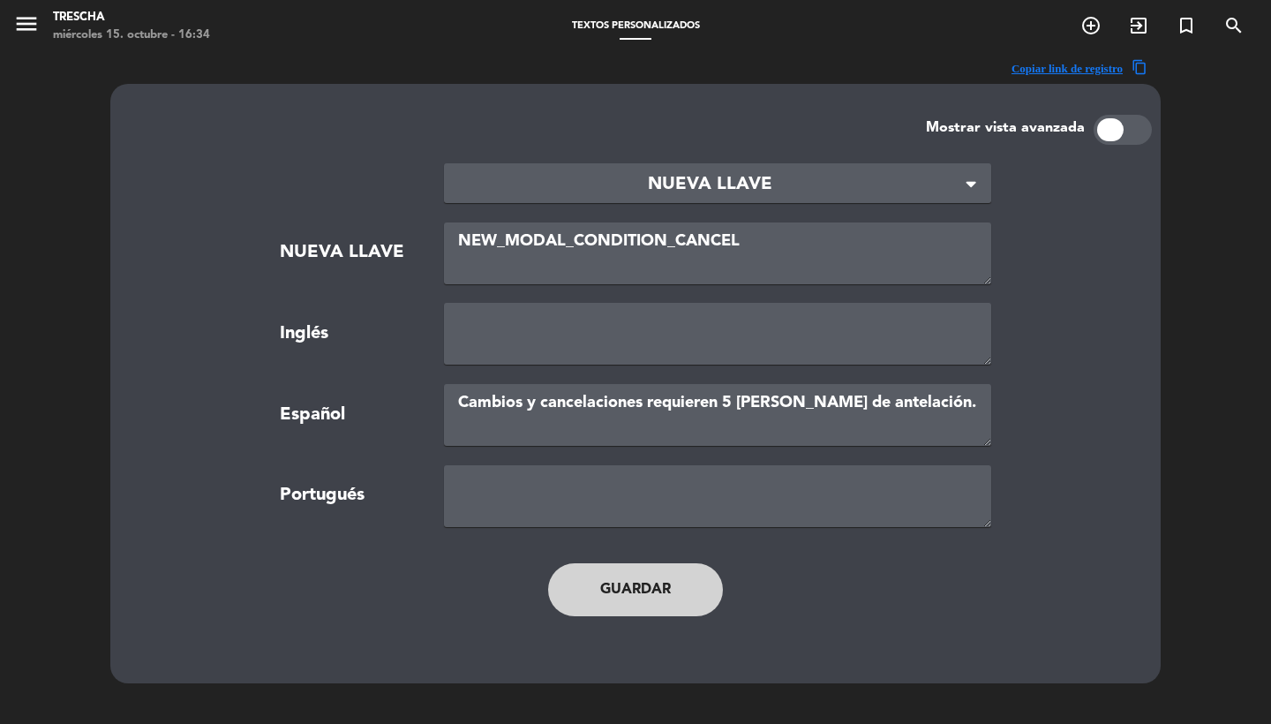
click at [1078, 281] on div "NUEVA LLAVE NEW_MODAL_CONDITION_CANCEL" at bounding box center [636, 254] width 984 height 62
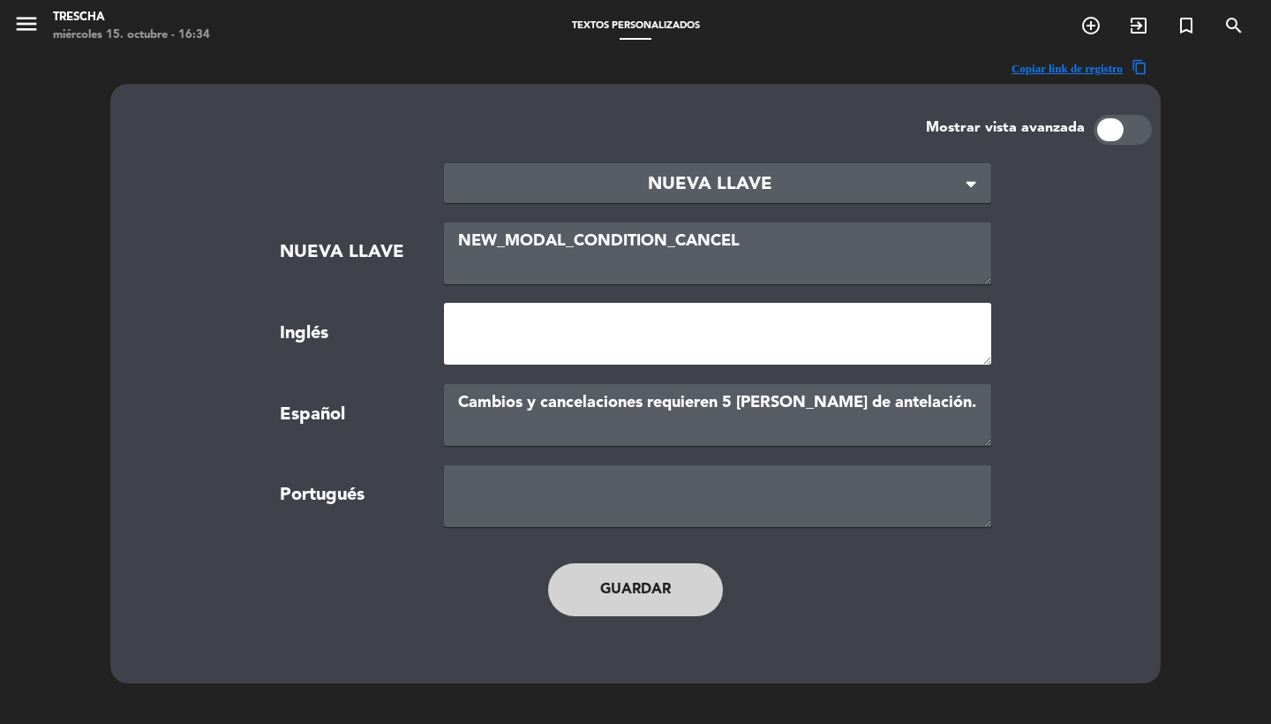
click at [556, 332] on textarea at bounding box center [717, 334] width 547 height 62
paste textarea "Changes and cancellations require 5 days' notice."
type textarea "Changes and cancellations require 5 days' notice."
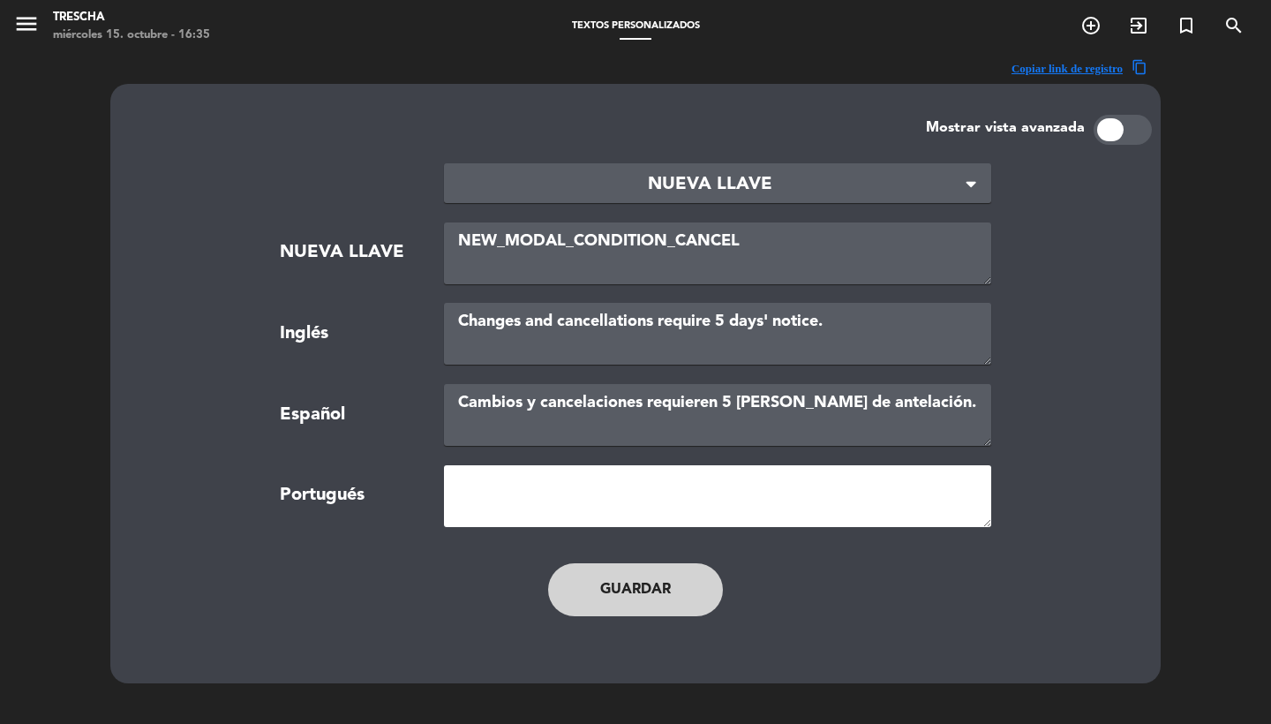
click at [484, 484] on textarea at bounding box center [717, 496] width 547 height 62
paste textarea "Alterações e cancelamentos exigem aviso prévio de 5 [PERSON_NAME]."
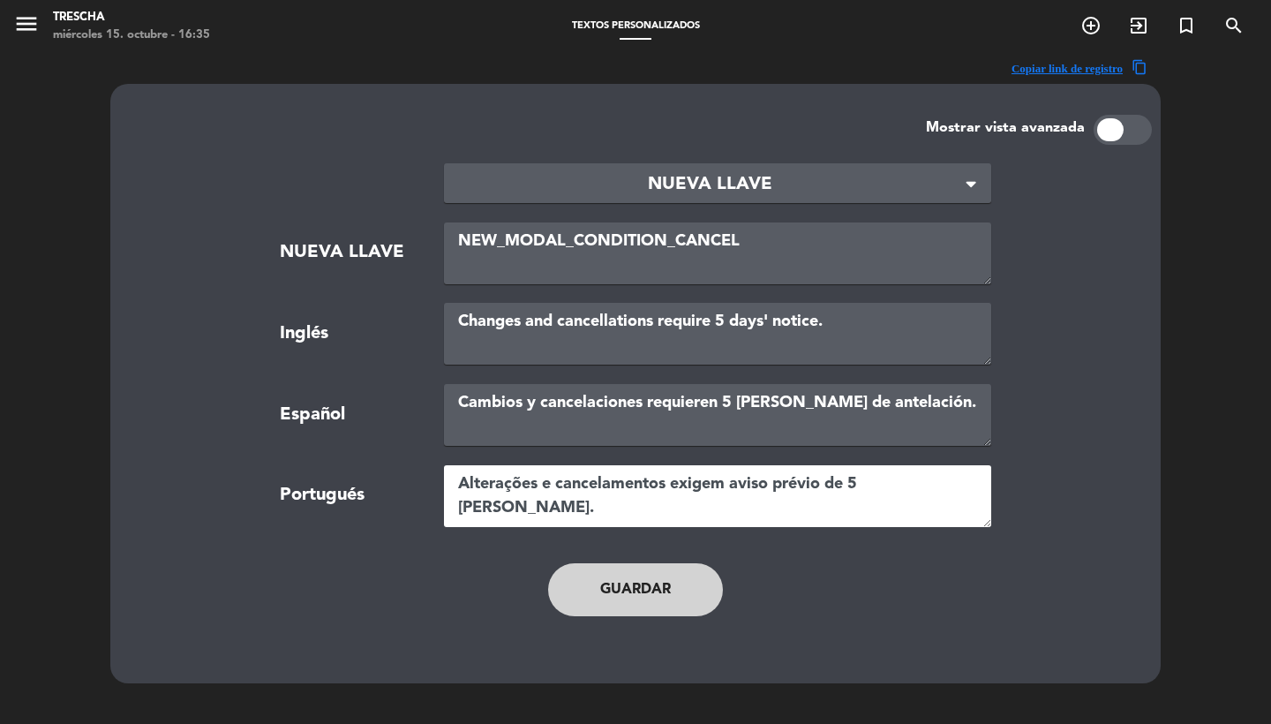
type textarea "Alterações e cancelamentos exigem aviso prévio de 5 [PERSON_NAME]."
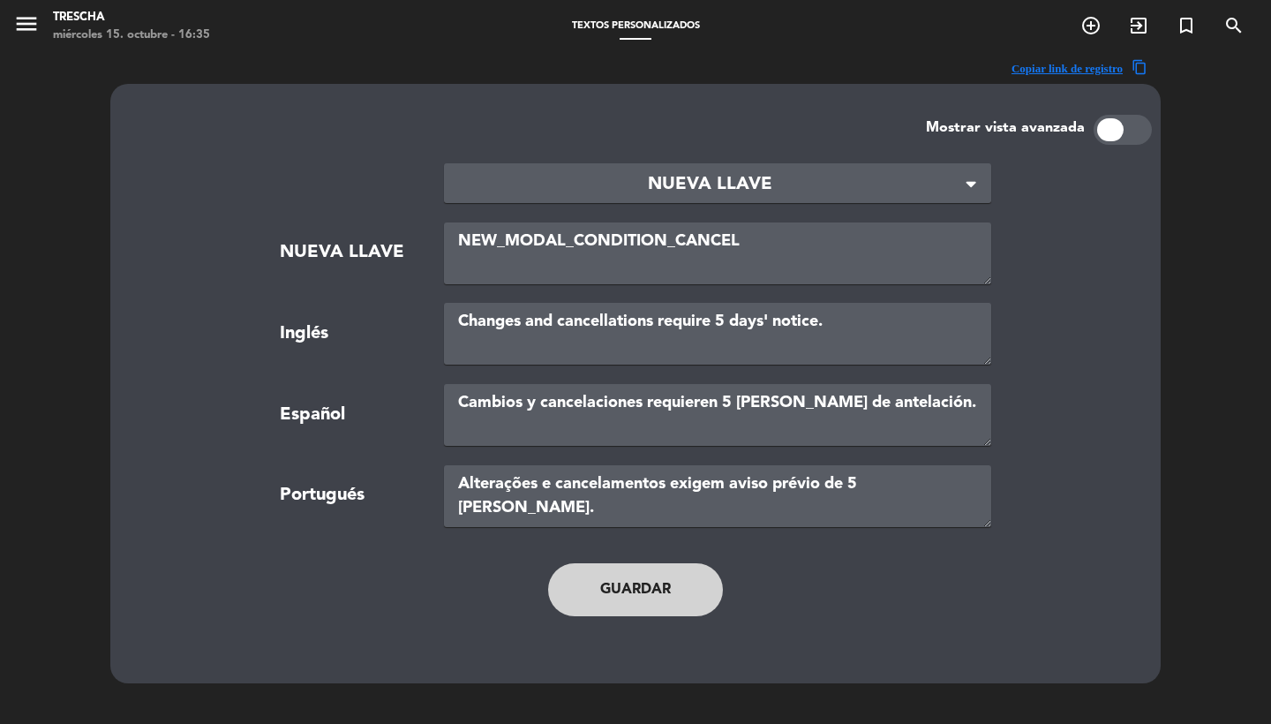
click at [610, 589] on button "Guardar" at bounding box center [635, 589] width 175 height 53
click at [13, 13] on icon "menu" at bounding box center [26, 24] width 26 height 26
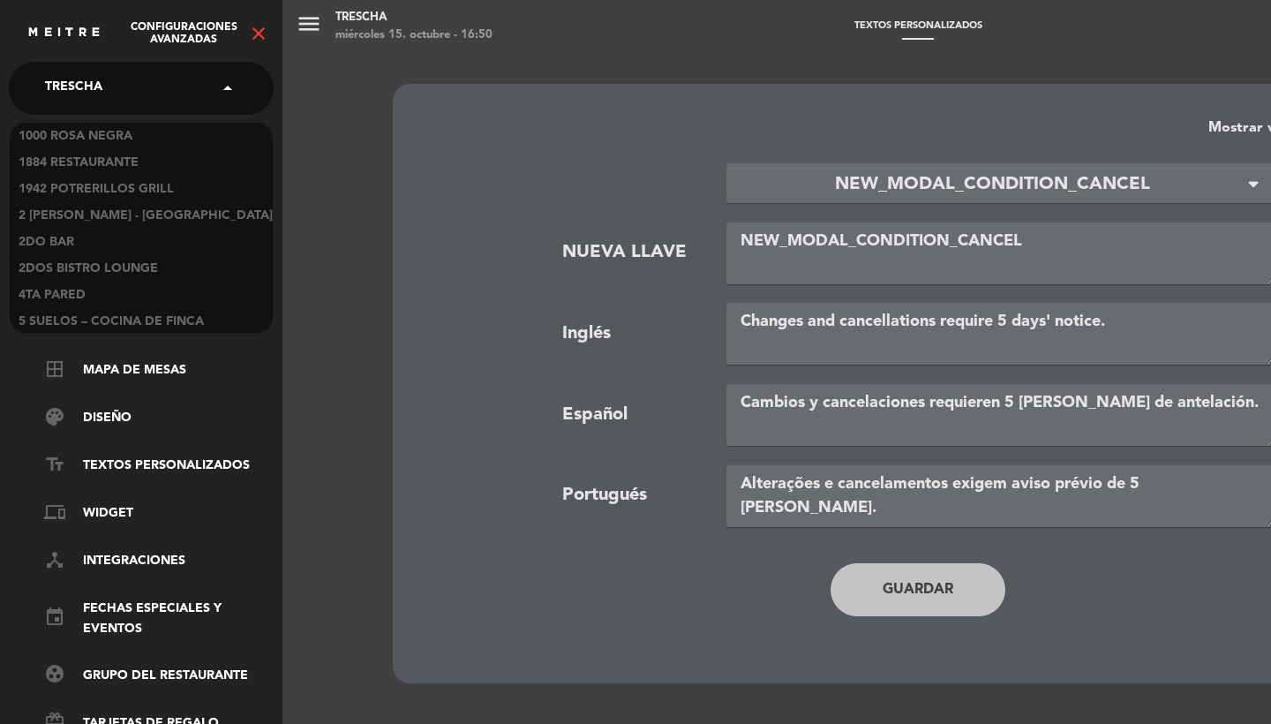
click at [114, 97] on div "× Trescha" at bounding box center [83, 88] width 91 height 37
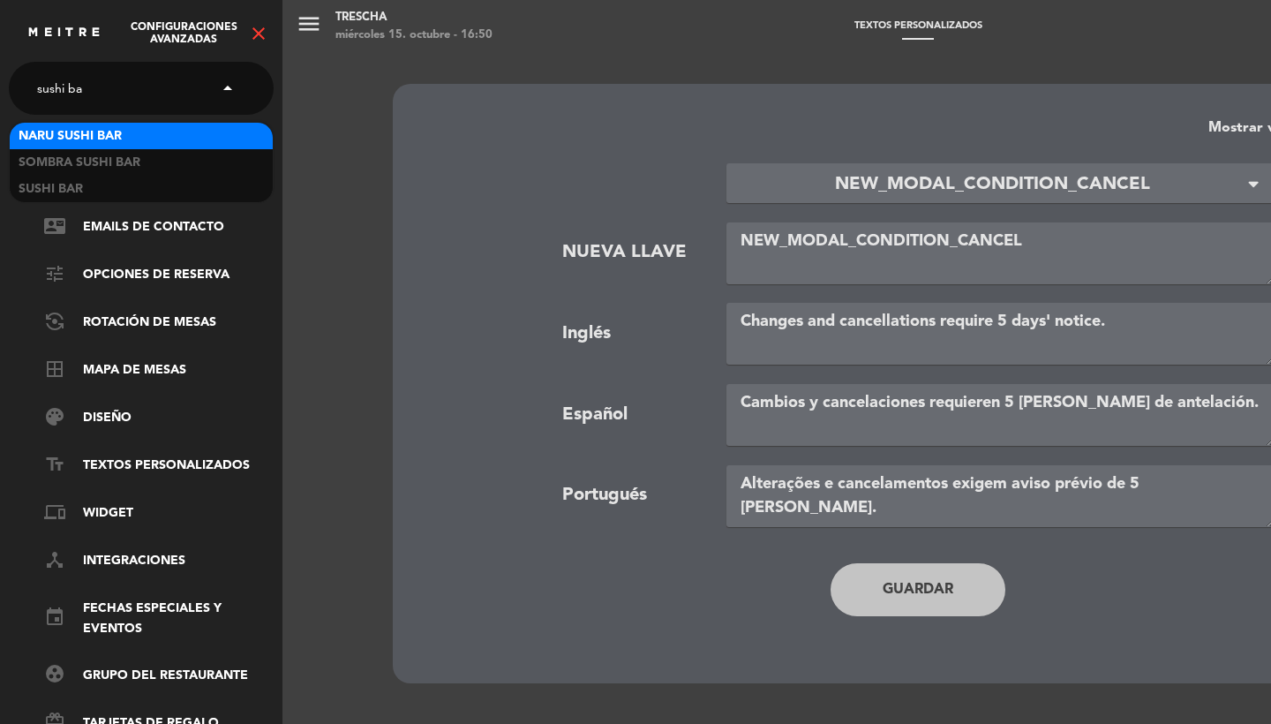
type input "sushi bar"
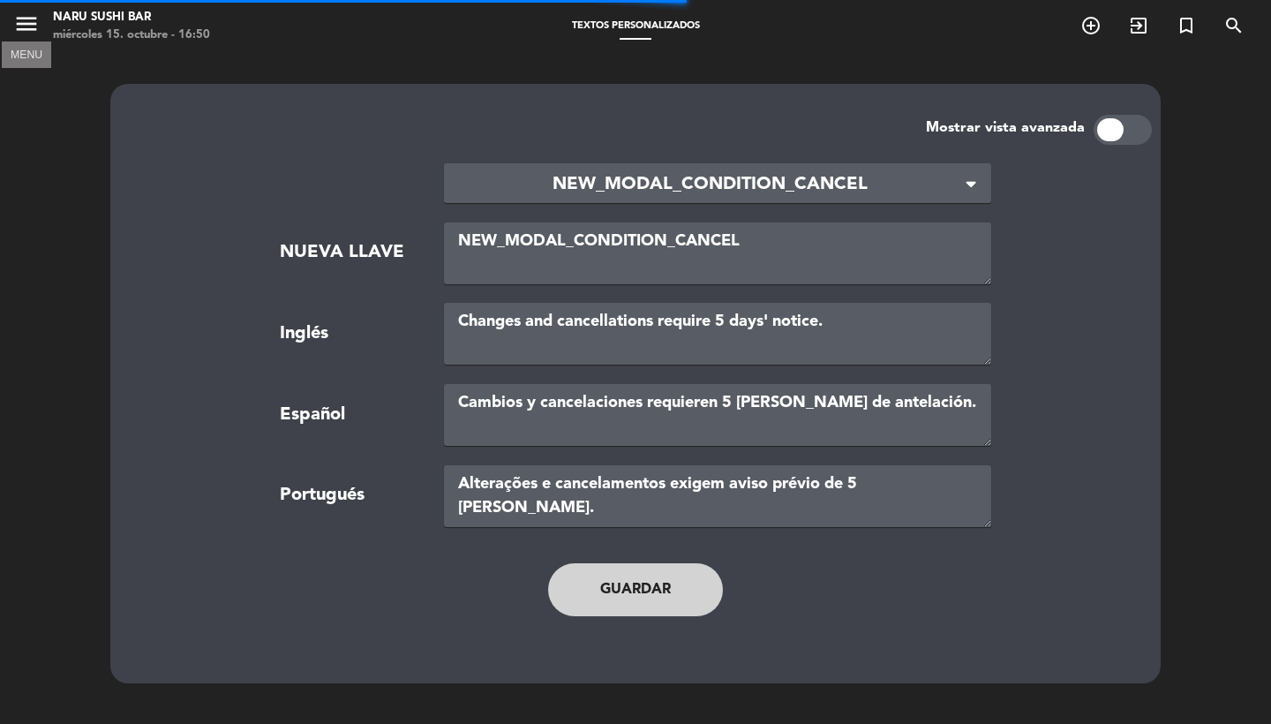
type textarea "TERMS AND CONDITIONS"
type textarea "TÉRMINOS Y CONDICIONES"
type textarea "TERMOS E CONDIÇÕES"
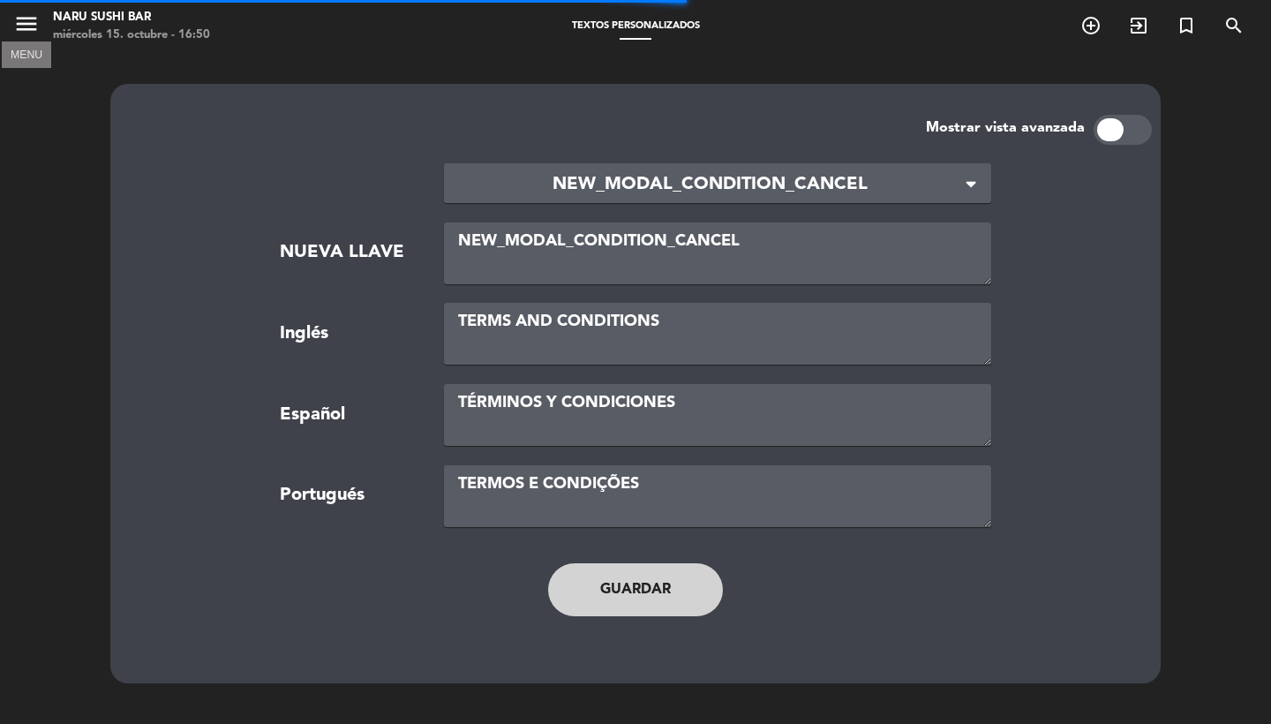
click at [23, 34] on icon "menu" at bounding box center [26, 24] width 26 height 26
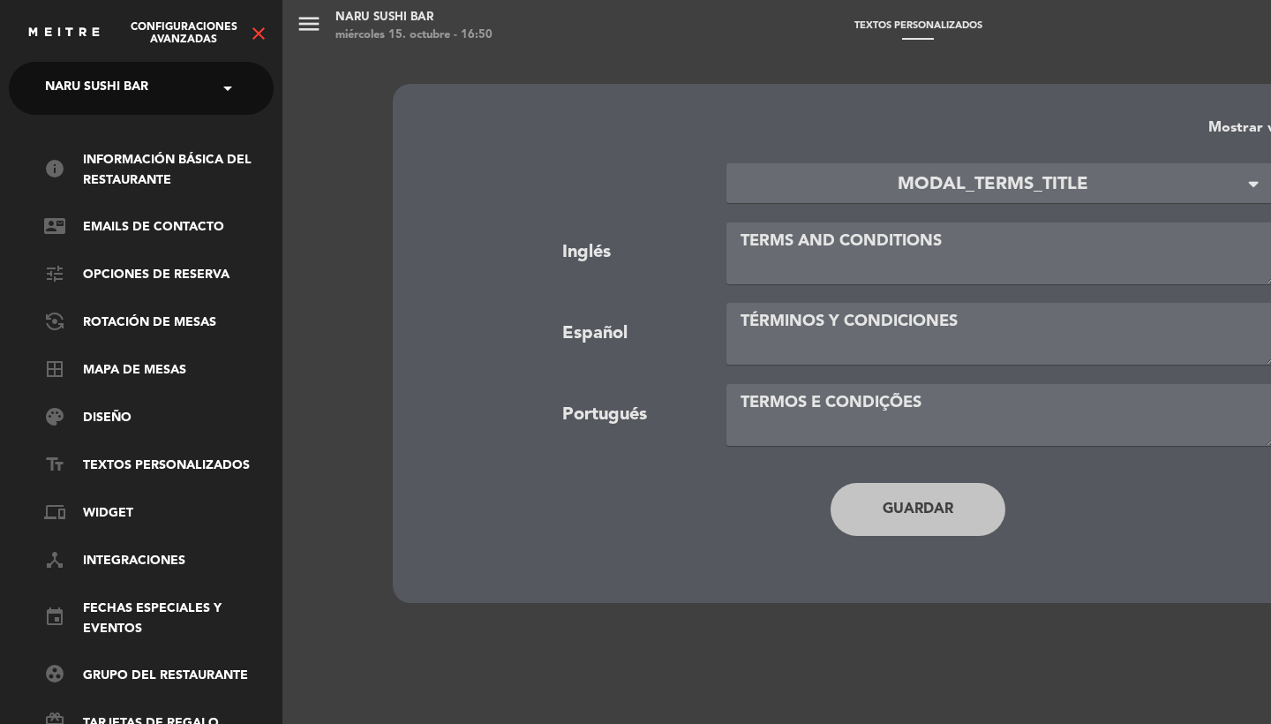
click at [107, 91] on span "NARU Sushi Bar" at bounding box center [96, 88] width 103 height 37
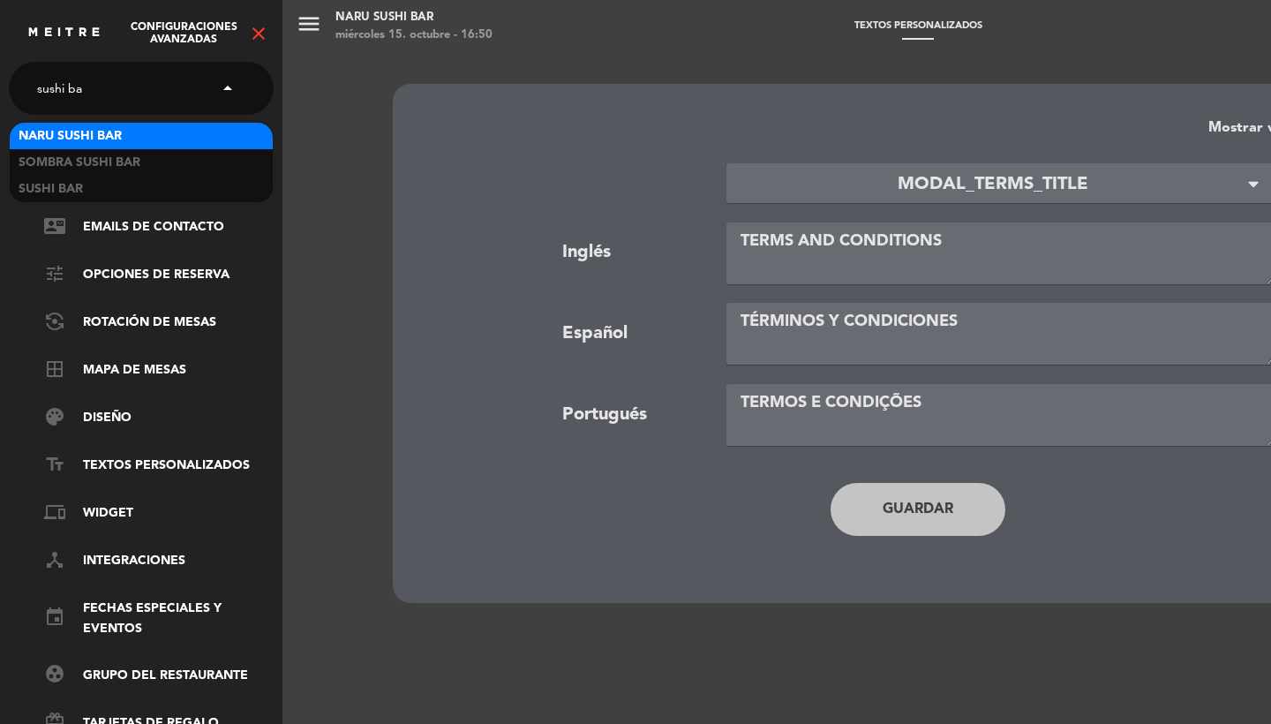
type input "sushi bar"
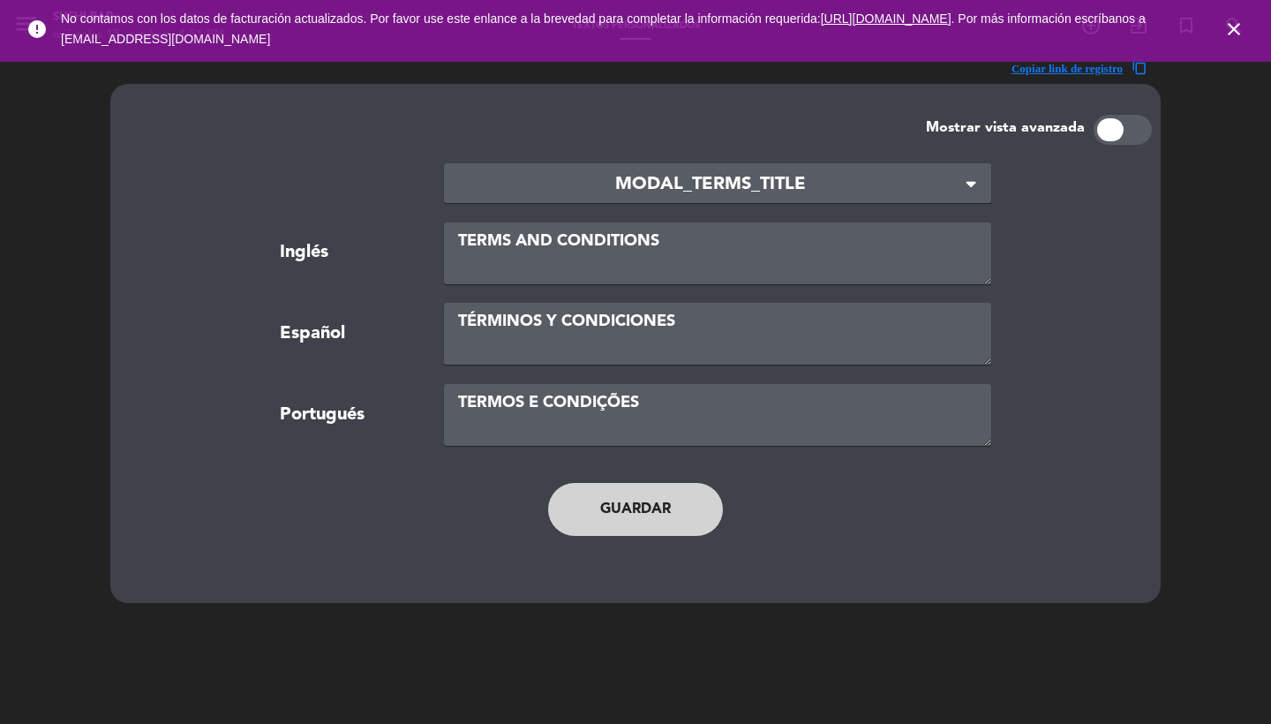
click at [1241, 34] on icon "close" at bounding box center [1234, 29] width 21 height 21
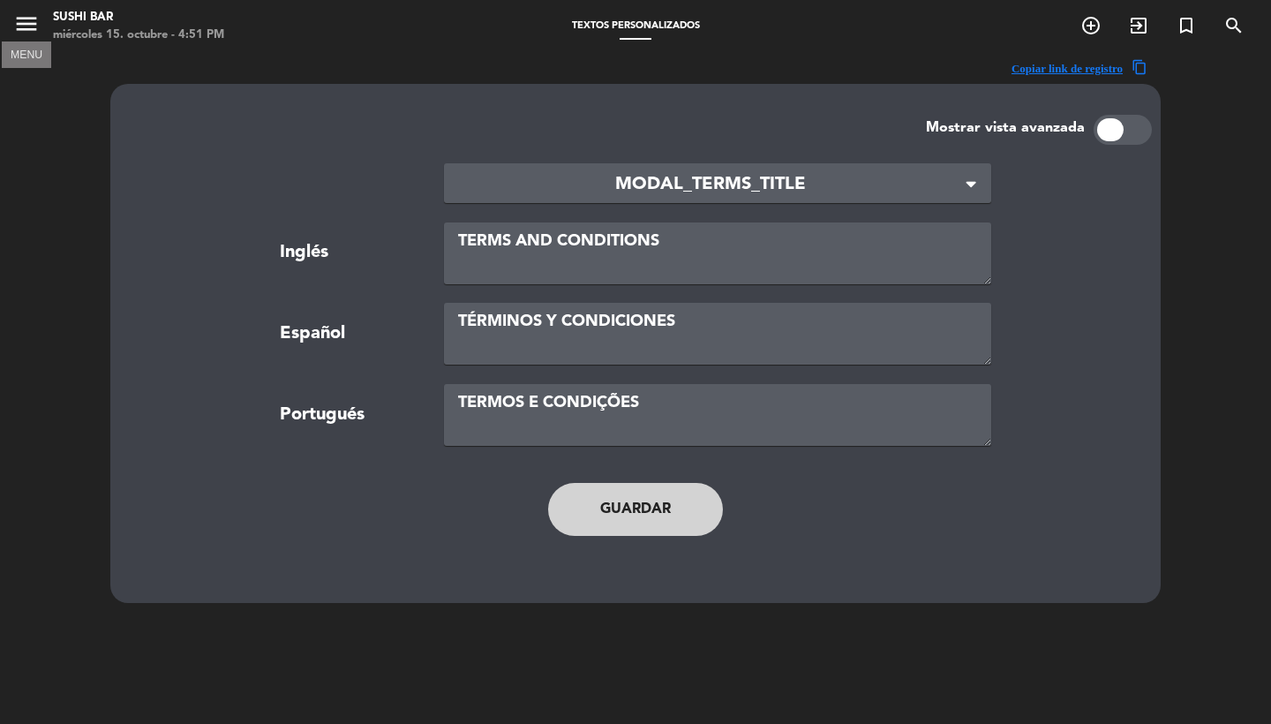
click at [24, 33] on icon "menu" at bounding box center [26, 24] width 26 height 26
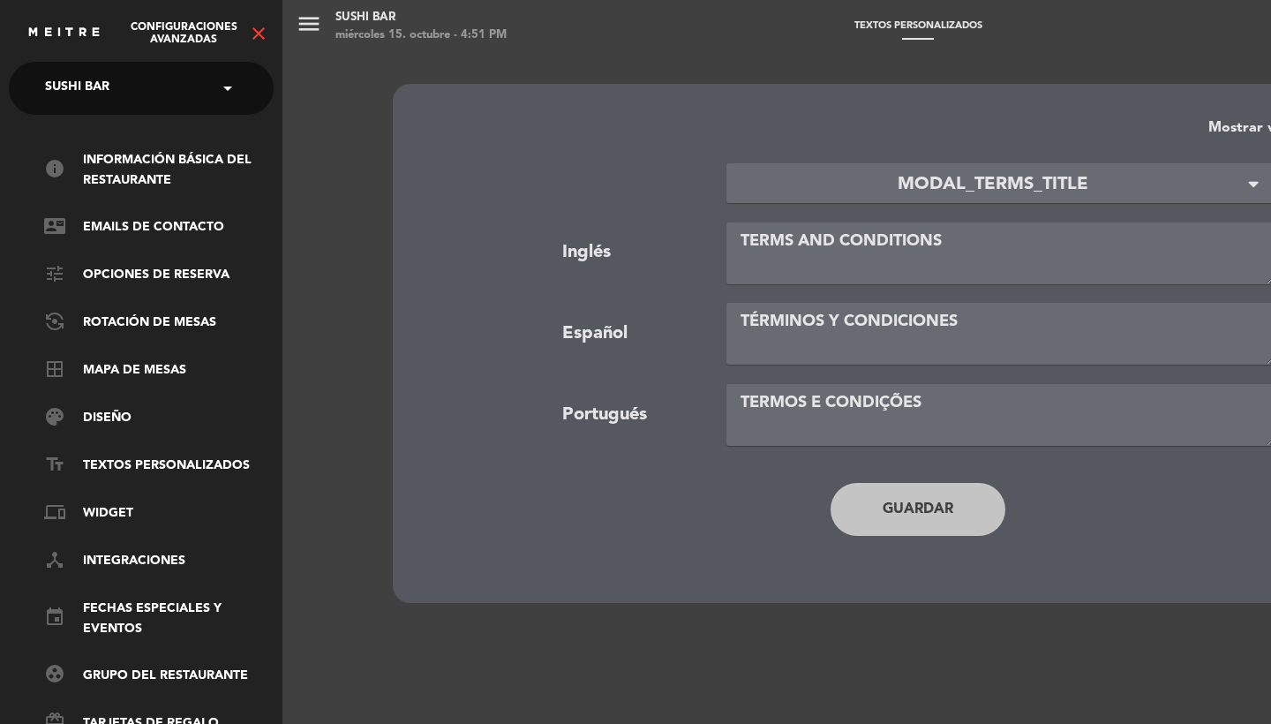
click at [259, 35] on icon "close" at bounding box center [258, 33] width 21 height 21
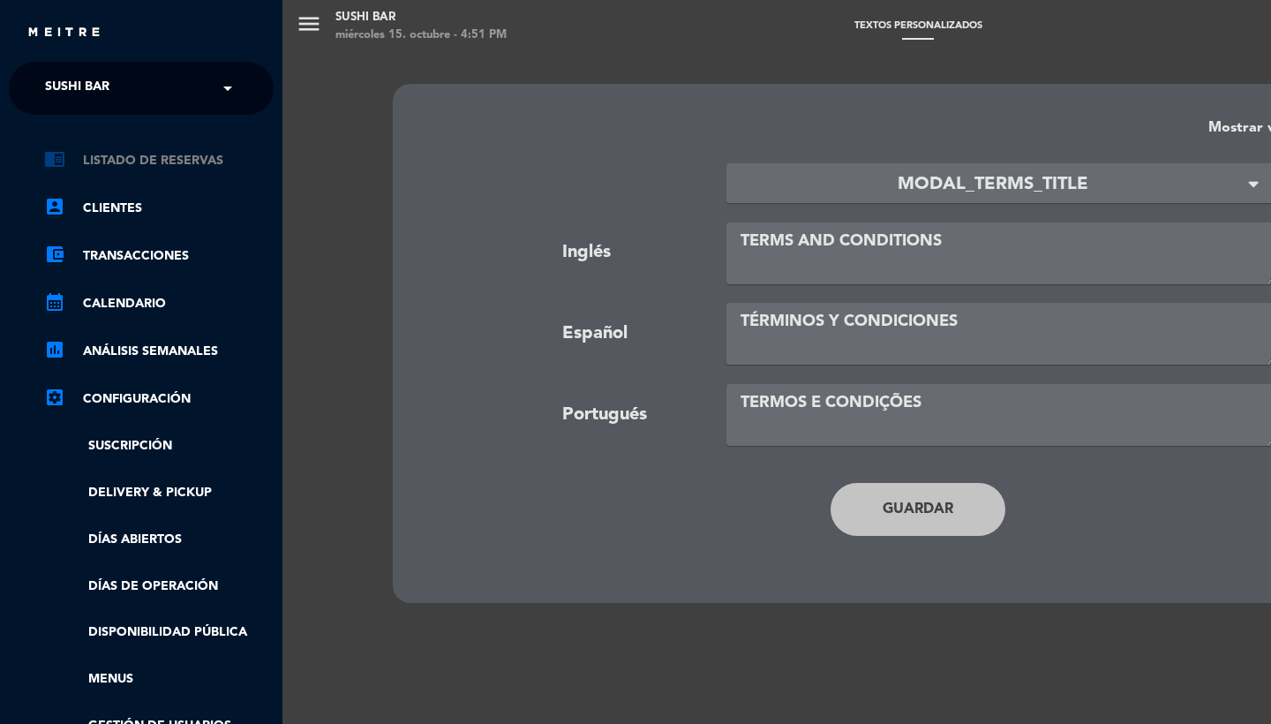
click at [178, 152] on link "chrome_reader_mode Listado de Reservas" at bounding box center [159, 160] width 230 height 21
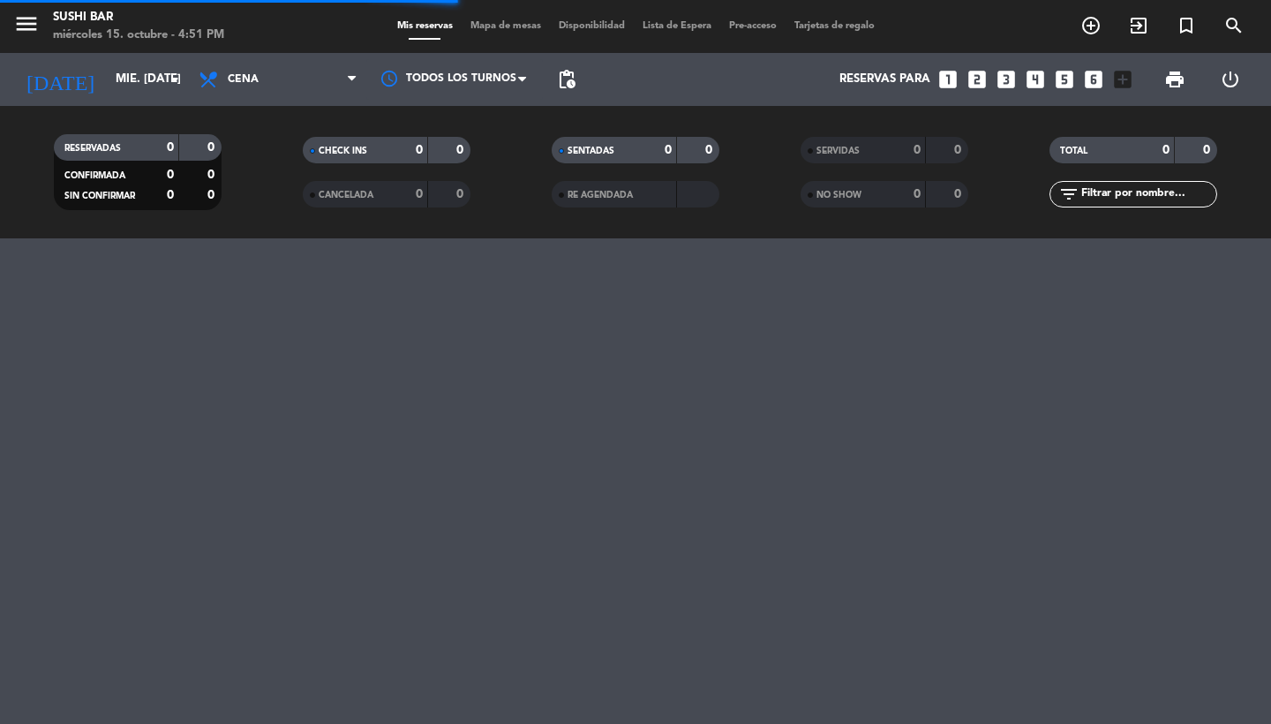
click at [841, 31] on span "Tarjetas de regalo" at bounding box center [835, 26] width 98 height 10
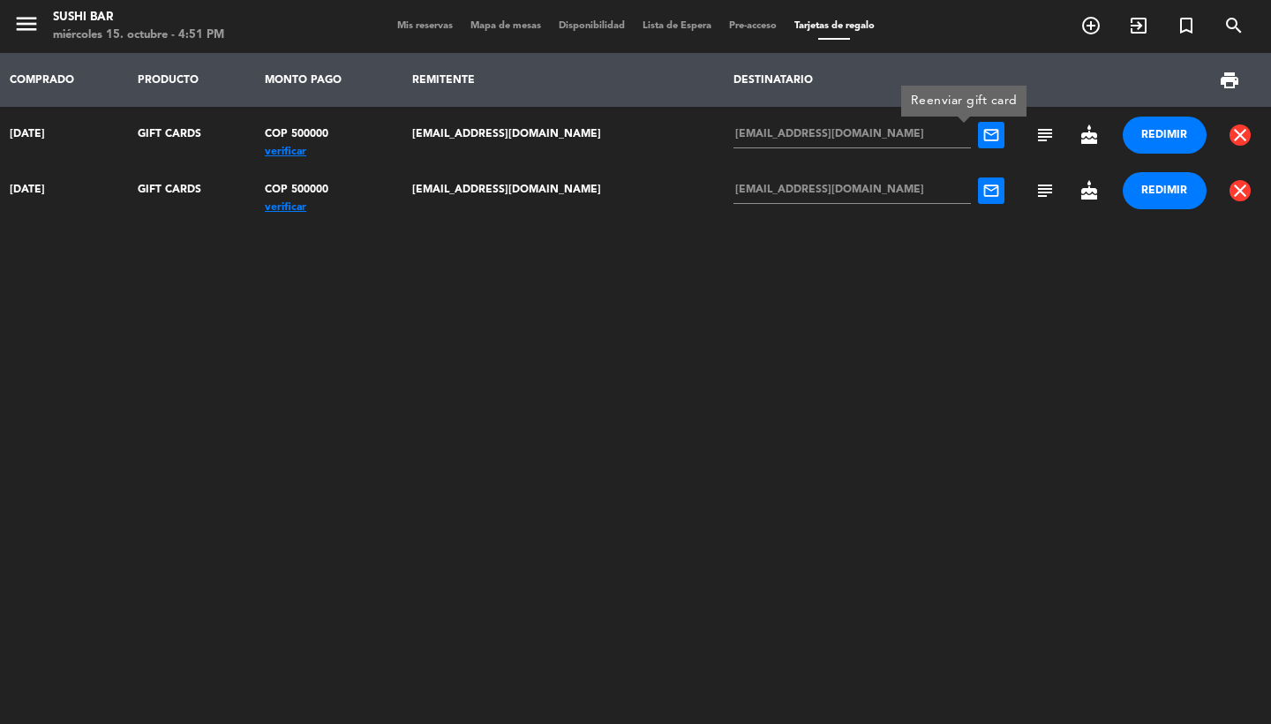
click at [983, 135] on span "mail_outline" at bounding box center [992, 135] width 18 height 18
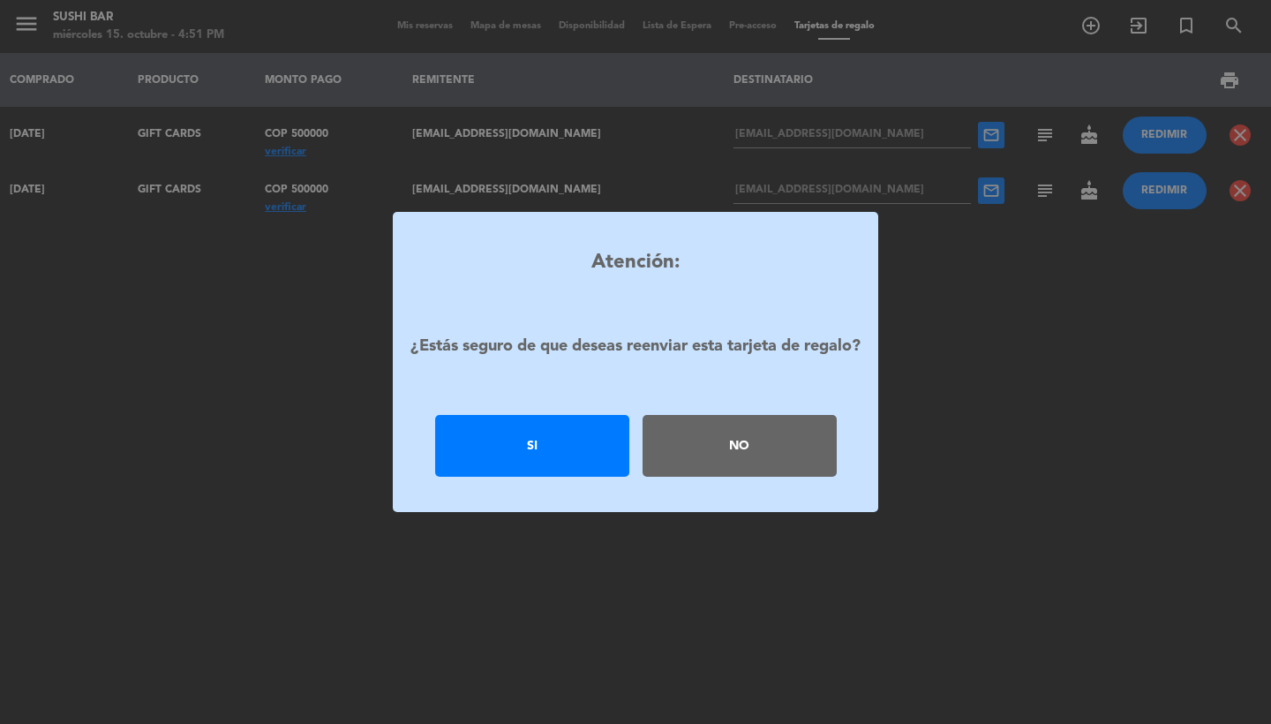
click at [533, 456] on div "Si" at bounding box center [532, 446] width 194 height 62
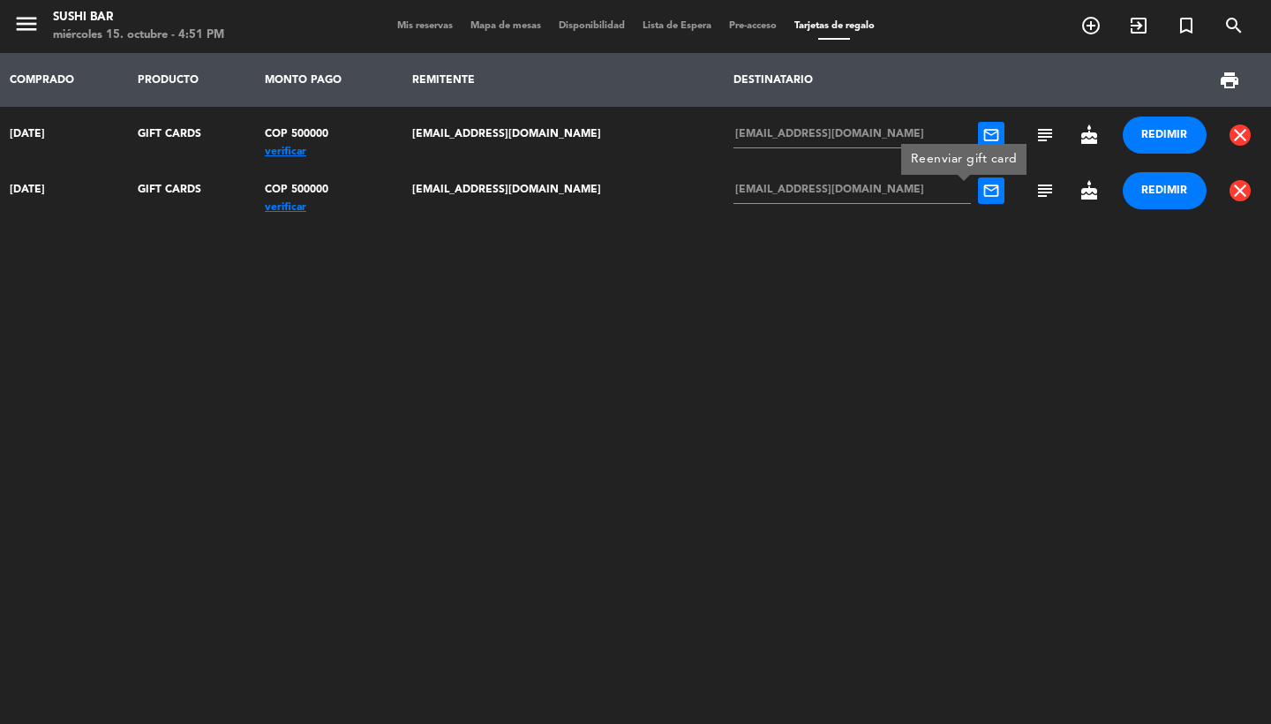
click at [978, 204] on span "mail_outline" at bounding box center [991, 190] width 26 height 26
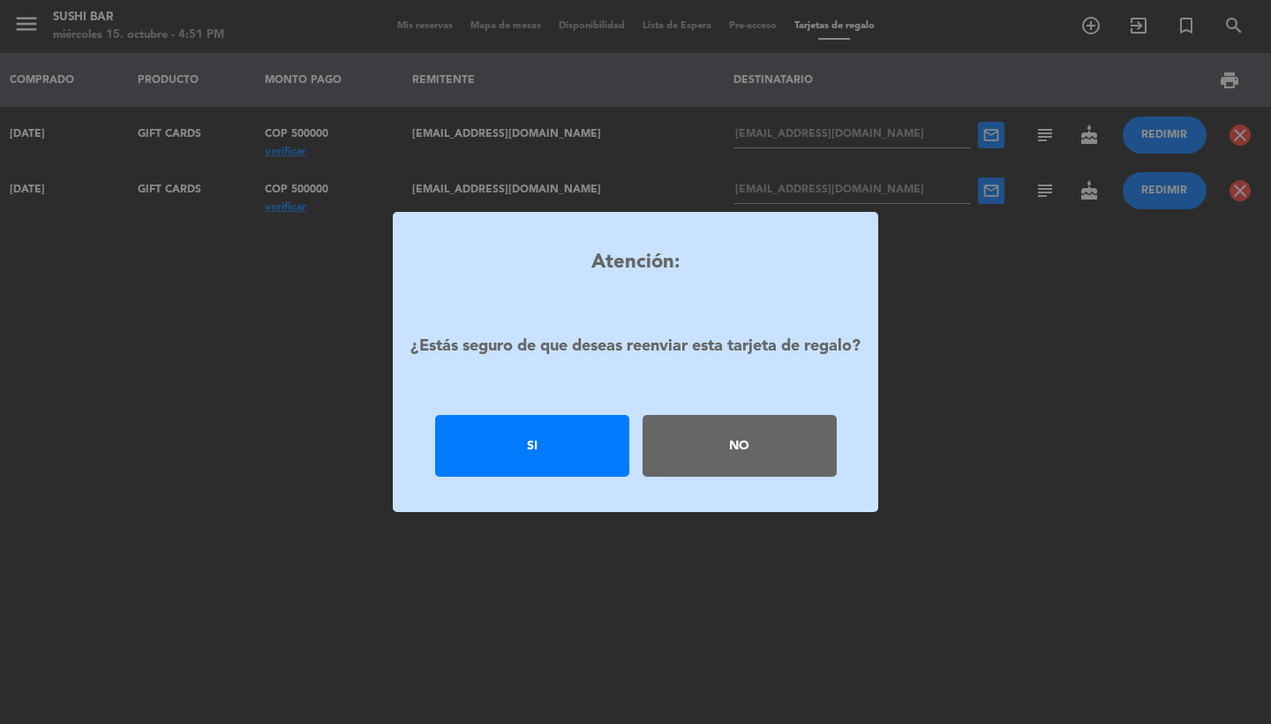
click at [561, 451] on div "Si" at bounding box center [532, 446] width 194 height 62
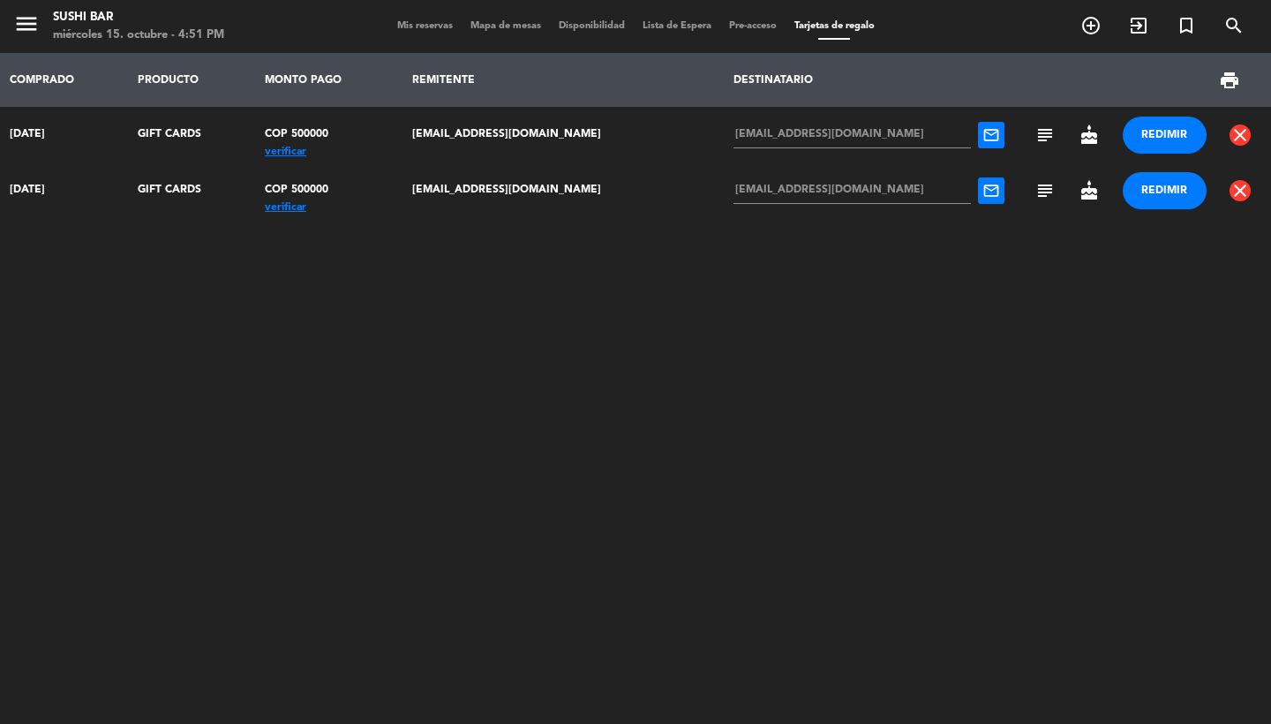
click at [421, 30] on span "Mis reservas" at bounding box center [424, 26] width 73 height 10
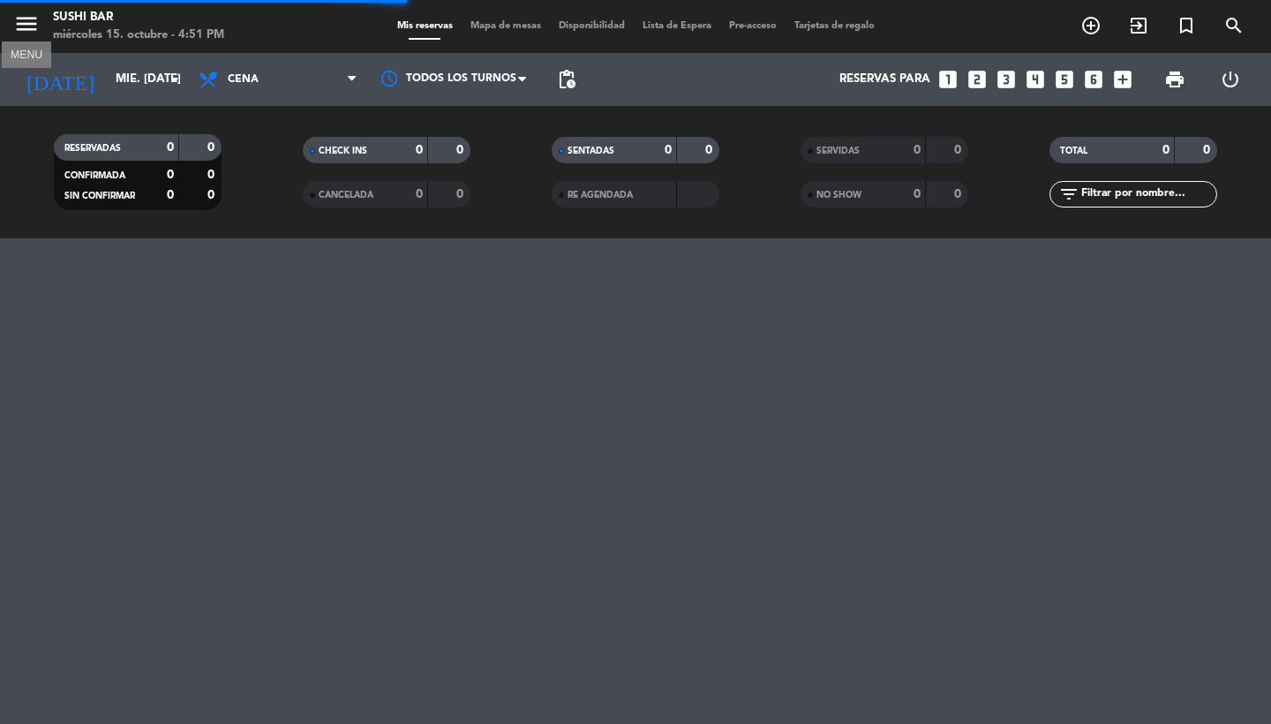
click at [31, 26] on icon "menu" at bounding box center [26, 24] width 26 height 26
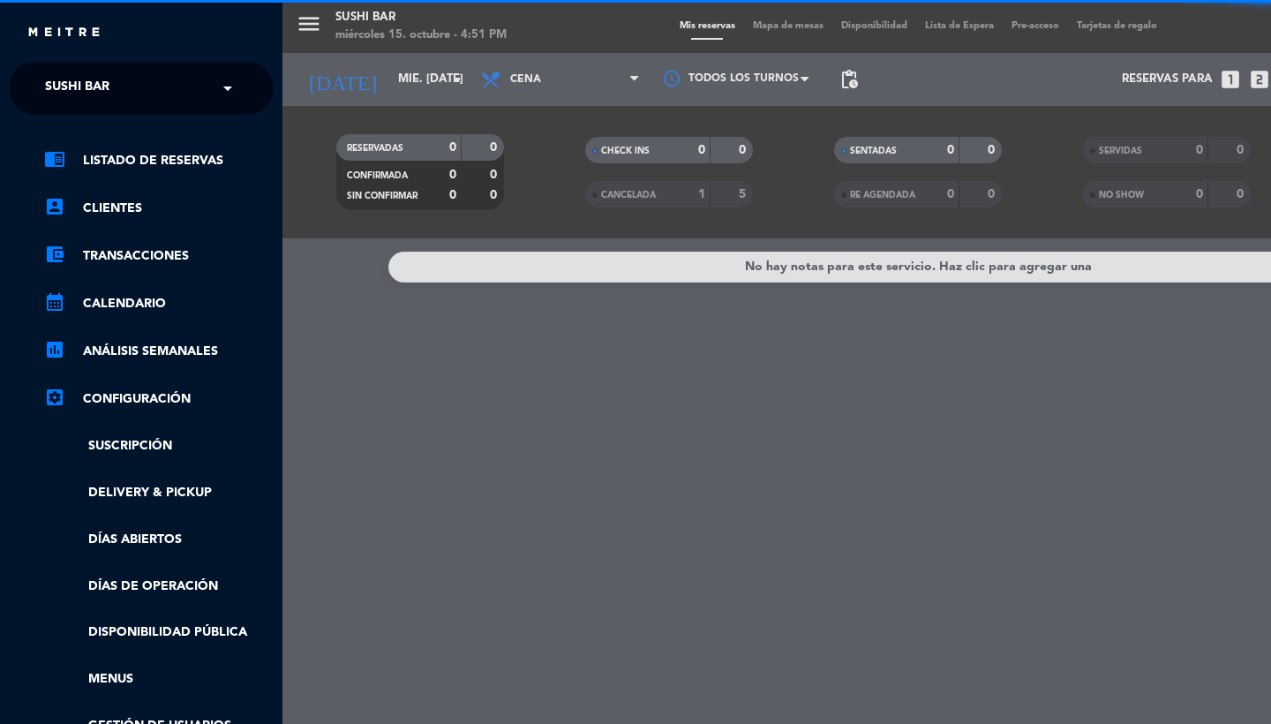
click at [125, 90] on div "× SUSHI BAR" at bounding box center [87, 88] width 98 height 37
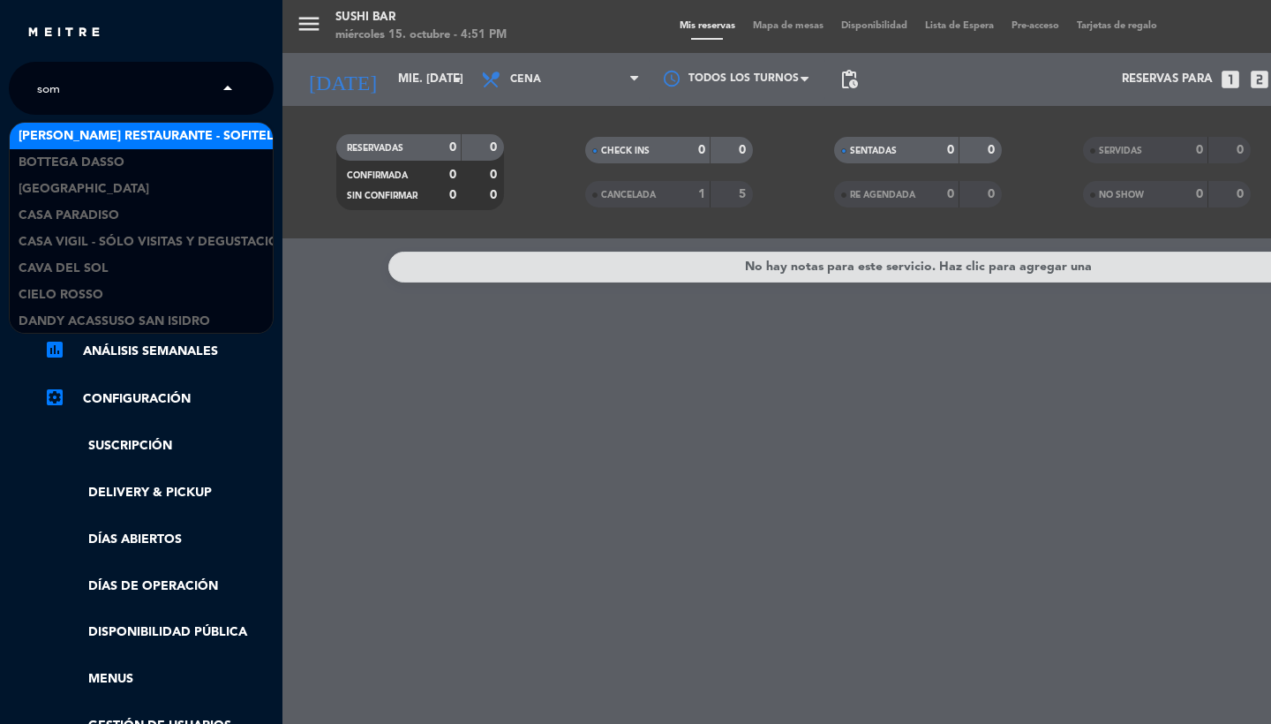
type input "somm"
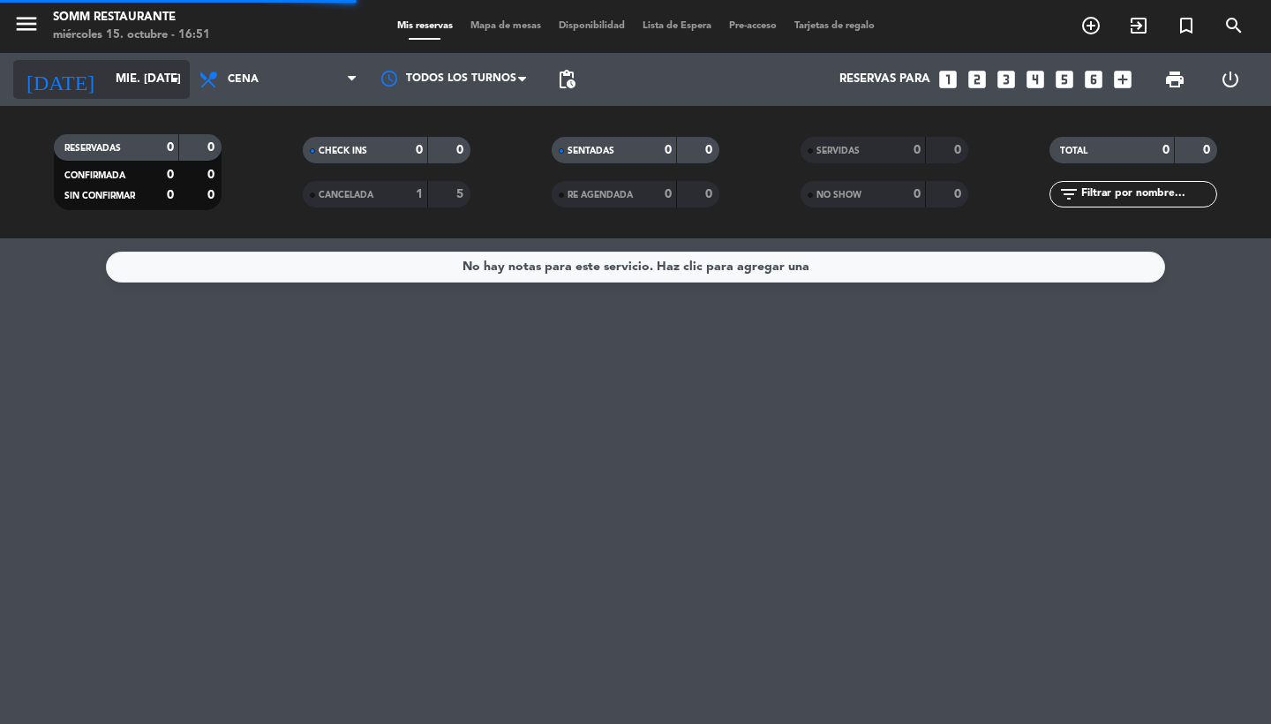
click at [134, 85] on input "mié. [DATE]" at bounding box center [184, 80] width 155 height 32
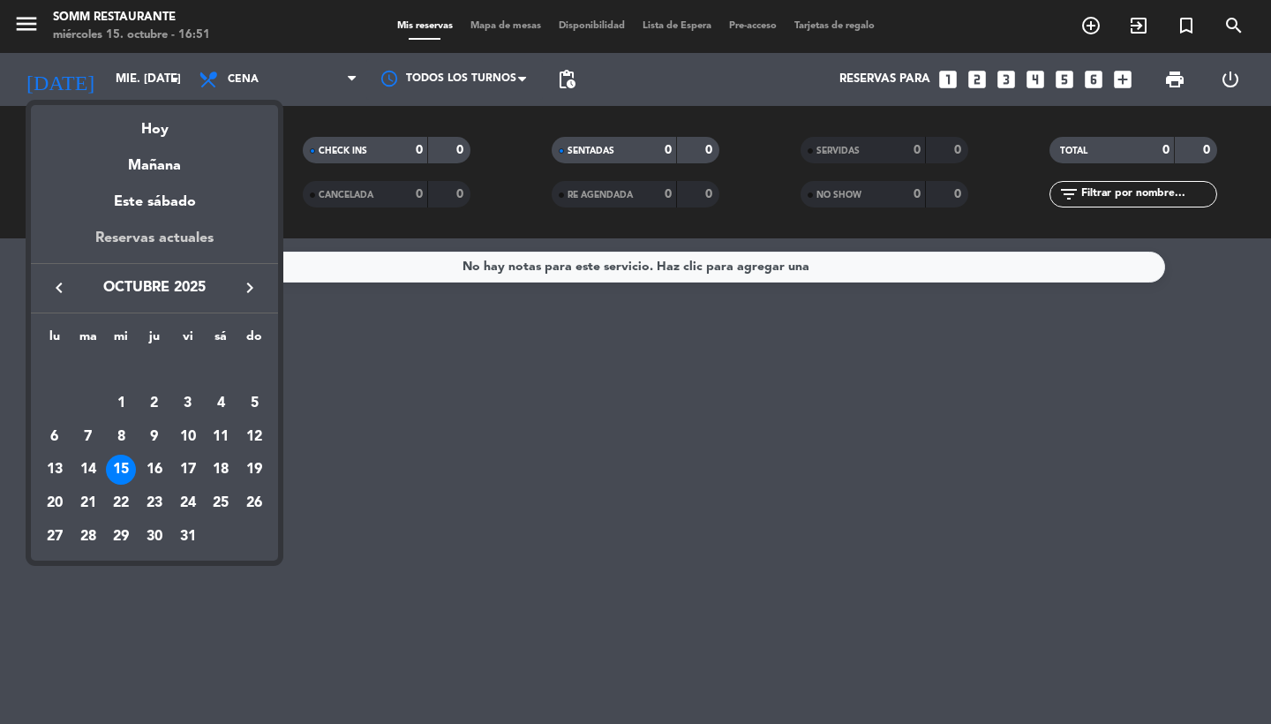
click at [149, 238] on div "Reservas actuales" at bounding box center [154, 245] width 247 height 36
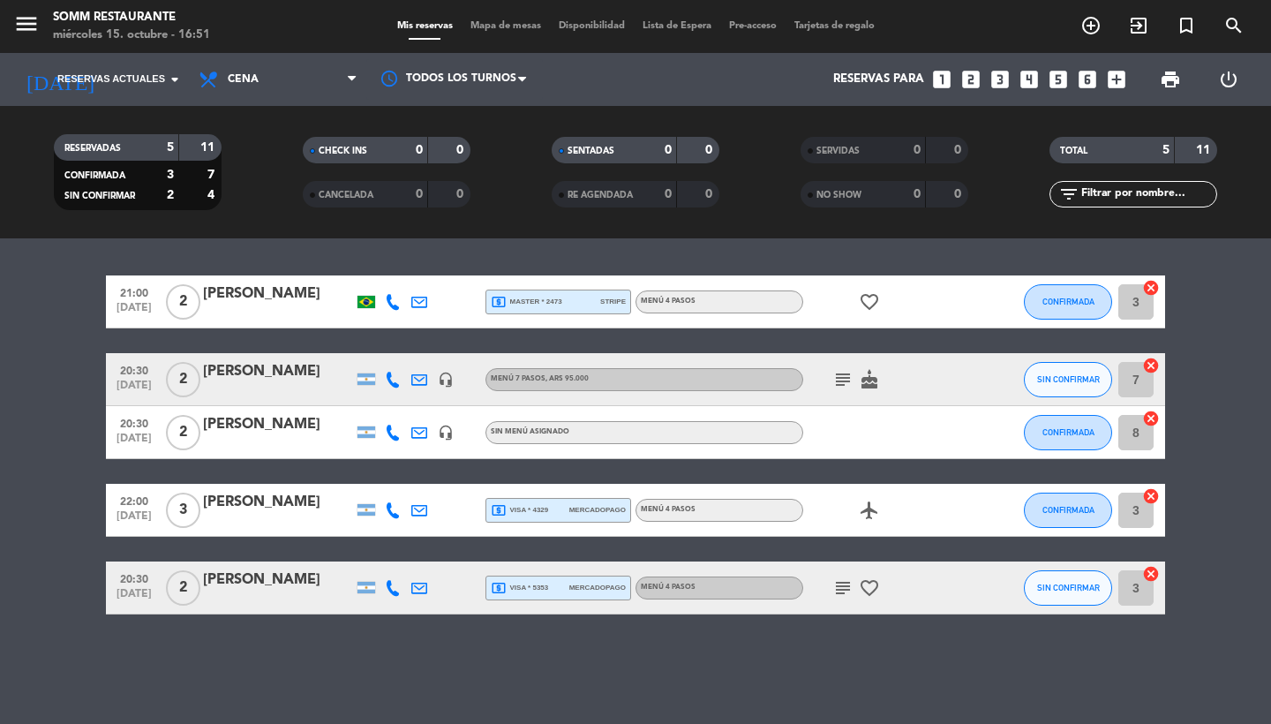
click at [532, 294] on span "local_atm master * 2473" at bounding box center [527, 302] width 72 height 16
click at [538, 504] on span "local_atm visa * 4329" at bounding box center [519, 510] width 57 height 16
click at [506, 580] on icon "local_atm" at bounding box center [499, 588] width 16 height 16
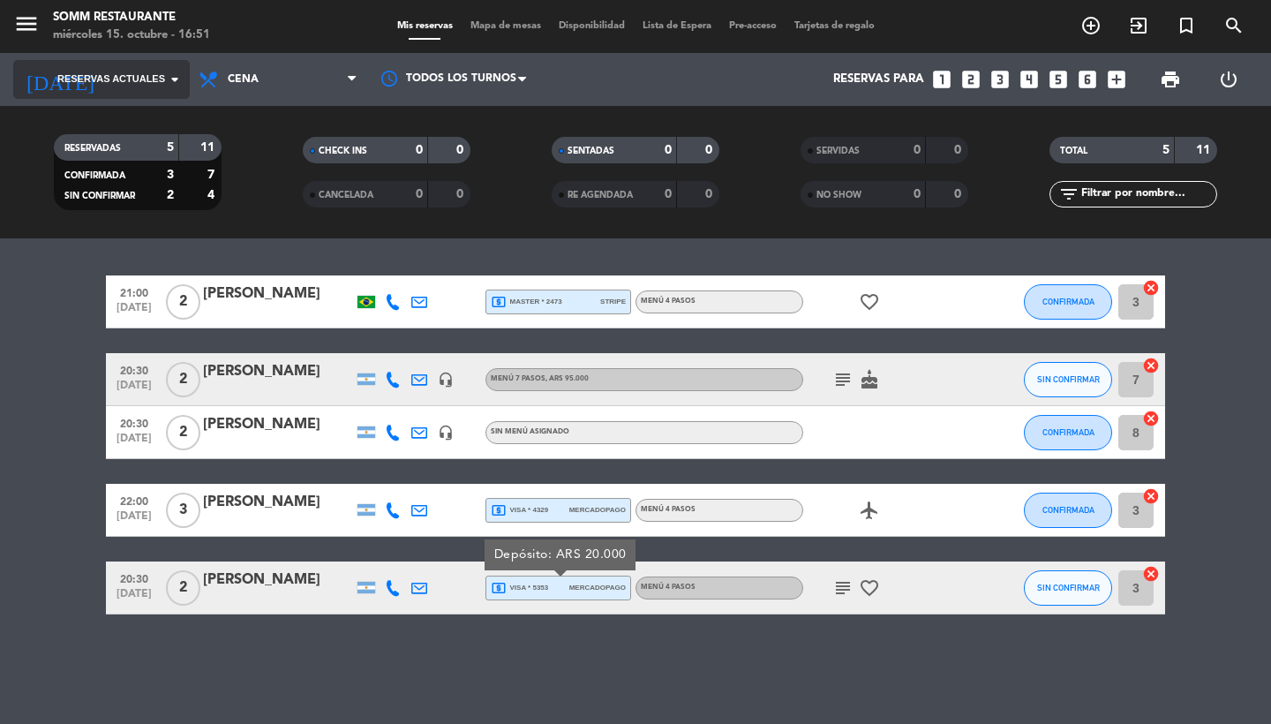
click at [154, 89] on input at bounding box center [184, 80] width 155 height 32
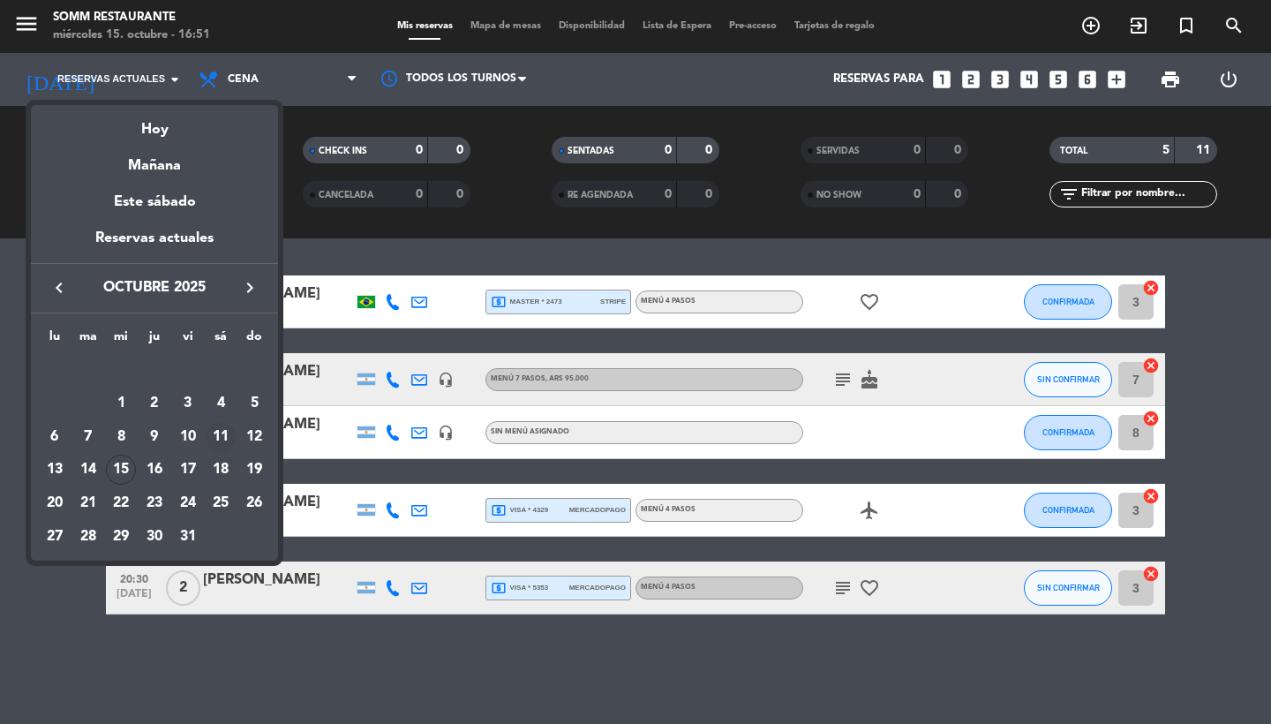
click at [230, 441] on div "11" at bounding box center [221, 437] width 30 height 30
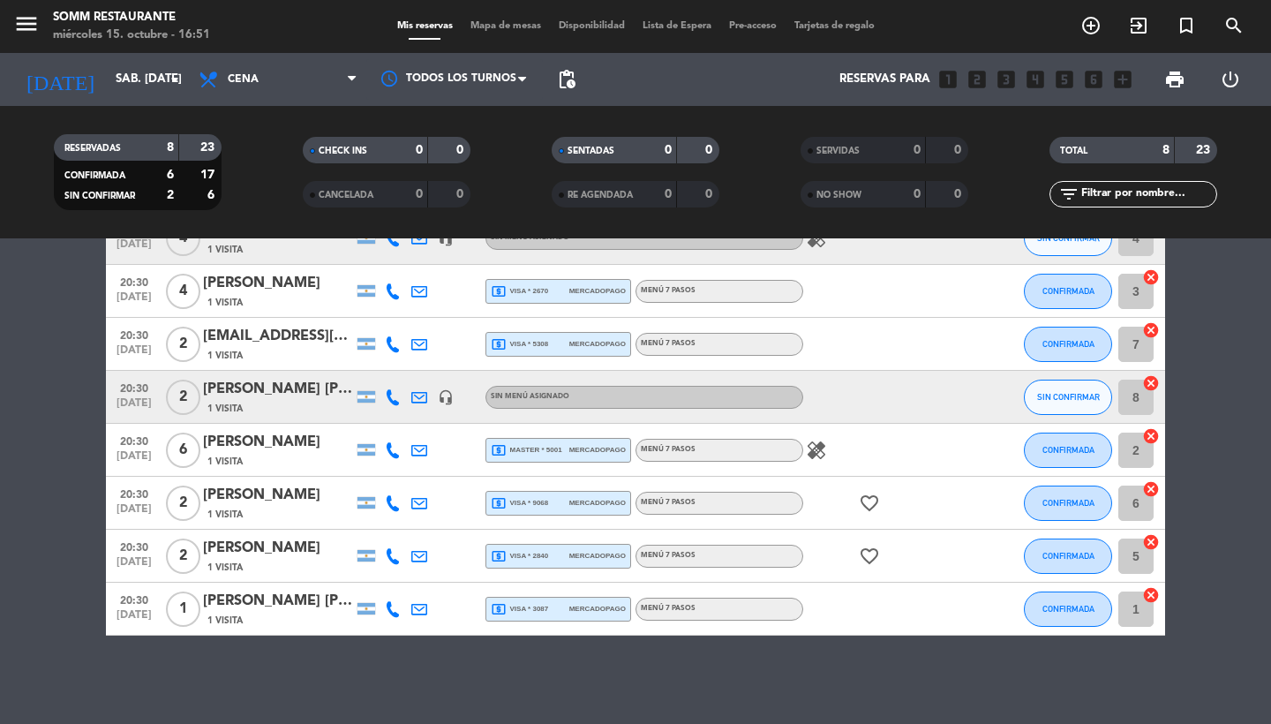
scroll to position [108, 0]
click at [541, 447] on span "local_atm master * 5001" at bounding box center [527, 450] width 72 height 16
click at [535, 501] on span "local_atm visa * 9068" at bounding box center [519, 503] width 57 height 16
click at [526, 554] on span "local_atm visa * 2840" at bounding box center [519, 556] width 57 height 16
click at [515, 607] on span "local_atm visa * 3087" at bounding box center [519, 609] width 57 height 16
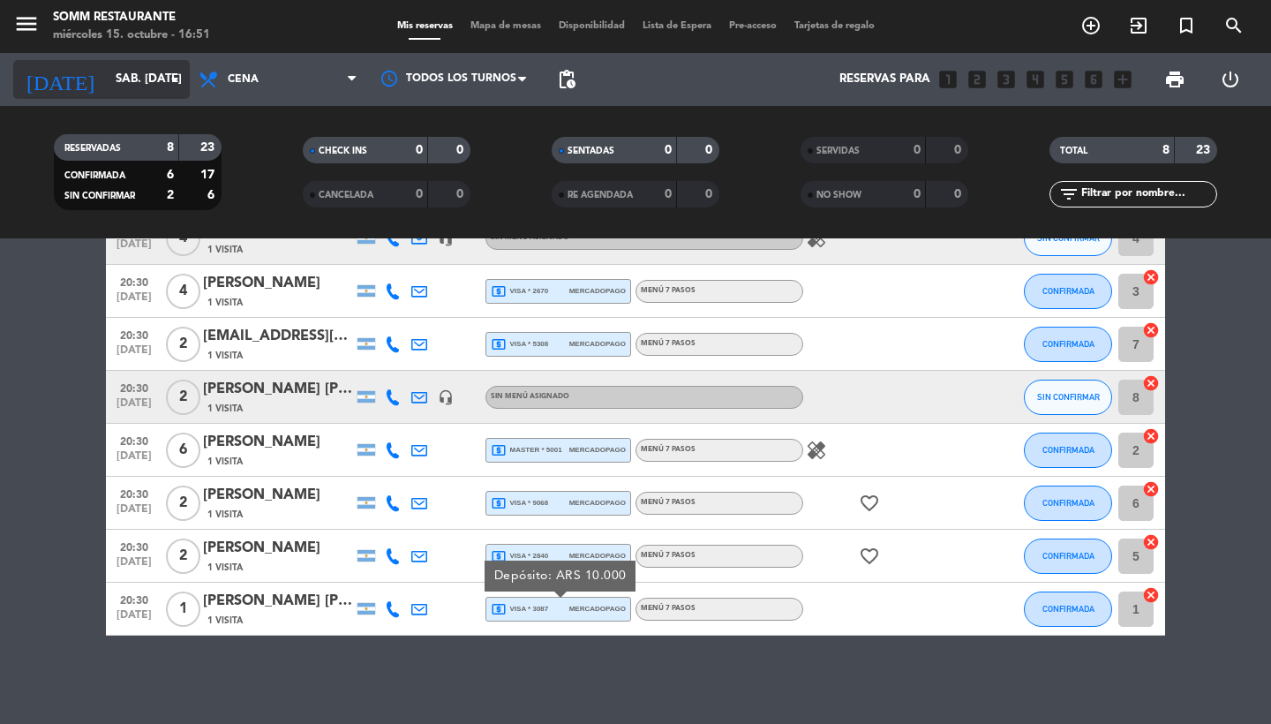
click at [115, 80] on input "sáb. [DATE]" at bounding box center [184, 80] width 155 height 32
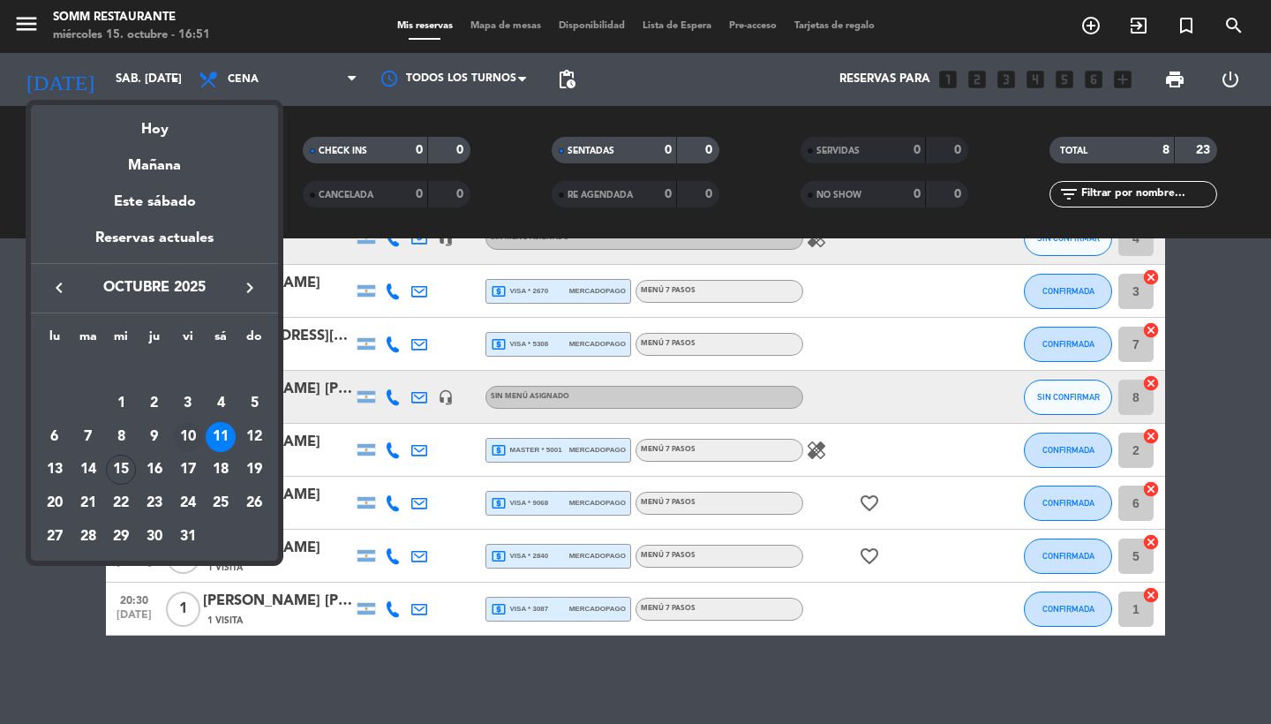
click at [178, 440] on div "10" at bounding box center [188, 437] width 30 height 30
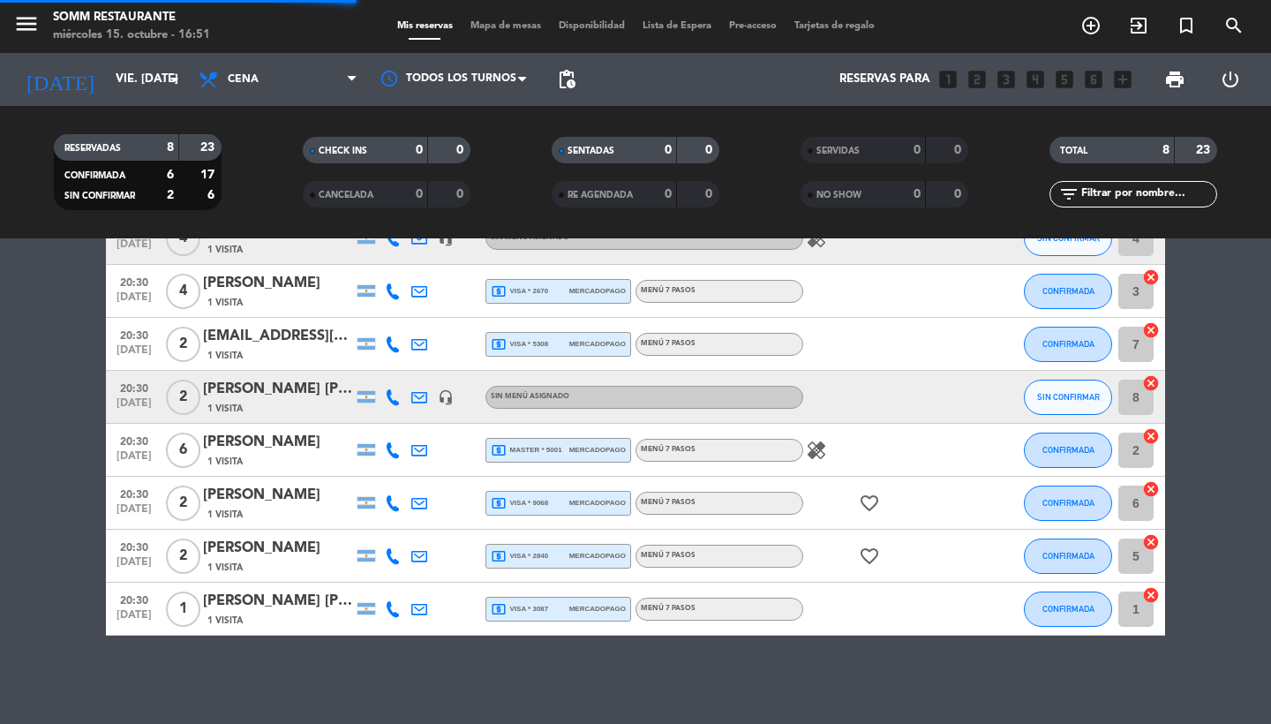
scroll to position [0, 0]
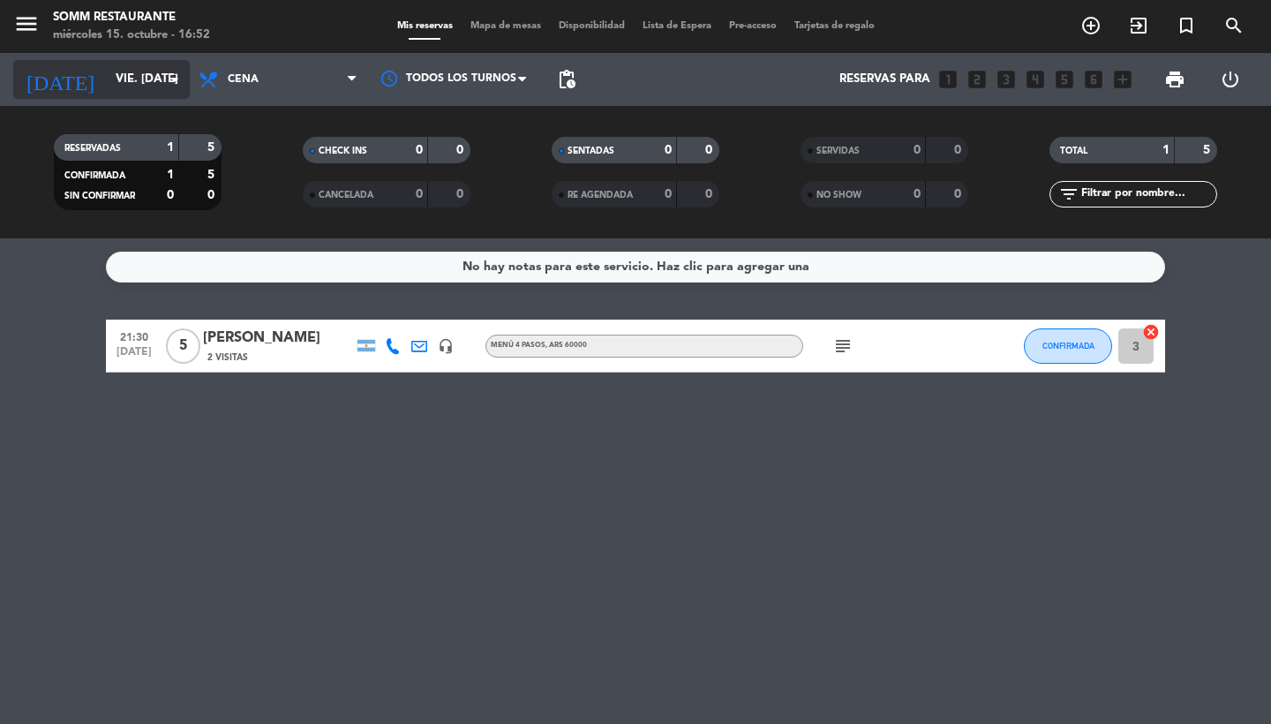
click at [133, 75] on input "vie. [DATE]" at bounding box center [184, 80] width 155 height 32
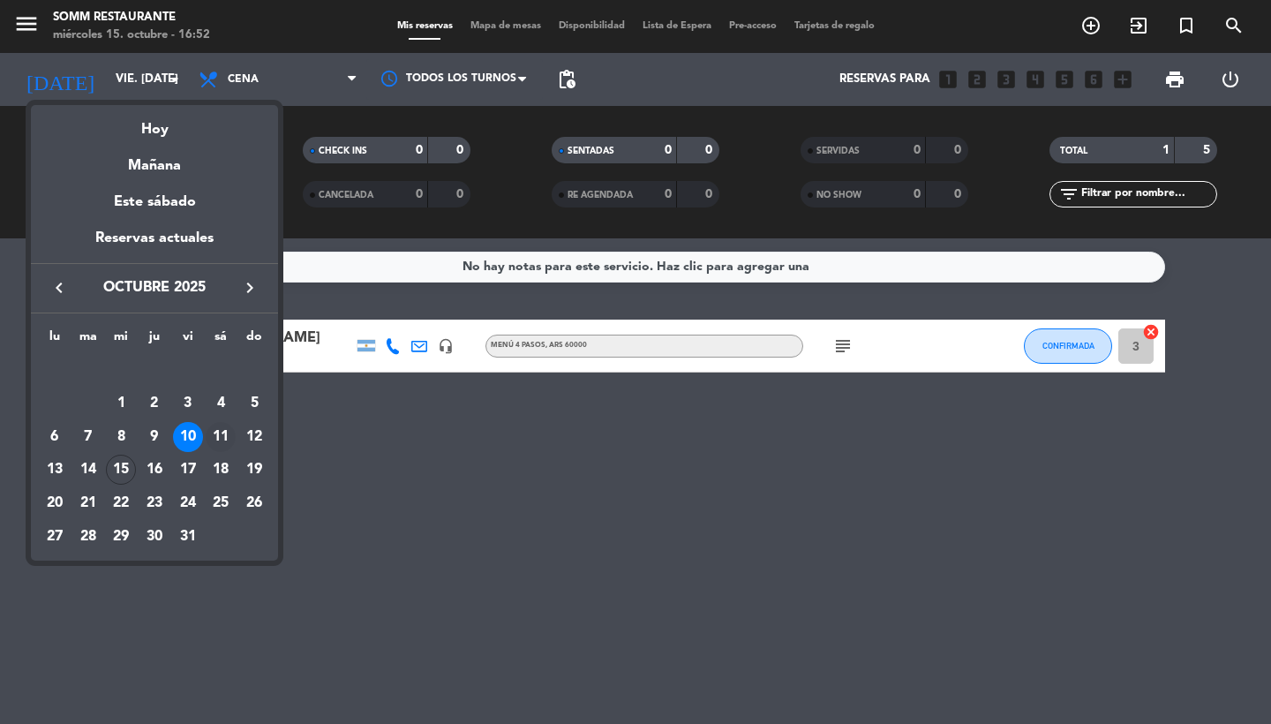
click at [224, 438] on div "11" at bounding box center [221, 437] width 30 height 30
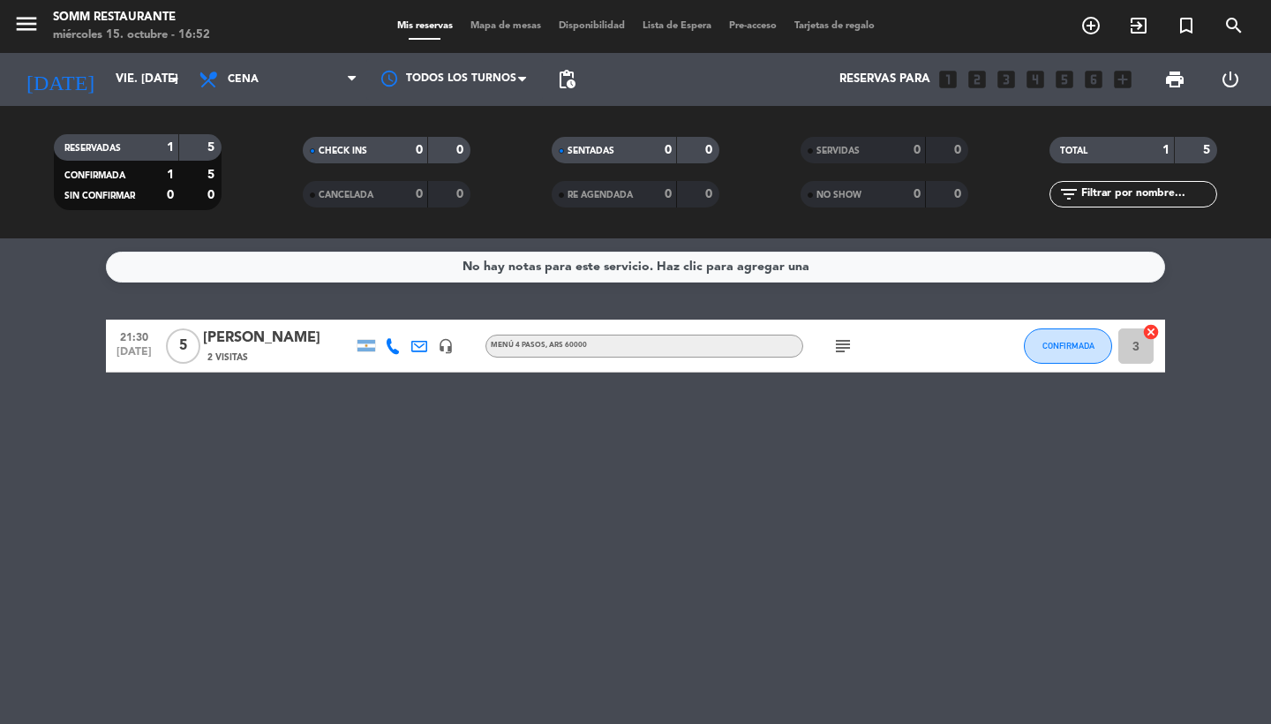
type input "sáb. [DATE]"
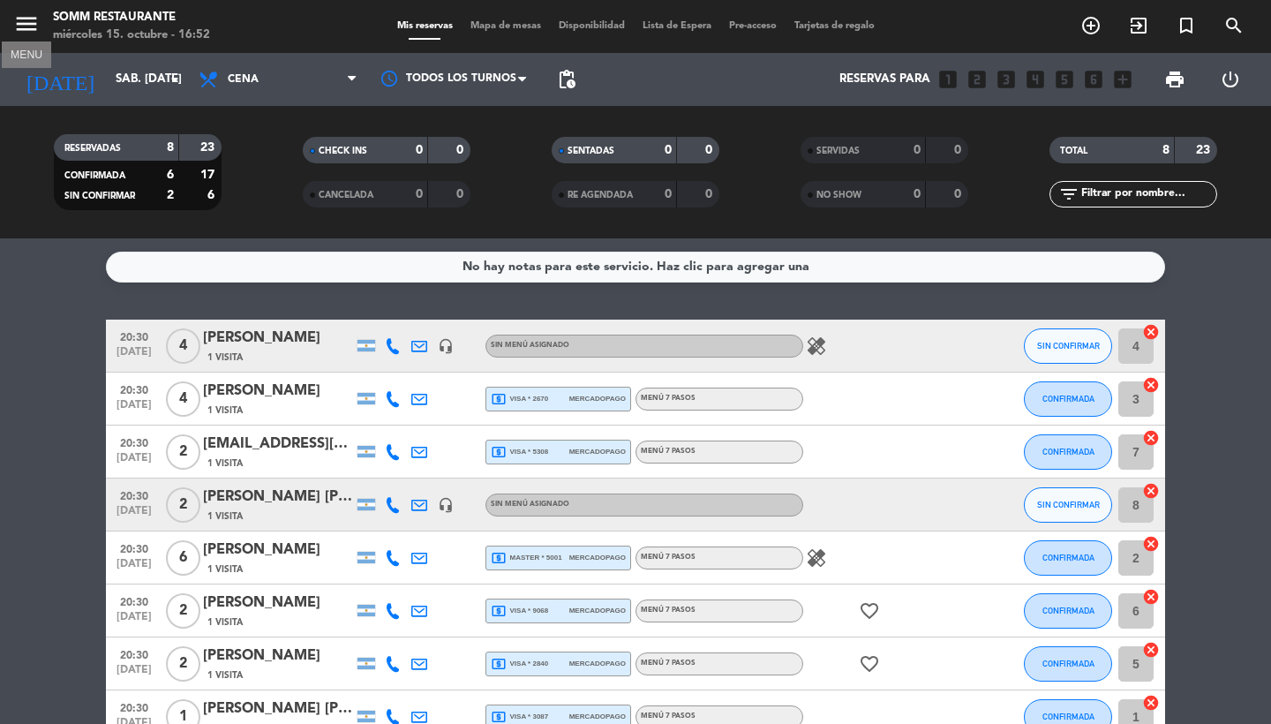
click at [29, 33] on icon "menu" at bounding box center [26, 24] width 26 height 26
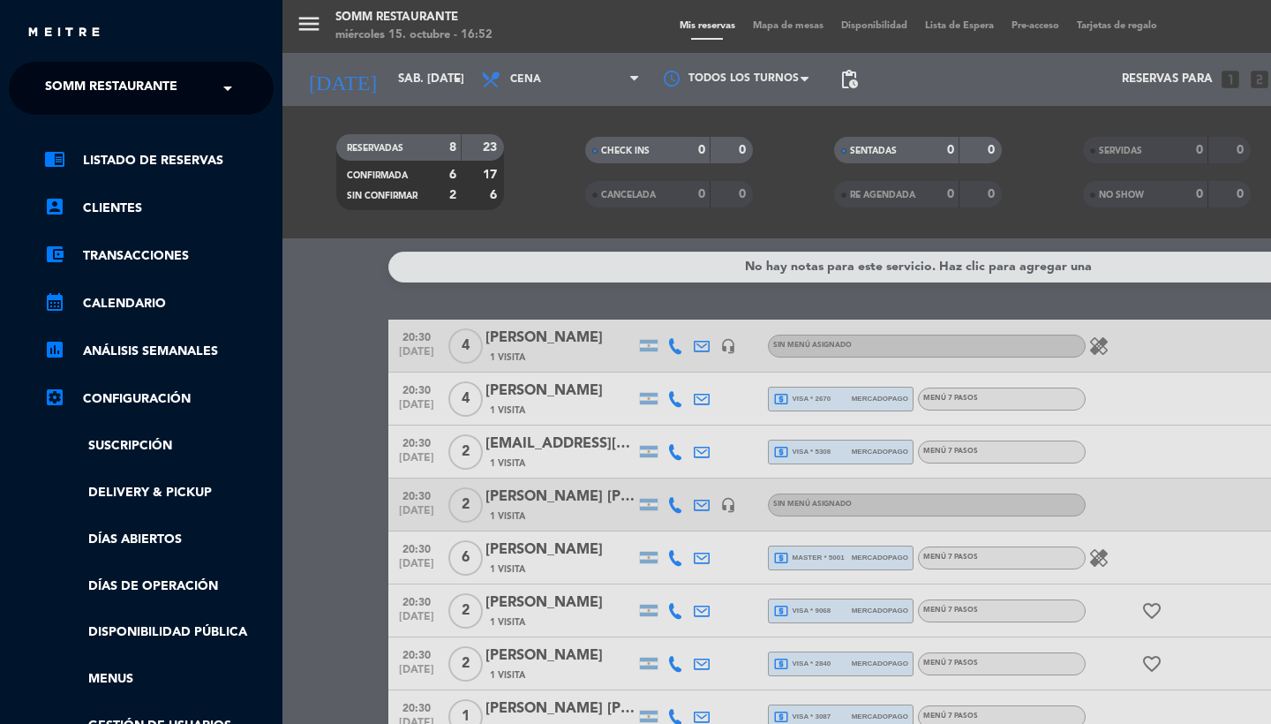
click at [115, 95] on span "SOMM Restaurante" at bounding box center [111, 88] width 132 height 37
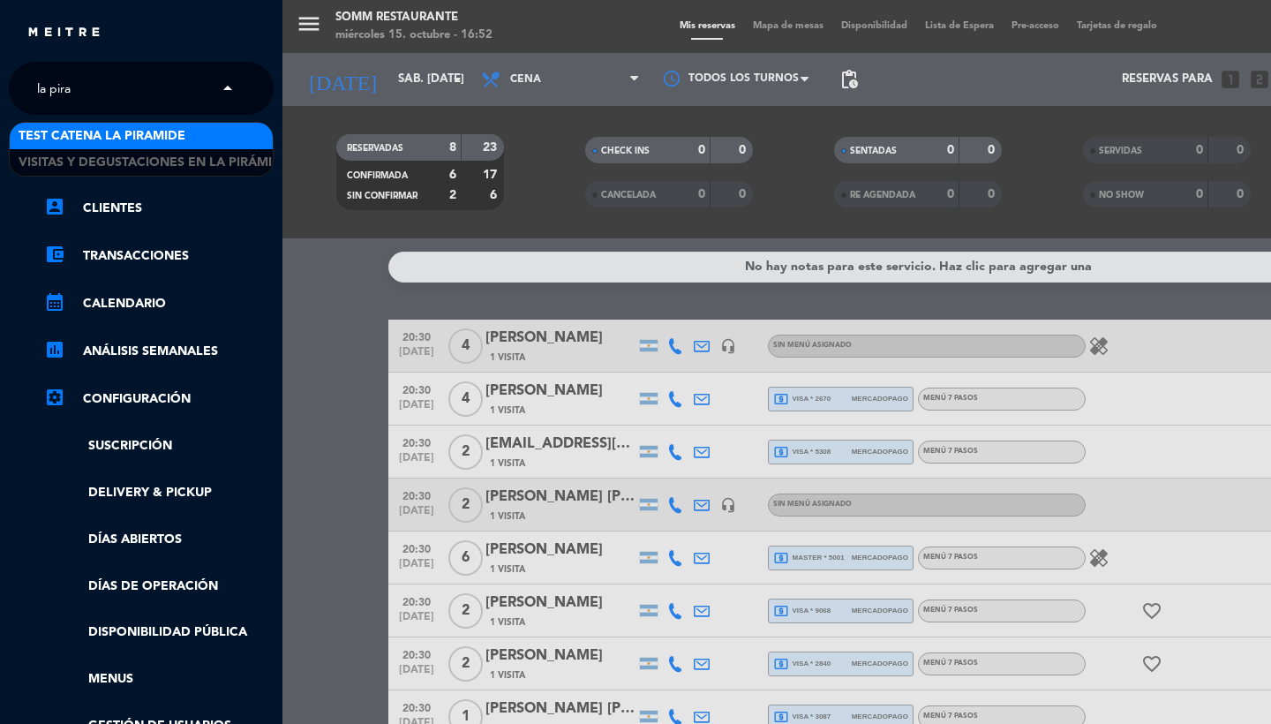
type input "[PERSON_NAME]"
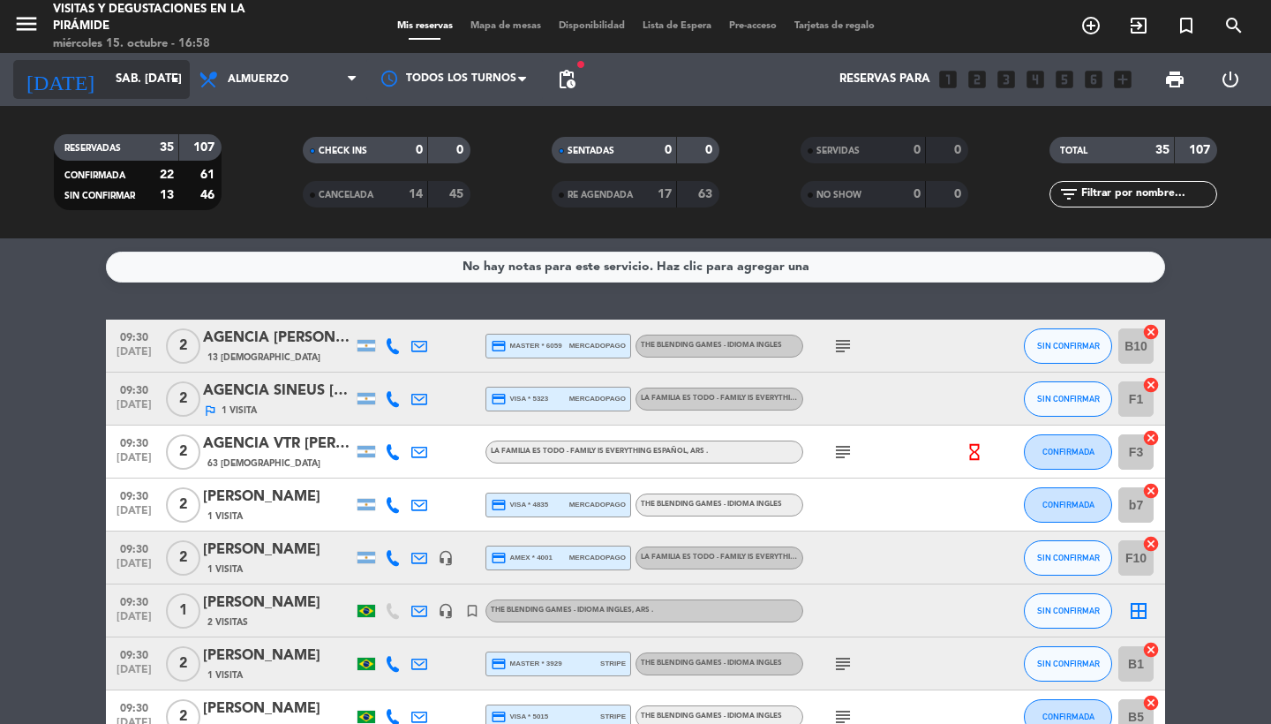
click at [115, 93] on input "sáb. [DATE]" at bounding box center [184, 80] width 155 height 32
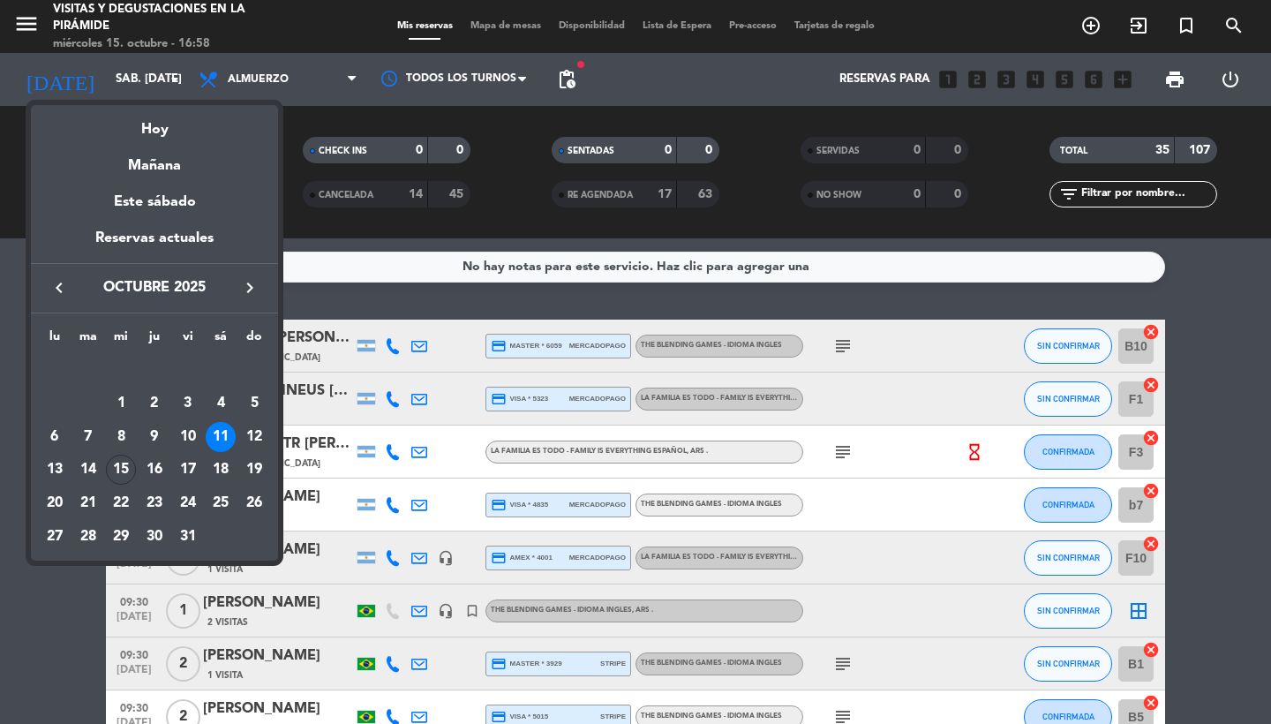
click at [58, 283] on icon "keyboard_arrow_left" at bounding box center [59, 287] width 21 height 21
click at [157, 469] on div "18" at bounding box center [155, 470] width 30 height 30
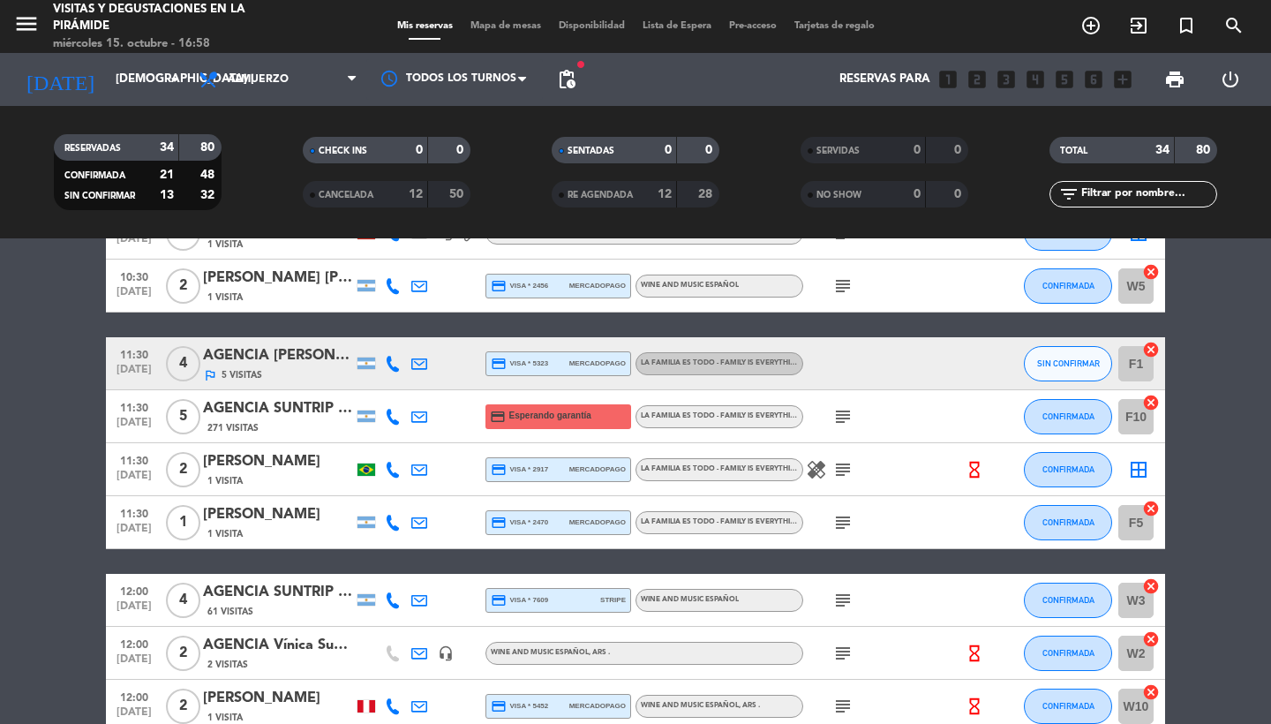
scroll to position [777, 0]
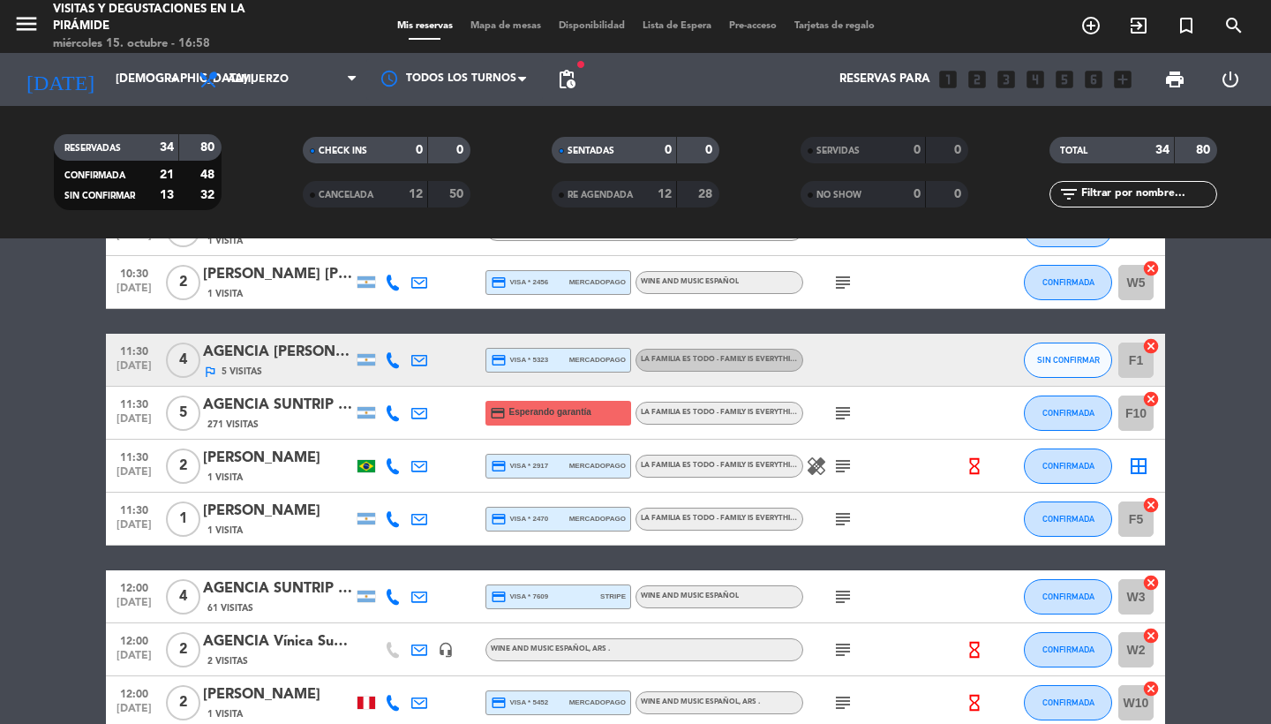
click at [423, 518] on icon at bounding box center [419, 519] width 16 height 16
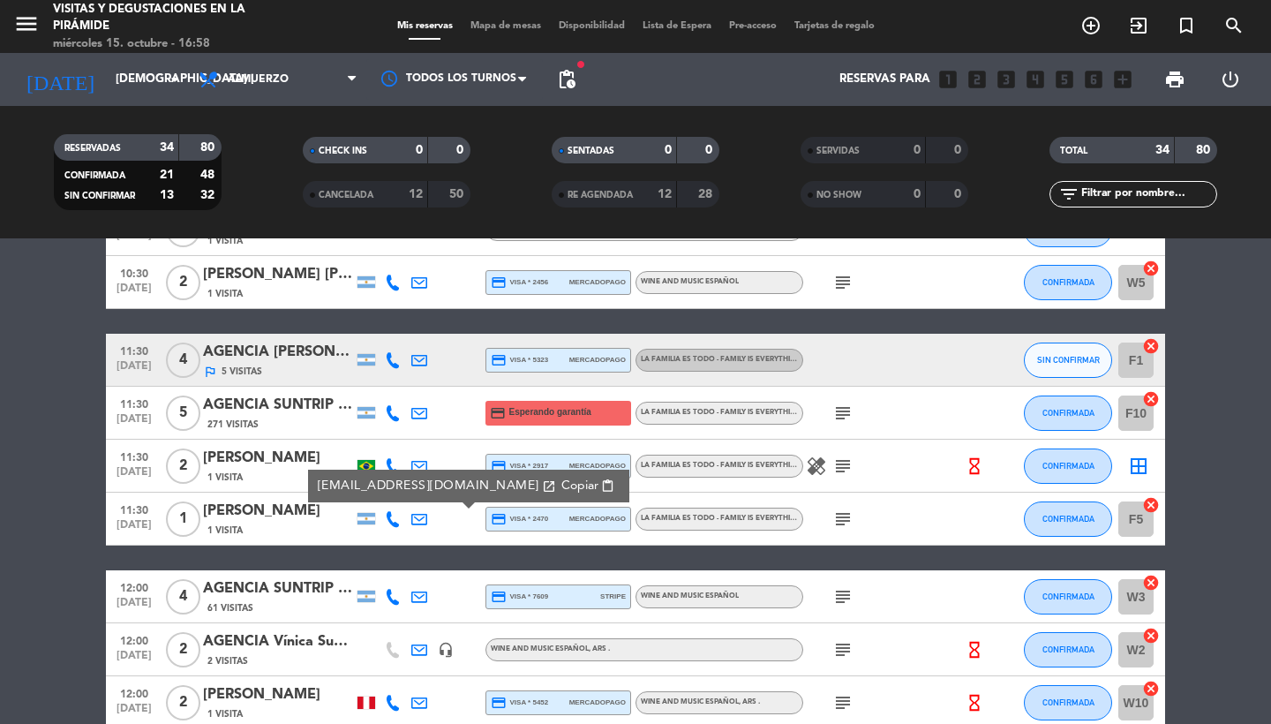
click at [601, 488] on span "content_paste" at bounding box center [607, 485] width 13 height 13
click at [539, 533] on div "11:30 [DATE] 1 [PERSON_NAME] 1 Visita [EMAIL_ADDRESS][DOMAIN_NAME] open_in_new …" at bounding box center [636, 519] width 1060 height 53
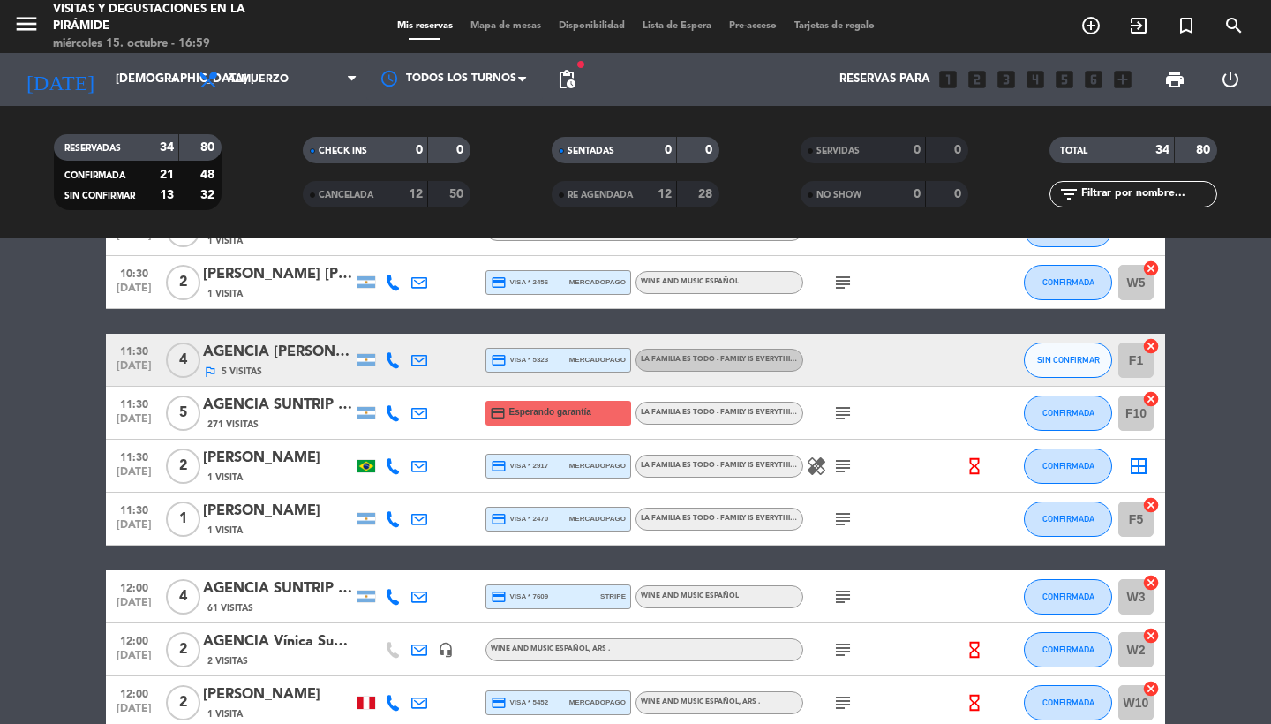
click at [554, 524] on div "credit_card visa * 2470 mercadopago" at bounding box center [558, 519] width 135 height 23
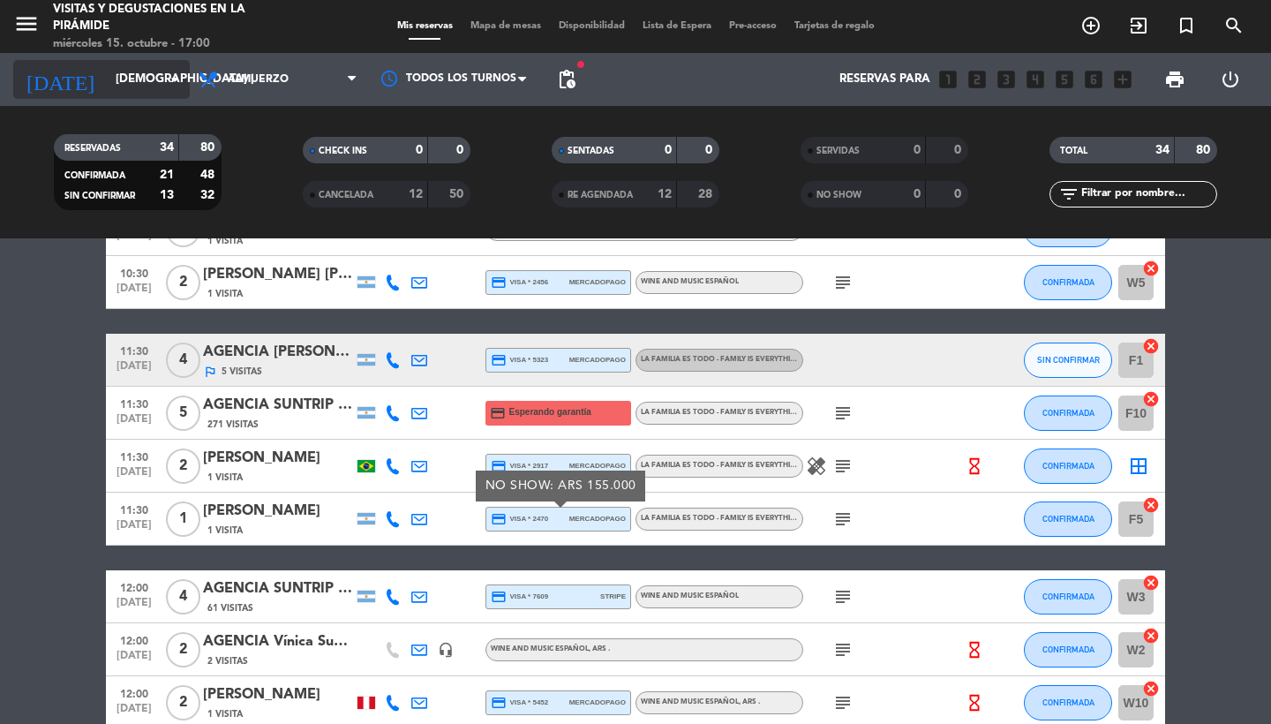
click at [120, 85] on input "[DEMOGRAPHIC_DATA] [DATE]" at bounding box center [184, 80] width 155 height 32
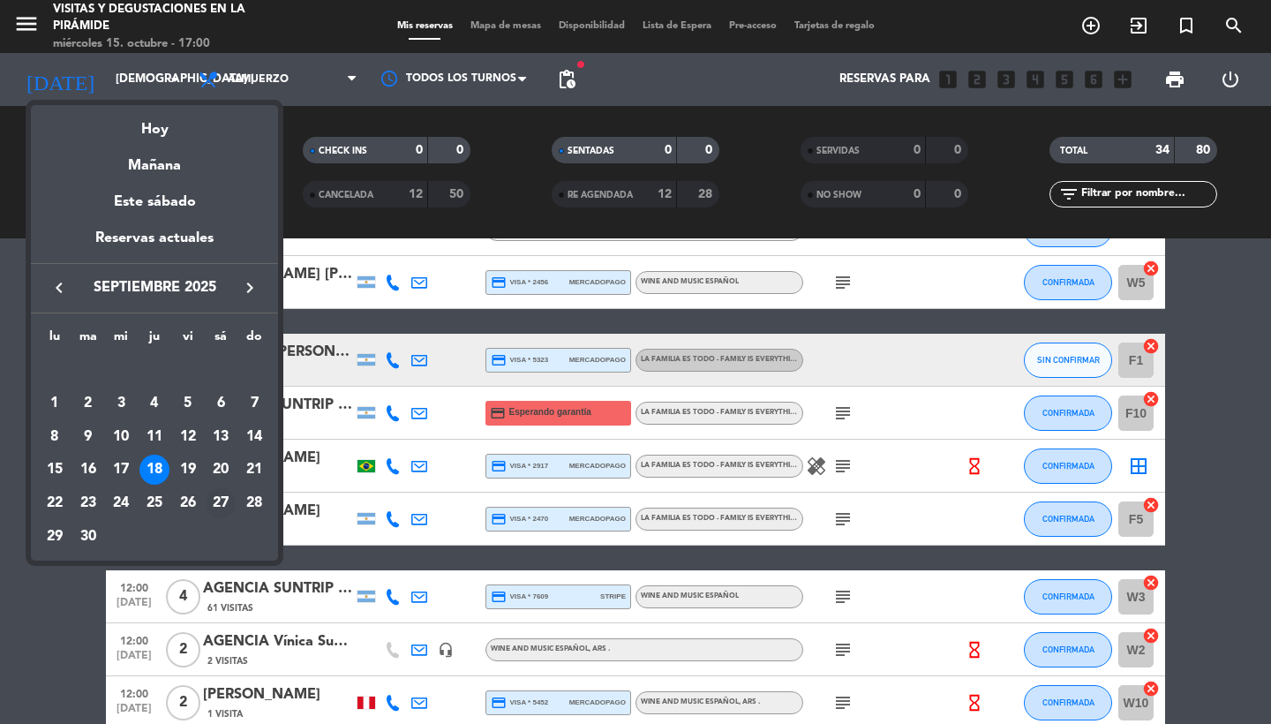
click at [221, 506] on div "27" at bounding box center [221, 503] width 30 height 30
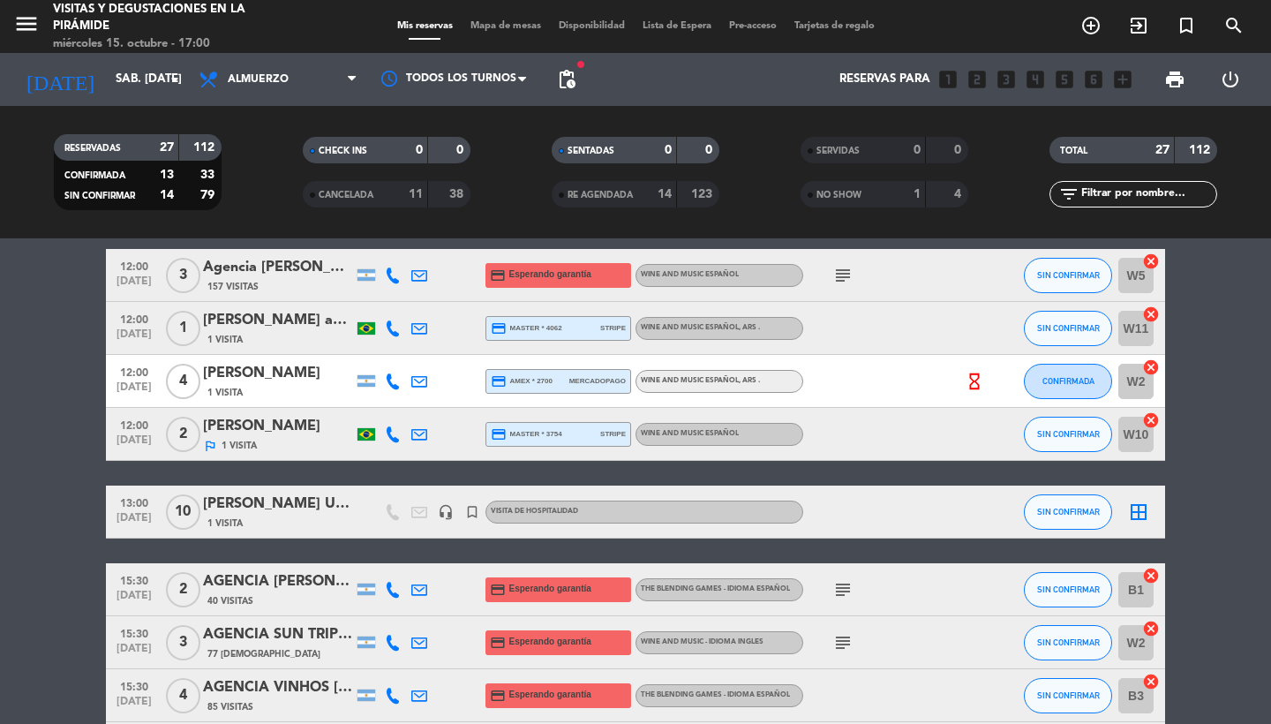
click at [414, 431] on icon at bounding box center [419, 434] width 16 height 16
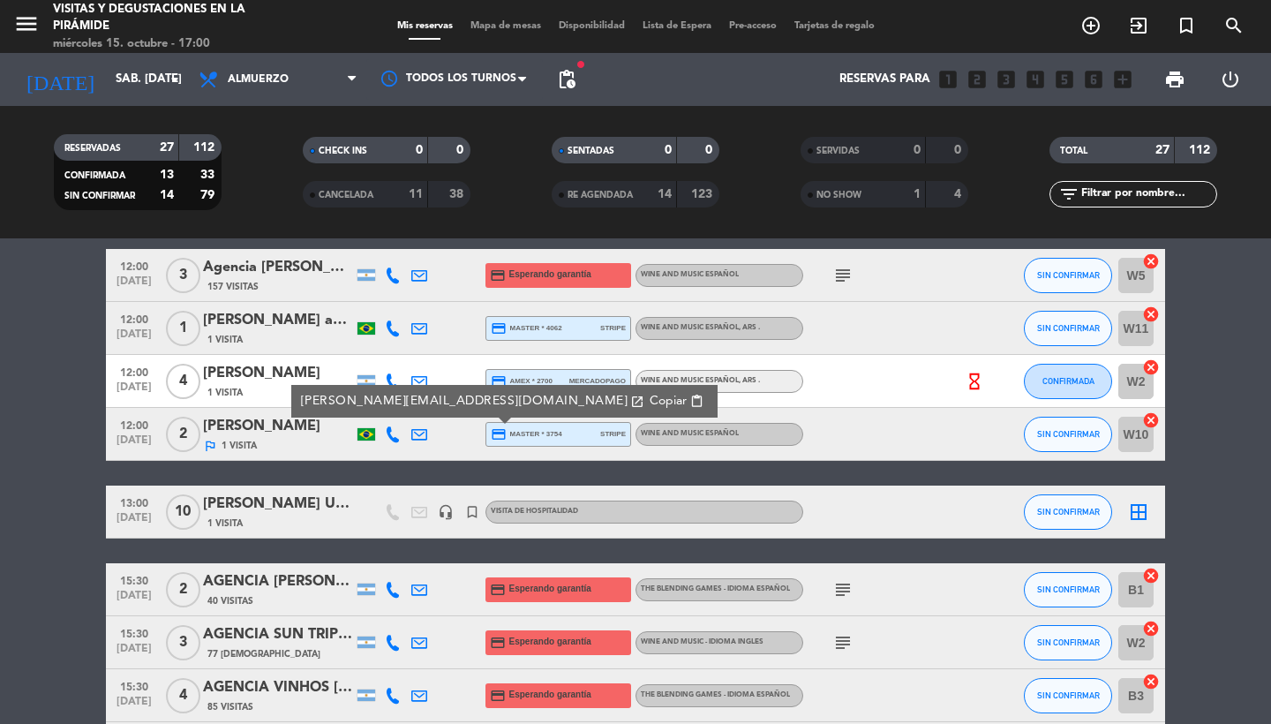
click at [690, 399] on span "content_paste" at bounding box center [696, 401] width 13 height 13
click at [132, 95] on input "sáb. [DATE]" at bounding box center [184, 80] width 155 height 32
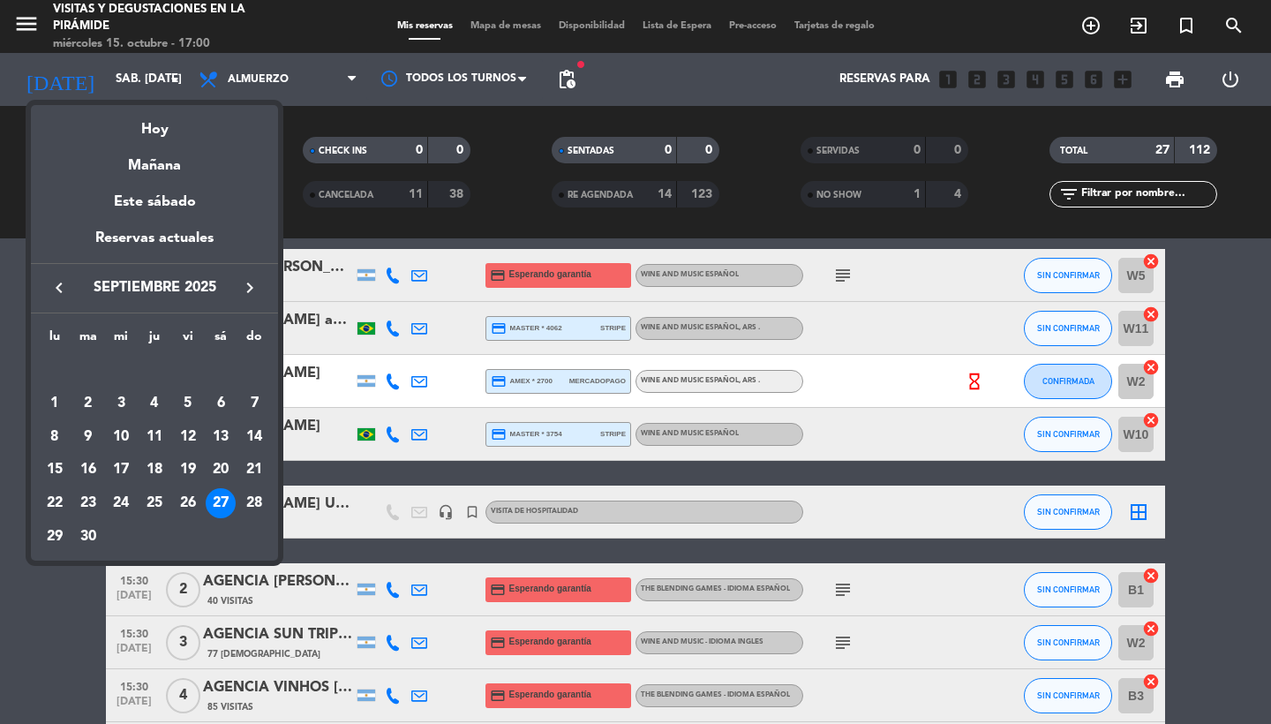
click at [252, 298] on icon "keyboard_arrow_right" at bounding box center [249, 287] width 21 height 21
click at [149, 411] on div "2" at bounding box center [155, 403] width 30 height 30
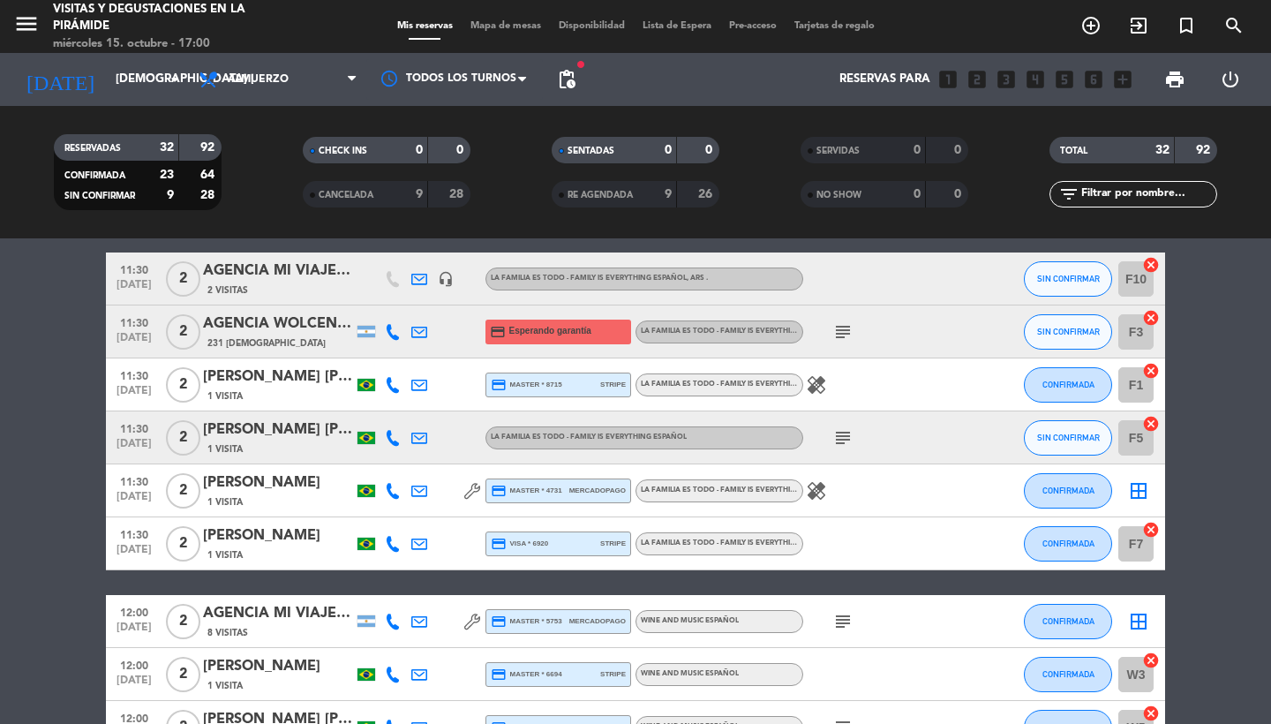
click at [426, 441] on icon at bounding box center [419, 438] width 16 height 16
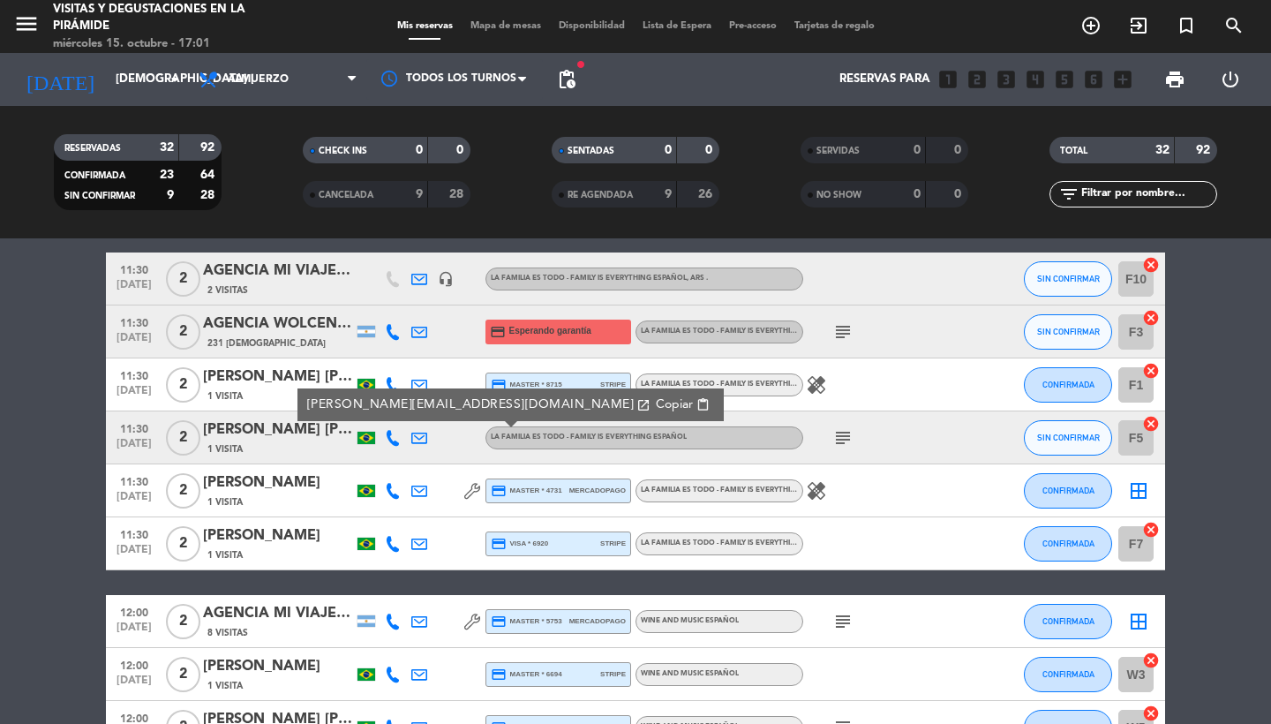
click at [697, 410] on span "content_paste" at bounding box center [703, 404] width 13 height 13
click at [157, 79] on input "[DEMOGRAPHIC_DATA] [DATE]" at bounding box center [184, 80] width 155 height 32
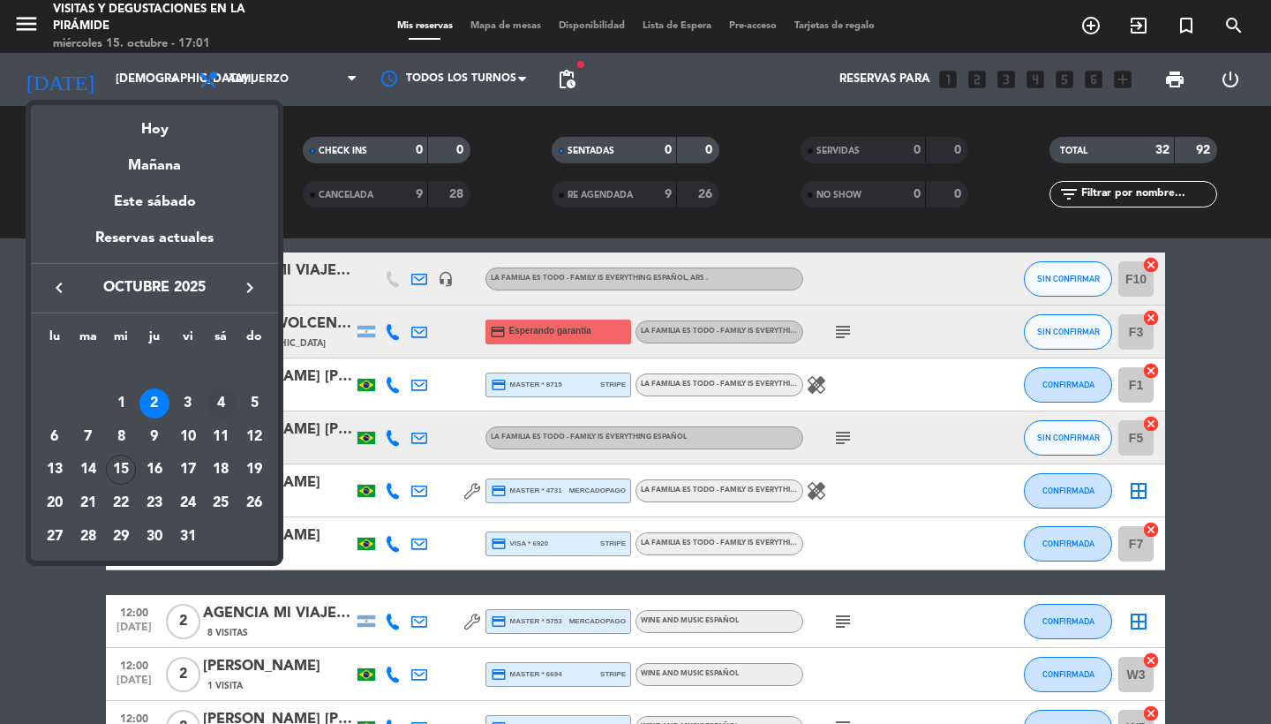
click at [229, 397] on div "4" at bounding box center [221, 403] width 30 height 30
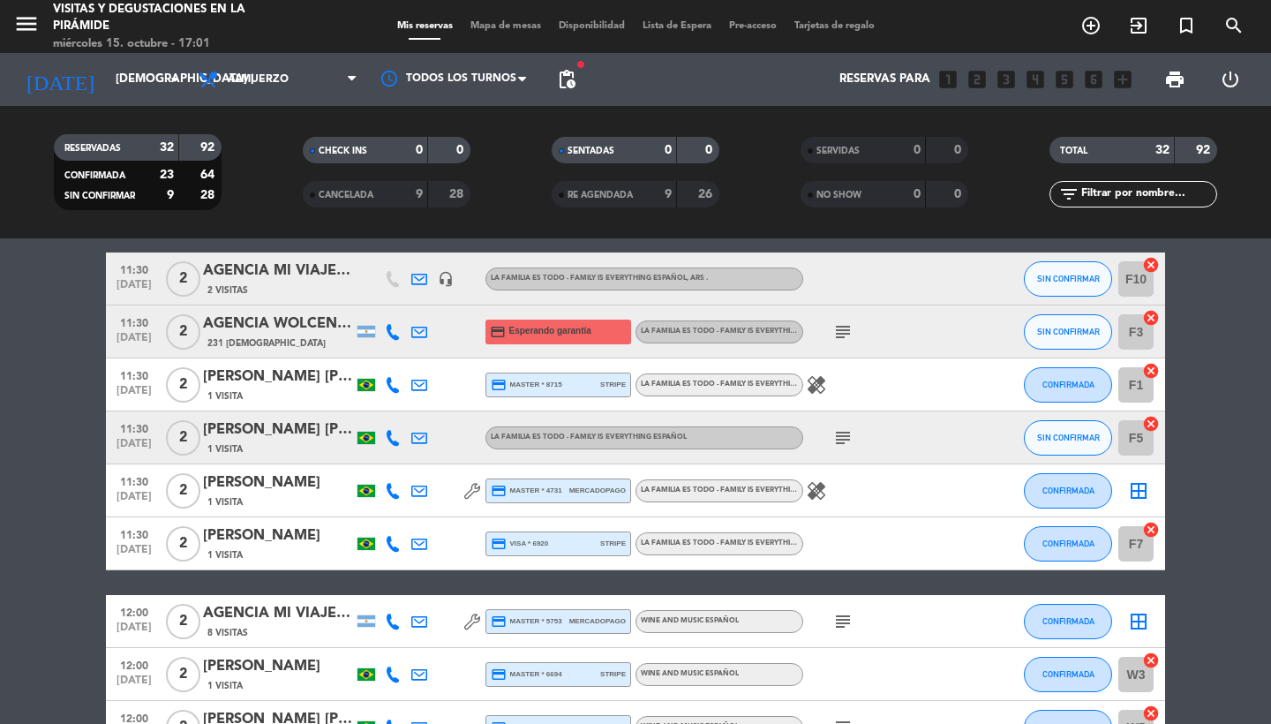
type input "sáb. [DATE]"
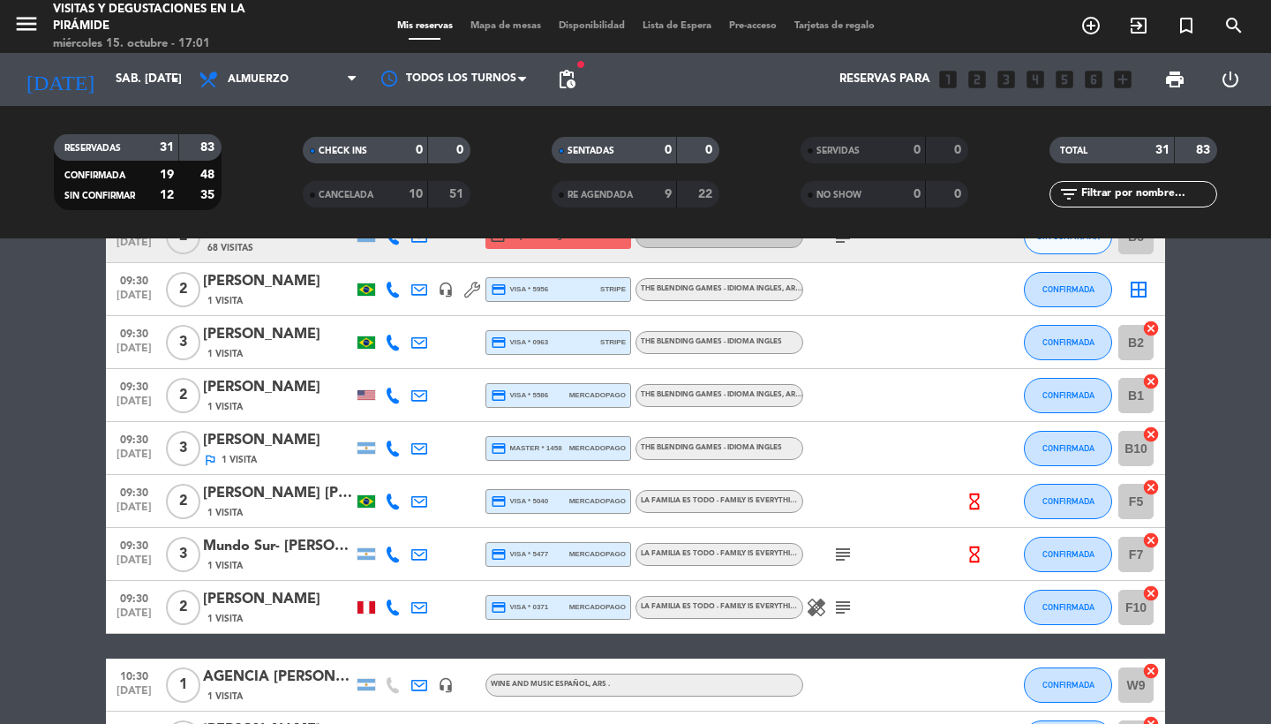
scroll to position [223, 0]
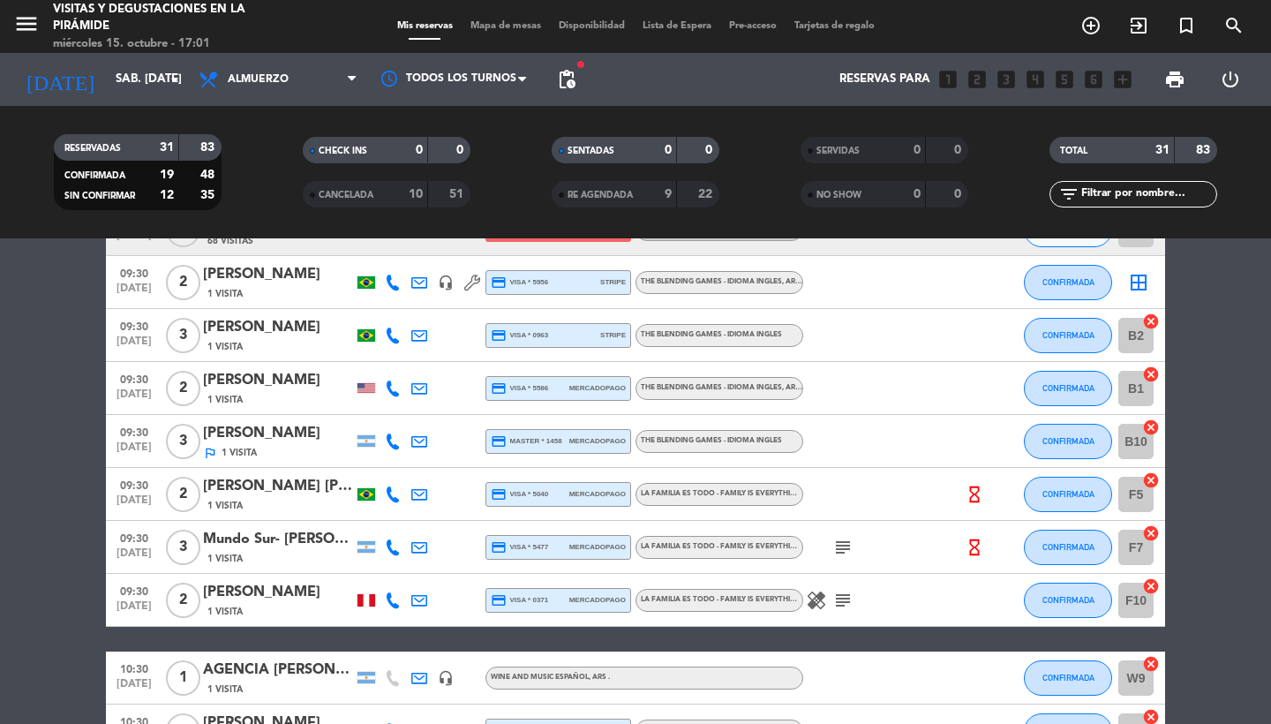
click at [416, 435] on icon at bounding box center [419, 442] width 16 height 16
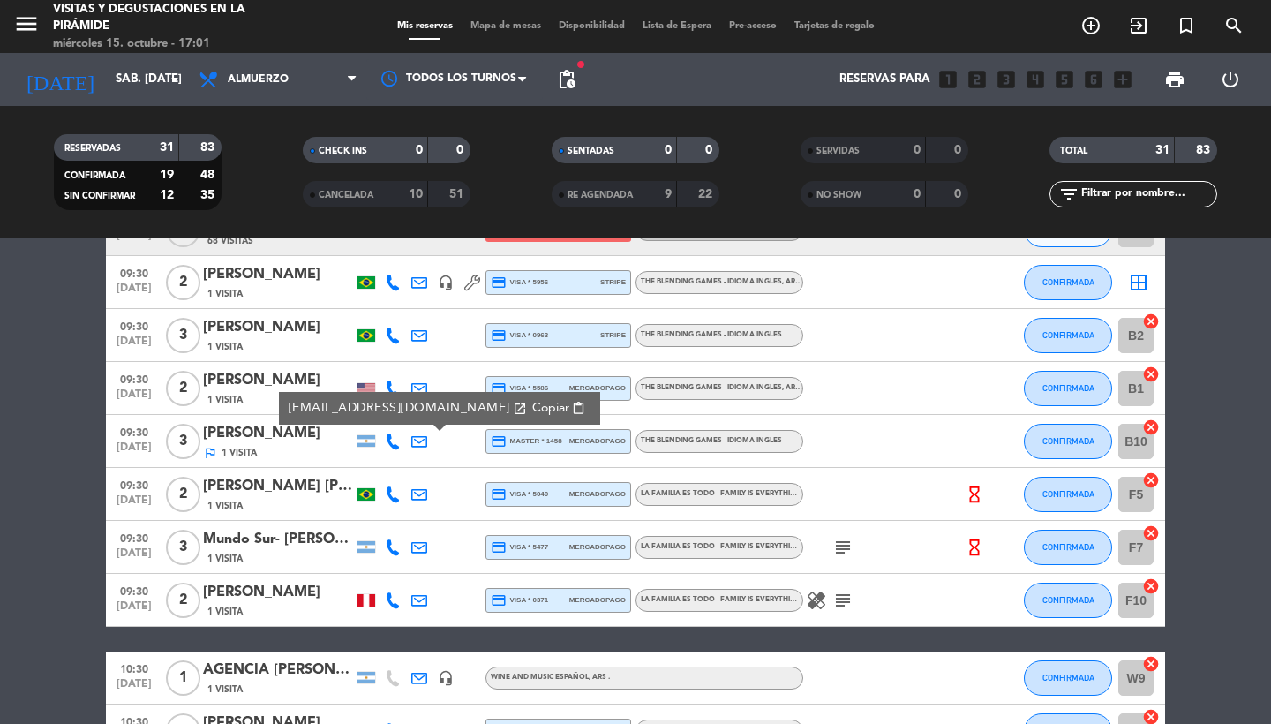
click at [572, 410] on span "content_paste" at bounding box center [578, 408] width 13 height 13
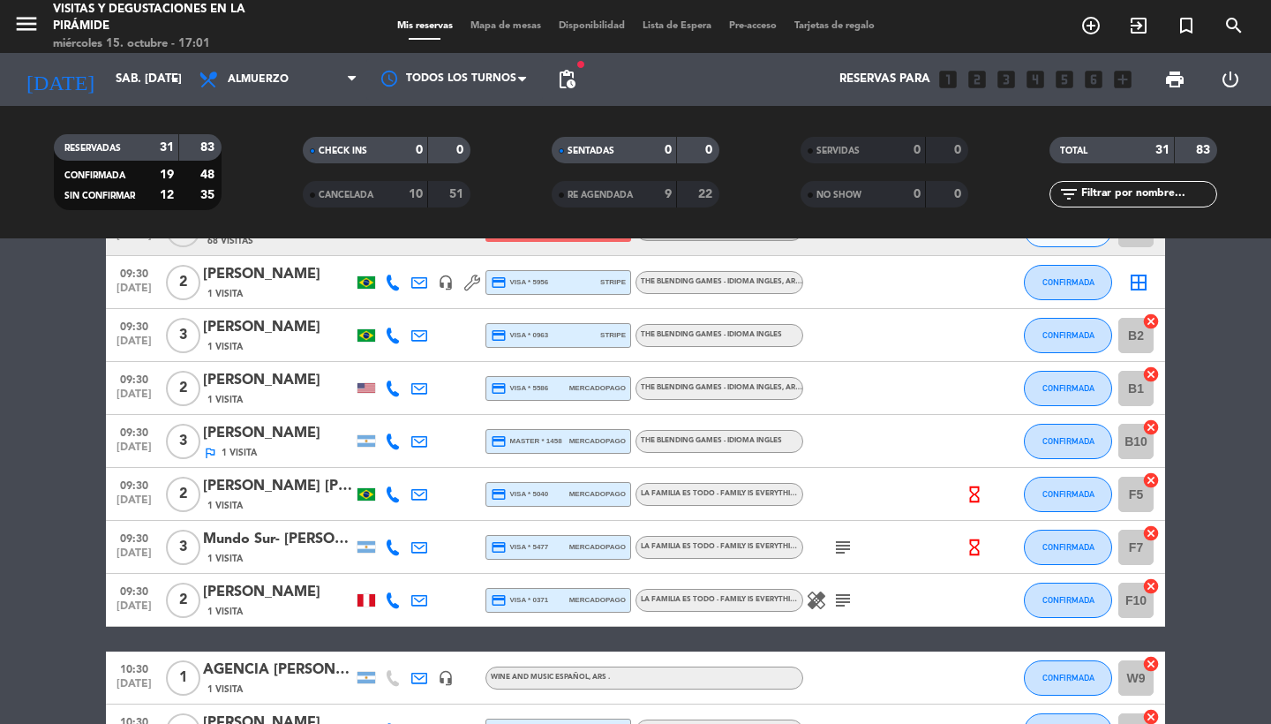
click at [423, 444] on icon at bounding box center [419, 442] width 16 height 16
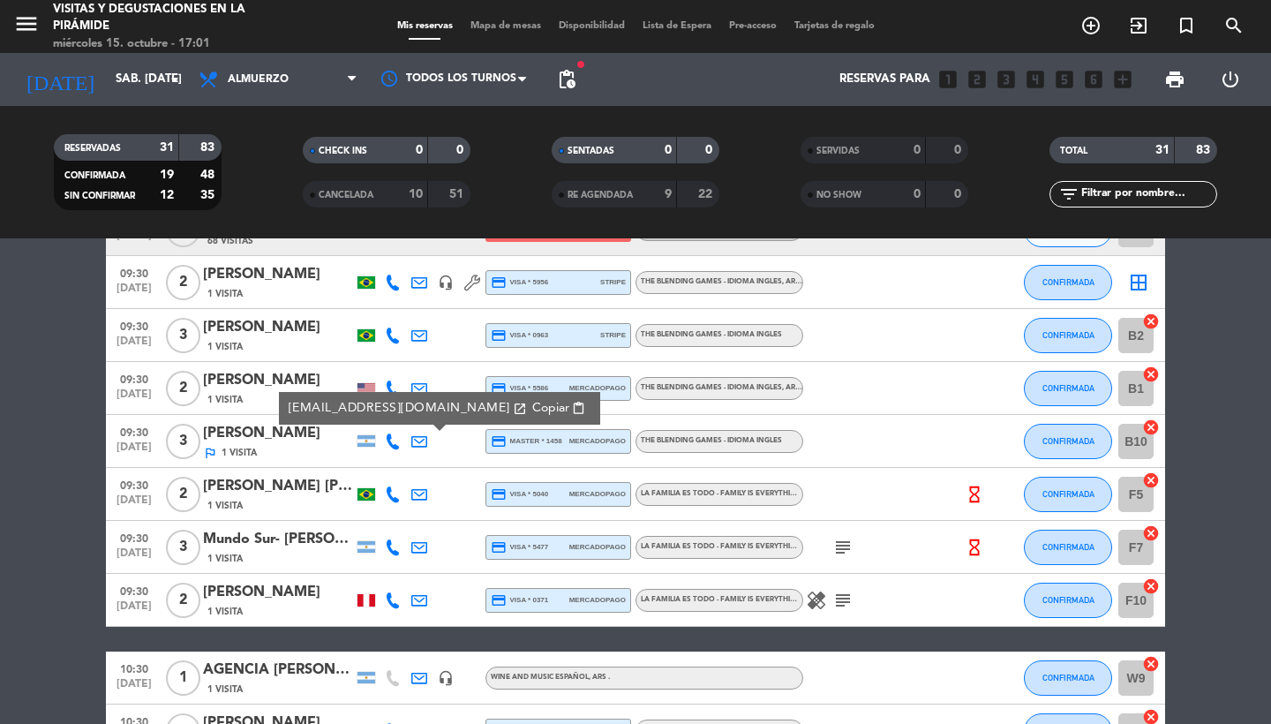
click at [572, 408] on span "content_paste" at bounding box center [578, 408] width 13 height 13
click at [282, 441] on div "[PERSON_NAME]" at bounding box center [278, 433] width 150 height 23
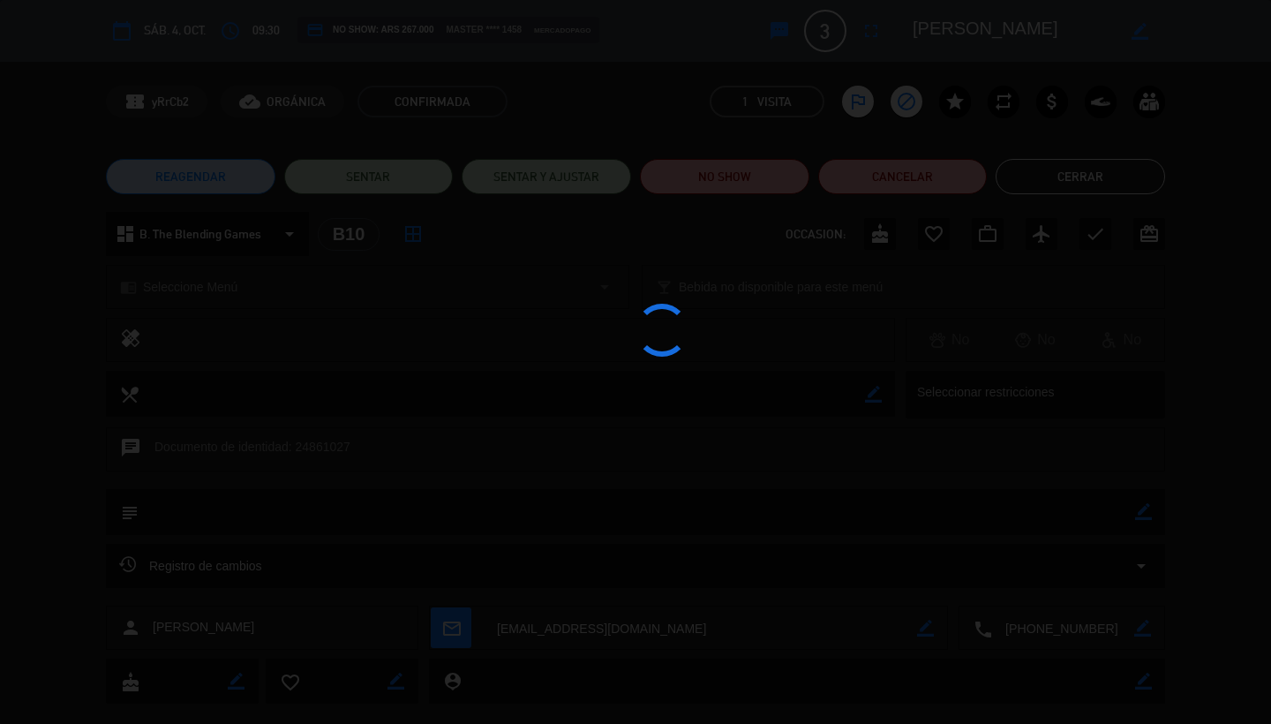
click at [749, 180] on div at bounding box center [635, 362] width 1271 height 724
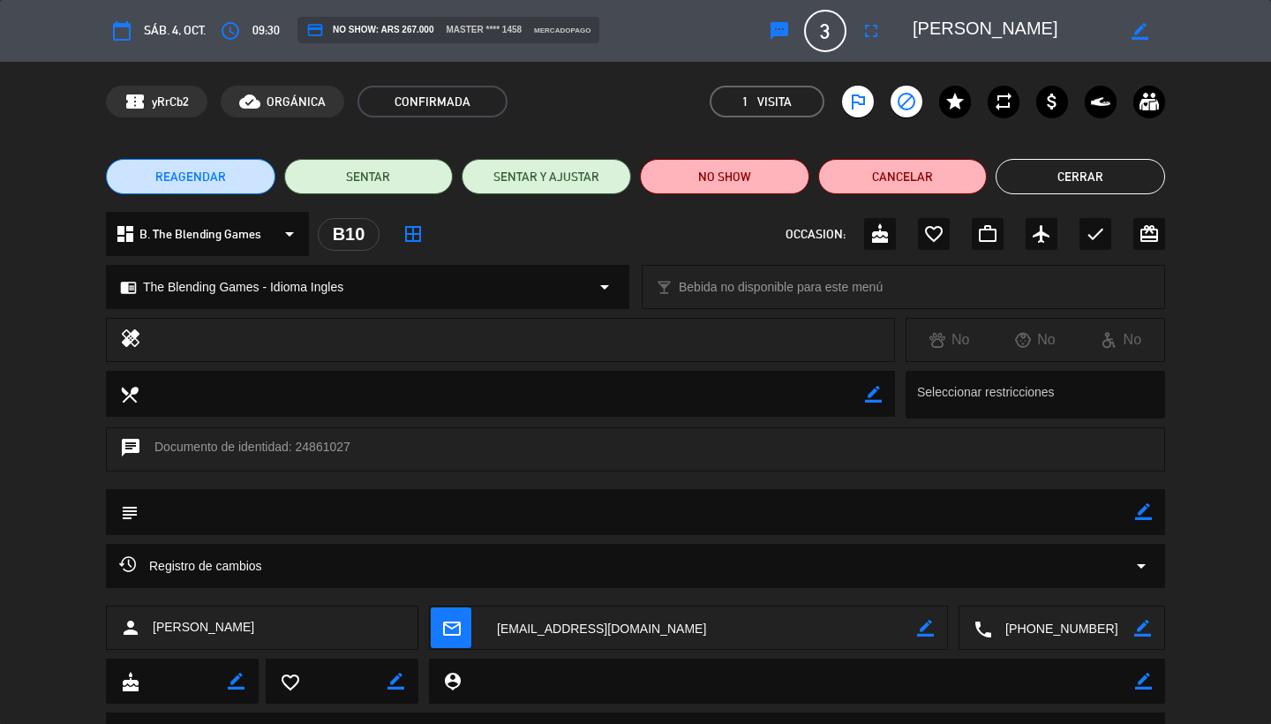
click at [749, 181] on button "NO SHOW" at bounding box center [725, 176] width 170 height 35
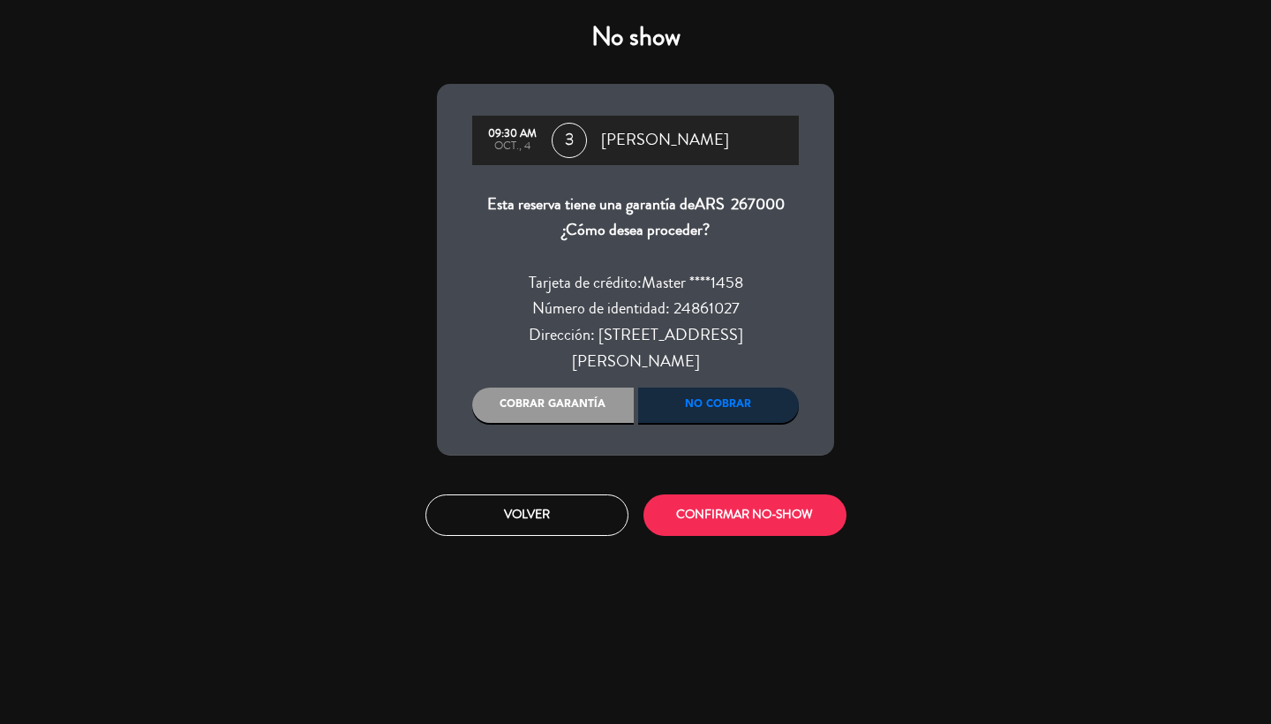
click at [526, 388] on div "Cobrar garantía" at bounding box center [553, 405] width 162 height 35
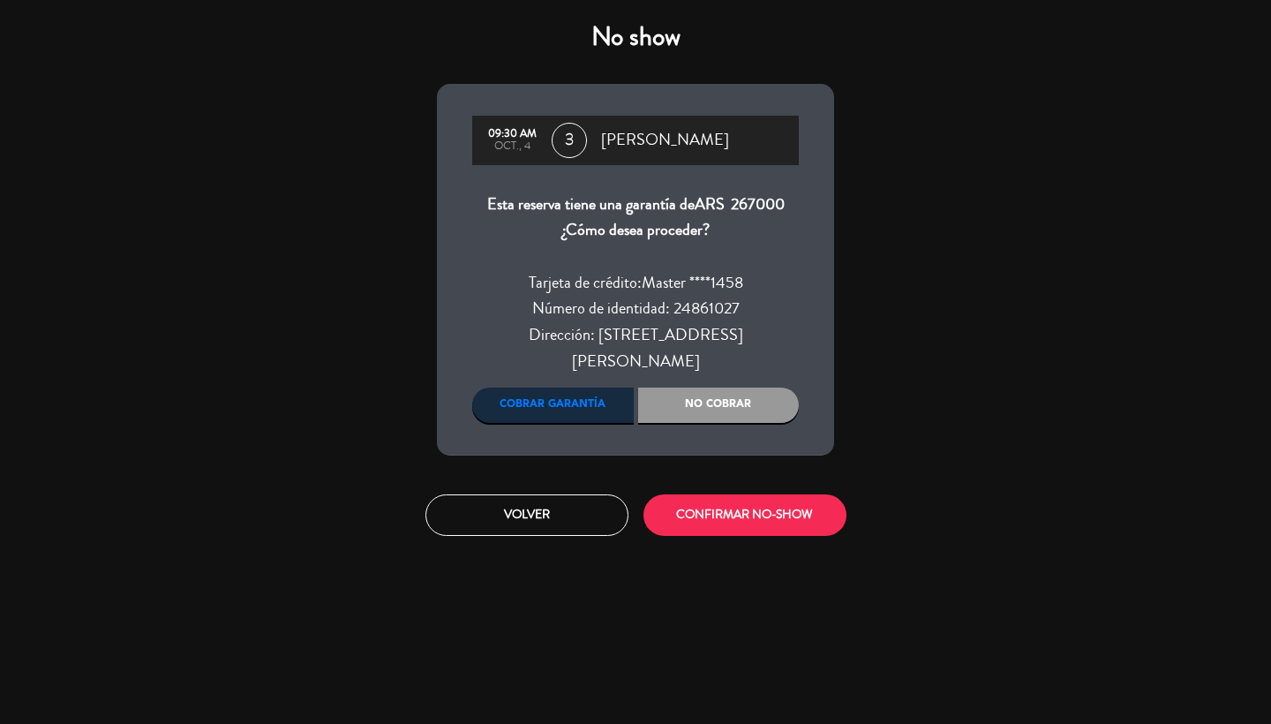
click at [680, 494] on button "CONFIRMAR NO-SHOW" at bounding box center [745, 514] width 203 height 41
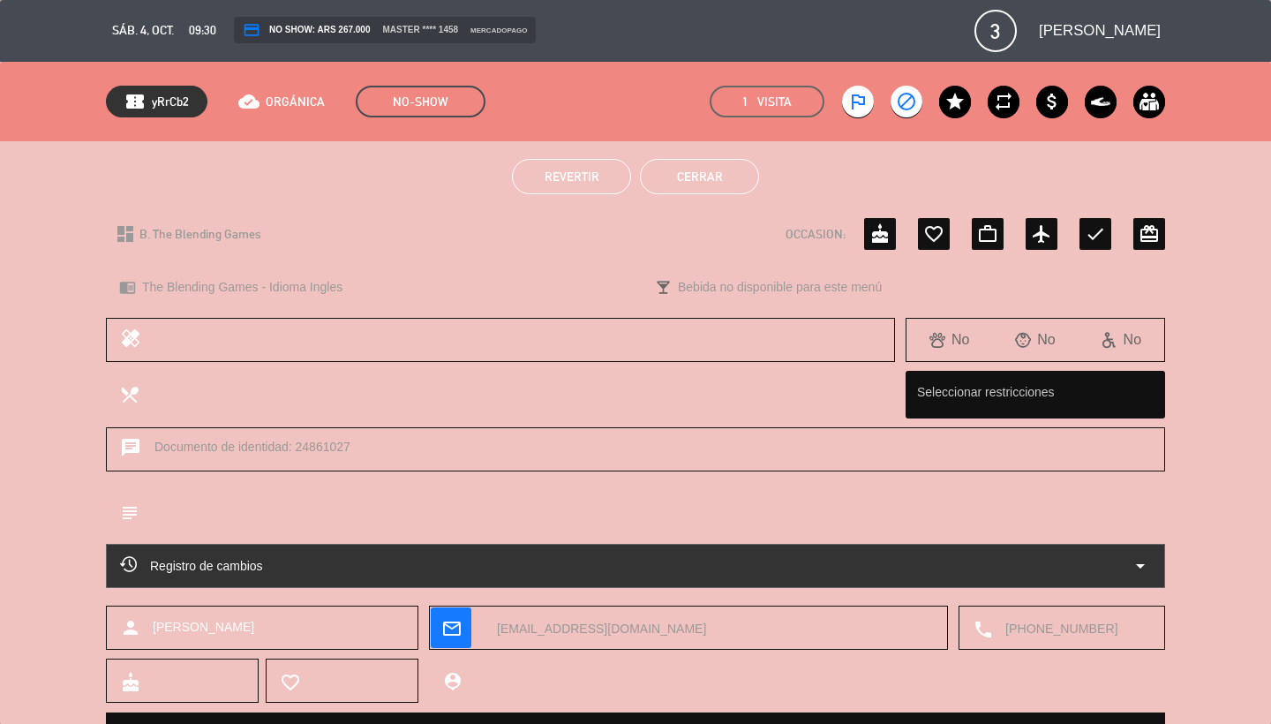
click at [598, 177] on span "Revertir" at bounding box center [572, 177] width 55 height 14
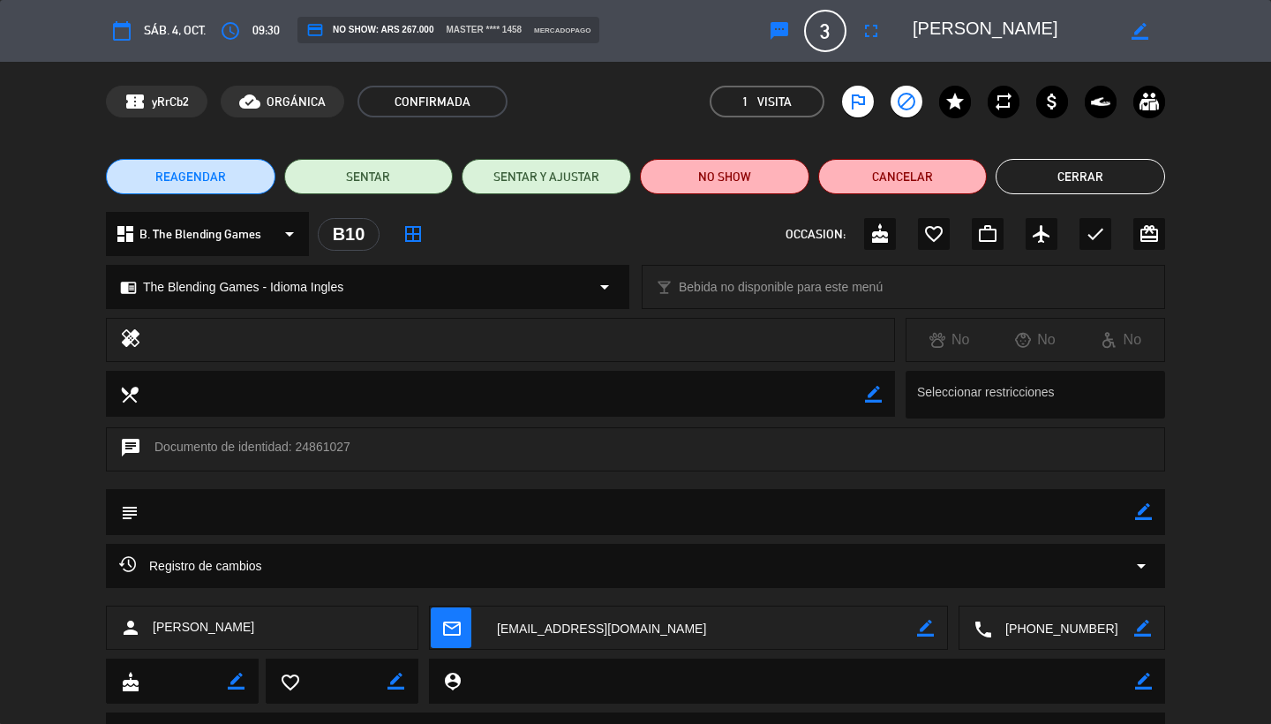
click at [1061, 175] on button "Cerrar" at bounding box center [1081, 176] width 170 height 35
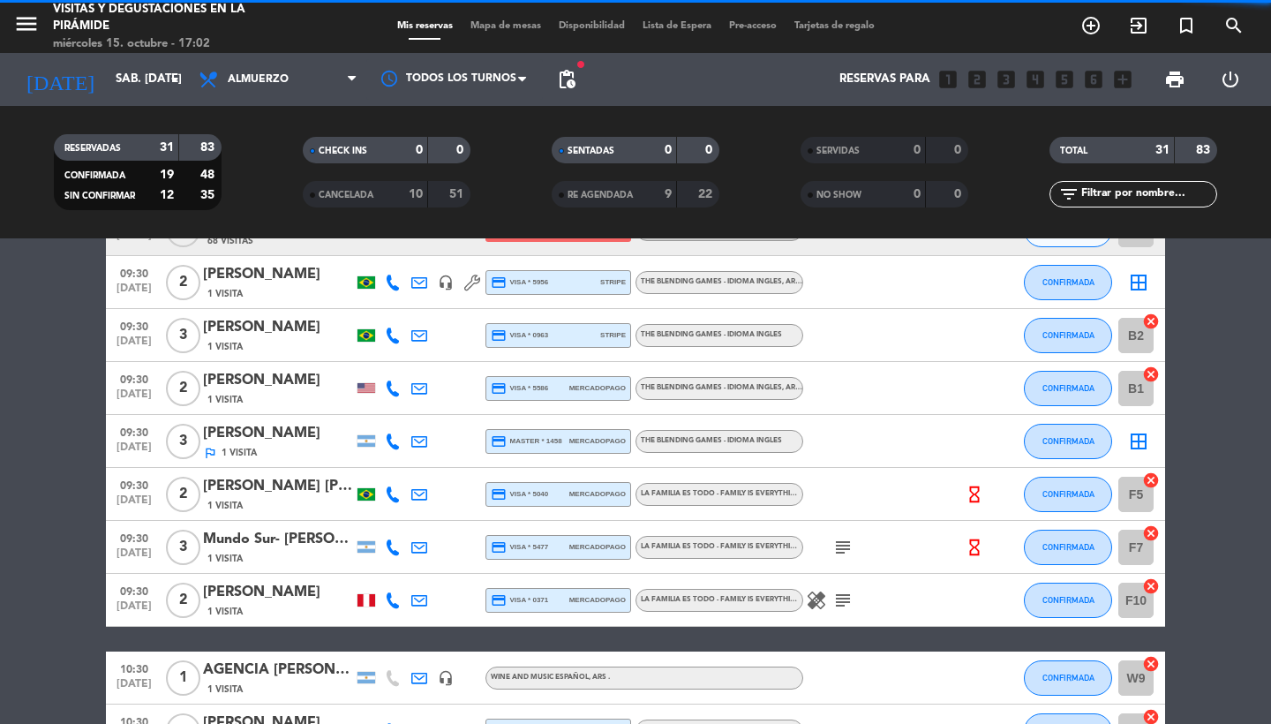
click at [422, 442] on icon at bounding box center [419, 442] width 16 height 16
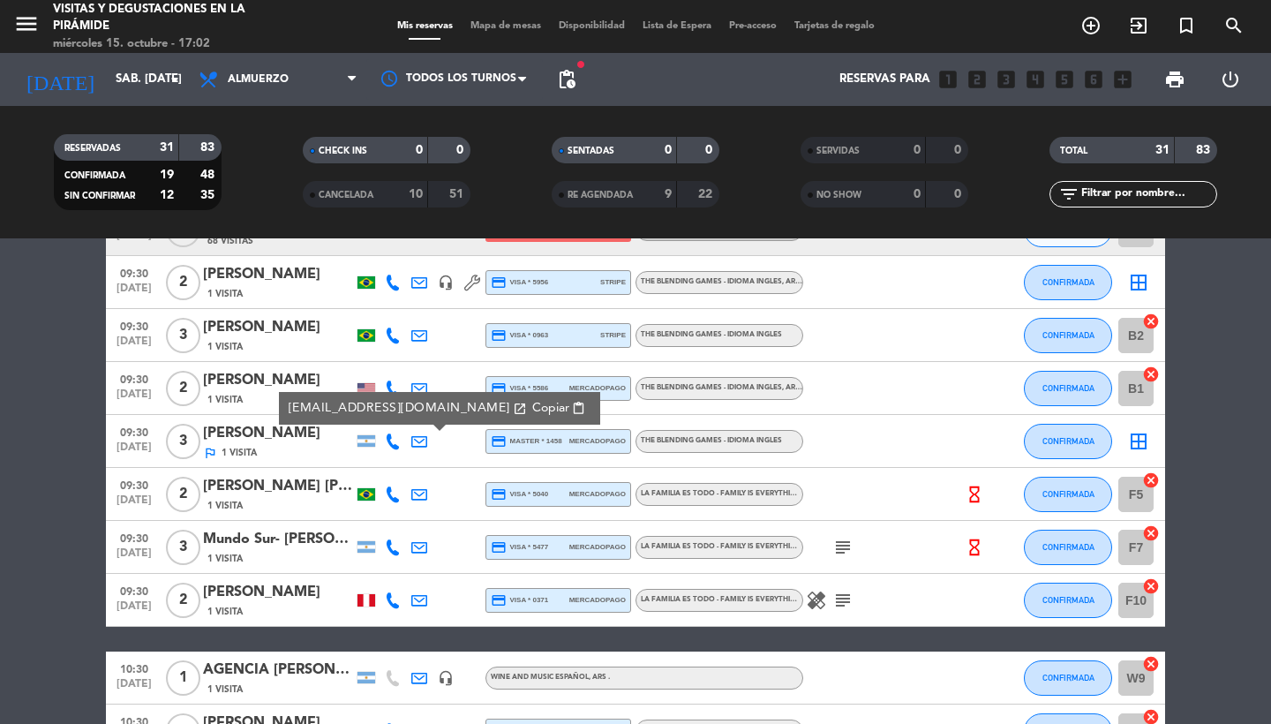
click at [572, 414] on span "content_paste" at bounding box center [578, 408] width 13 height 13
click at [24, 24] on icon "menu" at bounding box center [26, 24] width 26 height 26
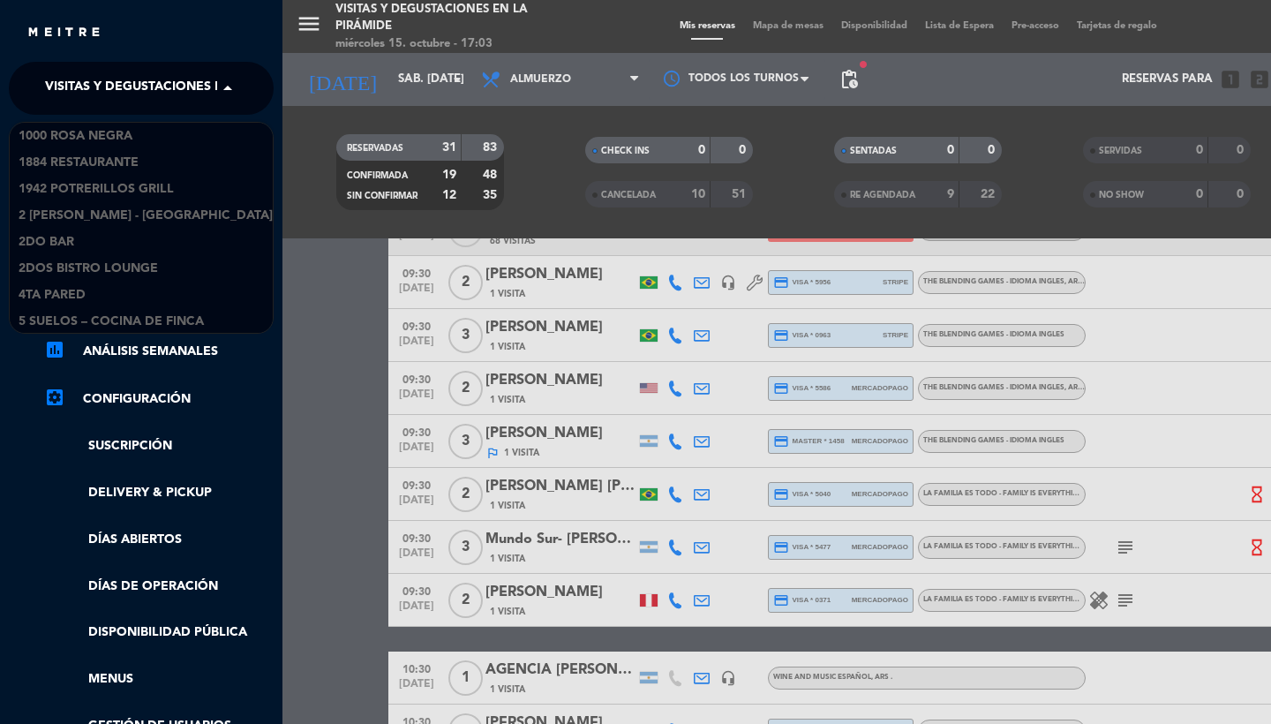
click at [103, 87] on span "Visitas y degustaciones en La Pirámide" at bounding box center [180, 88] width 271 height 37
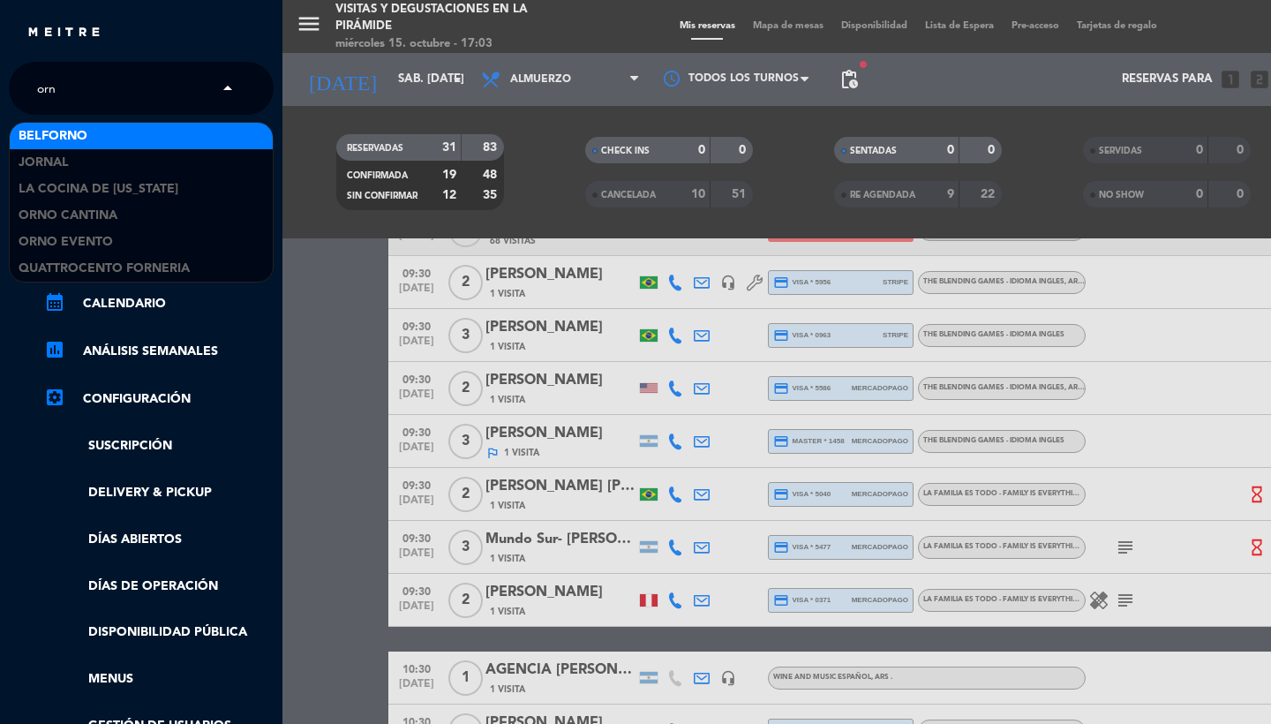
scroll to position [0, 0]
type input "orno"
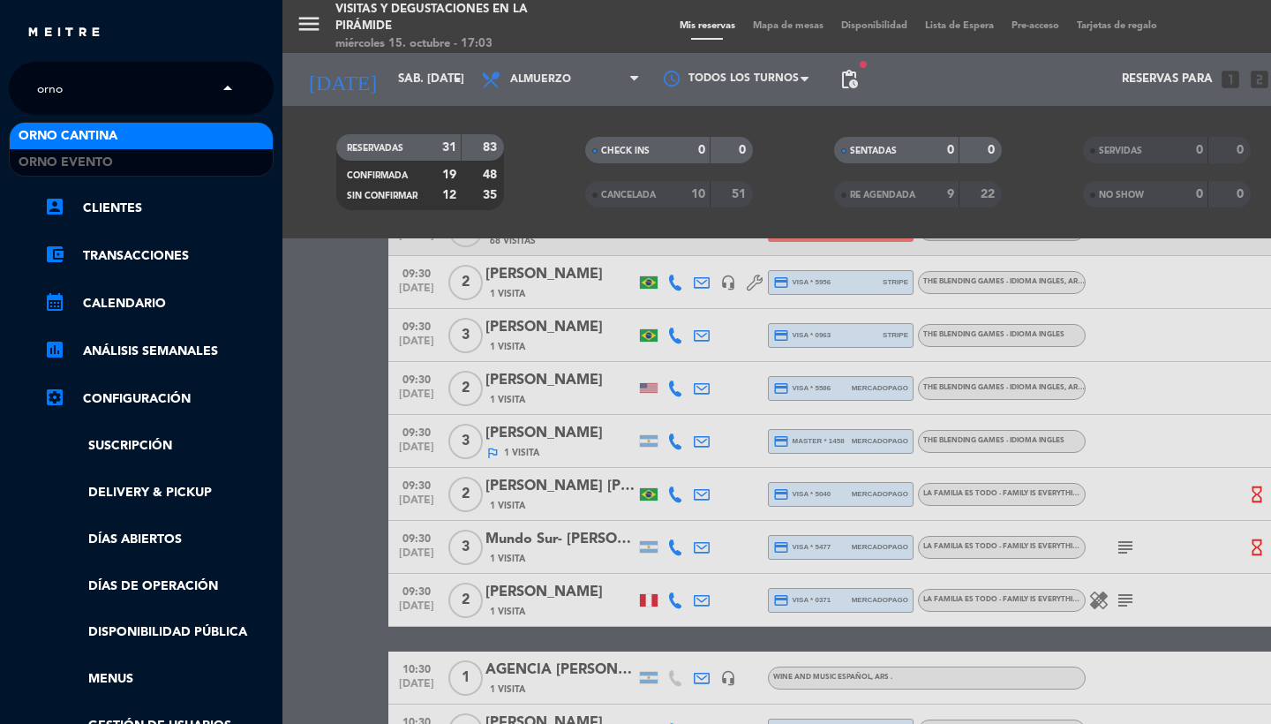
click at [102, 128] on span "Orno Cantina" at bounding box center [68, 136] width 99 height 20
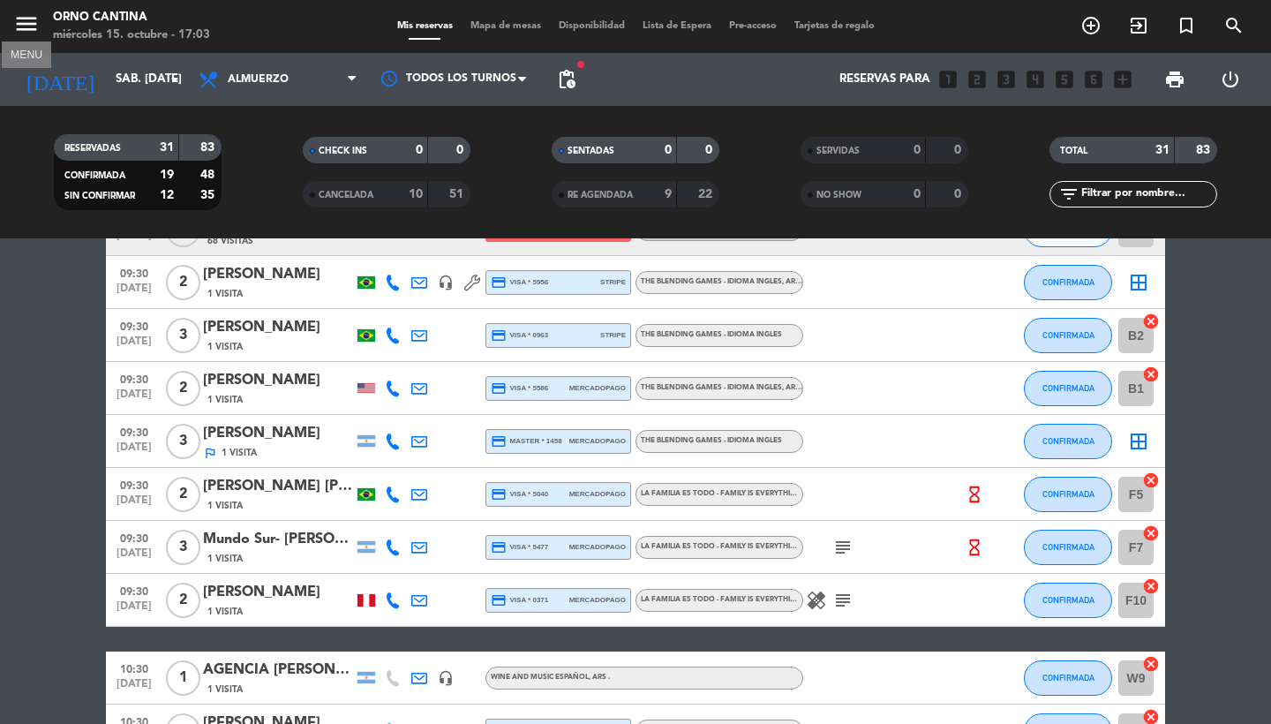
click at [14, 29] on icon "menu" at bounding box center [26, 24] width 26 height 26
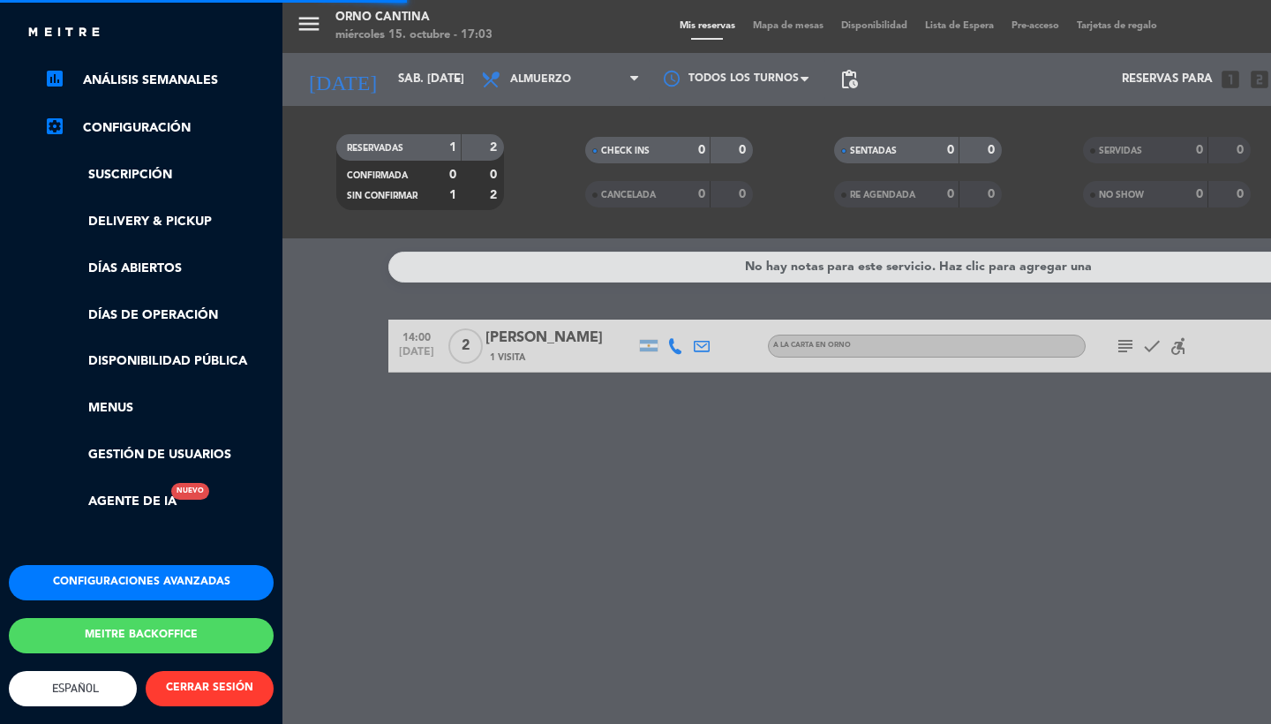
scroll to position [279, 0]
click at [126, 627] on button "Meitre backoffice" at bounding box center [141, 635] width 265 height 35
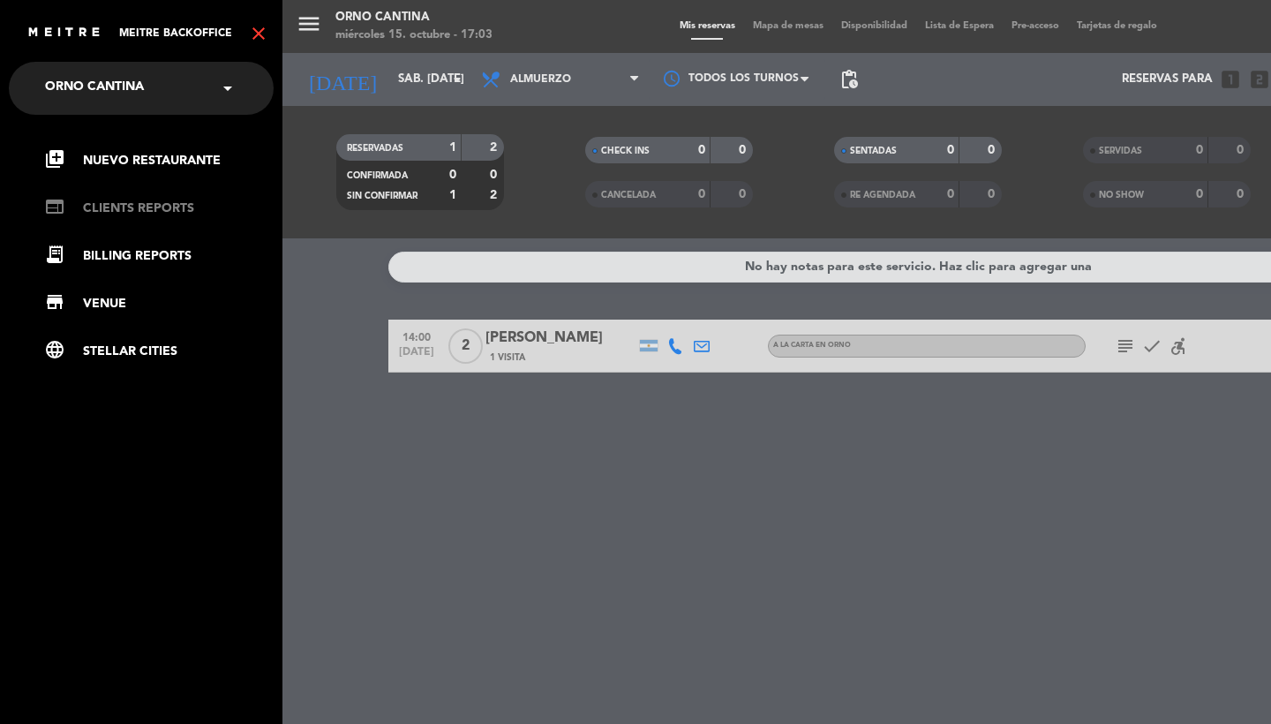
click at [149, 200] on link "web CLIENTS REPORTS" at bounding box center [159, 208] width 230 height 21
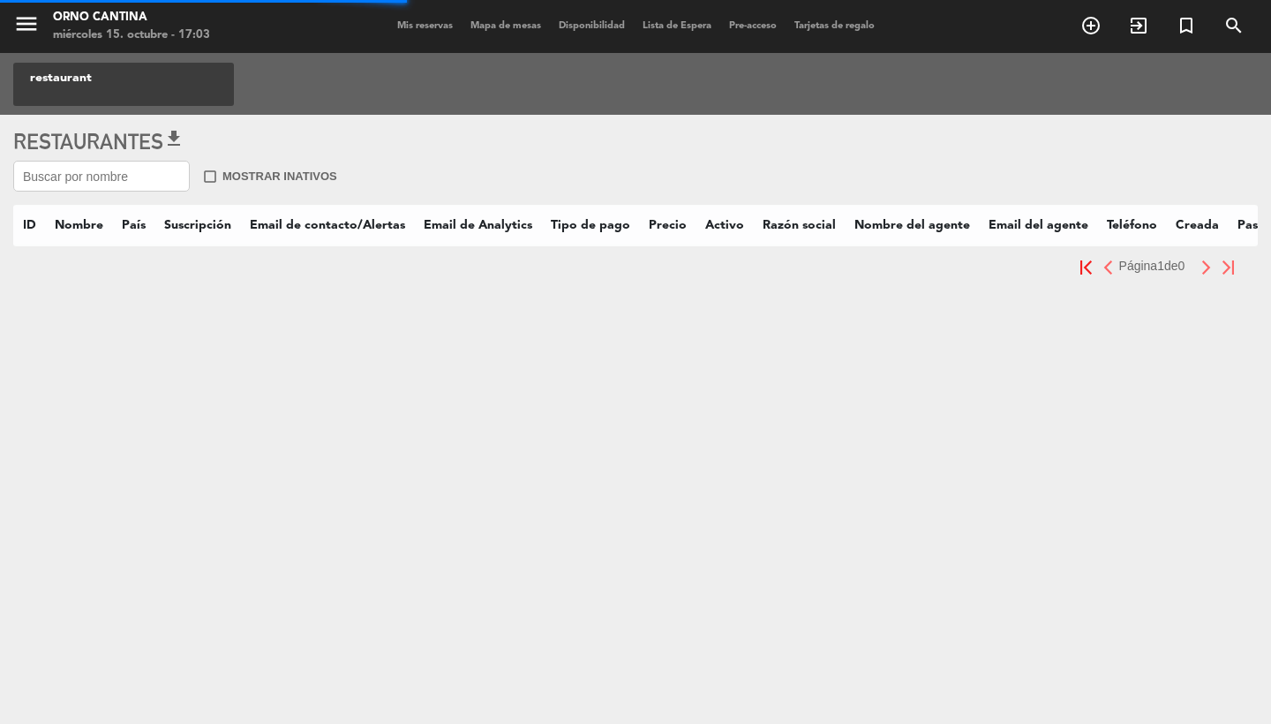
click at [163, 179] on input "text" at bounding box center [101, 176] width 177 height 31
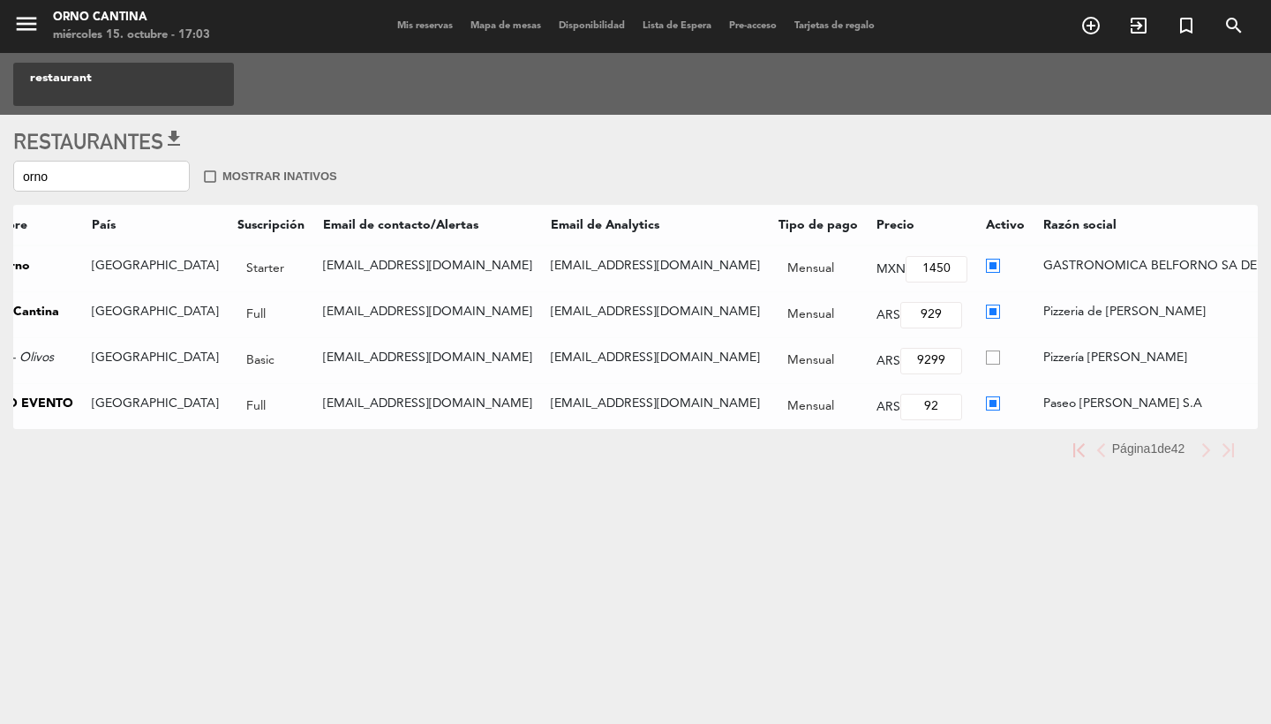
scroll to position [0, 308]
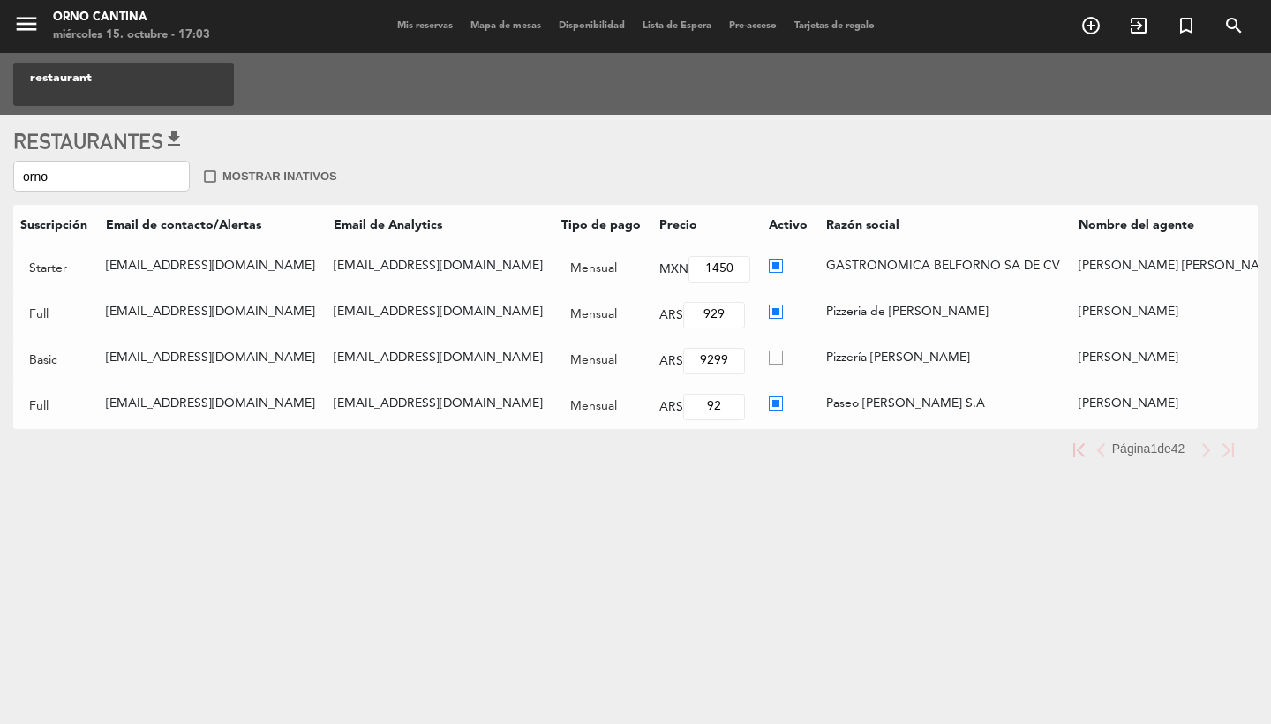
type input "orno"
click at [769, 396] on ins at bounding box center [776, 403] width 14 height 15
click at [769, 396] on input "radio" at bounding box center [774, 401] width 11 height 11
radio input "true"
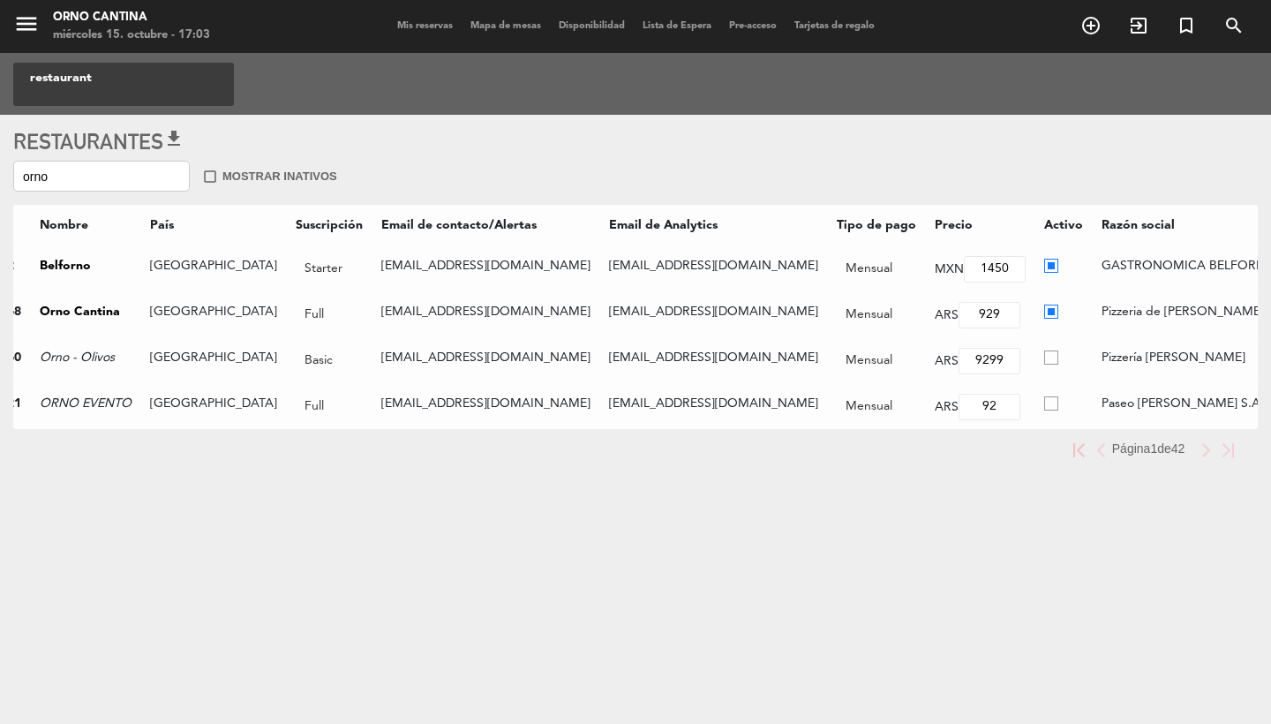
scroll to position [0, 26]
drag, startPoint x: 69, startPoint y: 183, endPoint x: 0, endPoint y: 179, distance: 69.0
click at [0, 179] on div "Restaurantes get_app orno check_box_outline_blank Mostrar inativos ID Nombre Pa…" at bounding box center [635, 306] width 1271 height 382
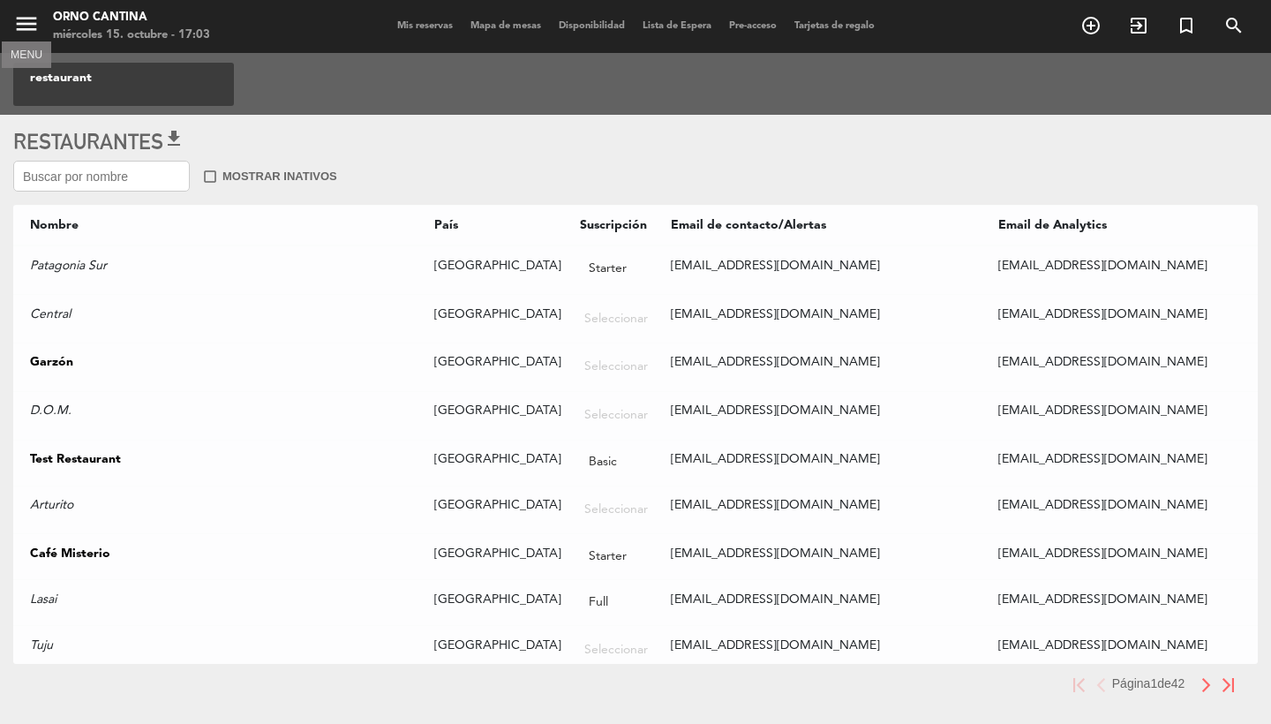
click at [28, 22] on icon "menu" at bounding box center [26, 24] width 26 height 26
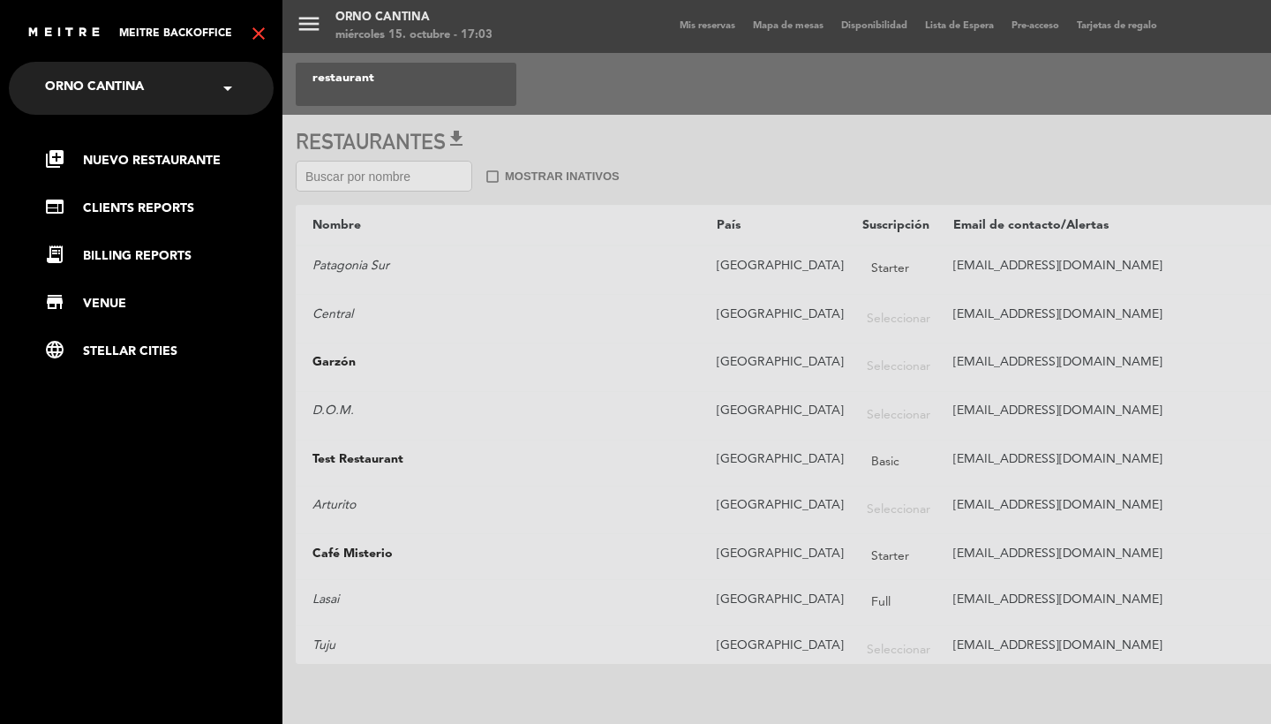
click at [257, 35] on icon "close" at bounding box center [258, 33] width 21 height 21
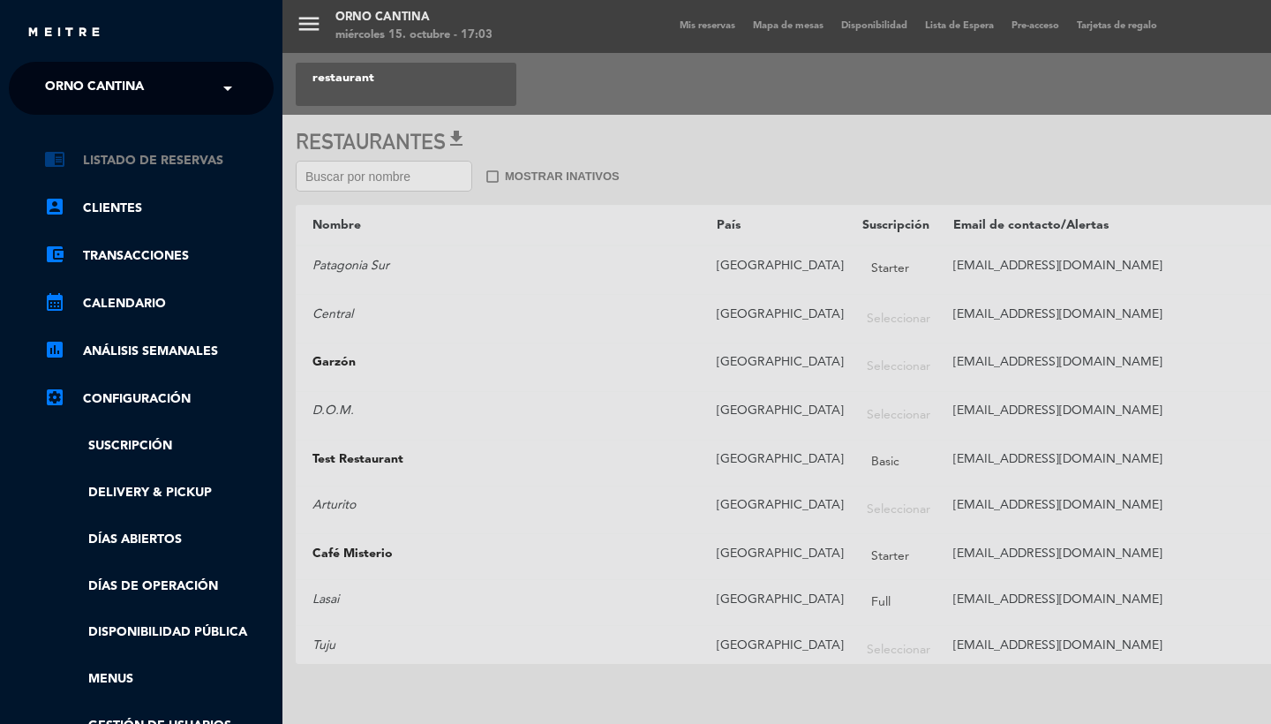
click at [152, 158] on link "chrome_reader_mode Listado de Reservas" at bounding box center [159, 160] width 230 height 21
